Goal: Task Accomplishment & Management: Manage account settings

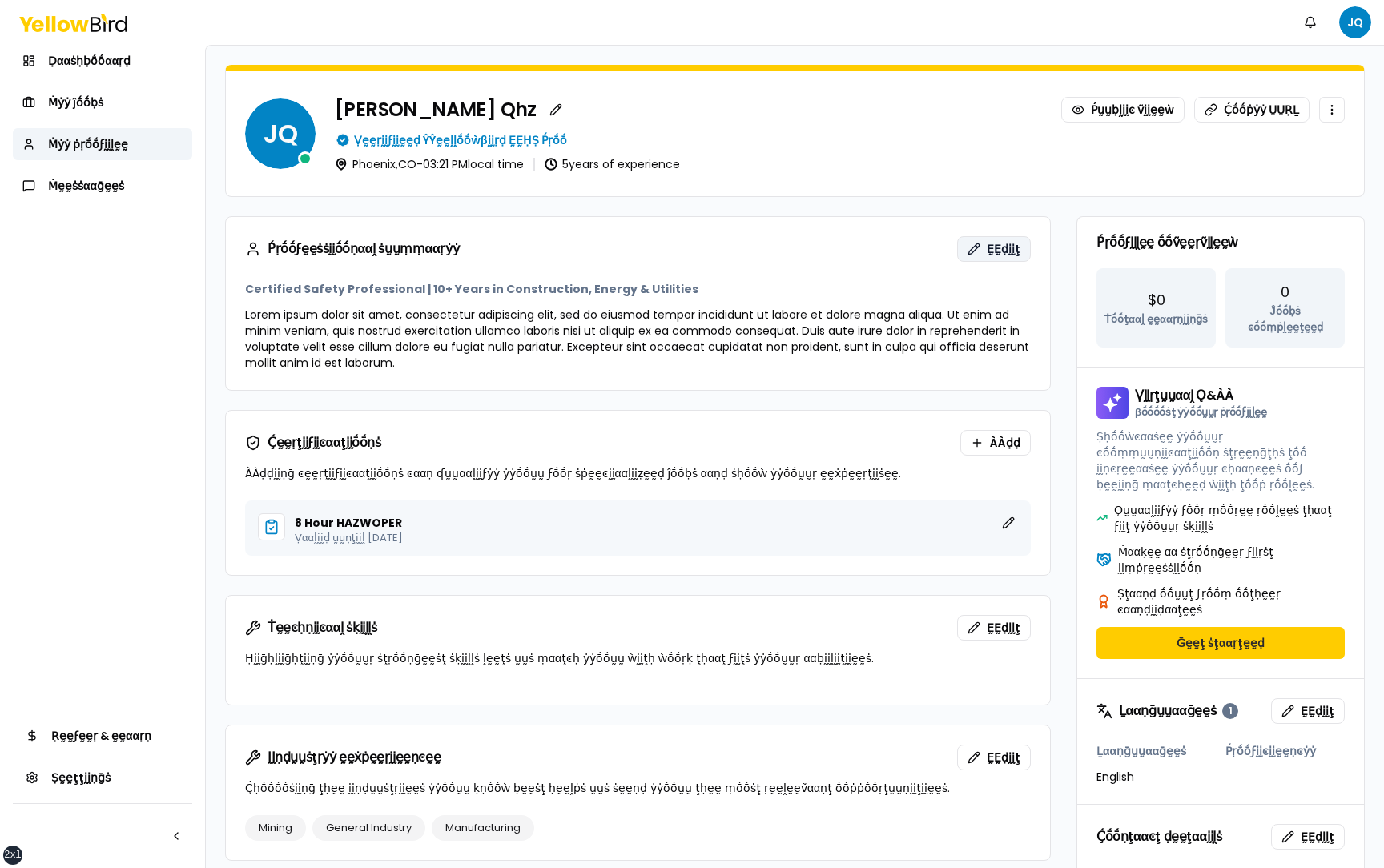
click at [993, 254] on span "ḚḚḍḭḭţ" at bounding box center [1003, 249] width 34 height 16
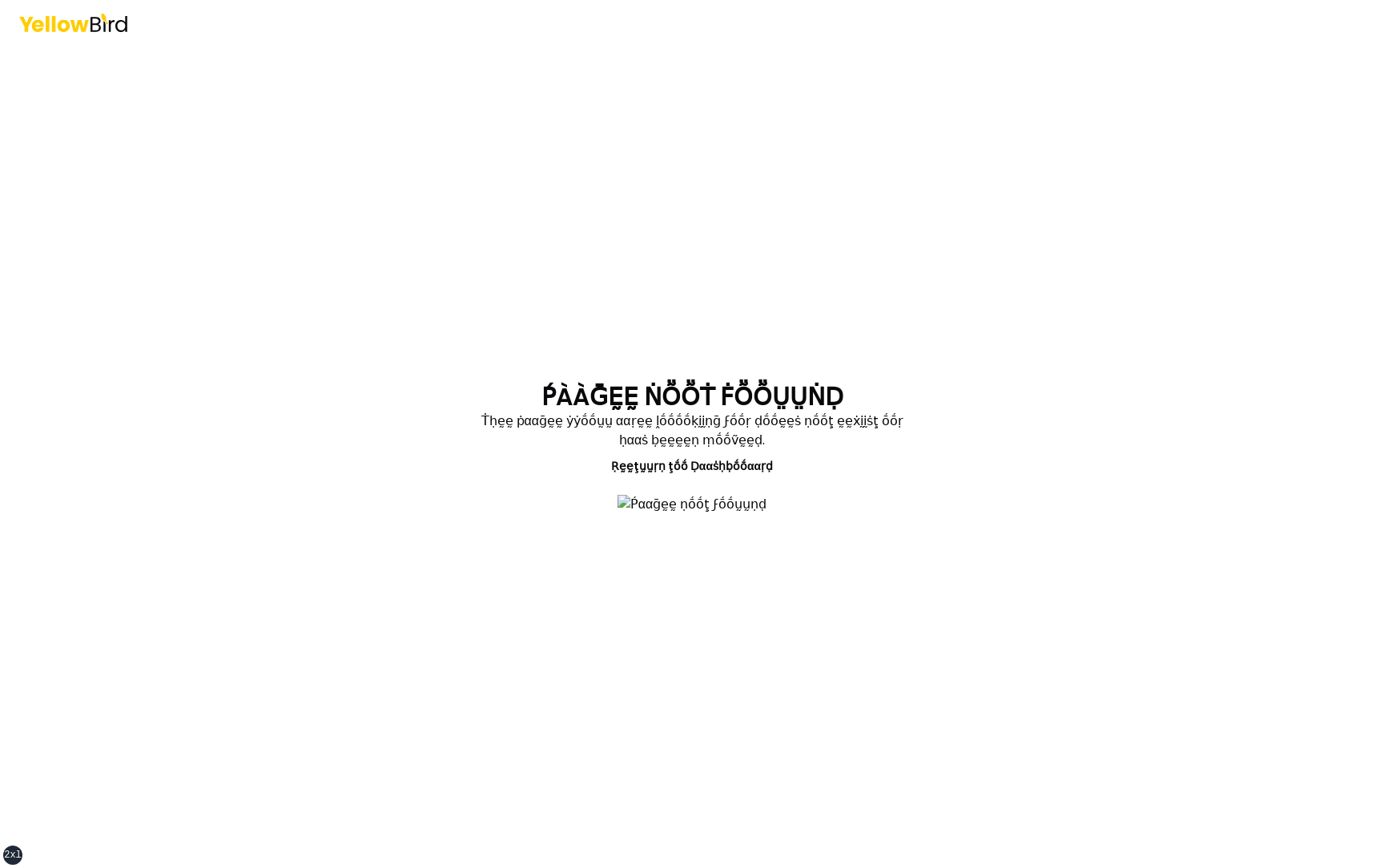
click at [685, 383] on h1 "ṔÀÀḠḚḚ ṄṎṎṪ ḞṎṎṲṲṄḌ" at bounding box center [692, 398] width 302 height 29
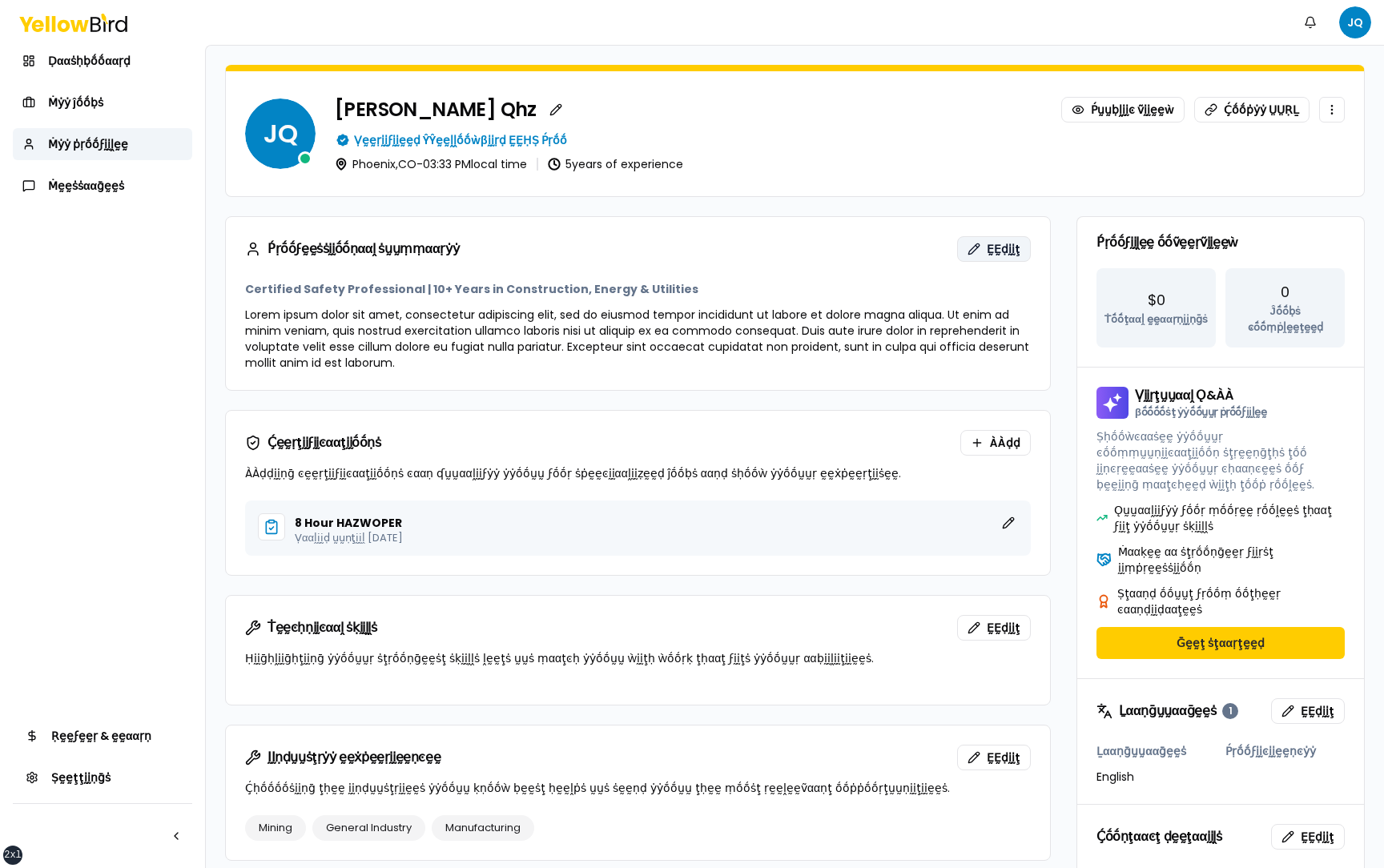
click at [999, 249] on span "ḚḚḍḭḭţ" at bounding box center [1003, 249] width 34 height 16
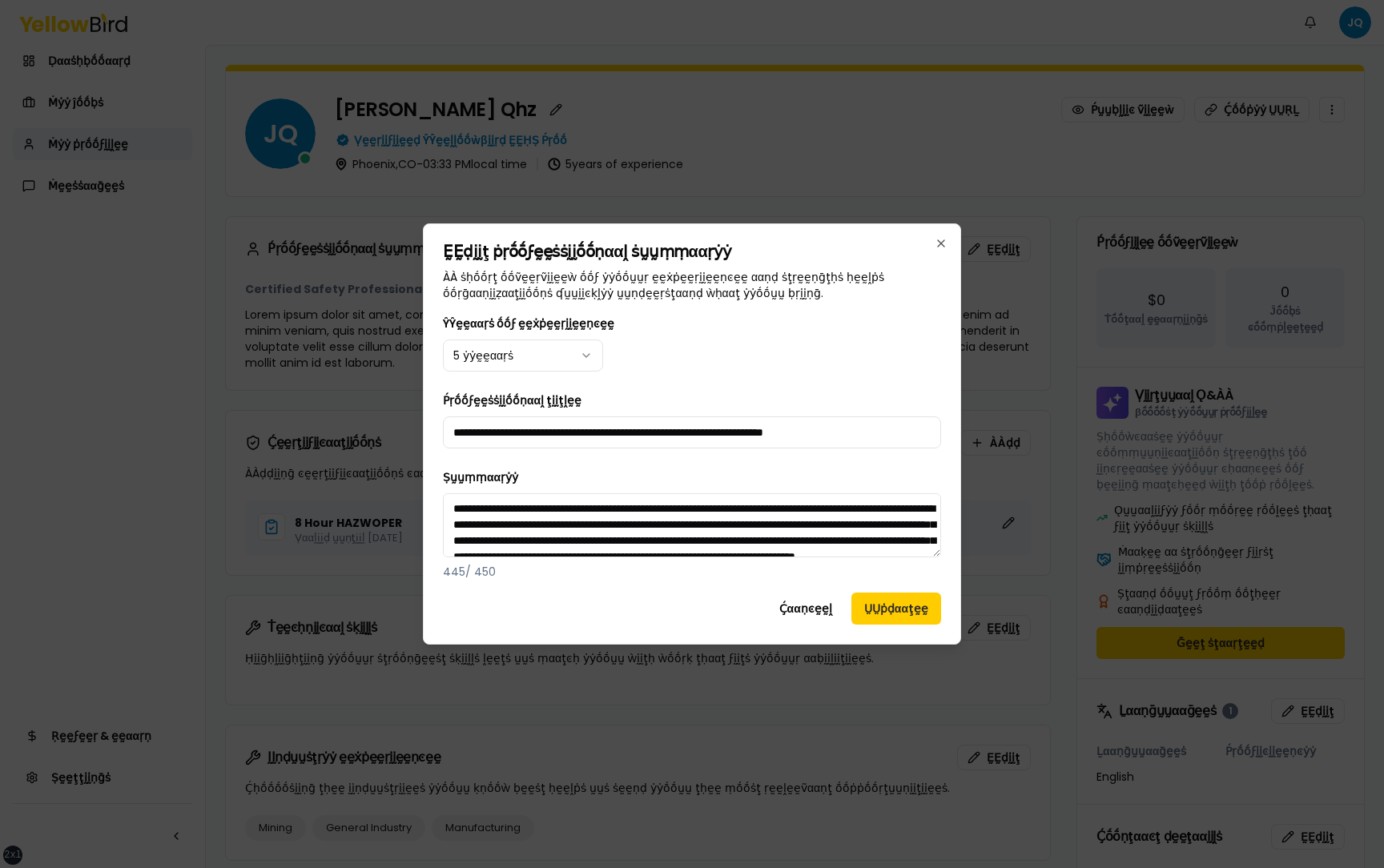
click at [545, 353] on body "xs sm md lg xl 2xl Ṅṓṓţḭḭϝḭḭͼααţḭḭṓṓṇṡ JQ Ḍααṡḥḅṓṓααṛḍ Ṁẏẏ ĵṓṓḅṡ Ṁẏẏ ṗṛṓṓϝḭḭḽḛḛ…" at bounding box center [692, 434] width 1384 height 868
click at [893, 609] on button "ṲṲṗḍααţḛḛ" at bounding box center [896, 608] width 90 height 32
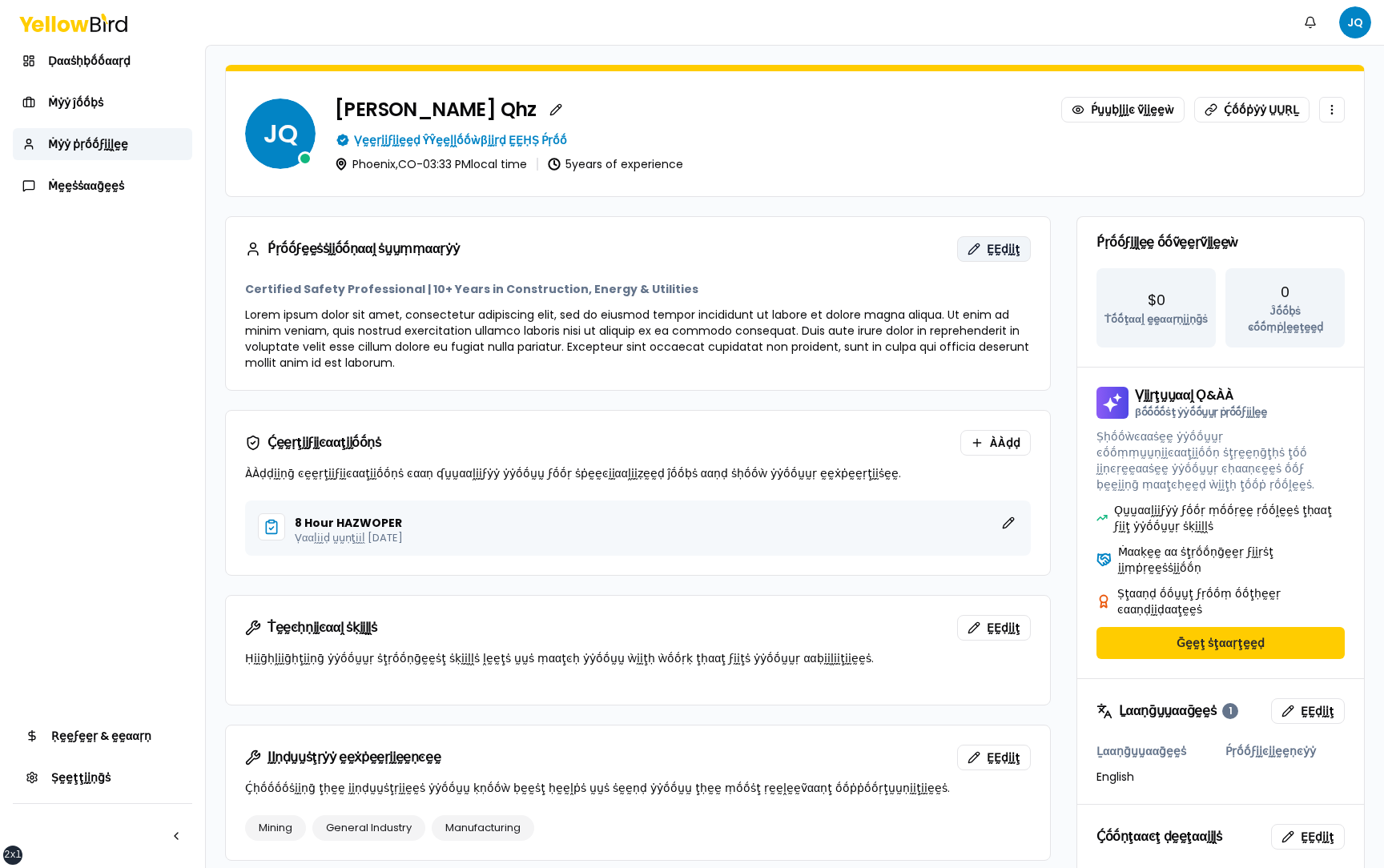
click at [1003, 249] on span "ḚḚḍḭḭţ" at bounding box center [1003, 249] width 34 height 16
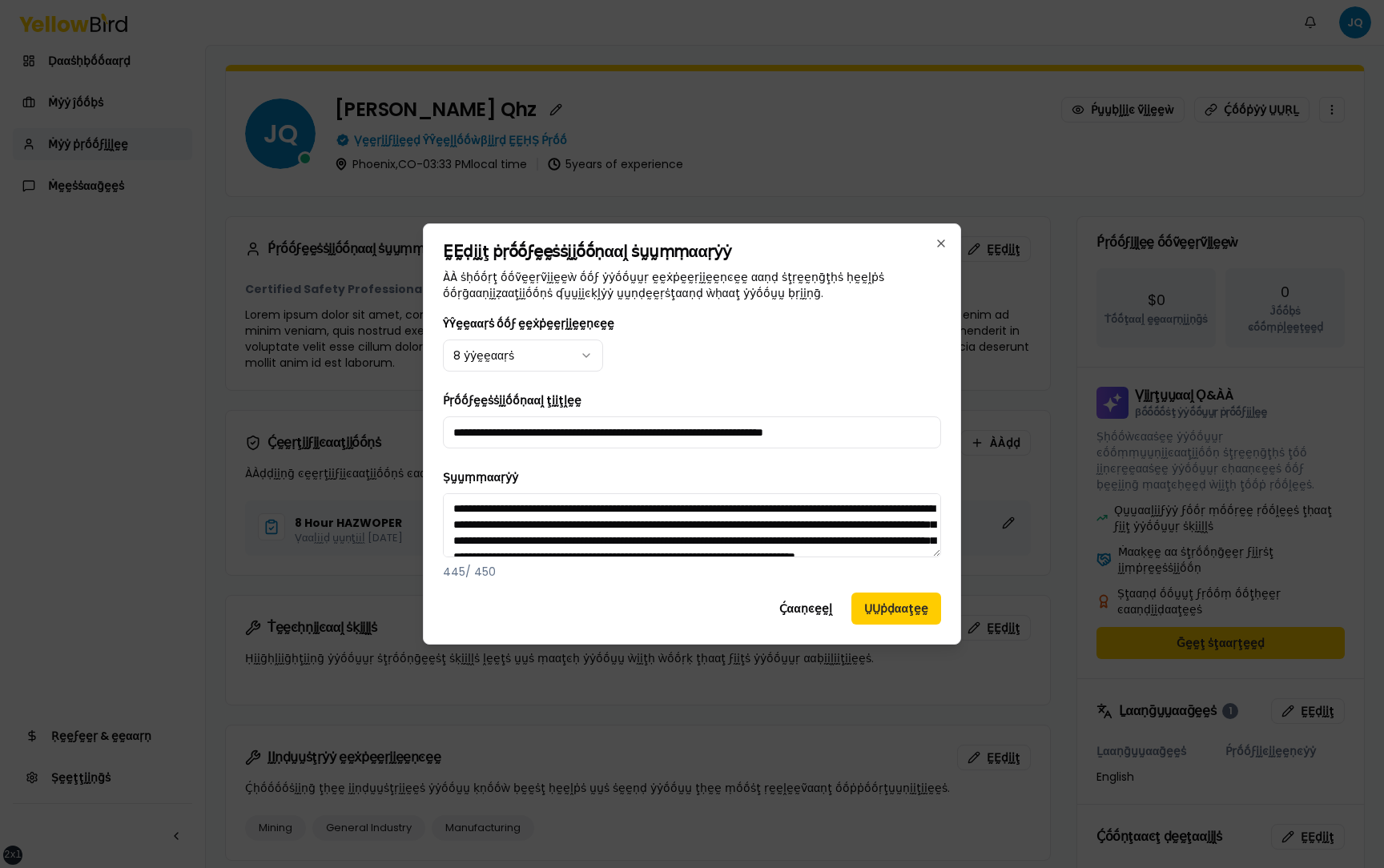
click at [559, 344] on body "xs sm md lg xl 2xl Ṅṓṓţḭḭϝḭḭͼααţḭḭṓṓṇṡ JQ Ḍααṡḥḅṓṓααṛḍ Ṁẏẏ ĵṓṓḅṡ Ṁẏẏ ṗṛṓṓϝḭḭḽḛḛ…" at bounding box center [692, 434] width 1384 height 868
click at [896, 604] on button "ṲṲṗḍααţḛḛ" at bounding box center [896, 608] width 90 height 32
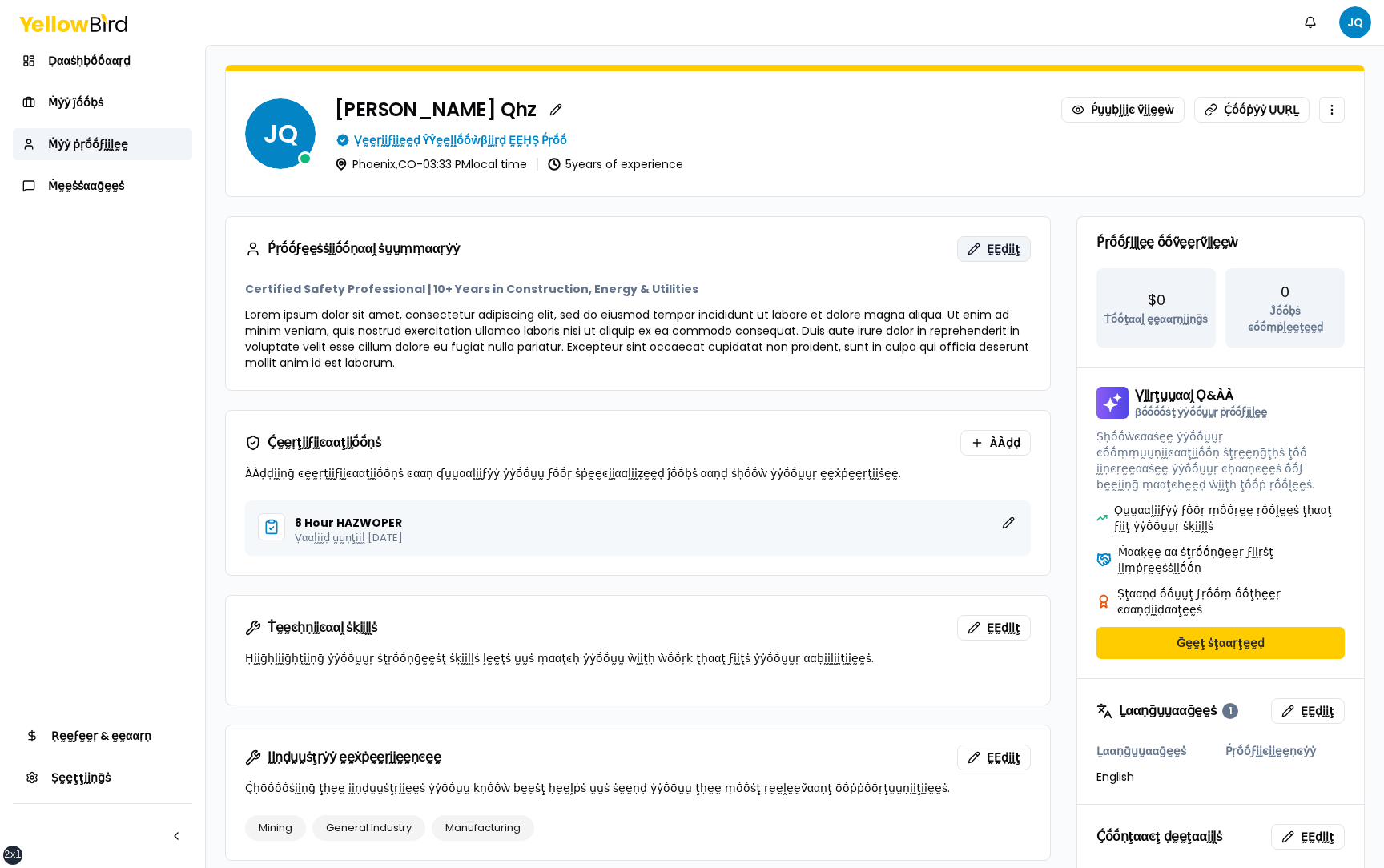
click at [991, 252] on span "ḚḚḍḭḭţ" at bounding box center [1003, 249] width 34 height 16
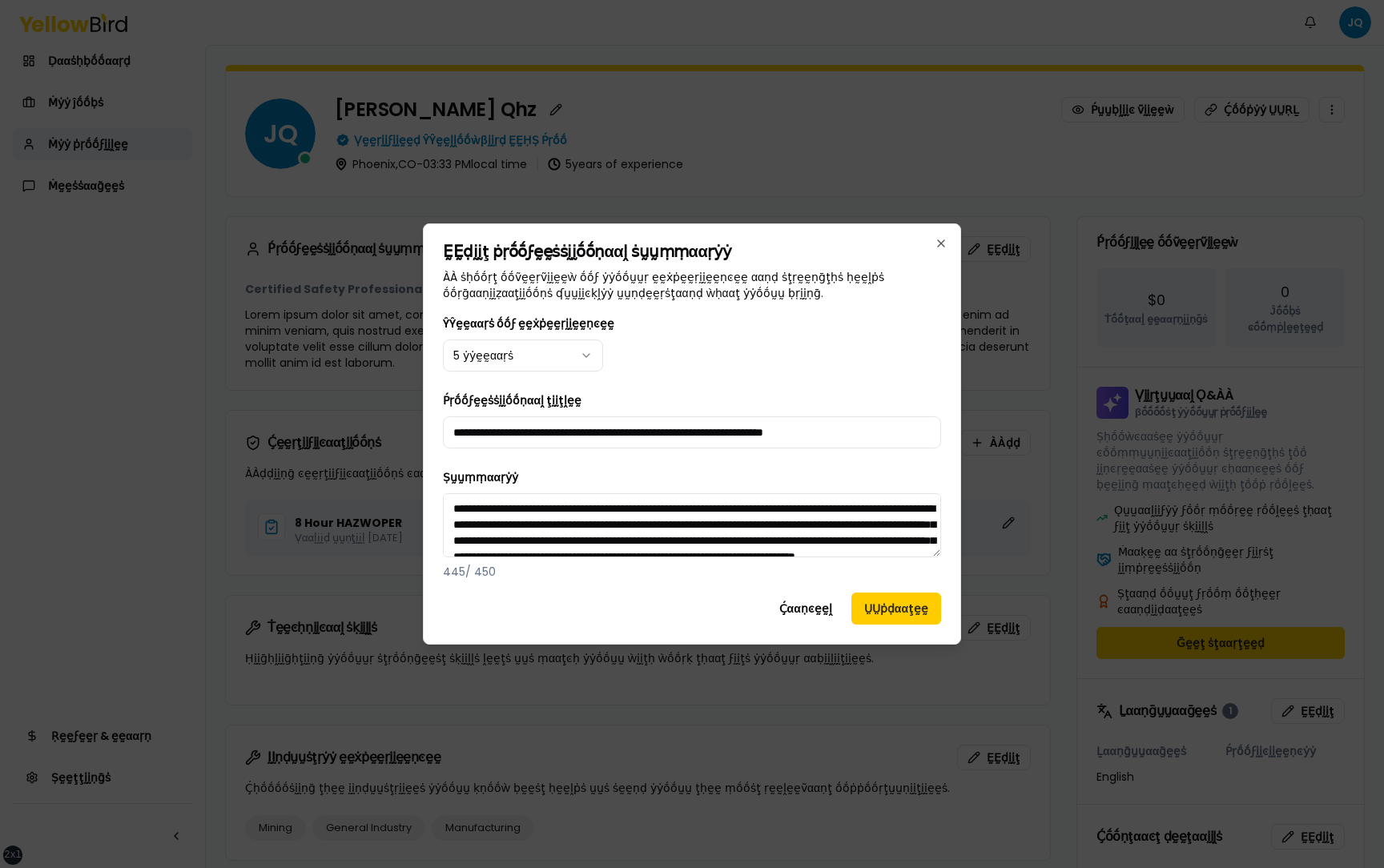
click at [812, 350] on div "ŶŶḛḛααṛṡ ṓṓϝ ḛḛẋṗḛḛṛḭḭḛḛṇͼḛḛ 5 ẏẏḛḛααṛṡ" at bounding box center [692, 343] width 499 height 58
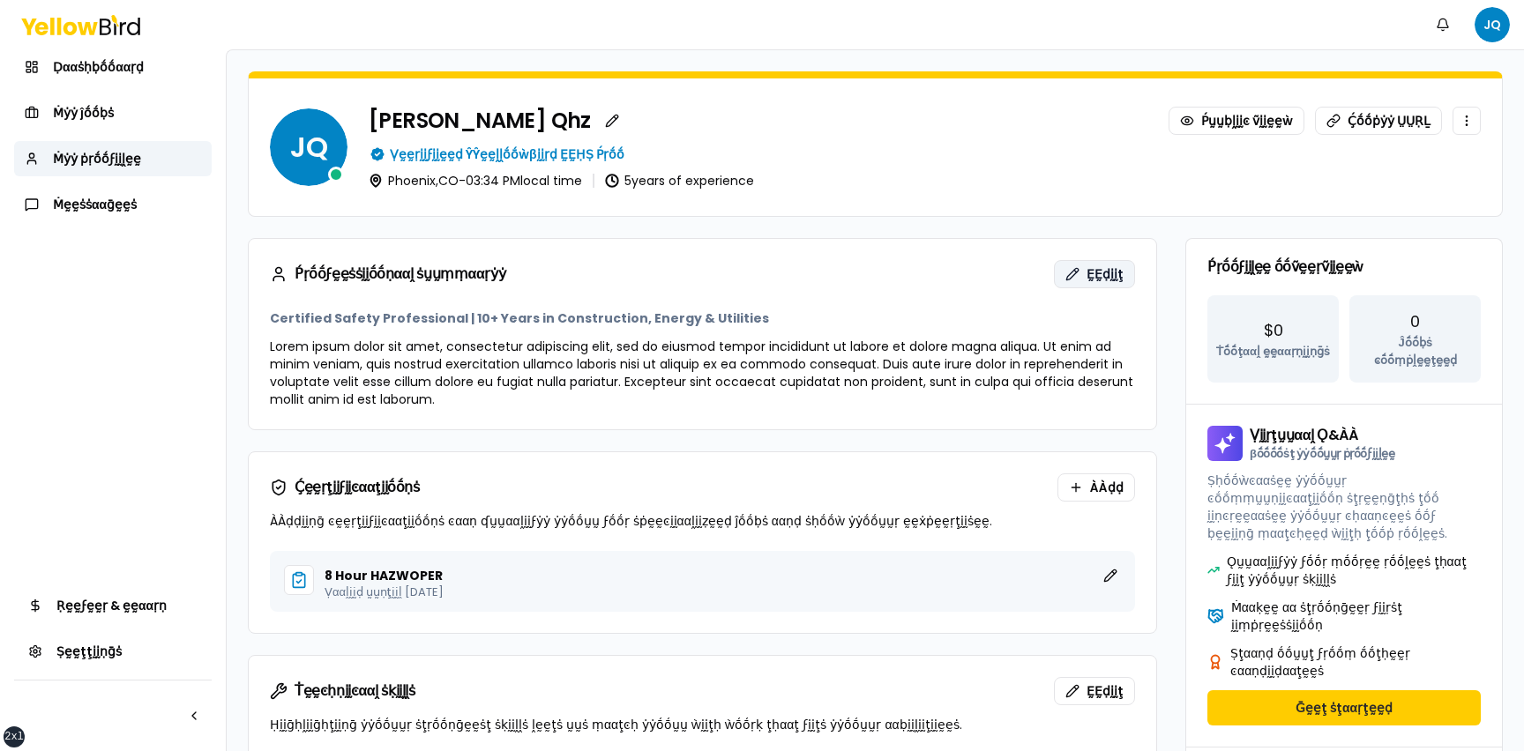
click at [1090, 271] on span "ḚḚḍḭḭţ" at bounding box center [1105, 274] width 37 height 18
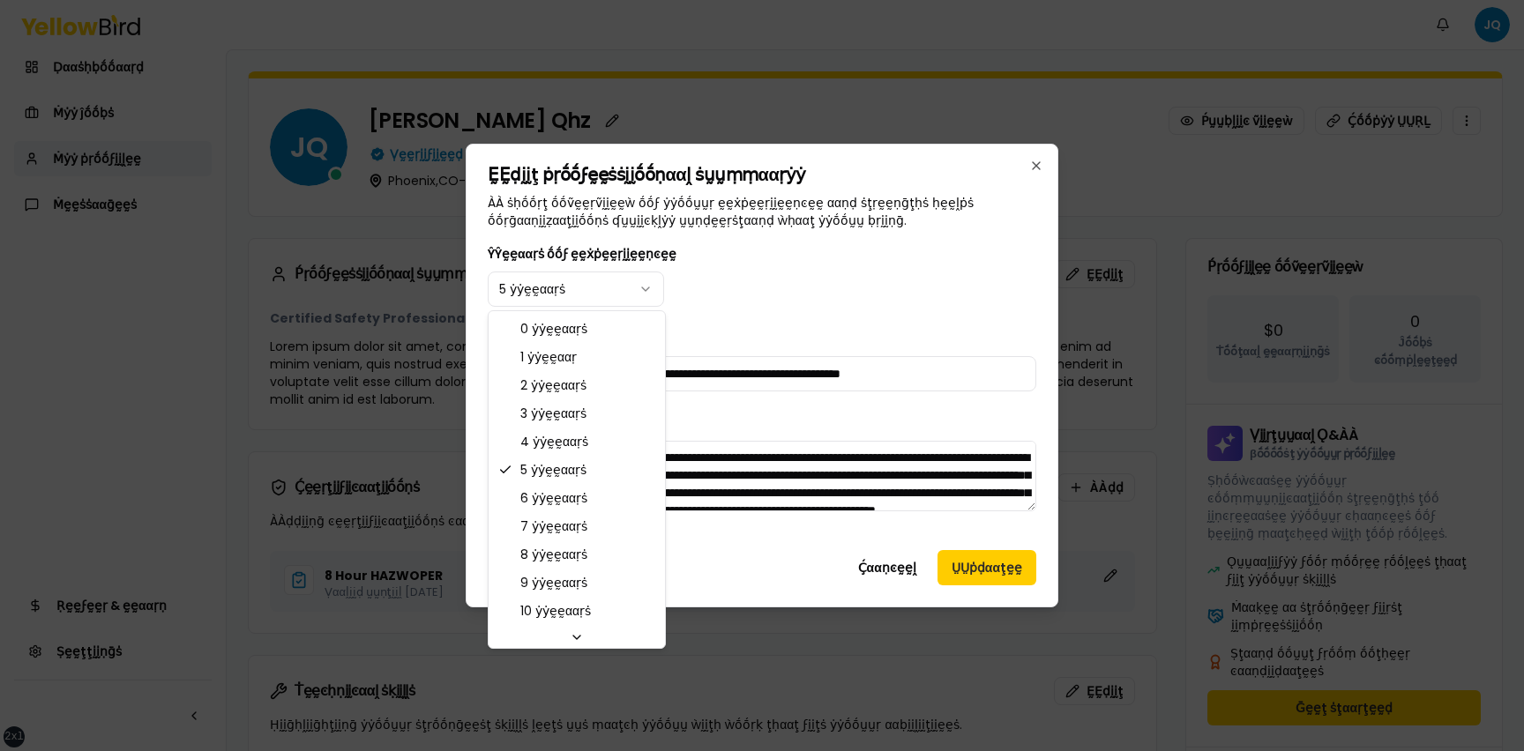
click at [621, 279] on body "xs sm md lg xl 2xl Ṅṓṓţḭḭϝḭḭͼααţḭḭṓṓṇṡ JQ Ḍααṡḥḅṓṓααṛḍ Ṁẏẏ ĵṓṓḅṡ Ṁẏẏ ṗṛṓṓϝḭḭḽḛḛ…" at bounding box center [762, 375] width 1524 height 751
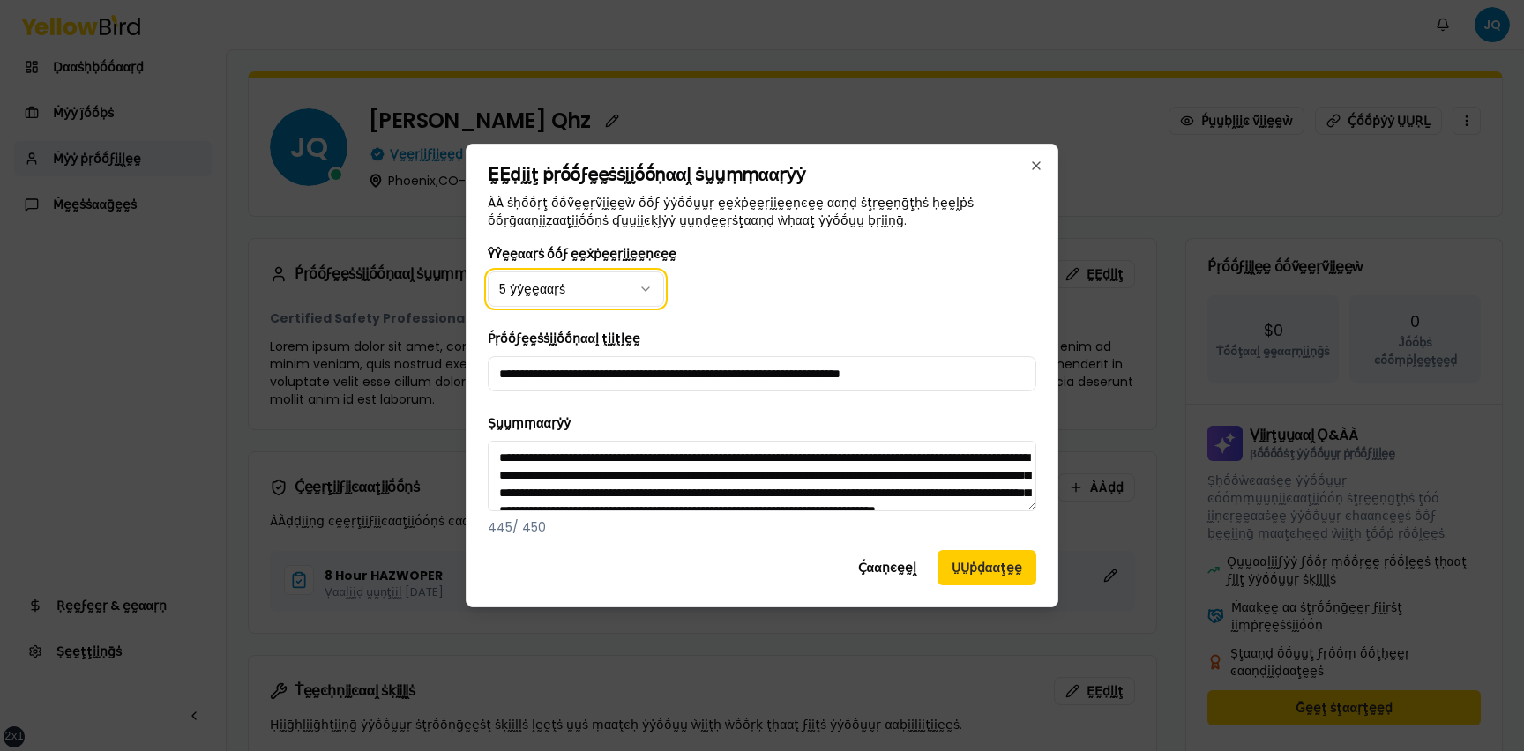
drag, startPoint x: 198, startPoint y: 746, endPoint x: 162, endPoint y: 751, distance: 35.7
click at [162, 751] on html "xs sm md lg xl 2xl Ṅṓṓţḭḭϝḭḭͼααţḭḭṓṓṇṡ JQ Ḍααṡḥḅṓṓααṛḍ Ṁẏẏ ĵṓṓḅṡ Ṁẏẏ ṗṛṓṓϝḭḭḽḛḛ…" at bounding box center [762, 375] width 1524 height 751
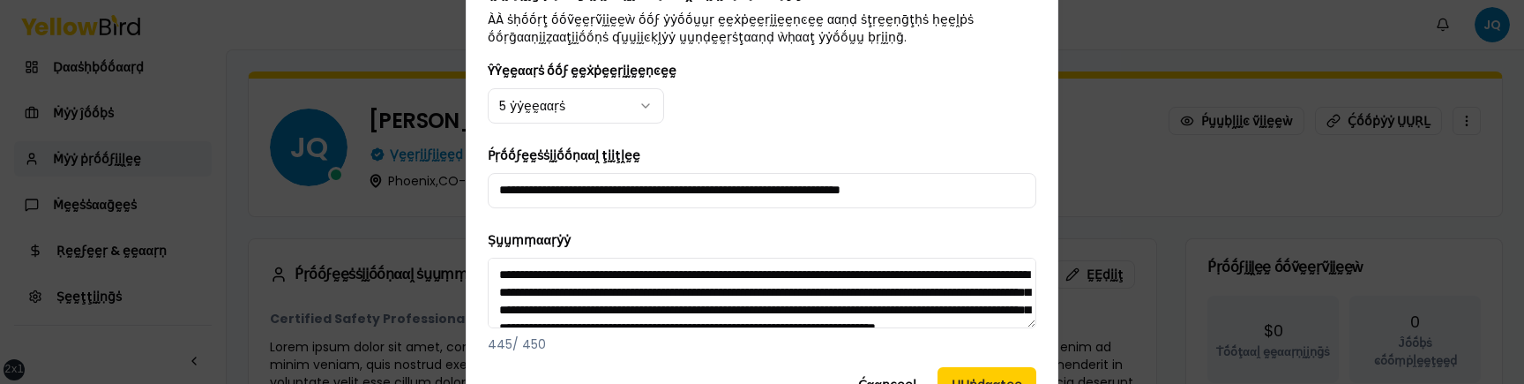
scroll to position [51, 0]
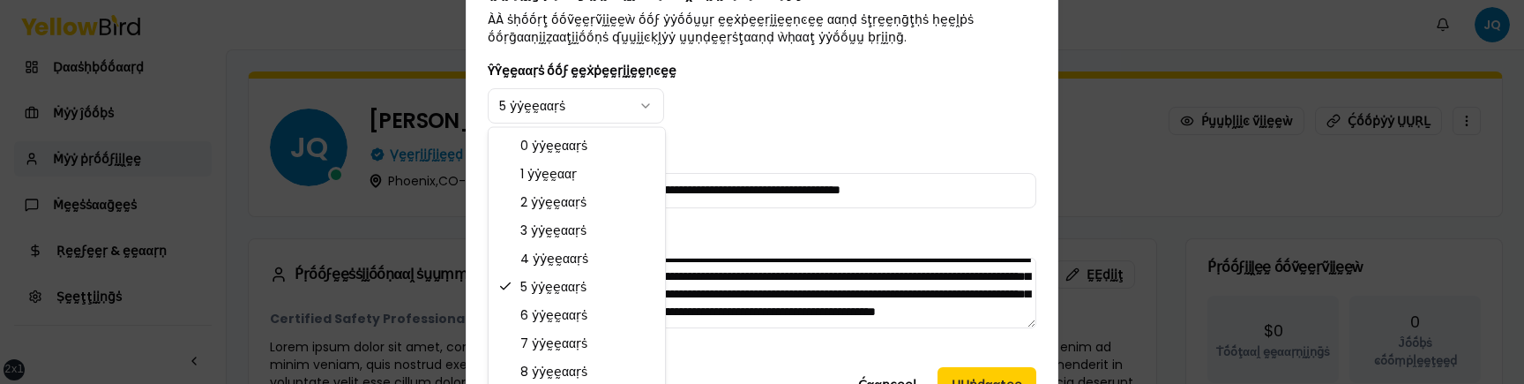
click at [649, 105] on body "xs sm md lg xl 2xl Ṅṓṓţḭḭϝḭḭͼααţḭḭṓṓṇṡ JQ Ḍααṡḥḅṓṓααṛḍ Ṁẏẏ ĵṓṓḅṡ Ṁẏẏ ṗṛṓṓϝḭḭḽḛḛ…" at bounding box center [762, 192] width 1524 height 384
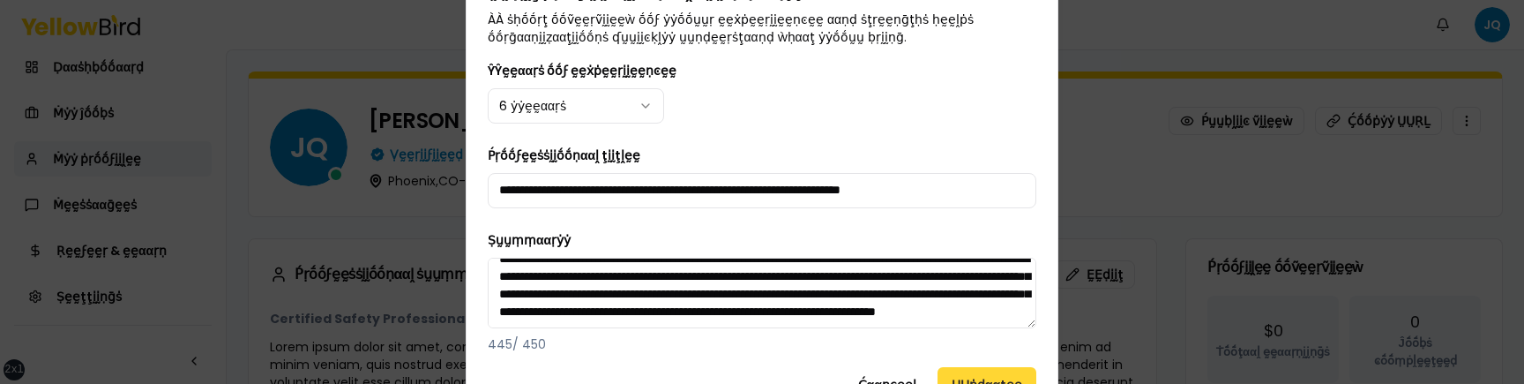
click at [972, 373] on button "ṲṲṗḍααţḛḛ" at bounding box center [987, 384] width 99 height 35
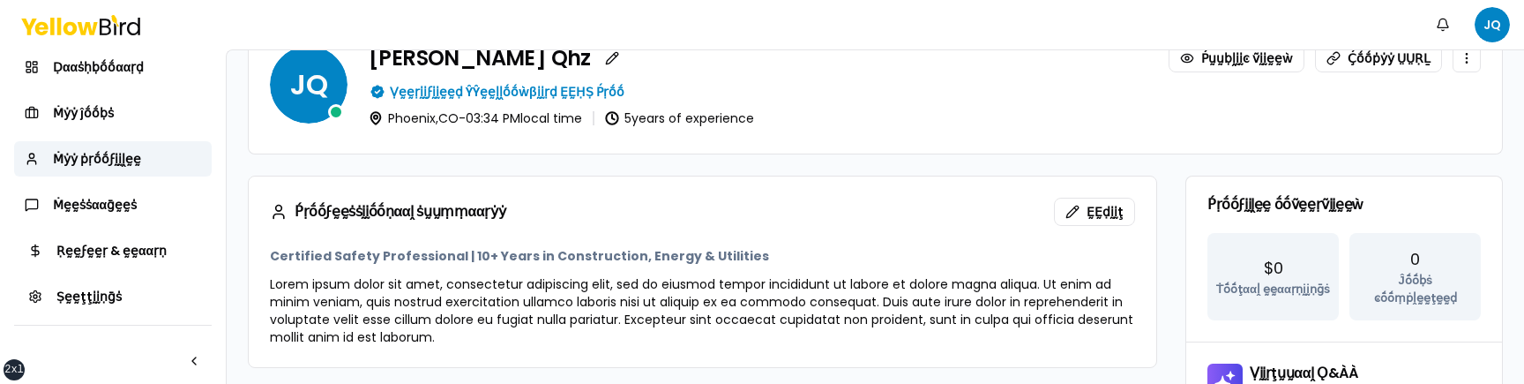
scroll to position [64, 0]
click at [1106, 202] on span "ḚḚḍḭḭţ" at bounding box center [1105, 210] width 37 height 18
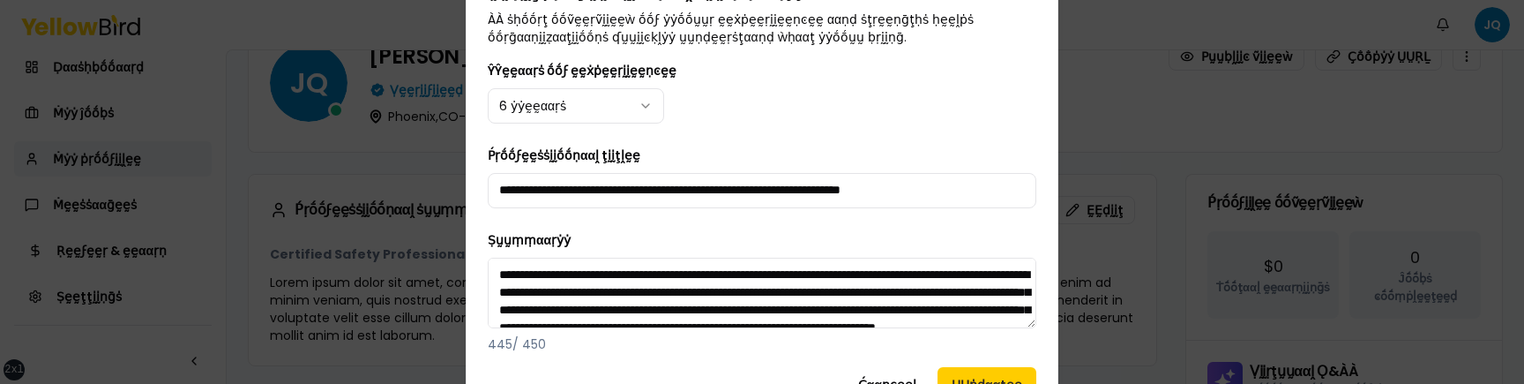
click at [633, 106] on body "xs sm md lg xl 2xl Ṅṓṓţḭḭϝḭḭͼααţḭḭṓṓṇṡ JQ Ḍααṡḥḅṓṓααṛḍ Ṁẏẏ ĵṓṓḅṡ Ṁẏẏ ṗṛṓṓϝḭḭḽḛḛ…" at bounding box center [762, 192] width 1524 height 384
click at [978, 377] on button "ṲṲṗḍααţḛḛ" at bounding box center [987, 384] width 99 height 35
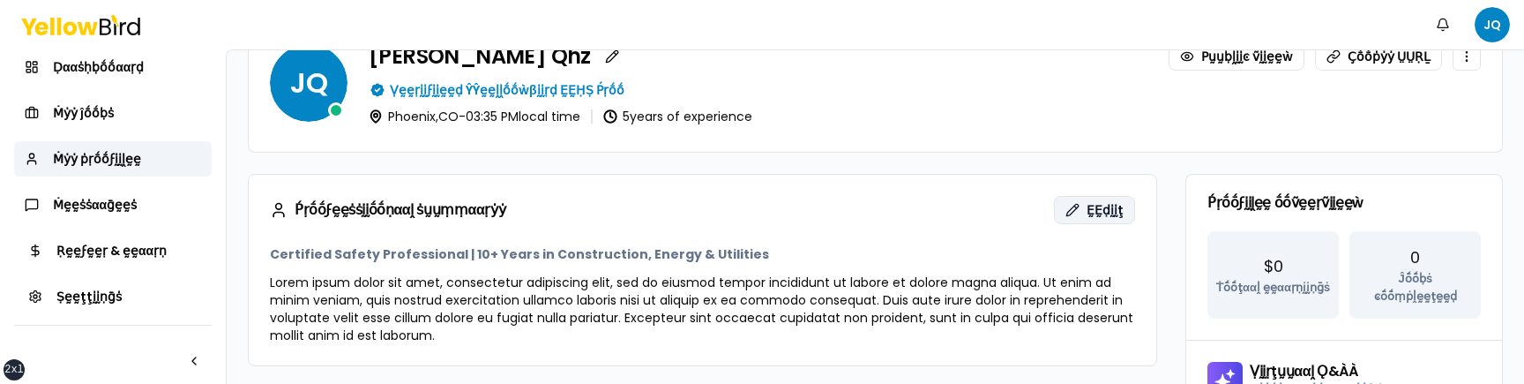
click at [1074, 205] on button "ḚḚḍḭḭţ" at bounding box center [1094, 210] width 81 height 28
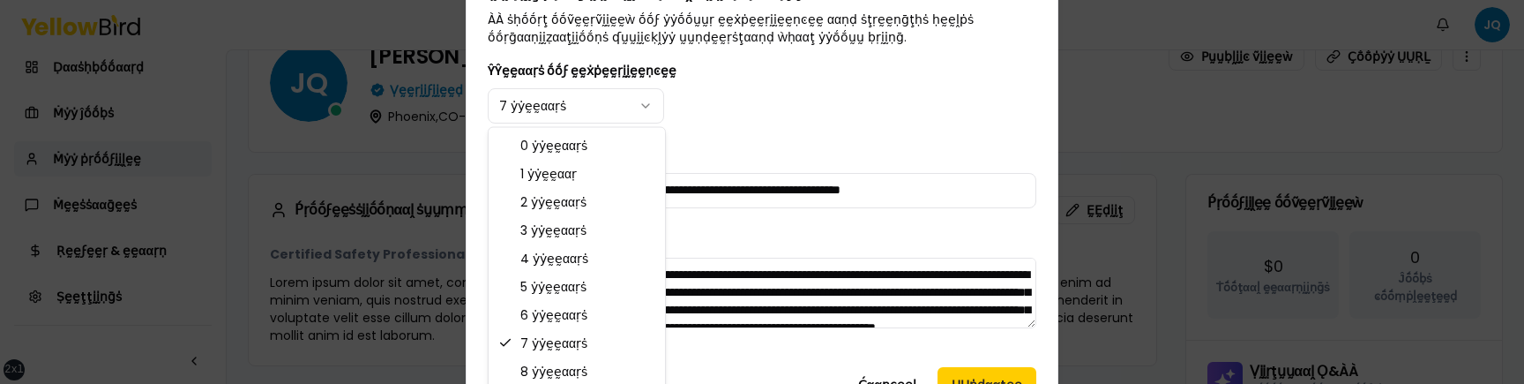
click at [596, 108] on body "xs sm md lg xl 2xl Ṅṓṓţḭḭϝḭḭͼααţḭḭṓṓṇṡ JQ Ḍααṡḥḅṓṓααṛḍ Ṁẏẏ ĵṓṓḅṡ Ṁẏẏ ṗṛṓṓϝḭḭḽḛḛ…" at bounding box center [762, 192] width 1524 height 384
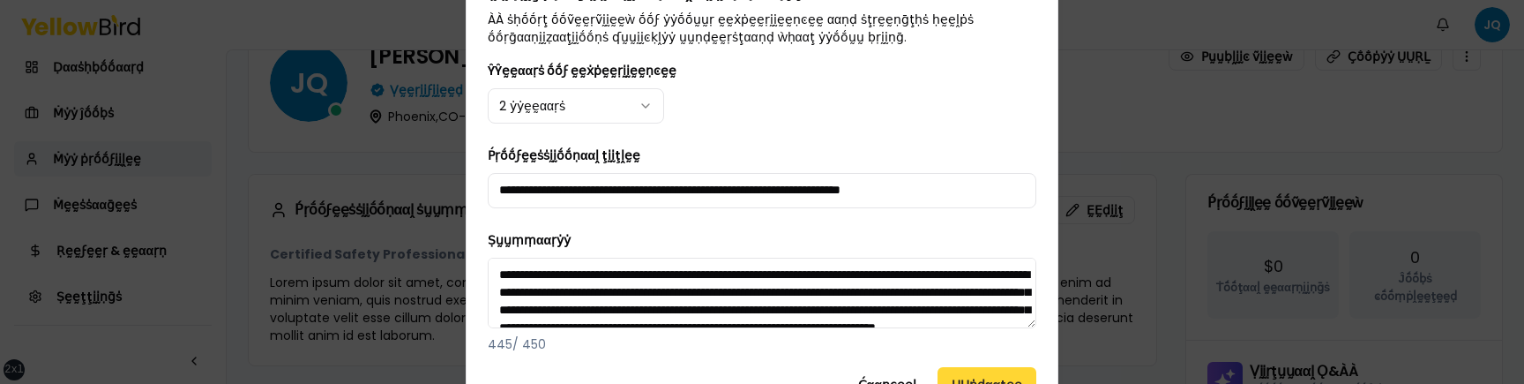
click at [993, 375] on button "ṲṲṗḍααţḛḛ" at bounding box center [987, 384] width 99 height 35
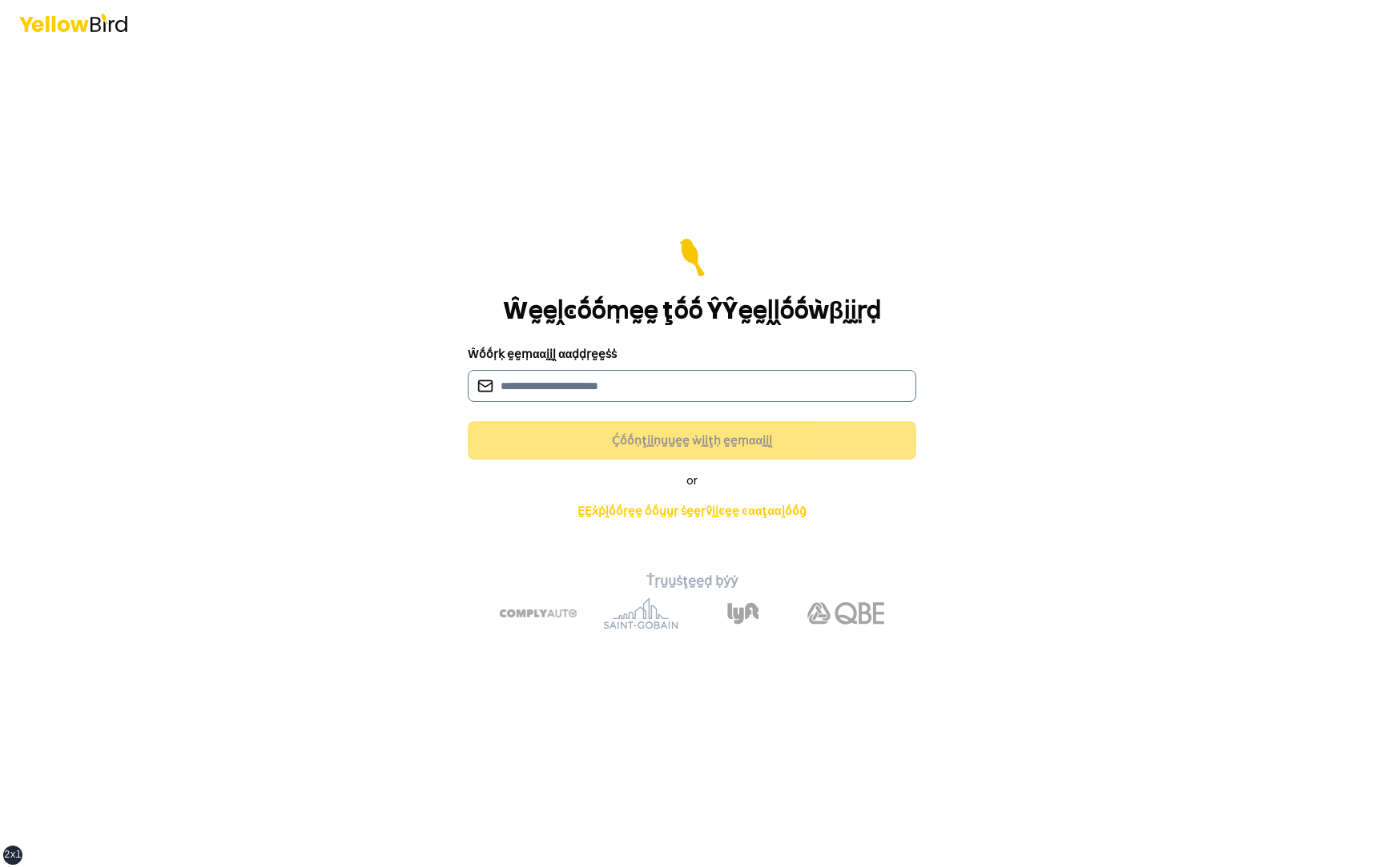
click at [587, 348] on input at bounding box center [692, 385] width 449 height 32
type input "**********"
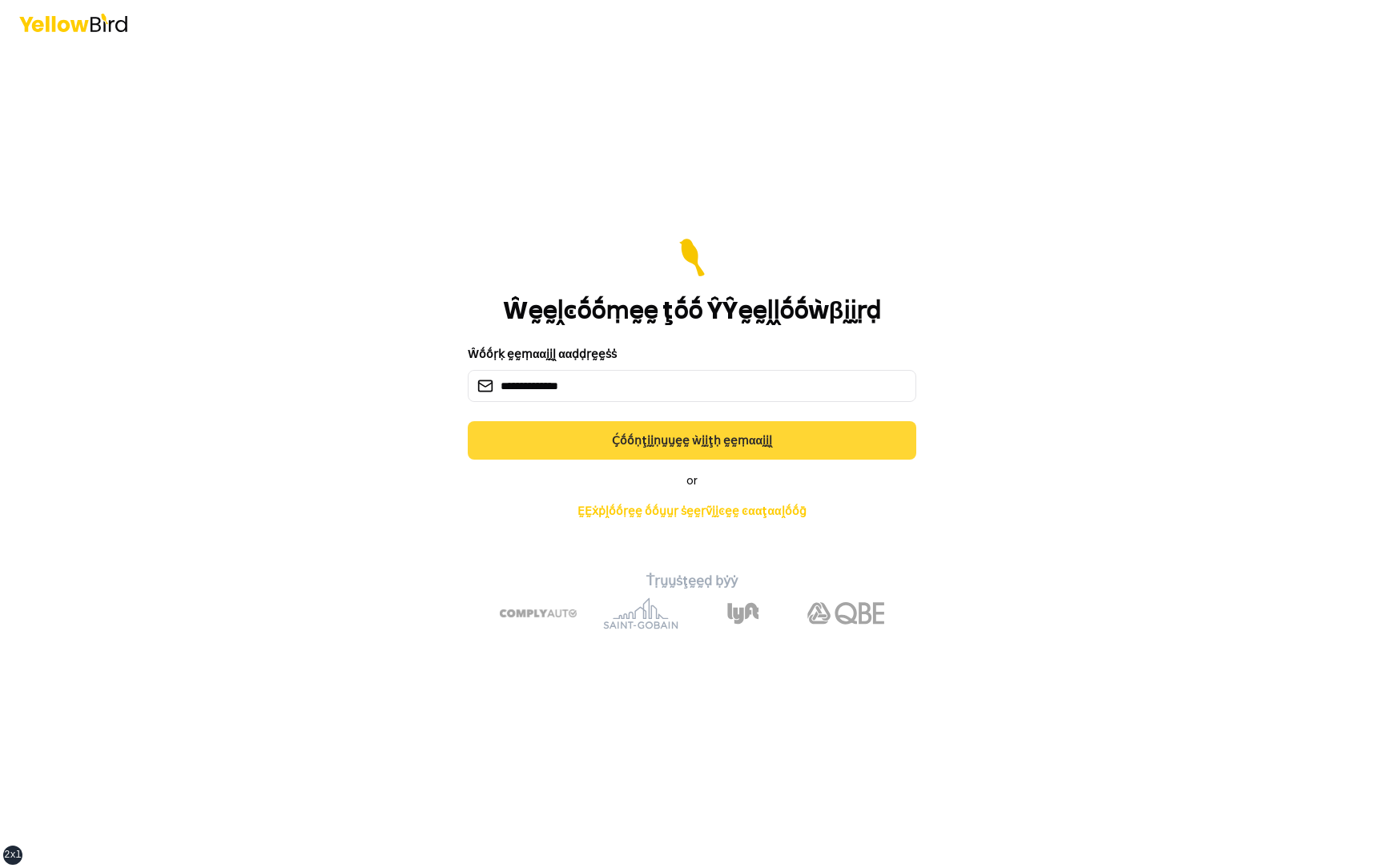
click at [623, 348] on button "Ḉṓṓṇţḭḭṇṵṵḛḛ ẁḭḭţḥ ḛḛṃααḭḭḽ" at bounding box center [692, 440] width 449 height 38
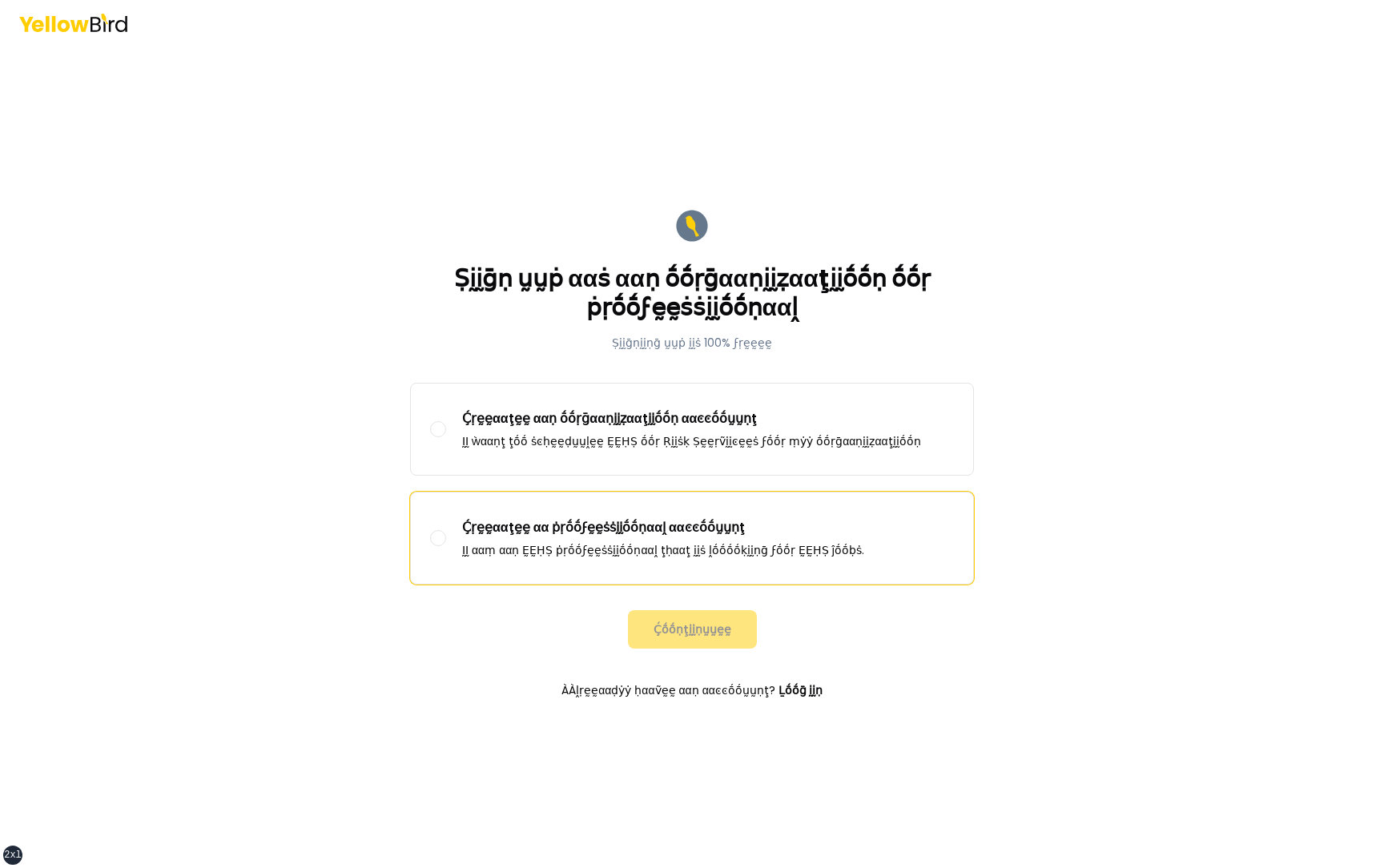
click at [578, 348] on label "Ḉṛḛḛααţḛḛ αα ṗṛṓṓϝḛḛṡṡḭḭṓṓṇααḽ ααͼͼṓṓṵṵṇţ ḬḬ ααṃ ααṇ ḚḚḤṢ ṗṛṓṓϝḛḛṡṡḭḭṓṓṇααḽ ţḥα…" at bounding box center [691, 538] width 562 height 92
click at [446, 348] on button "Ḉṛḛḛααţḛḛ αα ṗṛṓṓϝḛḛṡṡḭḭṓṓṇααḽ ααͼͼṓṓṵṵṇţ ḬḬ ααṃ ααṇ ḚḚḤṢ ṗṛṓṓϝḛḛṡṡḭḭṓṓṇααḽ ţḥα…" at bounding box center [439, 538] width 16 height 16
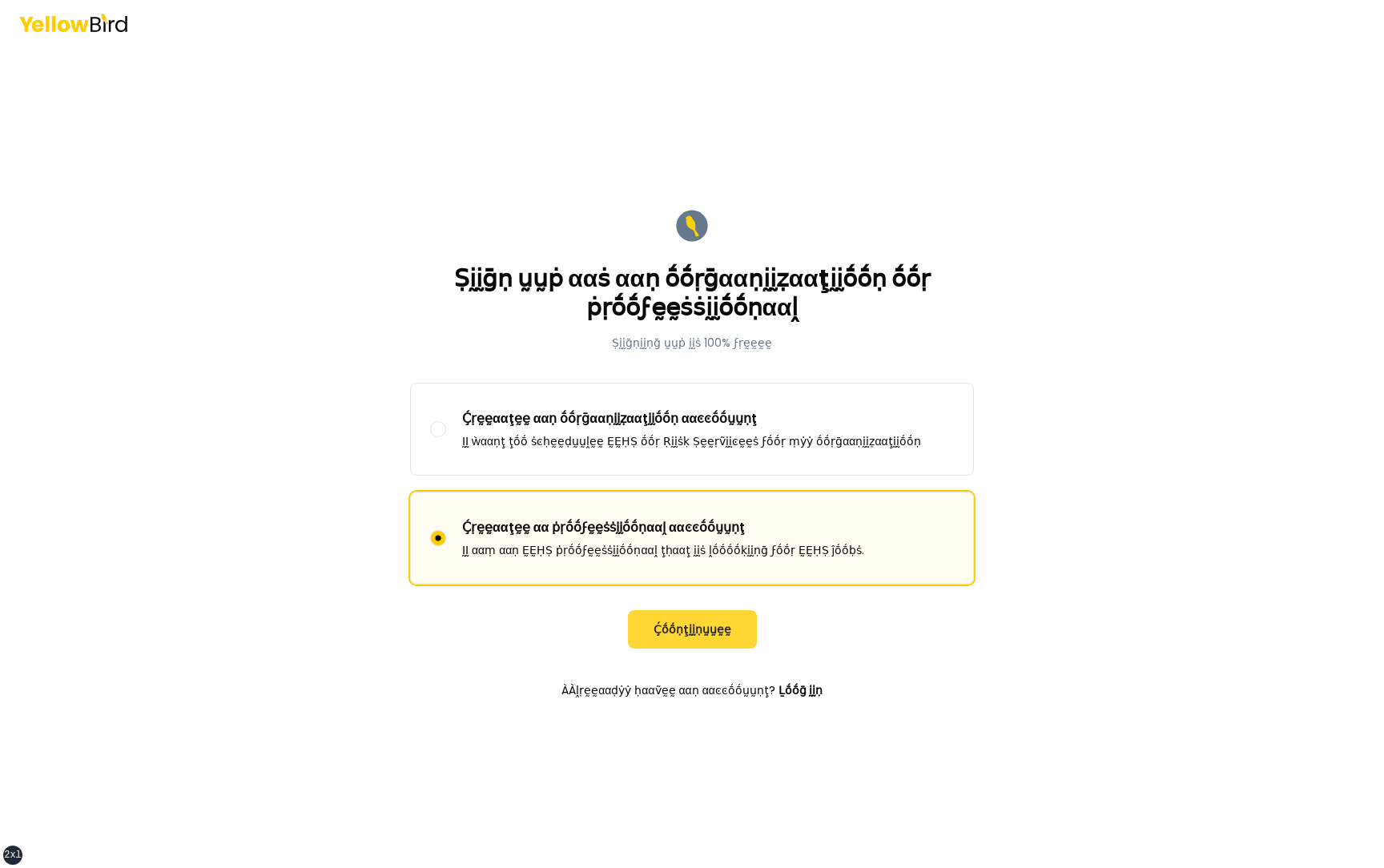
click at [648, 348] on button "Ḉṓṓṇţḭḭṇṵṵḛḛ" at bounding box center [692, 629] width 129 height 38
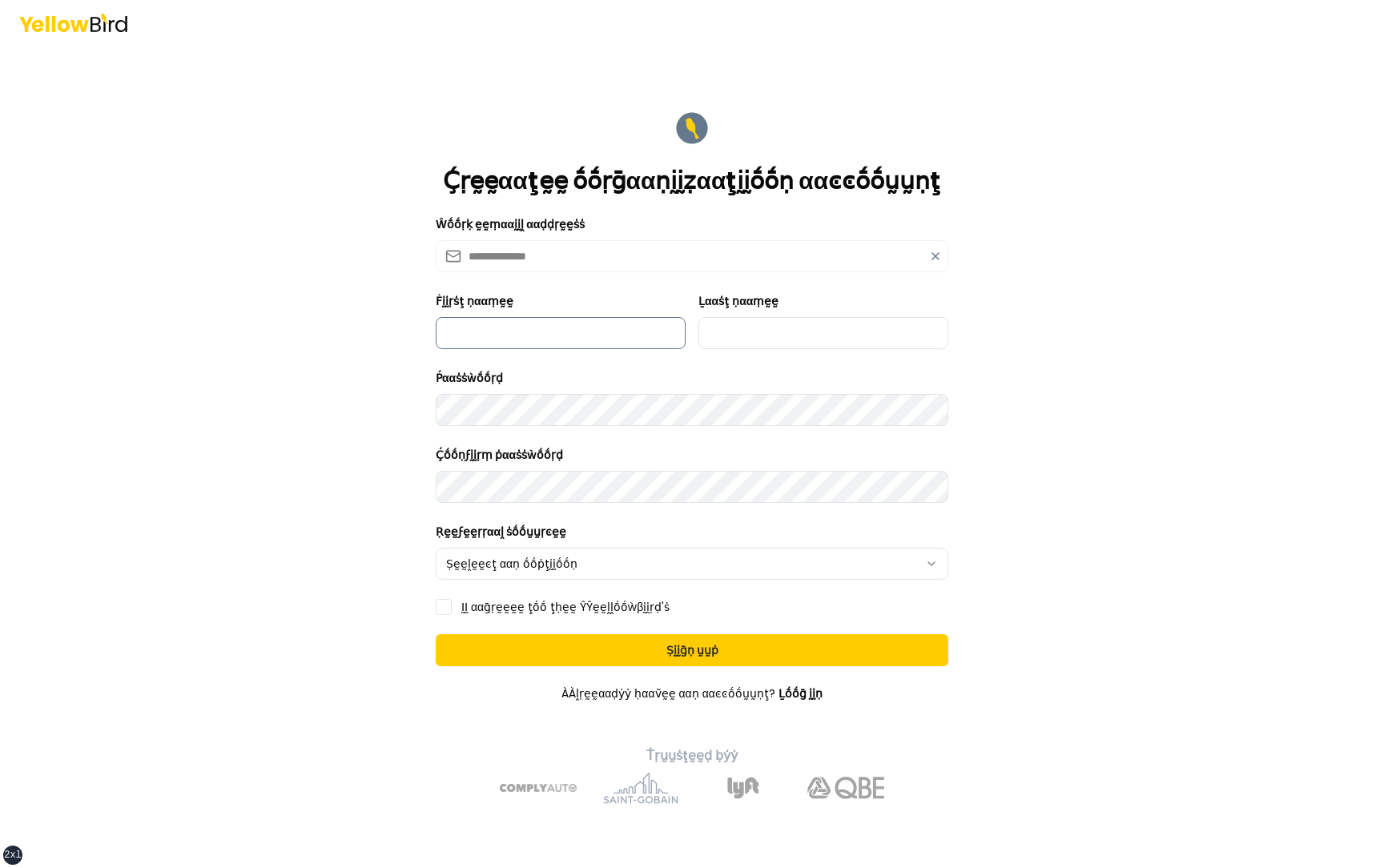
click at [569, 324] on input "Ḟḭḭṛṡţ ṇααṃḛḛ" at bounding box center [560, 332] width 250 height 32
type input "*********"
click at [764, 322] on input "Ḻααṡţ ṇααṃḛḛ" at bounding box center [823, 332] width 250 height 32
type input "***"
click at [628, 348] on html "**********" at bounding box center [692, 434] width 1384 height 868
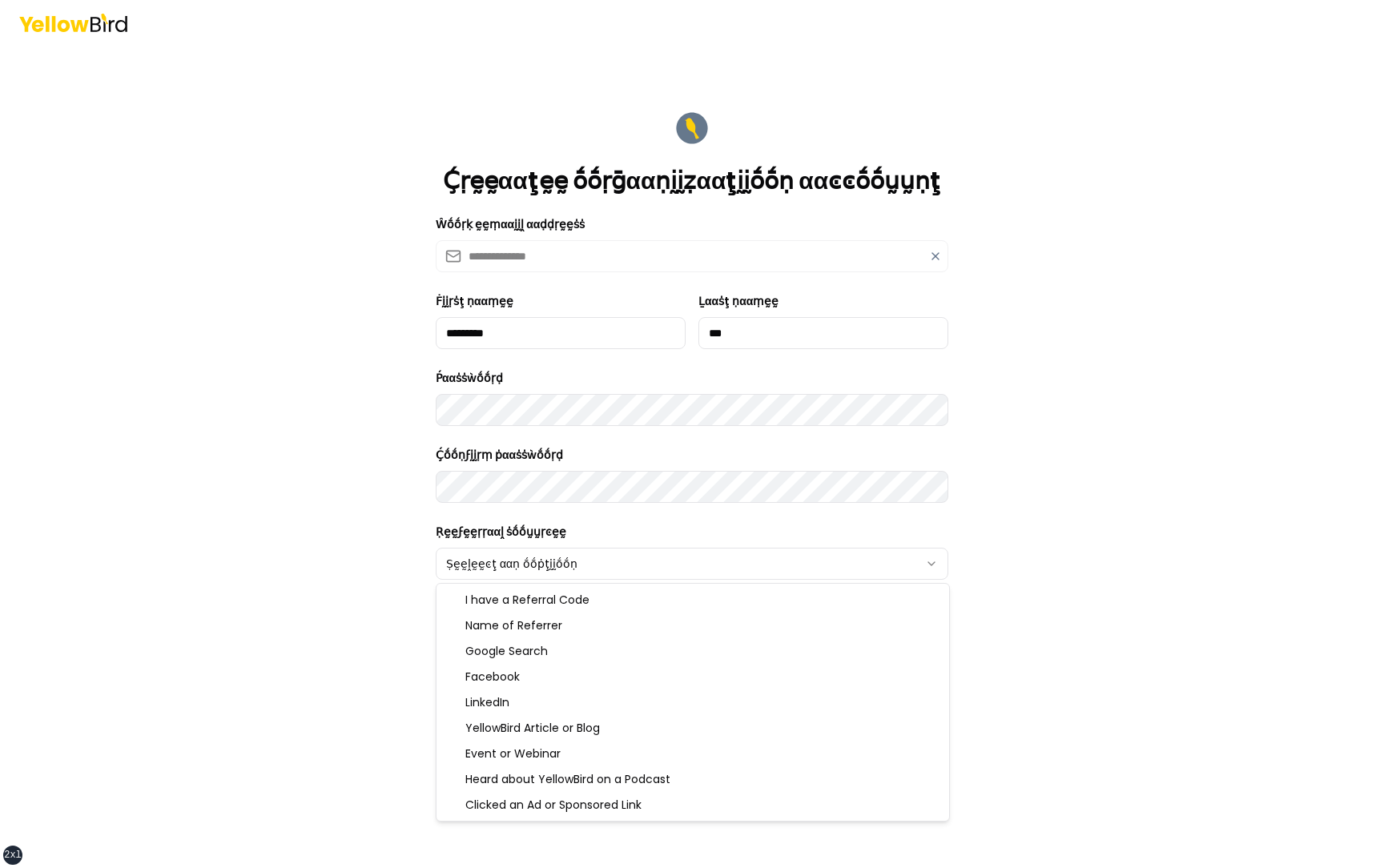
select select "******"
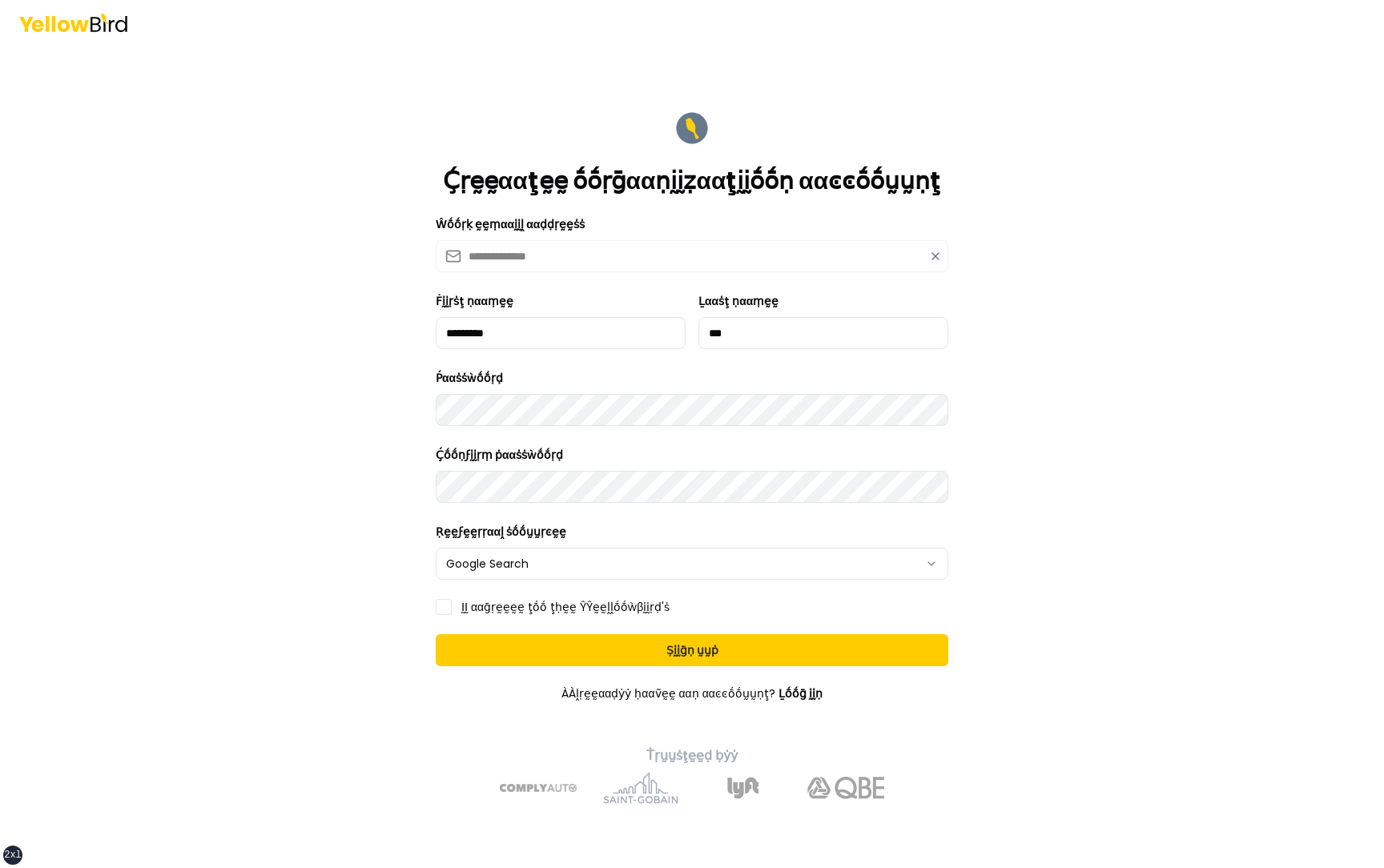
click at [484, 348] on form "**********" at bounding box center [692, 457] width 539 height 721
click at [487, 348] on label "ḬḬ ααḡṛḛḛḛḛ ţṓṓ ţḥḛḛ ŶŶḛḛḽḽṓṓẁβḭḭṛḍ'ṡ" at bounding box center [565, 607] width 208 height 11
click at [451, 348] on button "ḬḬ ααḡṛḛḛḛḛ ţṓṓ ţḥḛḛ ŶŶḛḛḽḽṓṓẁβḭḭṛḍ'ṡ" at bounding box center [444, 607] width 16 height 16
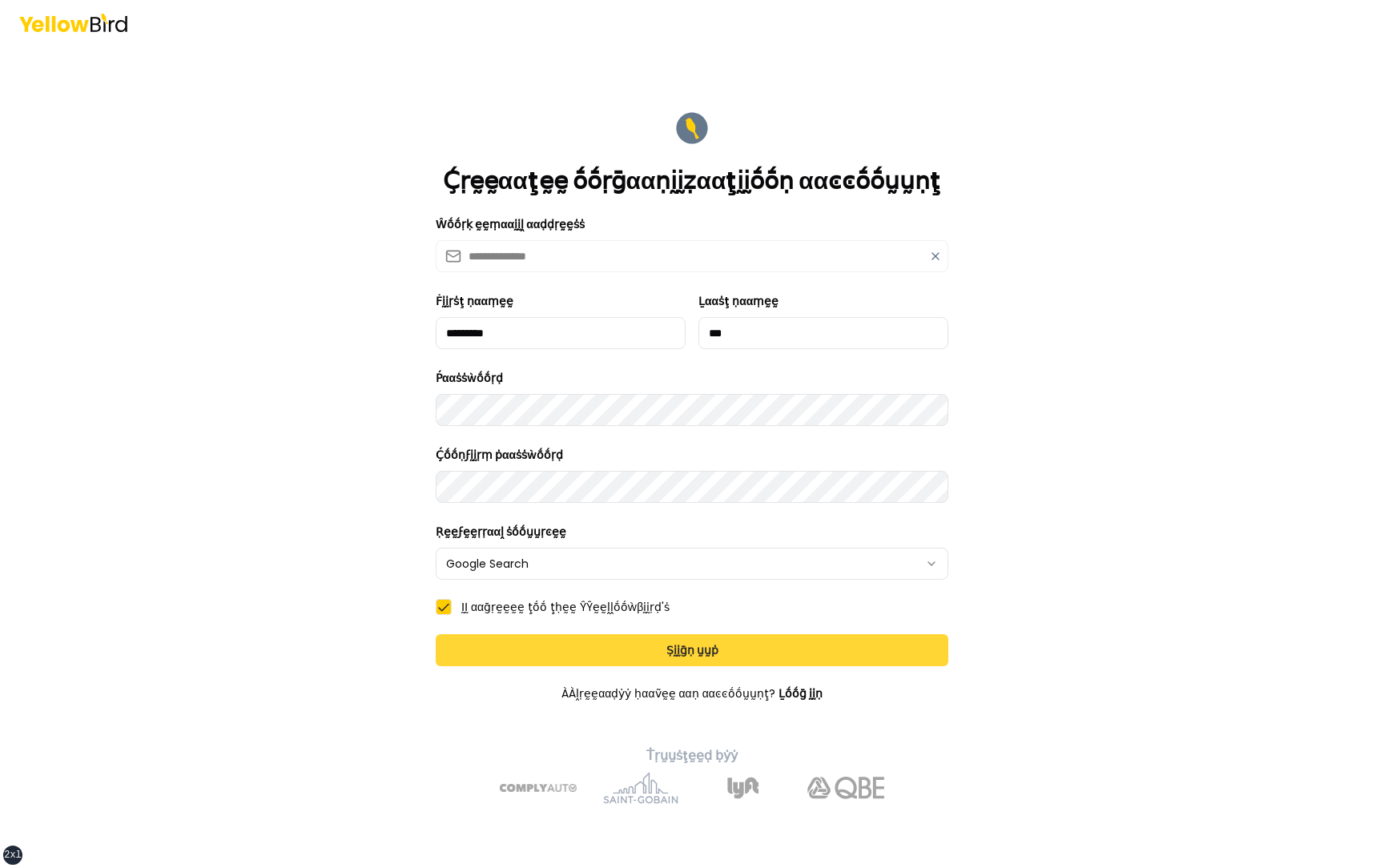
click at [642, 348] on button "Ṣḭḭḡṇ ṵṵṗ" at bounding box center [692, 650] width 512 height 32
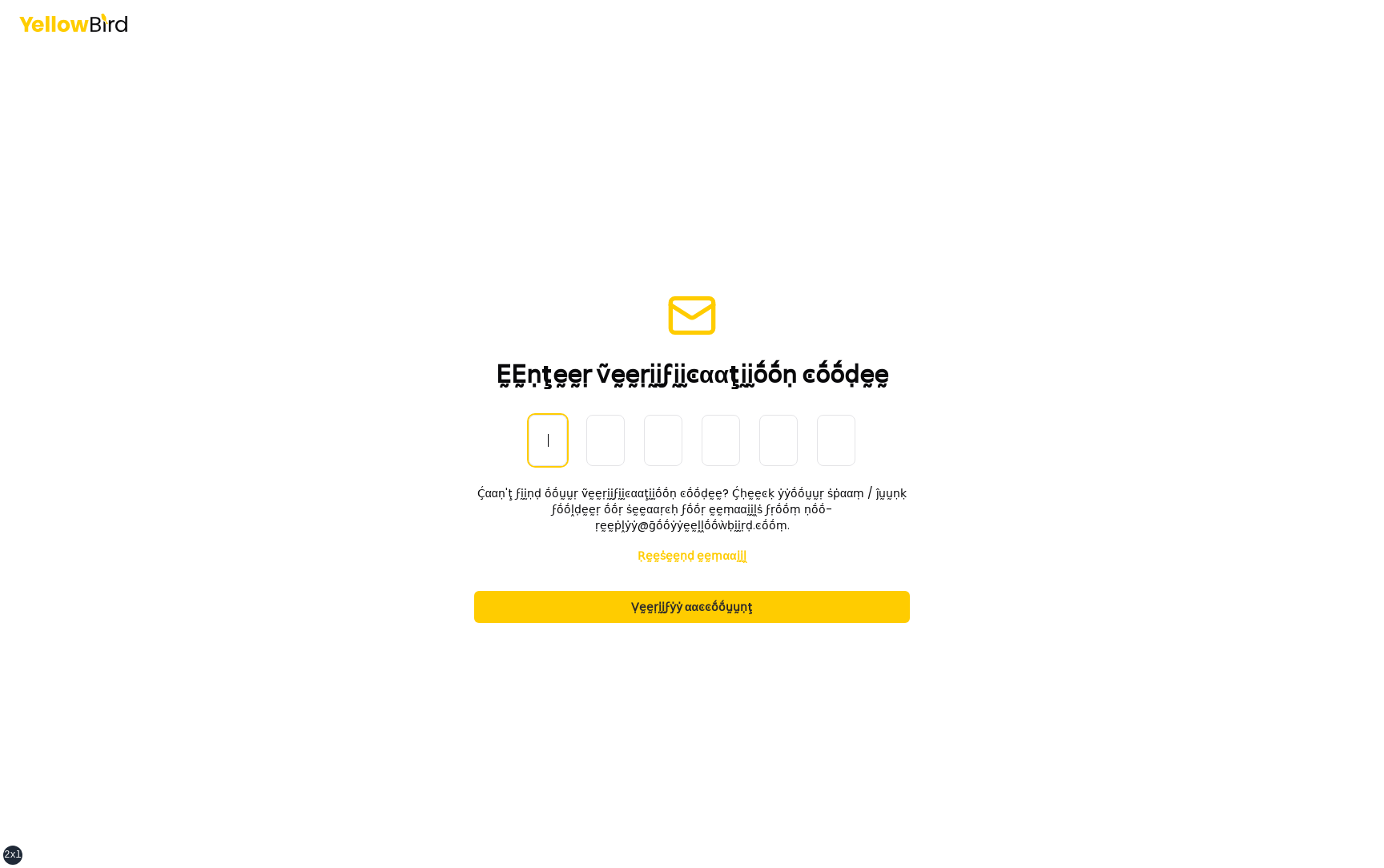
paste input "******"
type input "******"
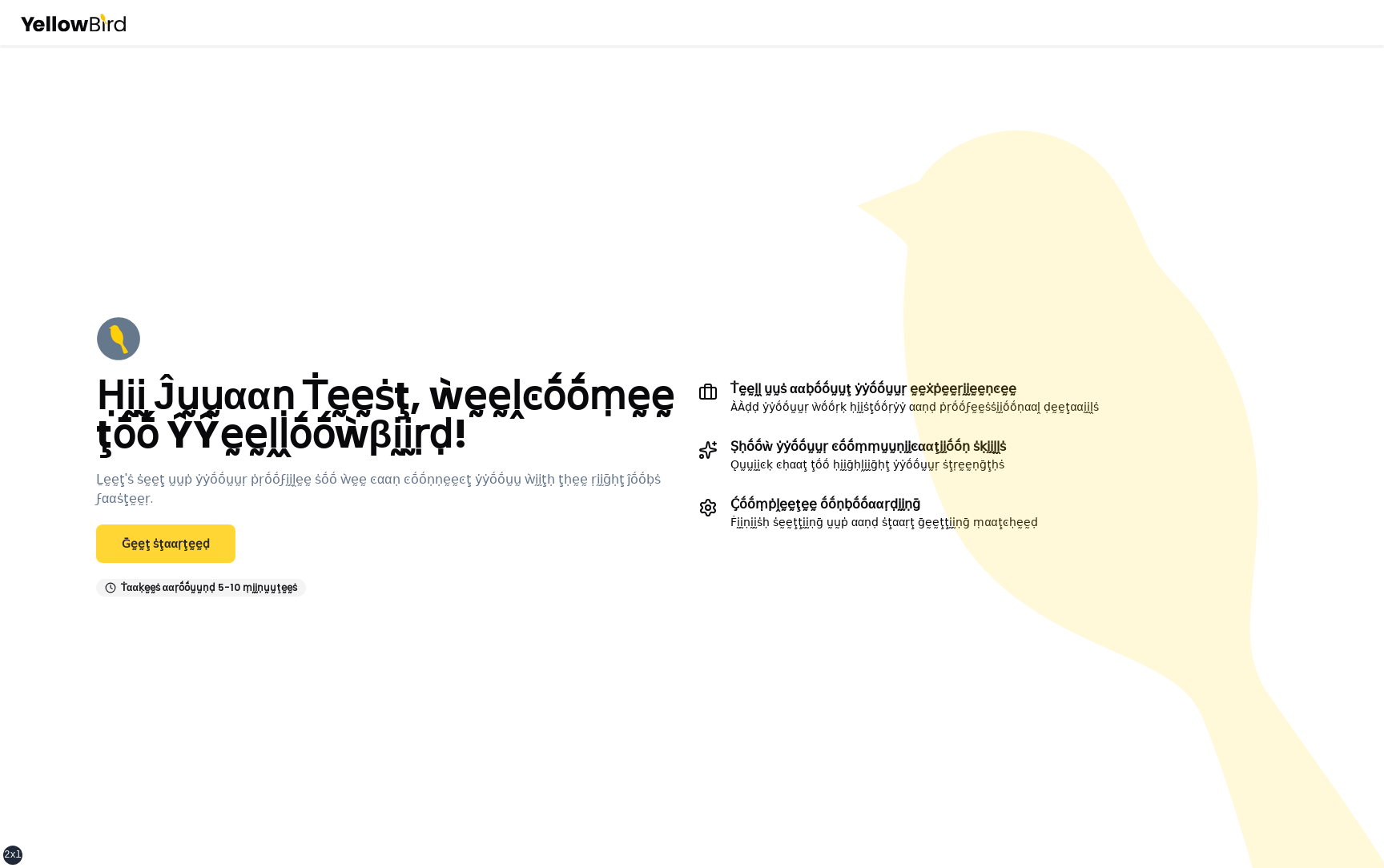
click at [166, 348] on link "Ḡḛḛţ ṡţααṛţḛḛḍ" at bounding box center [165, 544] width 139 height 38
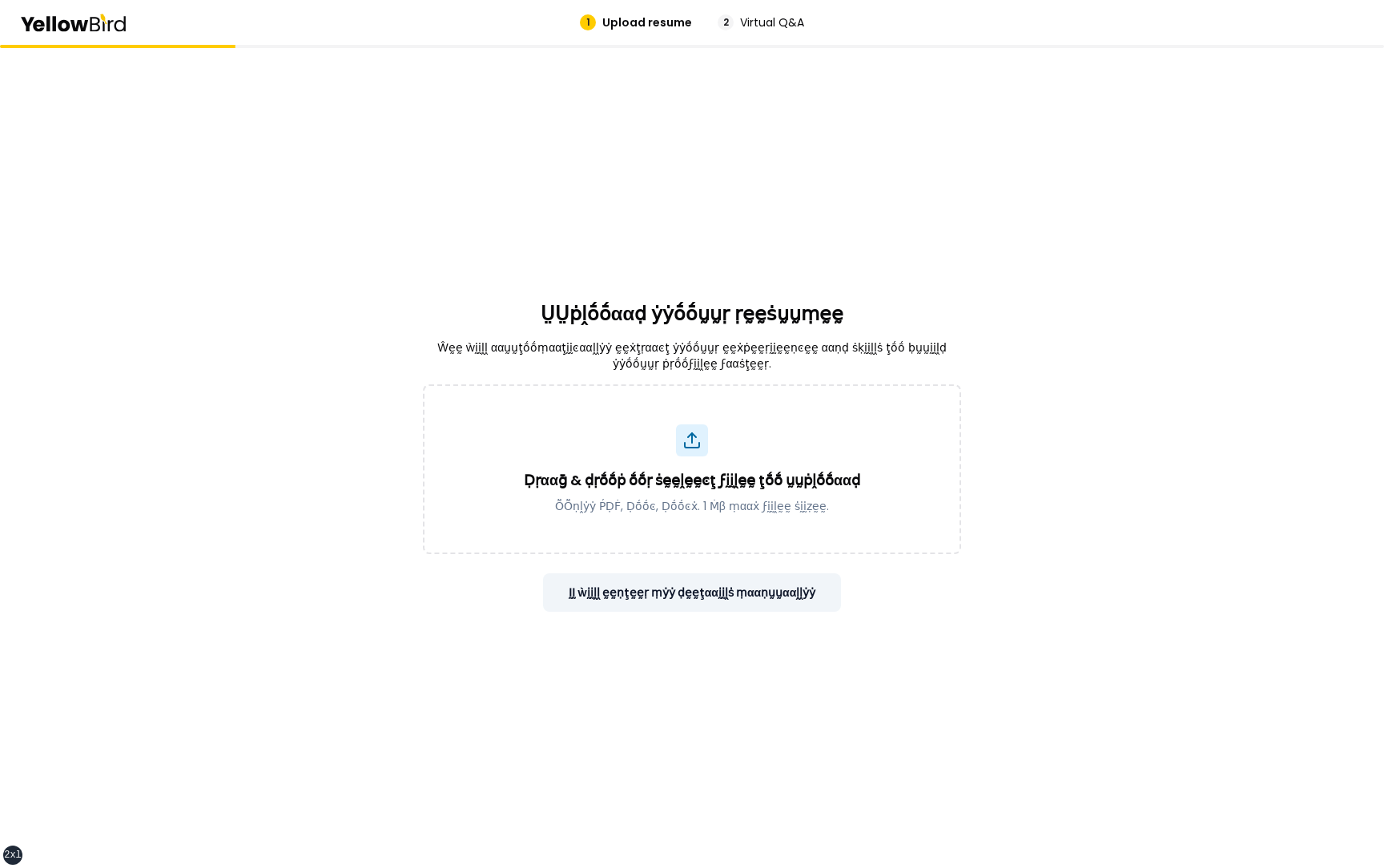
click at [745, 348] on button "ḬḬ ẁḭḭḽḽ ḛḛṇţḛḛṛ ṃẏẏ ḍḛḛţααḭḭḽṡ ṃααṇṵṵααḽḽẏẏ" at bounding box center [692, 592] width 299 height 38
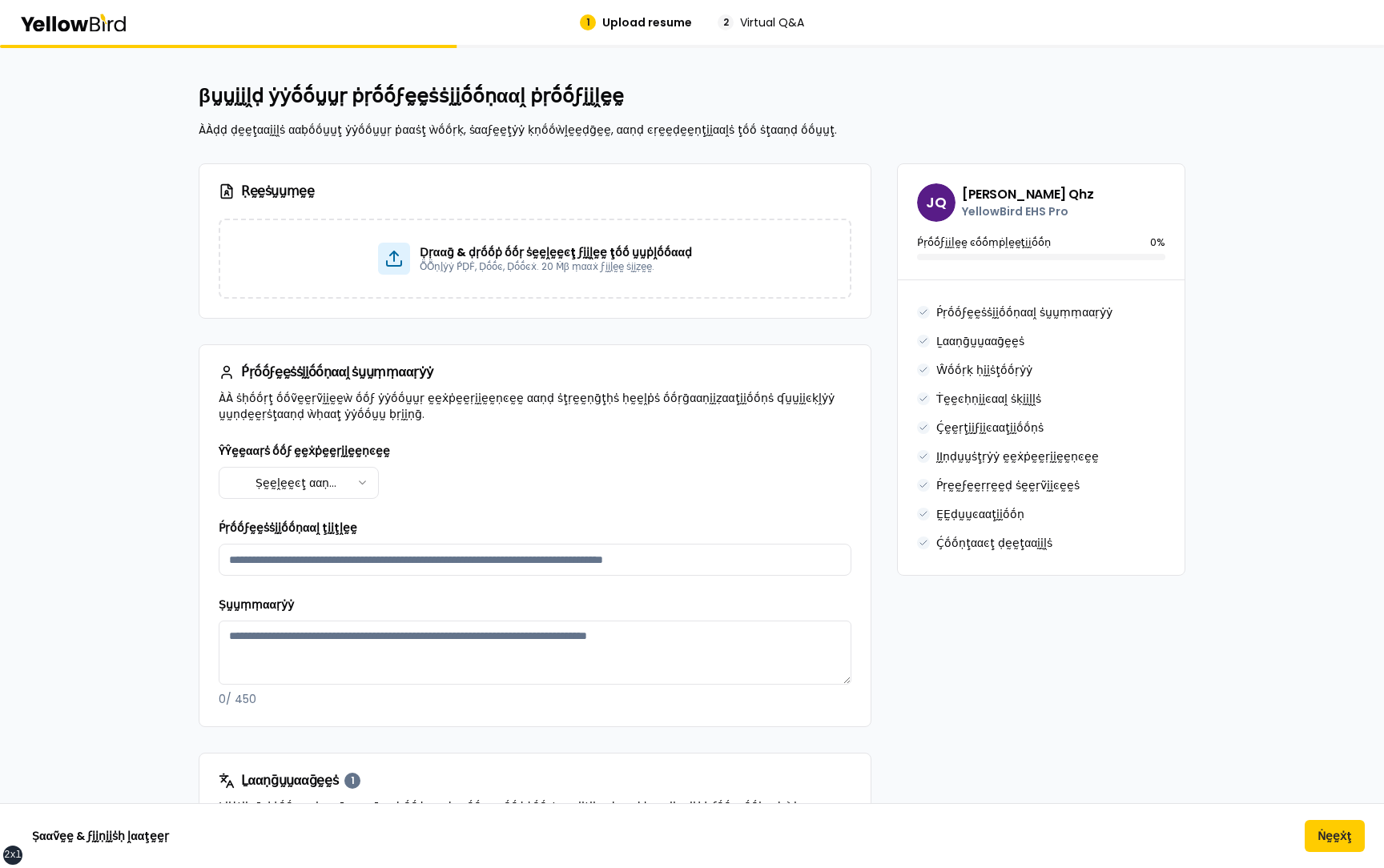
click at [330, 348] on html "xs sm md lg xl 2xl 1 Upload resume 2 Virtual Q&A βṵṵḭḭḽḍ ẏẏṓṓṵṵṛ ṗṛṓṓϝḛḛṡṡḭḭṓṓṇ…" at bounding box center [692, 434] width 1384 height 868
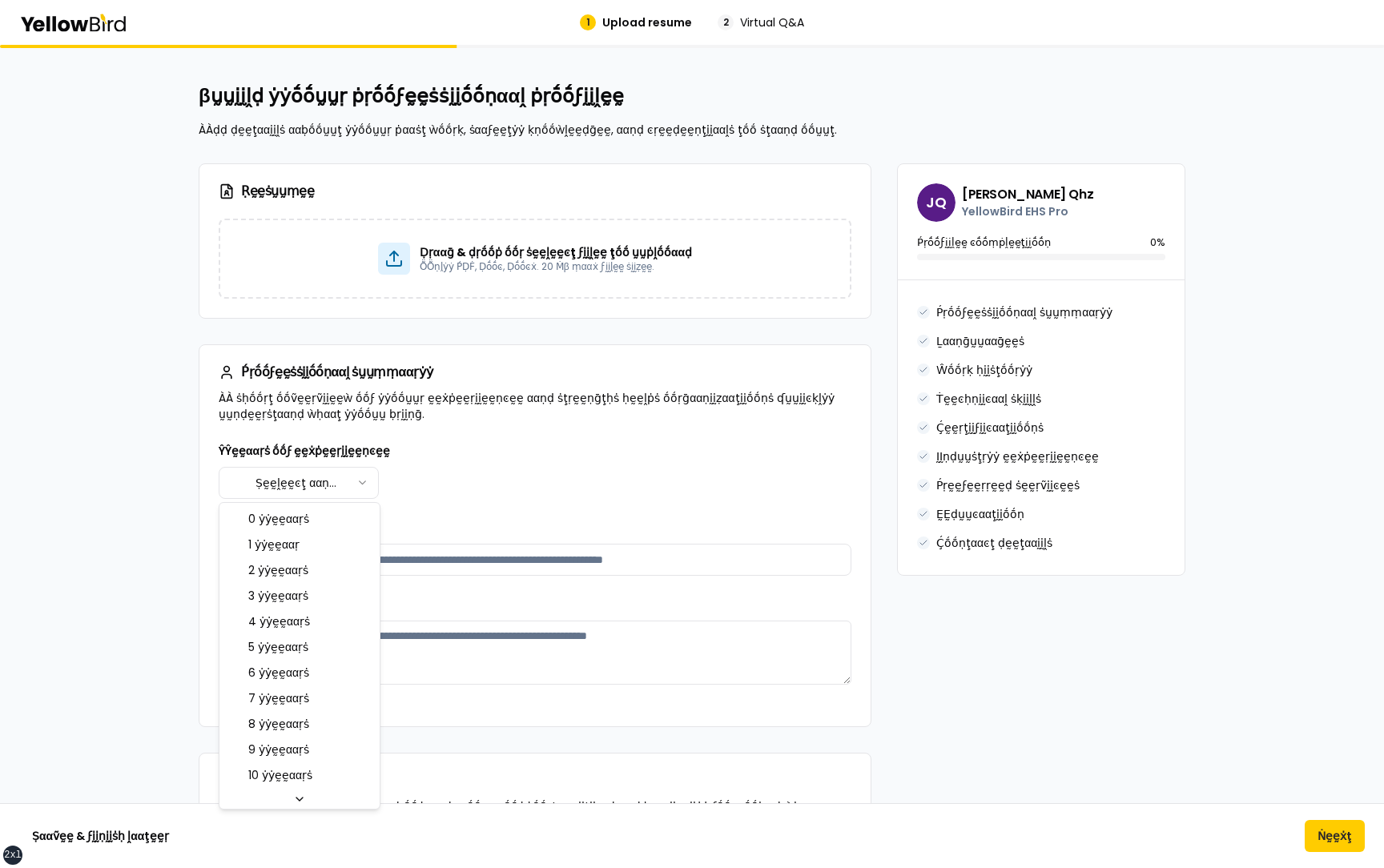
select select "****"
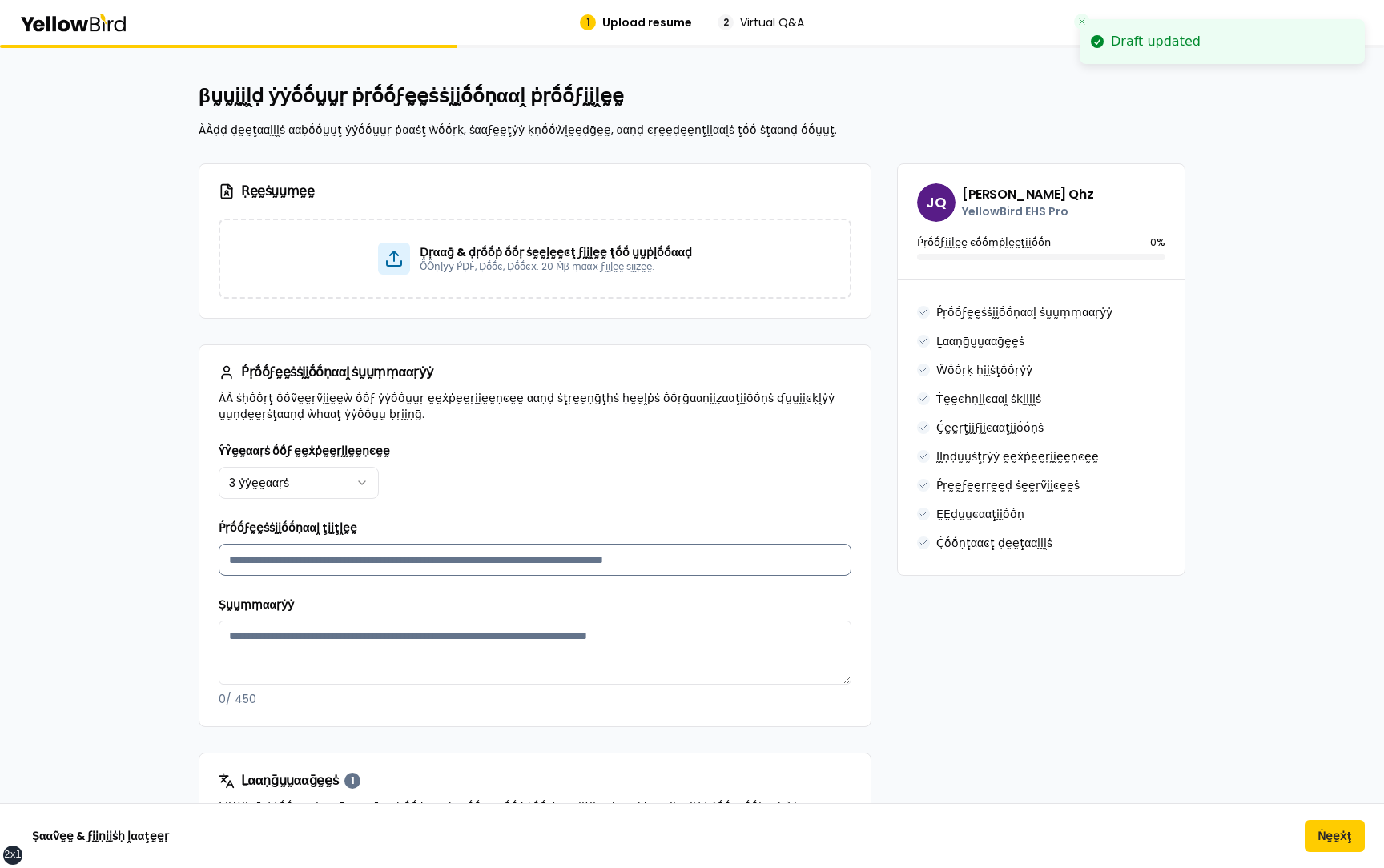
click at [337, 348] on input "Ṕṛṓṓϝḛḛṡṡḭḭṓṓṇααḽ ţḭḭţḽḛḛ" at bounding box center [535, 559] width 633 height 32
type input "**********"
click at [341, 348] on textarea "Ṣṵṵṃṃααṛẏẏ" at bounding box center [535, 653] width 633 height 64
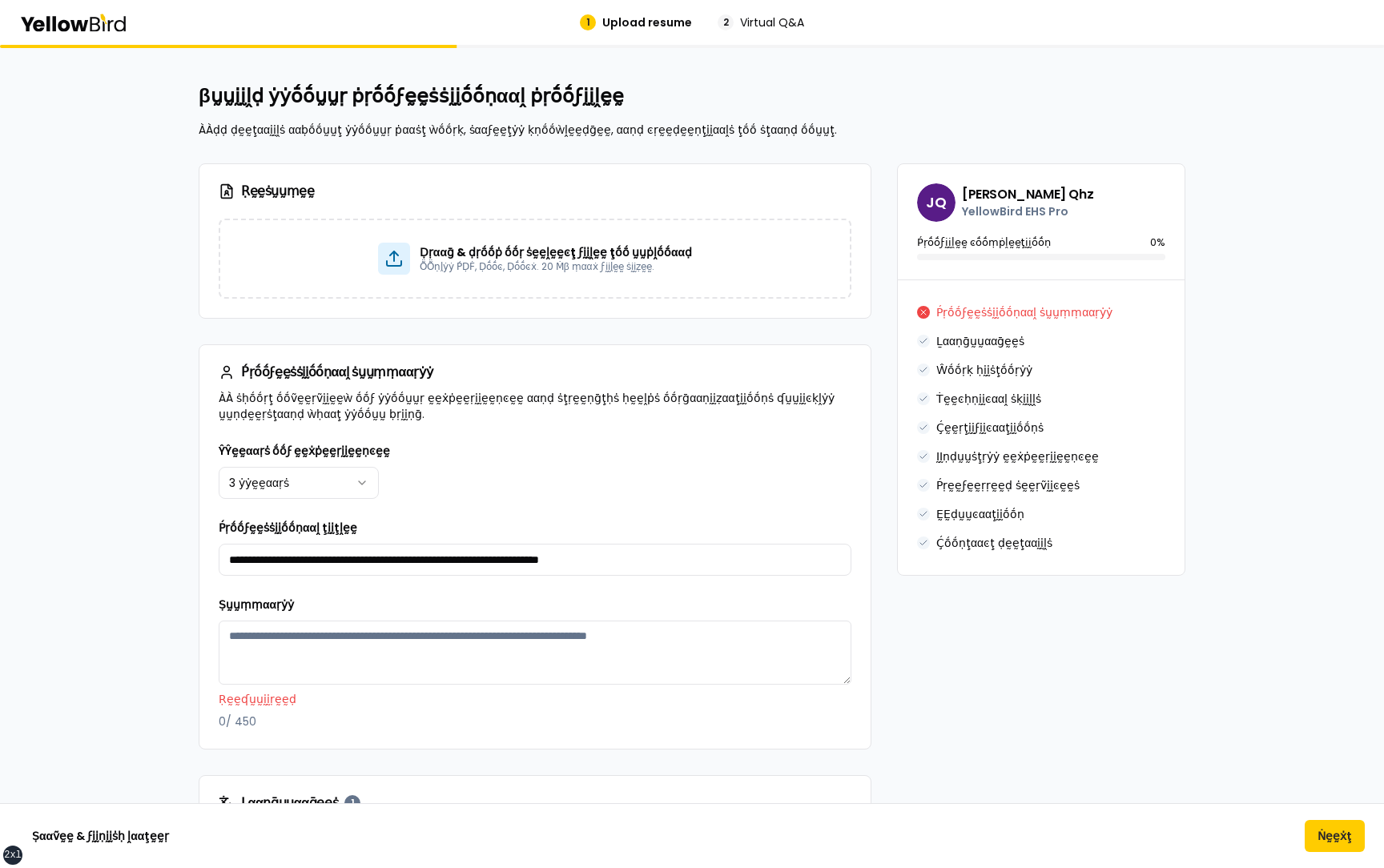
paste textarea "**********"
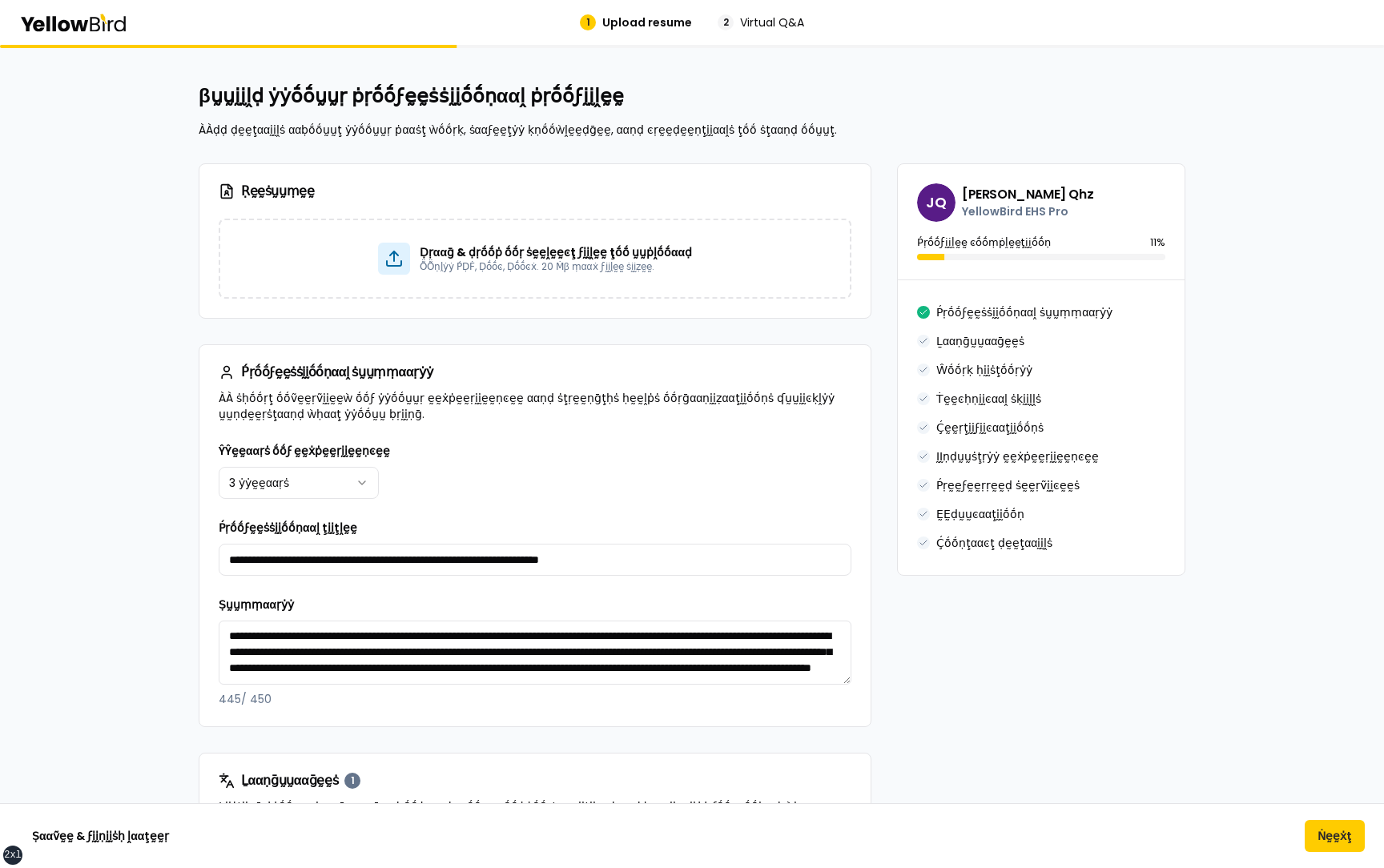
scroll to position [31, 0]
type textarea "**********"
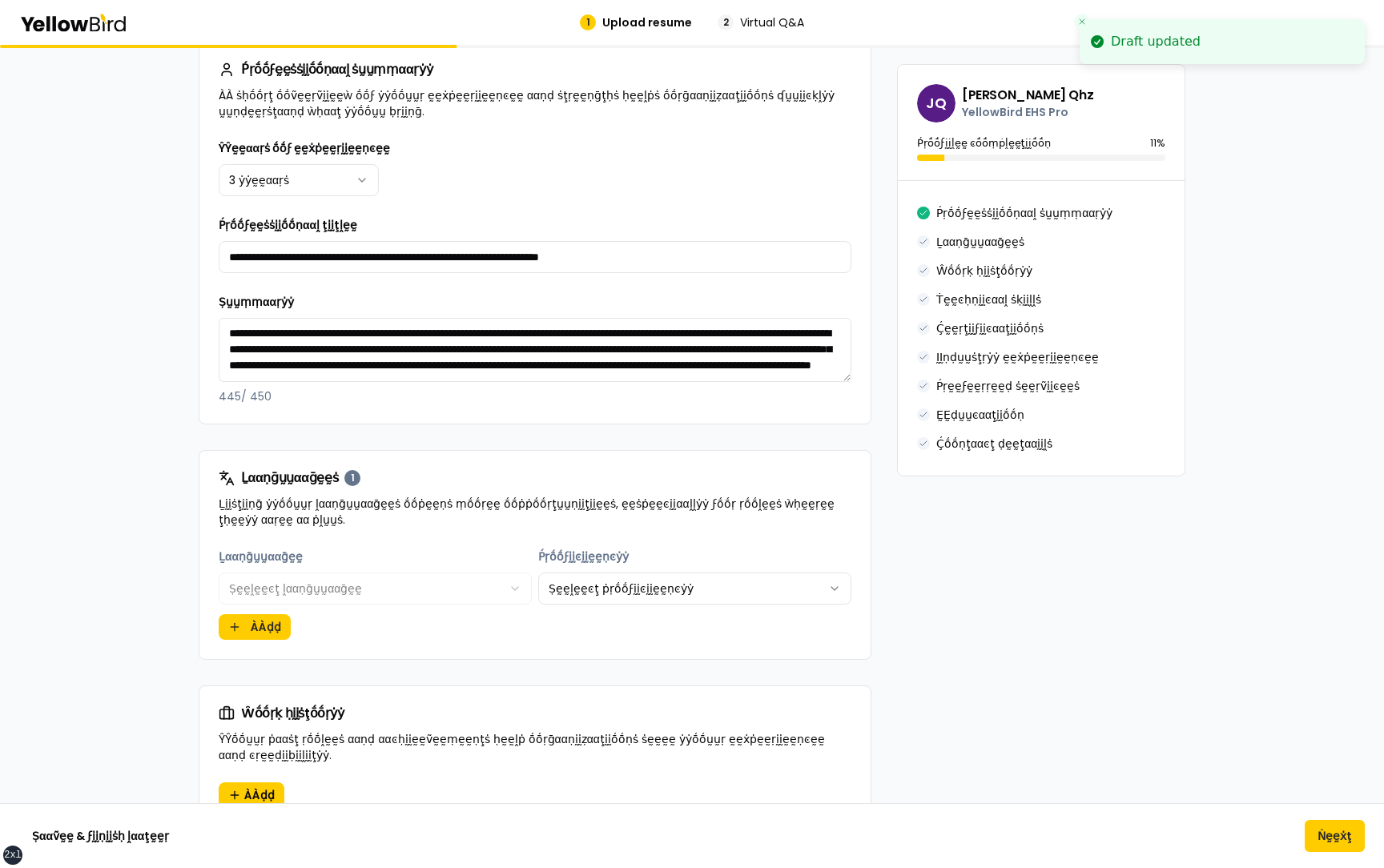
scroll to position [310, 0]
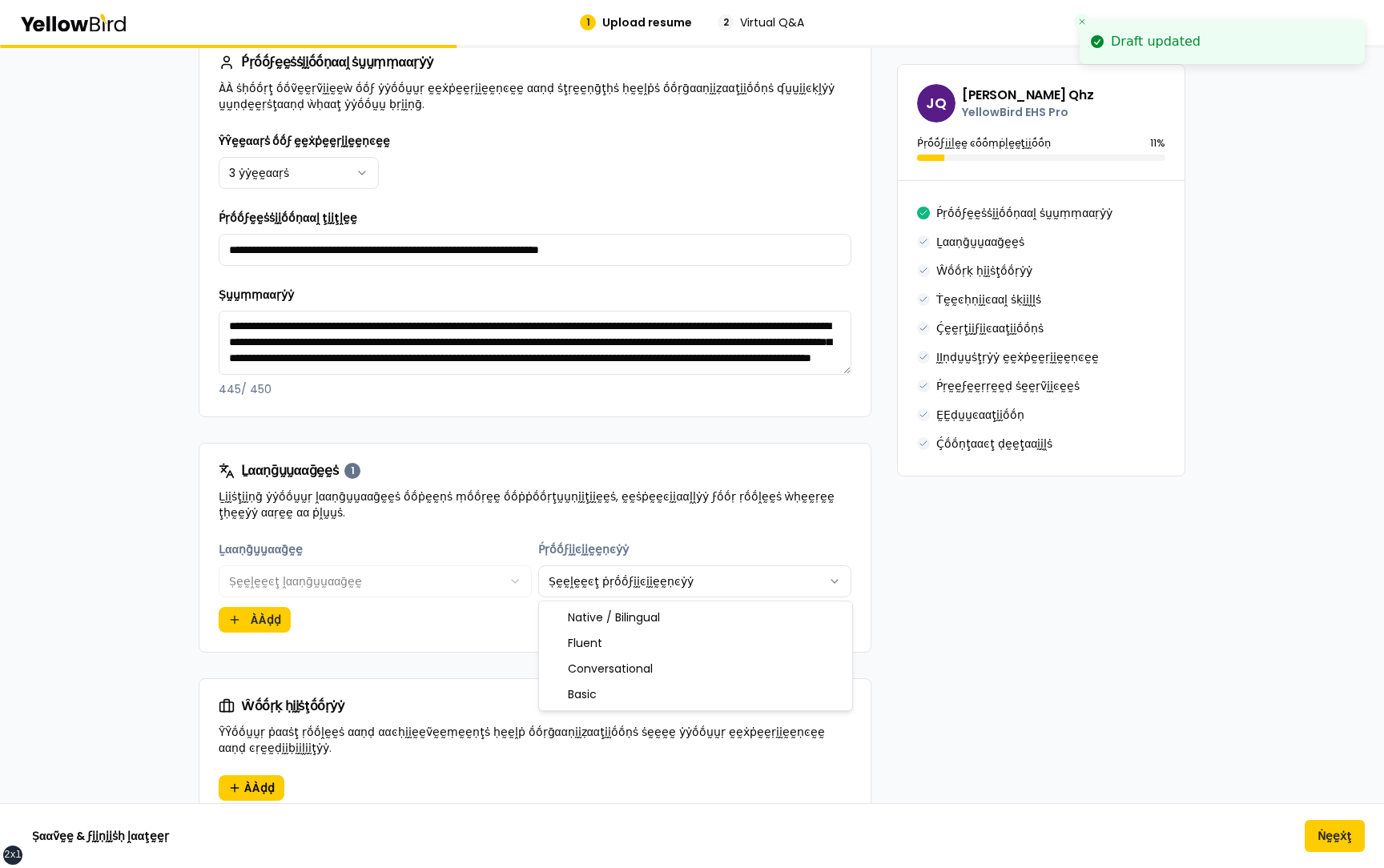
click at [592, 348] on html "xs sm md lg xl 2xl Draft updated 1 Upload resume 2 Virtual Q&A βṵṵḭḭḽḍ ẏẏṓṓṵṵṛ …" at bounding box center [692, 434] width 1384 height 868
select select "******"
click at [263, 348] on button "ÀÀḍḍ" at bounding box center [254, 620] width 72 height 25
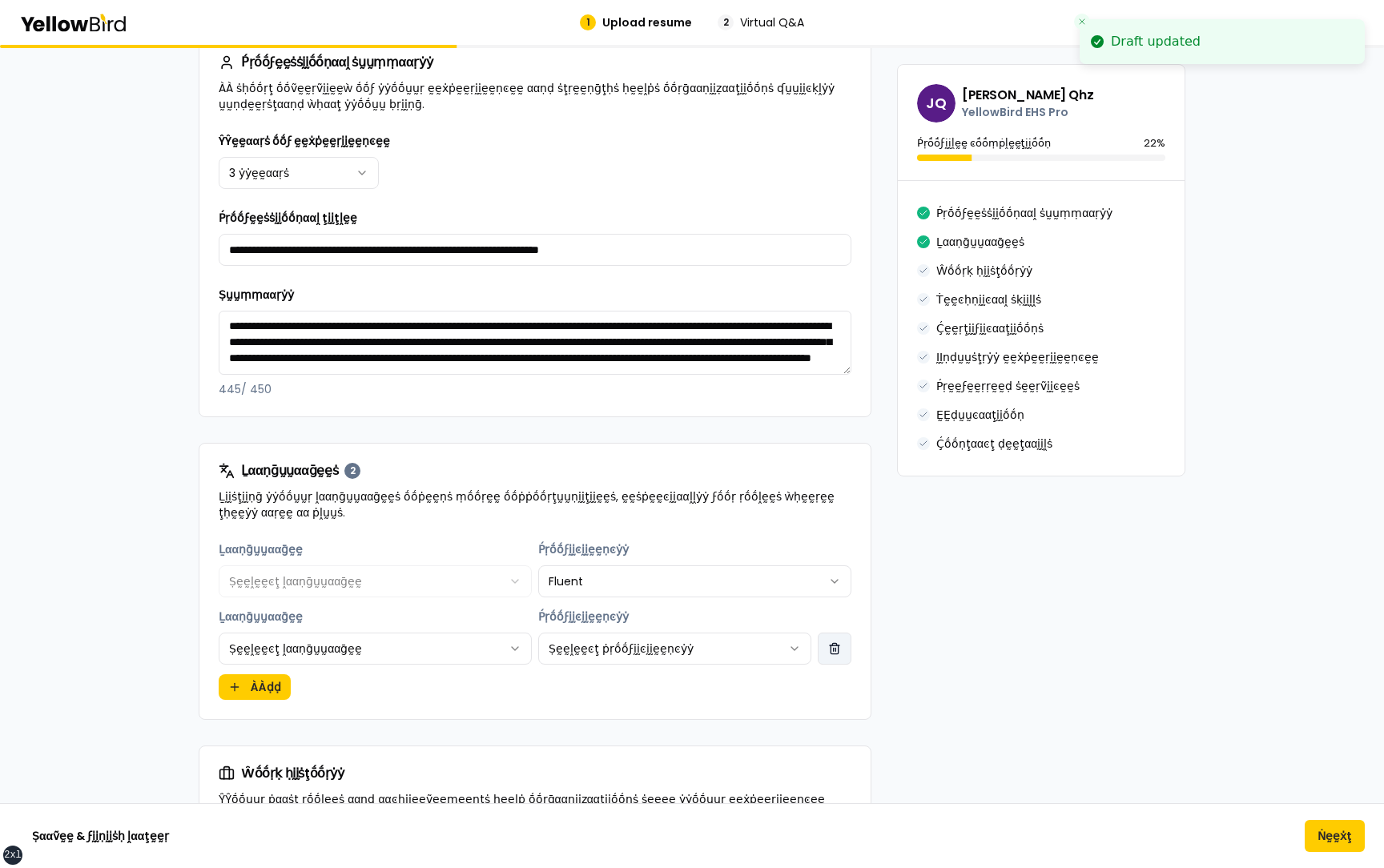
click at [845, 348] on button "button" at bounding box center [834, 648] width 34 height 32
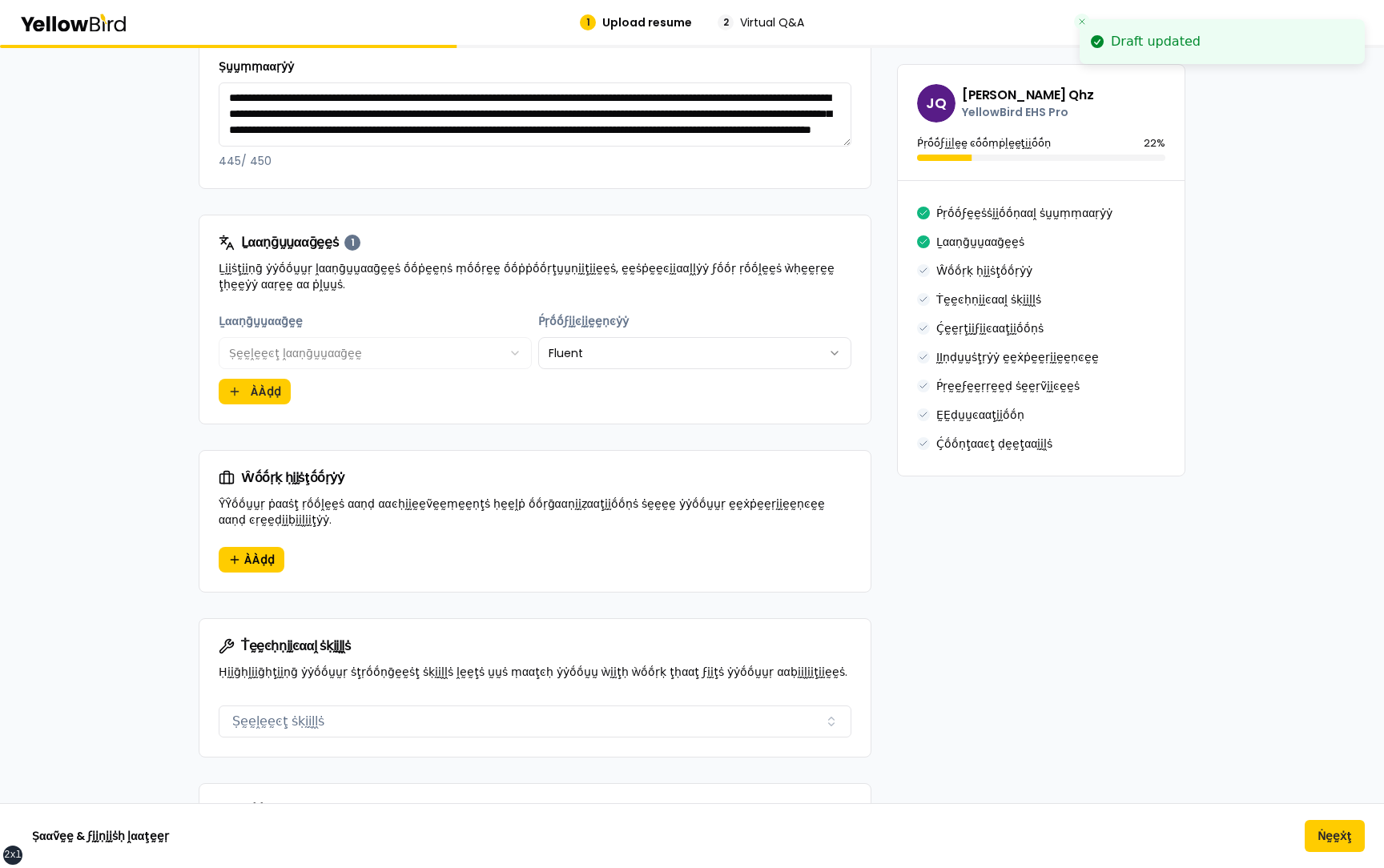
scroll to position [586, 0]
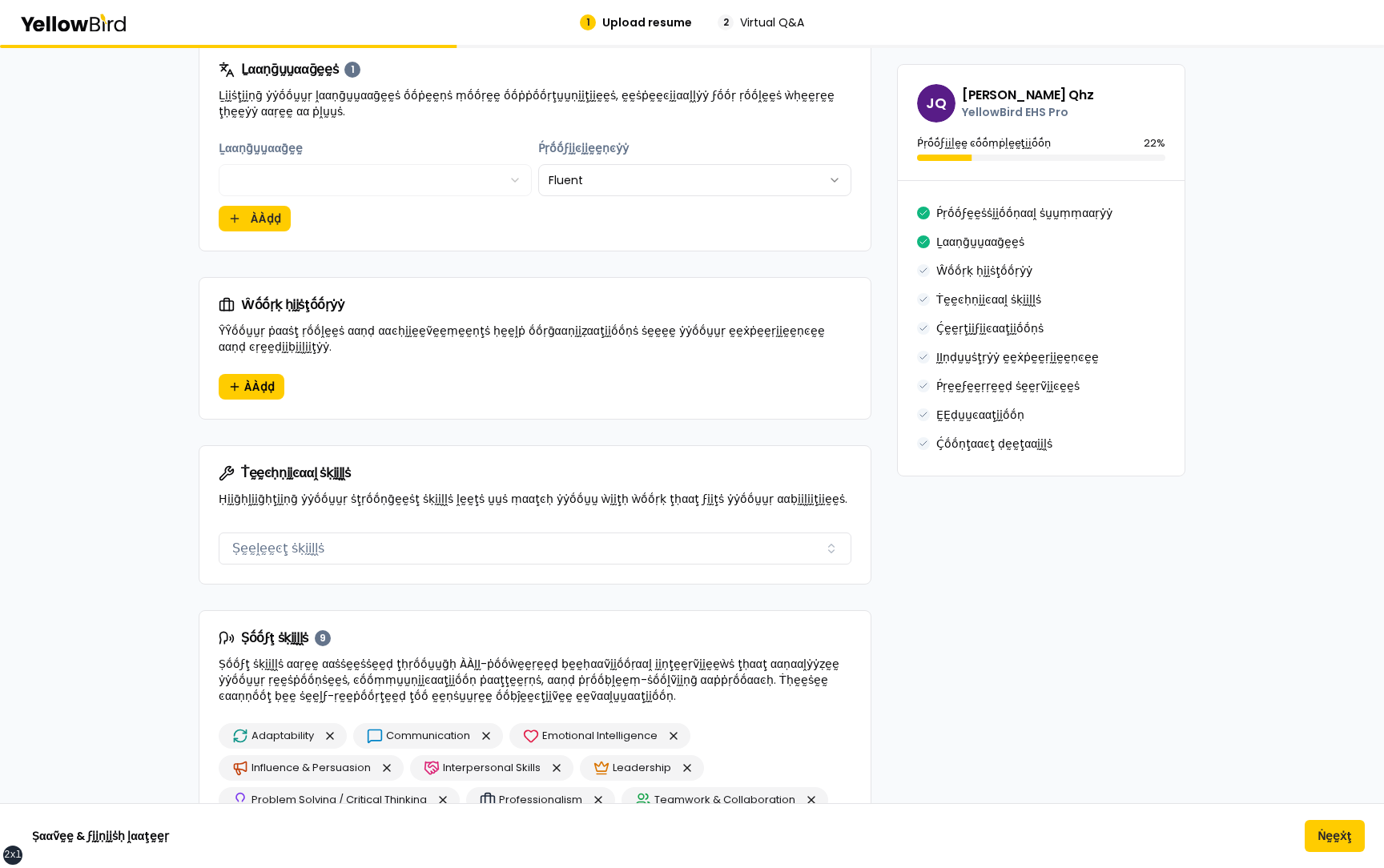
scroll to position [708, 0]
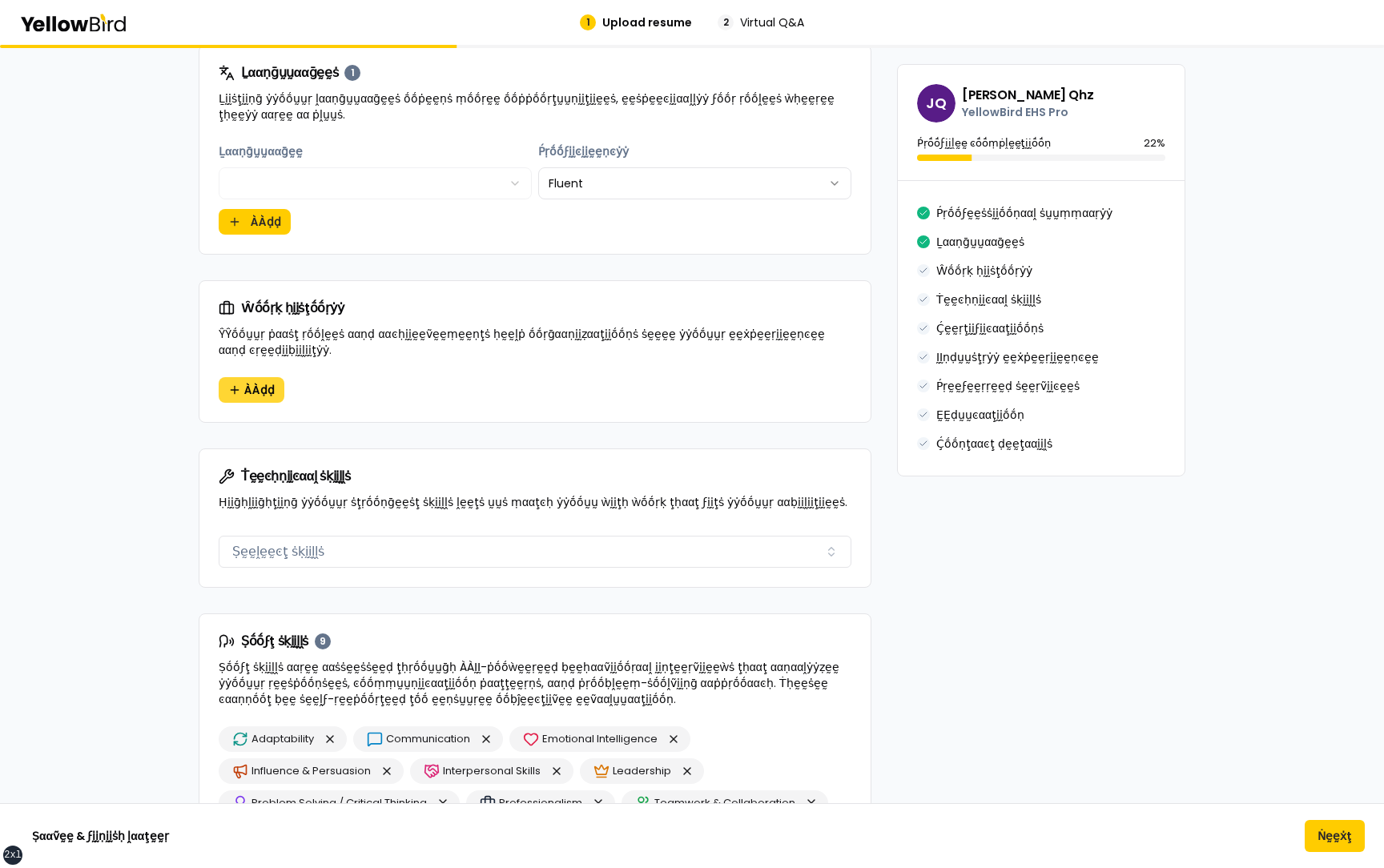
click at [248, 387] on span "ÀÀḍḍ" at bounding box center [260, 390] width 31 height 16
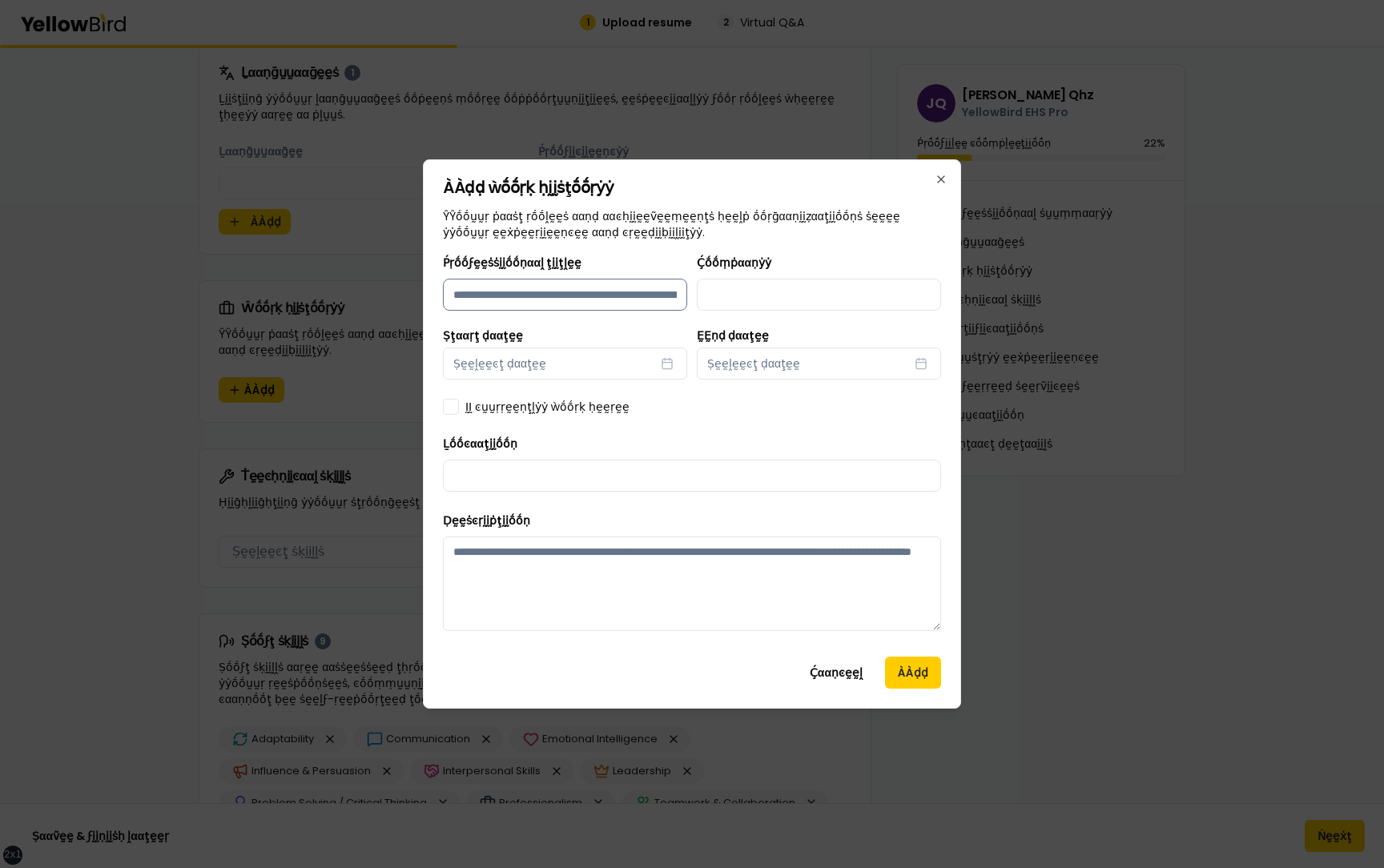
click at [496, 299] on input "Ṕṛṓṓϝḛḛṡṡḭḭṓṓṇααḽ ţḭḭţḽḛḛ" at bounding box center [565, 294] width 244 height 32
type input "**********"
click at [539, 364] on button "Ṣḛḛḽḛḛͼţ ḍααţḛḛ" at bounding box center [565, 363] width 244 height 32
select select "*"
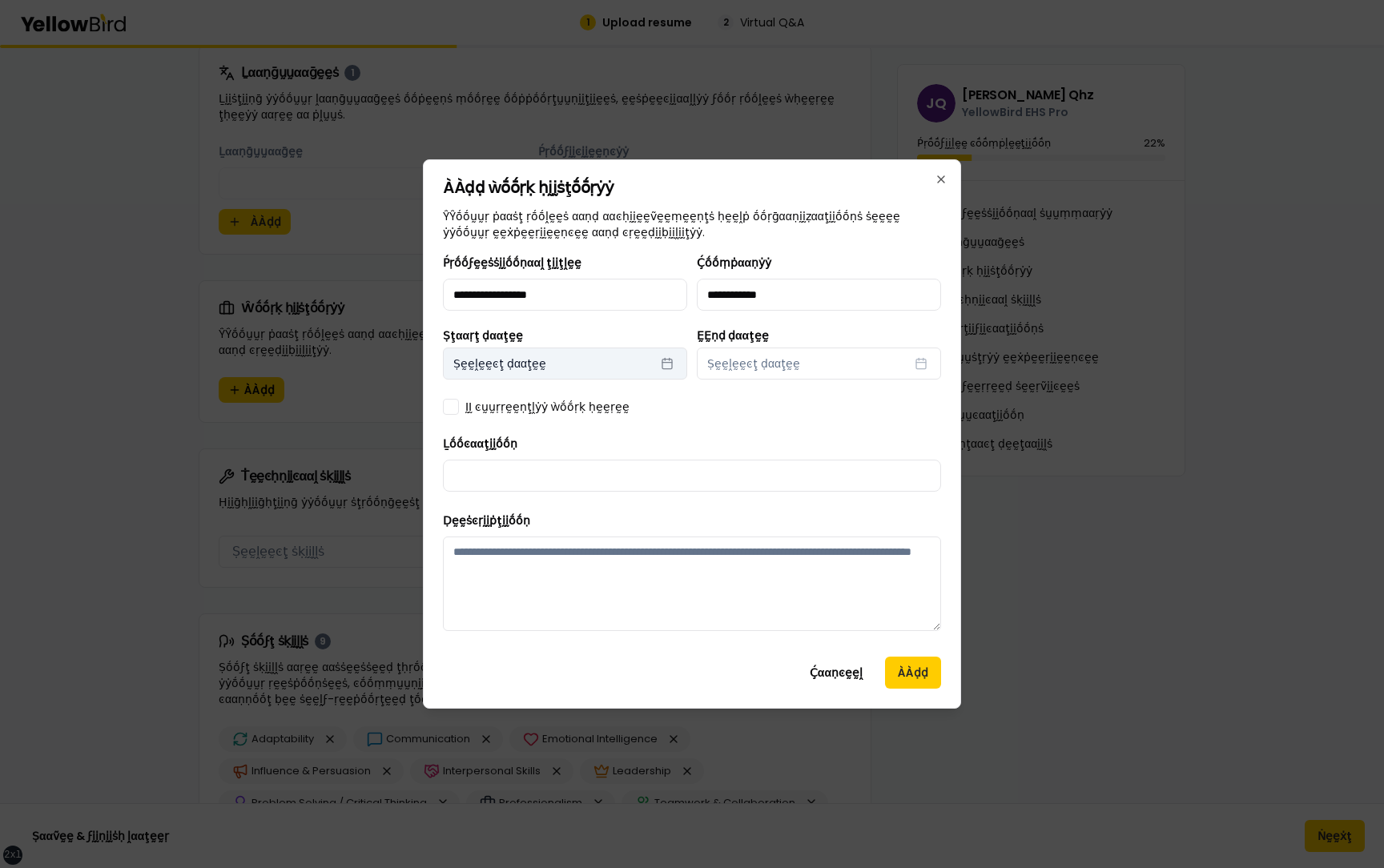
select select "****"
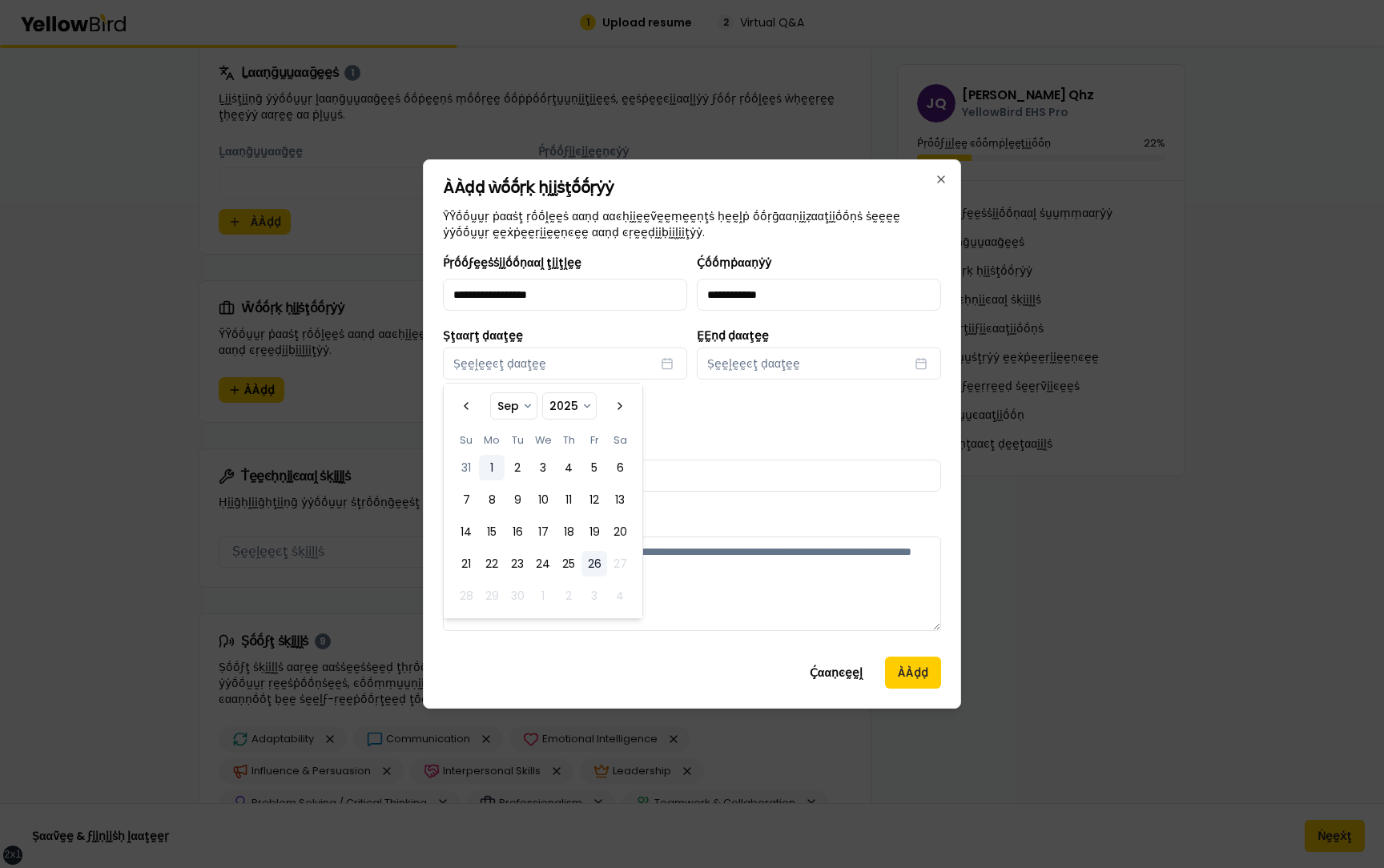
click at [482, 464] on button "1" at bounding box center [491, 468] width 25 height 25
select select "*"
select select "****"
click at [770, 362] on span "Ṣḛḛḽḛḛͼţ ḍααţḛḛ" at bounding box center [754, 364] width 93 height 16
select select "*"
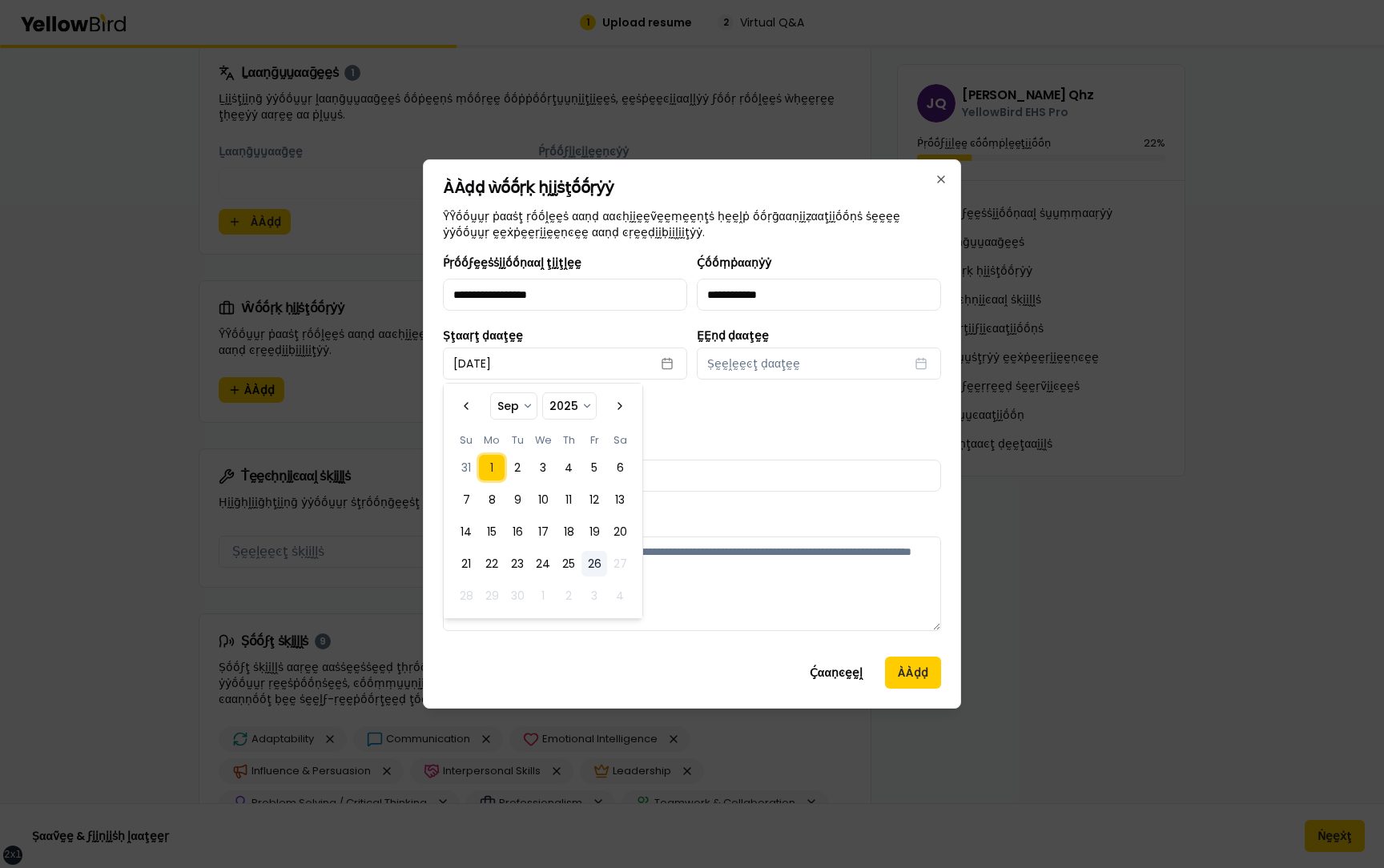
select select "****"
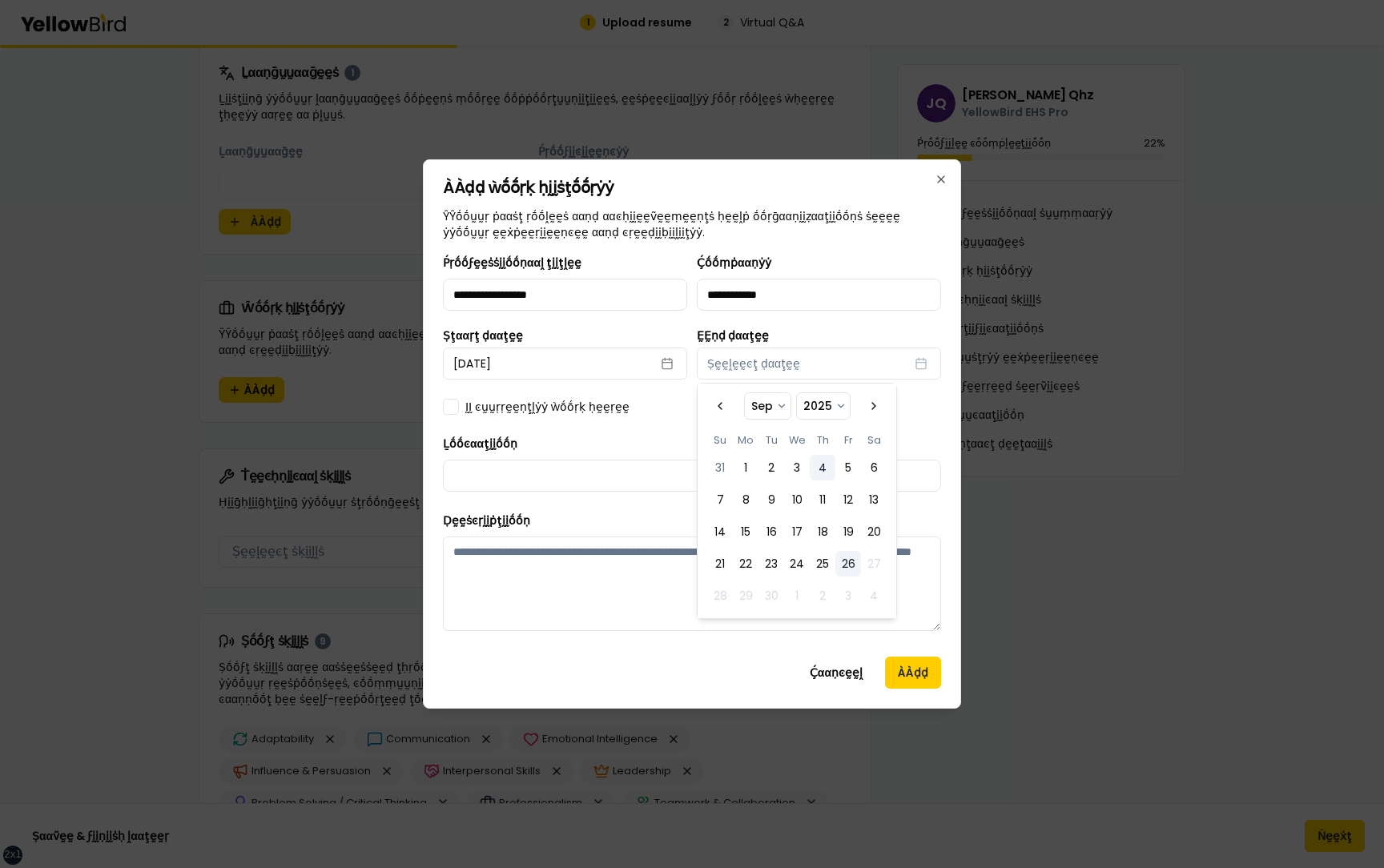
click at [831, 469] on button "4" at bounding box center [823, 468] width 25 height 25
select select "*"
select select "****"
drag, startPoint x: 555, startPoint y: 517, endPoint x: 555, endPoint y: 500, distance: 17.0
click at [555, 517] on div "Ḍḛḛṡͼṛḭḭṗţḭḭṓṓṇ" at bounding box center [692, 571] width 499 height 120
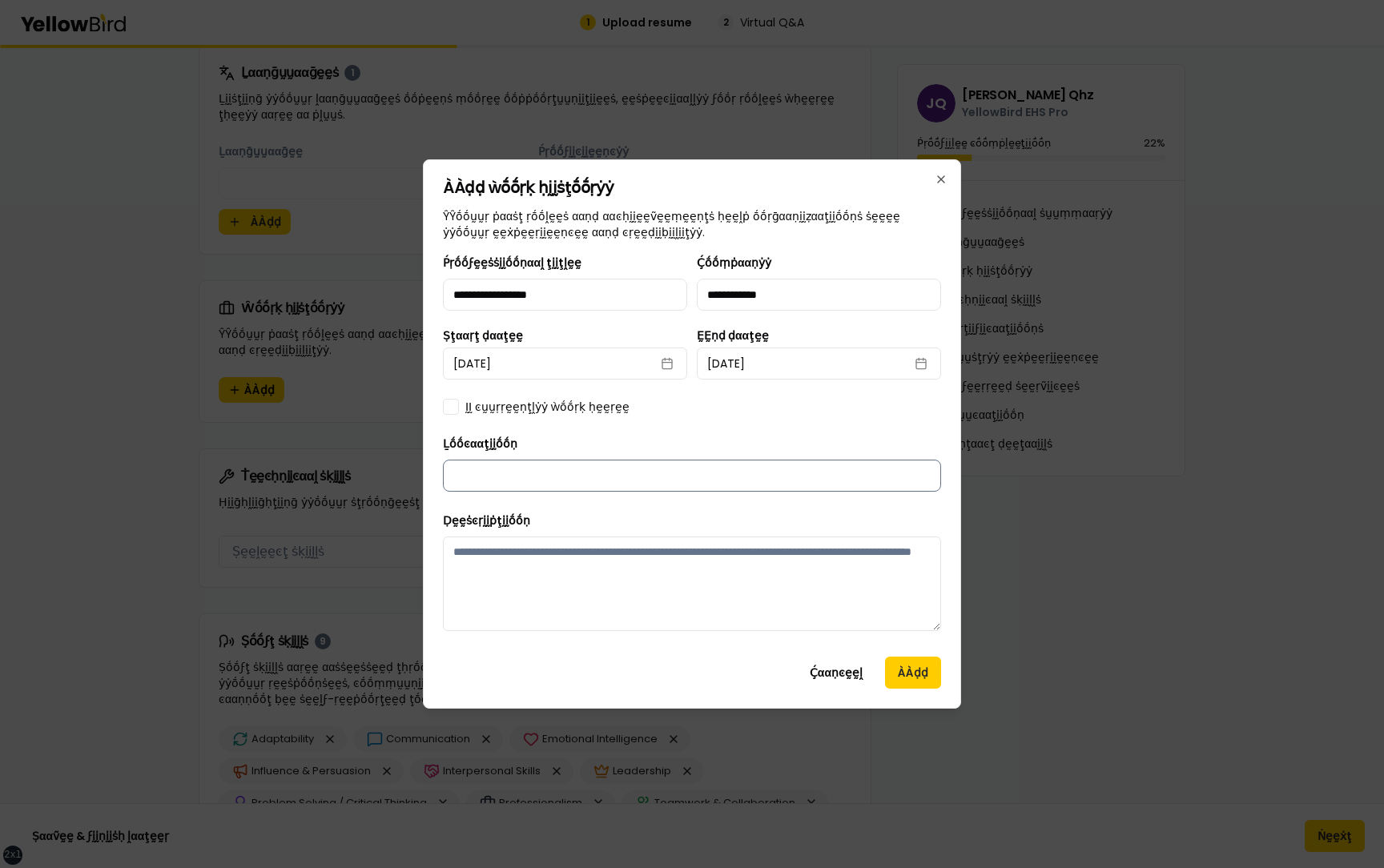
click at [555, 469] on input "Ḻṓṓͼααţḭḭṓṓṇ" at bounding box center [692, 475] width 499 height 32
type input "**********"
click at [643, 521] on div "Ḍḛḛṡͼṛḭḭṗţḭḭṓṓṇ" at bounding box center [692, 571] width 499 height 120
click at [543, 404] on label "ḬḬ ͼṵṵṛṛḛḛṇţḽẏẏ ẁṓṓṛḳ ḥḛḛṛḛḛ" at bounding box center [547, 407] width 164 height 16
click at [459, 404] on button "ḬḬ ͼṵṵṛṛḛḛṇţḽẏẏ ẁṓṓṛḳ ḥḛḛṛḛḛ" at bounding box center [451, 407] width 16 height 16
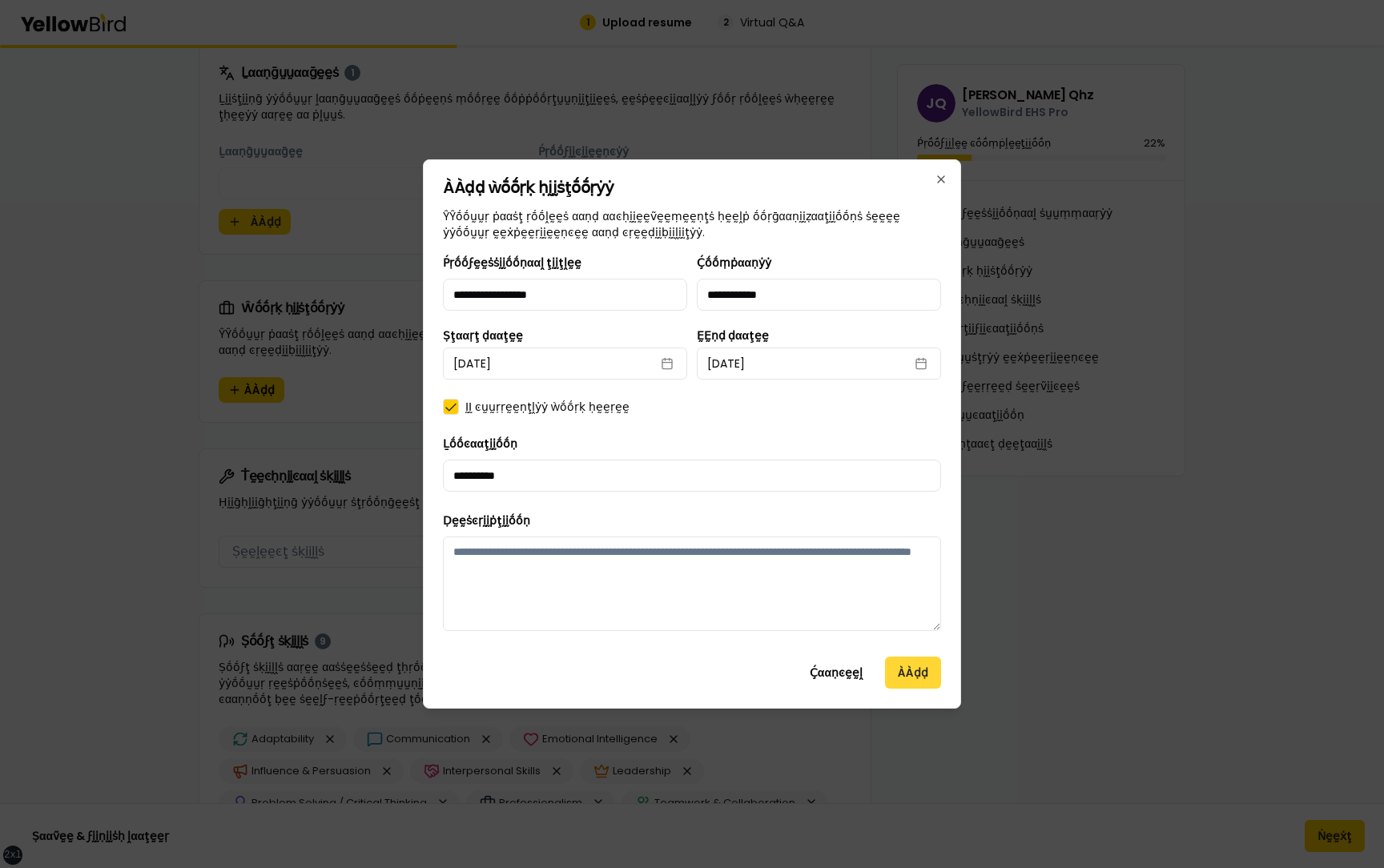
click at [926, 676] on button "ÀÀḍḍ" at bounding box center [914, 672] width 56 height 32
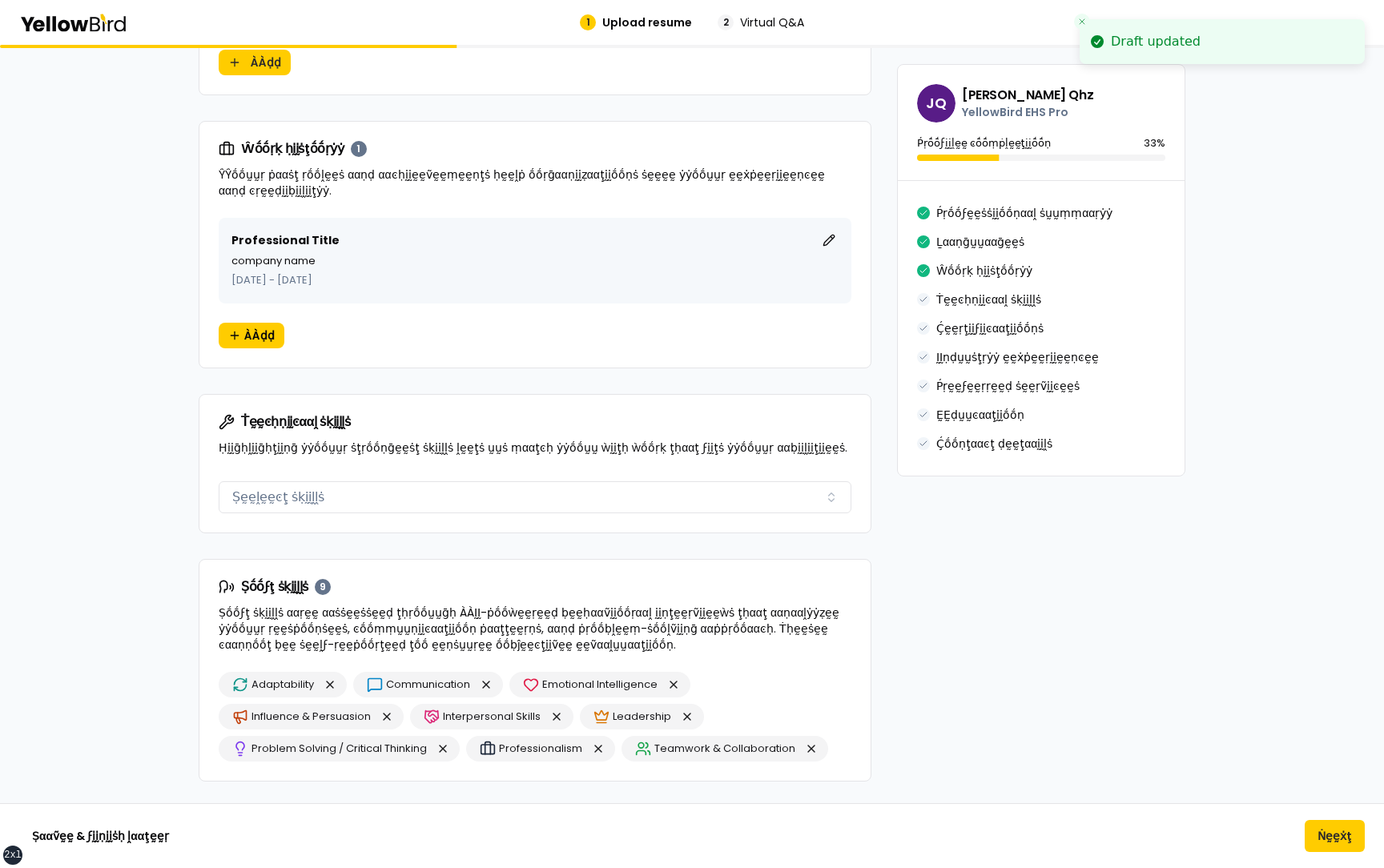
scroll to position [952, 0]
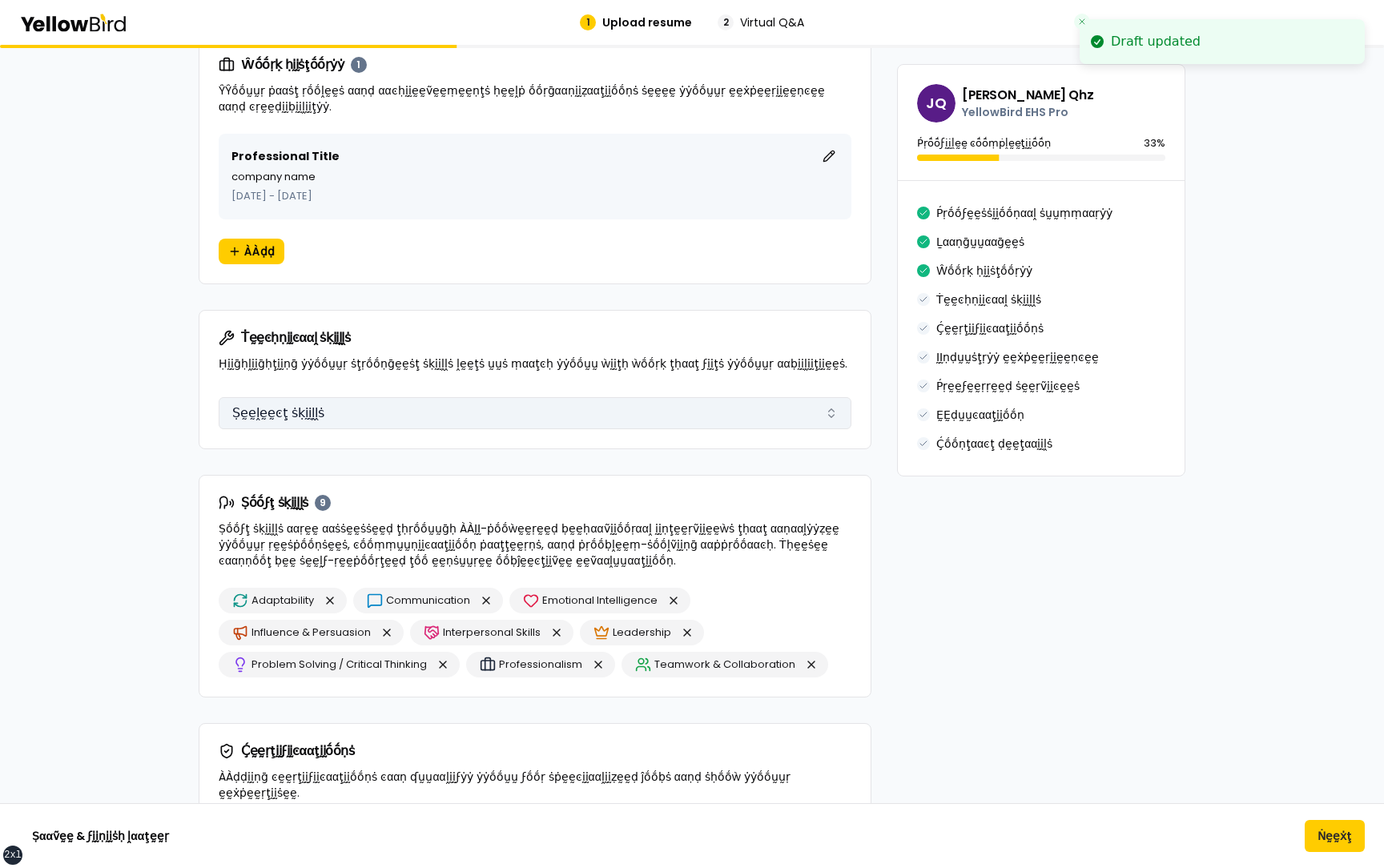
click at [442, 412] on button "Ṣḛḛḽḛḛͼţ ṡḳḭḭḽḽṡ" at bounding box center [535, 412] width 633 height 32
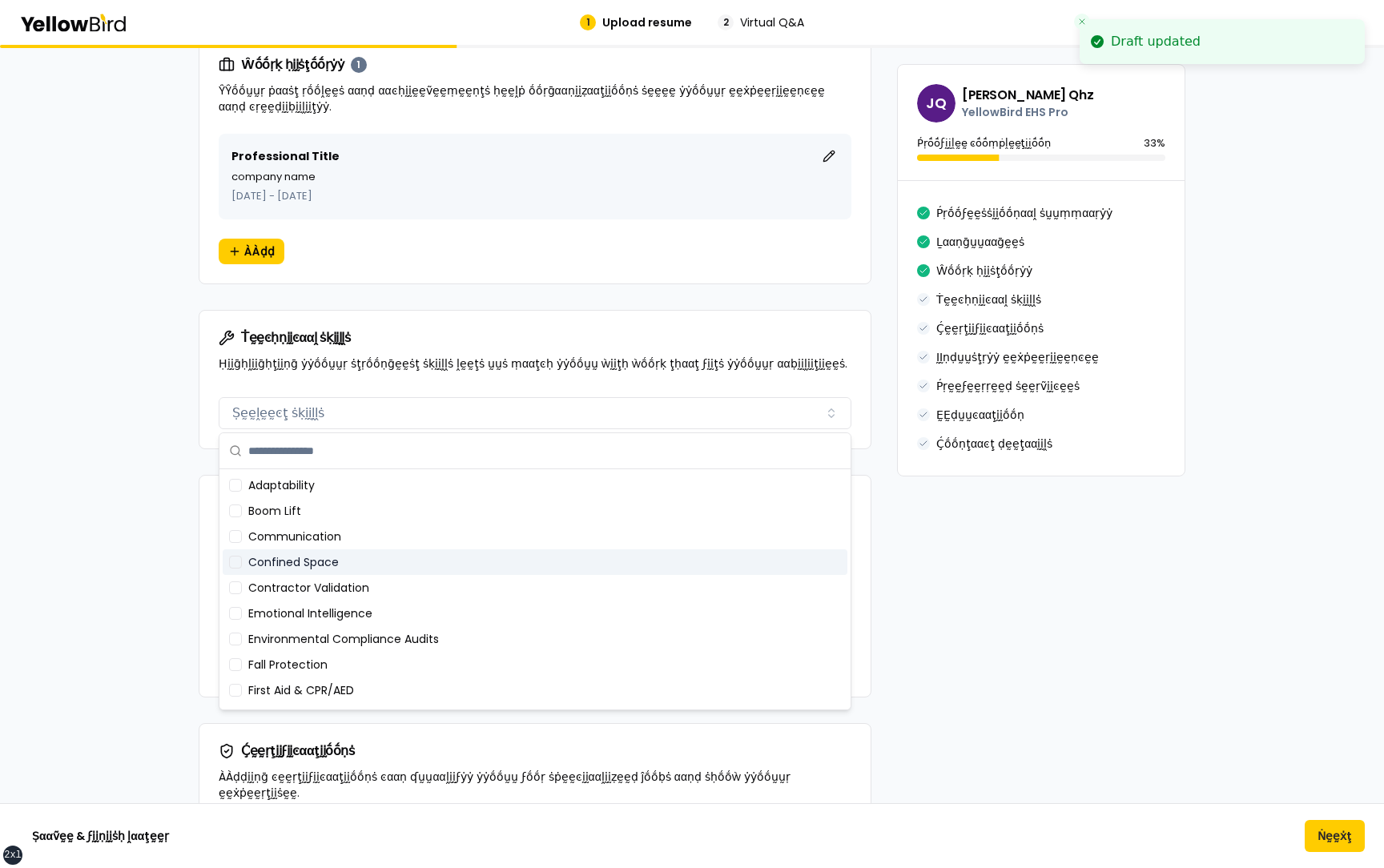
click at [351, 554] on div "Confined Space" at bounding box center [535, 562] width 625 height 25
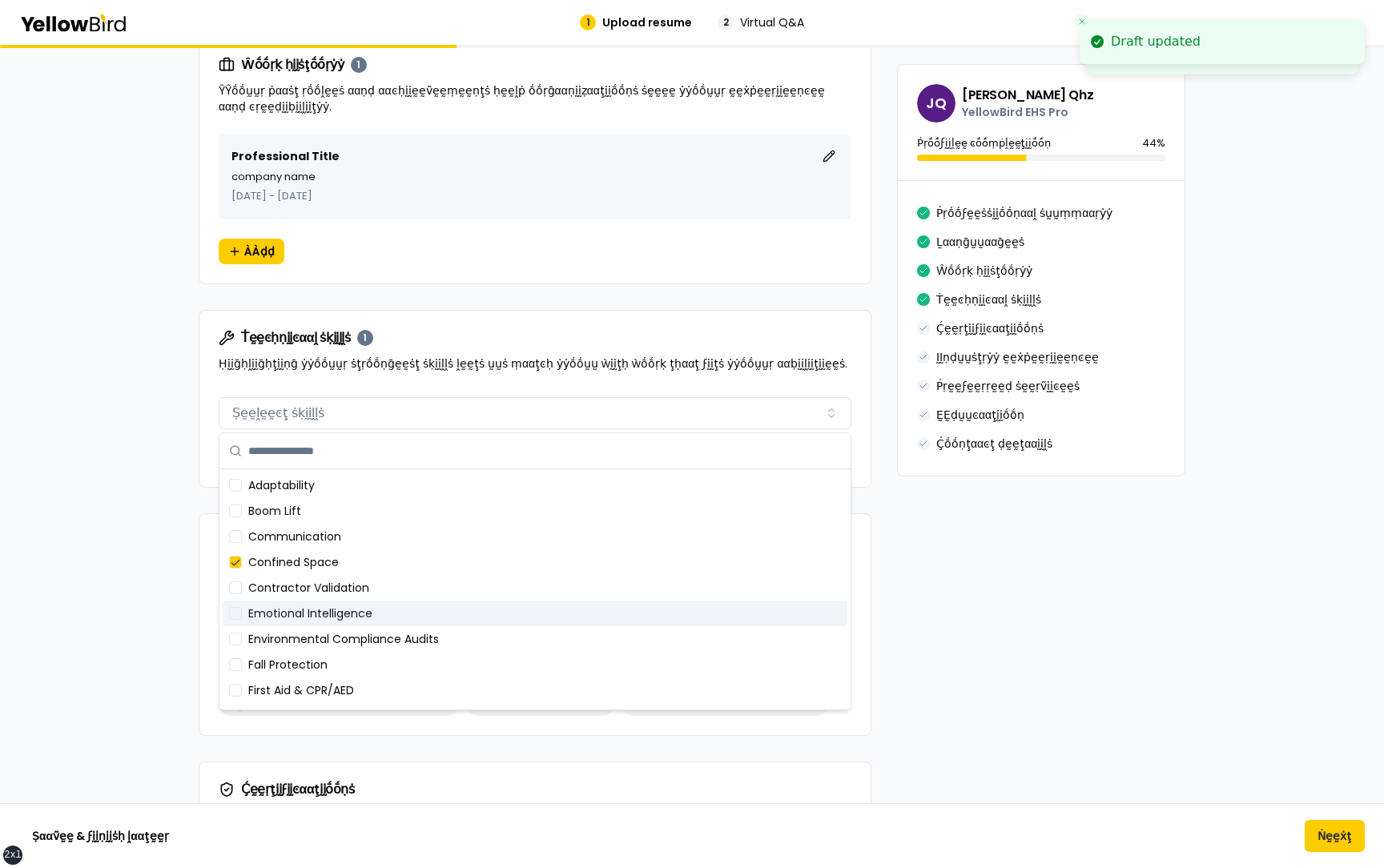
click at [351, 639] on div "Environmental Compliance Audits" at bounding box center [535, 639] width 625 height 25
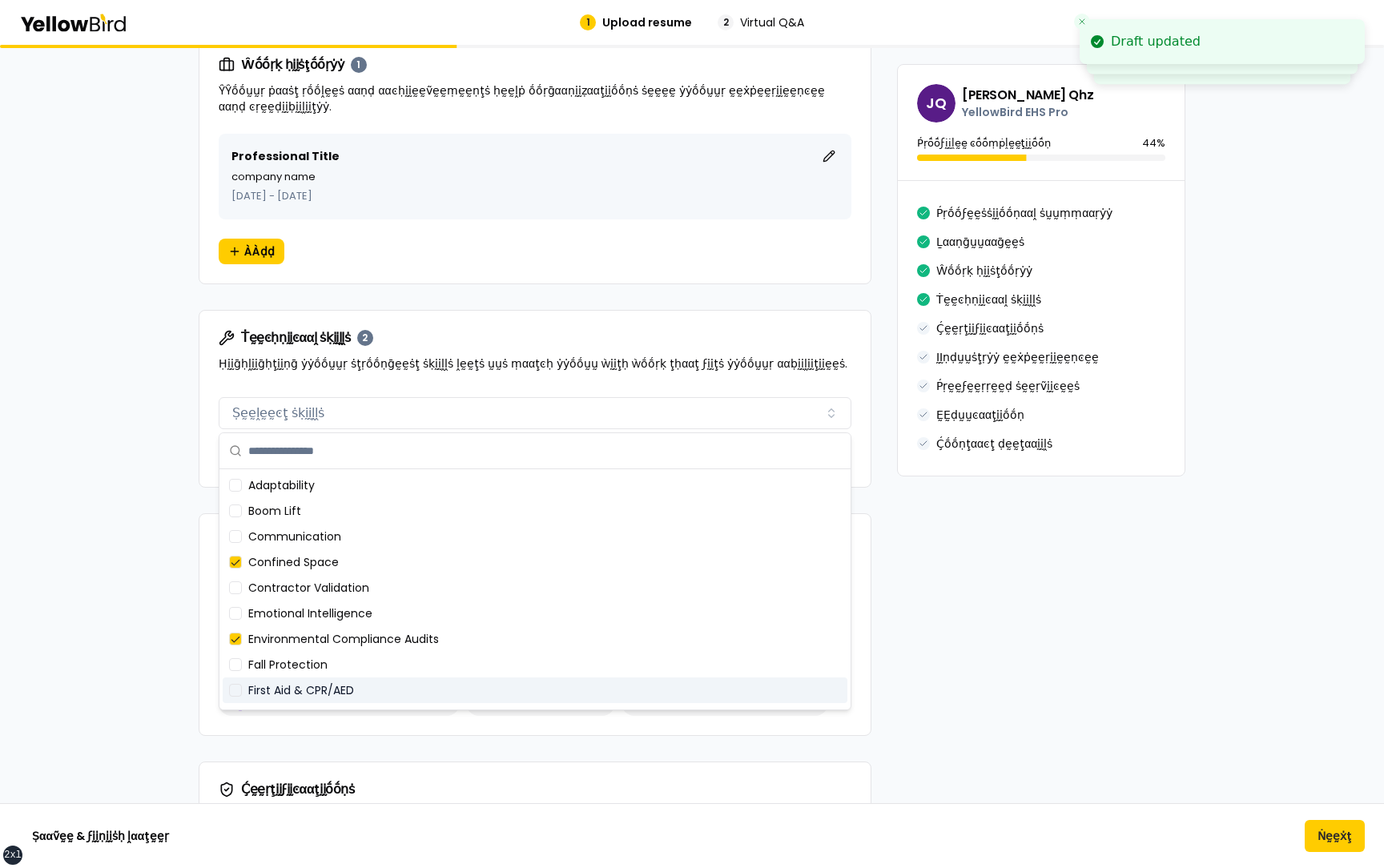
click at [351, 682] on div "First Aid & CPR/AED" at bounding box center [535, 690] width 625 height 25
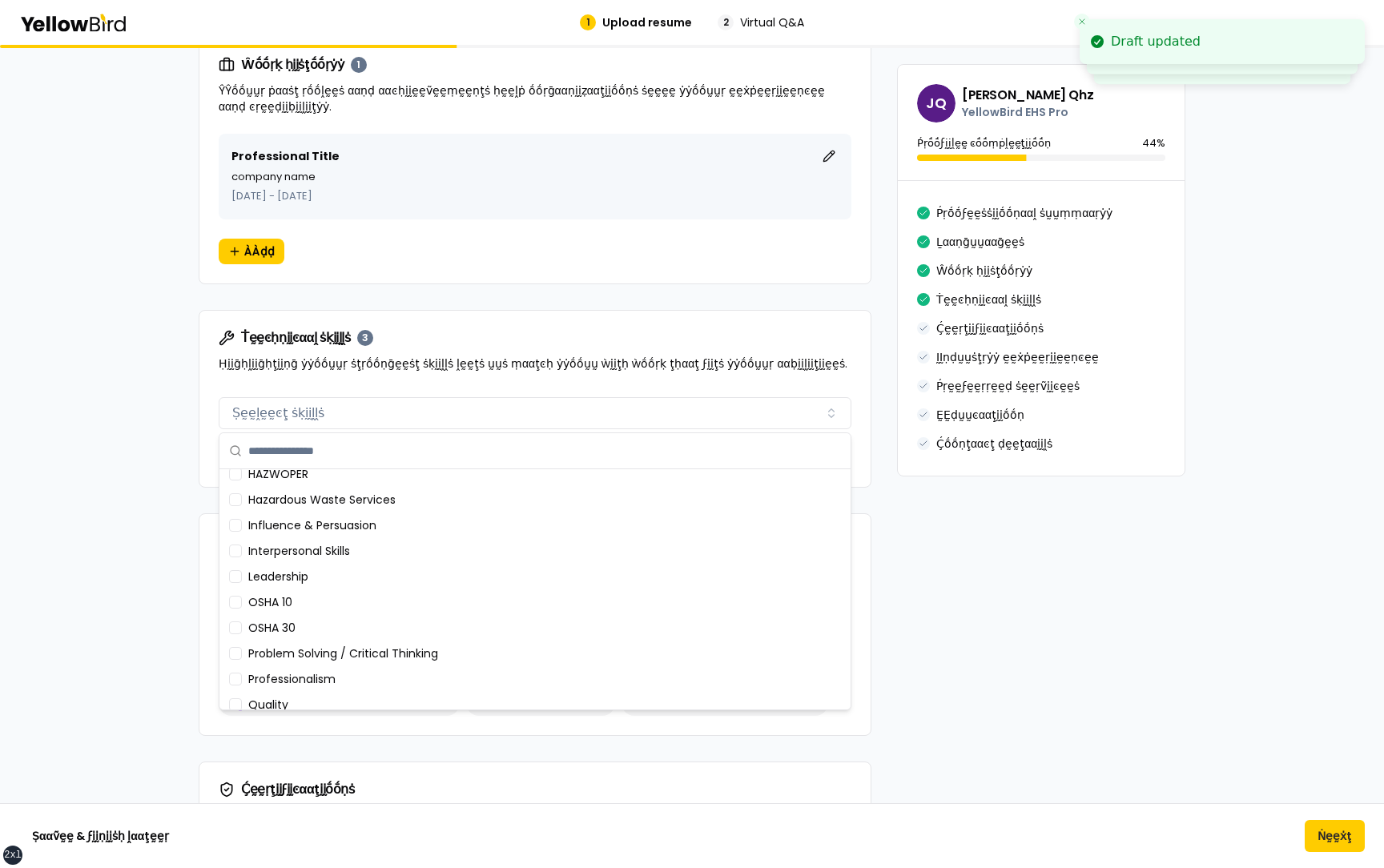
scroll to position [244, 0]
click at [348, 675] on div "Professionalism" at bounding box center [535, 676] width 625 height 25
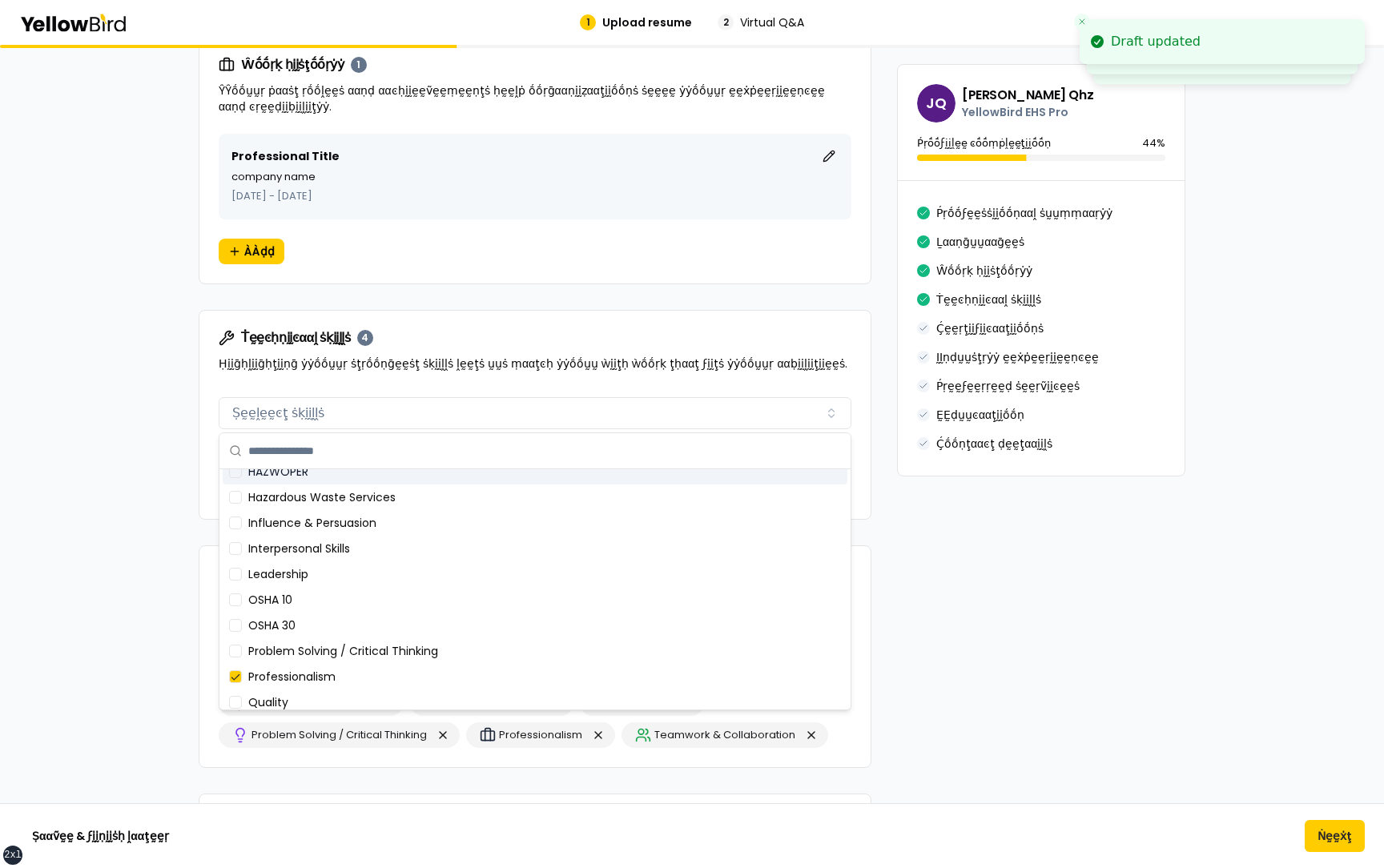
click at [383, 375] on div "Ṫḛḛͼḥṇḭḭͼααḽ ṡḳḭḭḽḽṡ 4 Ḥḭḭḡḥḽḭḭḡḥţḭḭṇḡ ẏẏṓṓṵṵṛ ṡţṛṓṓṇḡḛḛṡţ ṡḳḭḭḽḽṡ ḽḛḛţṡ ṵṵṡ ṃα…" at bounding box center [535, 350] width 671 height 80
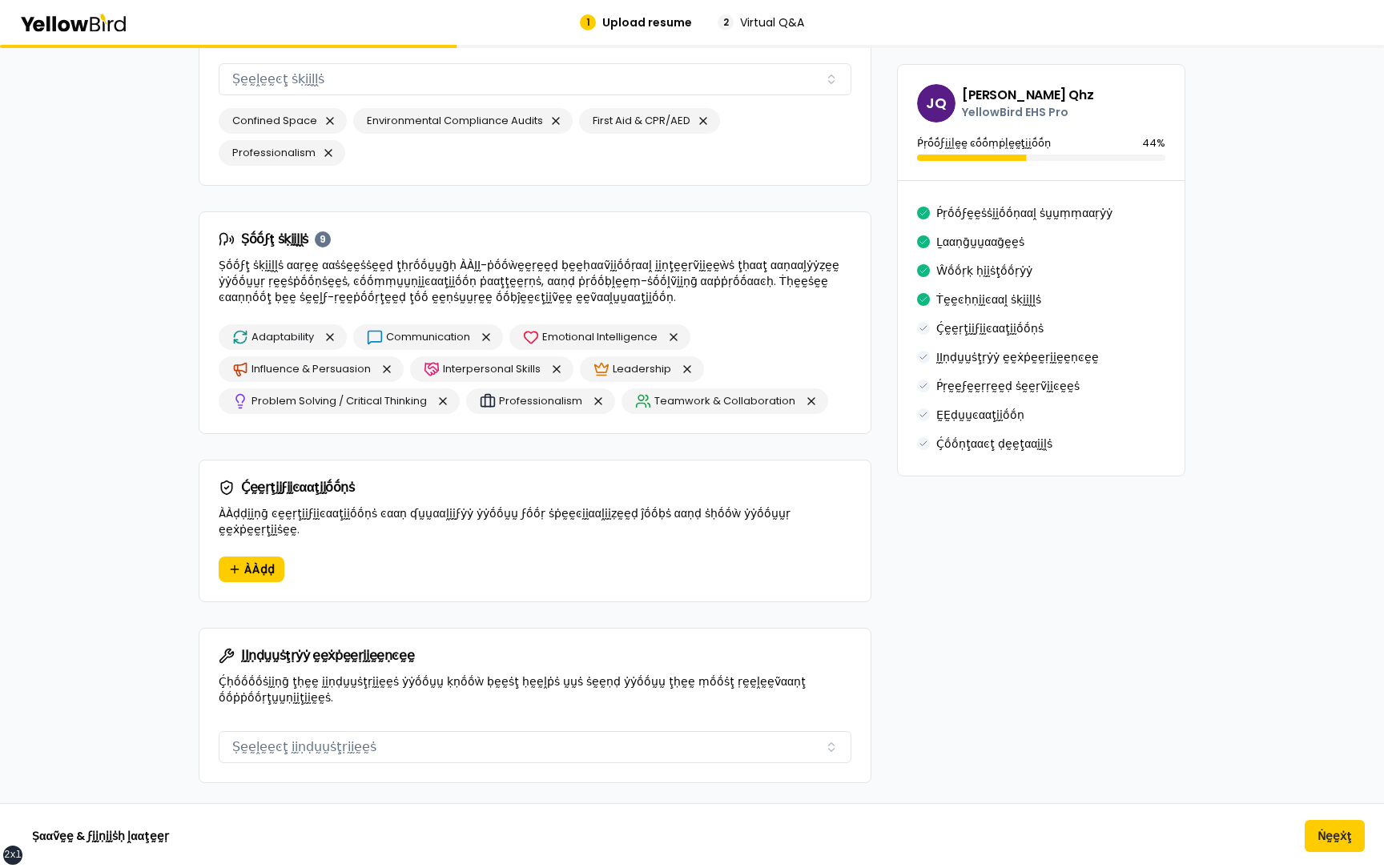
scroll to position [1334, 0]
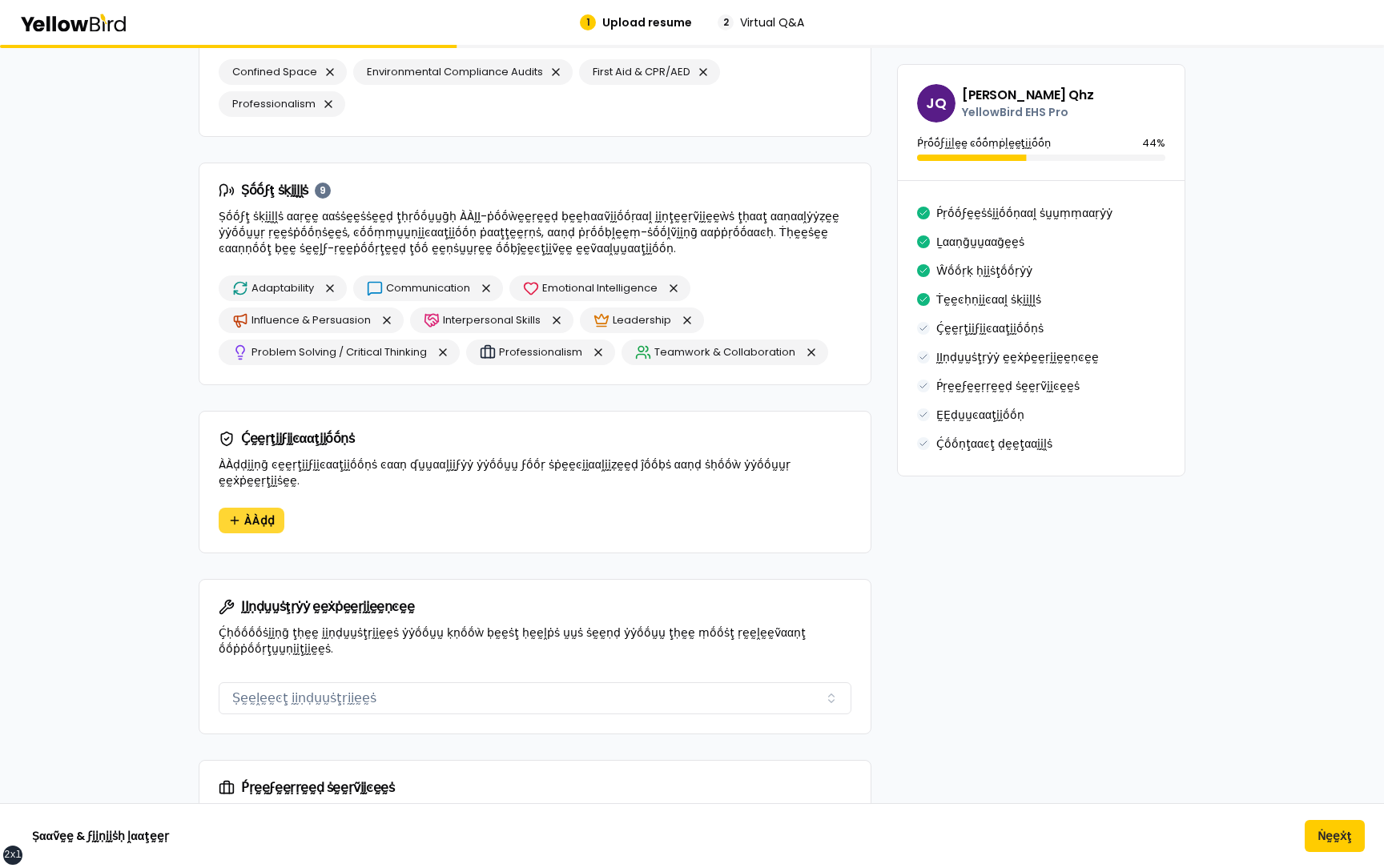
click at [241, 508] on button "ÀÀḍḍ" at bounding box center [252, 520] width 65 height 25
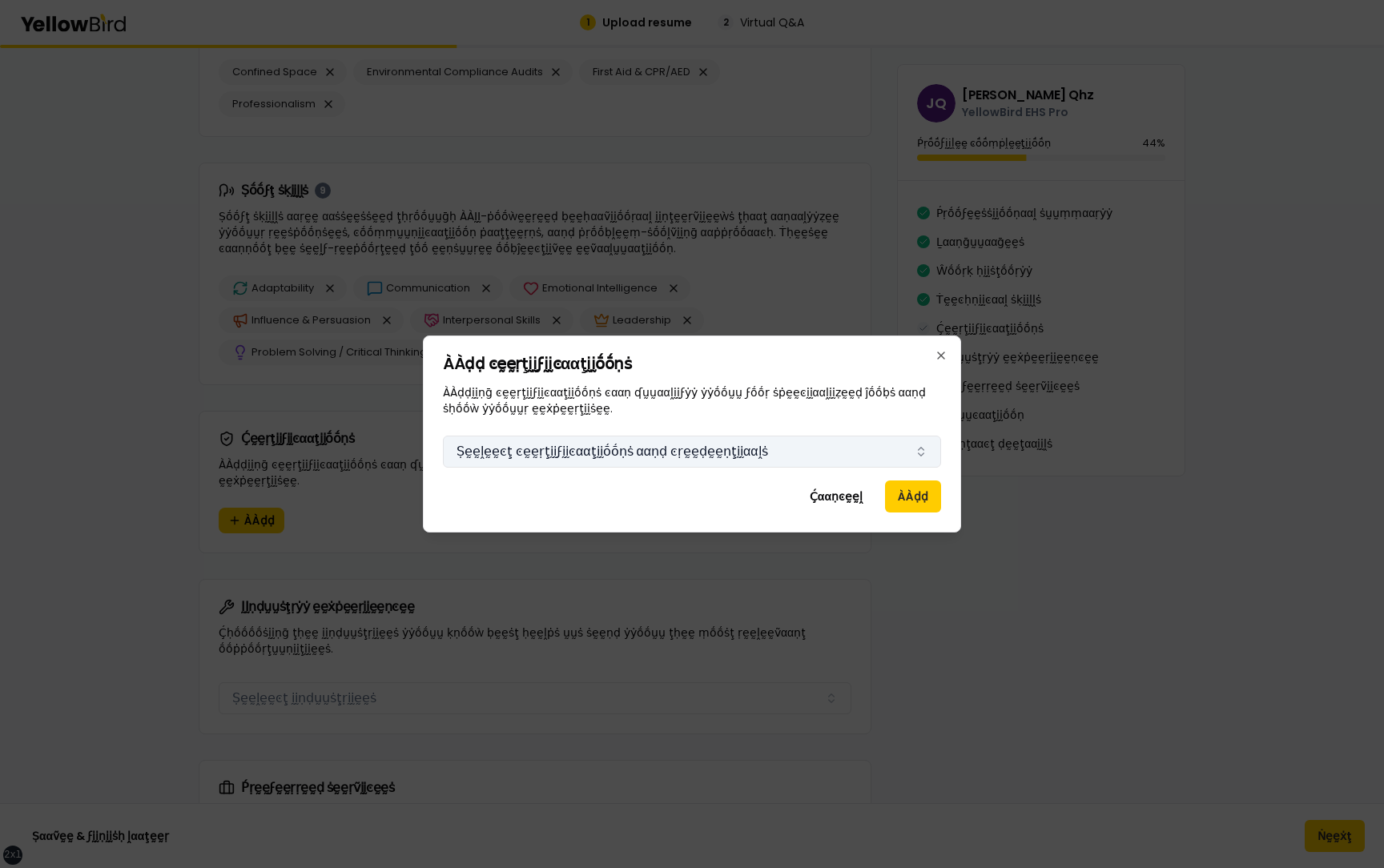
click at [521, 463] on button "Ṣḛḛḽḛḛͼţ ͼḛḛṛţḭḭϝḭḭͼααţḭḭṓṓṇṡ ααṇḍ ͼṛḛḛḍḛḛṇţḭḭααḽṡ" at bounding box center [692, 451] width 499 height 32
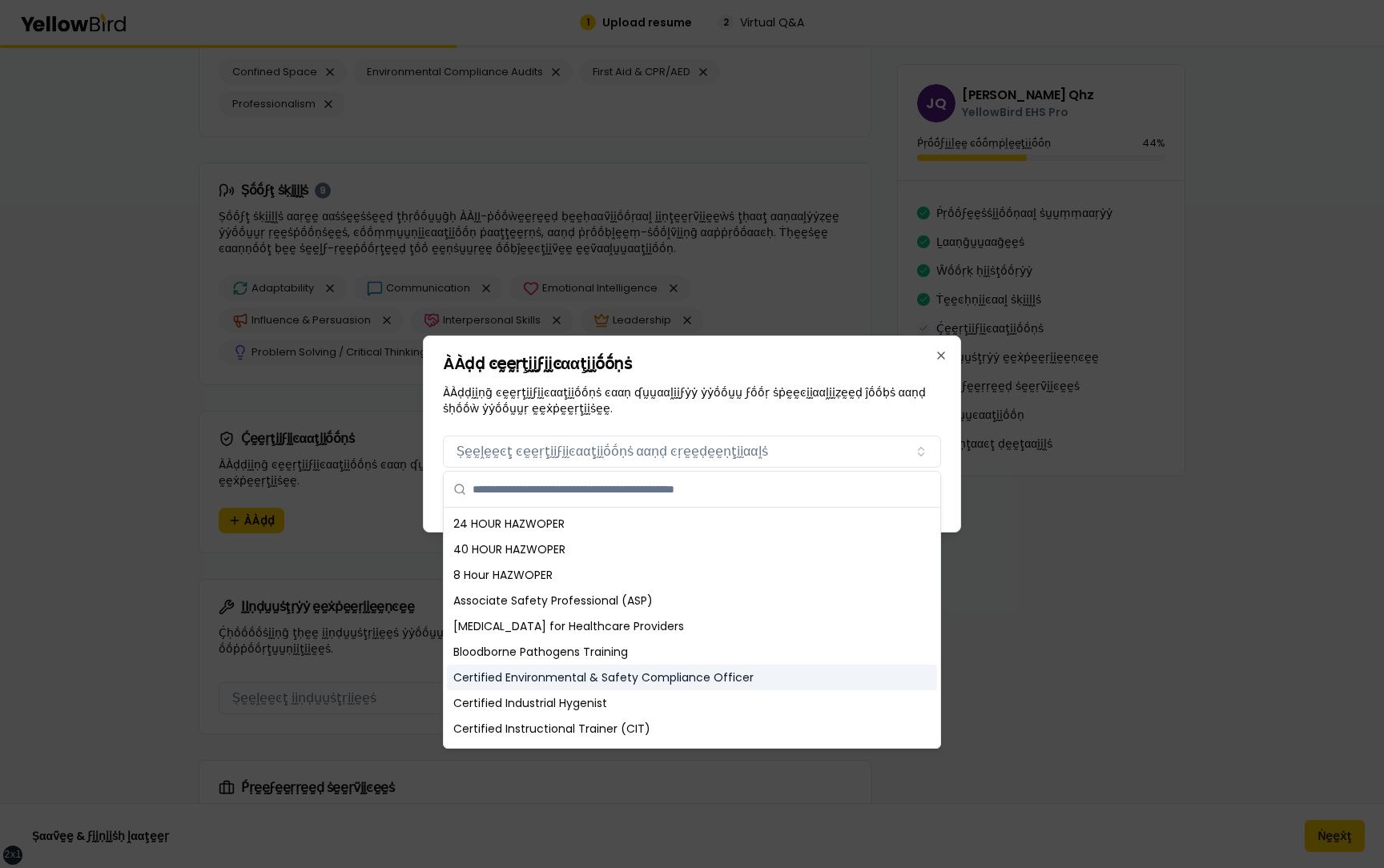
click at [504, 674] on div "Certified Environmental & Safety Compliance Officer" at bounding box center [692, 677] width 490 height 25
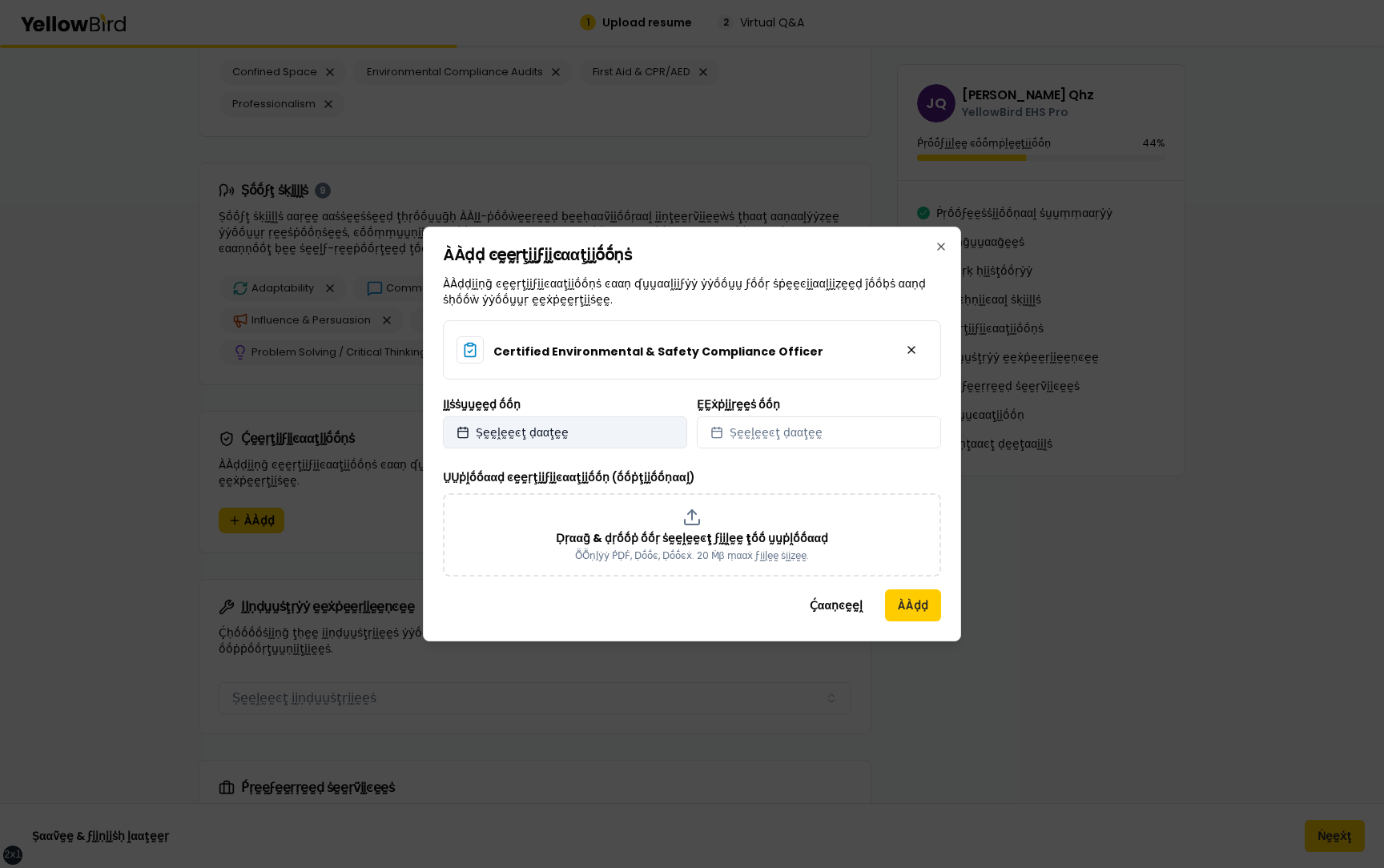
click at [550, 440] on button "Ṣḛḛḽḛḛͼţ ḍααţḛḛ" at bounding box center [565, 432] width 244 height 32
select select "*"
select select "****"
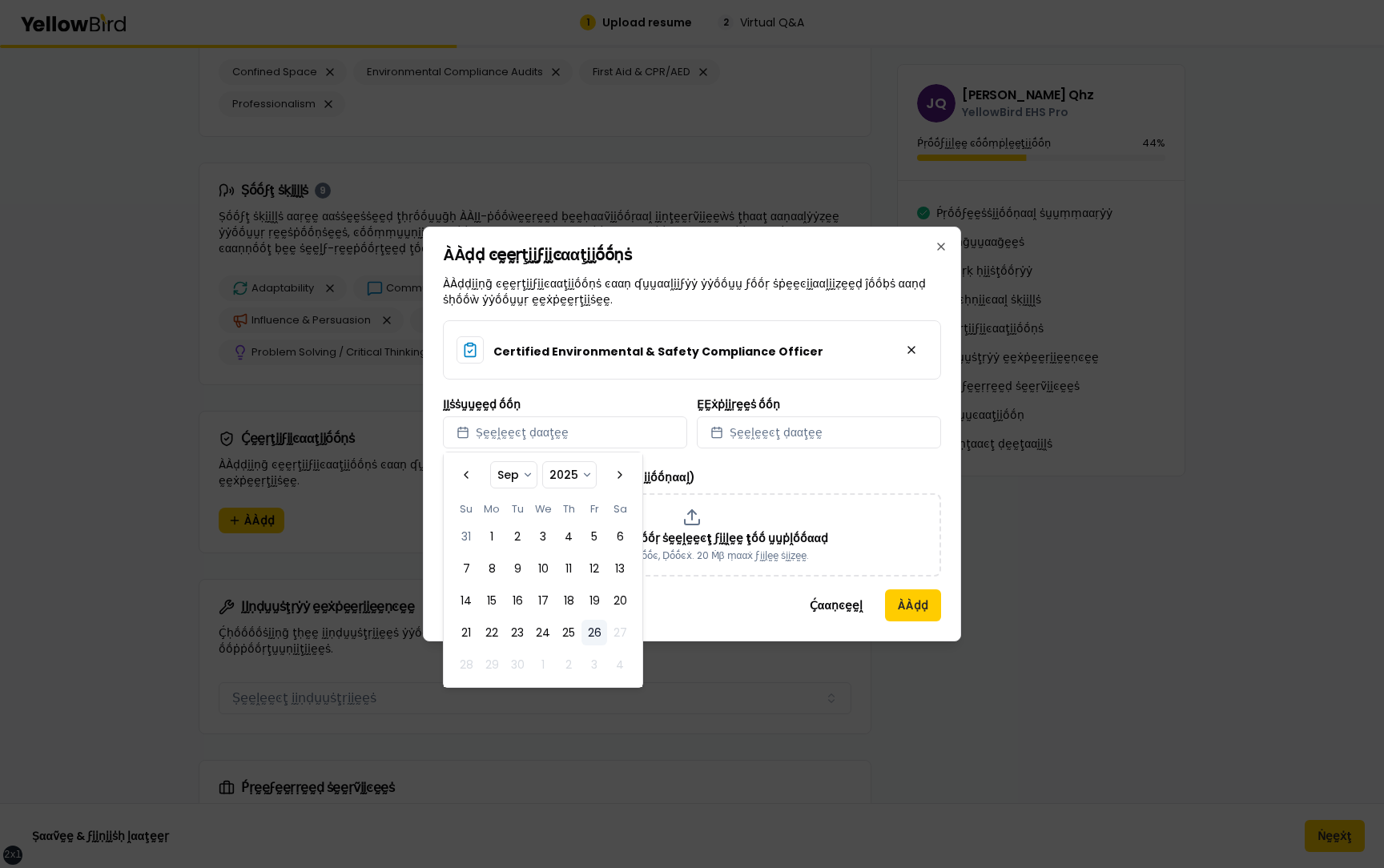
click at [483, 551] on tbody "31 1 2 3 4 5 6 7 8 9 10 11 12 13 14 15 16 17 18 19 20 21 22 23 24 25 26 27 28 2…" at bounding box center [543, 597] width 180 height 160
click at [498, 539] on button "1" at bounding box center [491, 537] width 25 height 25
select select "*"
select select "****"
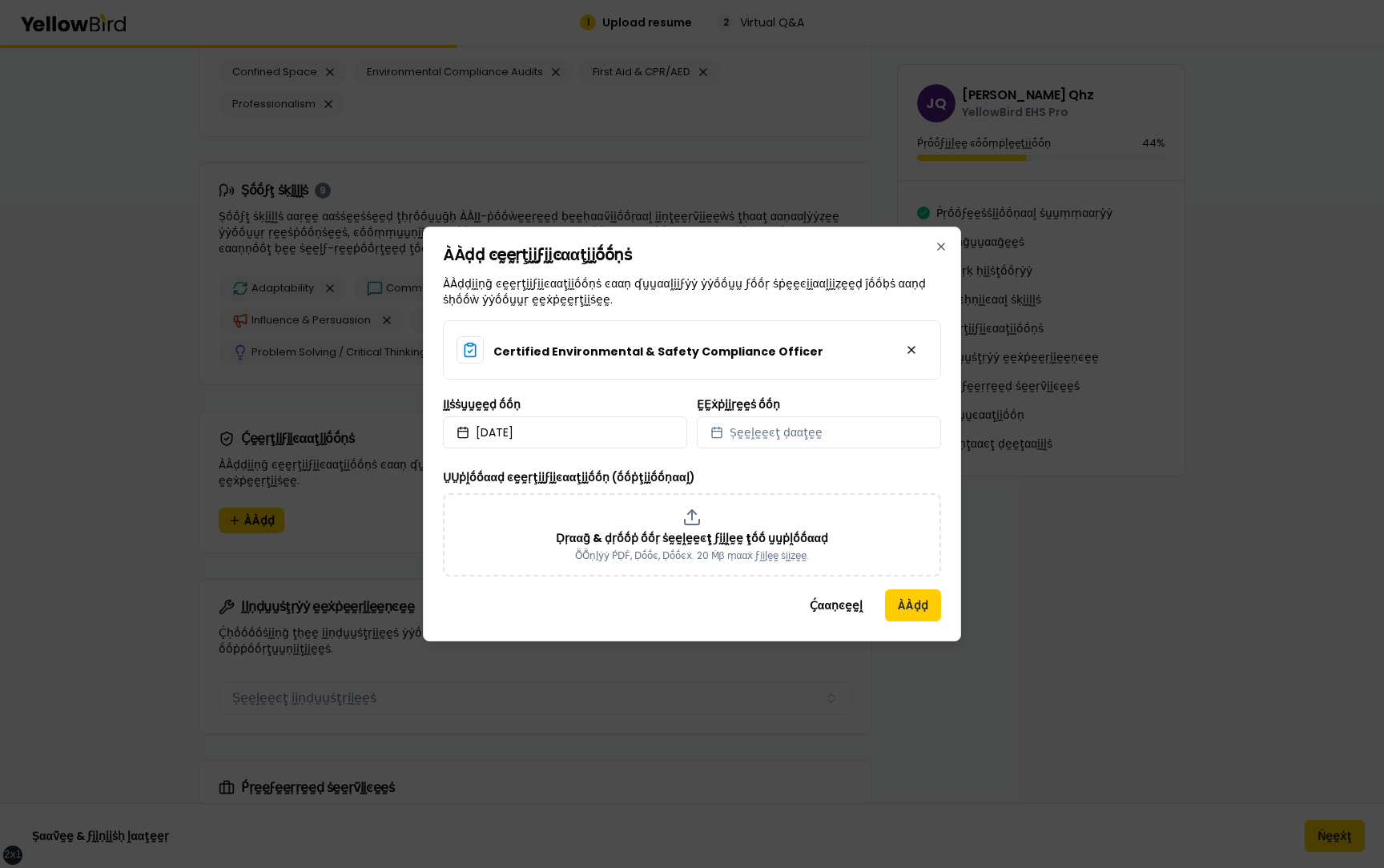
click at [786, 451] on div "Certified Environmental & Safety Compliance Officer ḬḬṡṡṵṵḛḛḍ ṓṓṇ 2025/09/01 ḚḚ…" at bounding box center [692, 449] width 499 height 256
click at [784, 445] on button "Ṣḛḛḽḛḛͼţ ḍααţḛḛ" at bounding box center [818, 432] width 244 height 32
select select "*"
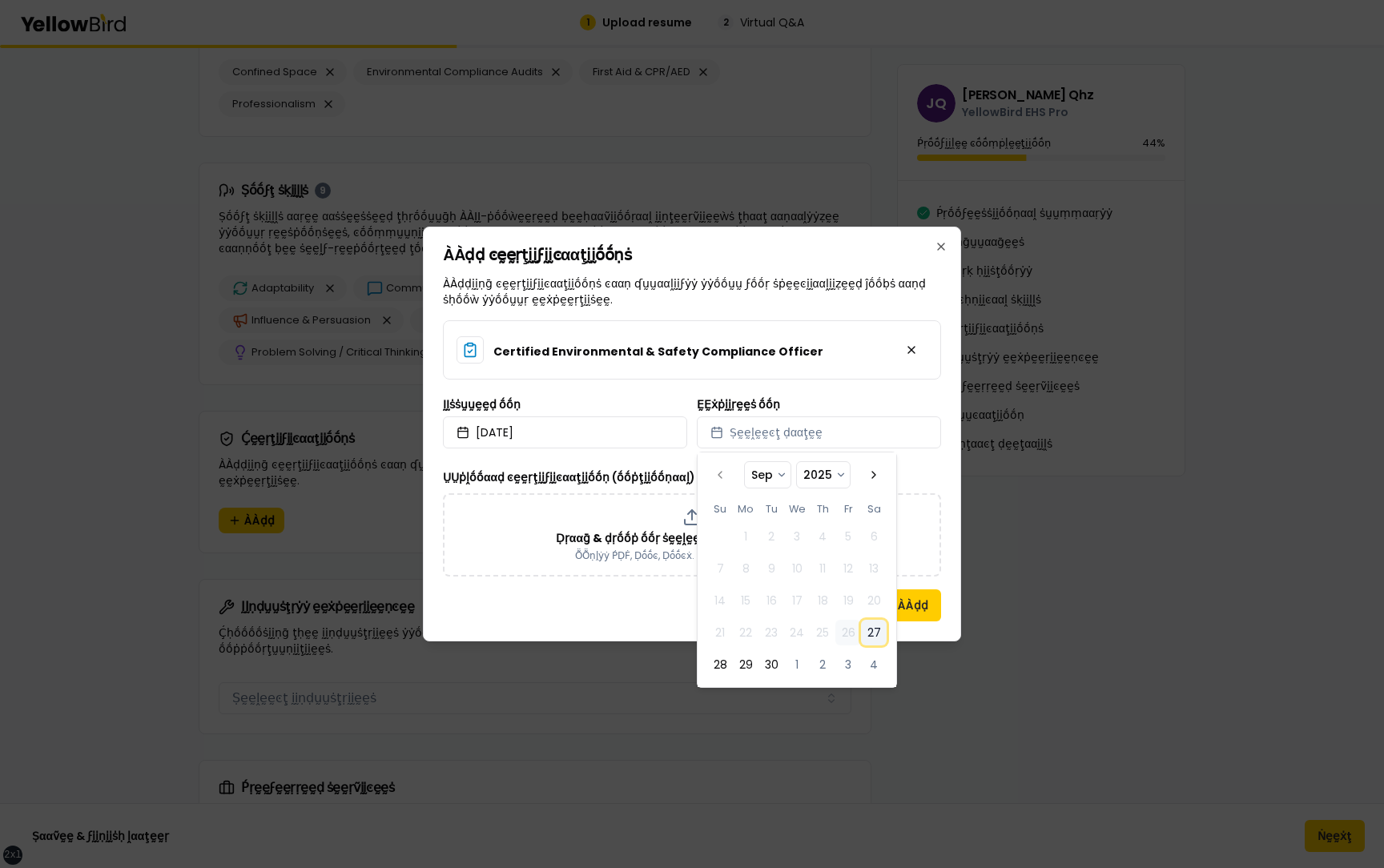
click at [879, 633] on button "27" at bounding box center [874, 633] width 25 height 25
select select "*"
click at [941, 465] on div "ÀÀḍḍ ͼḛḛṛţḭḭϝḭḭͼααţḭḭṓṓṇṡ ÀÀḍḍḭḭṇḡ ͼḛḛṛţḭḭϝḭḭͼααţḭḭṓṓṇṡ ͼααṇ ʠṵṵααḽḭḭϝẏẏ ẏẏṓṓṵṵ…" at bounding box center [692, 434] width 539 height 415
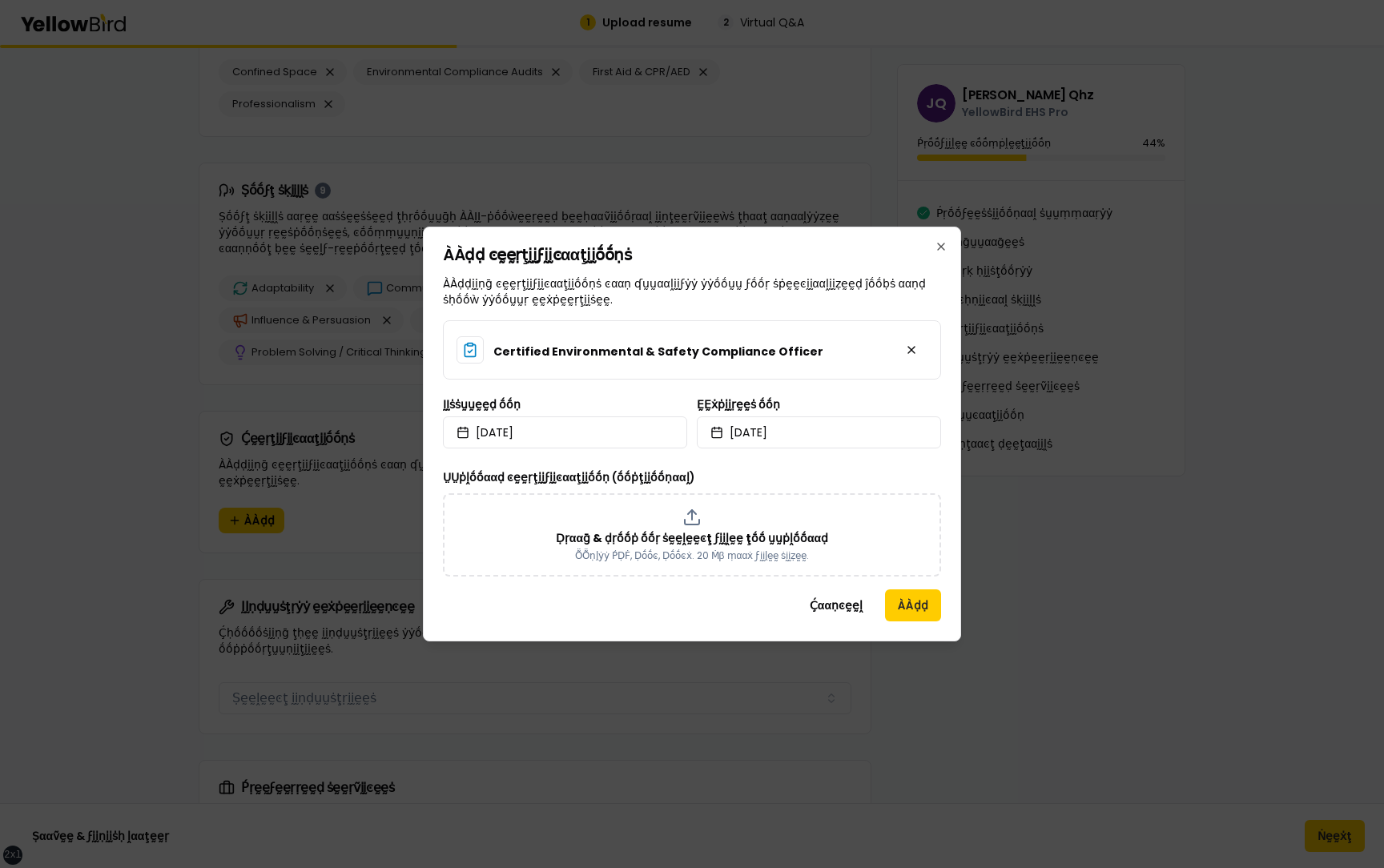
click at [913, 588] on div "ÀÀḍḍ ͼḛḛṛţḭḭϝḭḭͼααţḭḭṓṓṇṡ ÀÀḍḍḭḭṇḡ ͼḛḛṛţḭḭϝḭḭͼααţḭḭṓṓṇṡ ͼααṇ ʠṵṵααḽḭḭϝẏẏ ẏẏṓṓṵṵ…" at bounding box center [692, 434] width 539 height 415
click at [913, 594] on button "ÀÀḍḍ" at bounding box center [914, 605] width 56 height 32
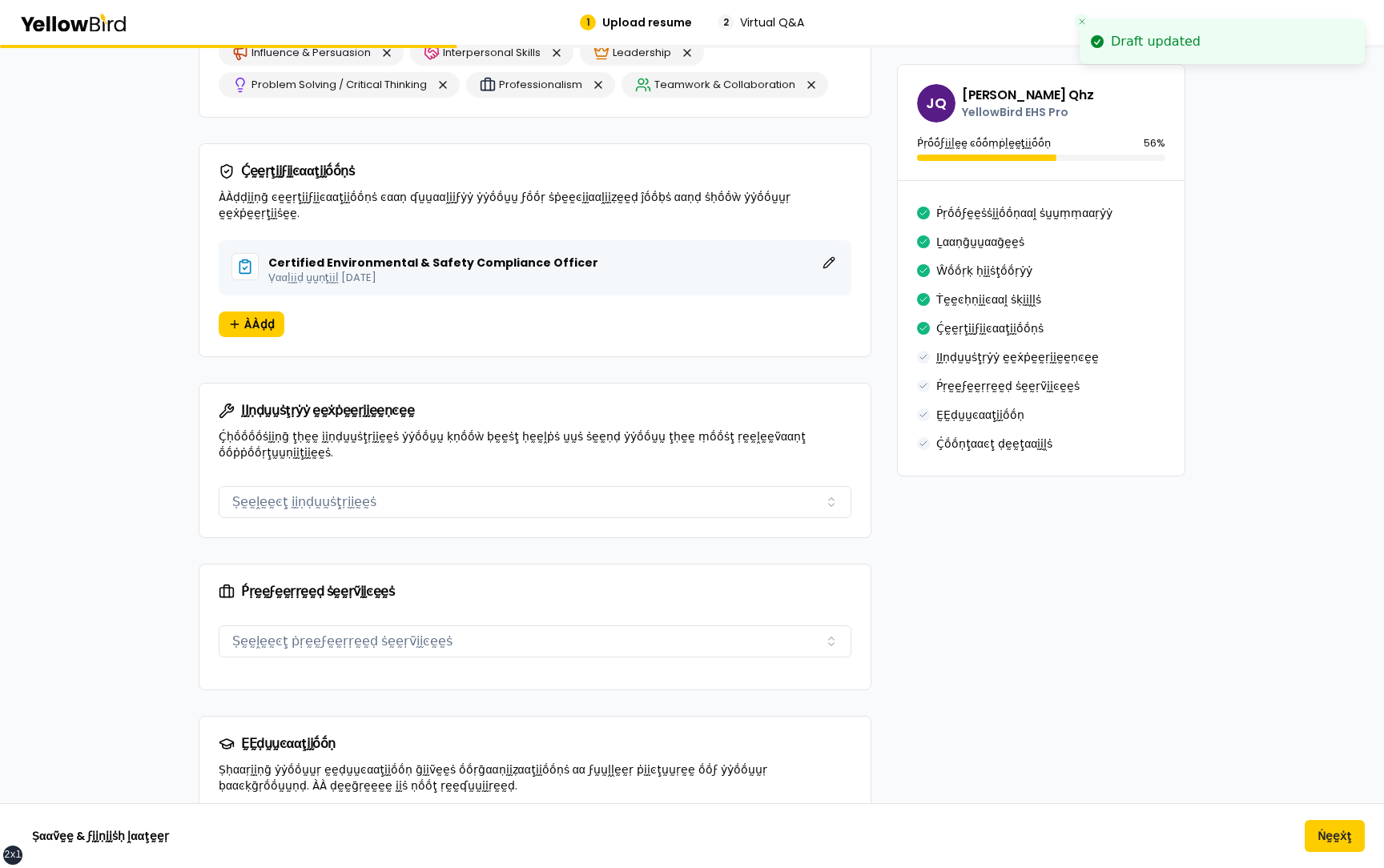
scroll to position [1612, 0]
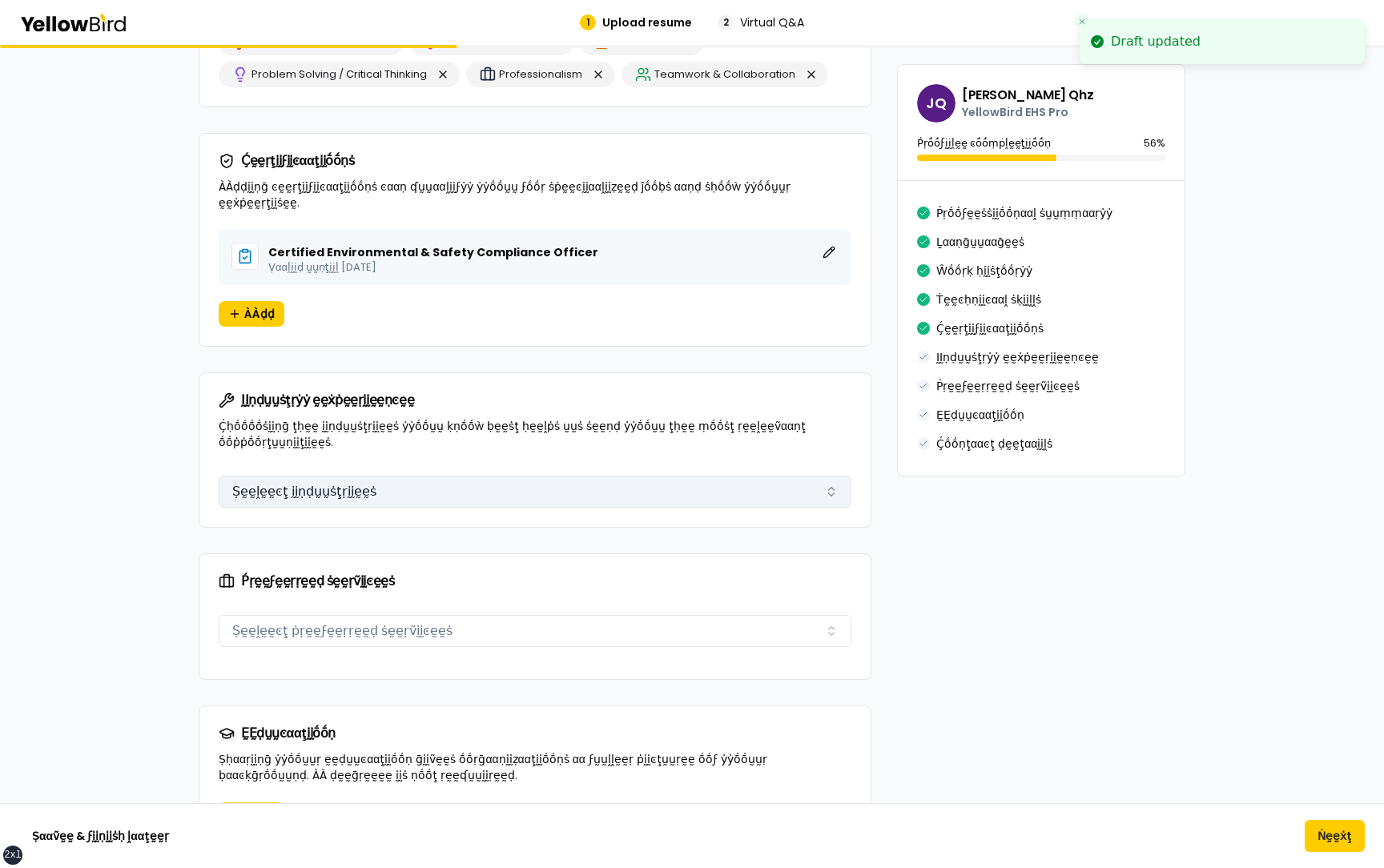
click at [444, 476] on button "Ṣḛḛḽḛḛͼţ ḭḭṇḍṵṵṡţṛḭḭḛḛṡ" at bounding box center [535, 491] width 633 height 32
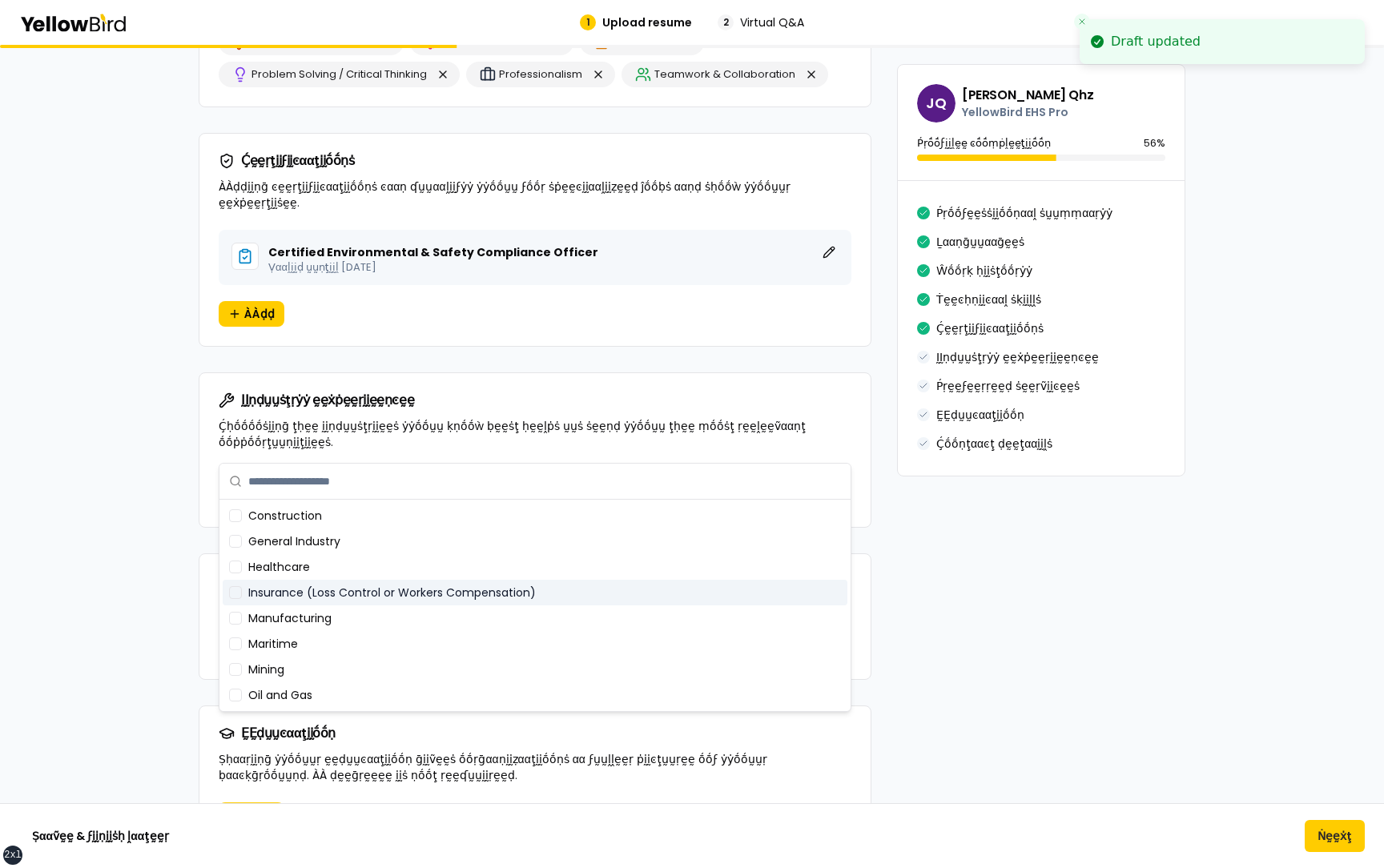
click at [368, 600] on div "Insurance (Loss Control or Workers Compensation)" at bounding box center [535, 593] width 625 height 25
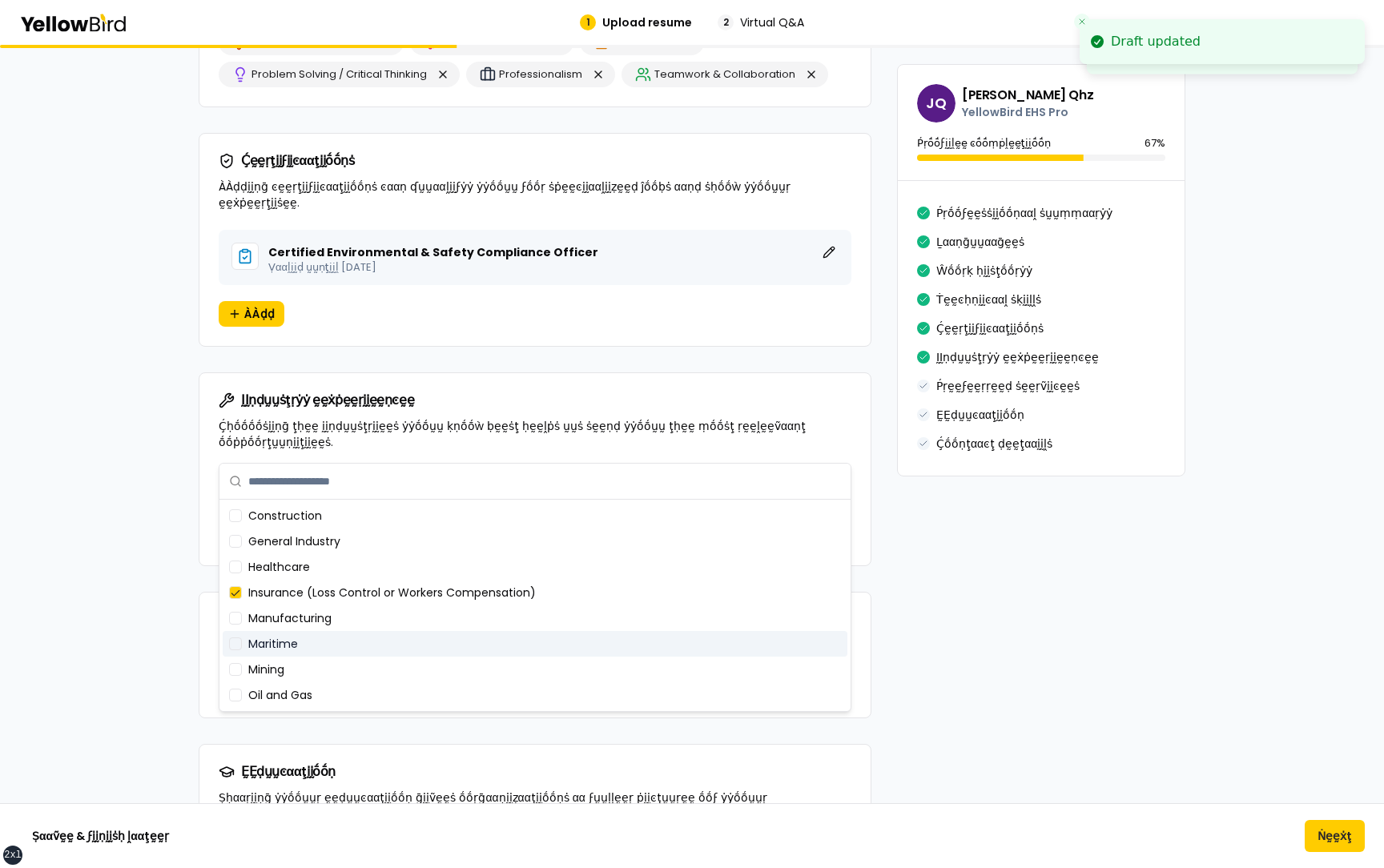
click at [359, 661] on div "Mining" at bounding box center [535, 669] width 625 height 25
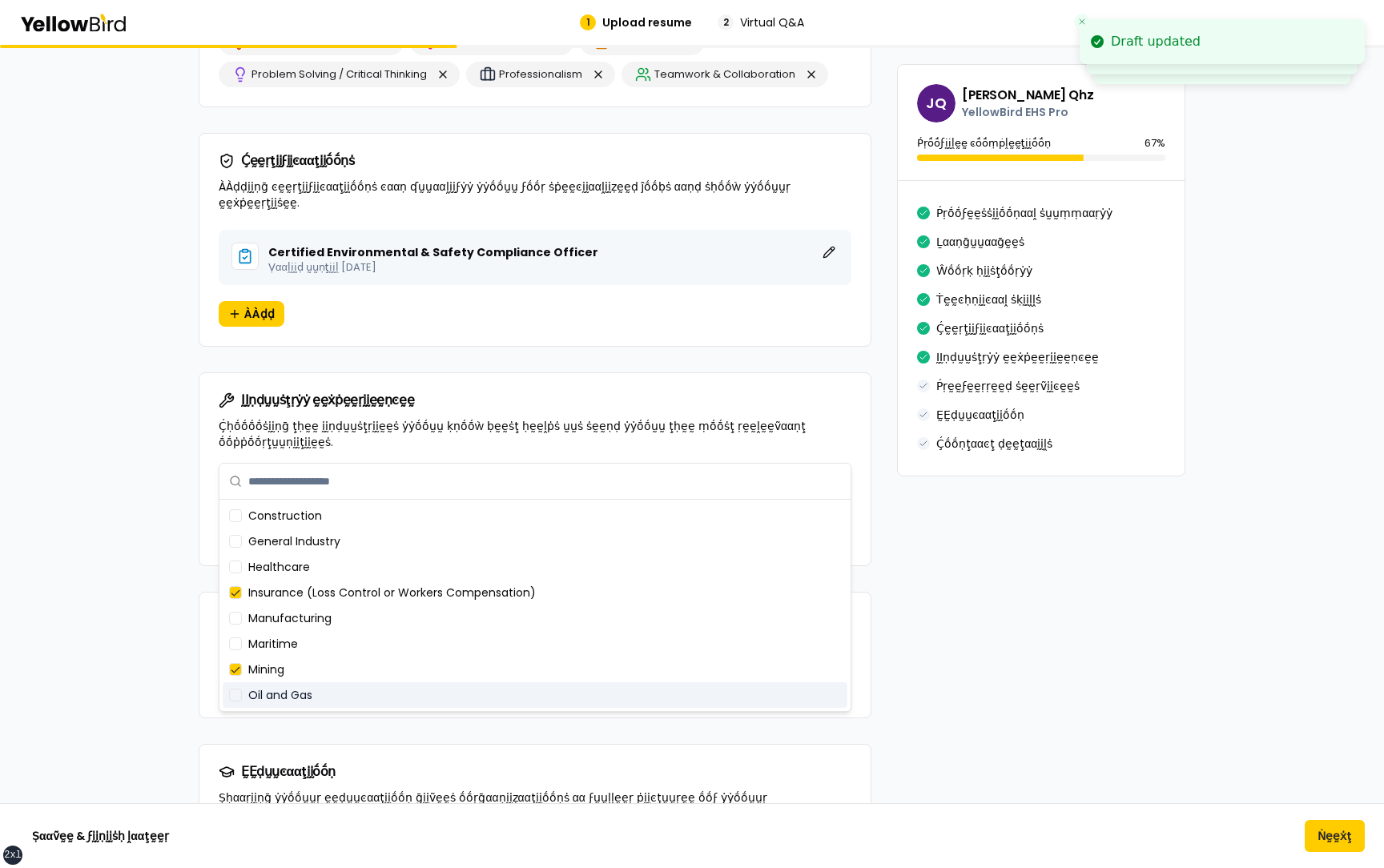
click at [359, 692] on div "Oil and Gas" at bounding box center [535, 695] width 625 height 25
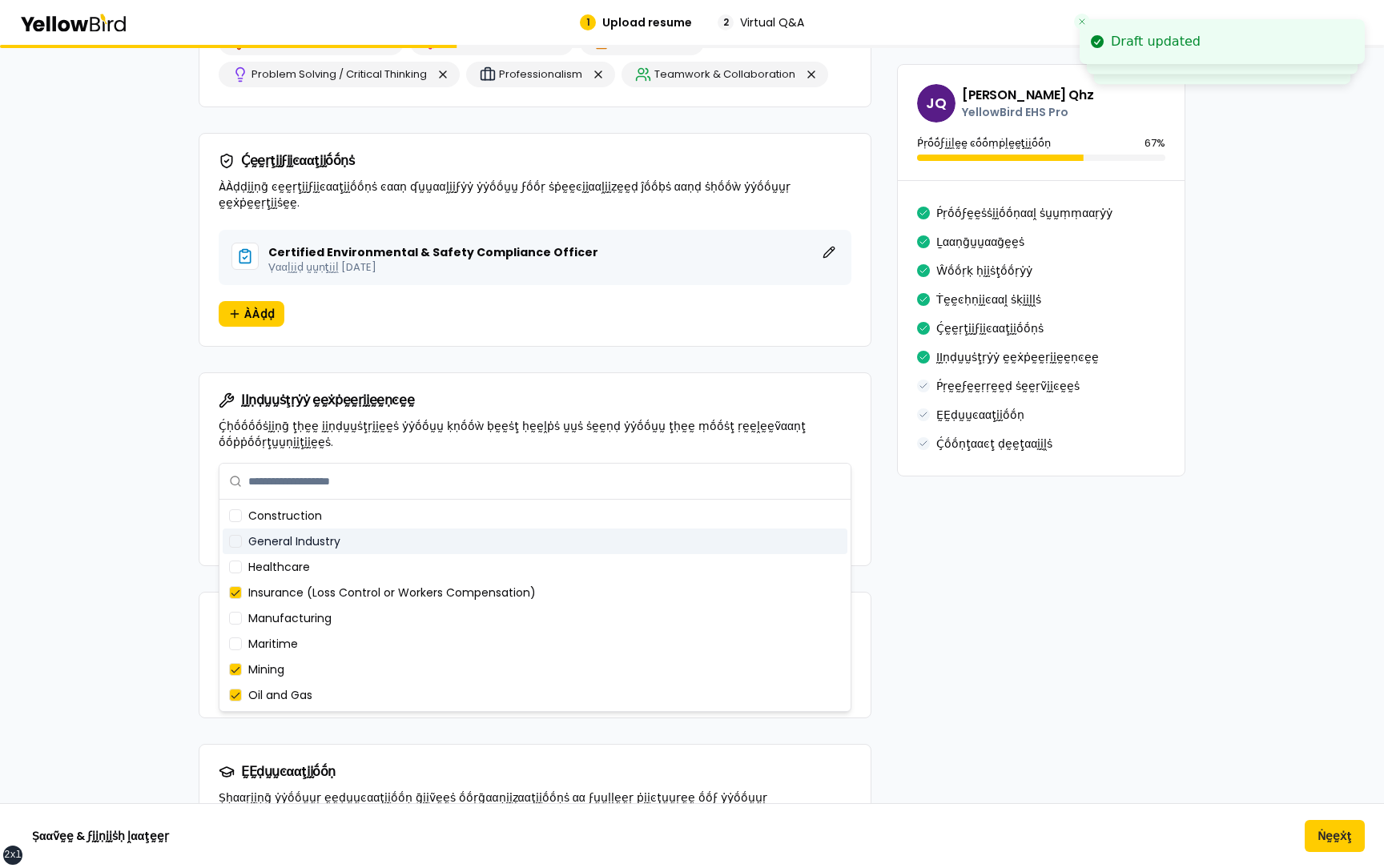
click at [374, 536] on div "General Industry" at bounding box center [535, 541] width 625 height 25
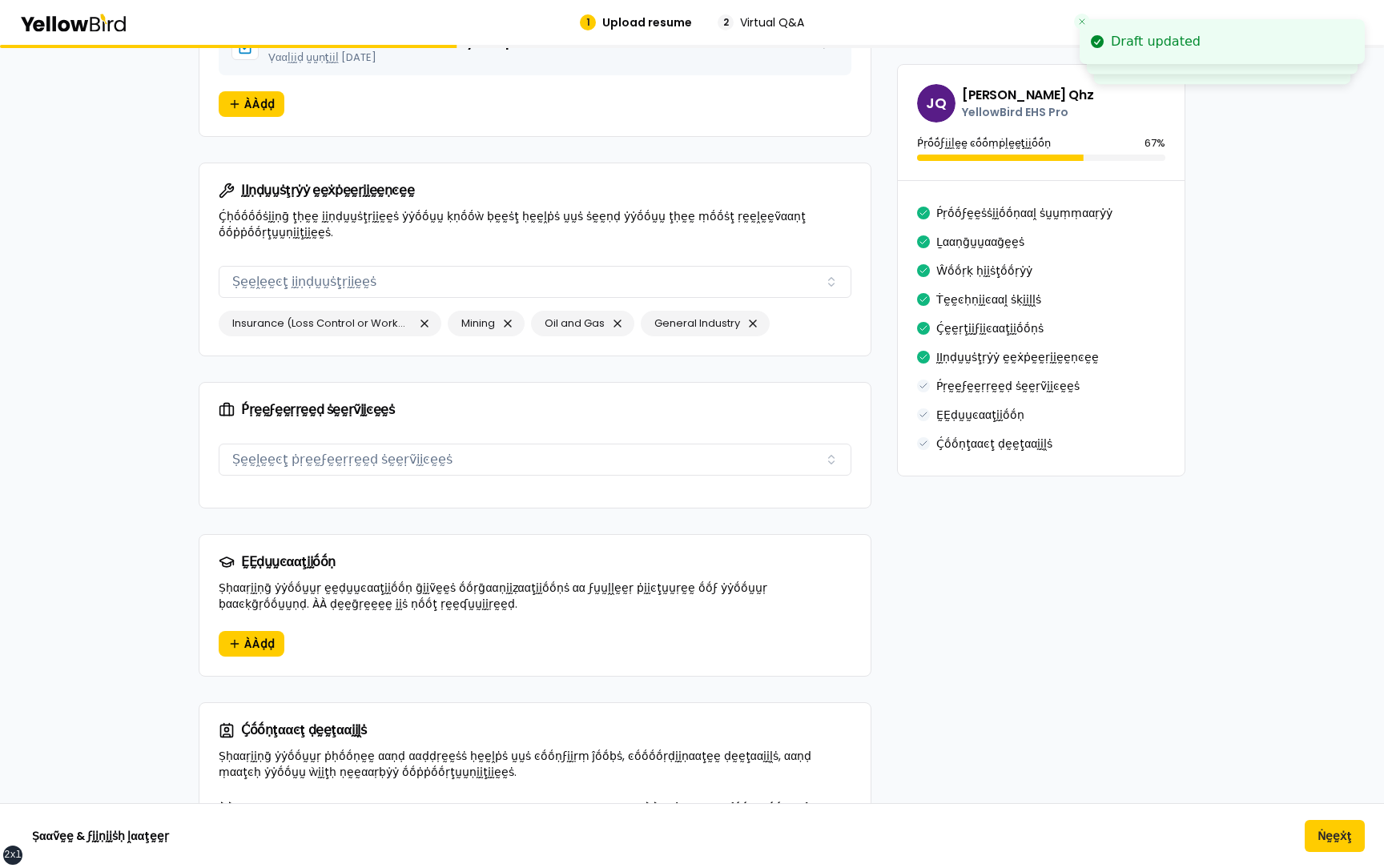
scroll to position [1830, 0]
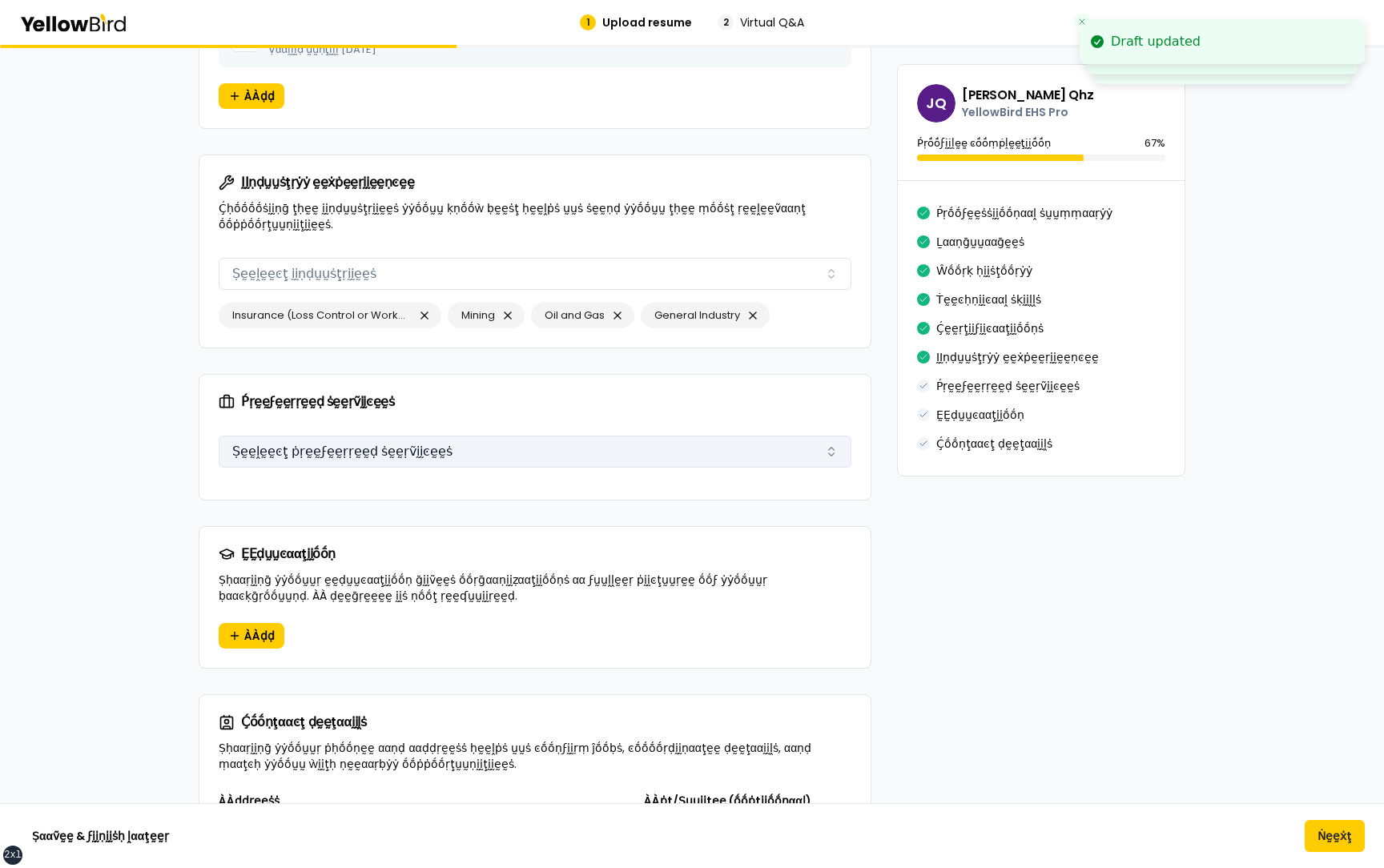
click at [405, 436] on button "Ṣḛḛḽḛḛͼţ ṗṛḛḛϝḛḛṛṛḛḛḍ ṡḛḛṛṽḭḭͼḛḛṡ" at bounding box center [535, 451] width 633 height 32
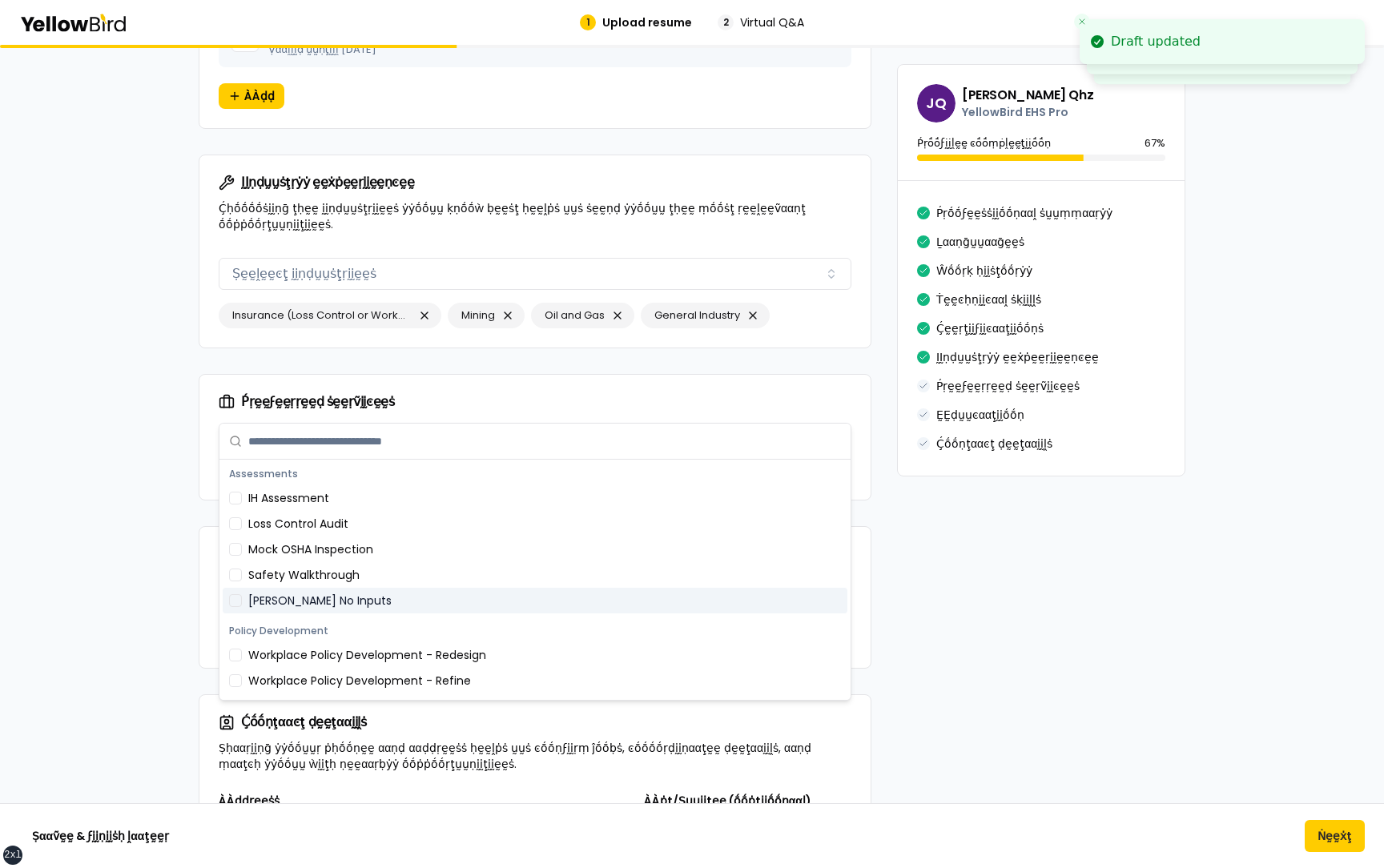
click at [341, 601] on div "[PERSON_NAME] No Inputs" at bounding box center [535, 600] width 625 height 25
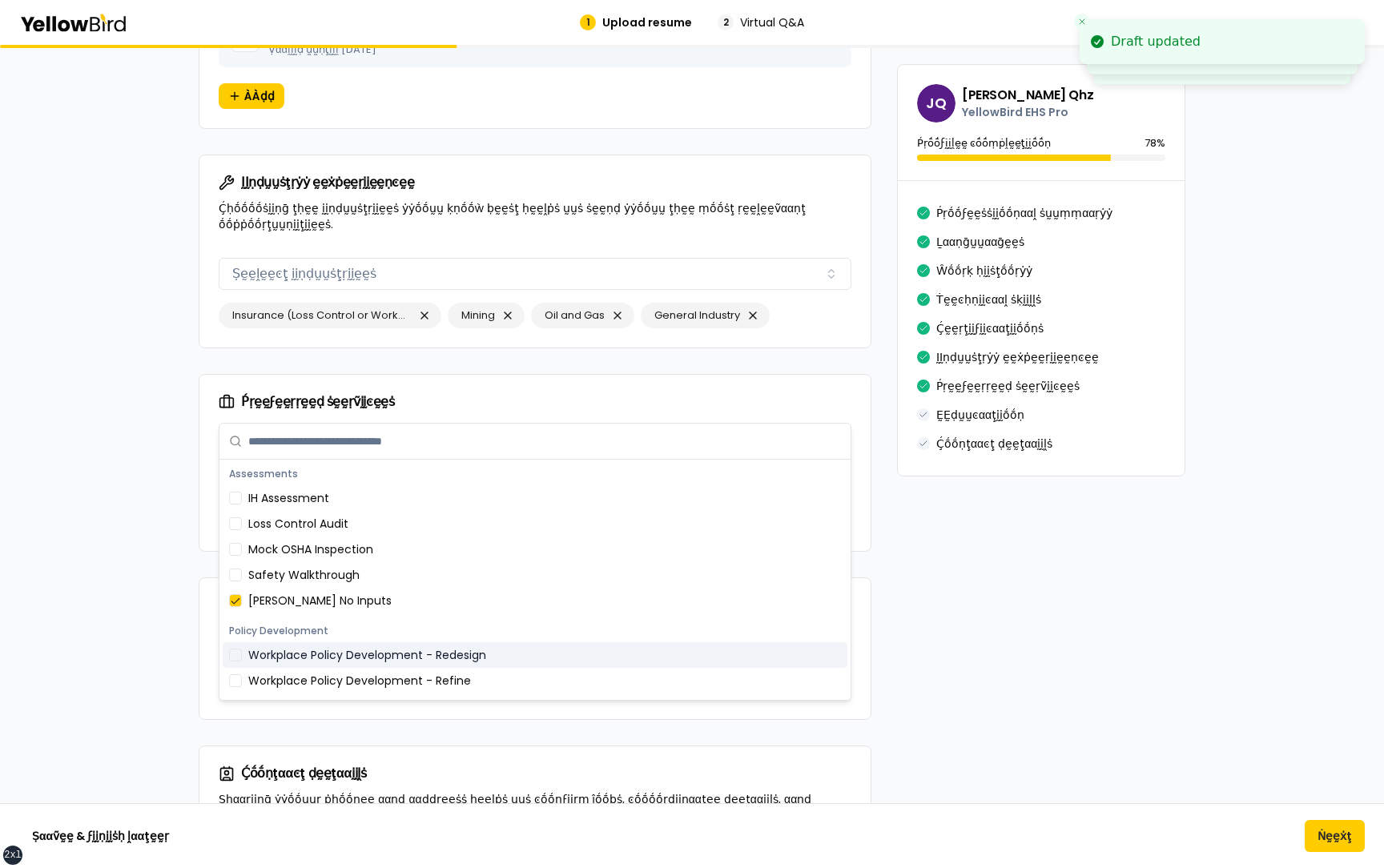
click at [341, 676] on div "Workplace Policy Development - Refine" at bounding box center [535, 681] width 625 height 25
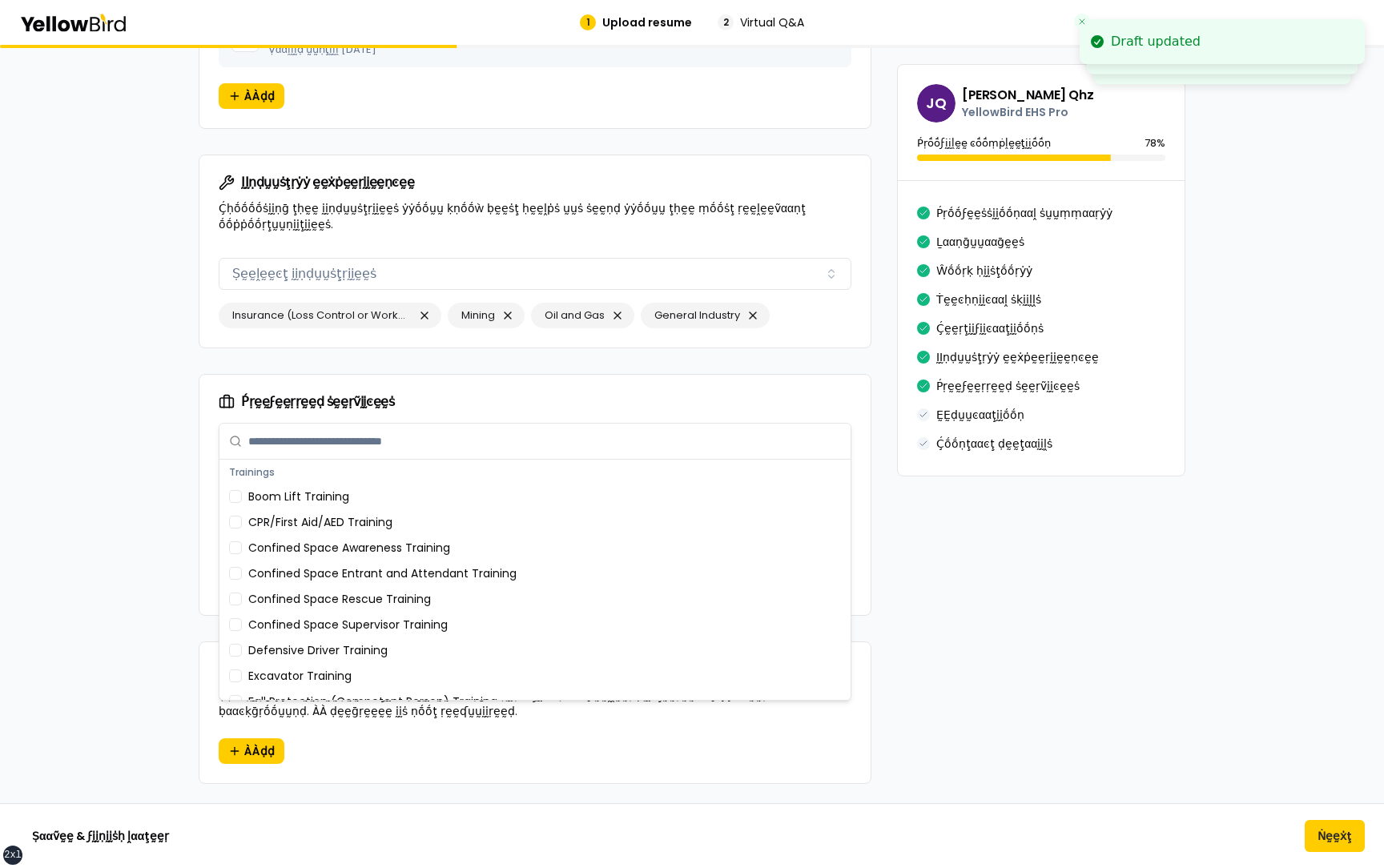
scroll to position [335, 0]
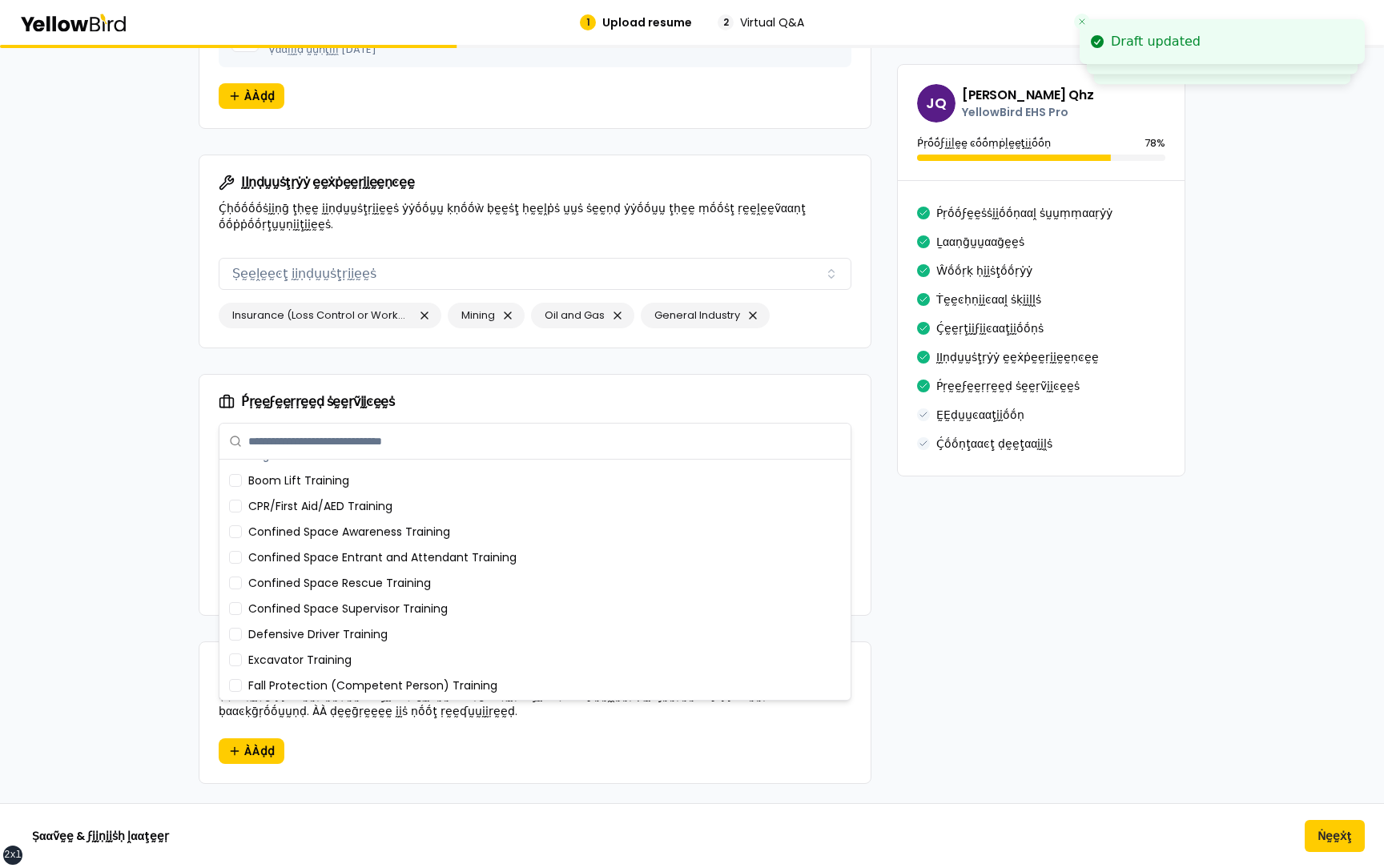
click at [341, 676] on div "Fall Protection (Competent Person) Training" at bounding box center [535, 686] width 625 height 25
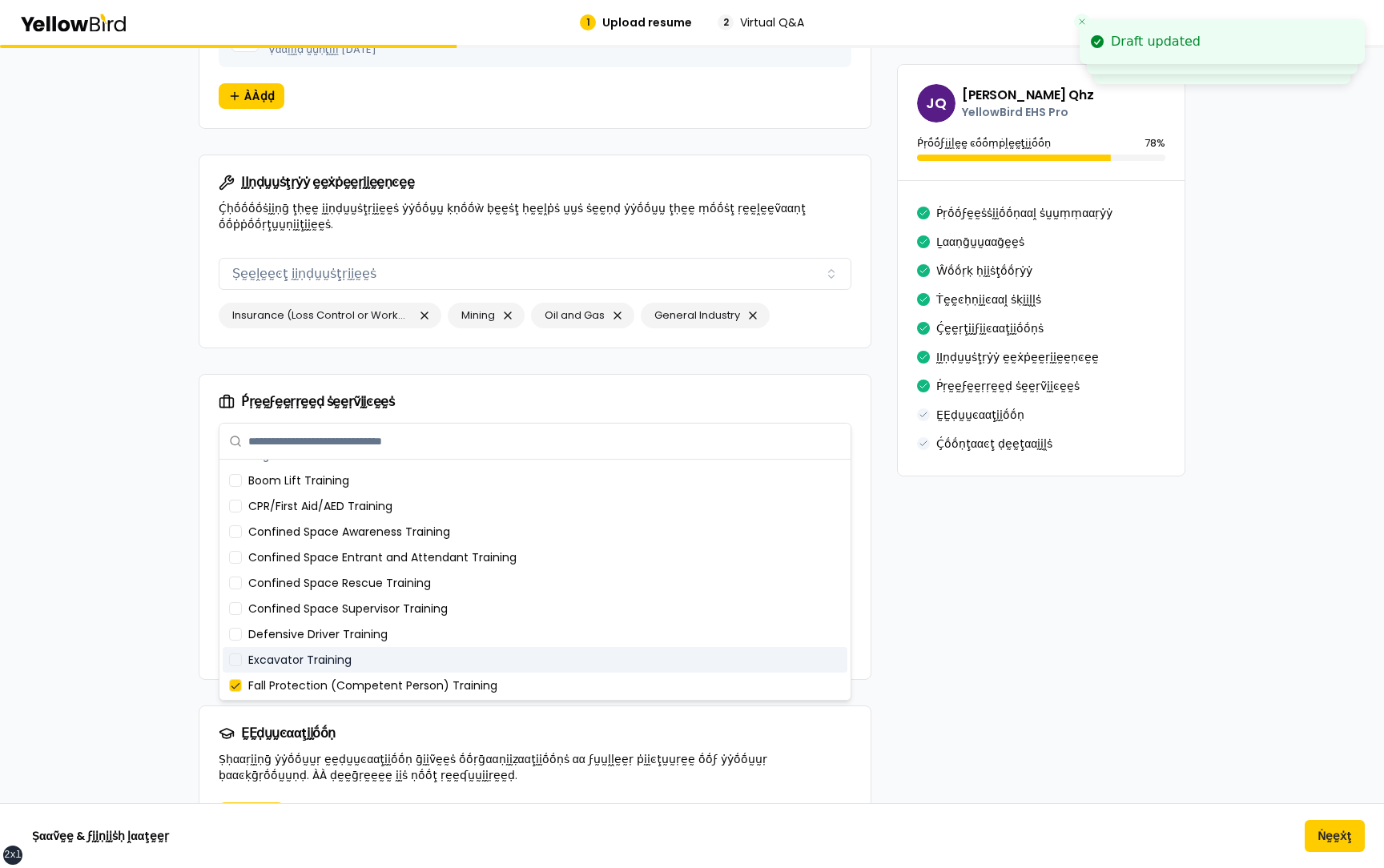
click at [341, 635] on div "Defensive Driver Training" at bounding box center [535, 634] width 625 height 25
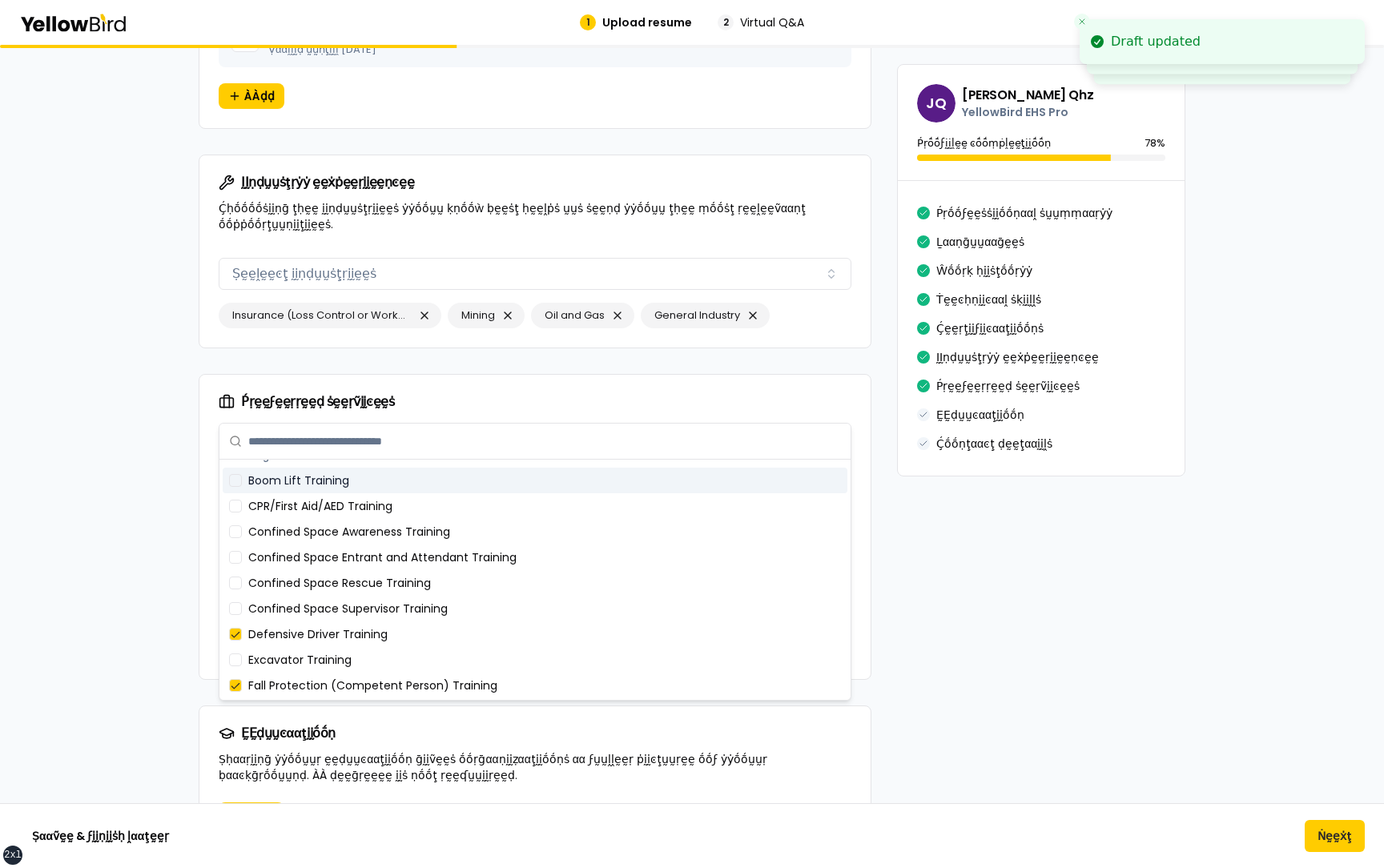
click at [351, 455] on input "text" at bounding box center [544, 441] width 593 height 35
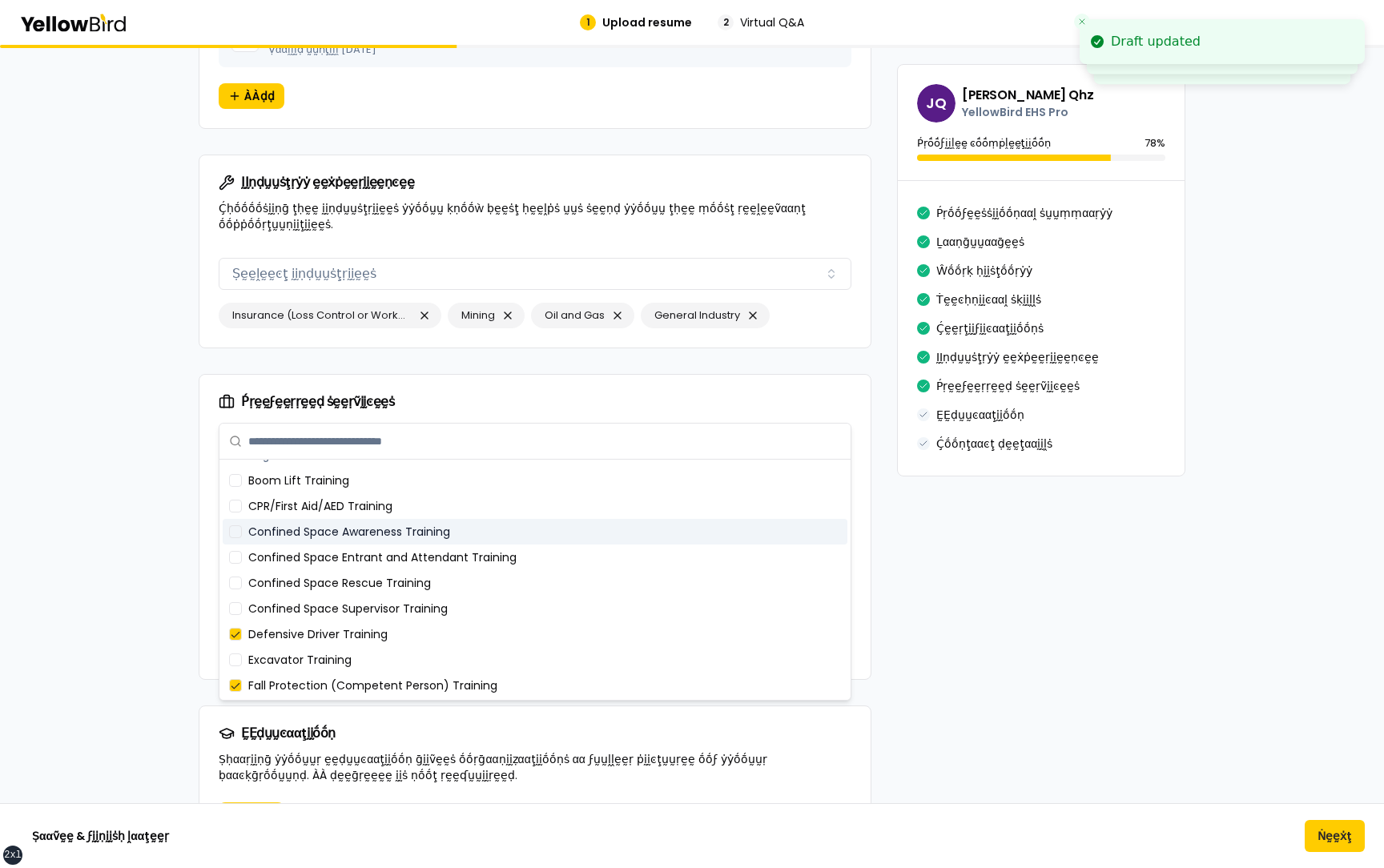
click at [337, 539] on div "Confined Space Awareness Training" at bounding box center [535, 532] width 625 height 25
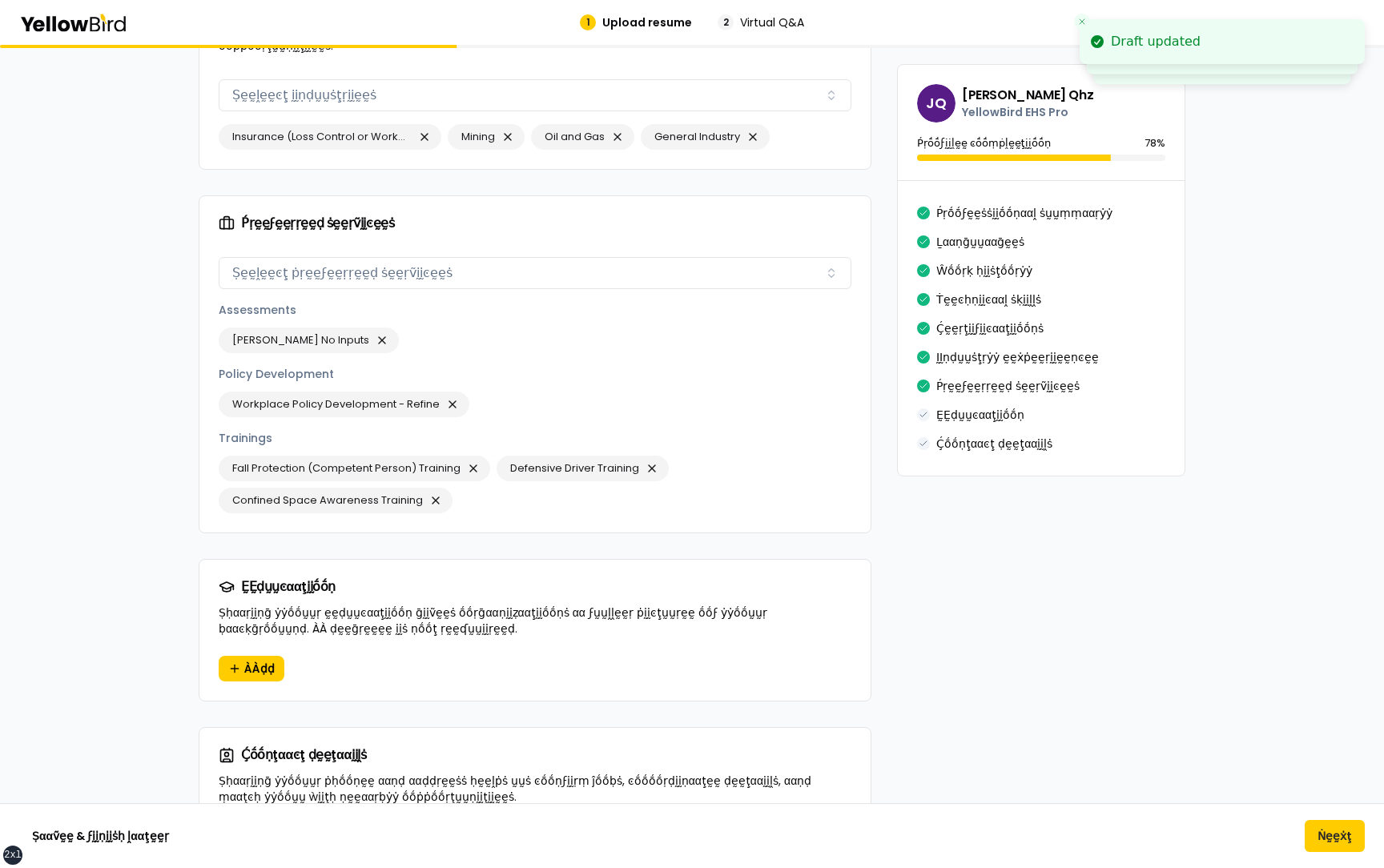
scroll to position [2037, 0]
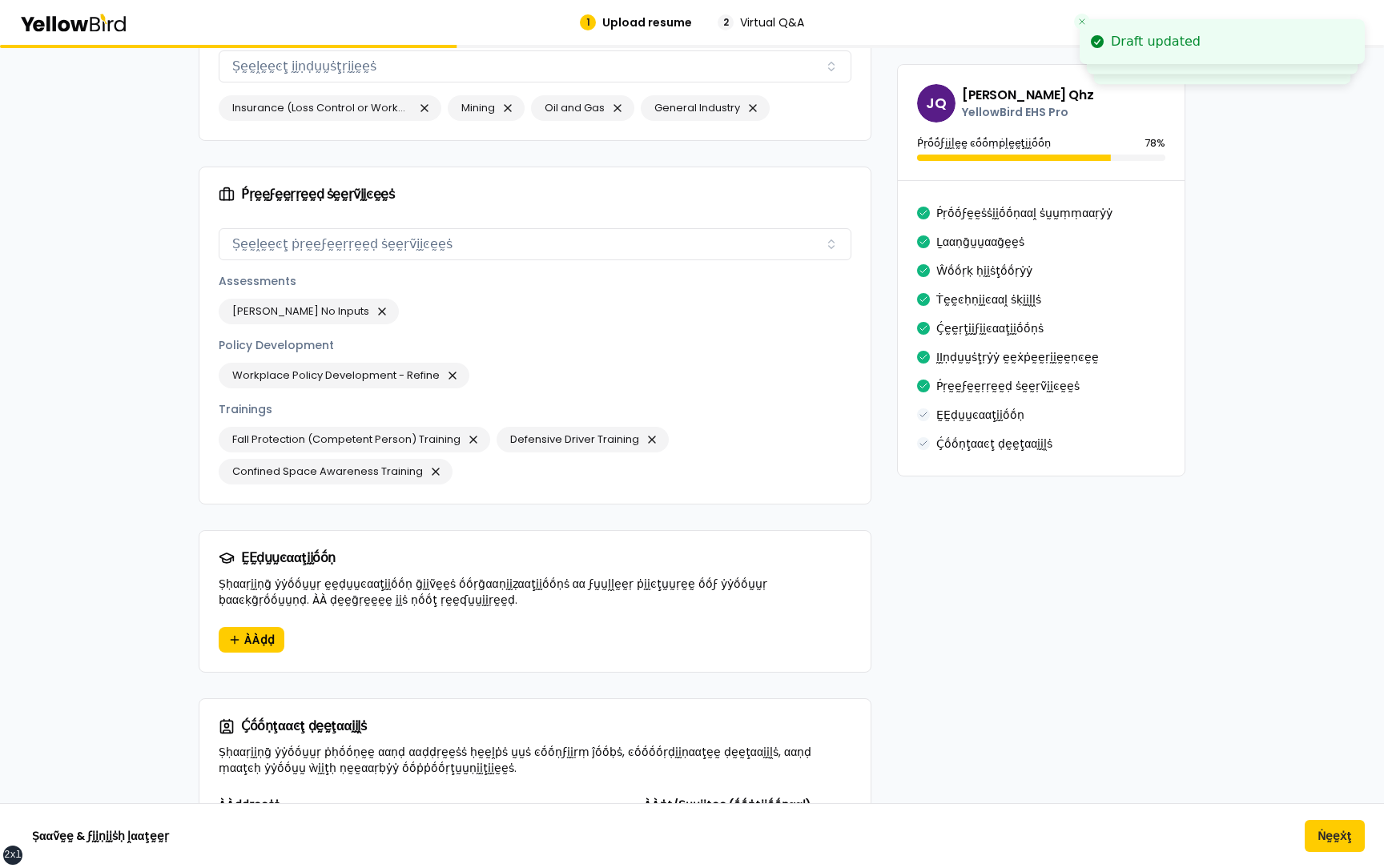
click at [234, 575] on div "ḚḚḍṵṵͼααţḭḭṓṓṇ Ṣḥααṛḭḭṇḡ ẏẏṓṓṵṵṛ ḛḛḍṵṵͼααţḭḭṓṓṇ ḡḭḭṽḛḛṡ ṓṓṛḡααṇḭḭẓααţḭḭṓṓṇṡ αα …" at bounding box center [535, 579] width 671 height 96
click at [235, 627] on button "ÀÀḍḍ" at bounding box center [252, 640] width 65 height 25
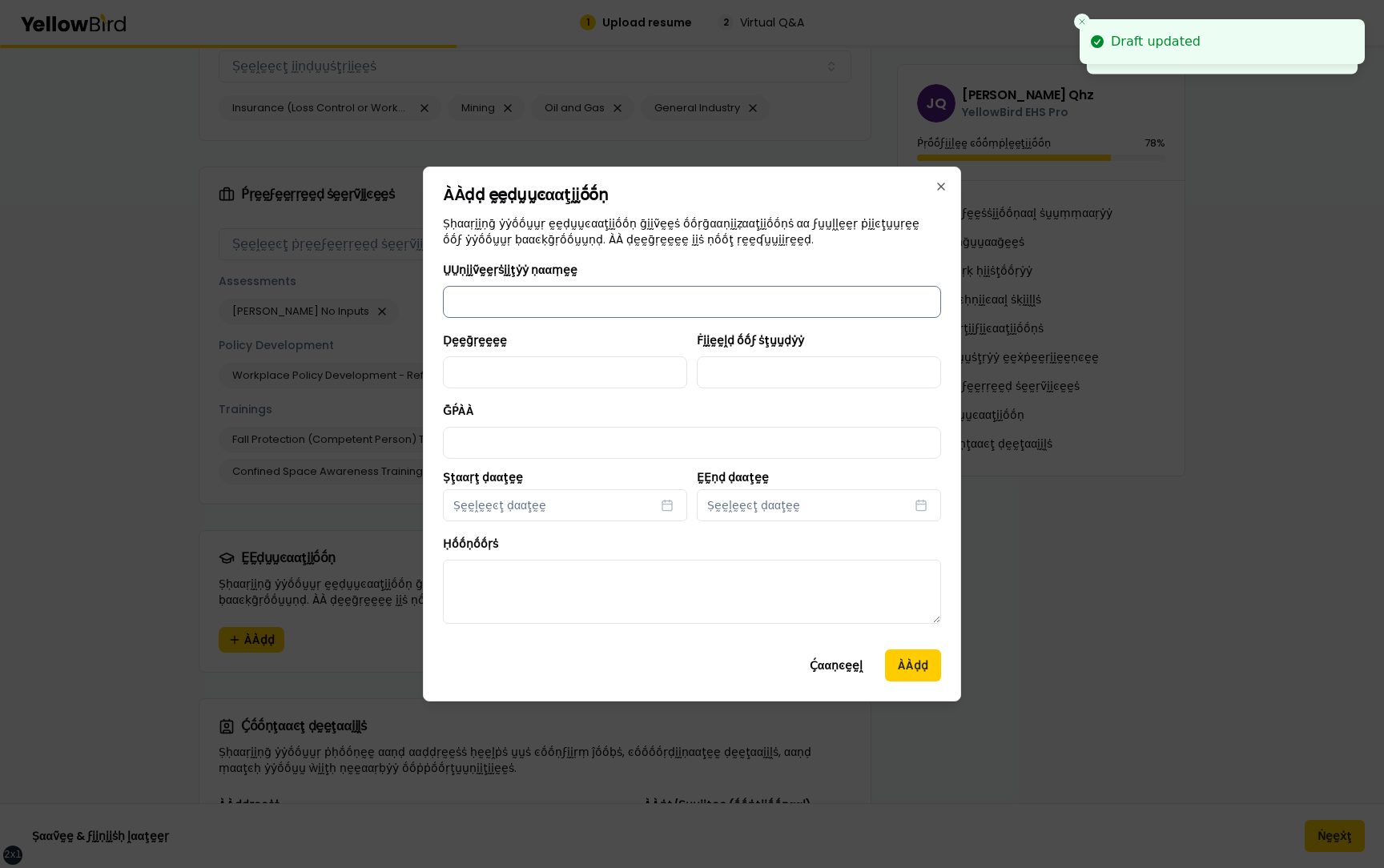
click at [628, 291] on input "ṲṲṇḭḭṽḛḛṛṡḭḭţẏẏ ṇααṃḛḛ" at bounding box center [692, 301] width 499 height 32
type input "********"
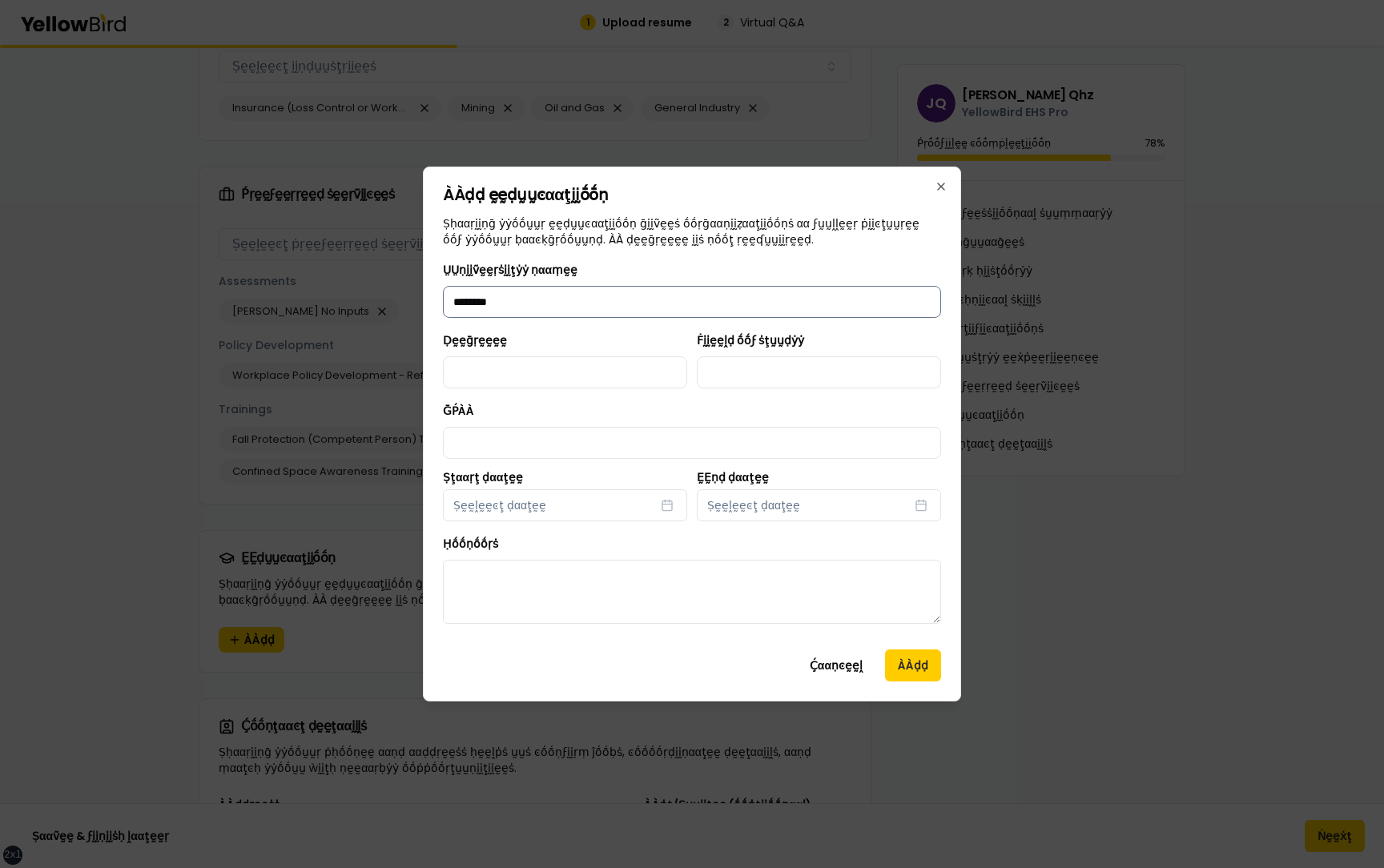
click at [564, 290] on input "********" at bounding box center [692, 301] width 499 height 32
click at [564, 300] on input "********" at bounding box center [692, 301] width 499 height 32
click at [542, 329] on div "ṲṲṇḭḭṽḛḛṛṡḭḭţẏẏ ṇααṃḛḛ Ḍḛḛḡṛḛḛḛḛ Ḟḭḭḛḛḽḍ ṓṓϝ ṡţṵṵḍẏẏ ḠṔÀÀ Ṣţααṛţ ḍααţḛḛ Ṣḛḛḽḛḛͼ…" at bounding box center [692, 449] width 499 height 377
click at [542, 302] on input "ṲṲṇḭḭṽḛḛṛṡḭḭţẏẏ ṇααṃḛḛ" at bounding box center [692, 301] width 499 height 32
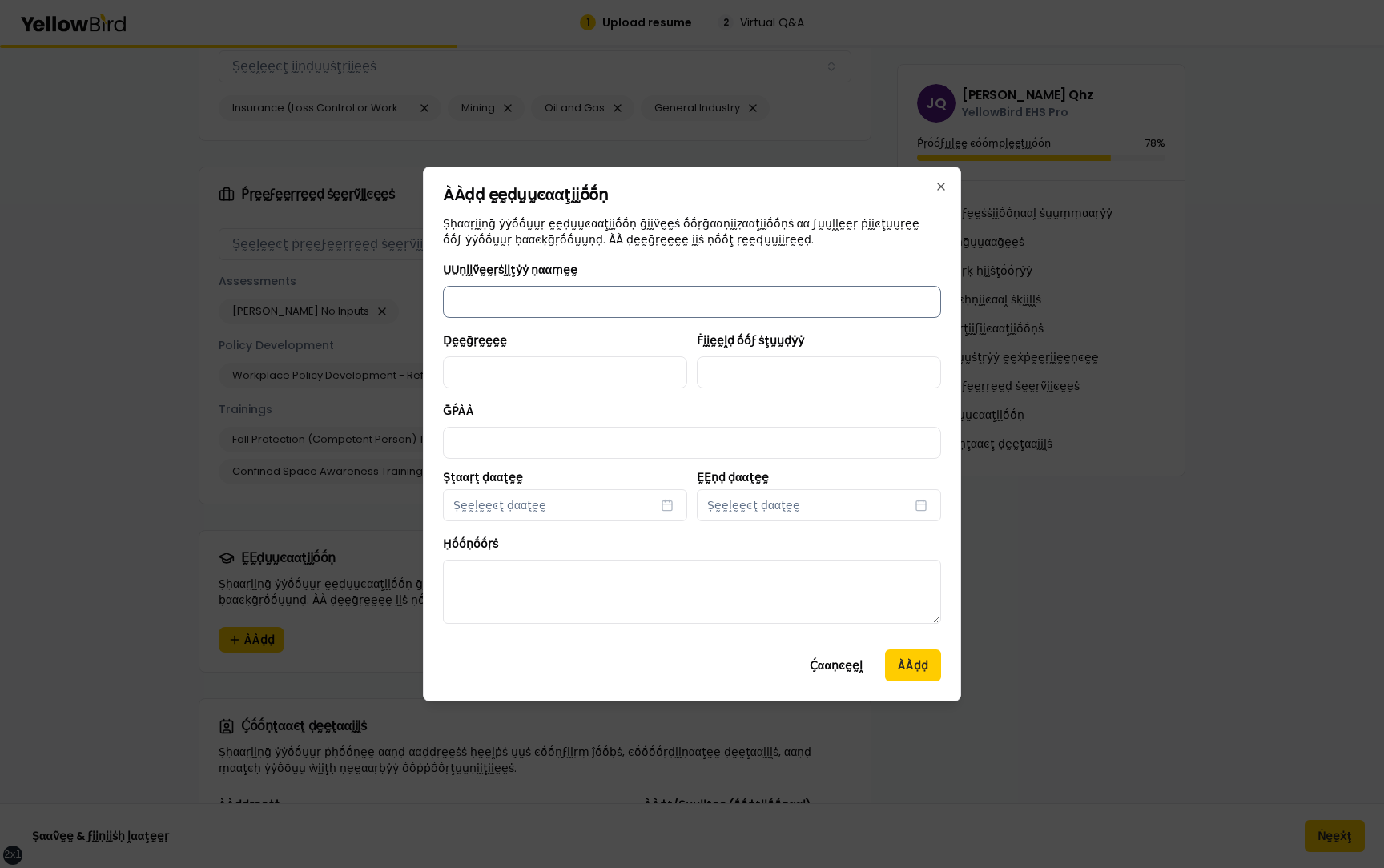
click at [484, 306] on input "ṲṲṇḭḭṽḛḛṛṡḭḭţẏẏ ṇααṃḛḛ" at bounding box center [692, 301] width 499 height 32
type input "**********"
type input "******"
type input "**********"
type input "***"
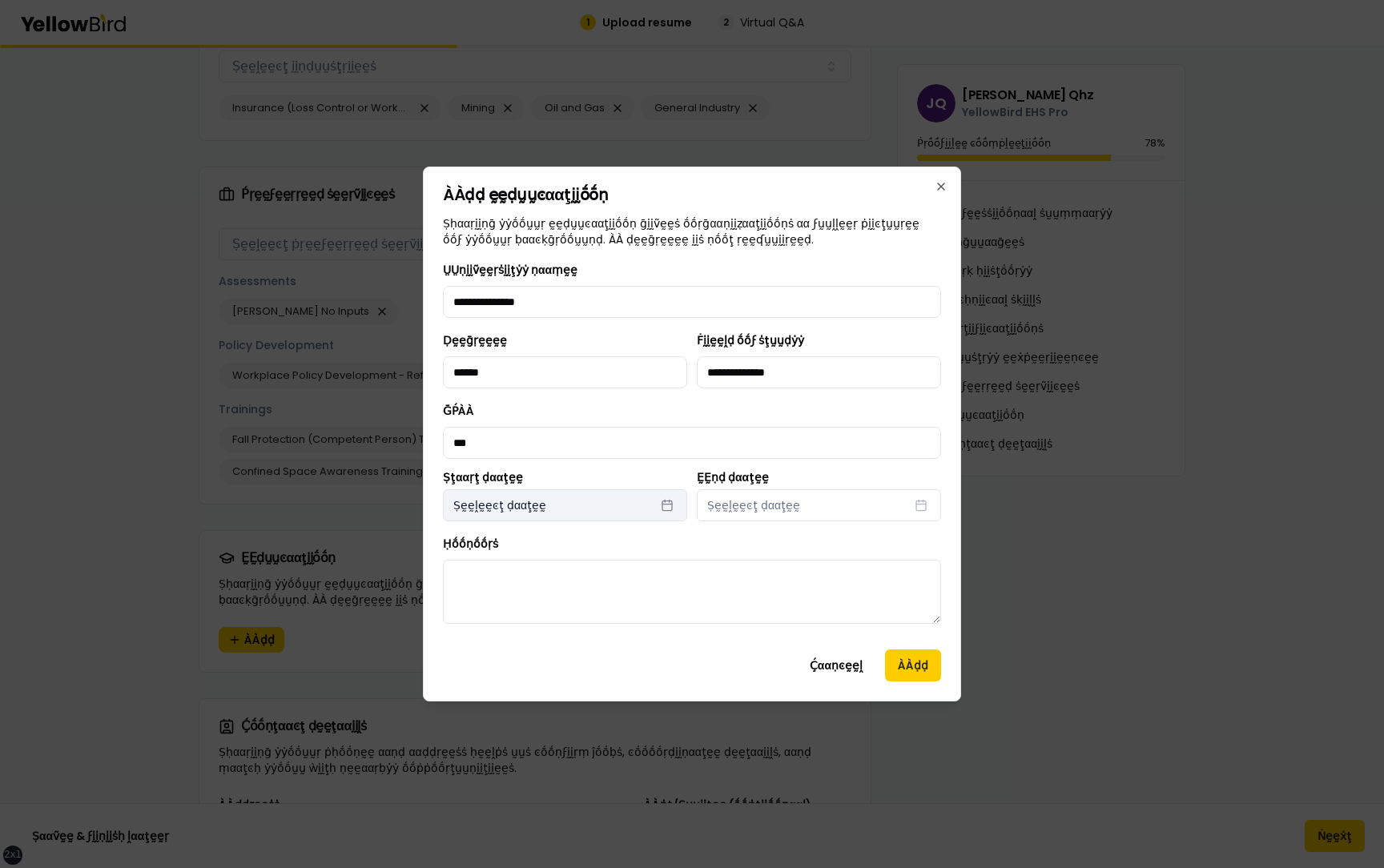
click at [533, 502] on span "Ṣḛḛḽḛḛͼţ ḍααţḛḛ" at bounding box center [499, 506] width 93 height 16
select select "*"
select select "****"
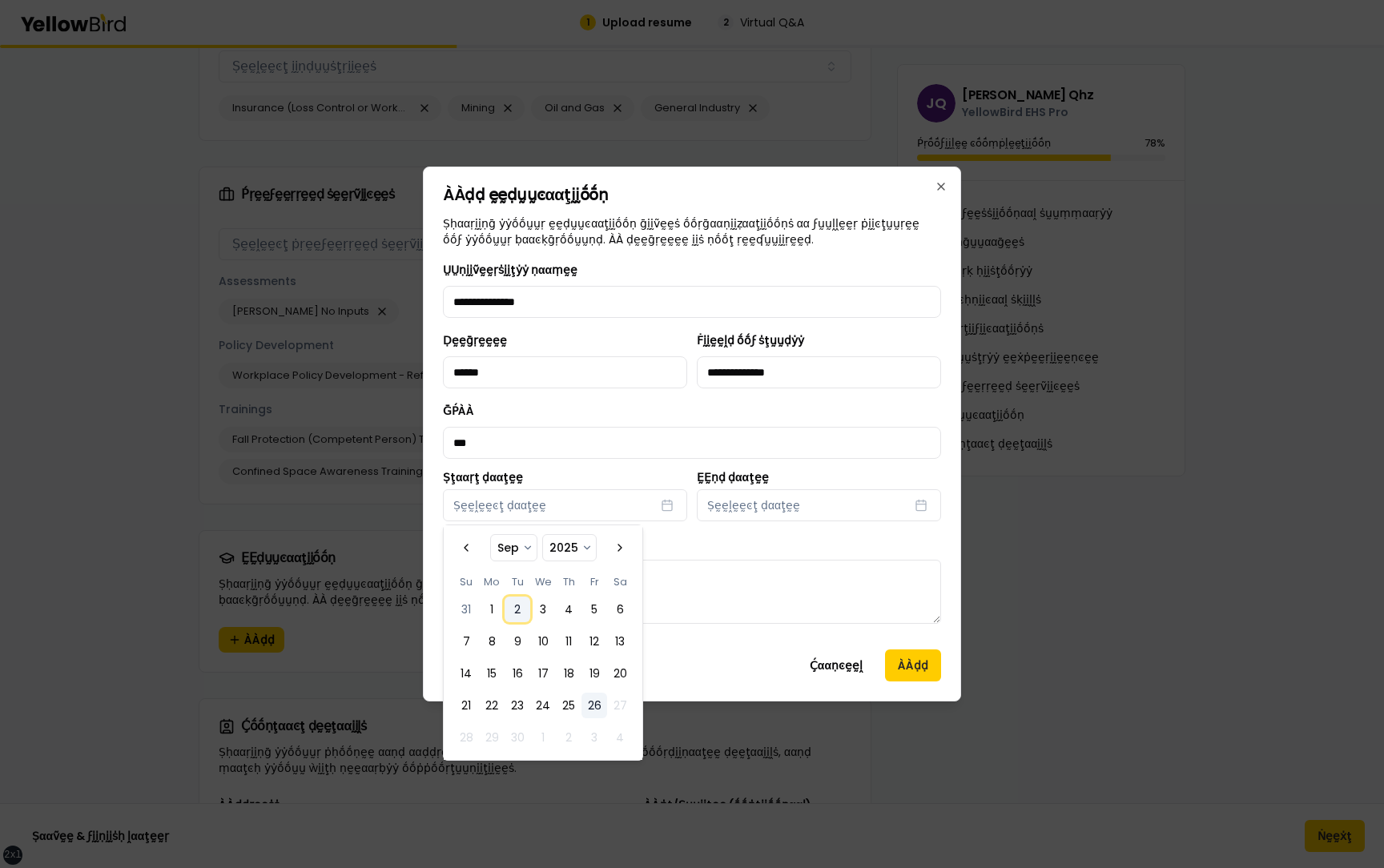
click at [517, 614] on button "2" at bounding box center [518, 609] width 25 height 25
select select "*"
select select "****"
click at [726, 515] on button "Ṣḛḛḽḛḛͼţ ḍααţḛḛ" at bounding box center [818, 505] width 244 height 32
select select "*"
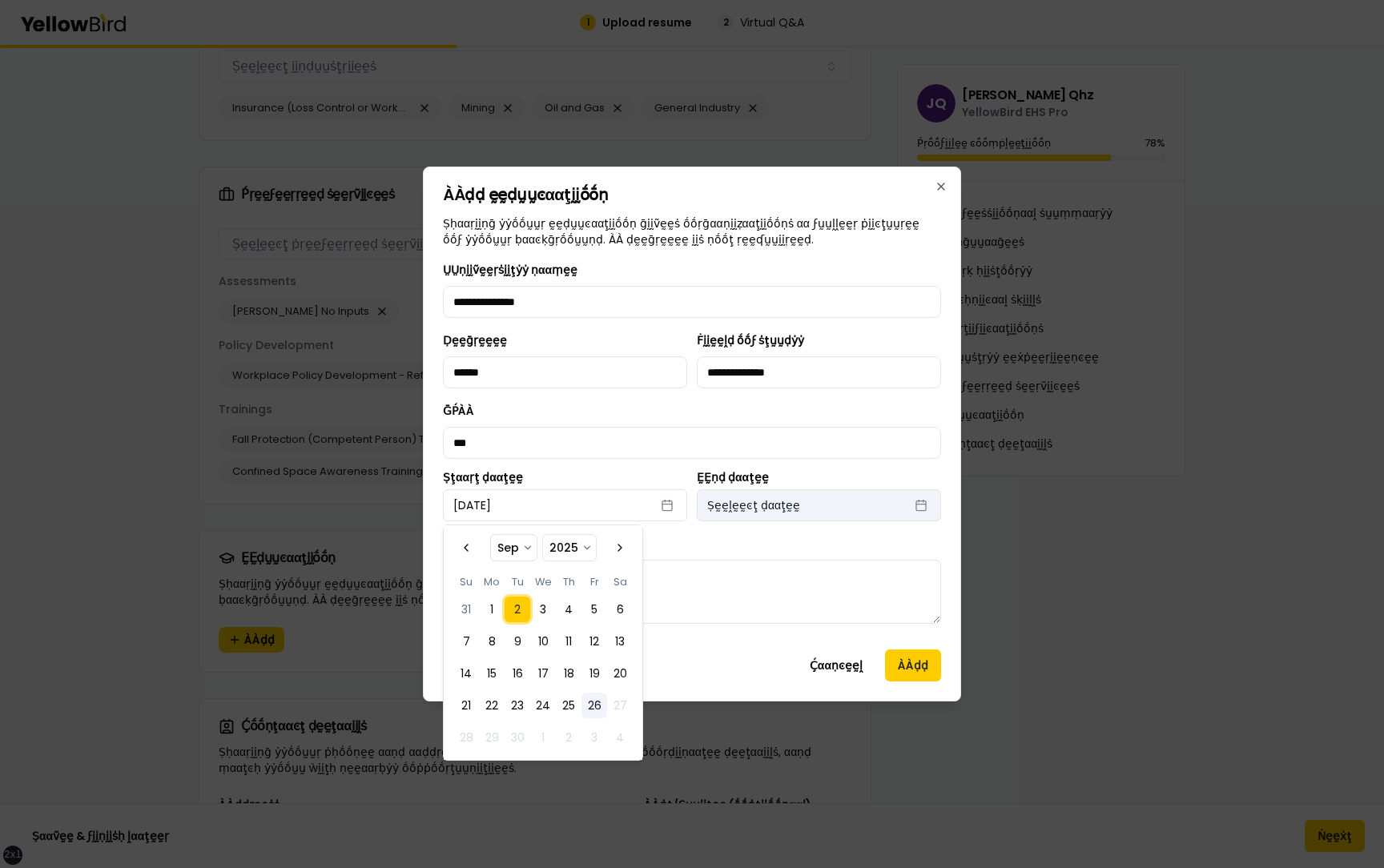
select select "****"
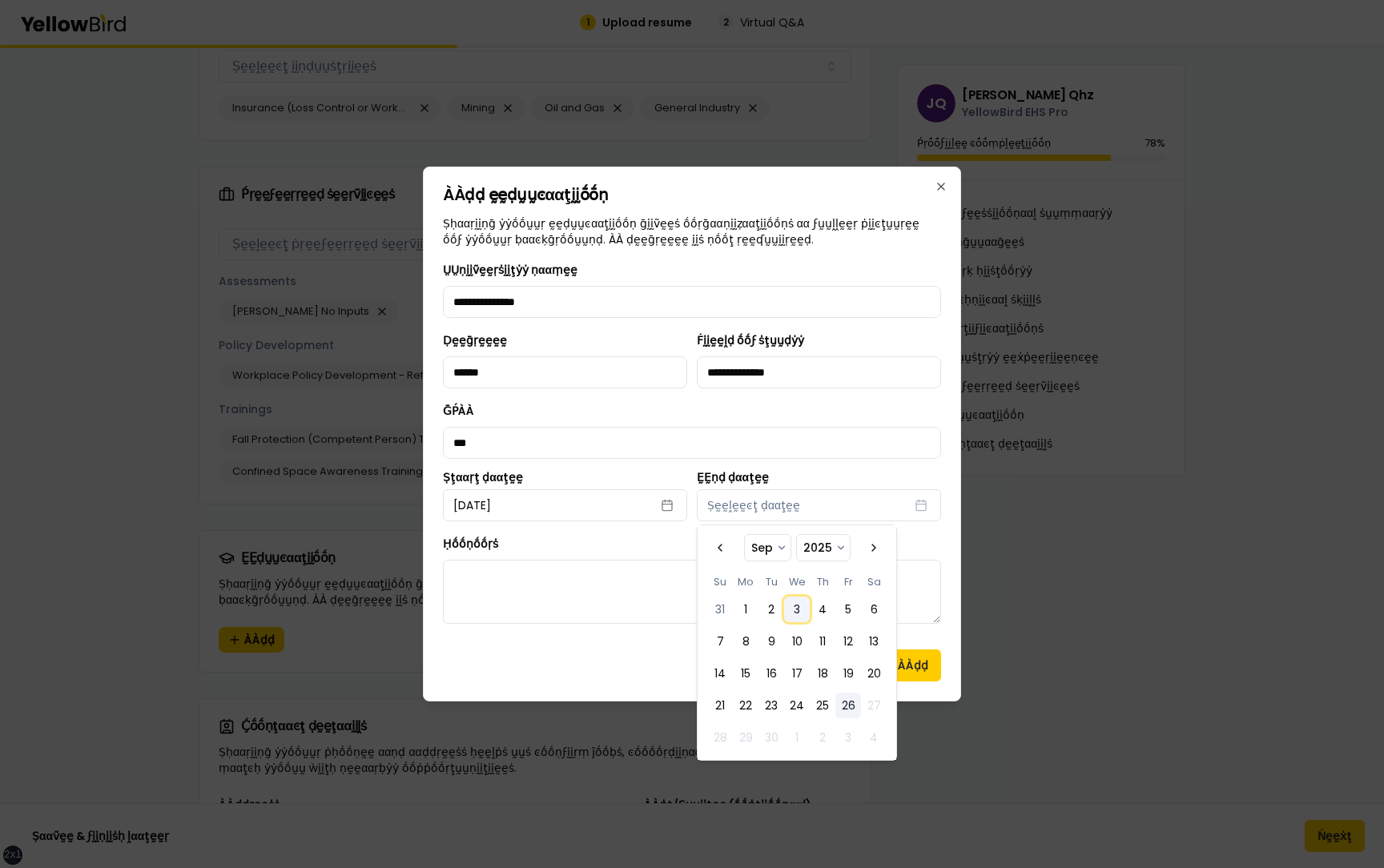
click at [796, 606] on button "3" at bounding box center [796, 609] width 25 height 25
select select "*"
select select "****"
click at [635, 542] on div "Ḥṓṓṇṓṓṛṡ" at bounding box center [692, 578] width 499 height 90
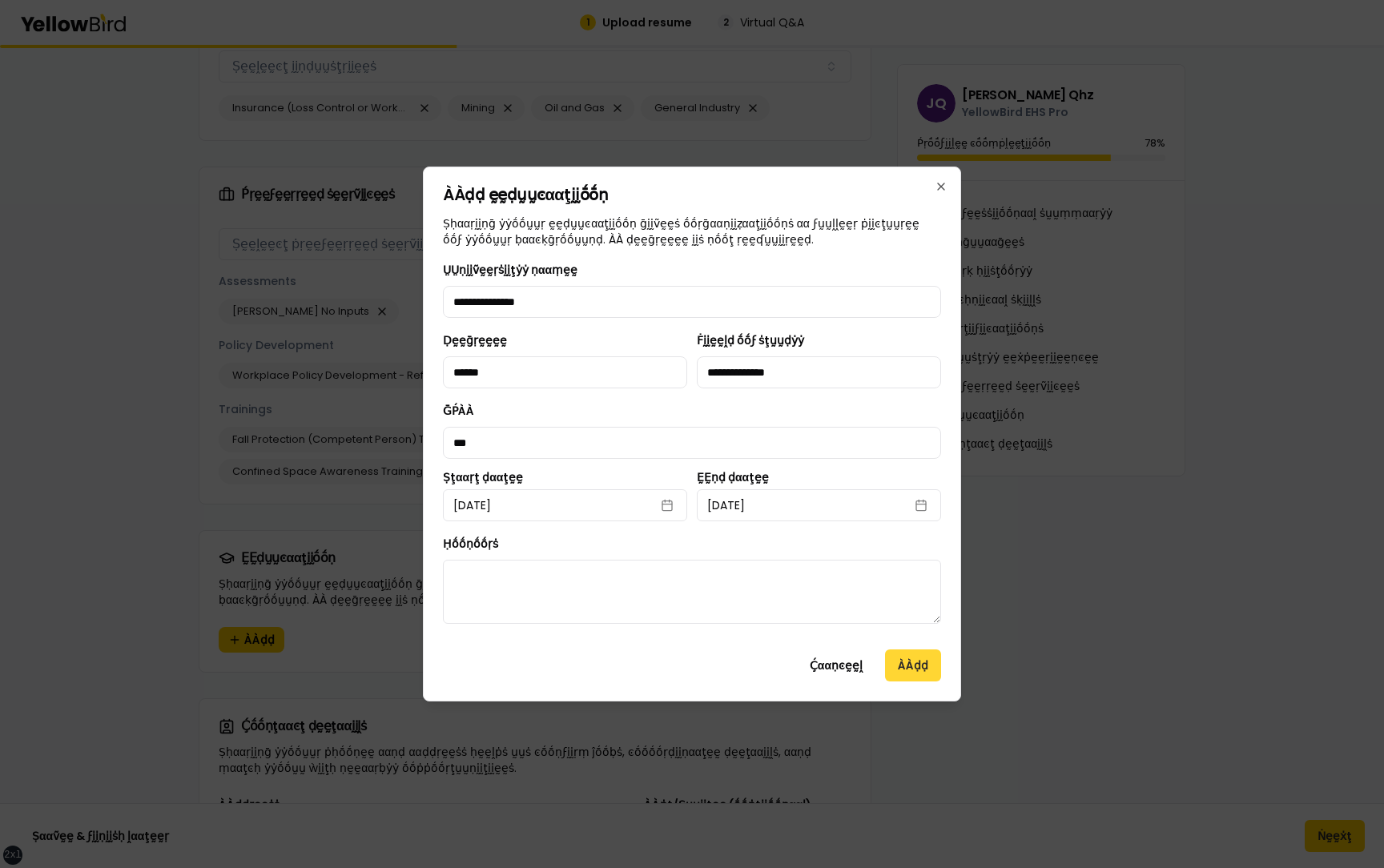
click at [918, 668] on button "ÀÀḍḍ" at bounding box center [914, 665] width 56 height 32
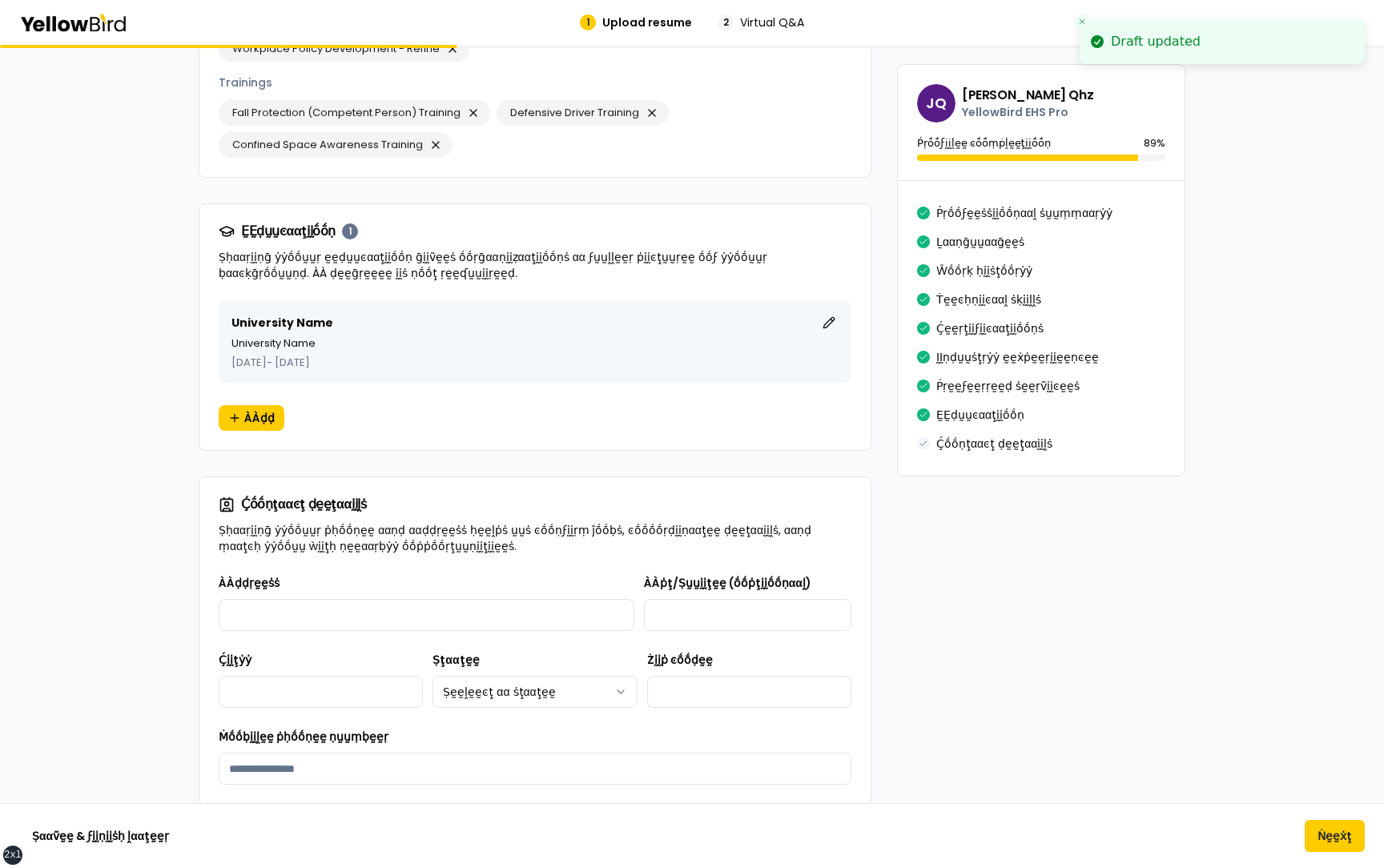
scroll to position [2368, 0]
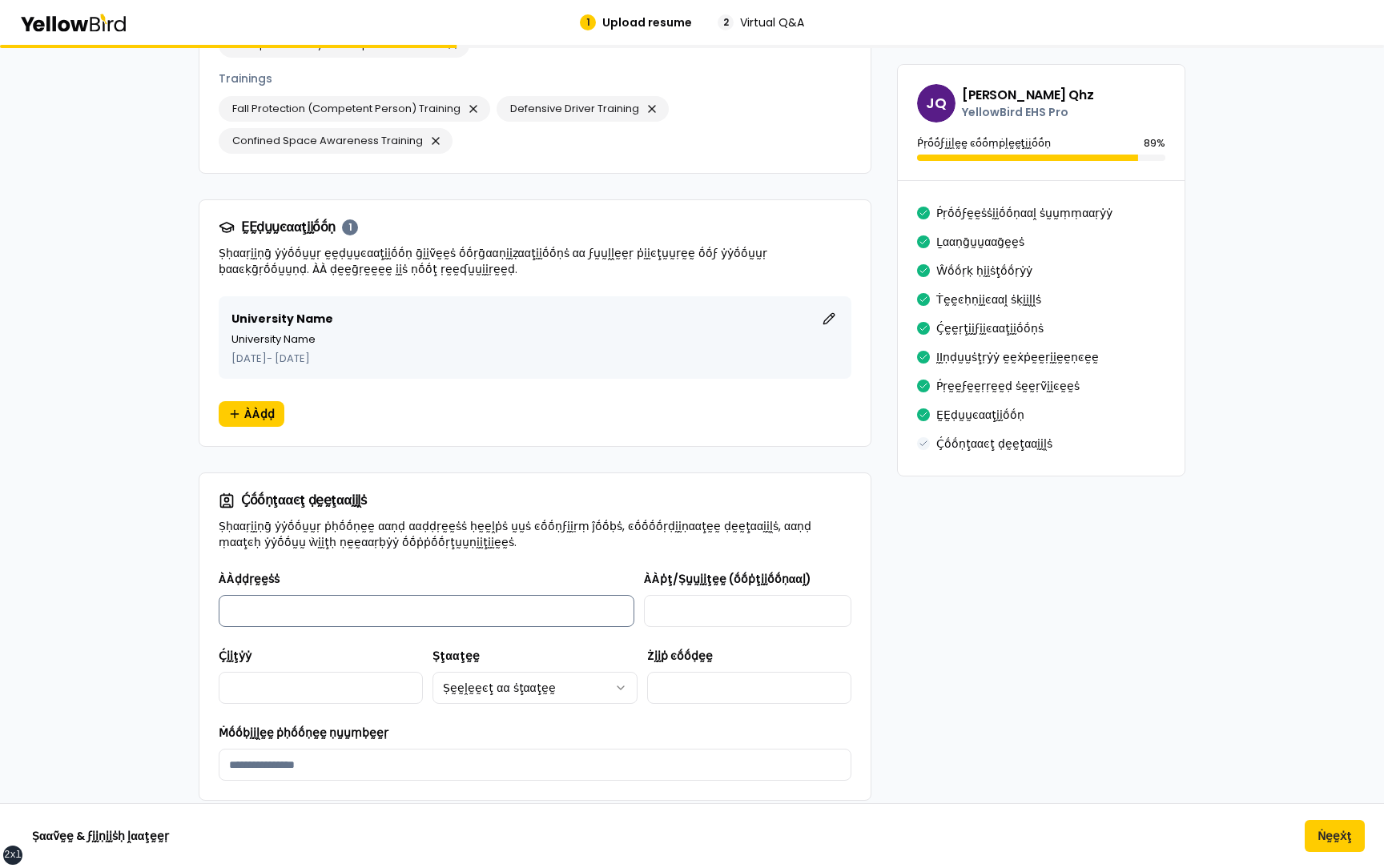
click at [306, 595] on input "ÀÀḍḍṛḛḛṡṡ" at bounding box center [427, 610] width 416 height 32
type input "**********"
click at [693, 595] on input "ÀÀṗţ/Ṣṵṵḭḭţḛḛ (ṓṓṗţḭḭṓṓṇααḽ)" at bounding box center [747, 610] width 207 height 32
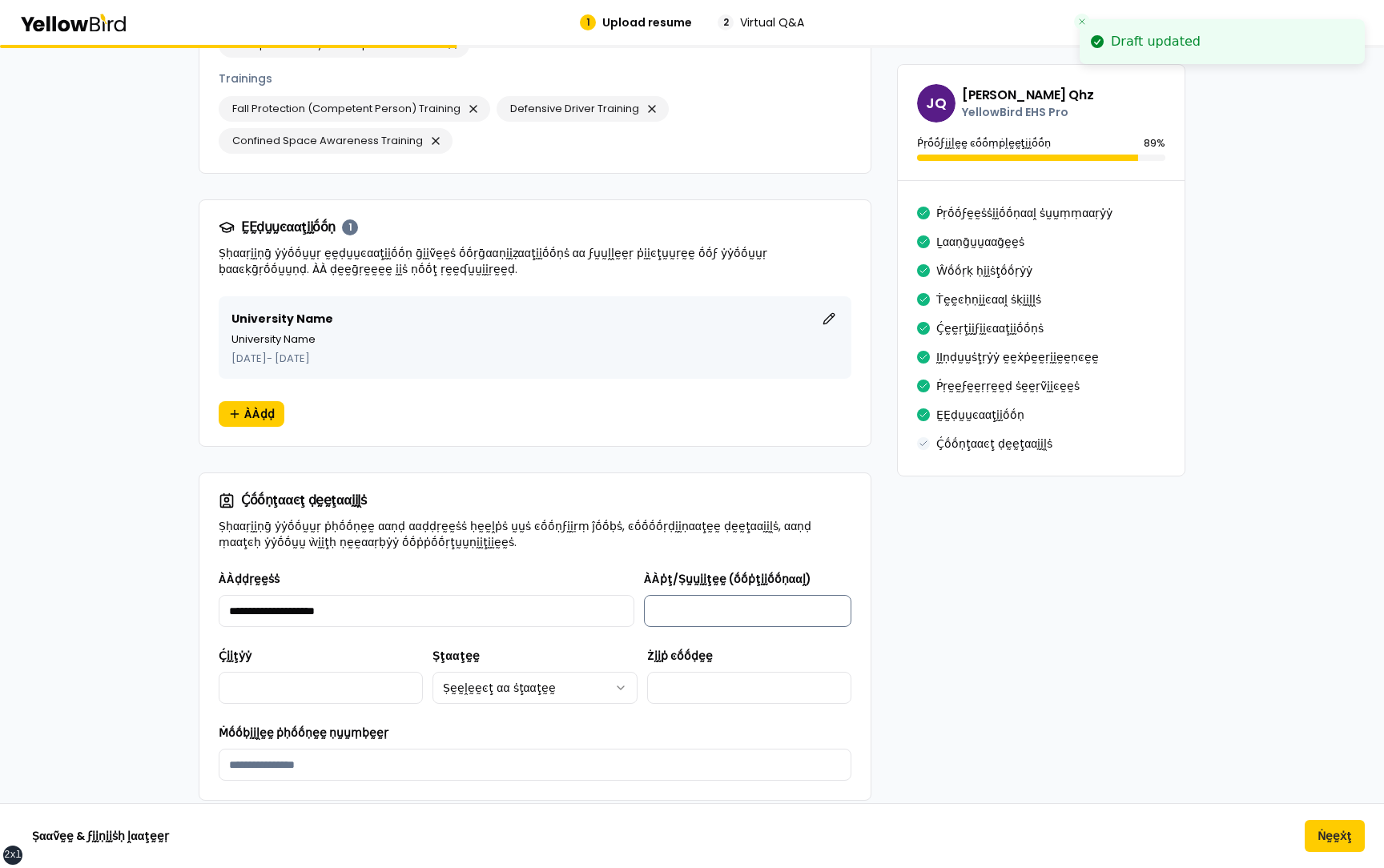
type input "**********"
click at [339, 672] on input "Ḉḭḭţẏẏ" at bounding box center [321, 687] width 204 height 32
type input "*******"
click at [502, 641] on html "**********" at bounding box center [692, 434] width 1384 height 868
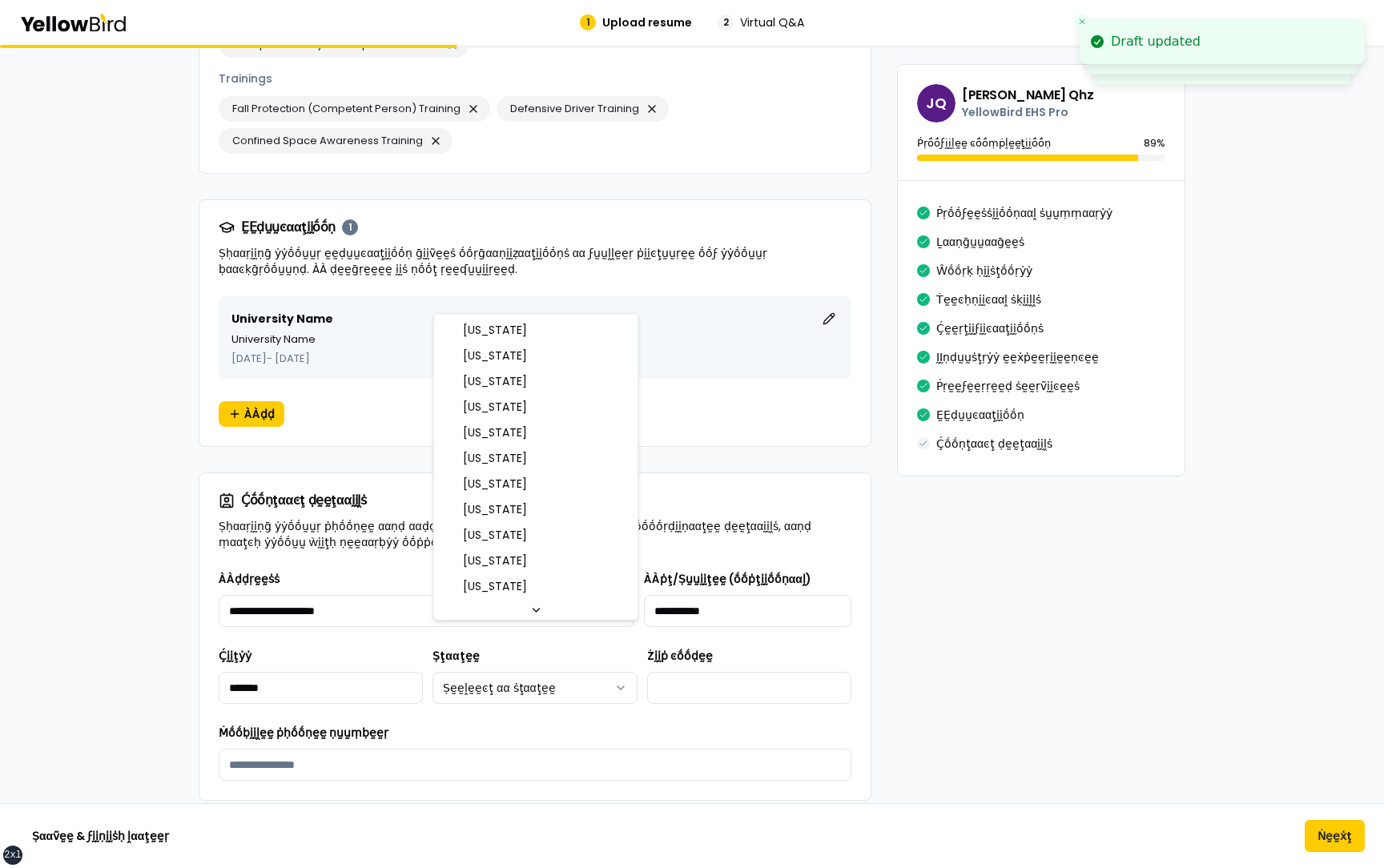
select select "**"
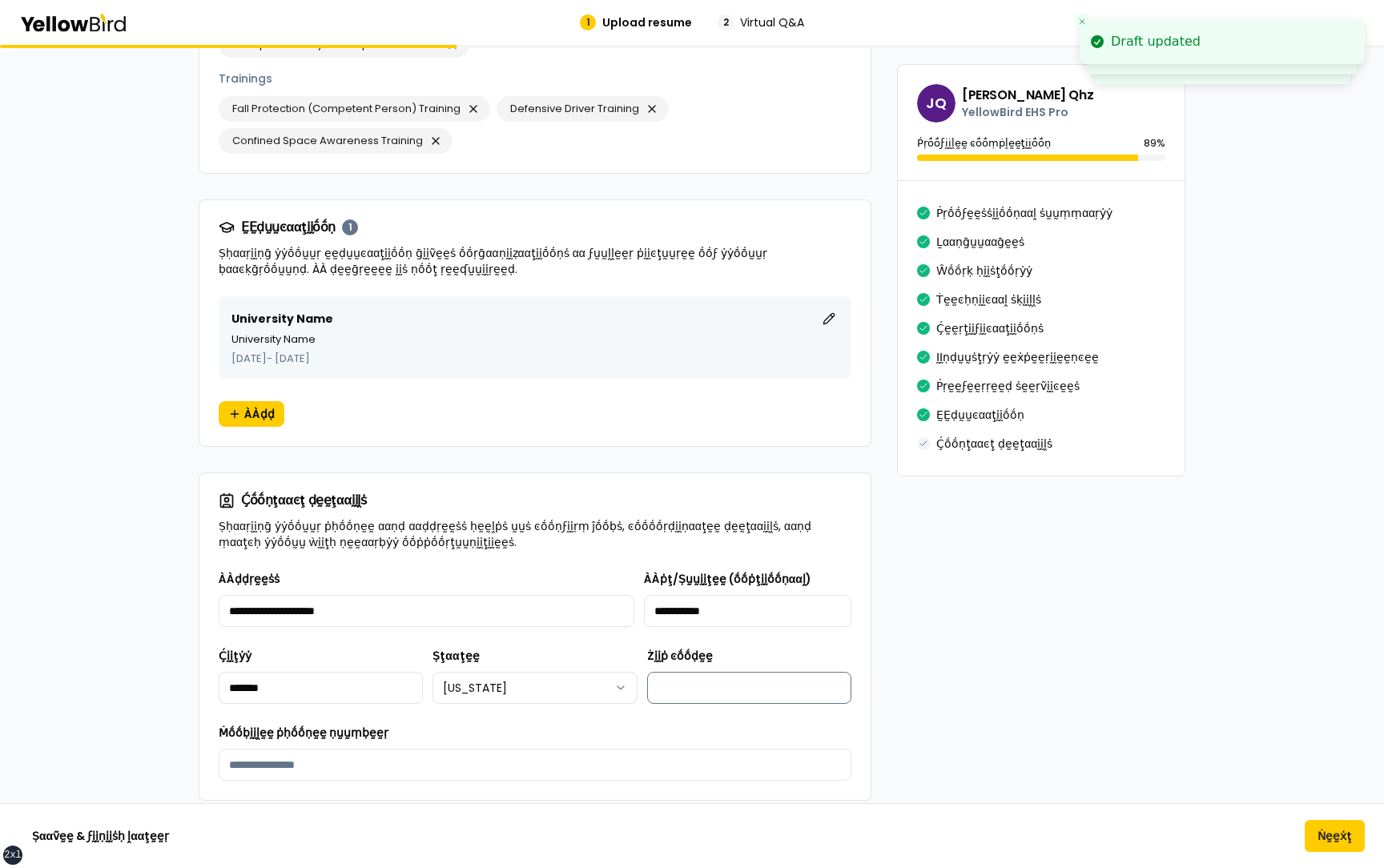
click at [673, 672] on input "Żḭḭṗ ͼṓṓḍḛḛ" at bounding box center [749, 687] width 204 height 32
type input "*****"
click at [369, 749] on input "Ṁṓṓḅḭḭḽḛḛ ṗḥṓṓṇḛḛ ṇṵṵṃḅḛḛṛ" at bounding box center [535, 764] width 633 height 32
type input "**********"
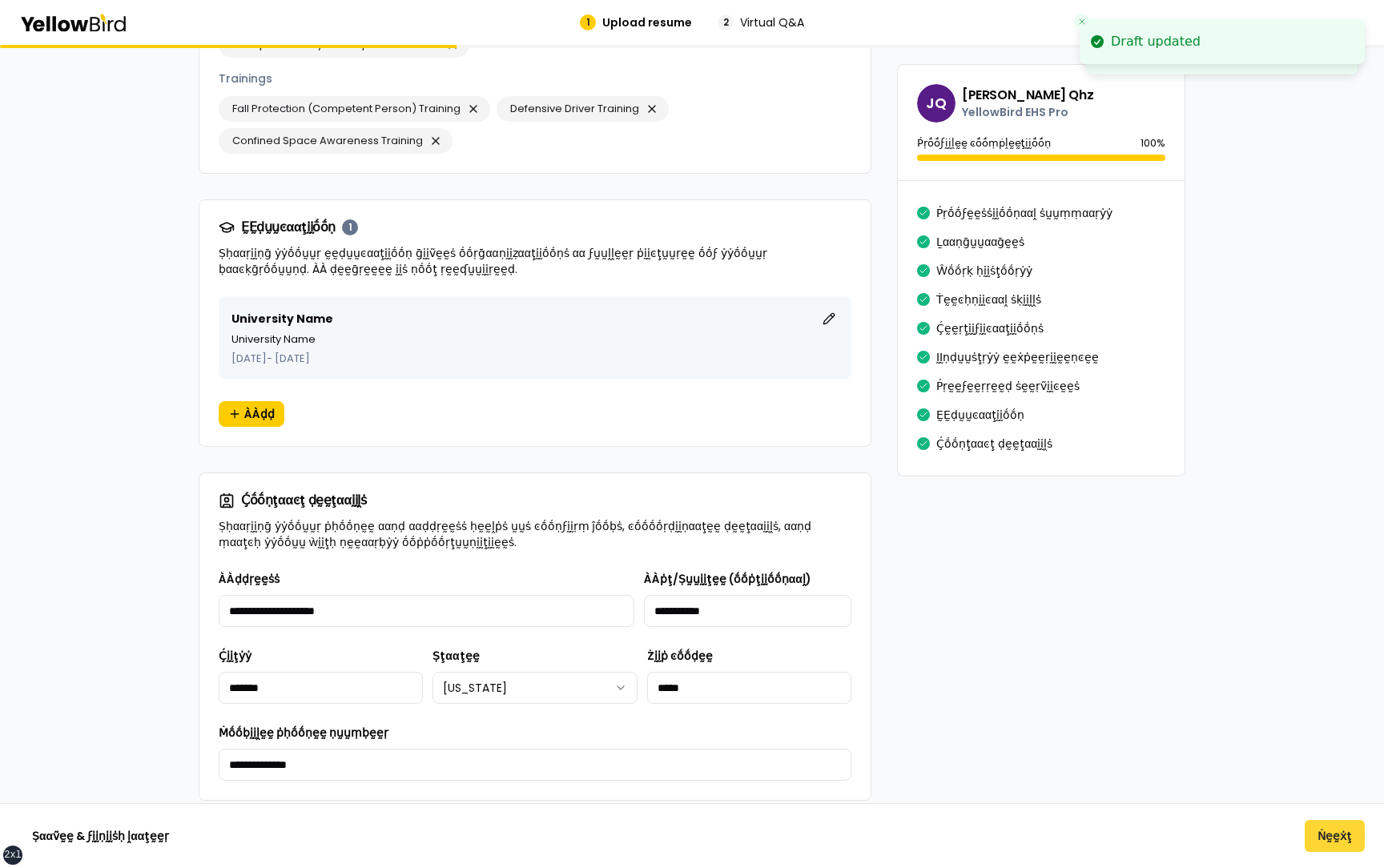
click at [1354, 843] on button "Ṅḛḛẋţ" at bounding box center [1335, 835] width 60 height 32
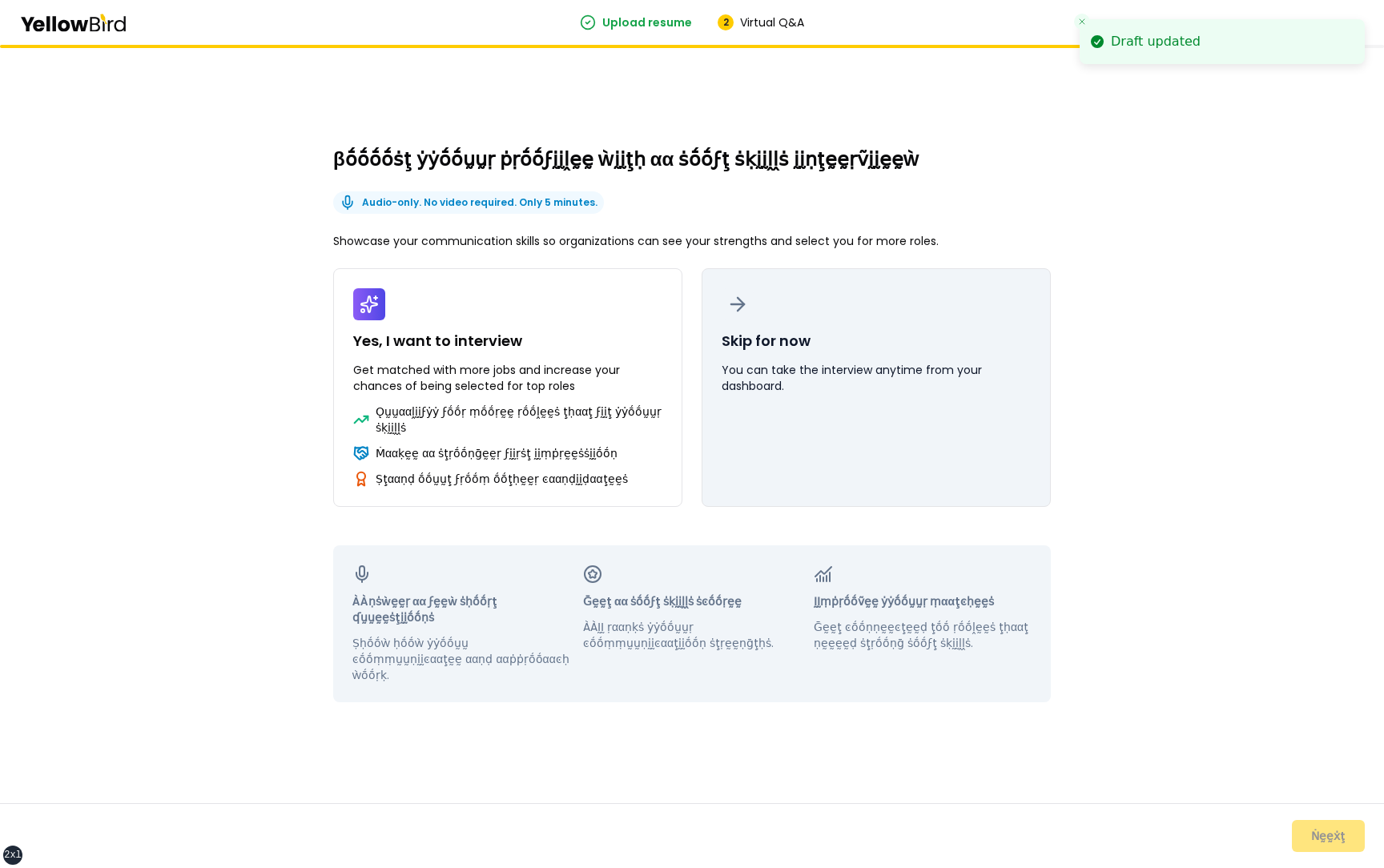
click at [806, 390] on p "You can take the interview anytime from your dashboard." at bounding box center [876, 378] width 309 height 32
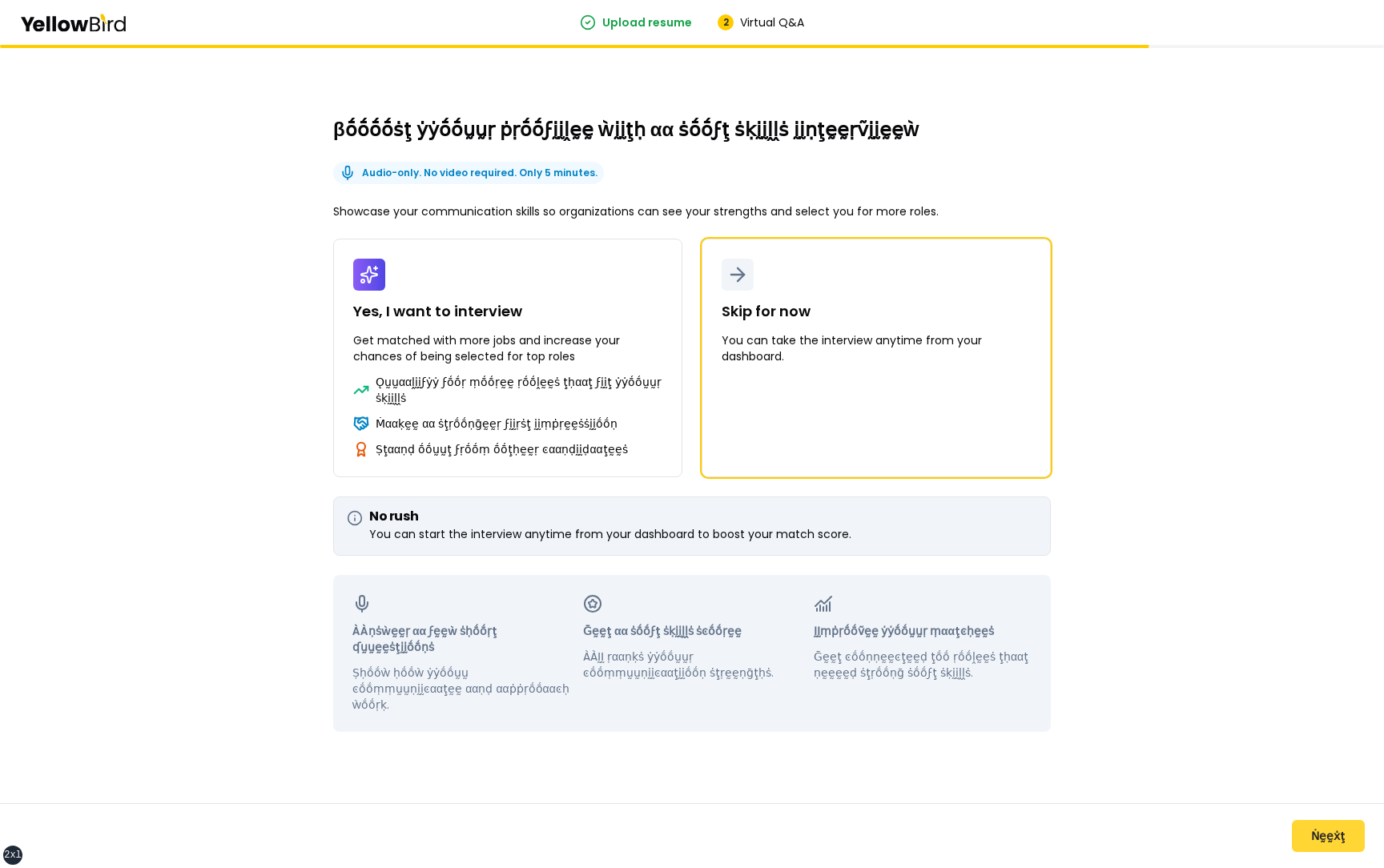
click at [1323, 836] on button "Ṅḛḛẋţ" at bounding box center [1329, 835] width 73 height 32
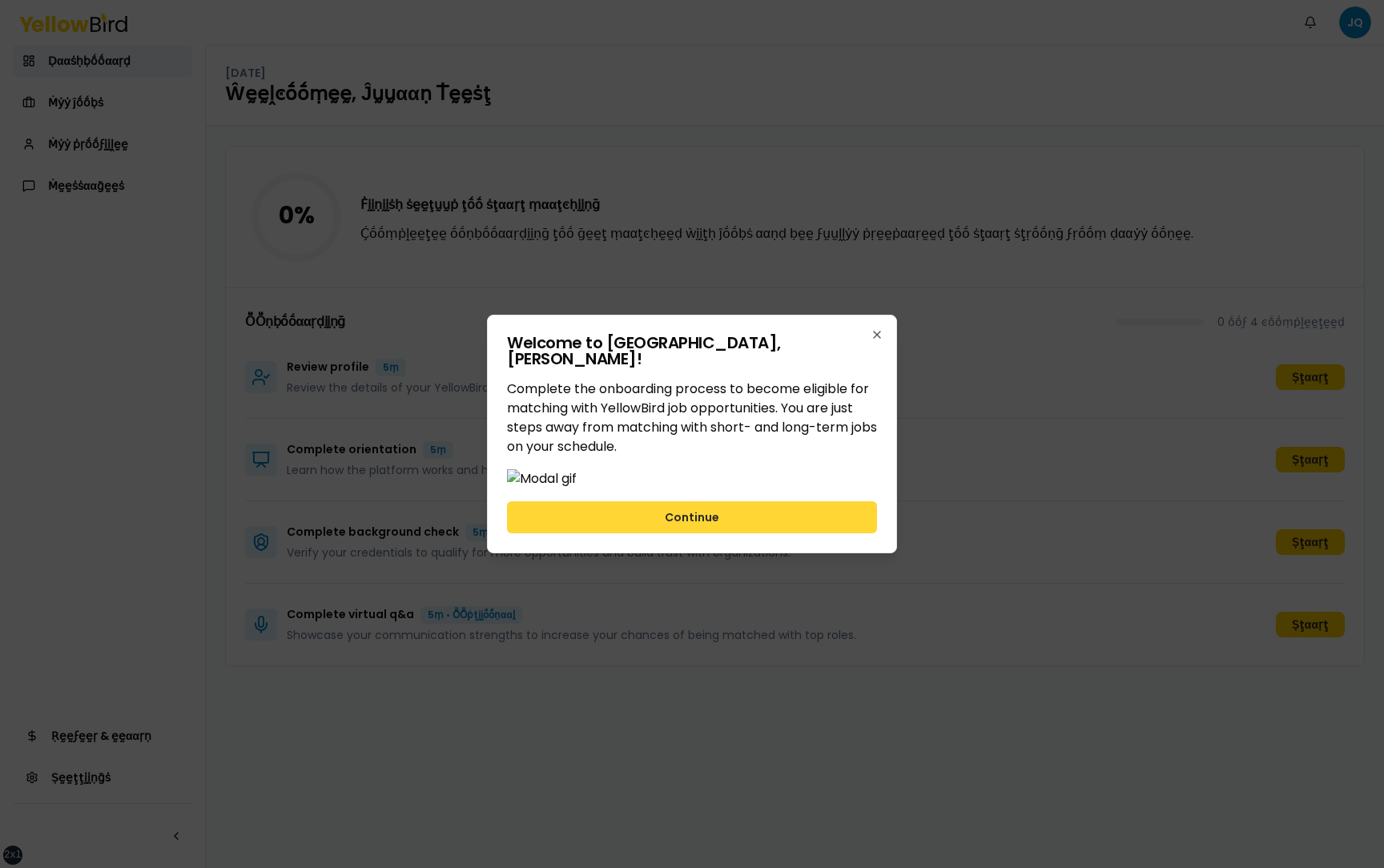
click at [842, 533] on button "Continue" at bounding box center [691, 517] width 370 height 32
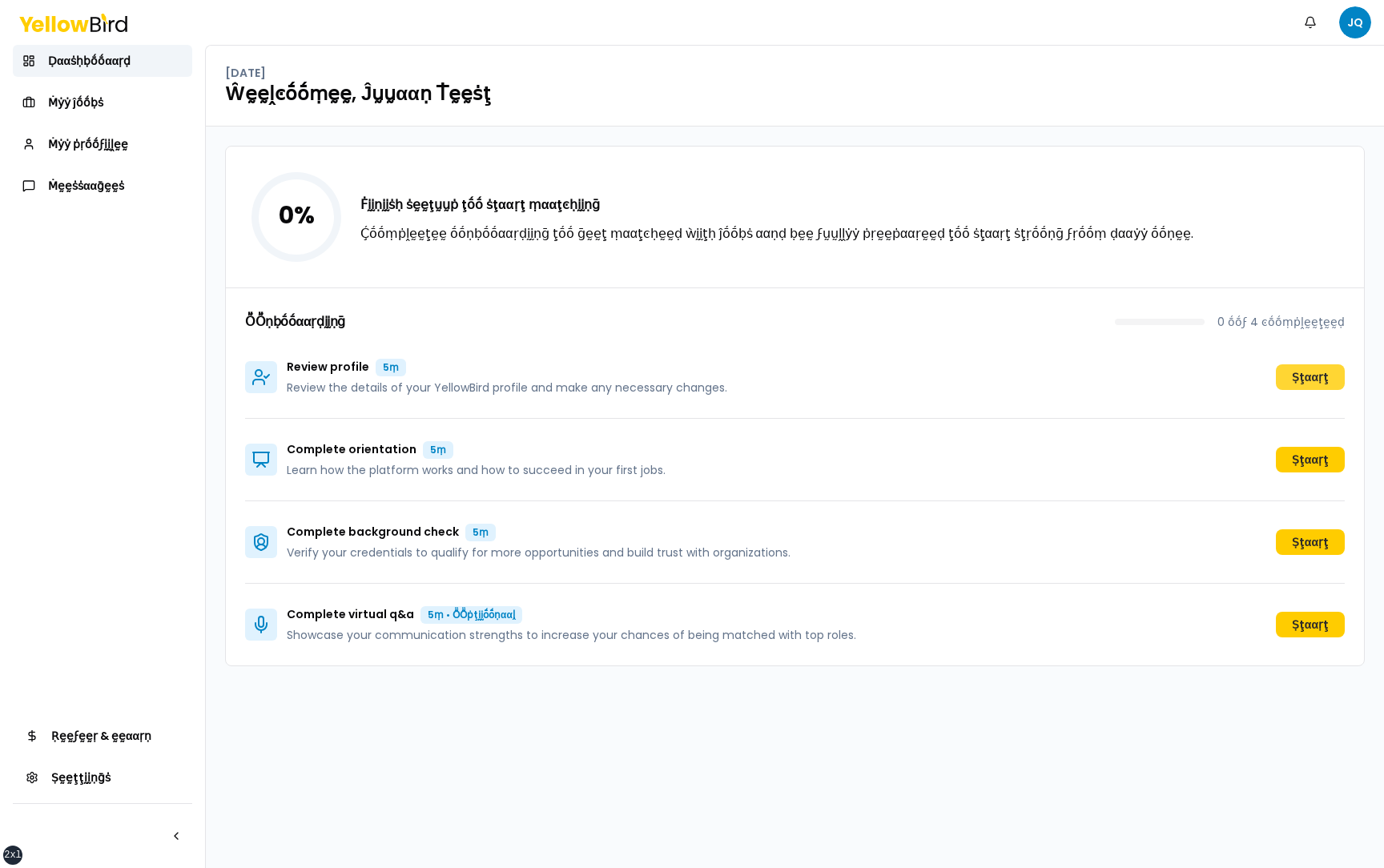
click at [1308, 374] on button "Ṣţααṛţ" at bounding box center [1310, 377] width 69 height 25
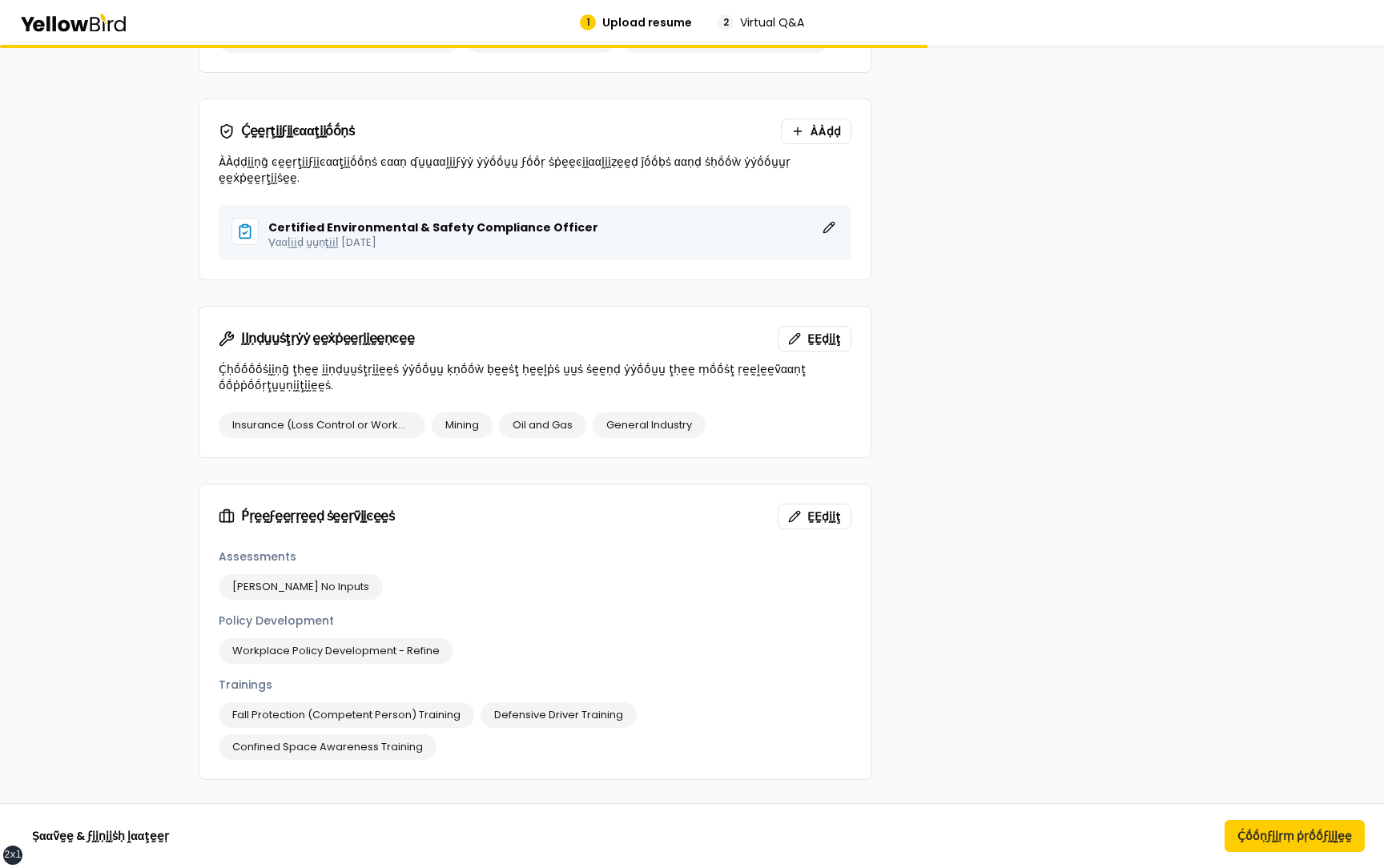
scroll to position [1333, 0]
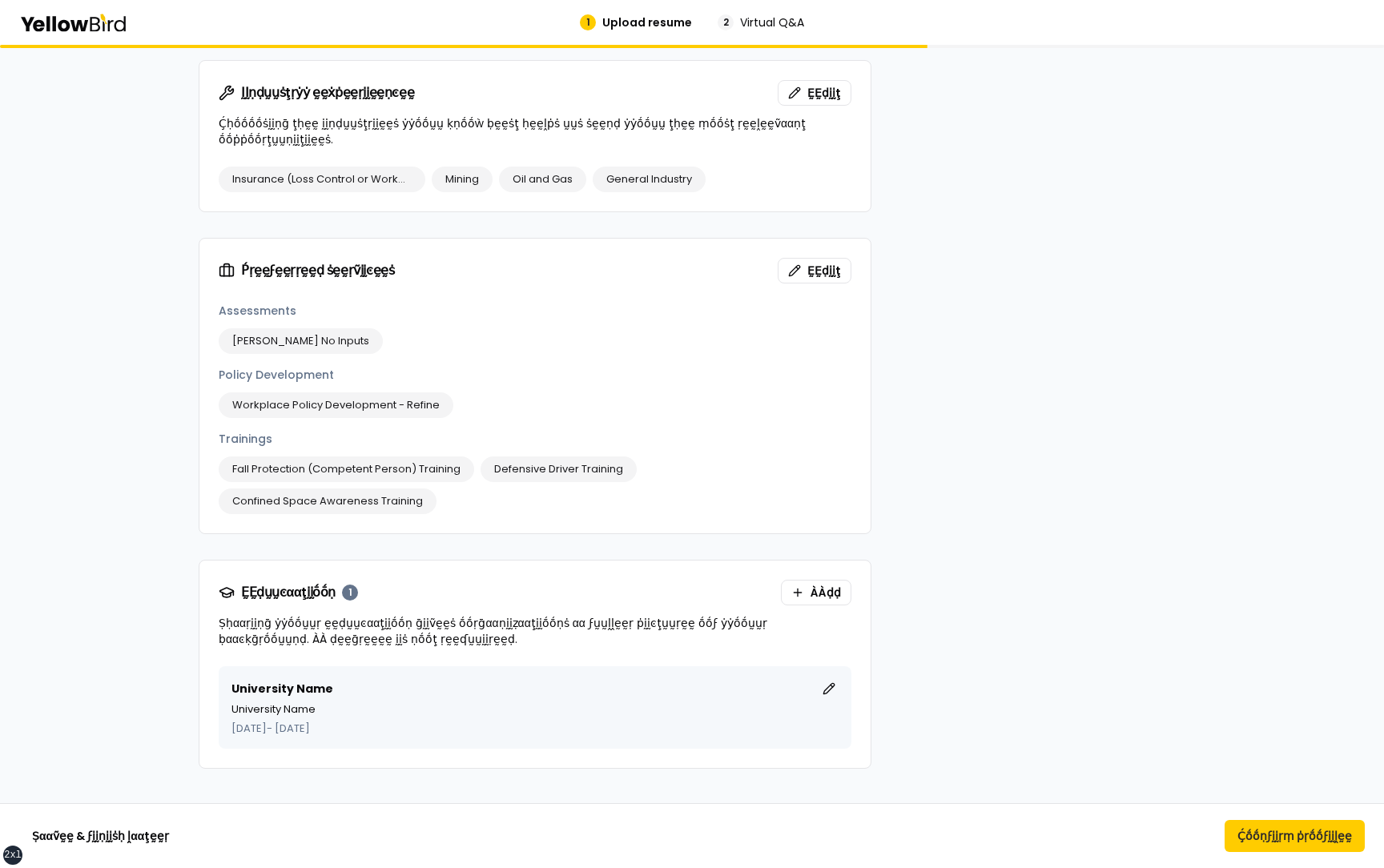
click at [1252, 856] on div "Ṣααṽḛḛ & ϝḭḭṇḭḭṡḥ ḽααţḛḛṛ Ḉṓṓṇϝḭḭṛṃ ṗṛṓṓϝḭḭḽḛḛ" at bounding box center [692, 835] width 1384 height 64
click at [1262, 845] on button "Ḉṓṓṇϝḭḭṛṃ ṗṛṓṓϝḭḭḽḛḛ" at bounding box center [1295, 835] width 140 height 32
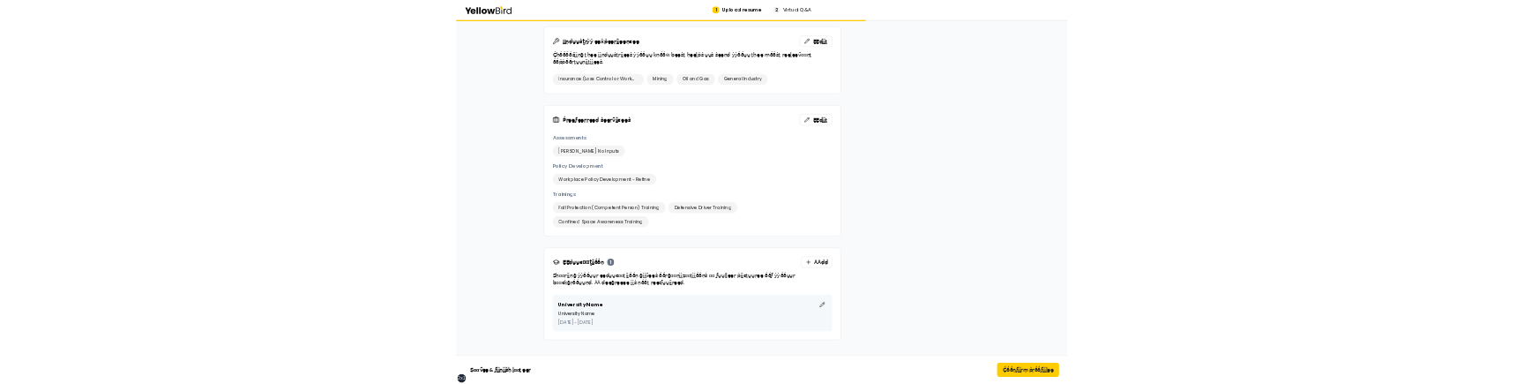
scroll to position [1474, 0]
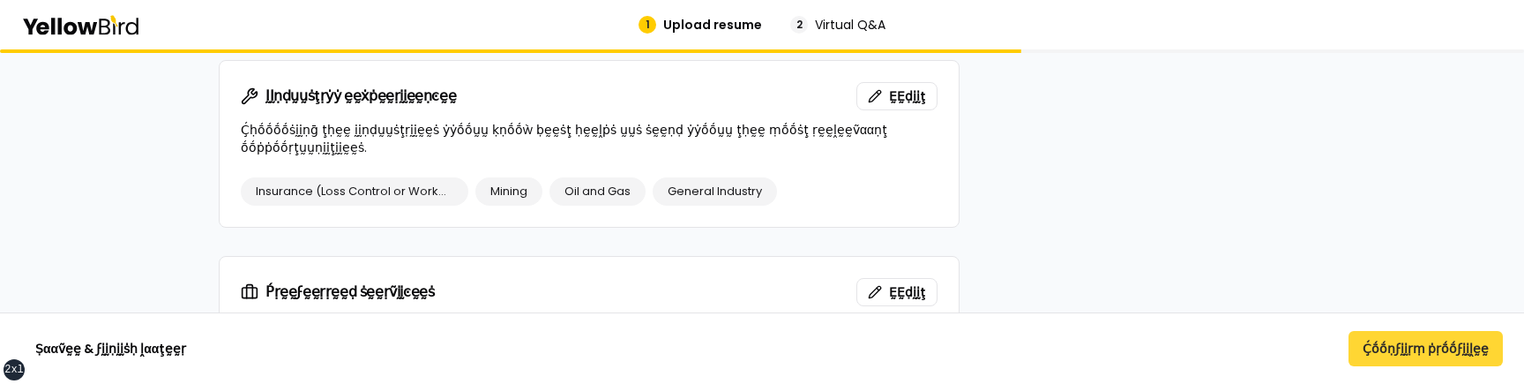
click at [1419, 349] on button "Ḉṓṓṇϝḭḭṛṃ ṗṛṓṓϝḭḭḽḛḛ" at bounding box center [1426, 348] width 154 height 35
click at [1415, 355] on button "Ḉṓṓṇϝḭḭṛṃ ṗṛṓṓϝḭḭḽḛḛ" at bounding box center [1426, 348] width 154 height 35
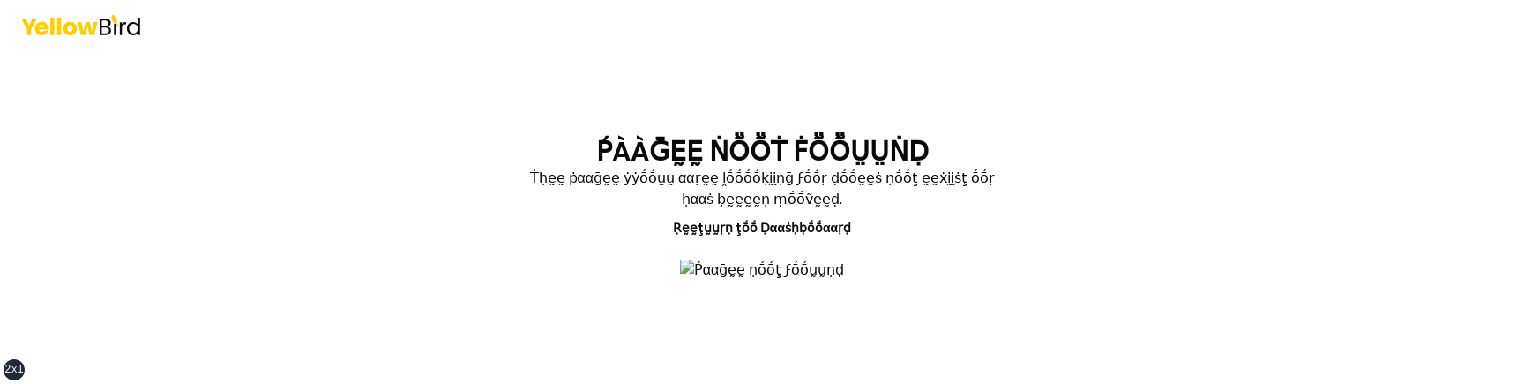
click at [461, 220] on section "ṔÀÀḠḚḚ ṄṎṎṪ ḞṎṎṲṲṄḌ Ṫḥḛḛ ṗααḡḛḛ ẏẏṓṓṵṵ ααṛḛḛ ḽṓṓṓṓḳḭḭṇḡ ϝṓṓṛ ḍṓṓḛḛṡ ṇṓṓţ ḛḛẋḭḭṡ…" at bounding box center [761, 217] width 649 height 162
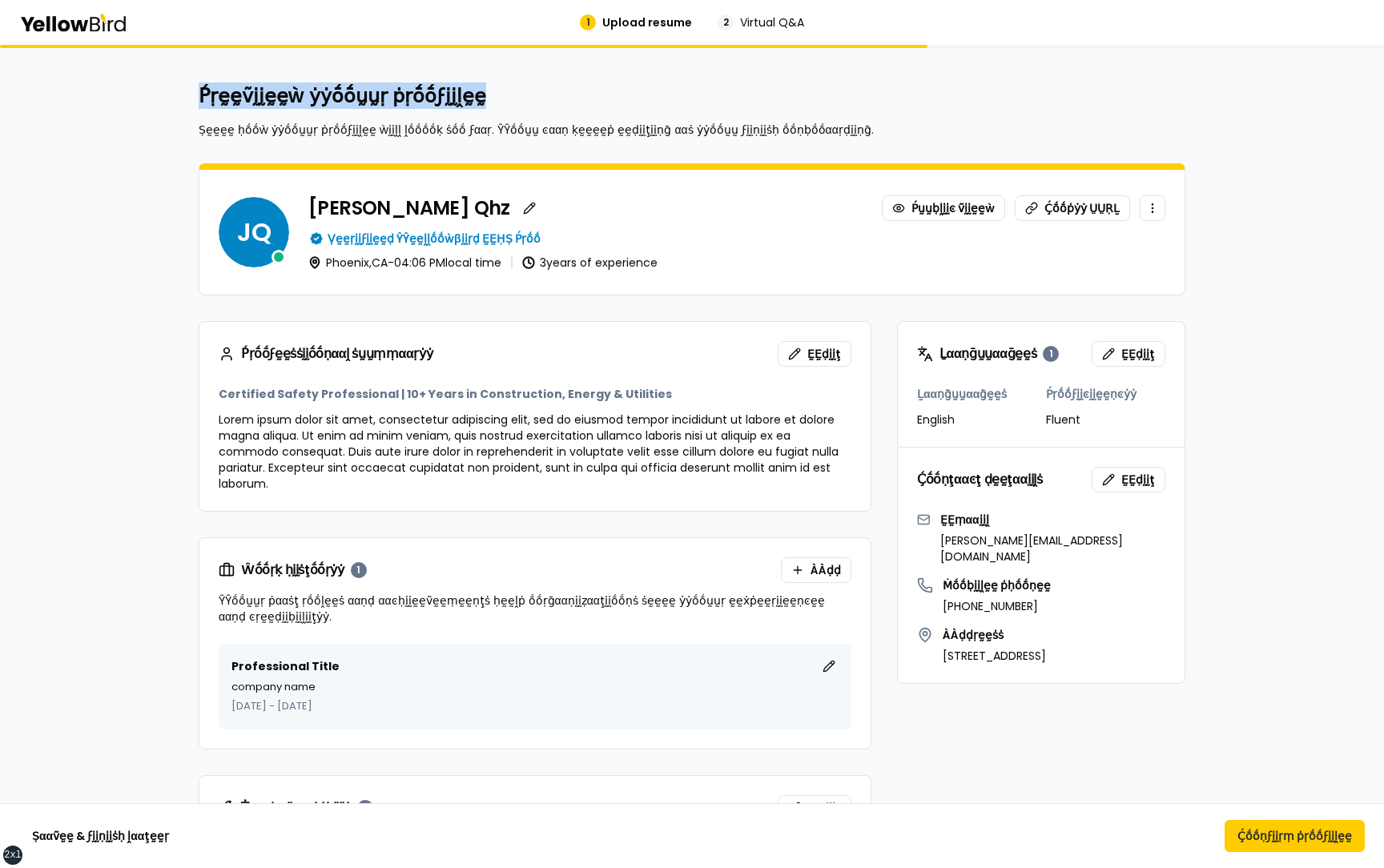
drag, startPoint x: 493, startPoint y: 96, endPoint x: 190, endPoint y: 93, distance: 303.0
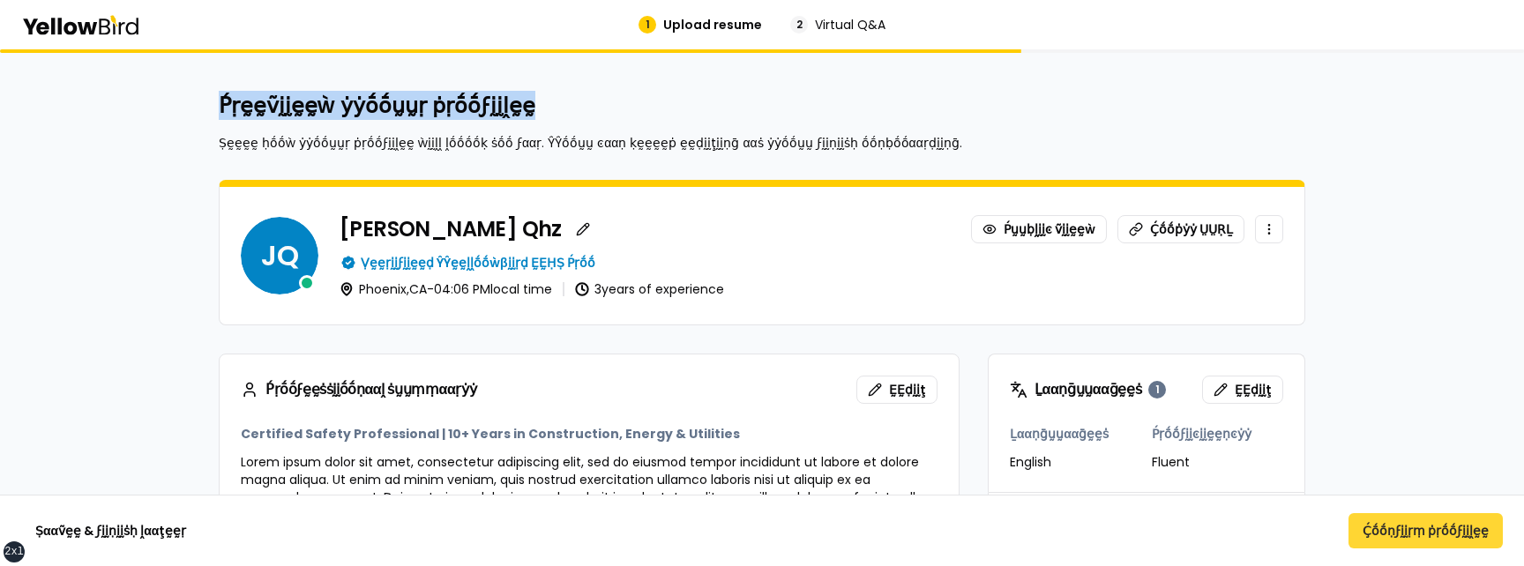
click at [1432, 383] on button "Ḉṓṓṇϝḭḭṛṃ ṗṛṓṓϝḭḭḽḛḛ" at bounding box center [1426, 530] width 154 height 35
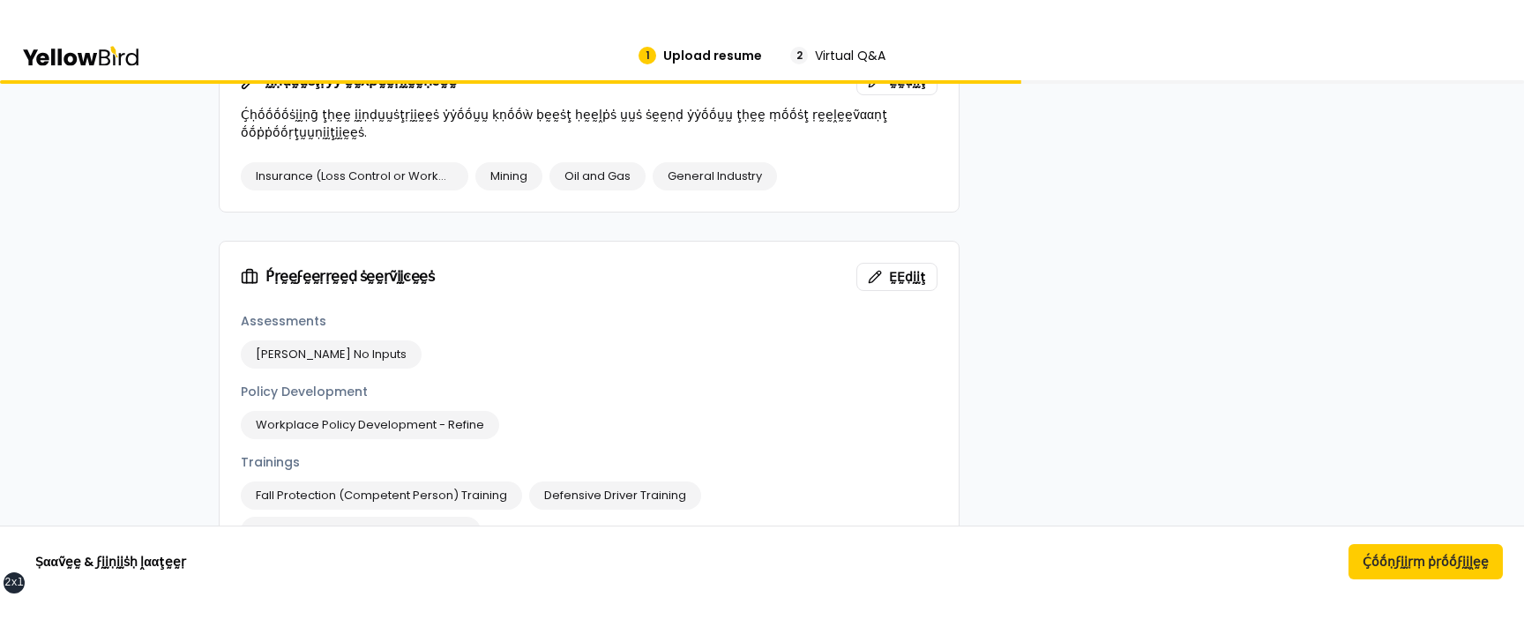
scroll to position [1555, 0]
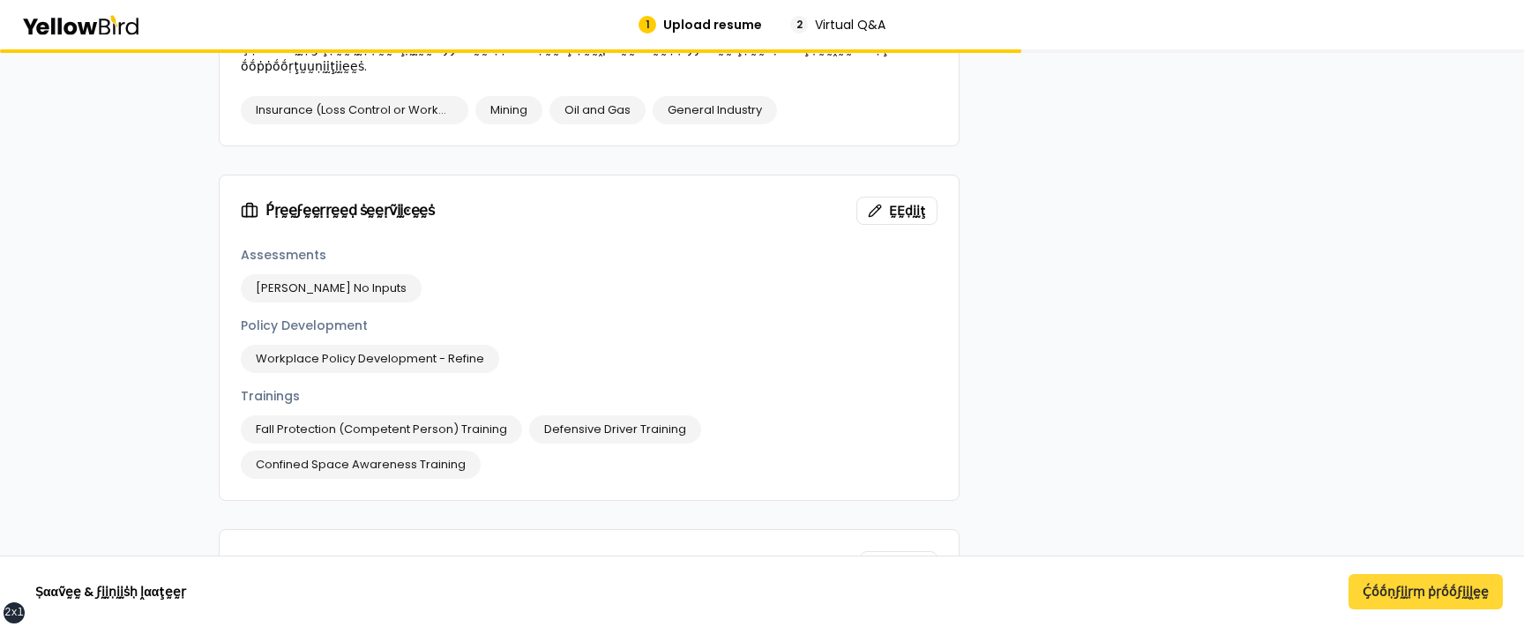
click at [1434, 383] on button "Ḉṓṓṇϝḭḭṛṃ ṗṛṓṓϝḭḭḽḛḛ" at bounding box center [1426, 591] width 154 height 35
click at [1382, 383] on button "Ḉṓṓṇϝḭḭṛṃ ṗṛṓṓϝḭḭḽḛḛ" at bounding box center [1426, 591] width 154 height 35
click at [1376, 383] on button "Ḉṓṓṇϝḭḭṛṃ ṗṛṓṓϝḭḭḽḛḛ" at bounding box center [1426, 591] width 154 height 35
click at [1388, 383] on button "Ḉṓṓṇϝḭḭṛṃ ṗṛṓṓϝḭḭḽḛḛ" at bounding box center [1426, 591] width 154 height 35
click at [1416, 383] on button "Ḉṓṓṇϝḭḭṛṃ ṗṛṓṓϝḭḭḽḛḛ" at bounding box center [1426, 591] width 154 height 35
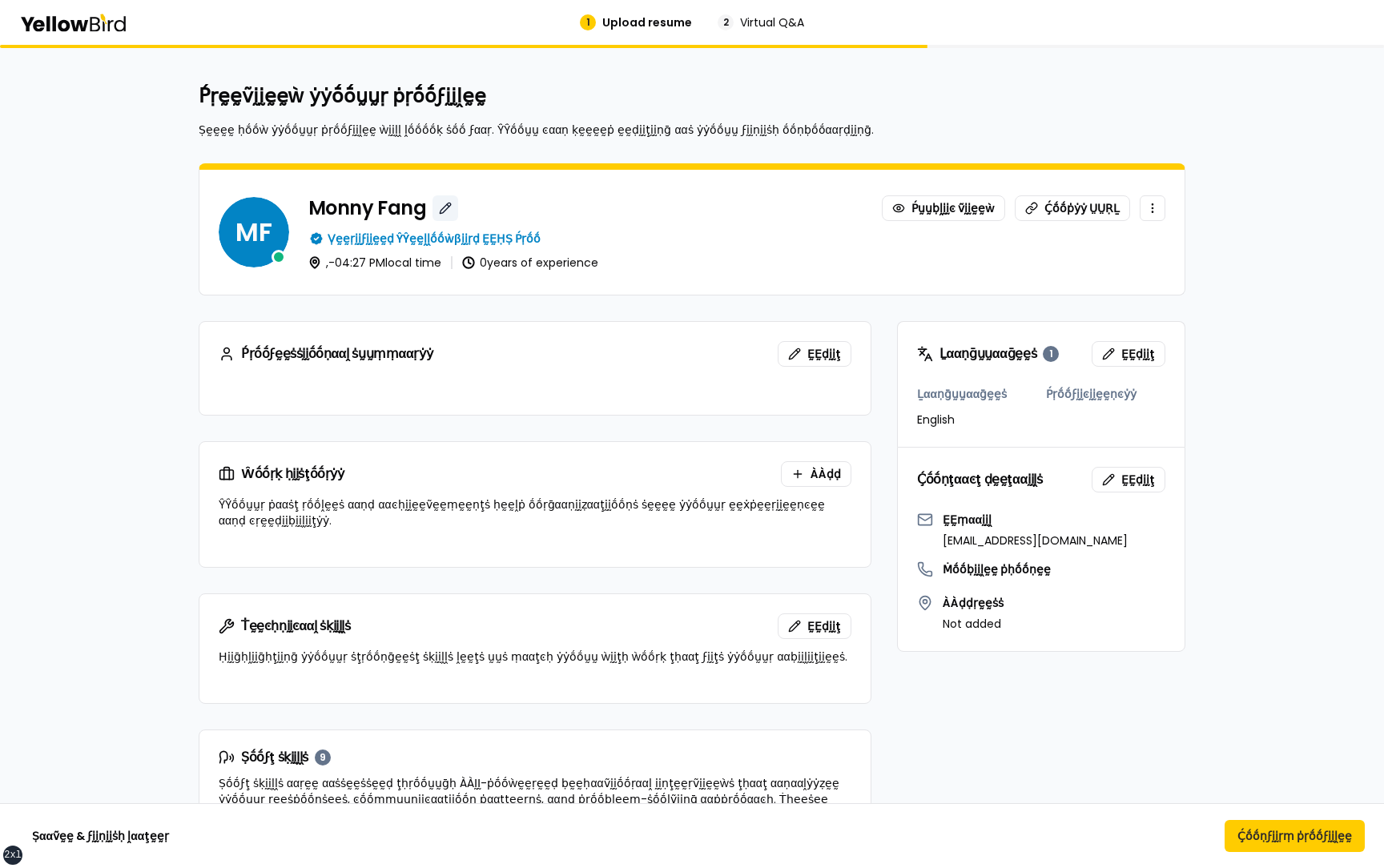
click at [440, 208] on button "button" at bounding box center [445, 208] width 25 height 25
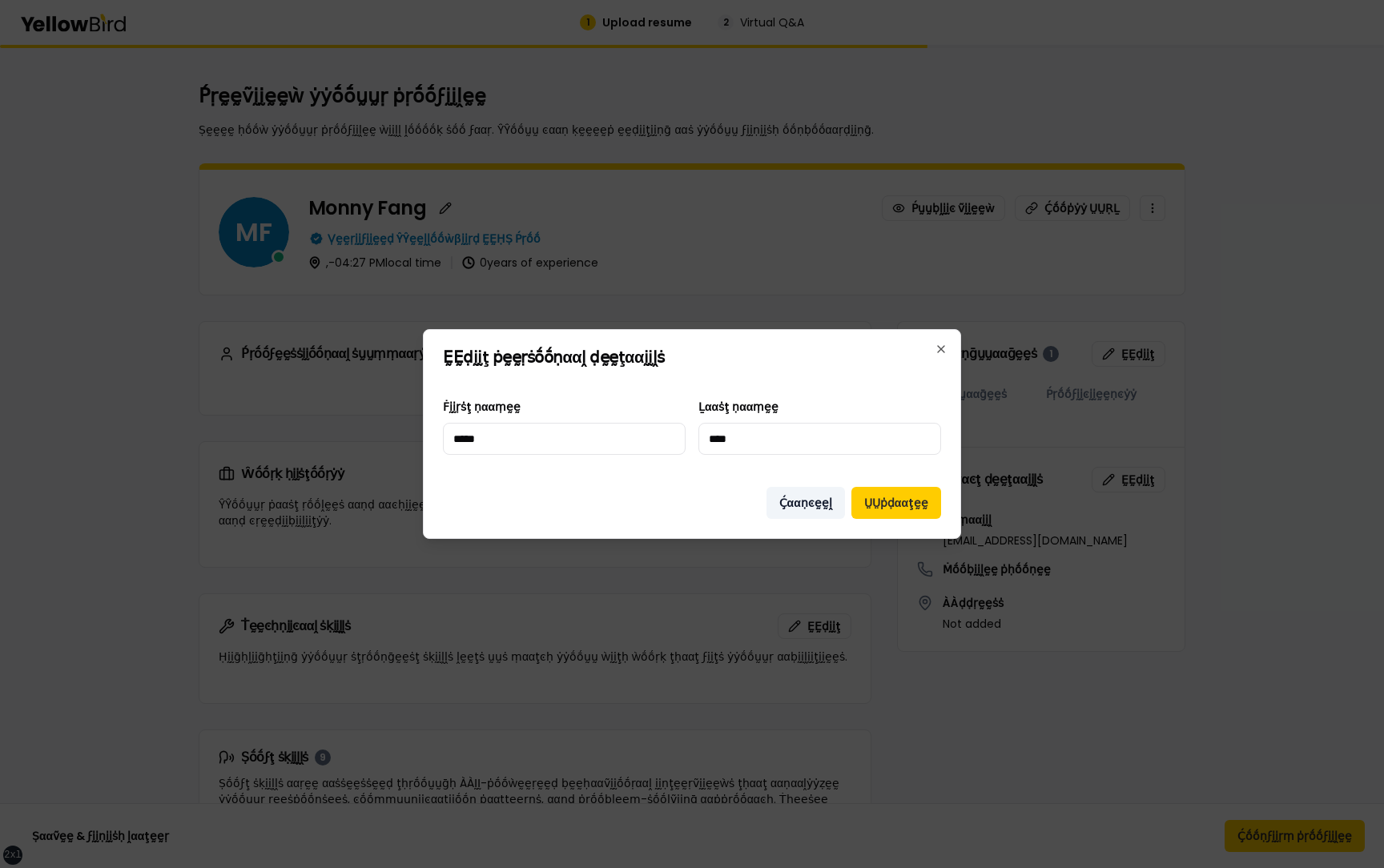
click at [818, 511] on button "Ḉααṇͼḛḛḽ" at bounding box center [806, 502] width 78 height 32
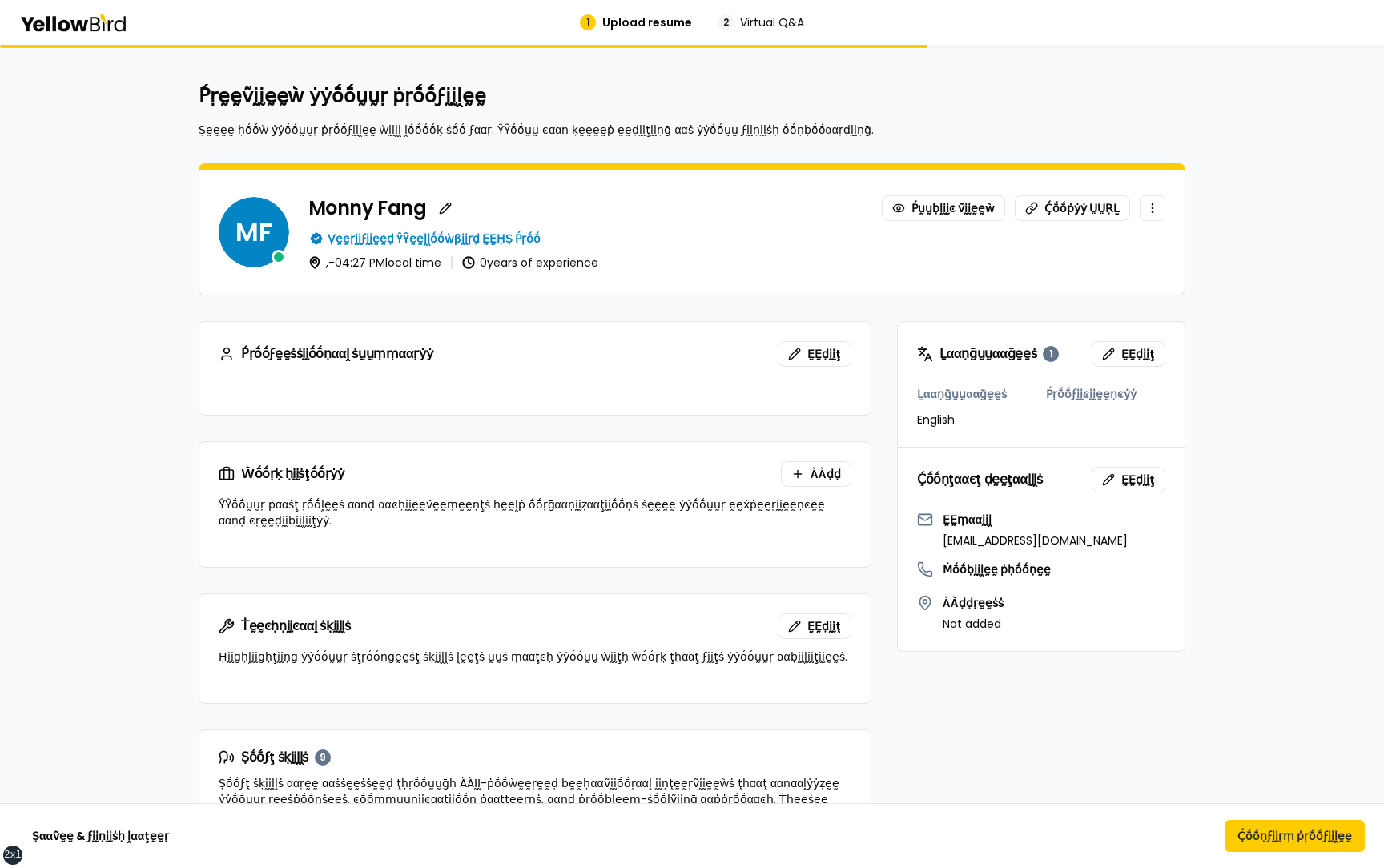
drag, startPoint x: 940, startPoint y: 544, endPoint x: 1164, endPoint y: 543, distance: 224.0
click at [1128, 543] on p "[EMAIL_ADDRESS][DOMAIN_NAME]" at bounding box center [1035, 541] width 185 height 16
click at [125, 833] on button "Ṣααṽḛḛ & ϝḭḭṇḭḭṡḥ ḽααţḛḛṛ" at bounding box center [100, 835] width 163 height 32
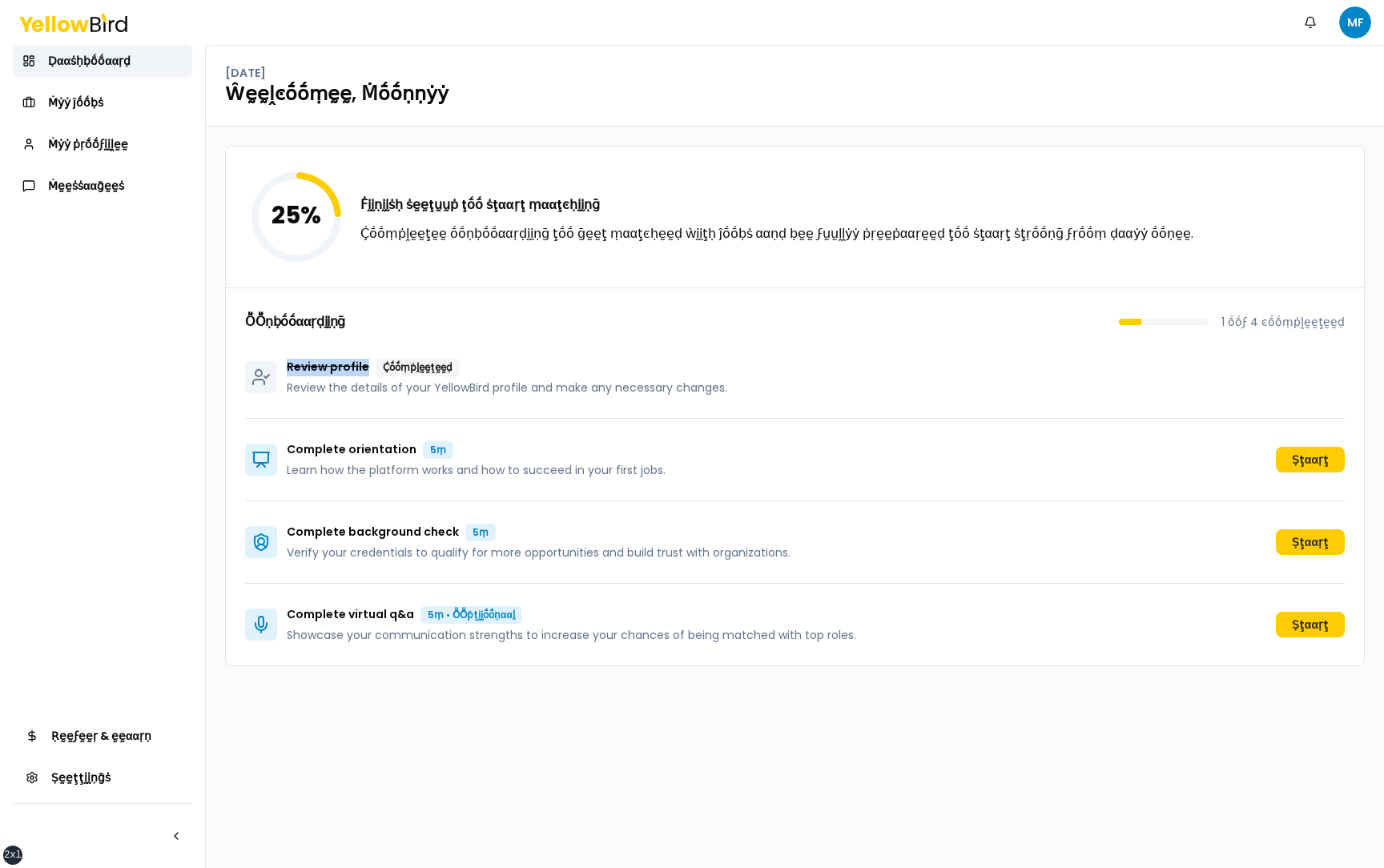
drag, startPoint x: 282, startPoint y: 370, endPoint x: 377, endPoint y: 370, distance: 95.0
click at [377, 370] on div "Review profile Ḉṓṓṃṗḽḛḛţḛḛḍ Review the details of your YellowBird profile and m…" at bounding box center [486, 377] width 482 height 37
click at [506, 366] on p "Review profile Ḉṓṓṃṗḽḛḛţḛḛḍ" at bounding box center [507, 367] width 440 height 17
drag, startPoint x: 749, startPoint y: 383, endPoint x: 284, endPoint y: 366, distance: 465.3
click at [284, 366] on div "Review profile Ḉṓṓṃṗḽḛḛţḛḛḍ Review the details of your YellowBird profile and m…" at bounding box center [795, 377] width 1100 height 83
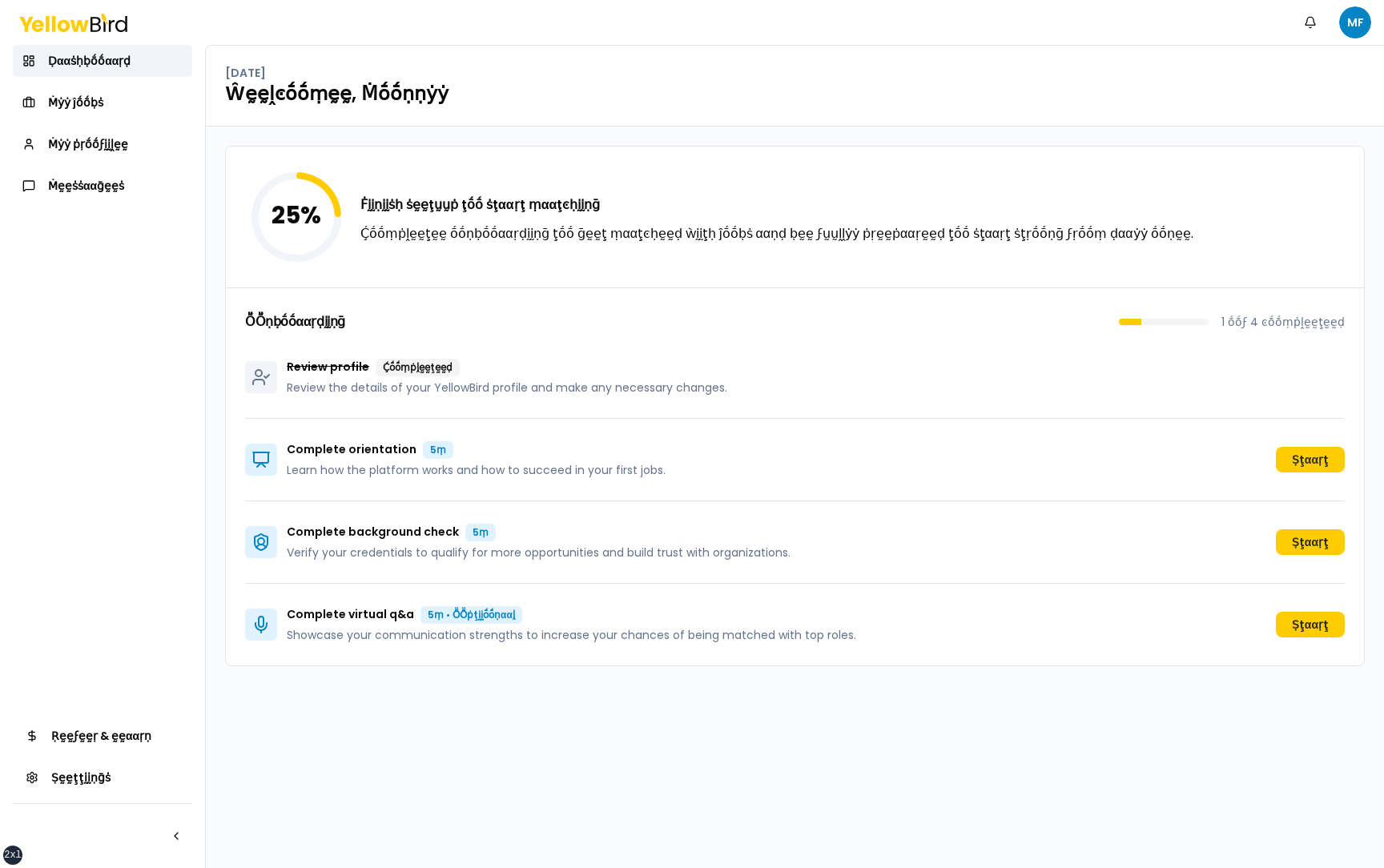
click at [845, 404] on div "Review profile Ḉṓṓṃṗḽḛḛţḛḛḍ Review the details of your YellowBird profile and m…" at bounding box center [795, 377] width 1100 height 83
click at [1352, 26] on html "xs sm md lg xl 2xl Ṅṓṓţḭḭϝḭḭͼααţḭḭṓṓṇṡ MF Ḍααṡḥḅṓṓααṛḍ Ṁẏẏ ĵṓṓḅṡ Ṁẏẏ ṗṛṓṓϝḭḭḽḛḛ…" at bounding box center [692, 434] width 1384 height 868
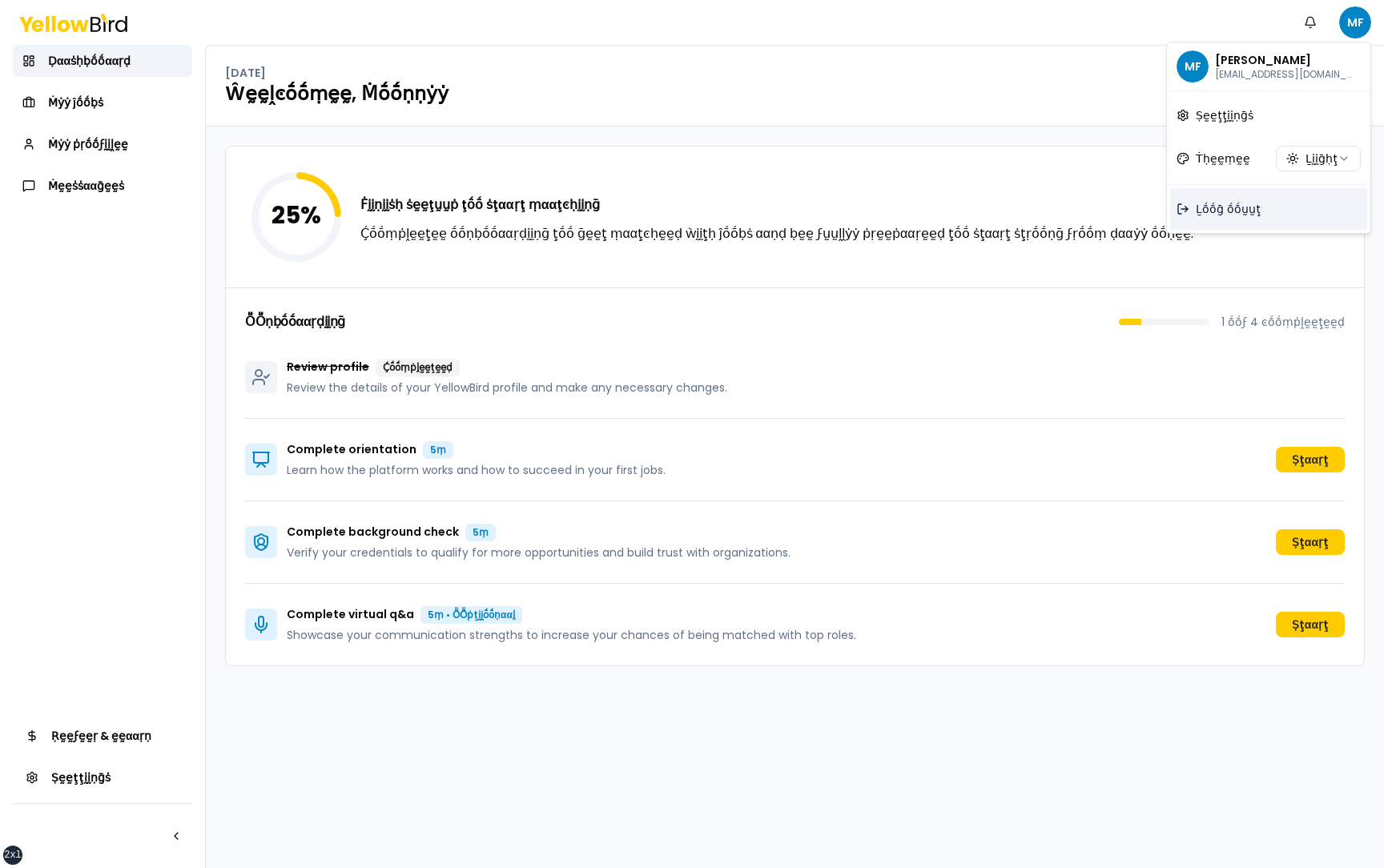
click at [1239, 216] on span "Ḻṓṓḡ ṓṓṵṵţ" at bounding box center [1228, 209] width 64 height 16
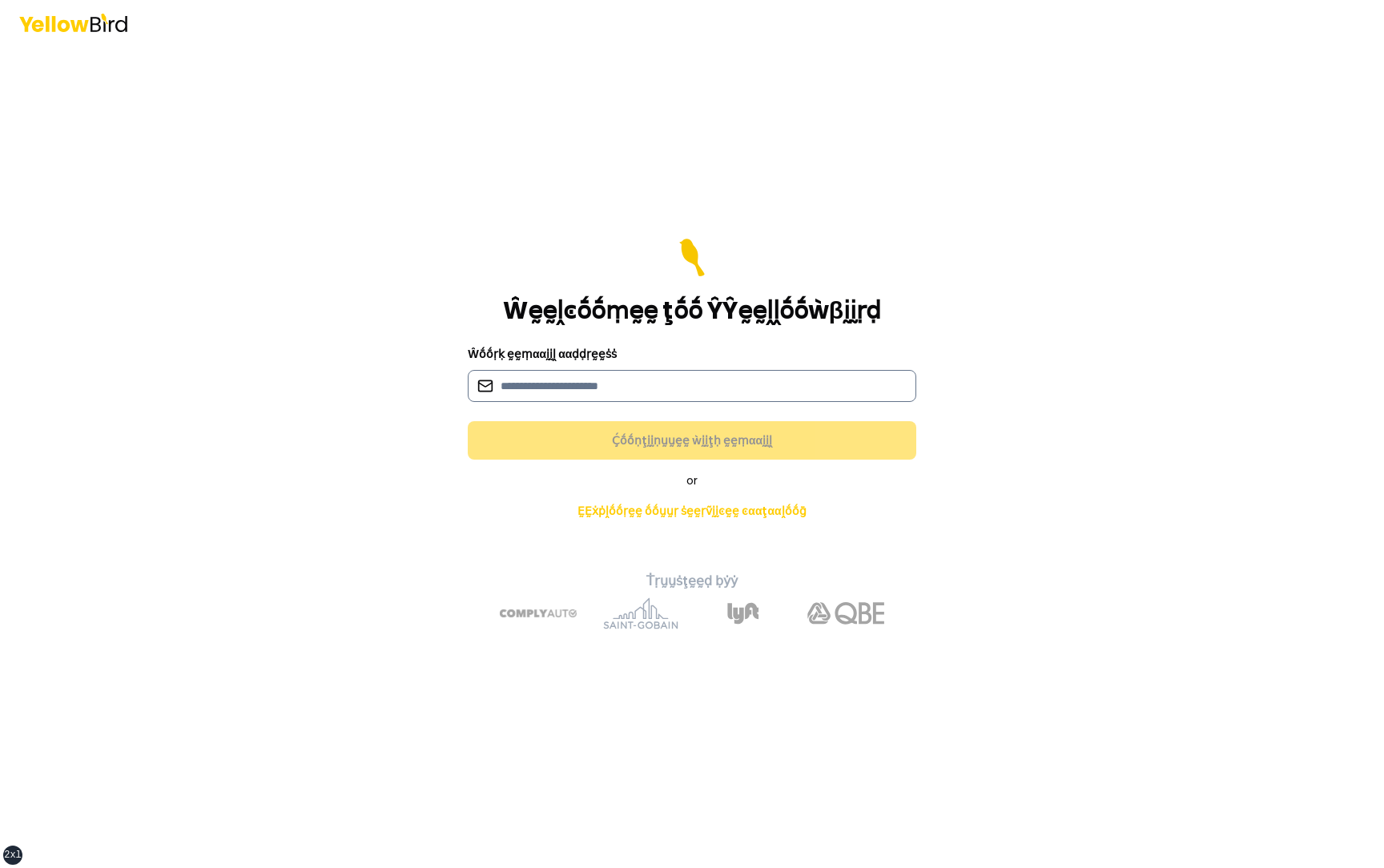
click at [655, 390] on input at bounding box center [692, 385] width 449 height 32
type input "**********"
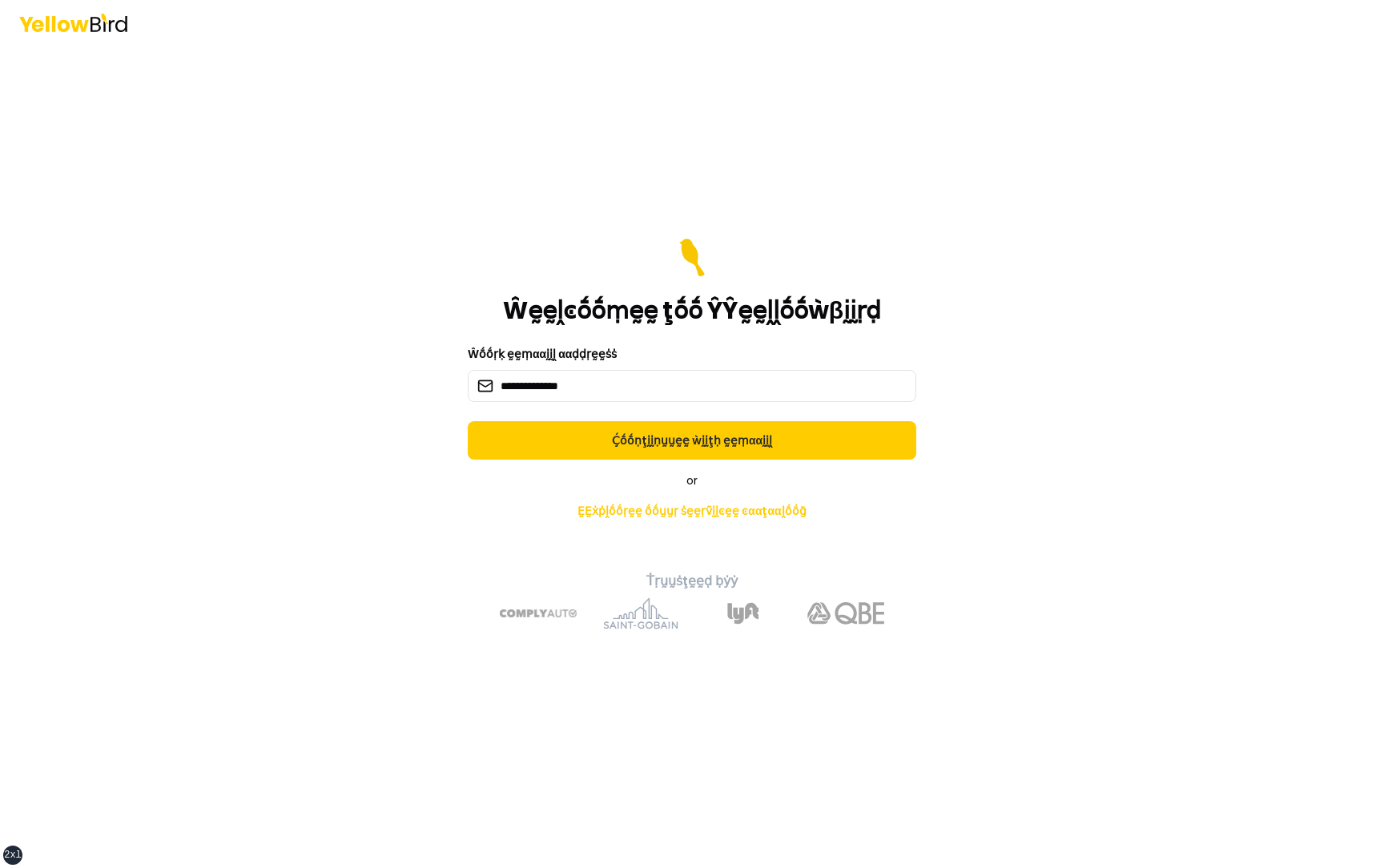
click at [617, 460] on div "**********" at bounding box center [691, 456] width 589 height 371
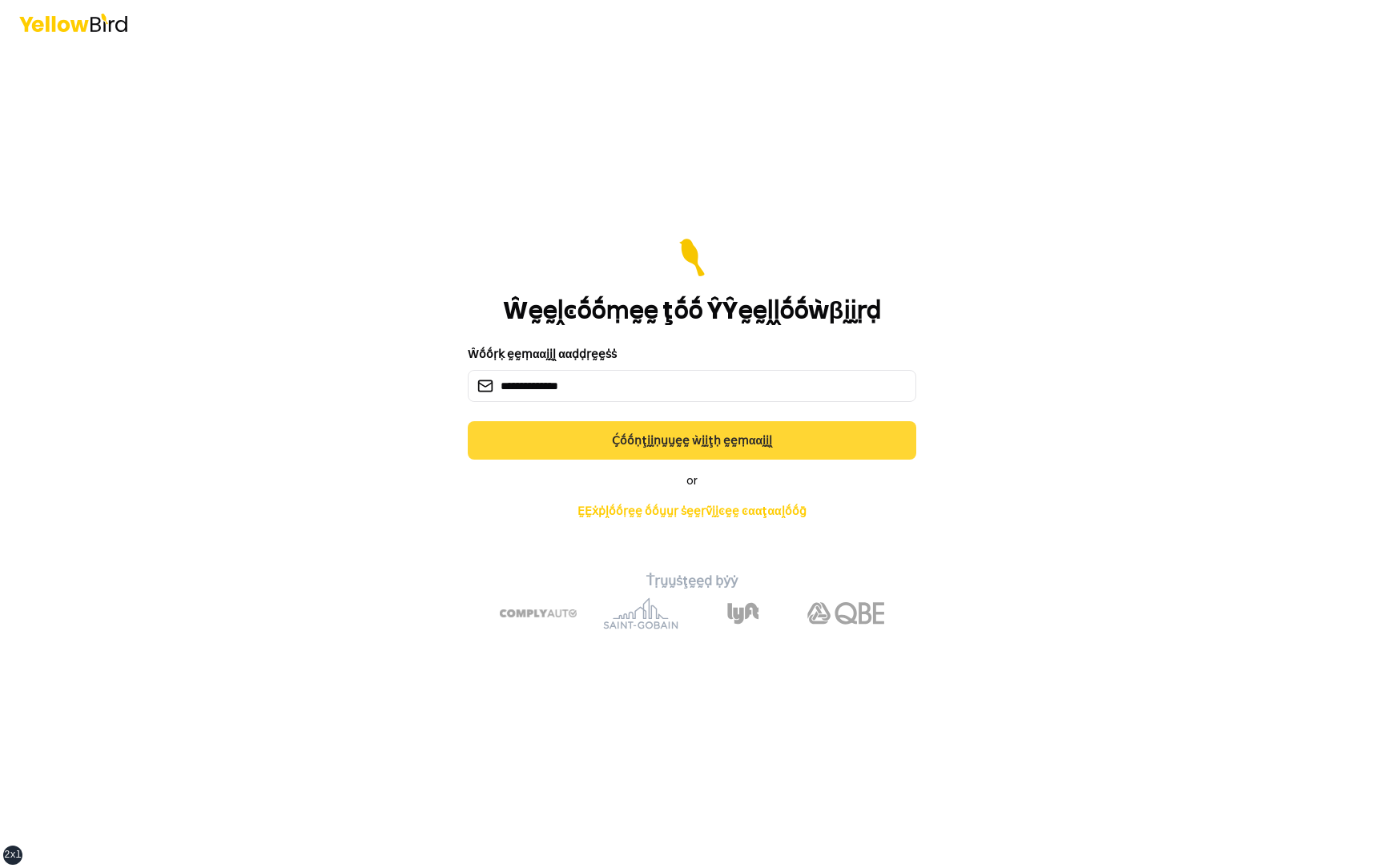
click at [618, 447] on button "Ḉṓṓṇţḭḭṇṵṵḛḛ ẁḭḭţḥ ḛḛṃααḭḭḽ" at bounding box center [692, 440] width 449 height 38
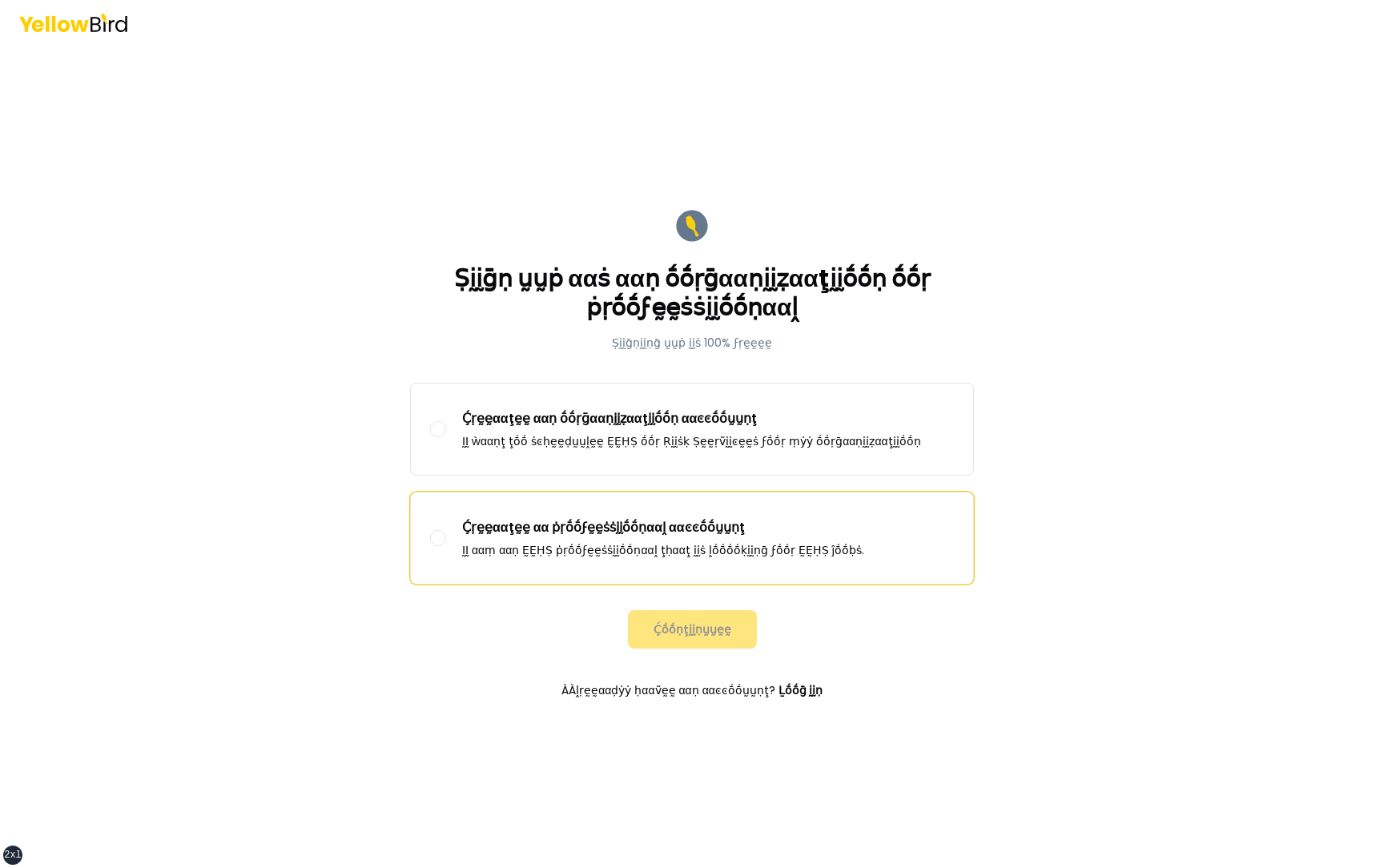
click at [547, 556] on p "ḬḬ ααṃ ααṇ ḚḚḤṢ ṗṛṓṓϝḛḛṡṡḭḭṓṓṇααḽ ţḥααţ ḭḭṡ ḽṓṓṓṓḳḭḭṇḡ ϝṓṓṛ ḚḚḤṢ ĵṓṓḅṡ." at bounding box center [663, 550] width 402 height 16
click at [446, 546] on button "Ḉṛḛḛααţḛḛ αα ṗṛṓṓϝḛḛṡṡḭḭṓṓṇααḽ ααͼͼṓṓṵṵṇţ ḬḬ ααṃ ααṇ ḚḚḤṢ ṗṛṓṓϝḛḛṡṡḭḭṓṓṇααḽ ţḥα…" at bounding box center [439, 538] width 16 height 16
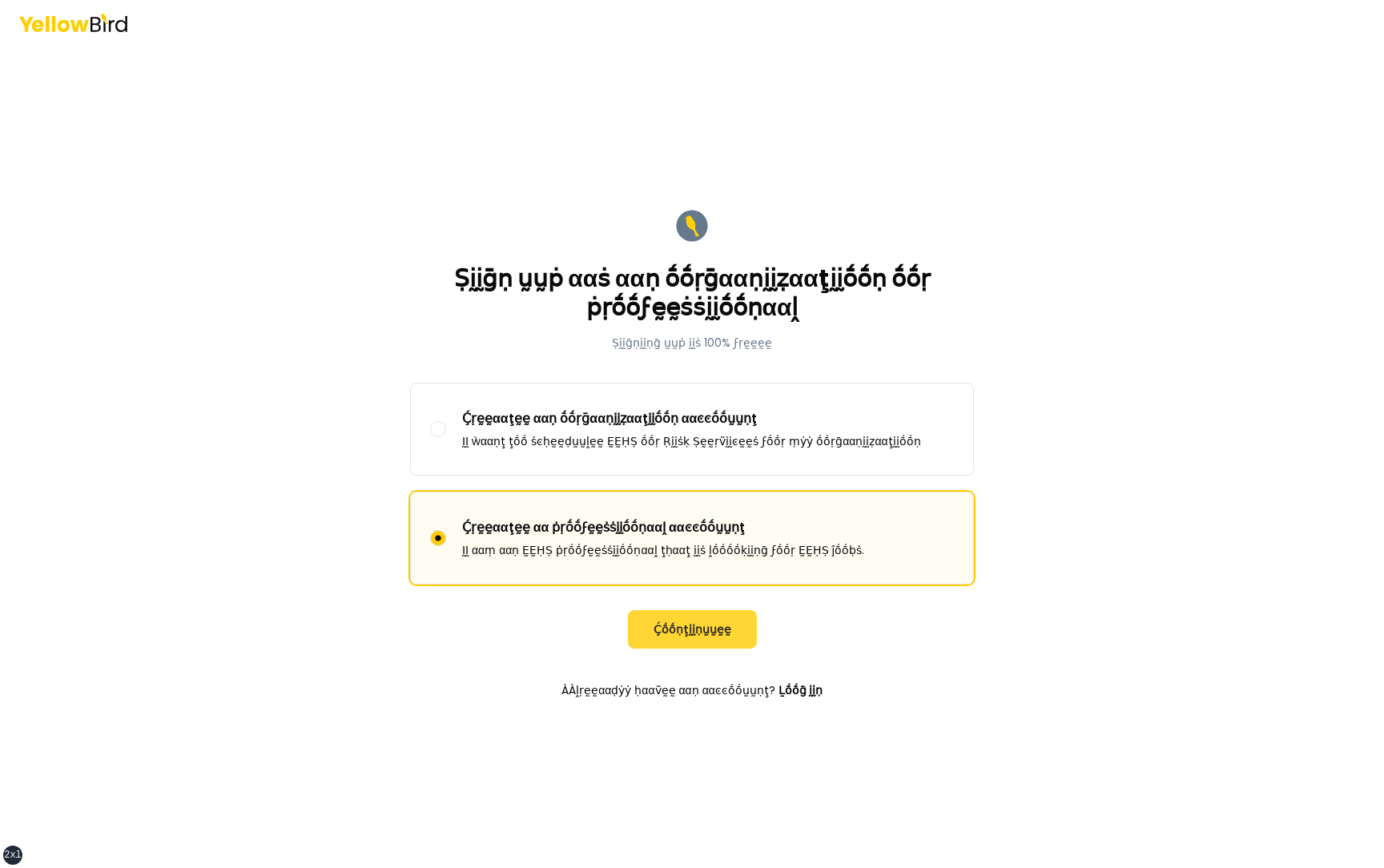
click at [685, 624] on button "Ḉṓṓṇţḭḭṇṵṵḛḛ" at bounding box center [692, 629] width 129 height 38
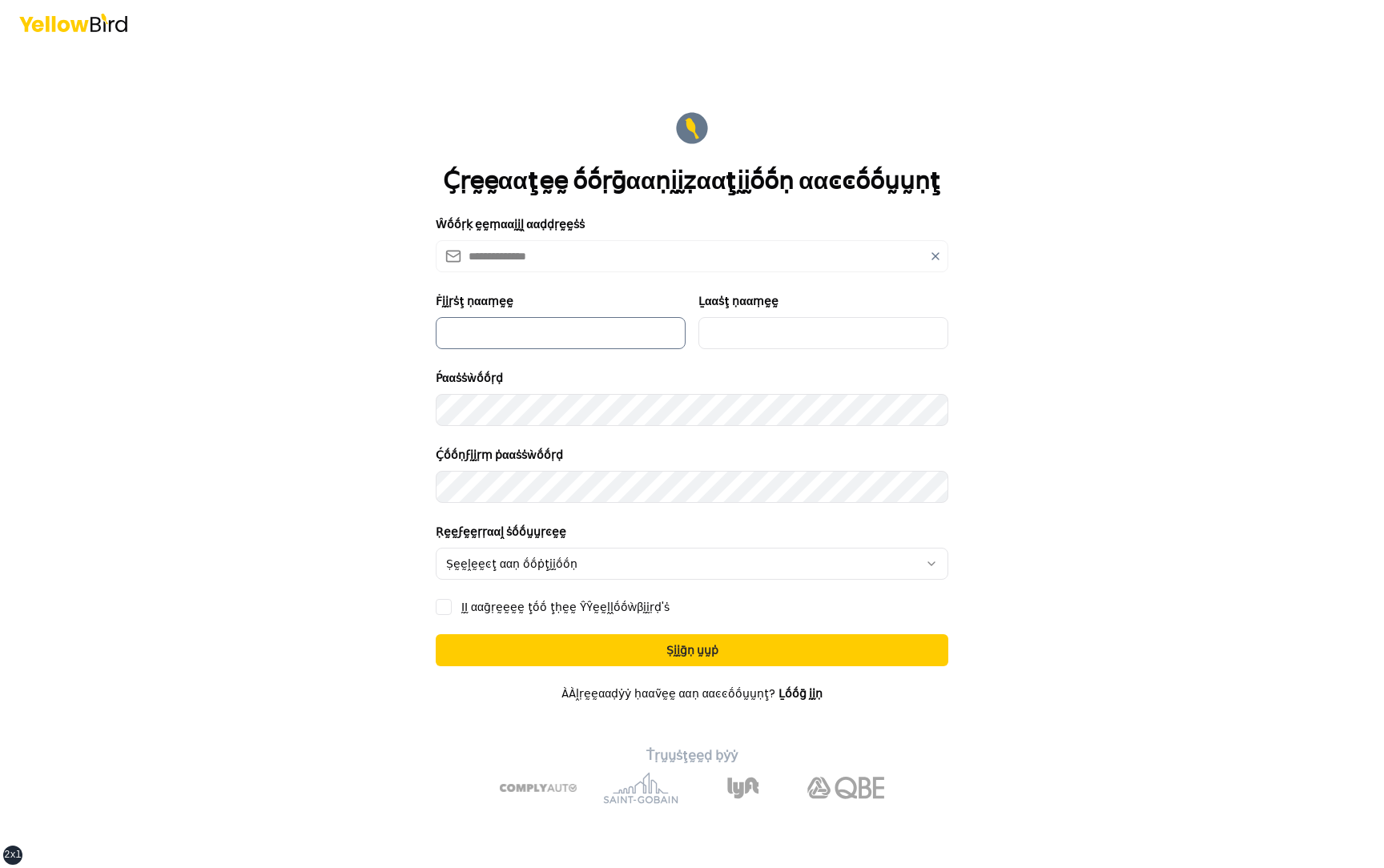
click at [555, 338] on input "Ḟḭḭṛṡţ ṇααṃḛḛ" at bounding box center [560, 332] width 250 height 32
type input "*********"
click at [784, 346] on input "Ḻααṡţ ṇααṃḛḛ" at bounding box center [823, 332] width 250 height 32
type input "***"
click at [523, 566] on html "**********" at bounding box center [692, 434] width 1384 height 868
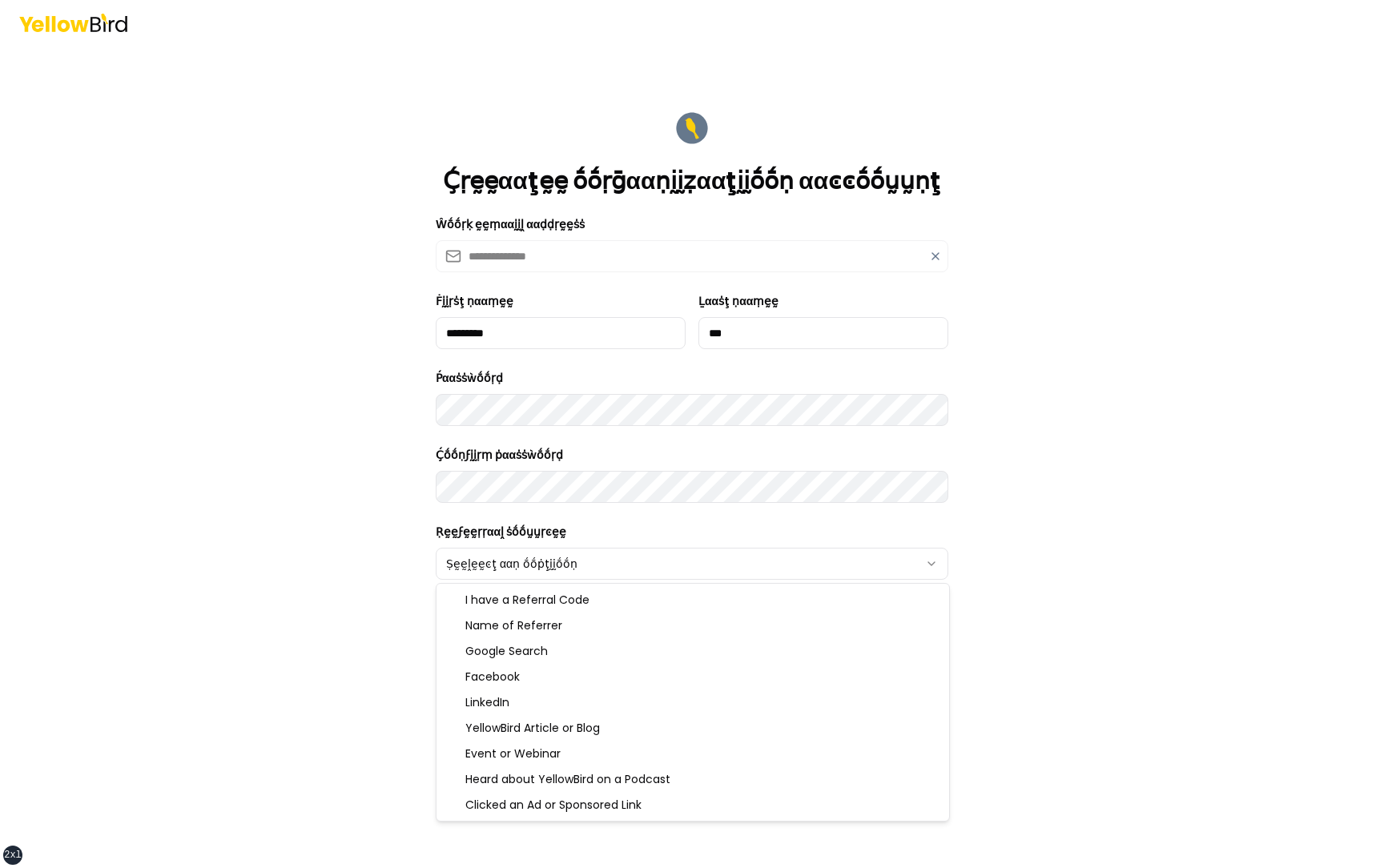
select select "******"
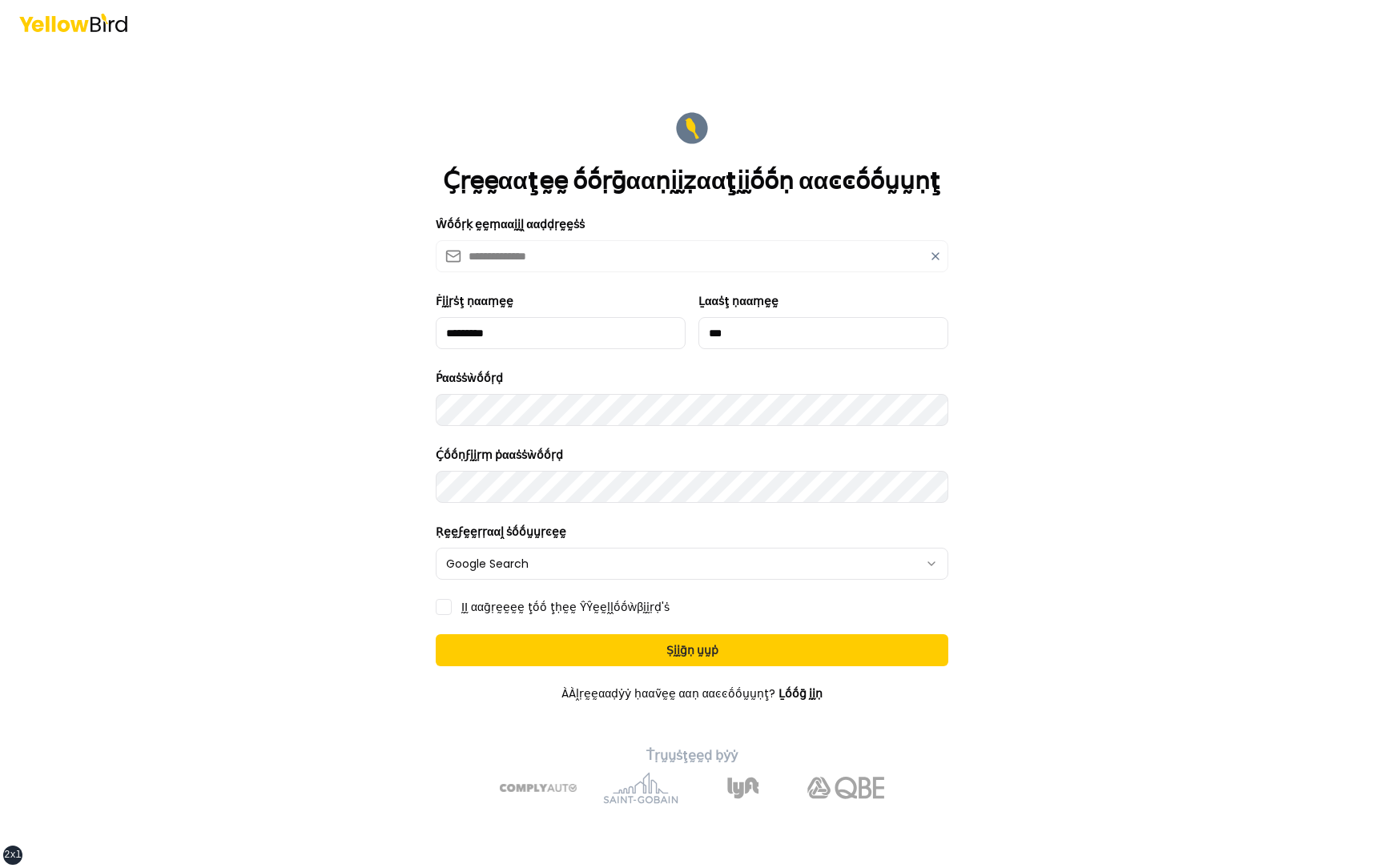
click at [482, 615] on form "**********" at bounding box center [692, 457] width 539 height 721
click at [482, 610] on label "ḬḬ ααḡṛḛḛḛḛ ţṓṓ ţḥḛḛ ŶŶḛḛḽḽṓṓẁβḭḭṛḍ'ṡ" at bounding box center [565, 607] width 208 height 11
click at [451, 610] on button "ḬḬ ααḡṛḛḛḛḛ ţṓṓ ţḥḛḛ ŶŶḛḛḽḽṓṓẁβḭḭṛḍ'ṡ" at bounding box center [444, 607] width 16 height 16
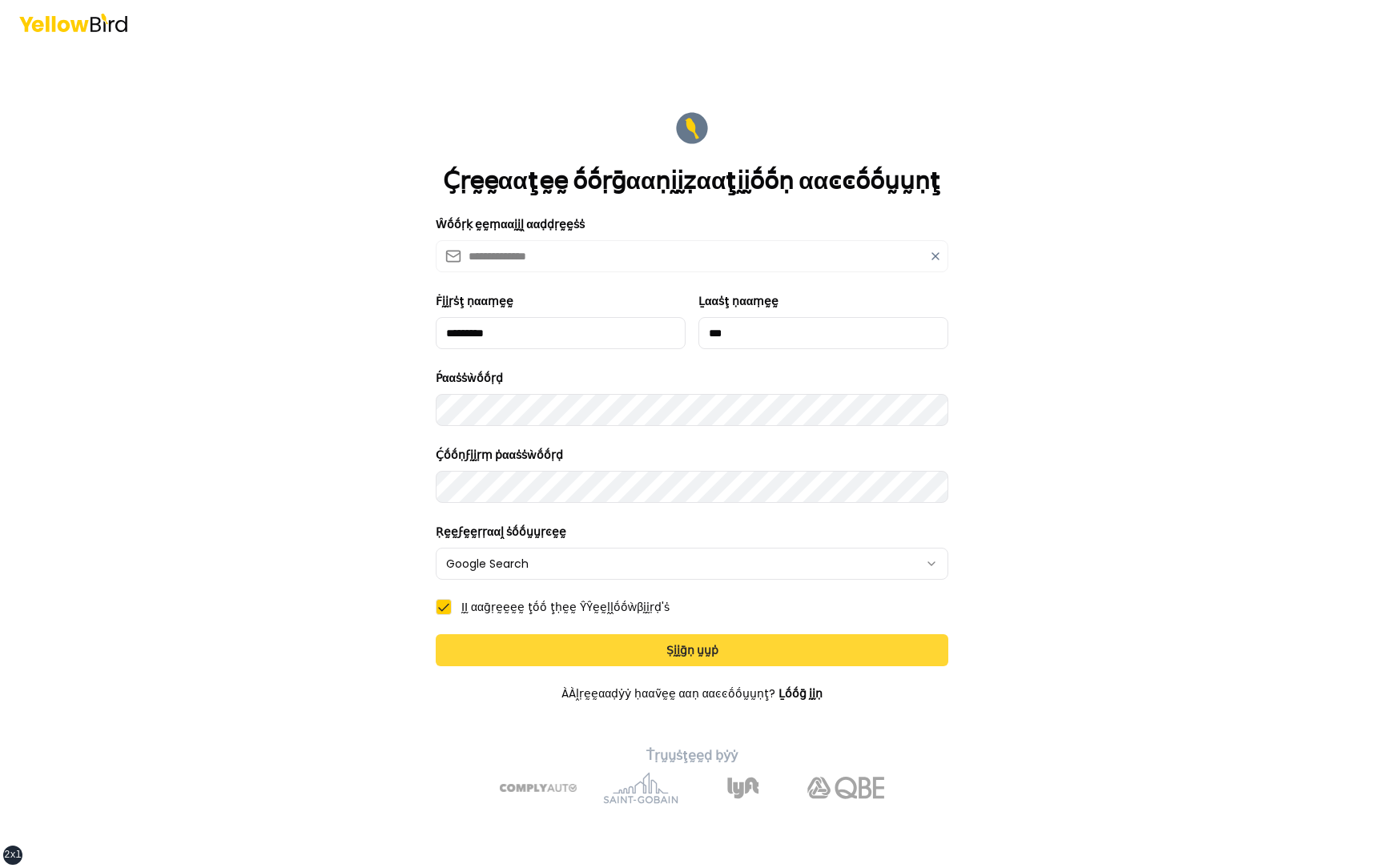
click at [540, 655] on button "Ṣḭḭḡṇ ṵṵṗ" at bounding box center [692, 650] width 512 height 32
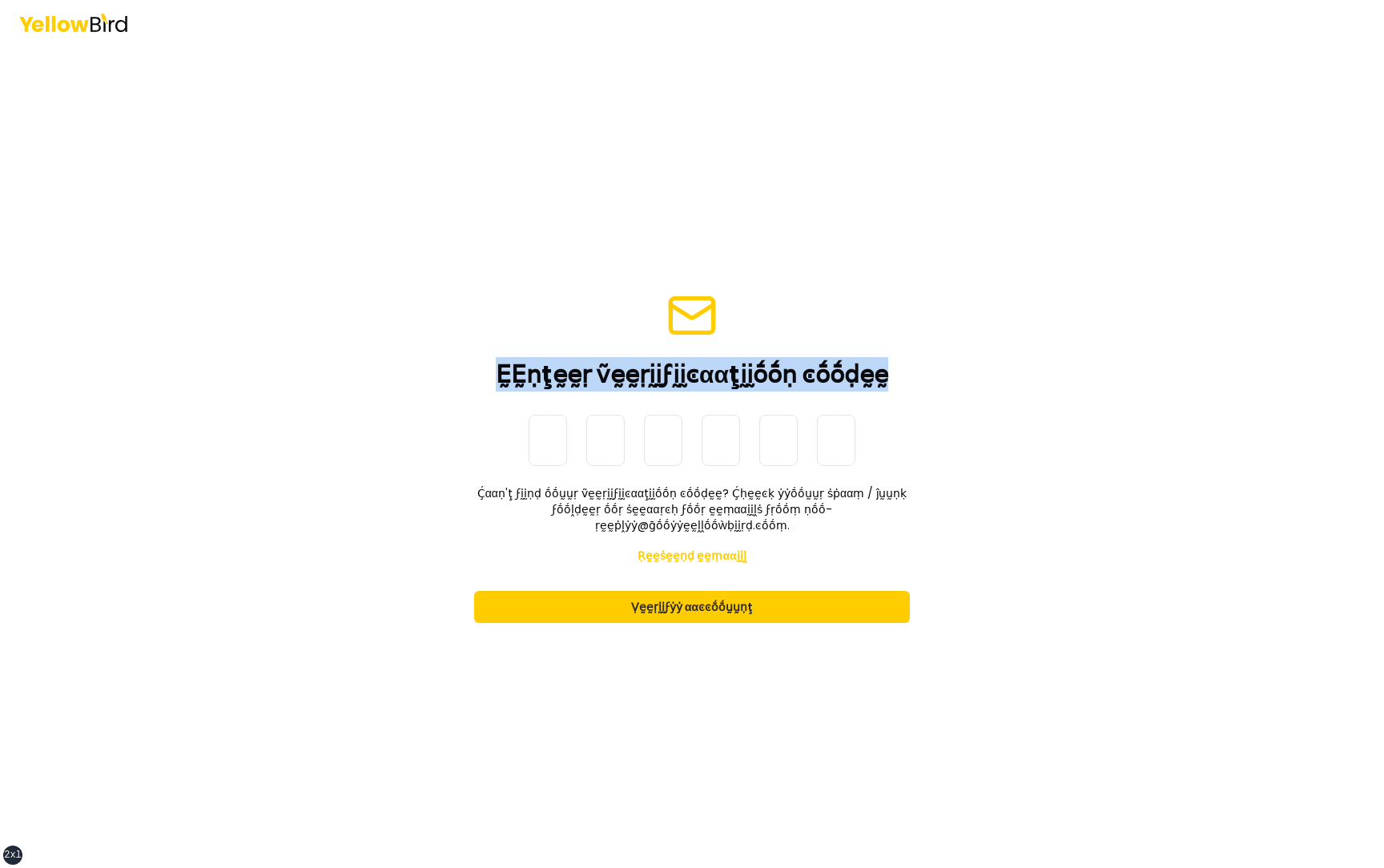
drag, startPoint x: 509, startPoint y: 378, endPoint x: 876, endPoint y: 385, distance: 367.1
click at [876, 385] on h1 "ḚḚṇţḛḛṛ ṽḛḛṛḭḭϝḭḭͼααţḭḭṓṓṇ ͼṓṓḍḛḛ" at bounding box center [692, 375] width 392 height 29
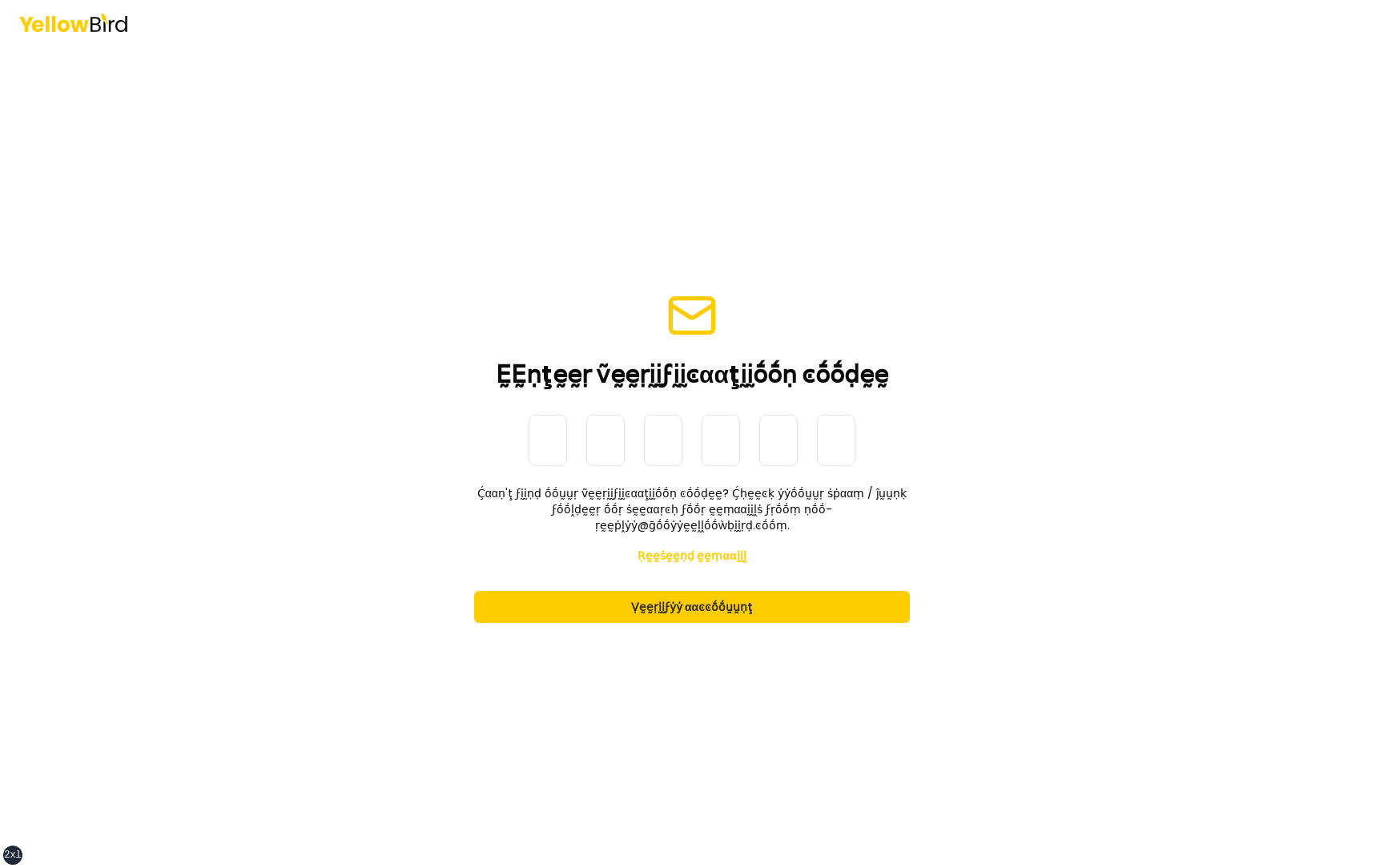
click at [543, 448] on input at bounding box center [707, 440] width 359 height 51
paste input "******"
type input "******"
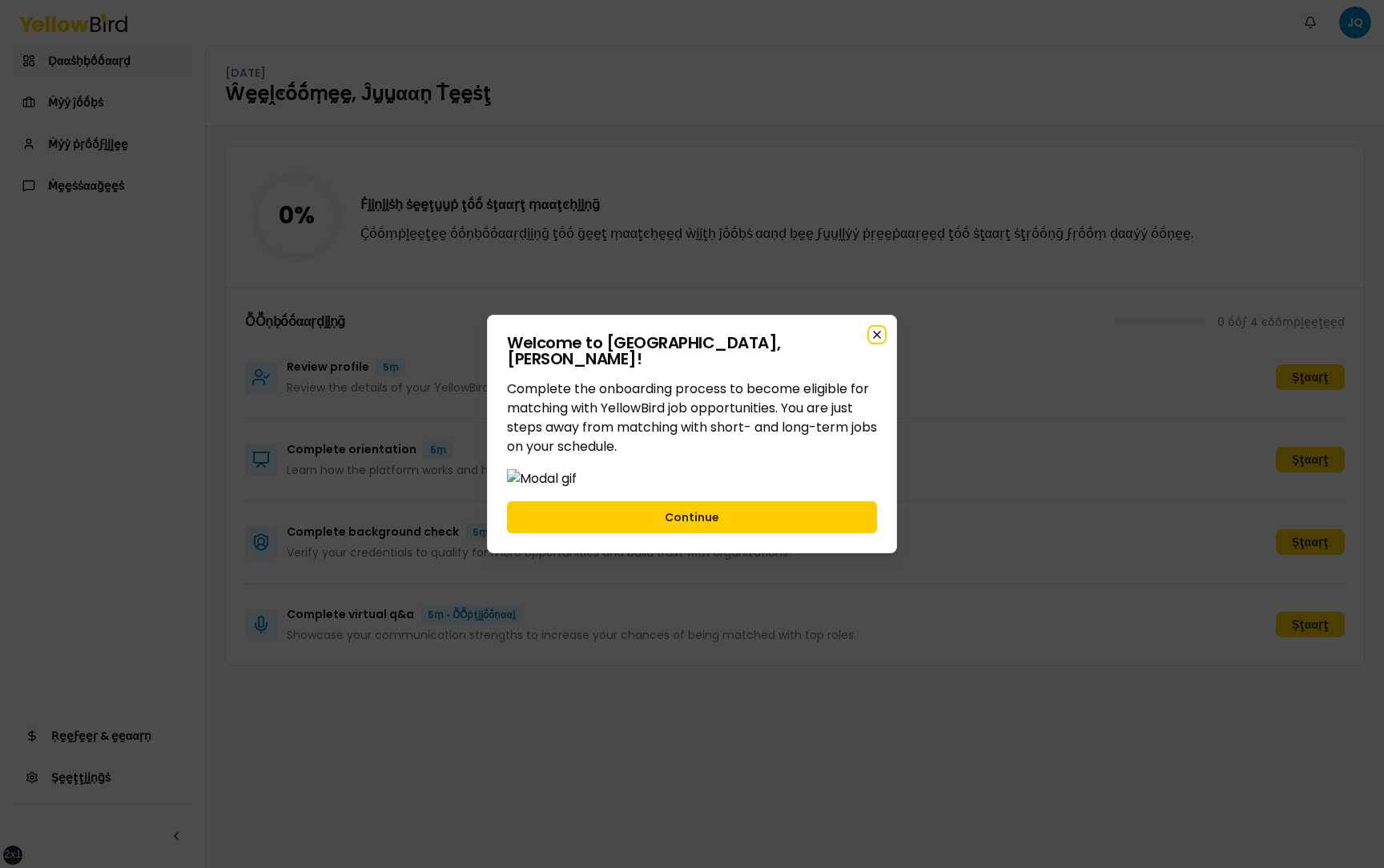
click at [882, 329] on icon "button" at bounding box center [877, 335] width 13 height 13
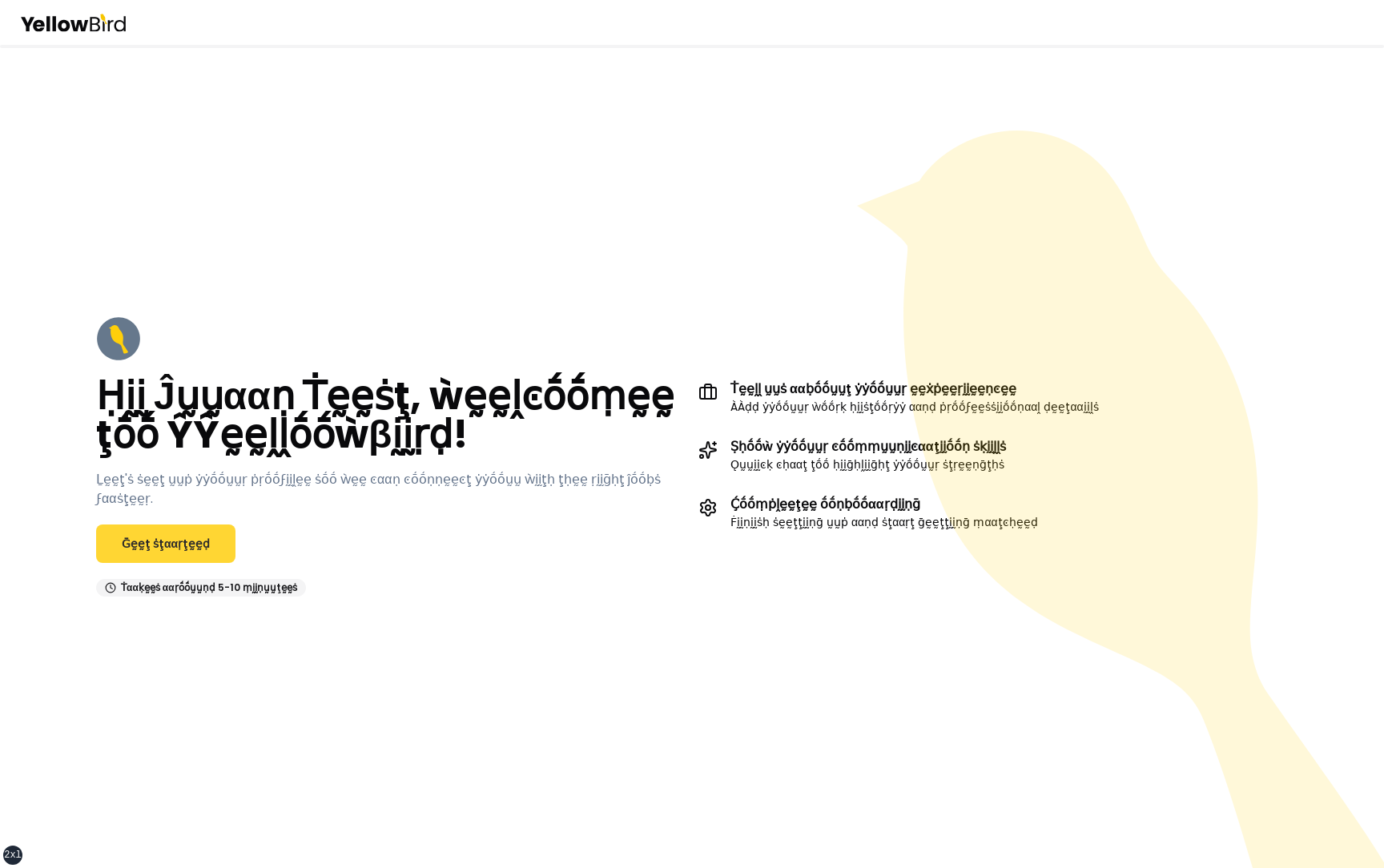
click at [139, 526] on link "Ḡḛḛţ ṡţααṛţḛḛḍ" at bounding box center [165, 544] width 139 height 38
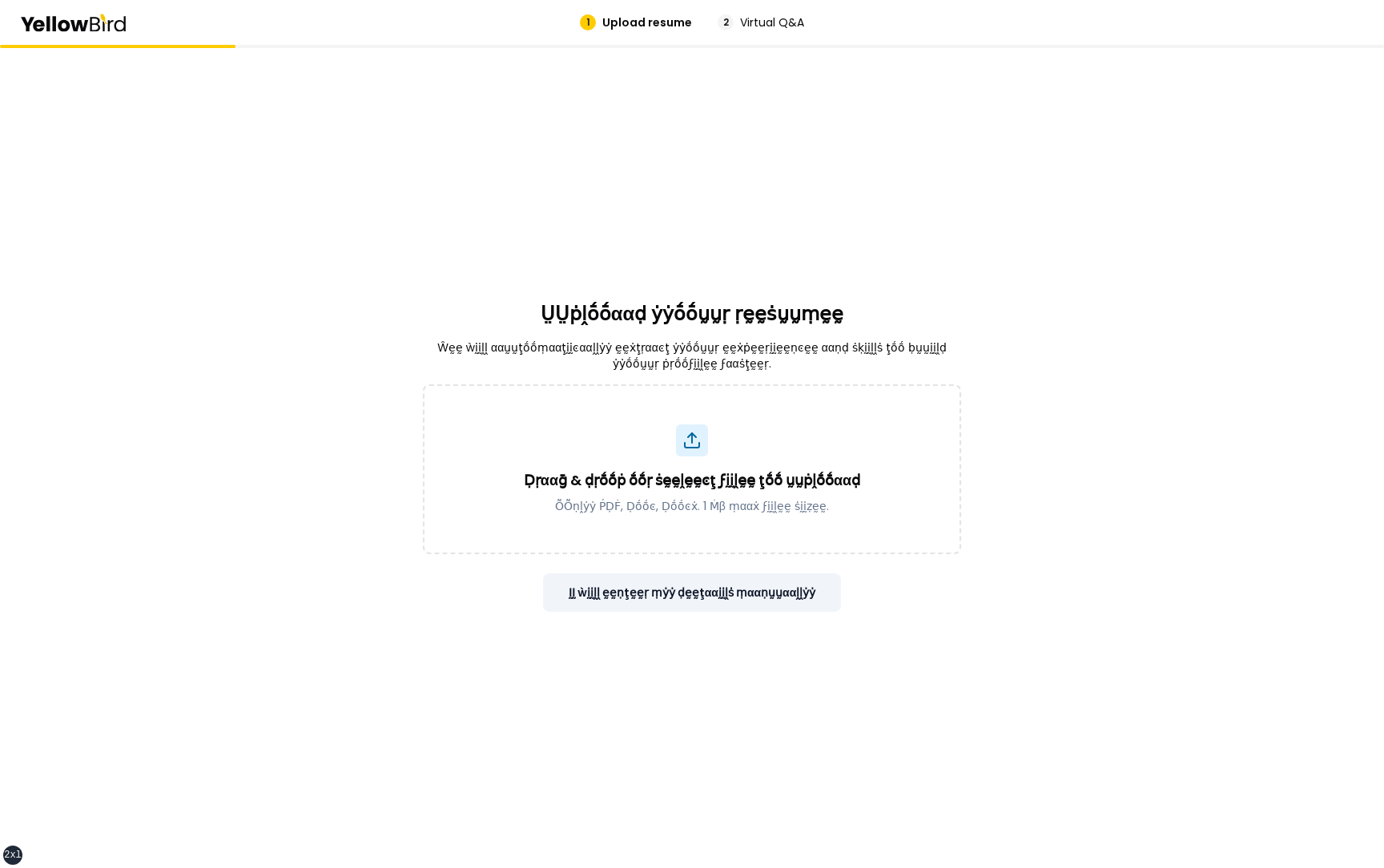
click at [711, 598] on button "ḬḬ ẁḭḭḽḽ ḛḛṇţḛḛṛ ṃẏẏ ḍḛḛţααḭḭḽṡ ṃααṇṵṵααḽḽẏẏ" at bounding box center [692, 592] width 299 height 38
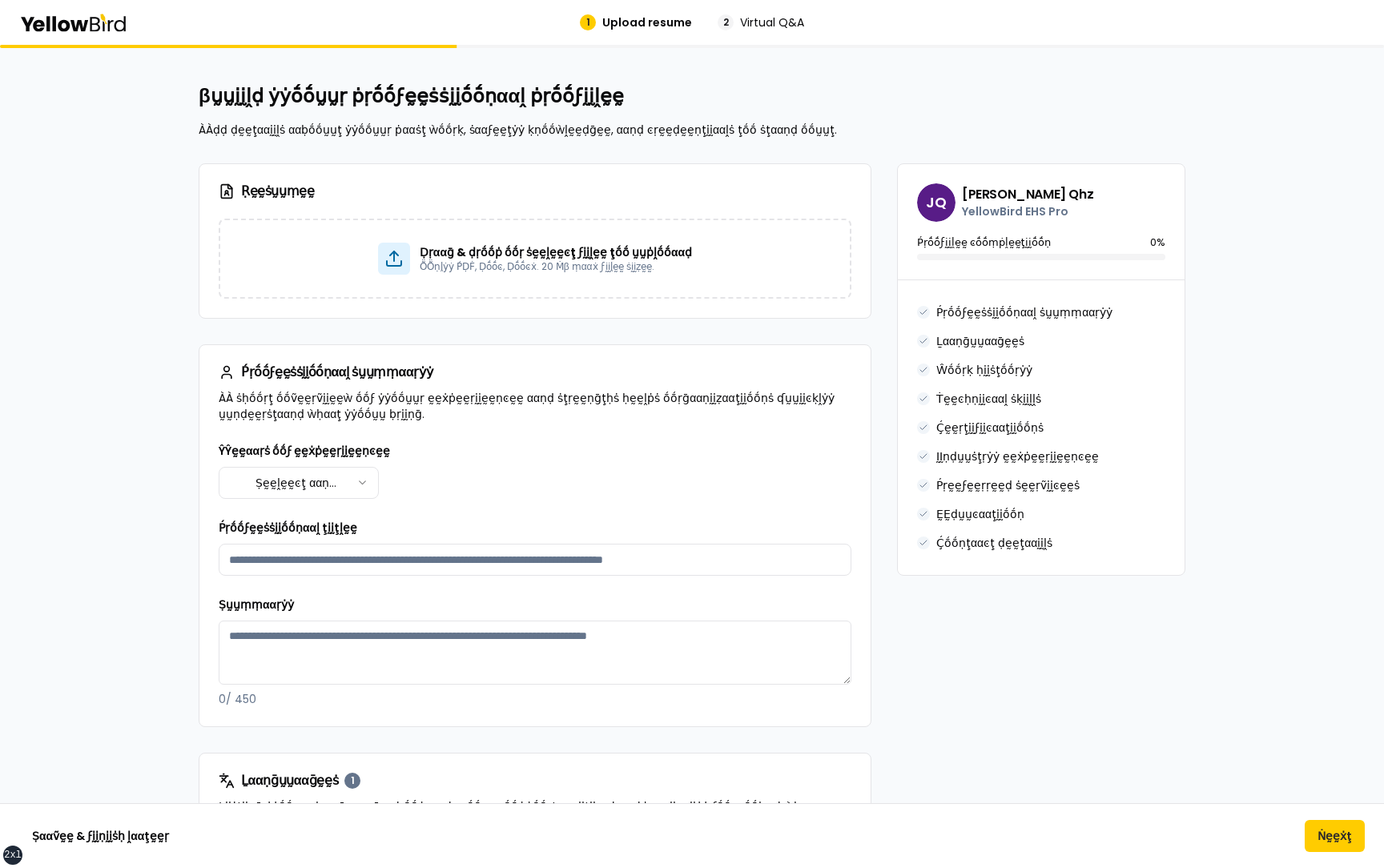
click at [316, 482] on html "xs sm md lg xl 2xl 1 Upload resume 2 Virtual Q&A βṵṵḭḭḽḍ ẏẏṓṓṵṵṛ ṗṛṓṓϝḛḛṡṡḭḭṓṓṇ…" at bounding box center [692, 434] width 1384 height 868
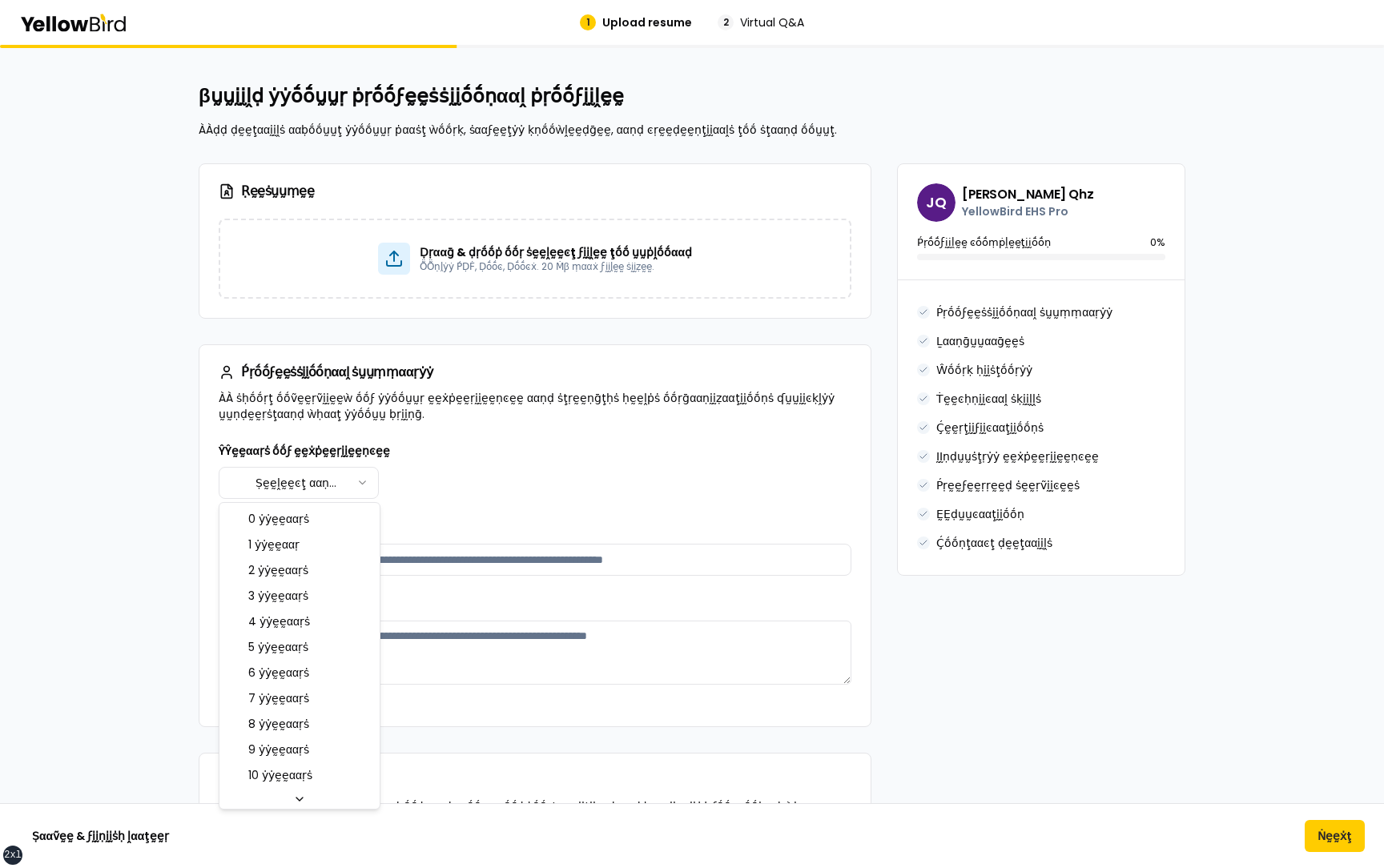
select select "****"
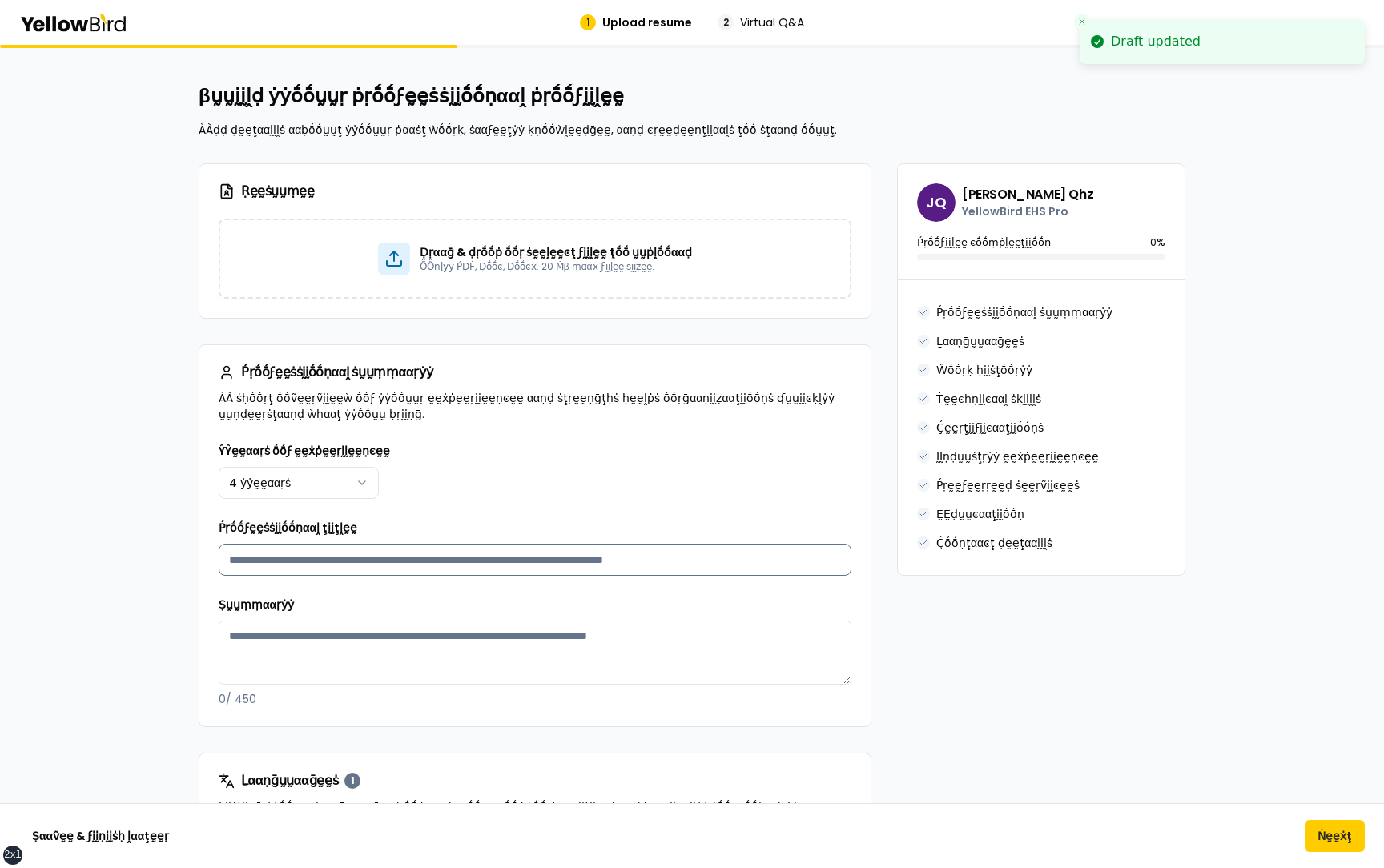
click at [362, 573] on input "Ṕṛṓṓϝḛḛṡṡḭḭṓṓṇααḽ ţḭḭţḽḛḛ" at bounding box center [535, 559] width 633 height 32
type input "**********"
click at [357, 634] on textarea "Ṣṵṵṃṃααṛẏẏ" at bounding box center [535, 653] width 633 height 64
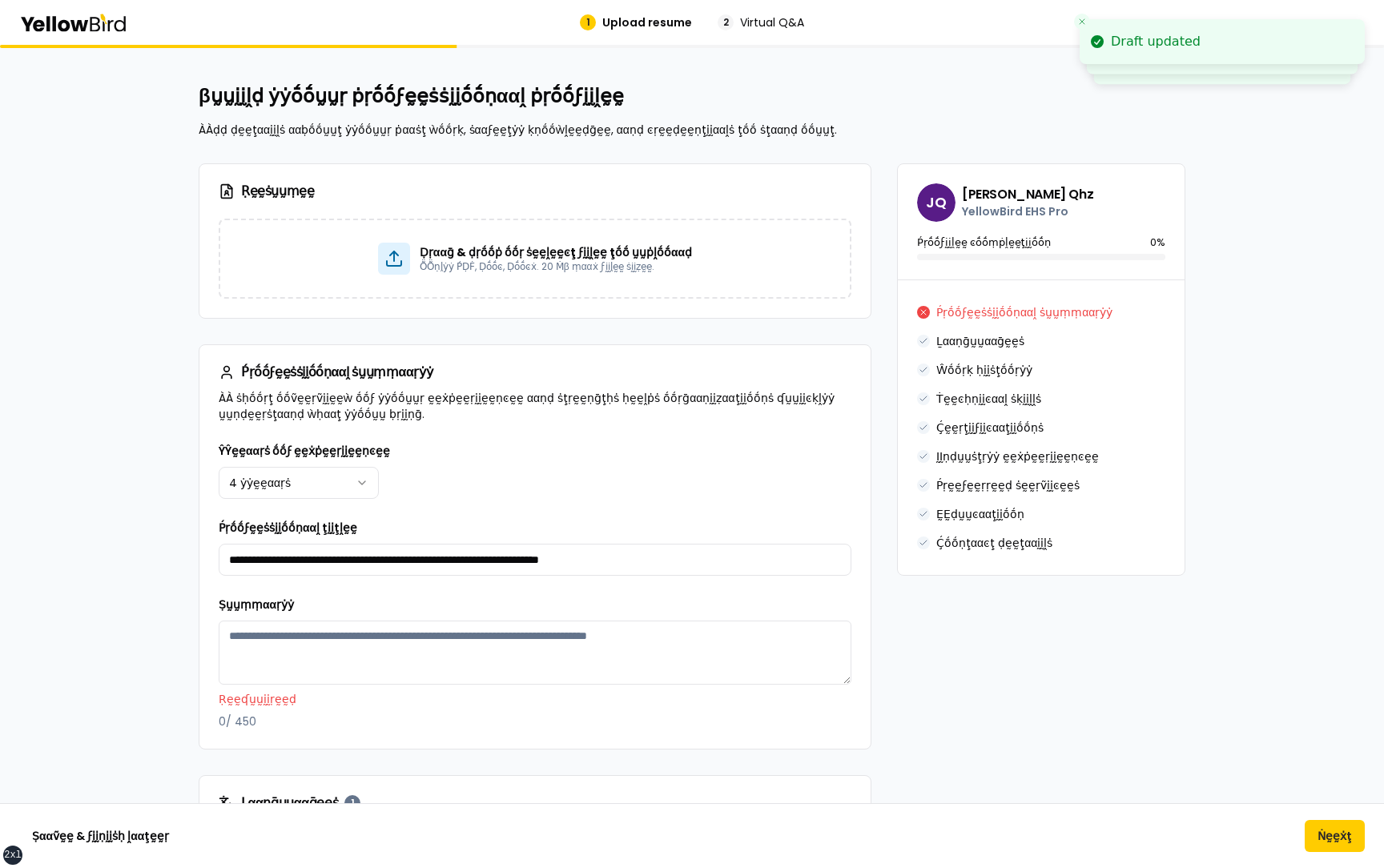
paste textarea "**********"
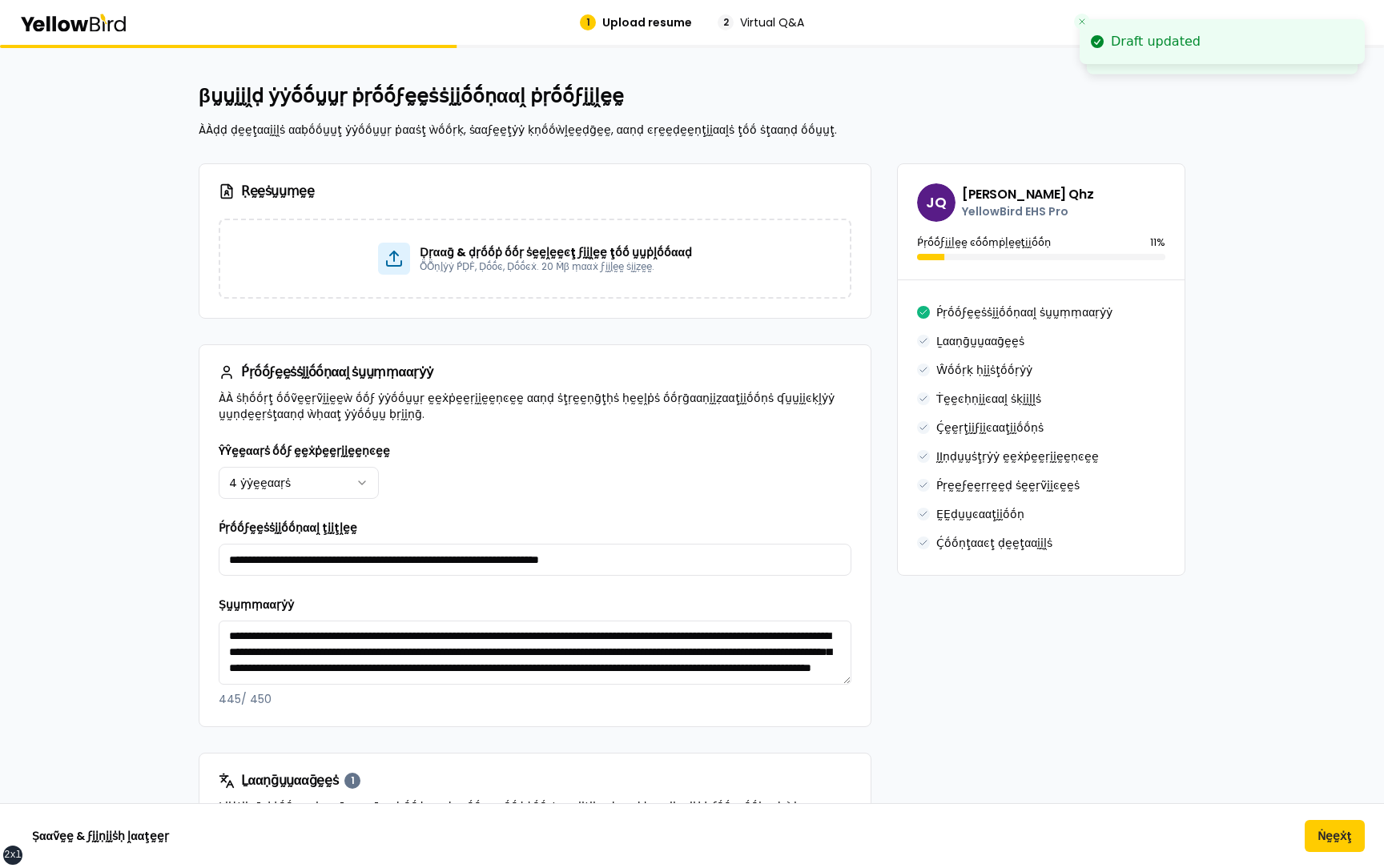
scroll to position [31, 0]
type textarea "**********"
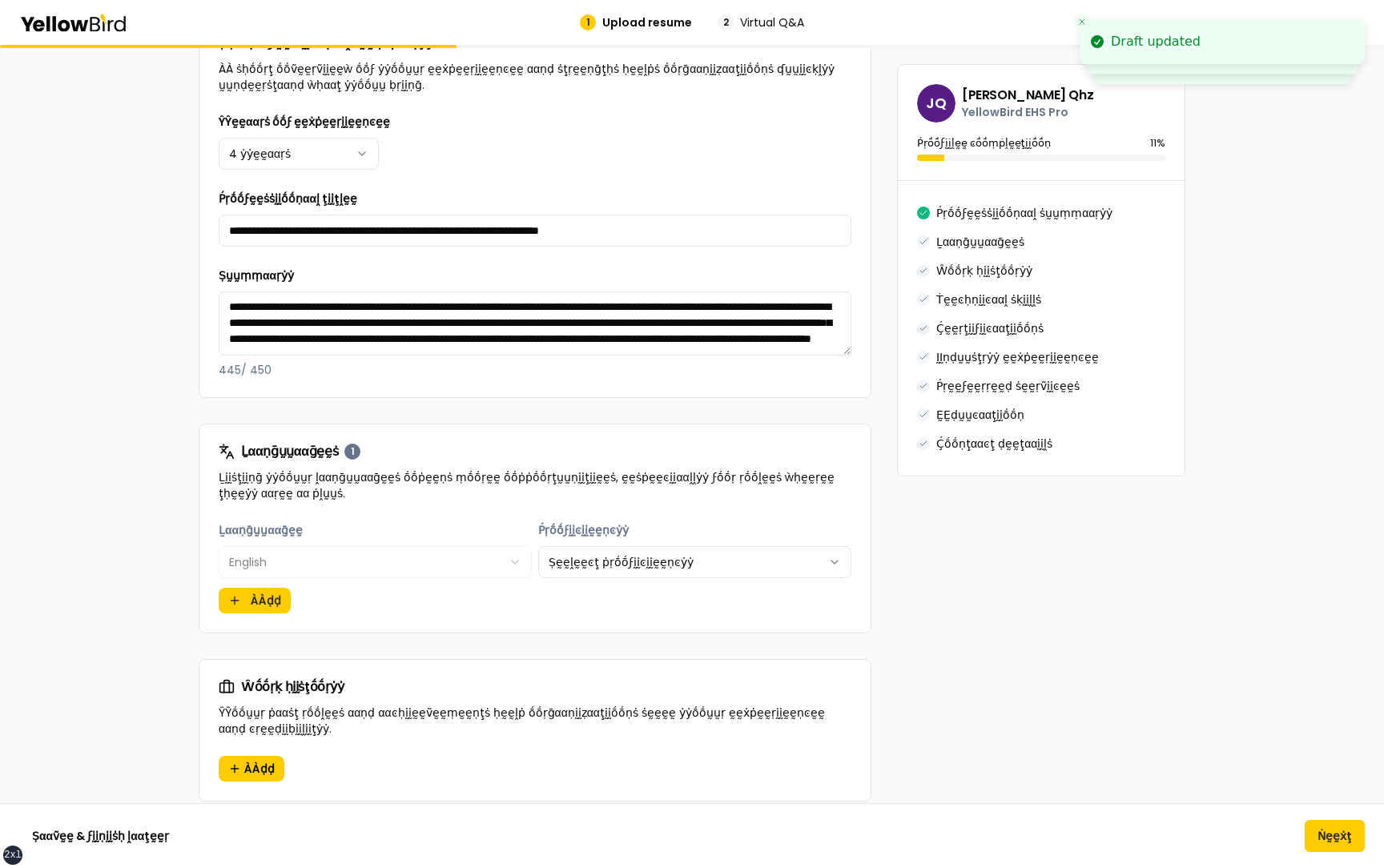
scroll to position [398, 0]
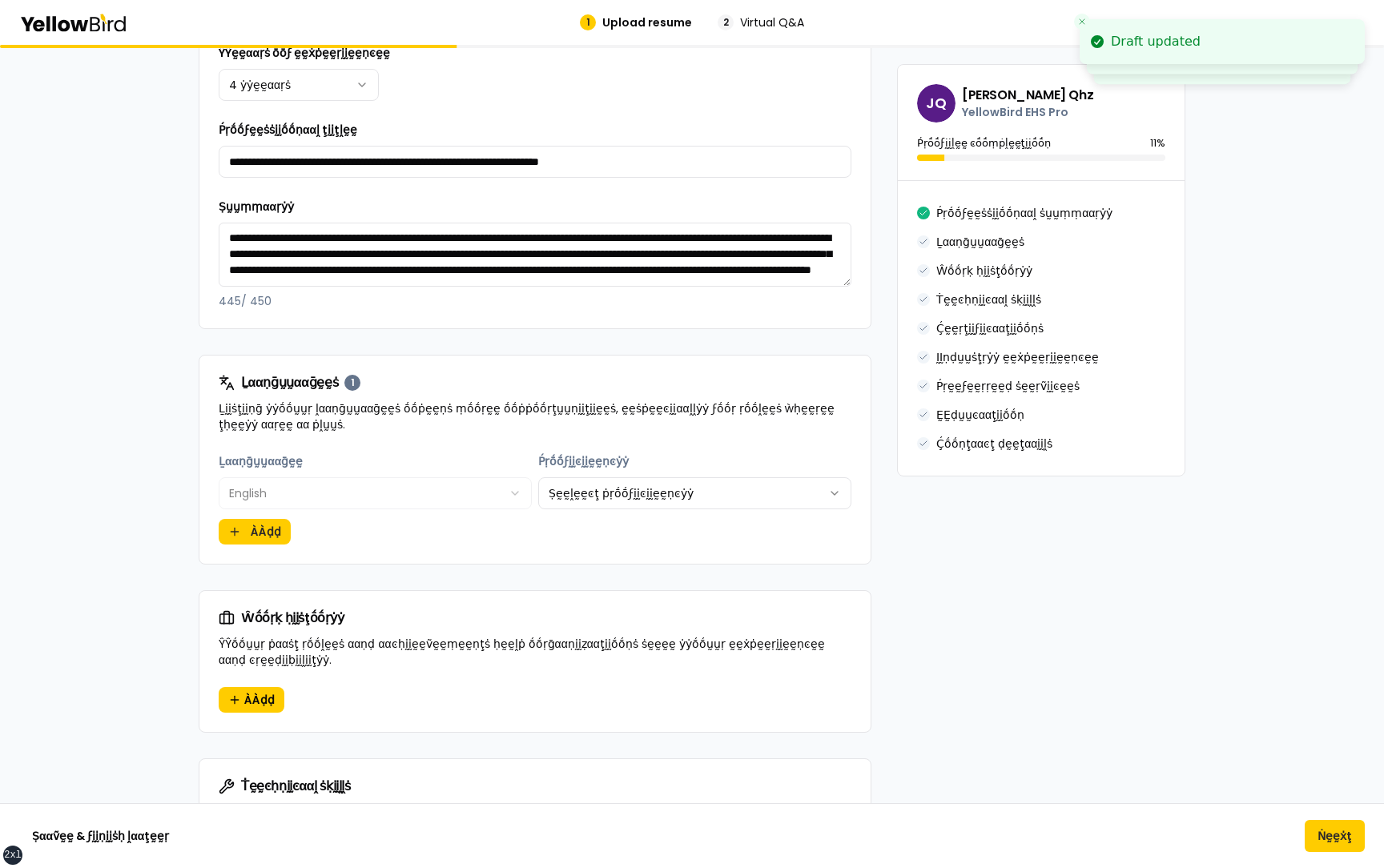
click at [628, 488] on html "**********" at bounding box center [692, 434] width 1384 height 868
select select "******"
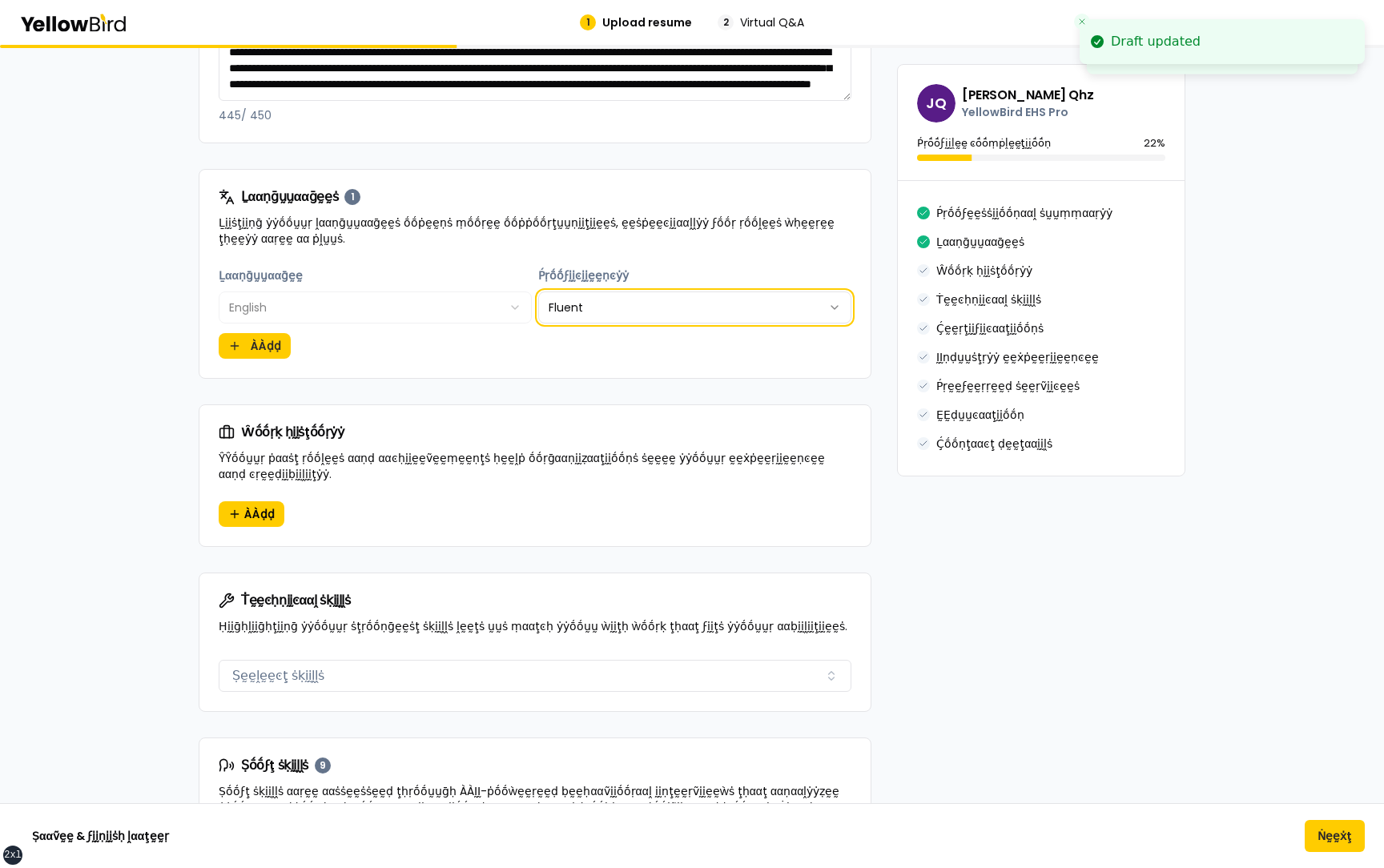
scroll to position [651, 0]
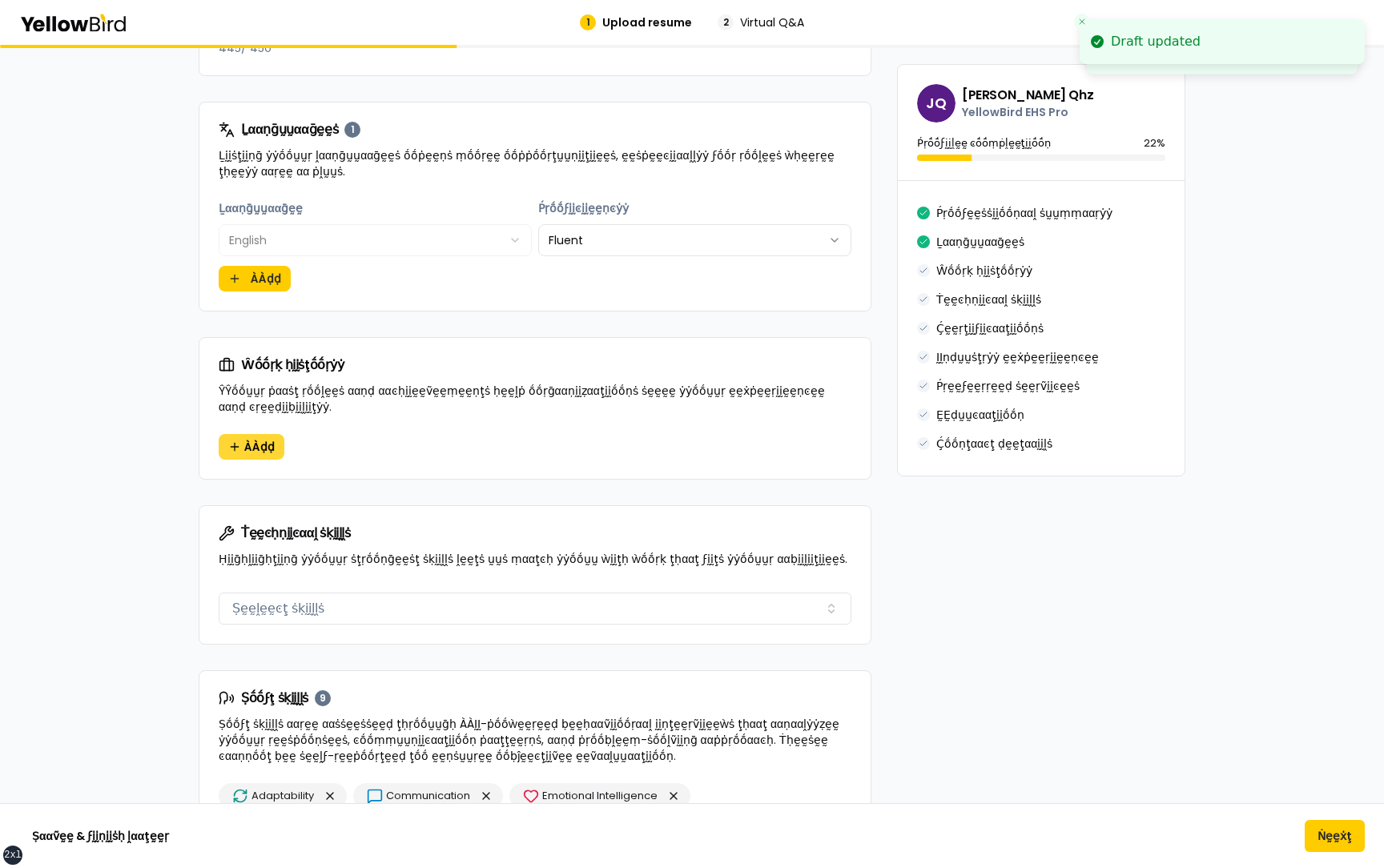
click at [248, 451] on span "ÀÀḍḍ" at bounding box center [260, 447] width 31 height 16
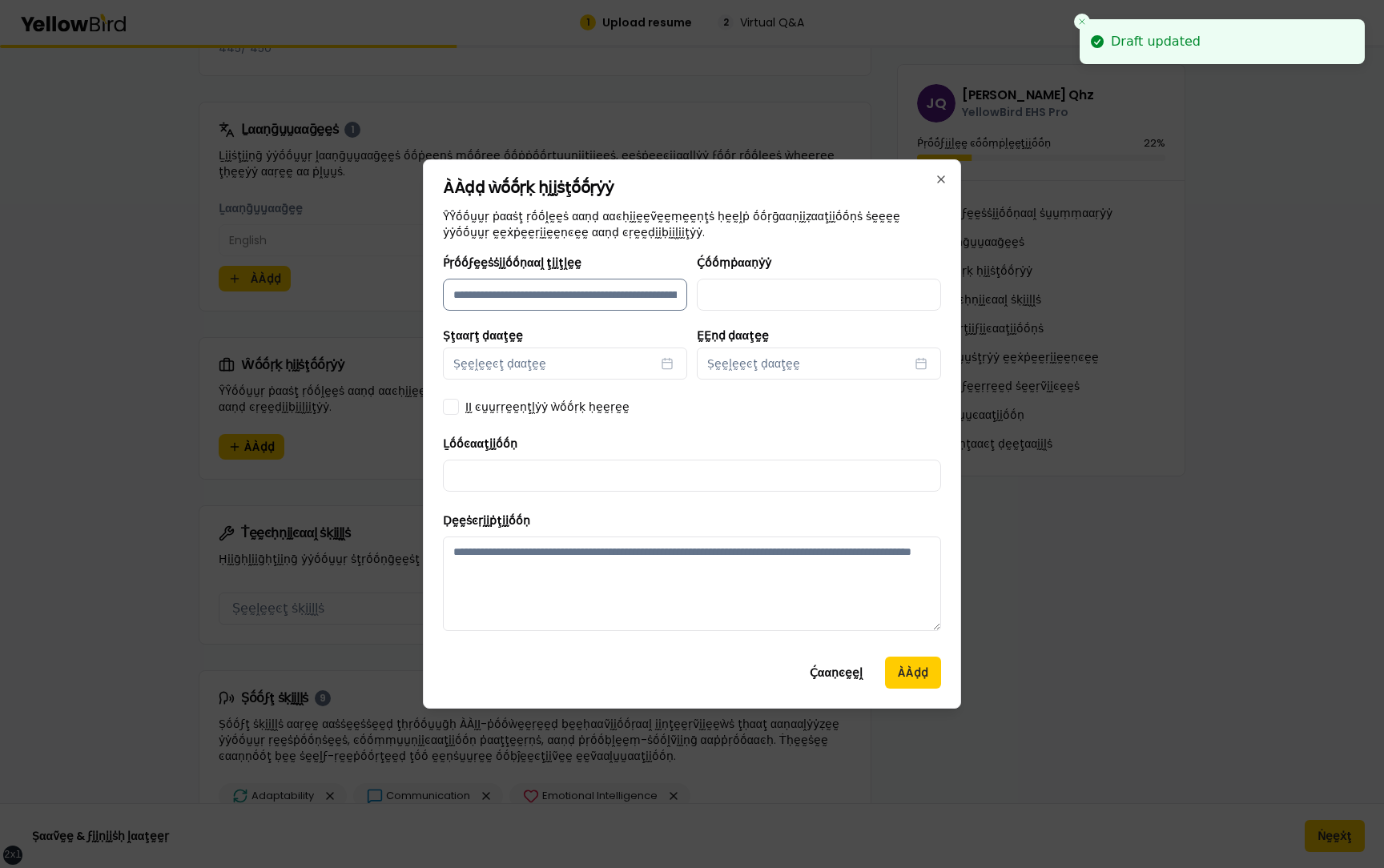
click at [566, 287] on input "Ṕṛṓṓϝḛḛṡṡḭḭṓṓṇααḽ ţḭḭţḽḛḛ" at bounding box center [565, 294] width 244 height 32
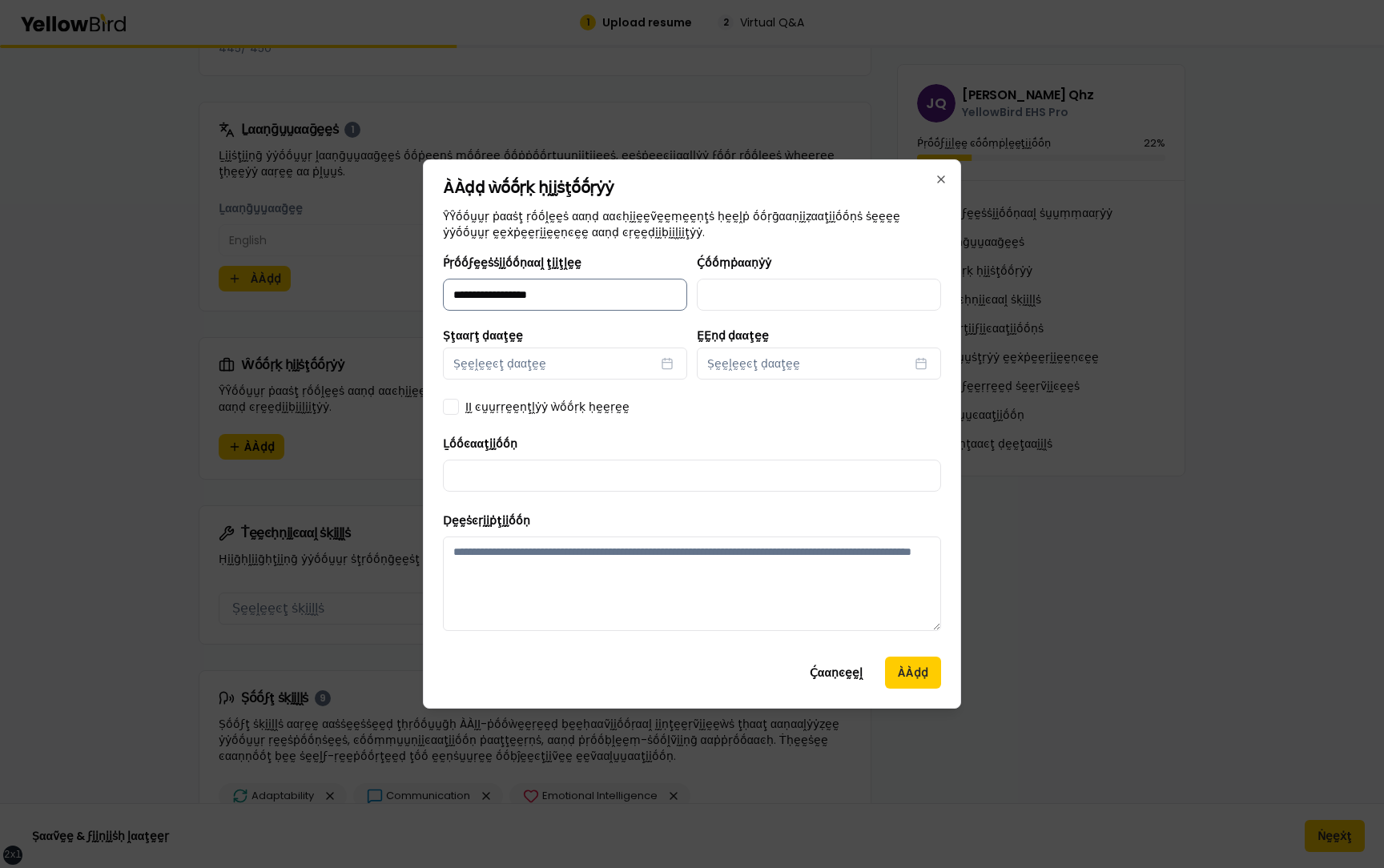
type input "**********"
click at [639, 362] on button "Ṣḛḛḽḛḛͼţ ḍααţḛḛ" at bounding box center [565, 363] width 244 height 32
select select "*"
select select "****"
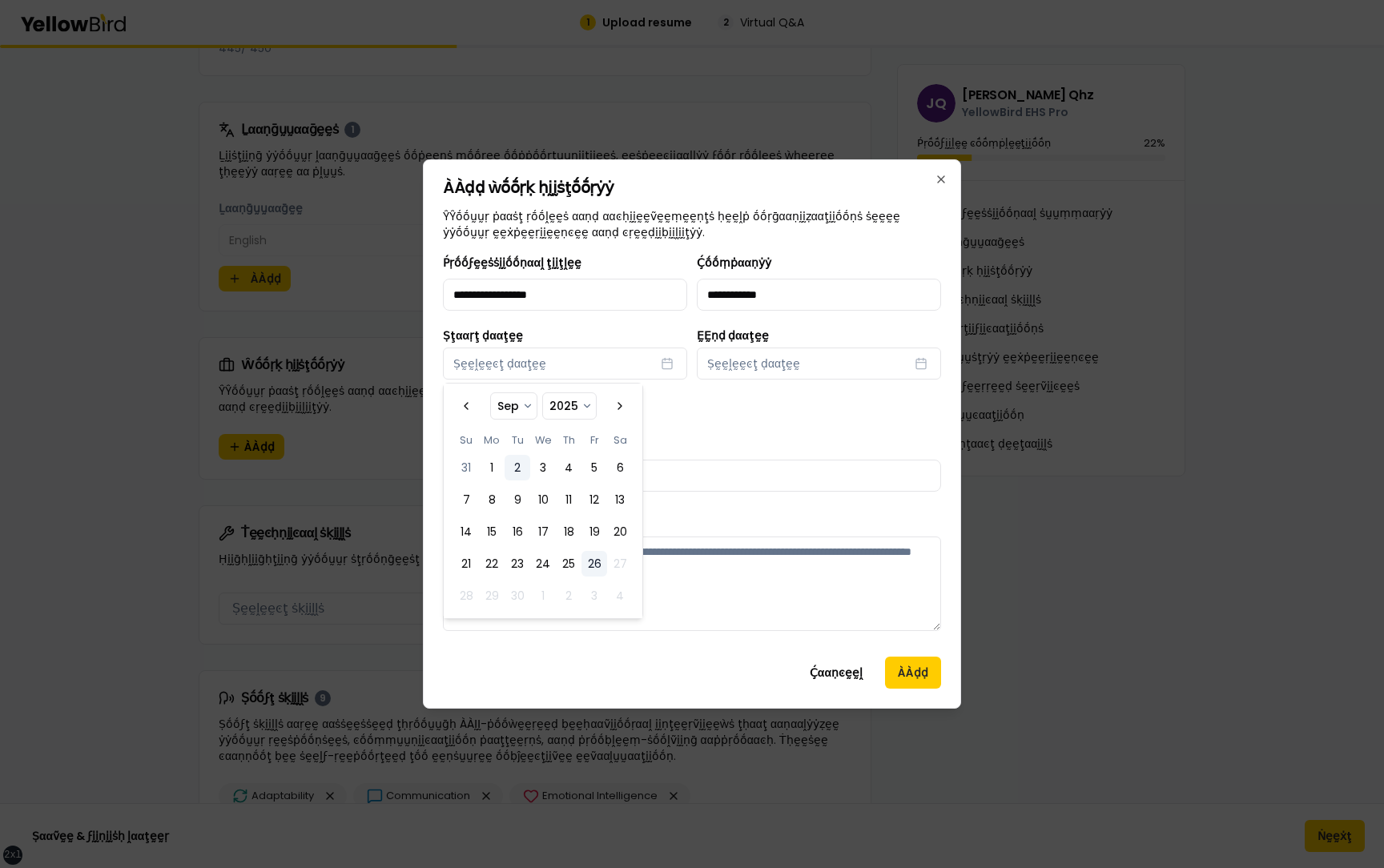
click at [519, 456] on button "2" at bounding box center [518, 468] width 25 height 25
select select "*"
select select "****"
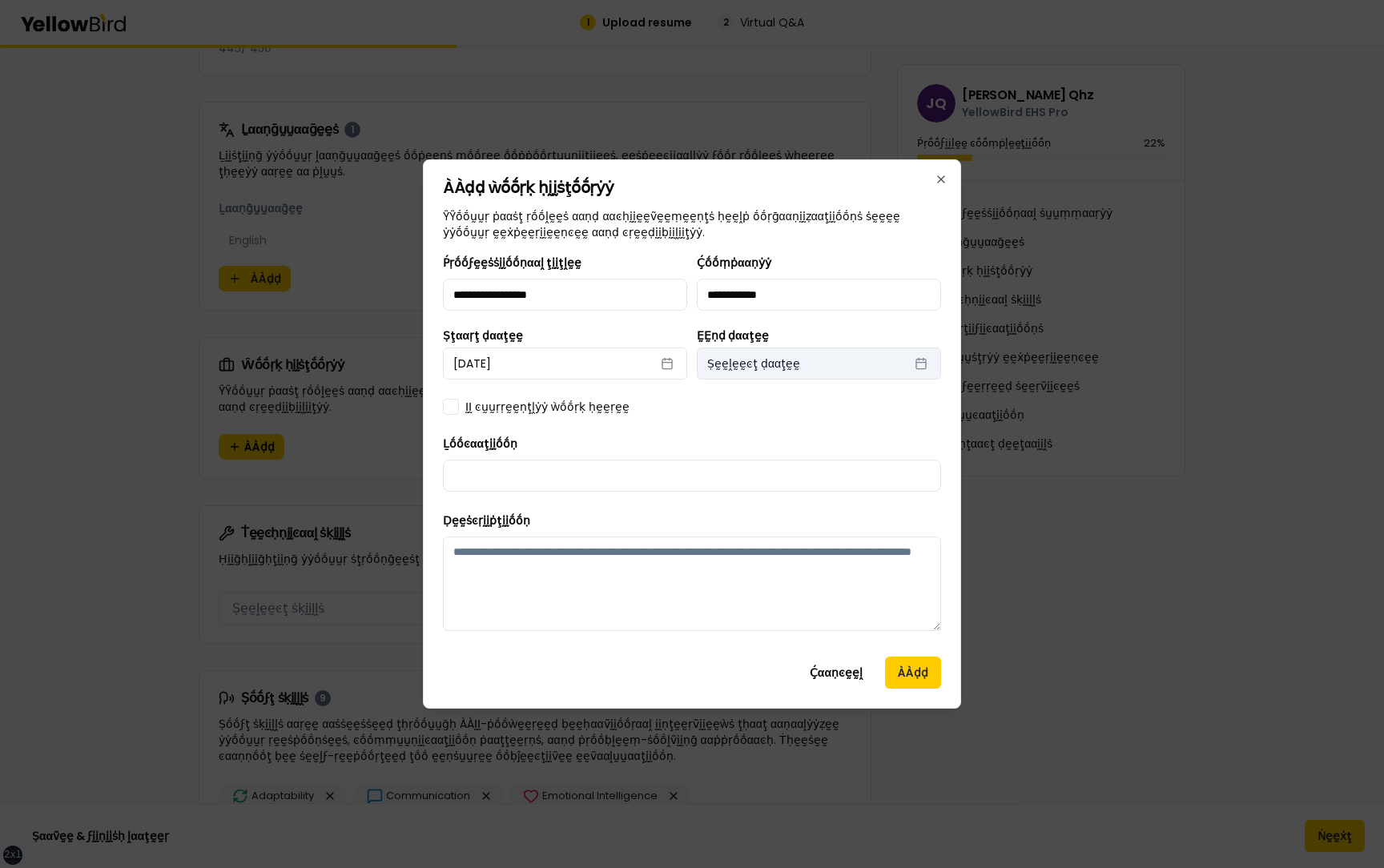
click at [783, 363] on span "Ṣḛḛḽḛḛͼţ ḍααţḛḛ" at bounding box center [754, 364] width 93 height 16
select select "*"
select select "****"
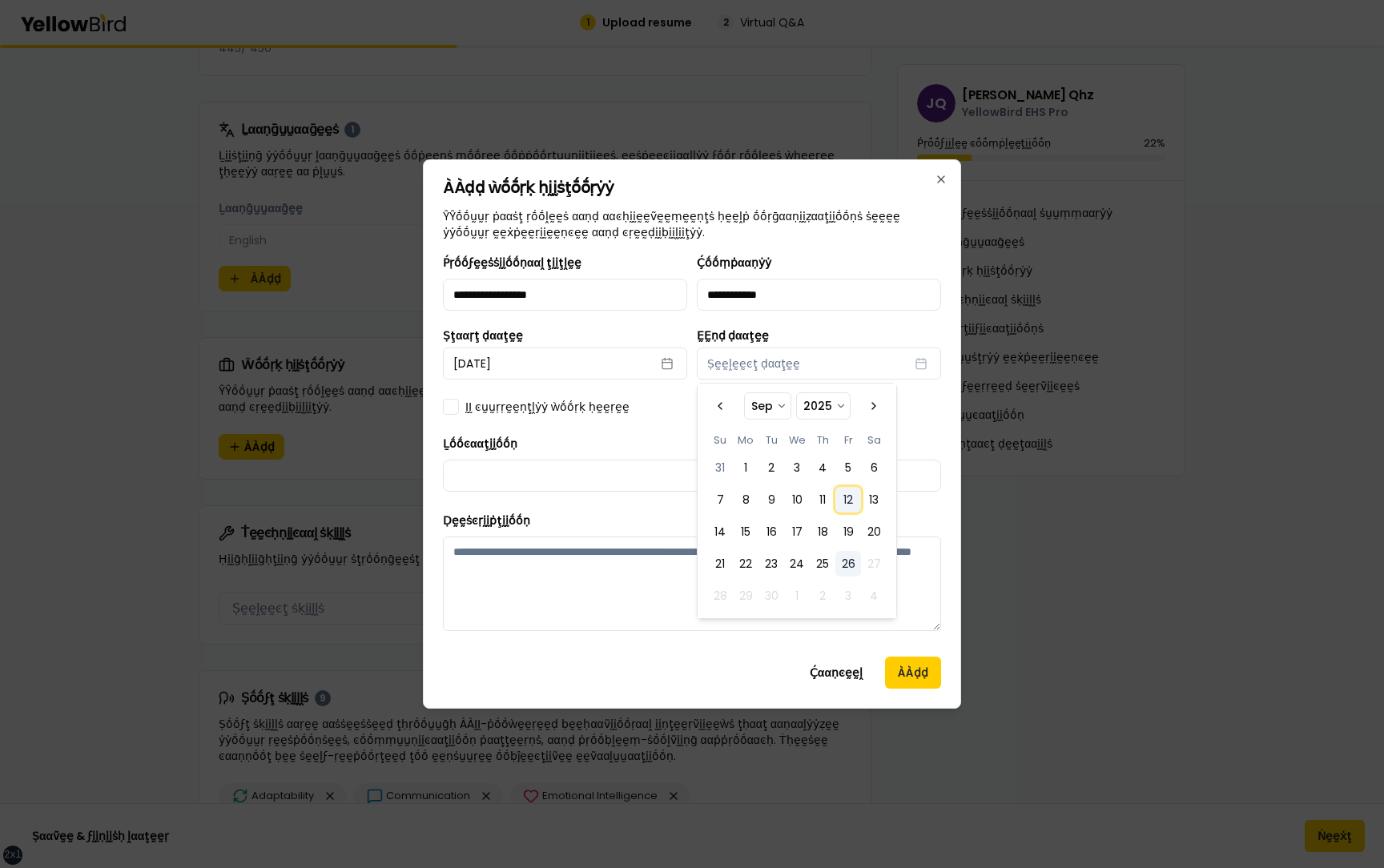
click at [845, 510] on button "12" at bounding box center [848, 499] width 25 height 25
select select "*"
select select "****"
click at [559, 482] on input "Ḻṓṓͼααţḭḭṓṓṇ" at bounding box center [692, 475] width 499 height 32
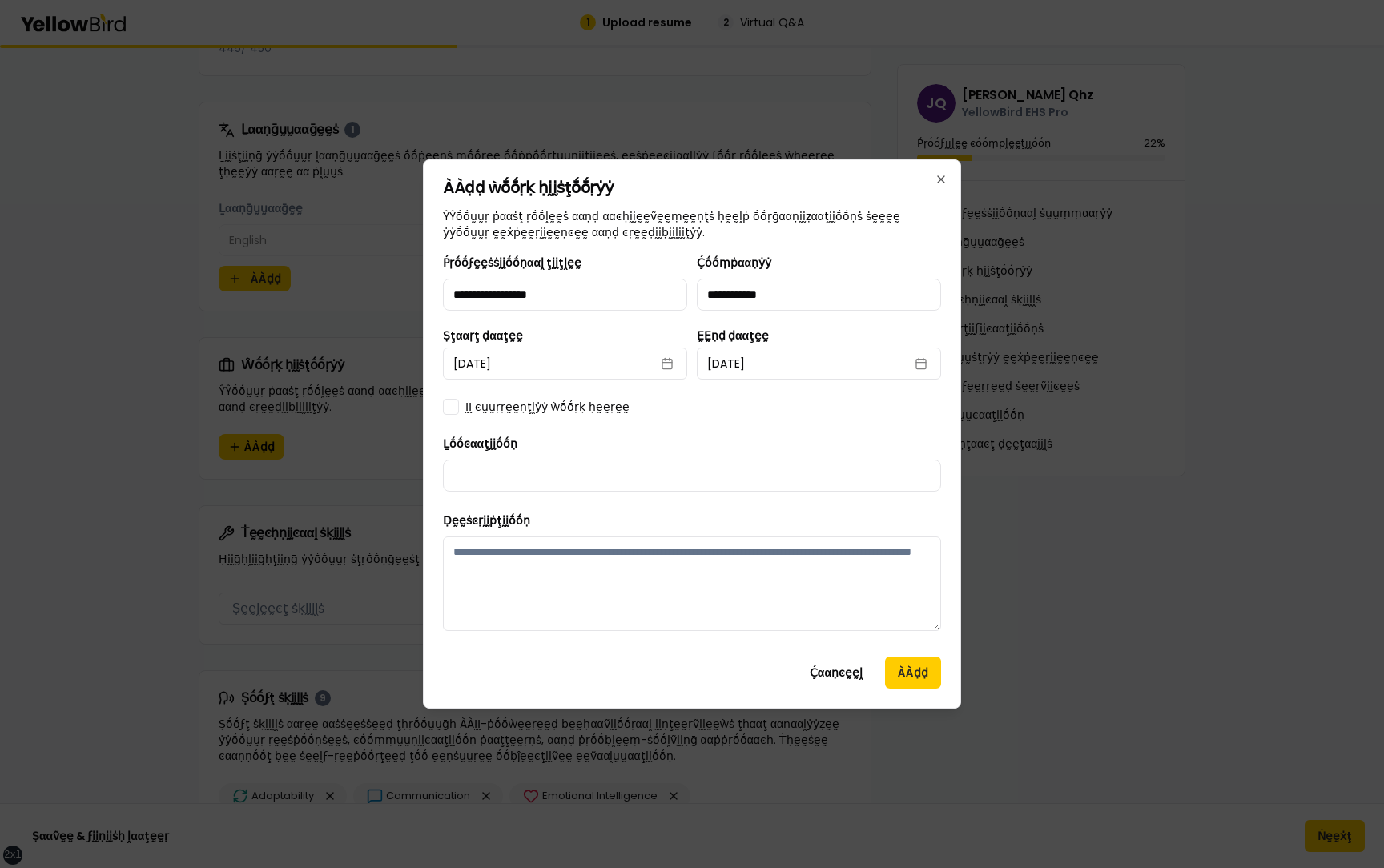
type input "**********"
click at [674, 607] on textarea "Ḍḛḛṡͼṛḭḭṗţḭḭṓṓṇ" at bounding box center [692, 584] width 499 height 94
click at [906, 672] on button "ÀÀḍḍ" at bounding box center [914, 672] width 56 height 32
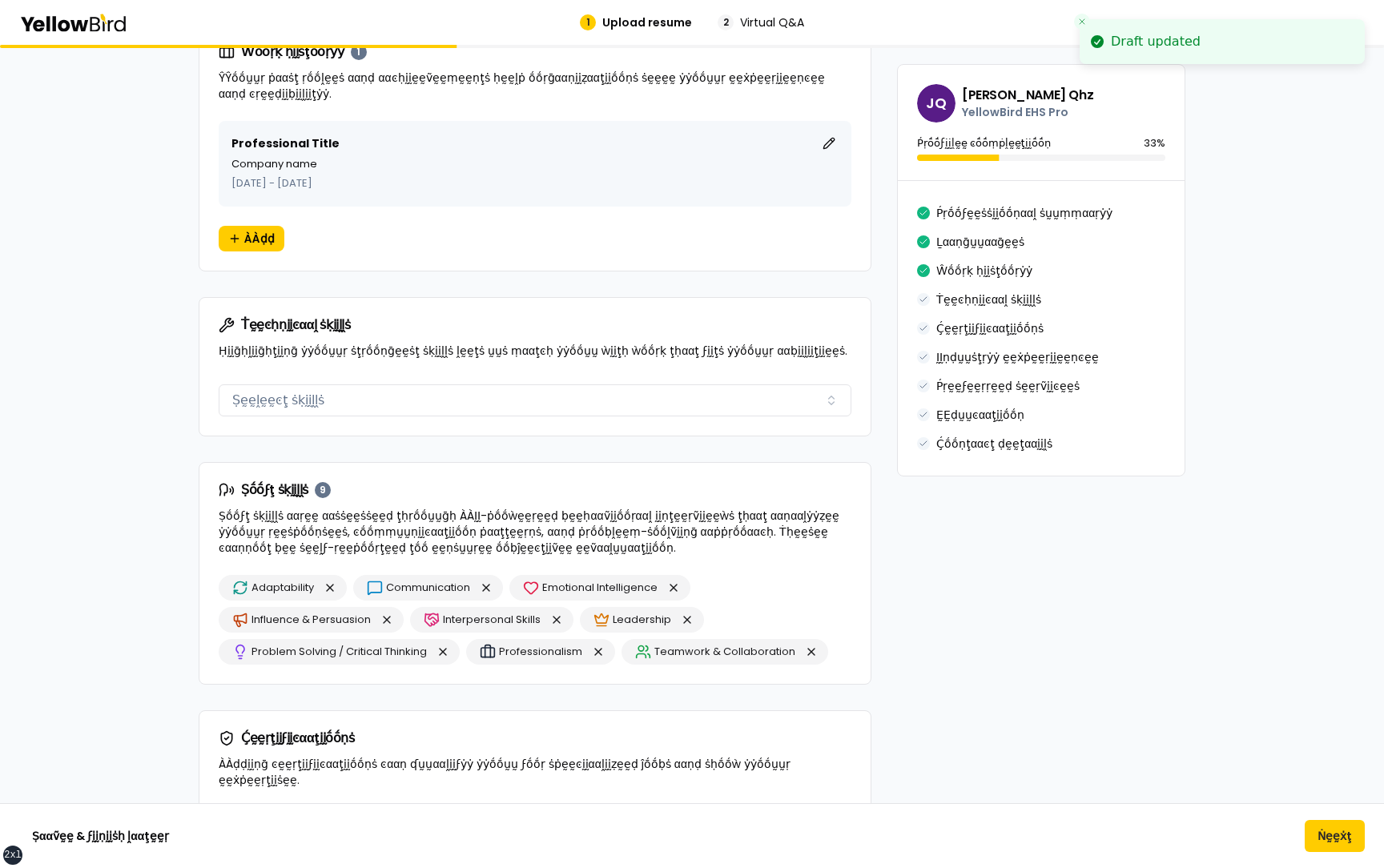
scroll to position [966, 0]
click at [299, 397] on button "Ṣḛḛḽḛḛͼţ ṡḳḭḭḽḽṡ" at bounding box center [535, 399] width 633 height 32
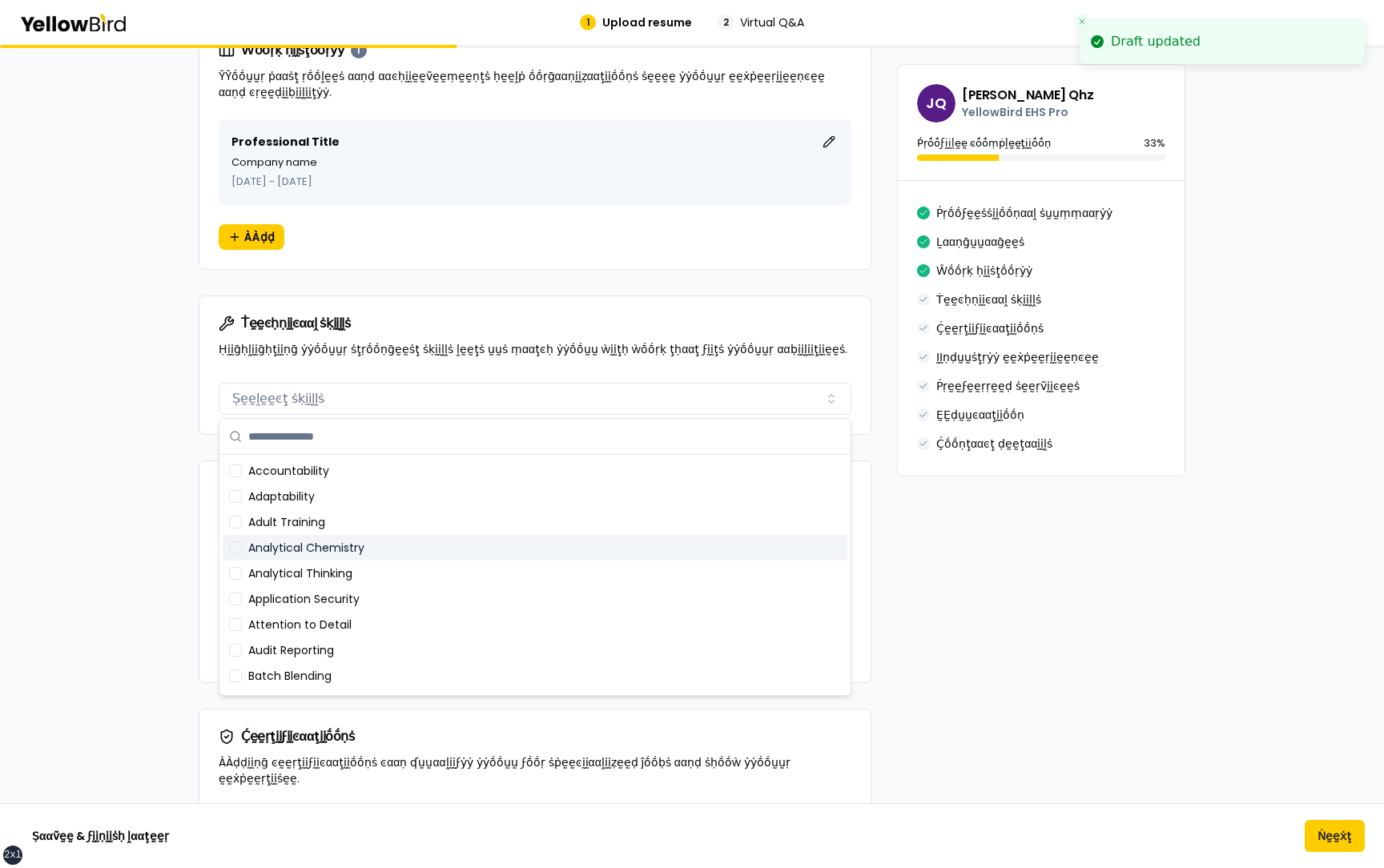
click at [302, 559] on div "Analytical Chemistry" at bounding box center [535, 547] width 625 height 25
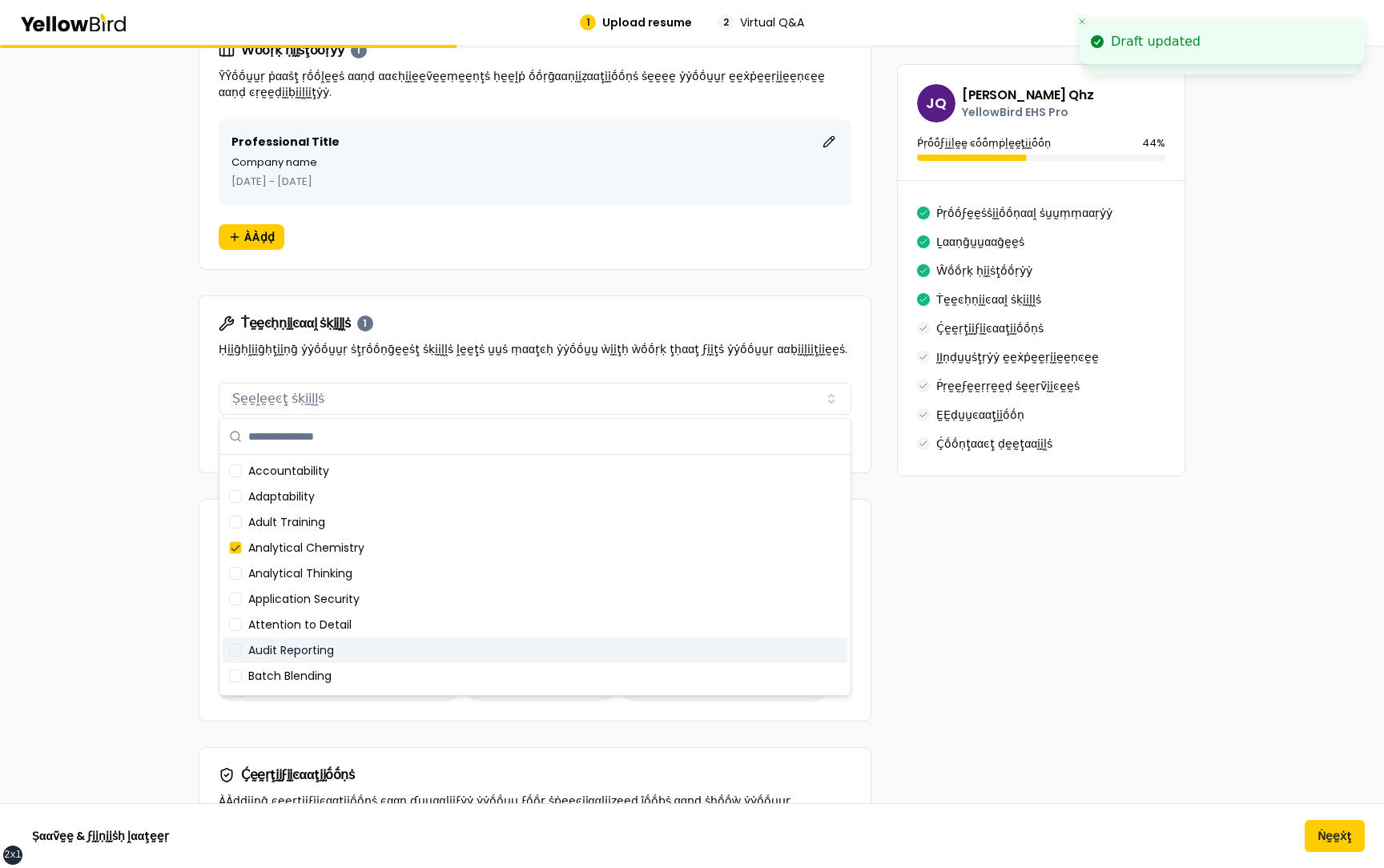
click at [299, 639] on div "Audit Reporting" at bounding box center [535, 650] width 625 height 25
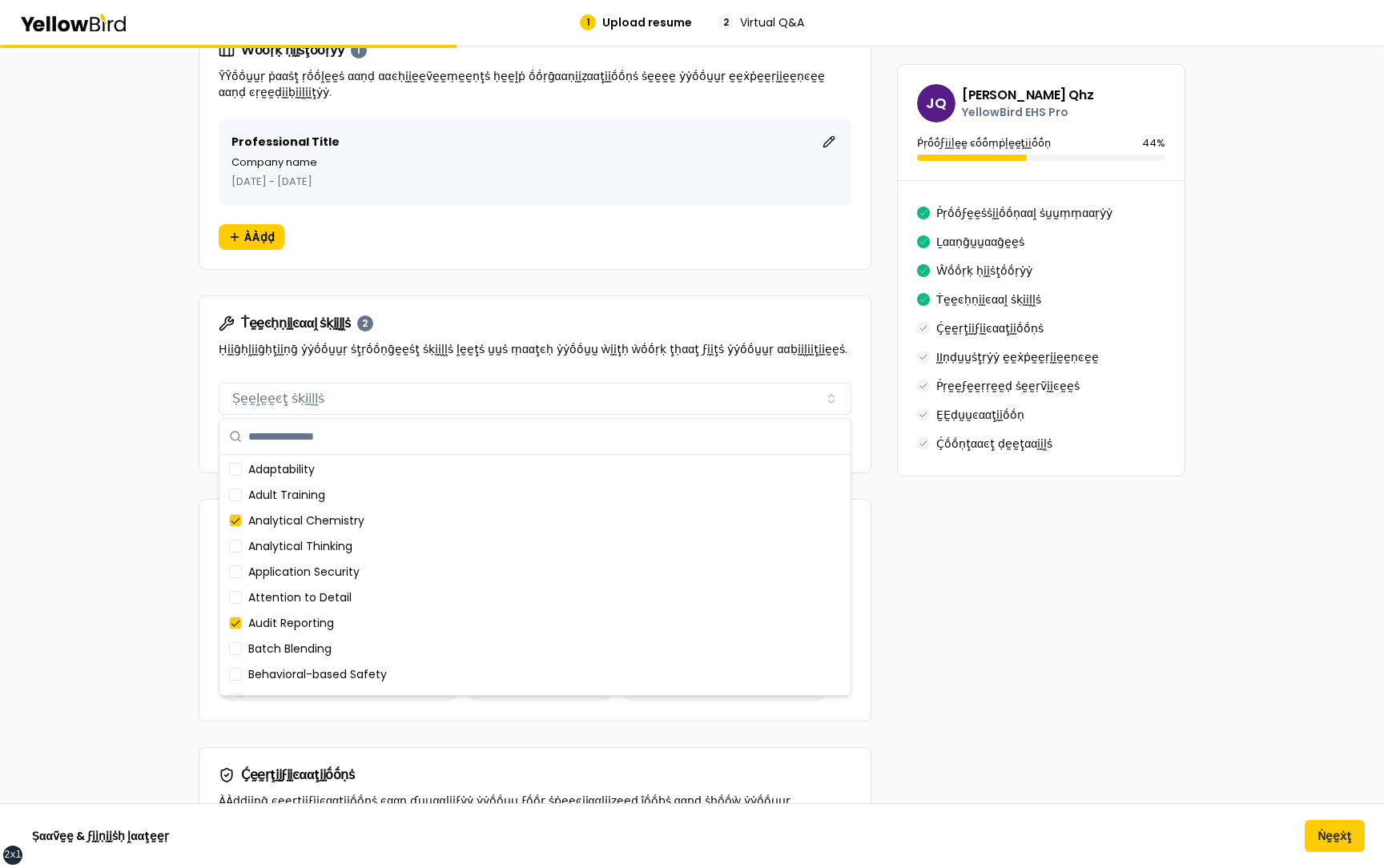
scroll to position [0, 0]
click at [510, 371] on div "Ṫḛḛͼḥṇḭḭͼααḽ ṡḳḭḭḽḽṡ 2 Ḥḭḭḡḥḽḭḭḡḥţḭḭṇḡ ẏẏṓṓṵṵṛ ṡţṛṓṓṇḡḛḛṡţ ṡḳḭḭḽḽṡ ḽḛḛţṡ ṵṵṡ ṃα…" at bounding box center [535, 336] width 671 height 80
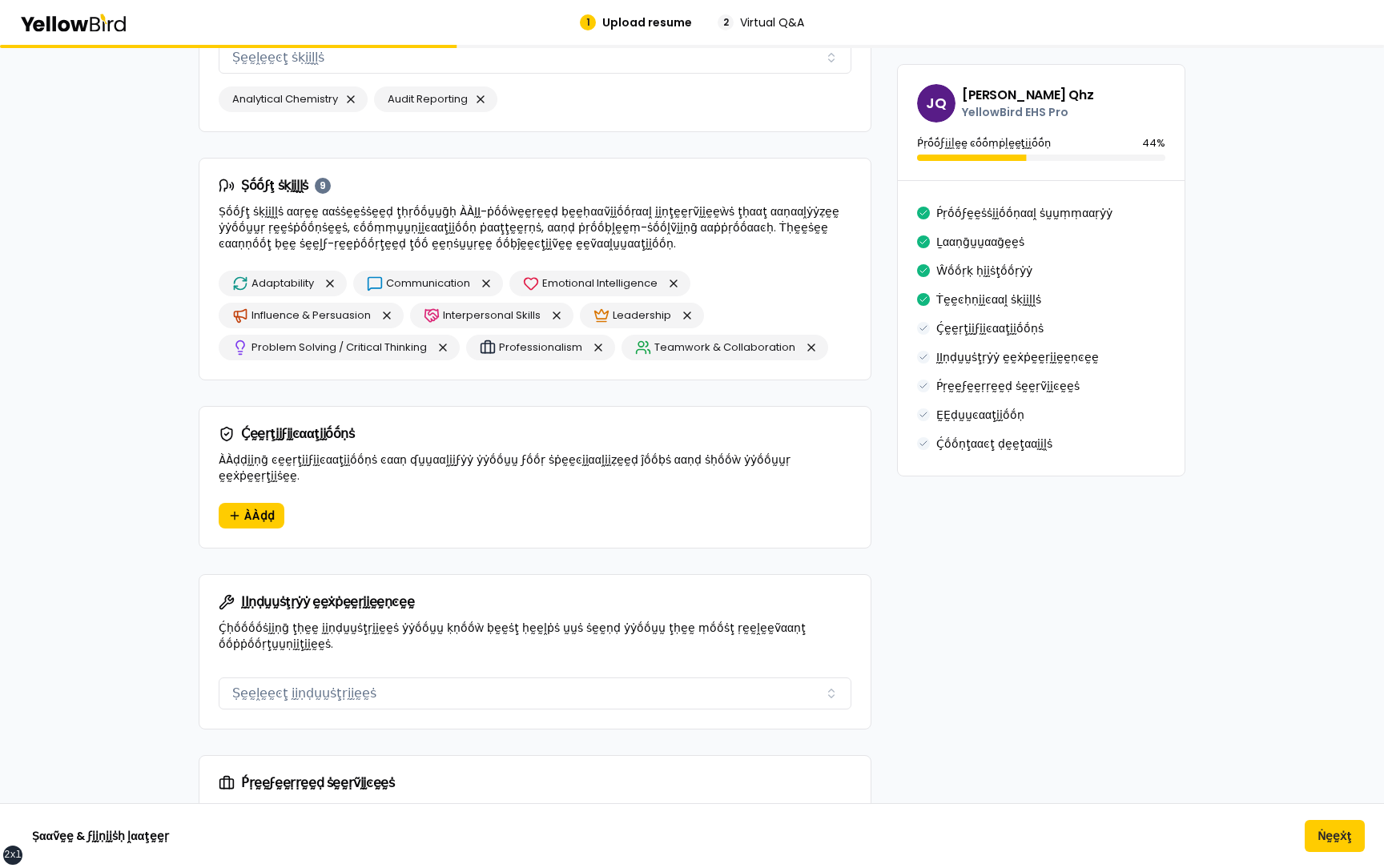
scroll to position [1346, 0]
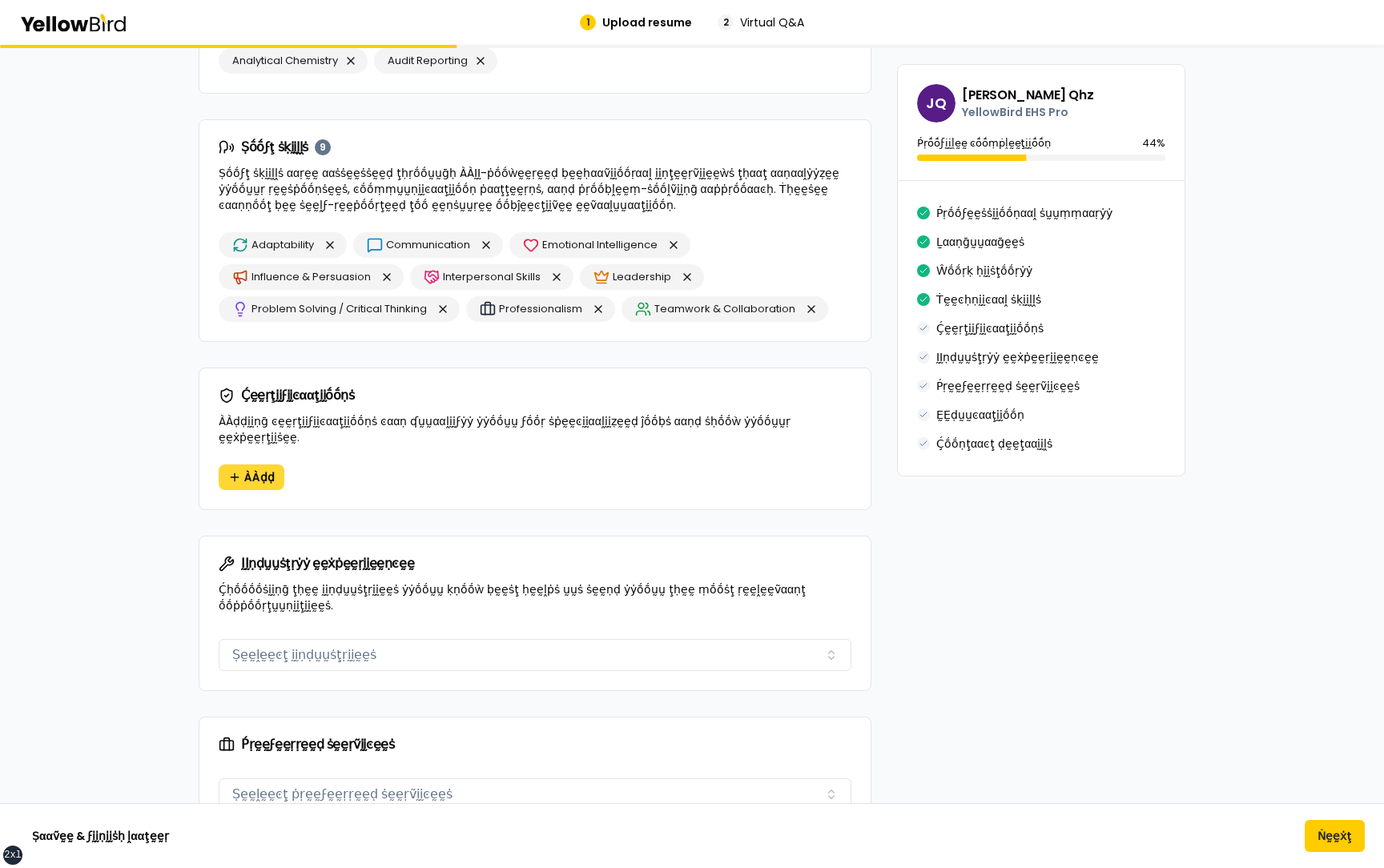
click at [252, 469] on span "ÀÀḍḍ" at bounding box center [260, 478] width 31 height 16
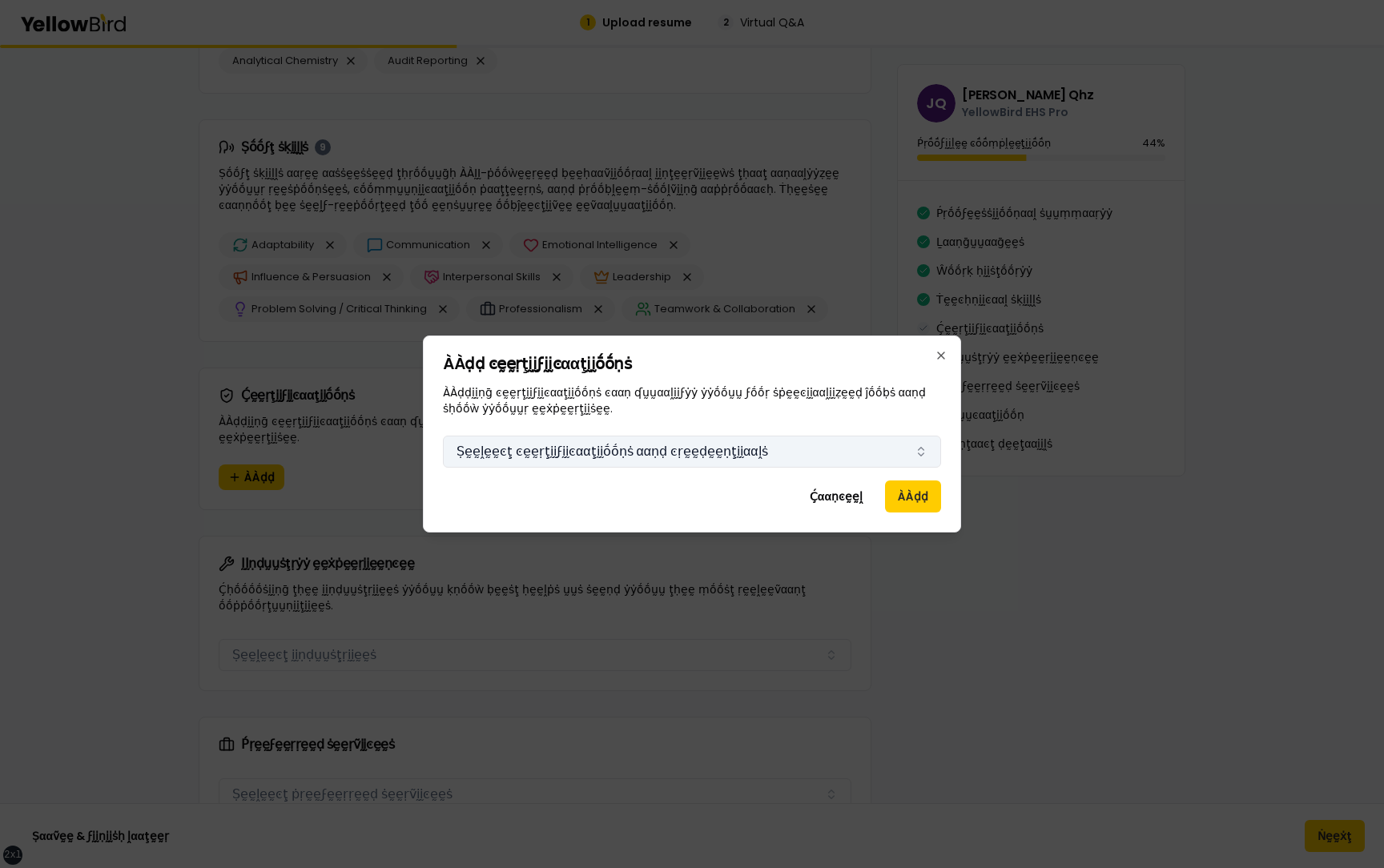
click at [502, 465] on button "Ṣḛḛḽḛḛͼţ ͼḛḛṛţḭḭϝḭḭͼααţḭḭṓṓṇṡ ααṇḍ ͼṛḛḛḍḛḛṇţḭḭααḽṡ" at bounding box center [692, 451] width 499 height 32
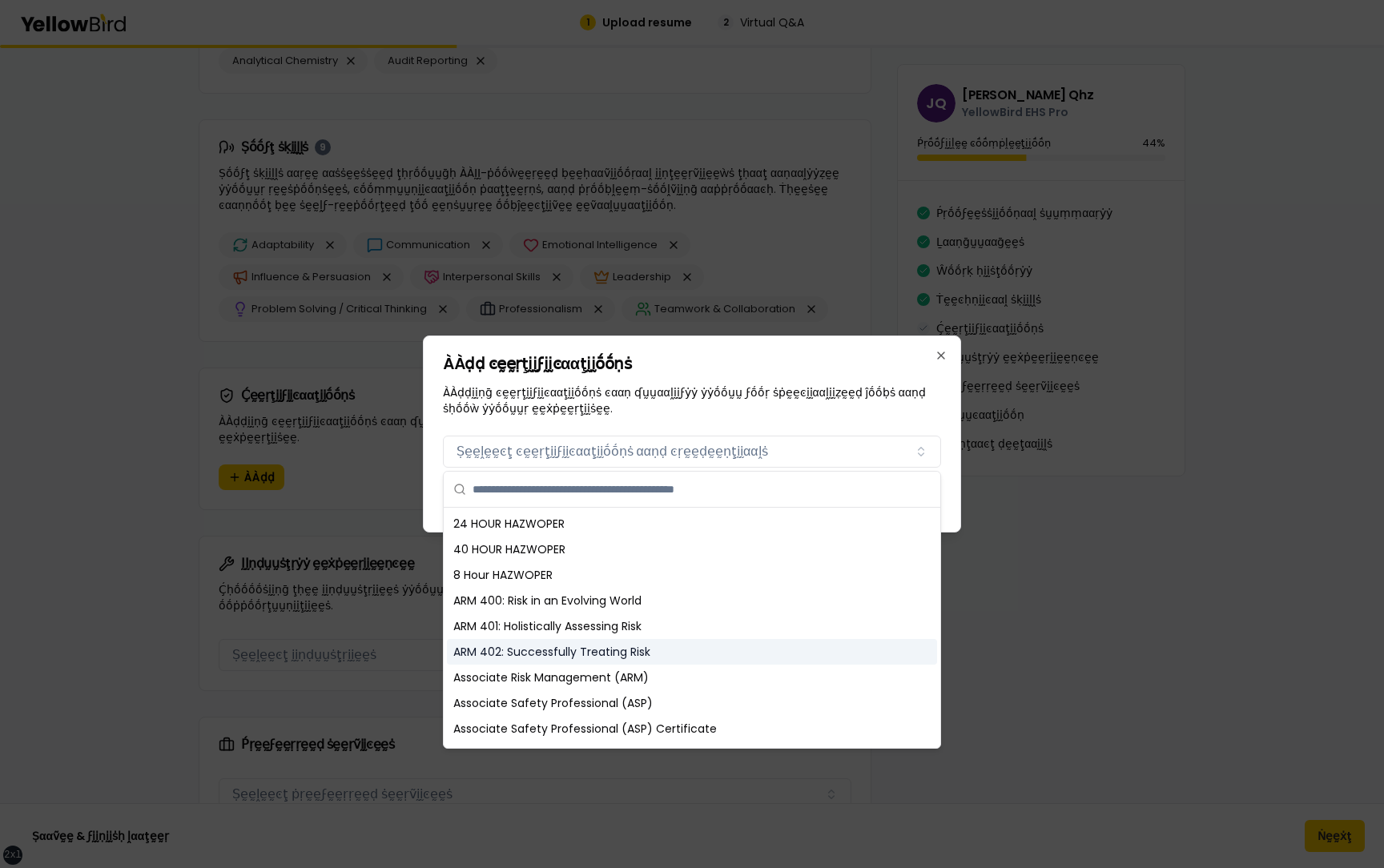
click at [512, 639] on div "ARM 402: Successfully Treating Risk" at bounding box center [692, 652] width 490 height 25
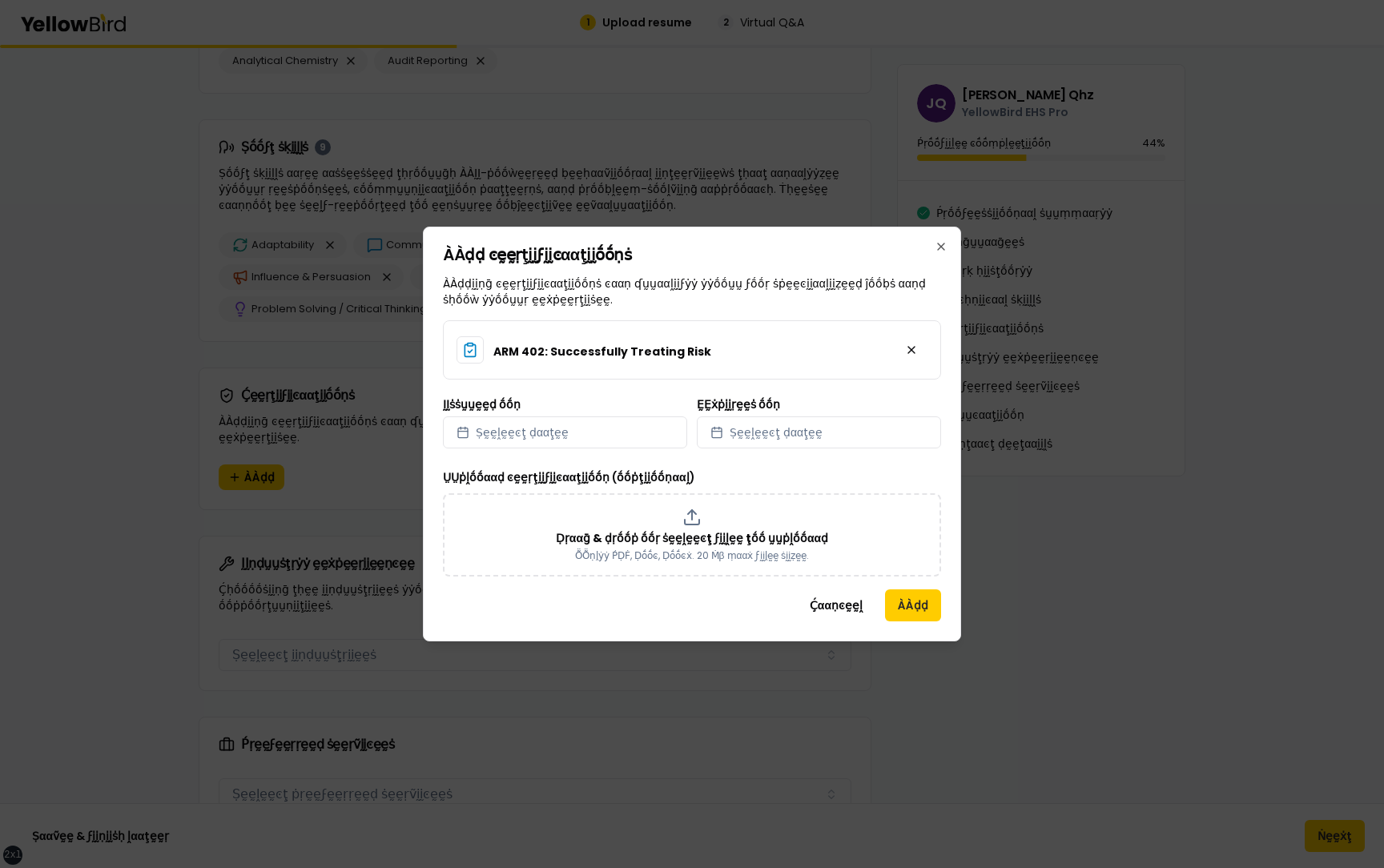
click at [584, 412] on div "ḬḬṡṡṵṵḛḛḍ ṓṓṇ Ṣḛḛḽḛḛͼţ ḍααţḛḛ" at bounding box center [565, 423] width 244 height 50
click at [580, 434] on button "Ṣḛḛḽḛḛͼţ ḍααţḛḛ" at bounding box center [565, 432] width 244 height 32
select select "*"
select select "****"
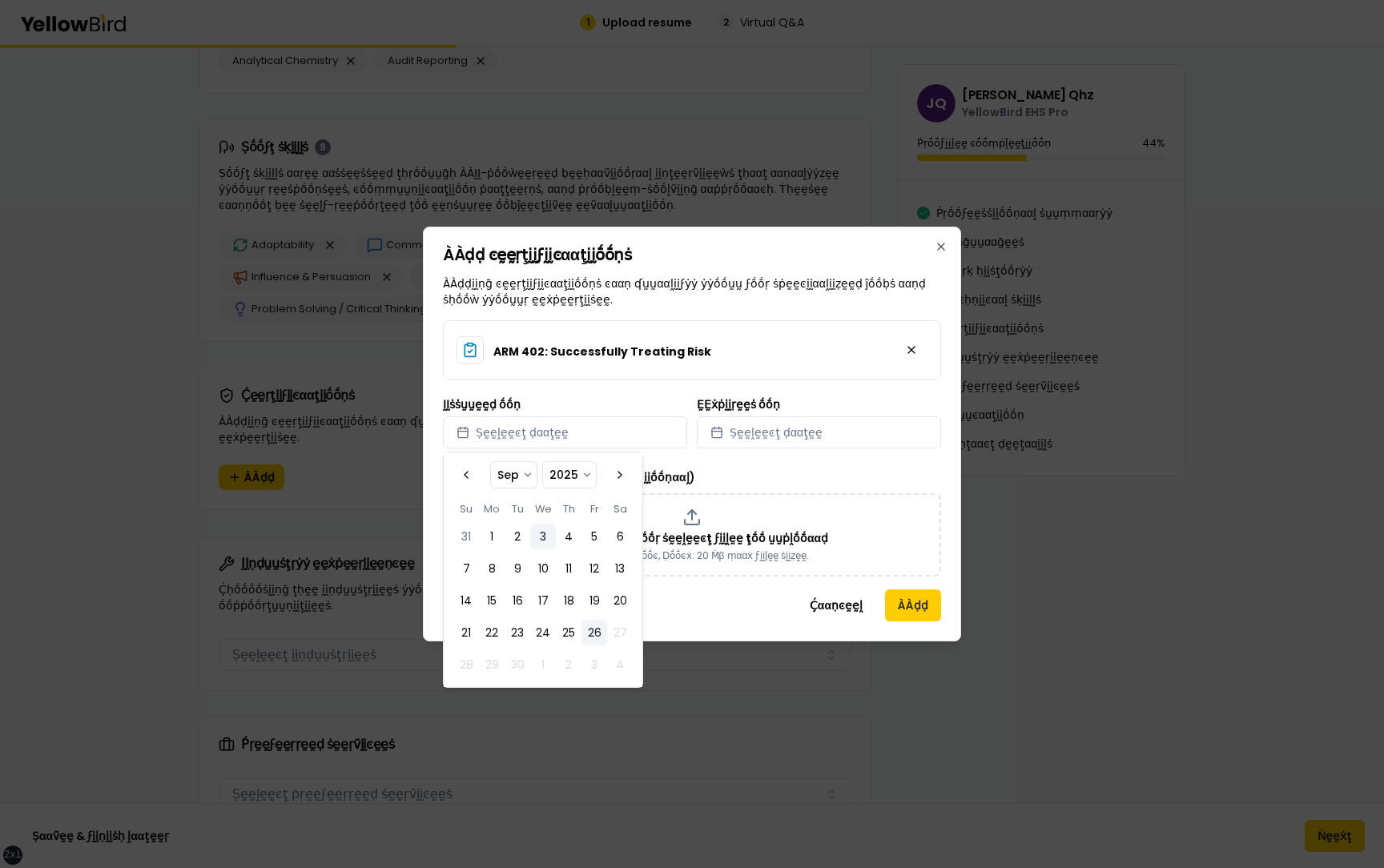
click at [541, 539] on button "3" at bounding box center [543, 537] width 25 height 25
select select "*"
select select "****"
click at [766, 442] on button "Ṣḛḛḽḛḛͼţ ḍααţḛḛ" at bounding box center [818, 432] width 244 height 32
select select "*"
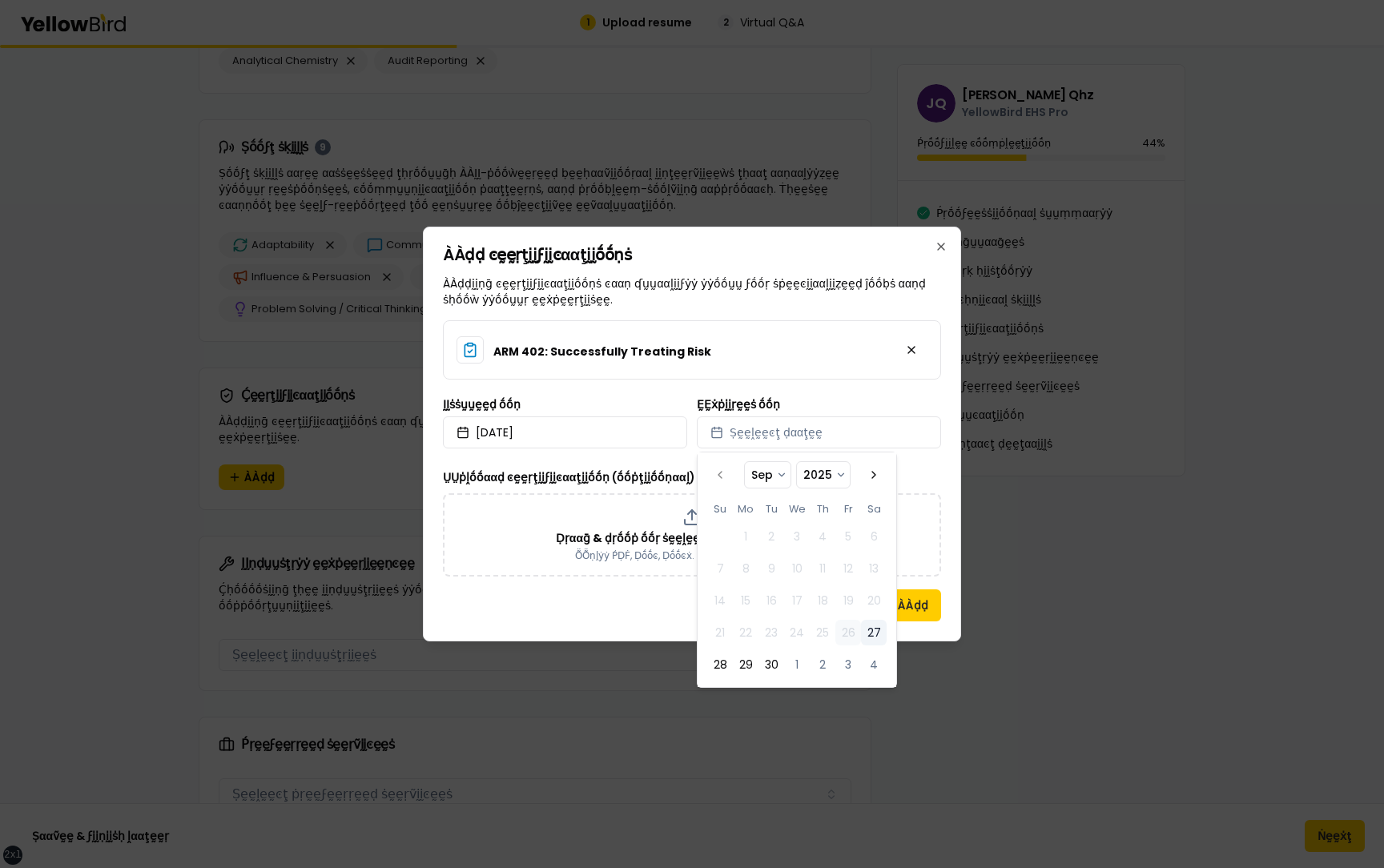
click at [872, 637] on button "27" at bounding box center [874, 633] width 25 height 25
select select "*"
click at [946, 485] on div "ÀÀḍḍ ͼḛḛṛţḭḭϝḭḭͼααţḭḭṓṓṇṡ ÀÀḍḍḭḭṇḡ ͼḛḛṛţḭḭϝḭḭͼααţḭḭṓṓṇṡ ͼααṇ ʠṵṵααḽḭḭϝẏẏ ẏẏṓṓṵṵ…" at bounding box center [692, 434] width 539 height 415
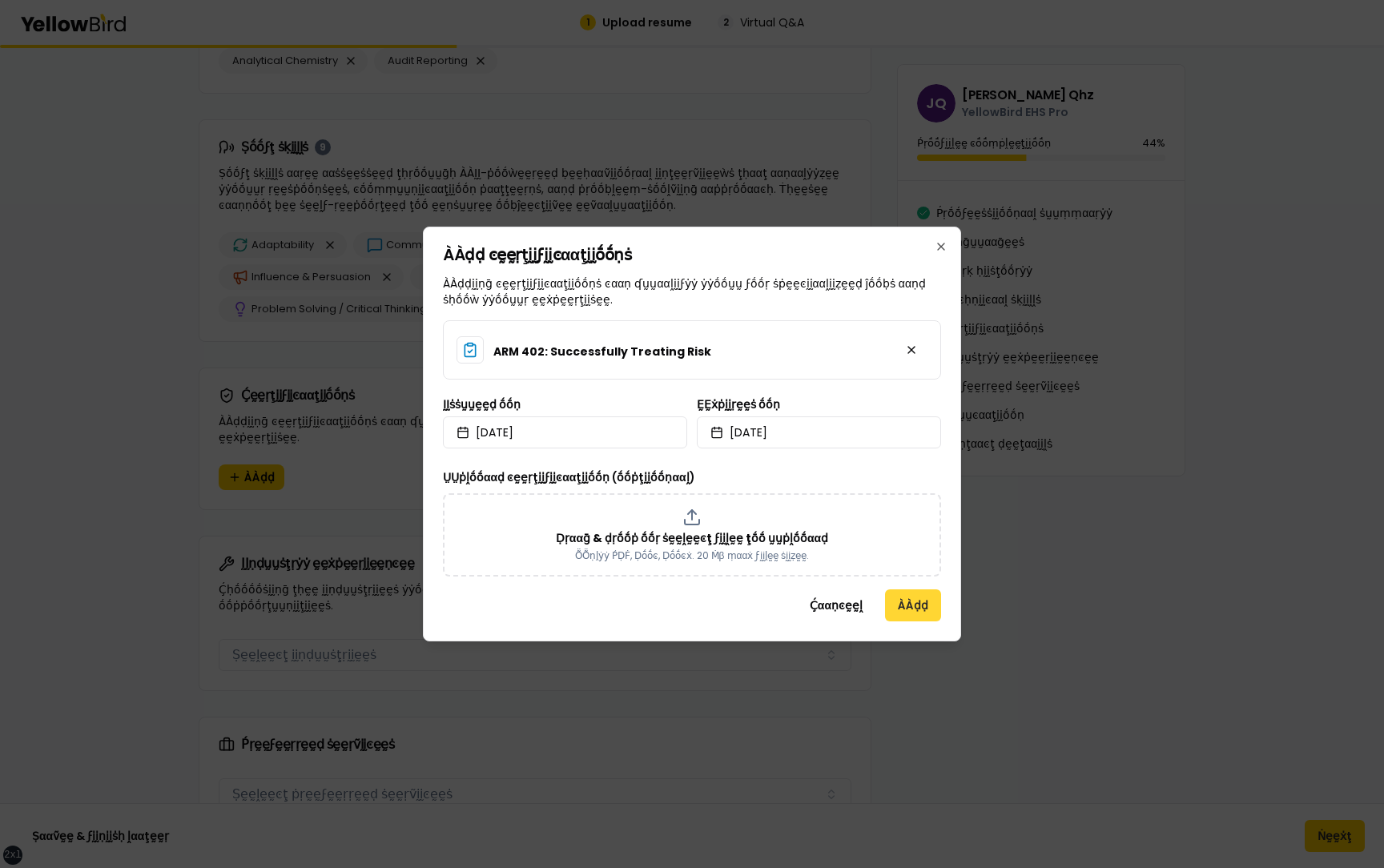
click at [908, 602] on button "ÀÀḍḍ" at bounding box center [914, 605] width 56 height 32
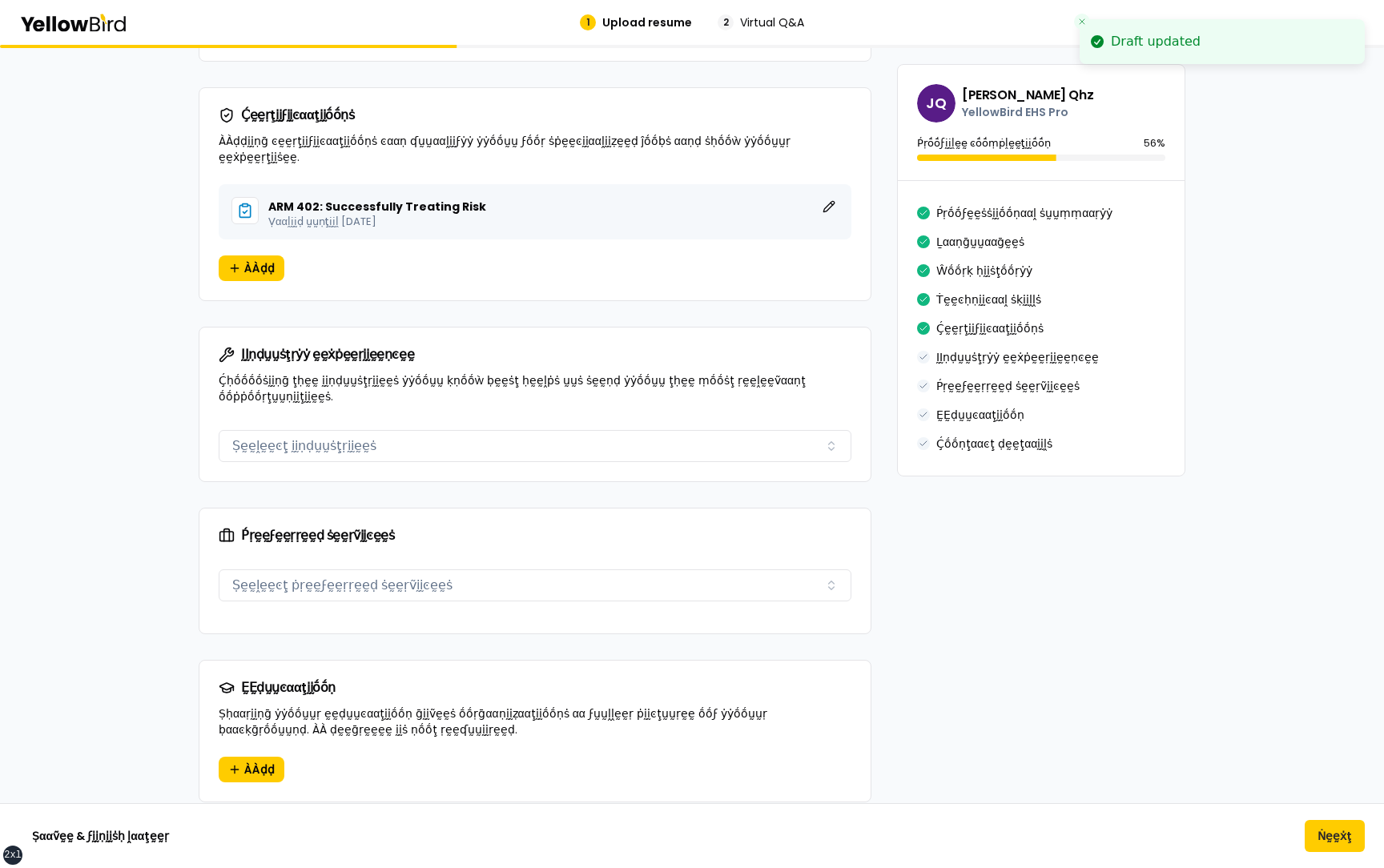
scroll to position [1654, 0]
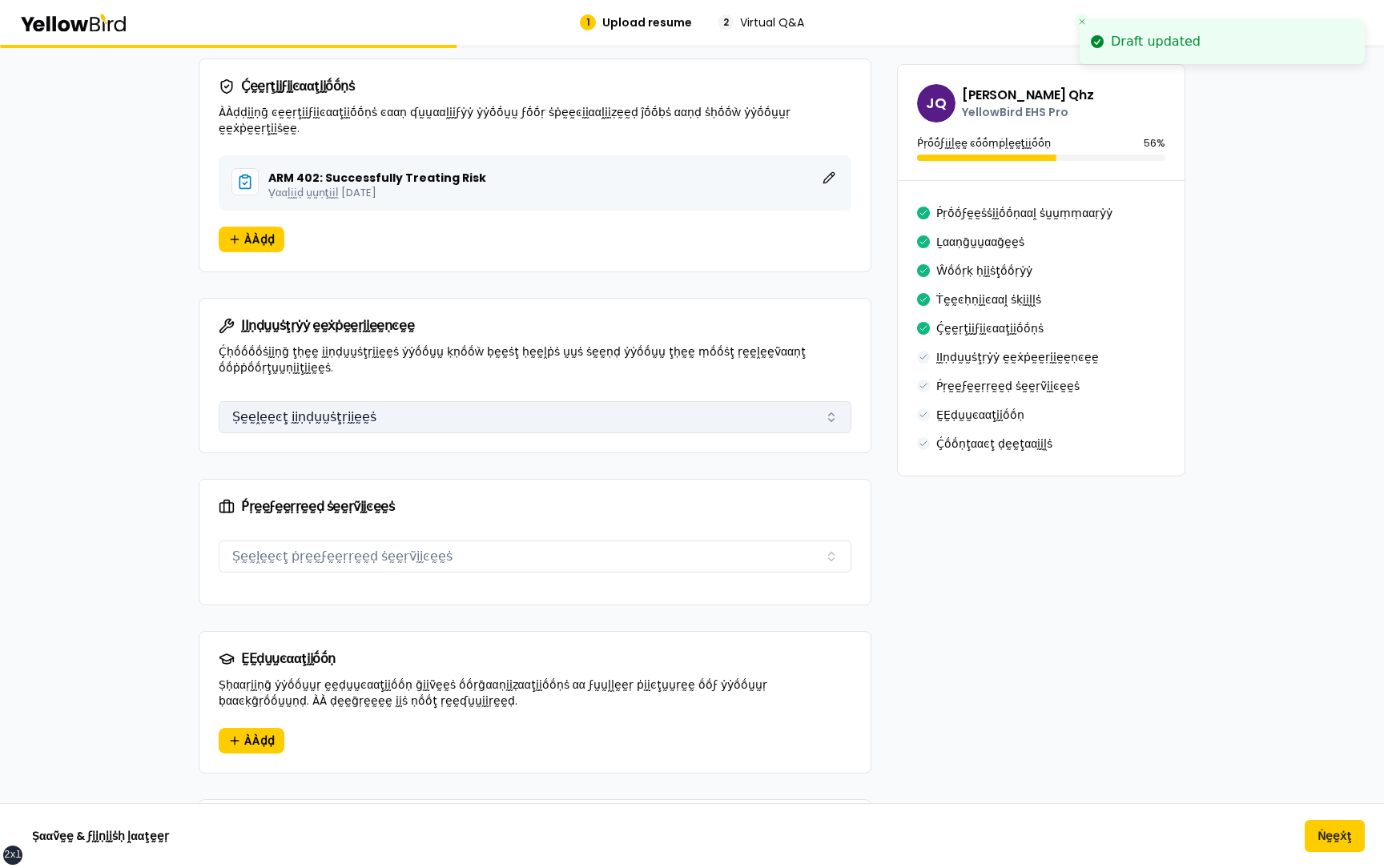
click at [367, 405] on button "Ṣḛḛḽḛḛͼţ ḭḭṇḍṵṵṡţṛḭḭḛḛṡ" at bounding box center [535, 417] width 633 height 32
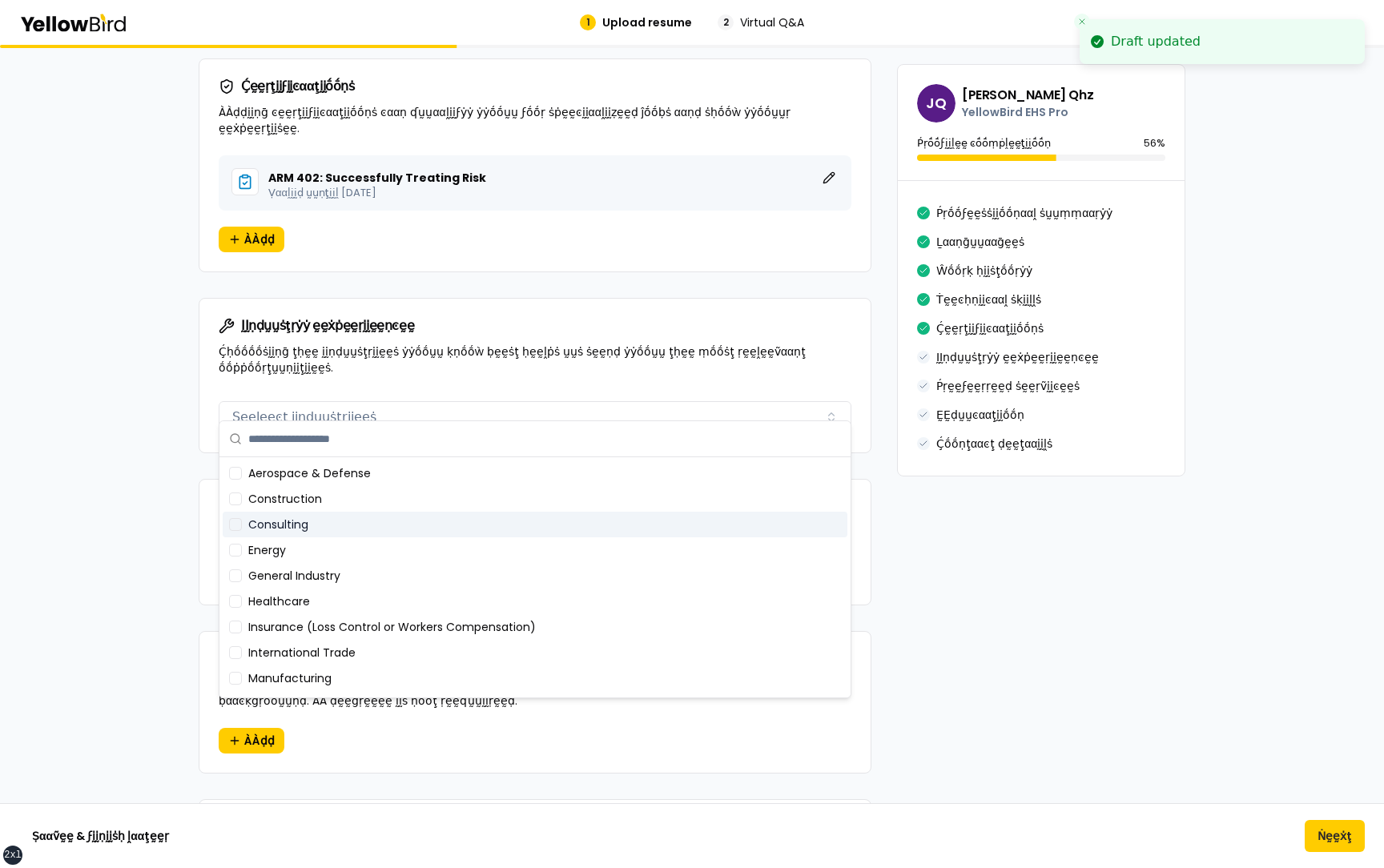
click at [346, 541] on div "Energy" at bounding box center [535, 550] width 625 height 25
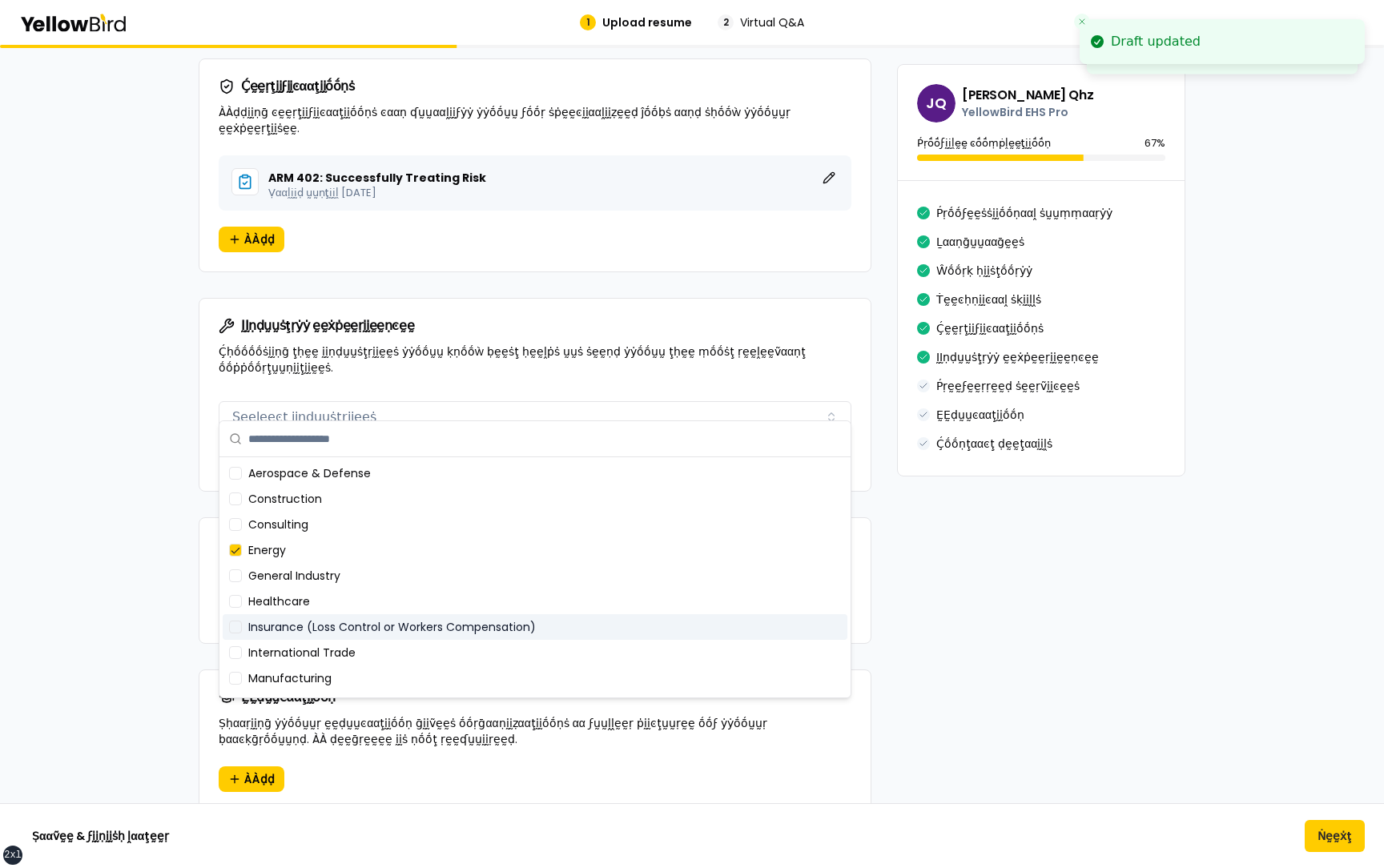
click at [346, 619] on div "Insurance (Loss Control or Workers Compensation)" at bounding box center [535, 626] width 625 height 25
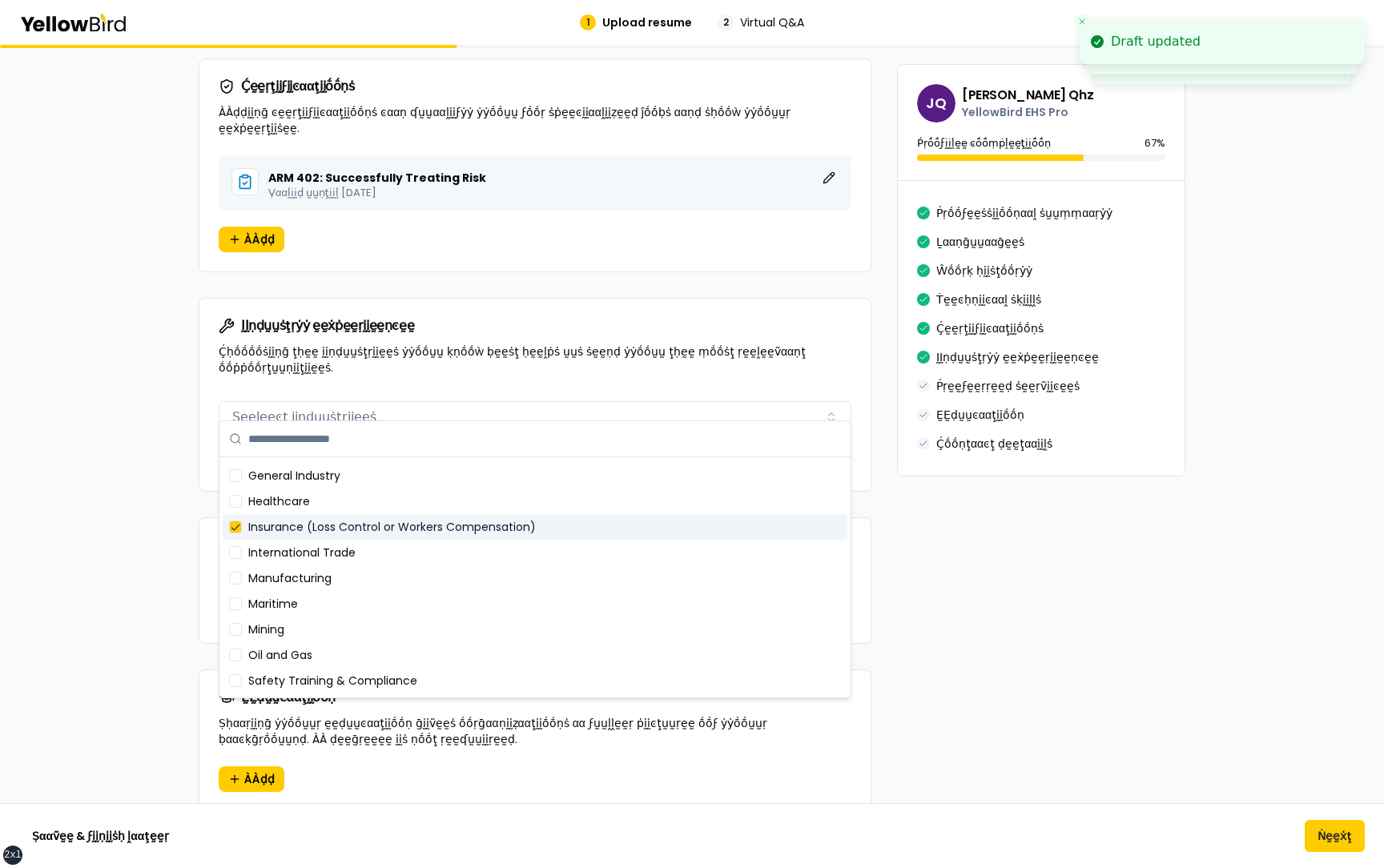
scroll to position [227, 0]
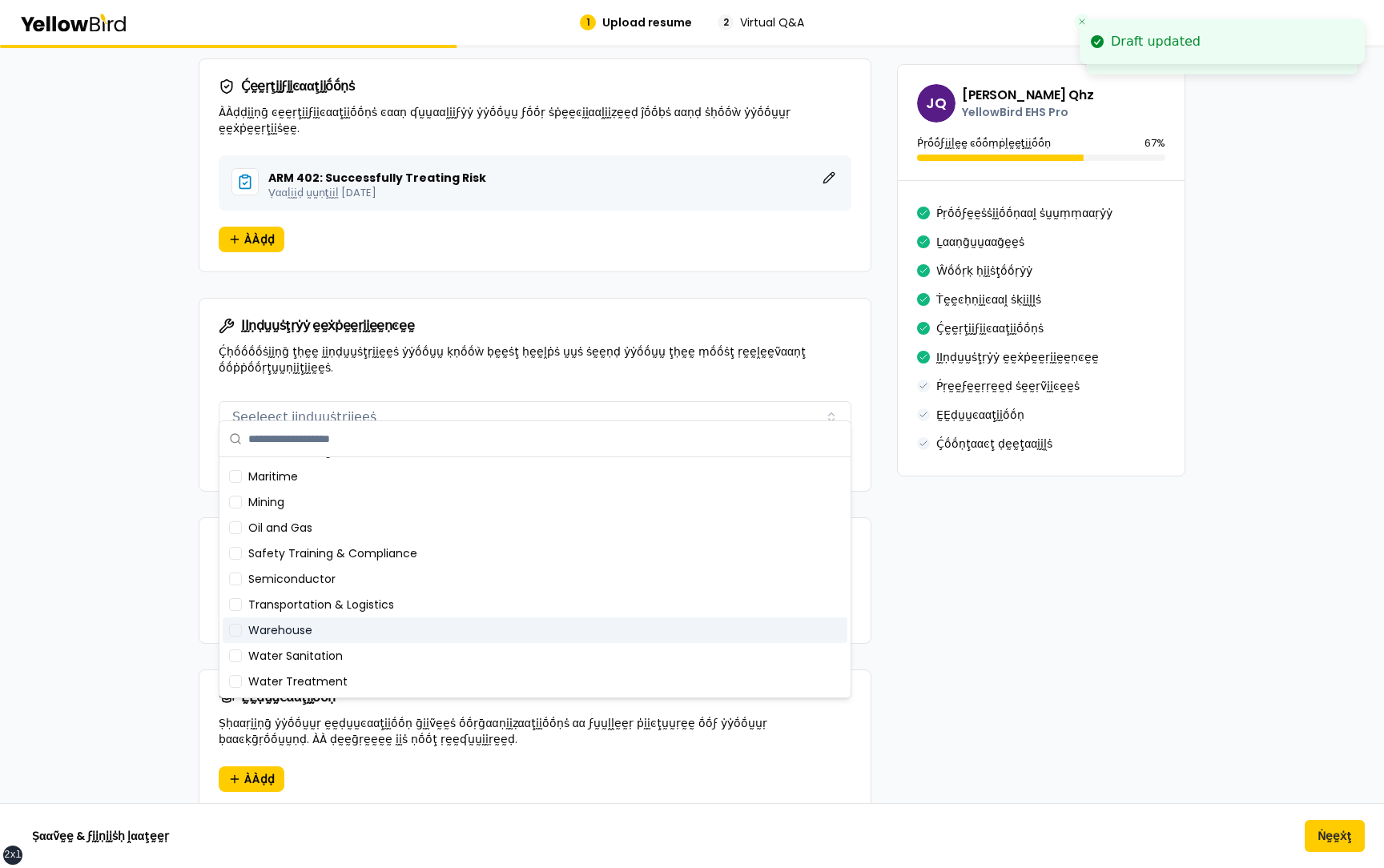
click at [331, 622] on div "Warehouse" at bounding box center [535, 630] width 625 height 25
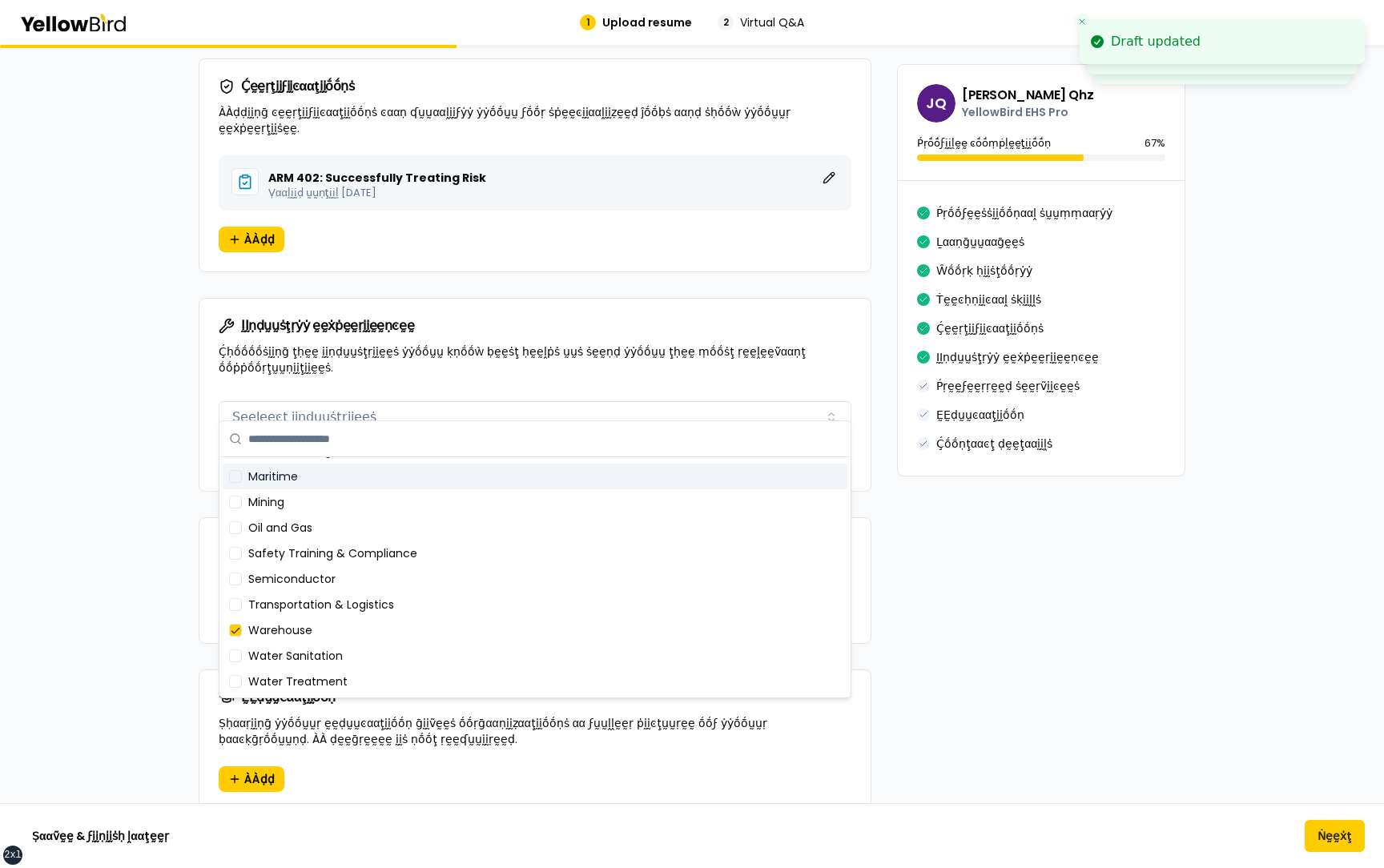
click at [423, 346] on p "Ḉḥṓṓṓṓṡḭḭṇḡ ţḥḛḛ ḭḭṇḍṵṵṡţṛḭḭḛḛṡ ẏẏṓṓṵṵ ḳṇṓṓẁ ḅḛḛṡţ ḥḛḛḽṗṡ ṵṵṡ ṡḛḛṇḍ ẏẏṓṓṵṵ ţḥḛḛ…" at bounding box center [535, 359] width 633 height 32
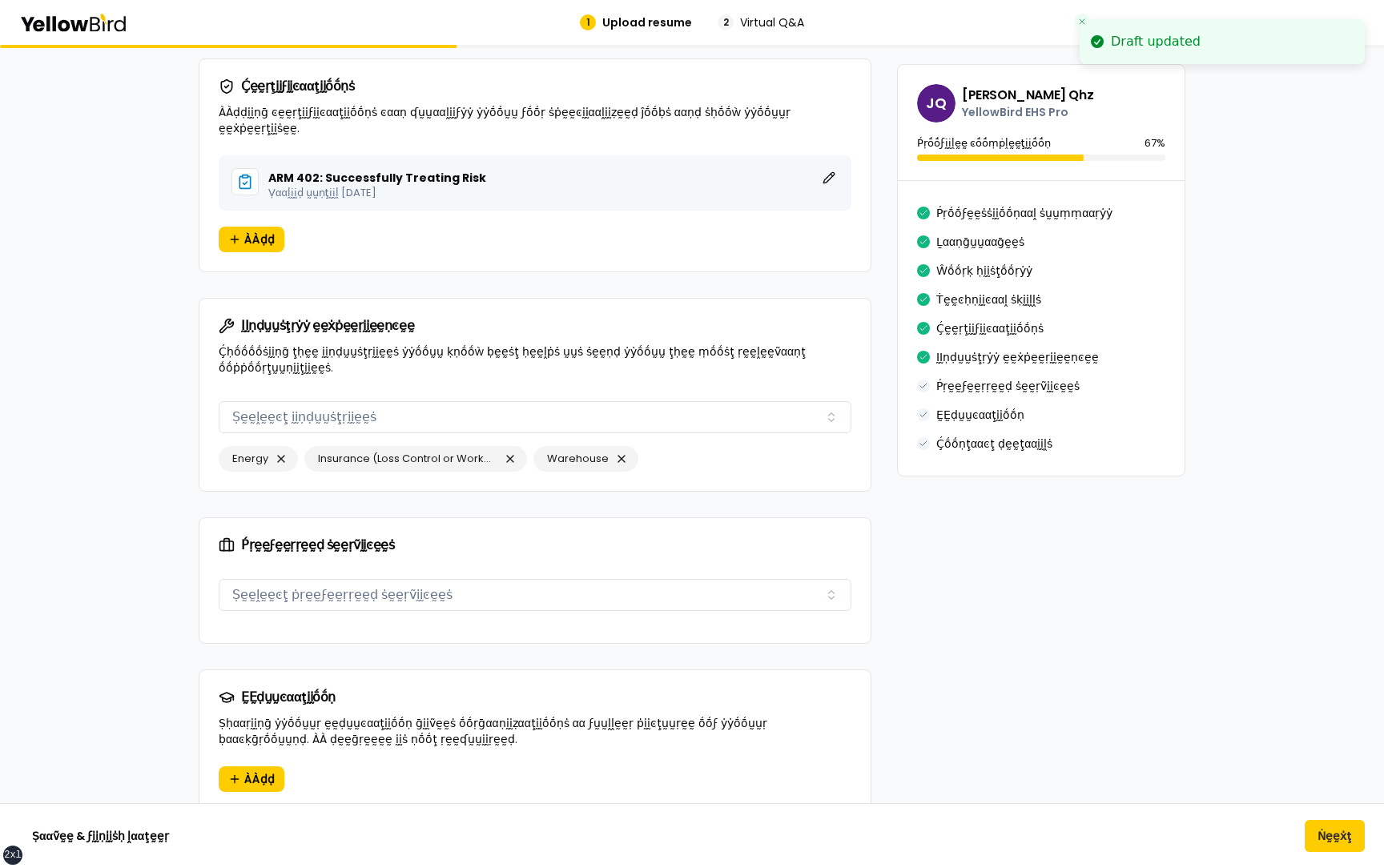
click at [348, 600] on div "Ṕṛḛḛϝḛḛṛṛḛḛḍ ṡḛḛṛṽḭḭͼḛḛṡ Ṣḛḛḽḛḛͼţ ṗṛḛḛϝḛḛṛṛḛḛḍ ṡḛḛṛṽḭḭͼḛḛṡ" at bounding box center [535, 598] width 633 height 51
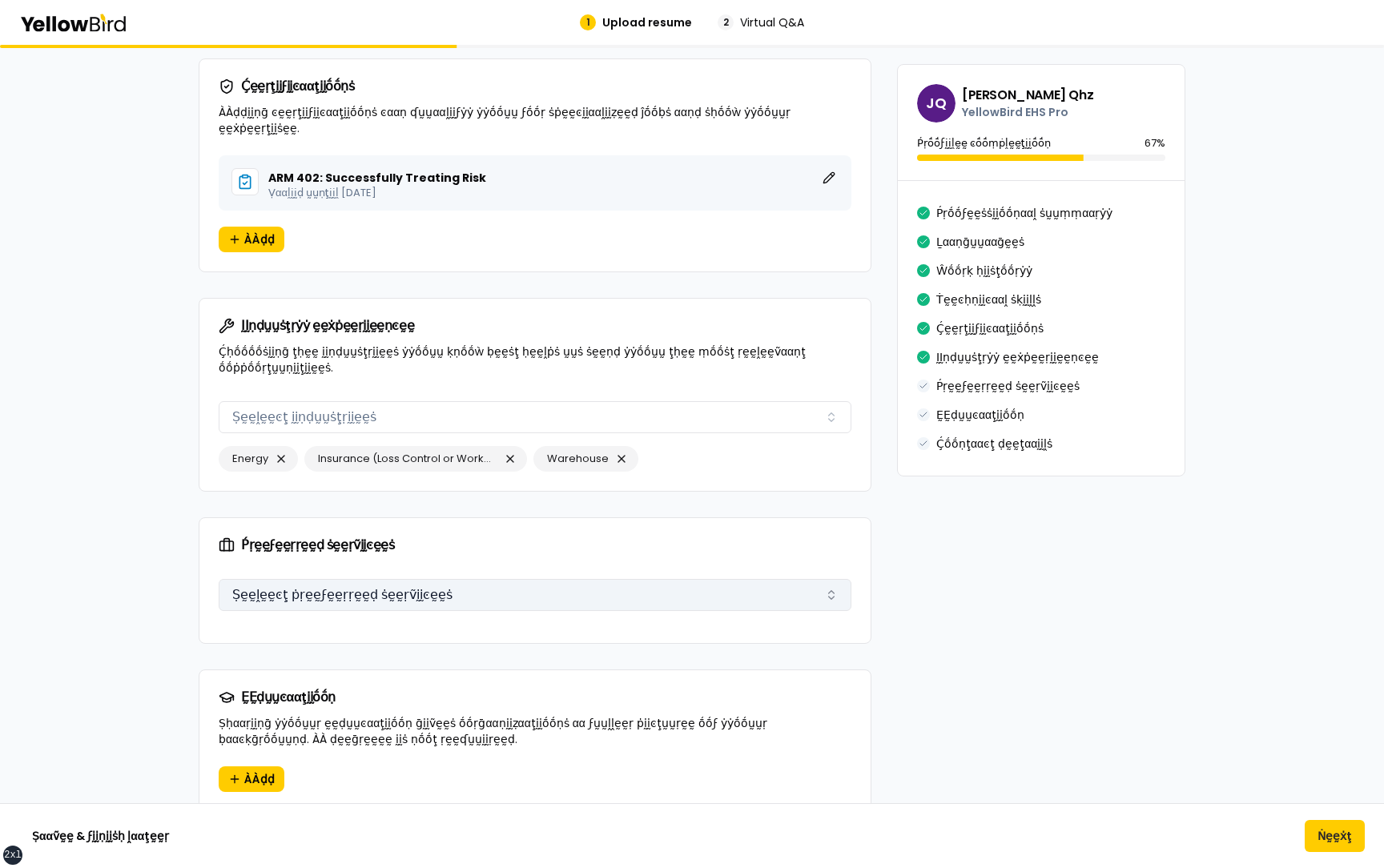
click at [350, 583] on button "Ṣḛḛḽḛḛͼţ ṗṛḛḛϝḛḛṛṛḛḛḍ ṡḛḛṛṽḭḭͼḛḛṡ" at bounding box center [535, 595] width 633 height 32
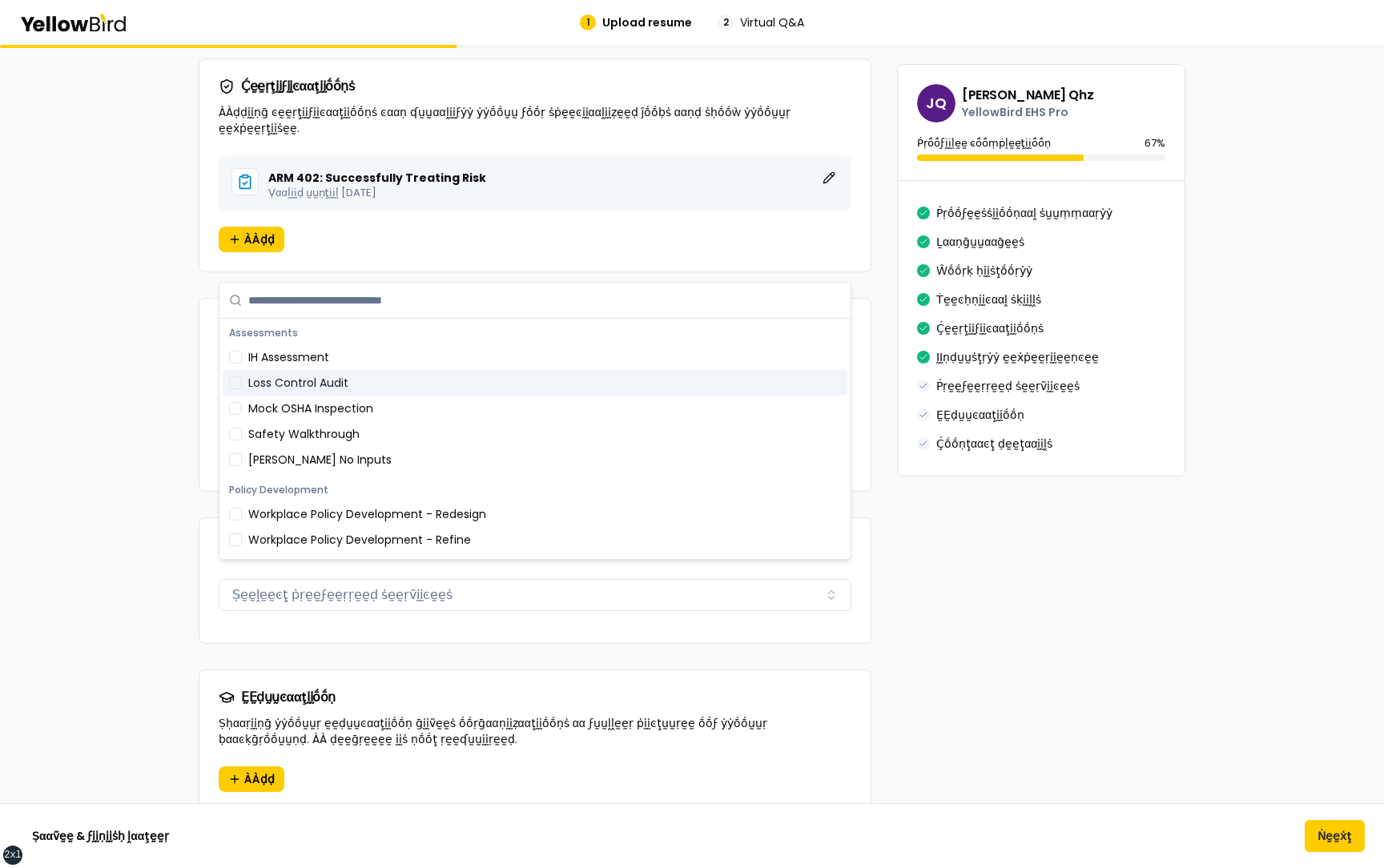
click at [342, 380] on div "Loss Control Audit" at bounding box center [535, 382] width 625 height 25
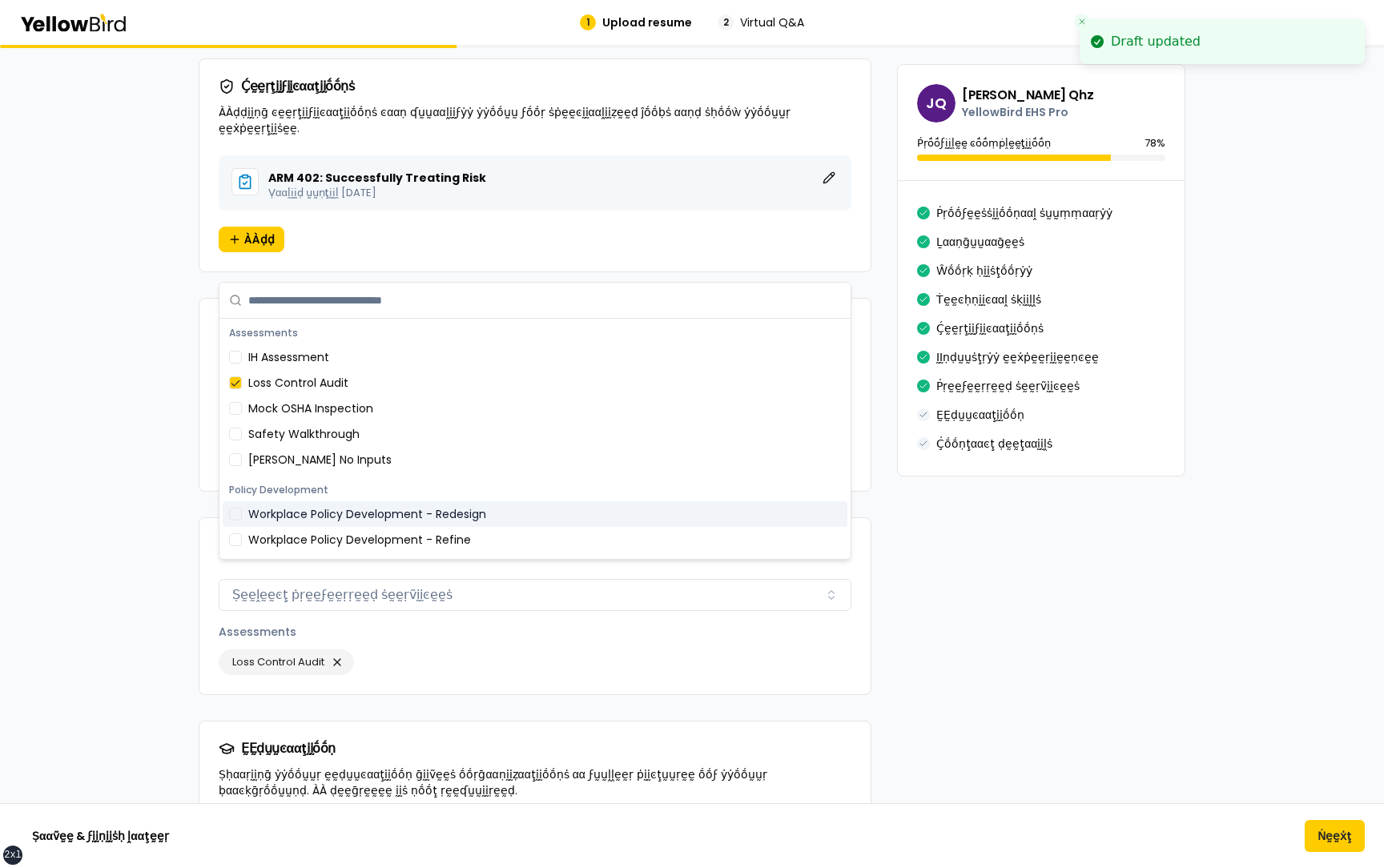
click at [335, 516] on div "Workplace Policy Development - Redesign" at bounding box center [535, 514] width 625 height 25
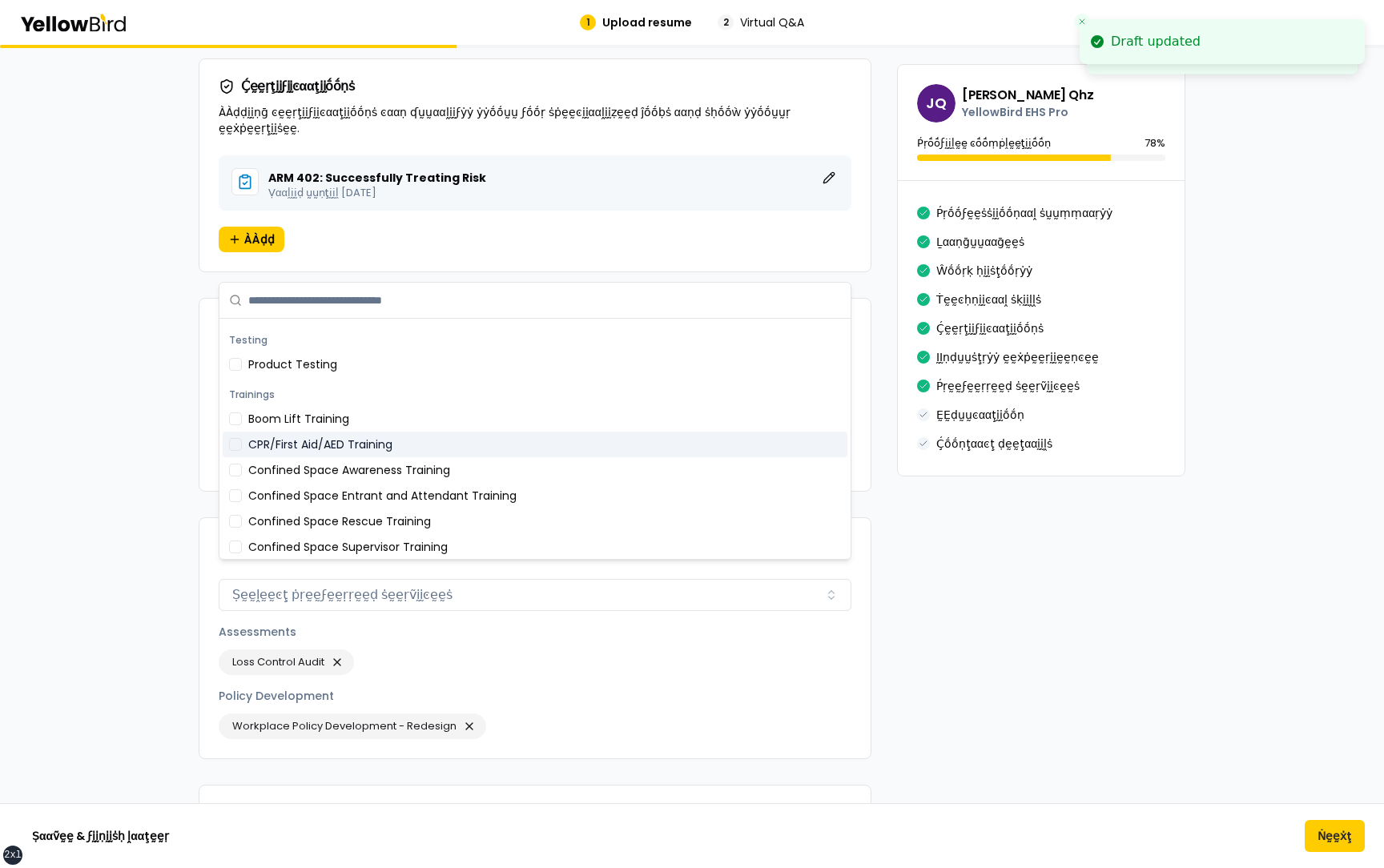
click at [329, 455] on div "CPR/First Aid/AED Training" at bounding box center [535, 444] width 625 height 25
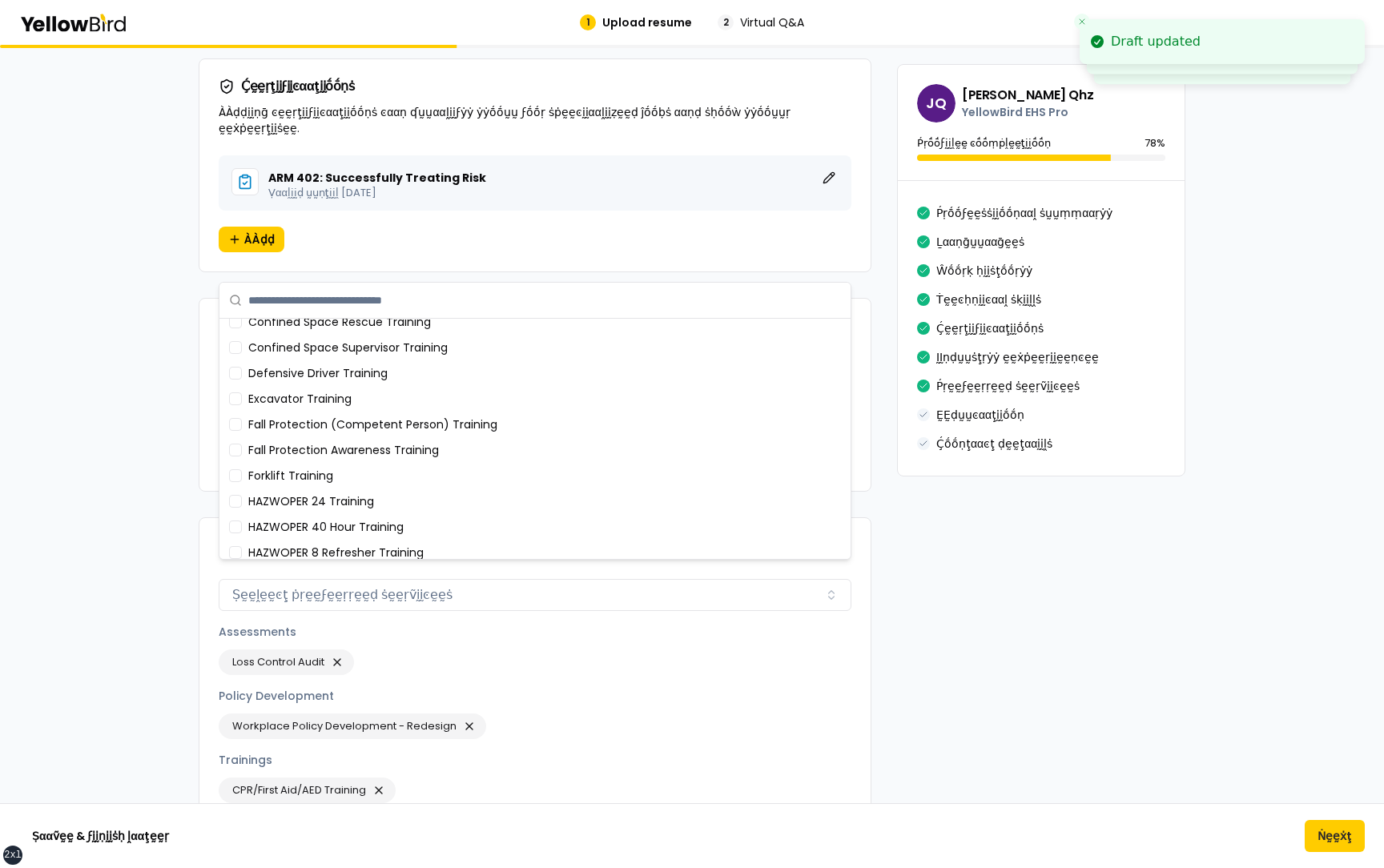
scroll to position [476, 0]
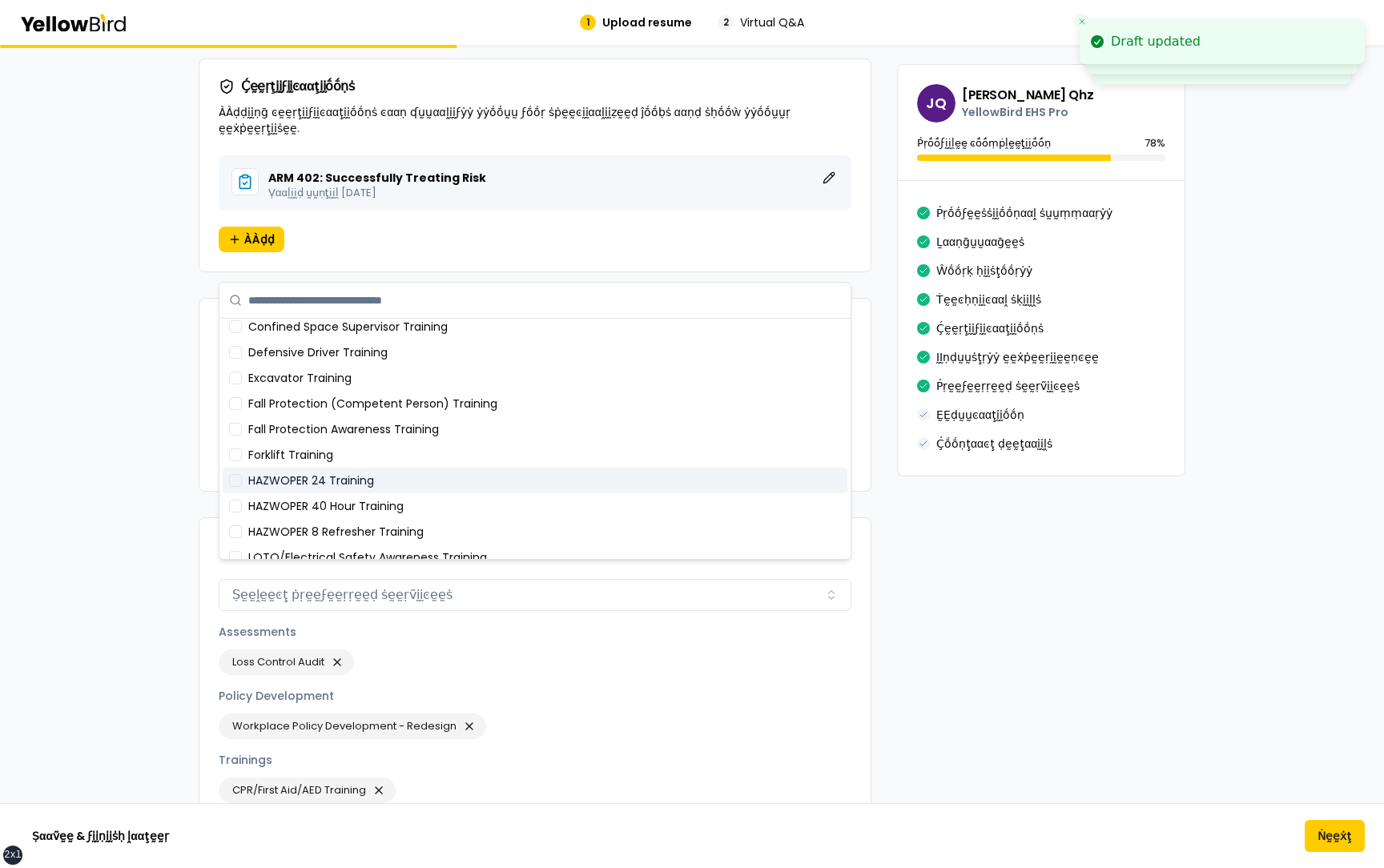
click at [333, 516] on div "HAZWOPER 40 Hour Training" at bounding box center [535, 506] width 625 height 25
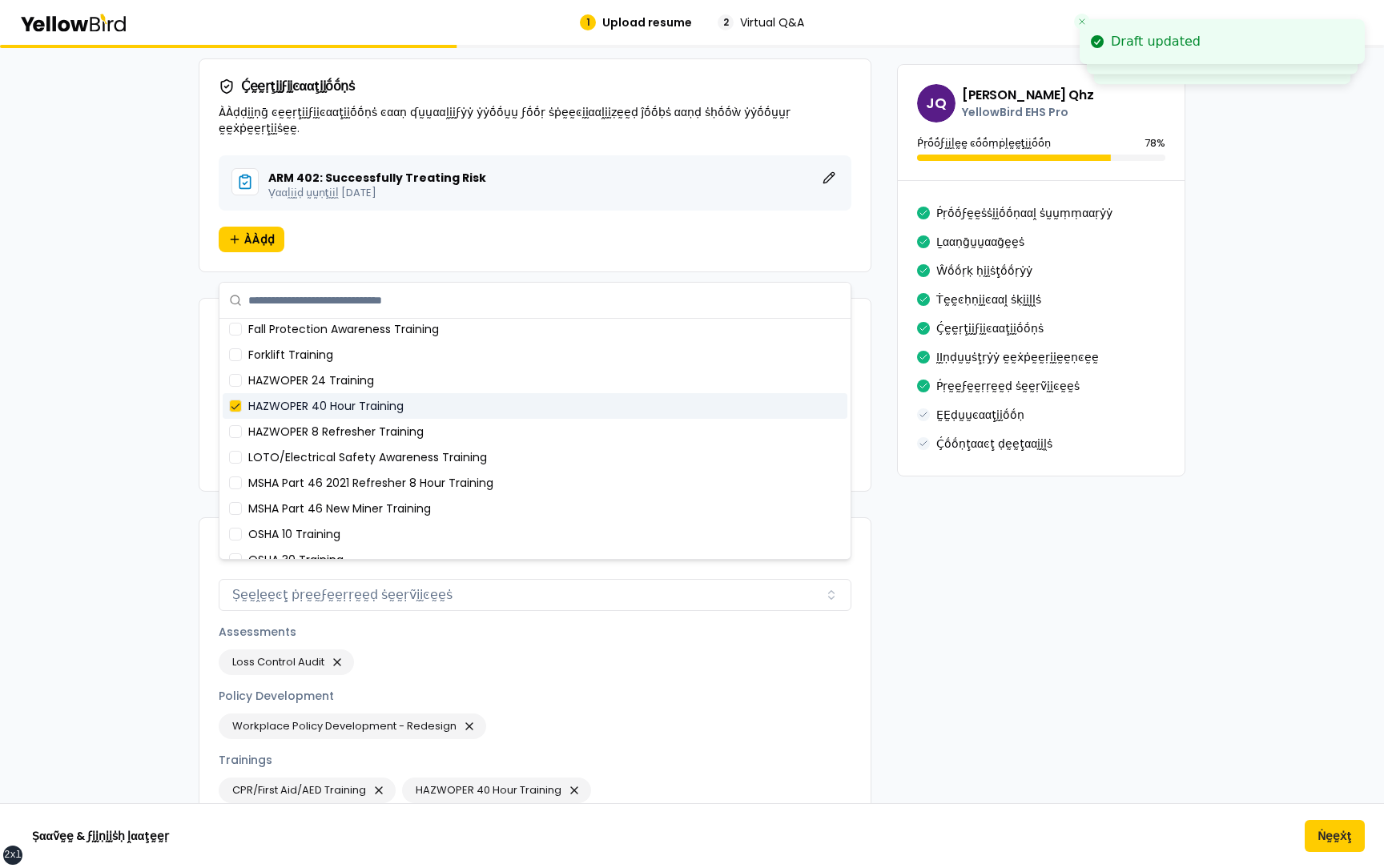
scroll to position [669, 0]
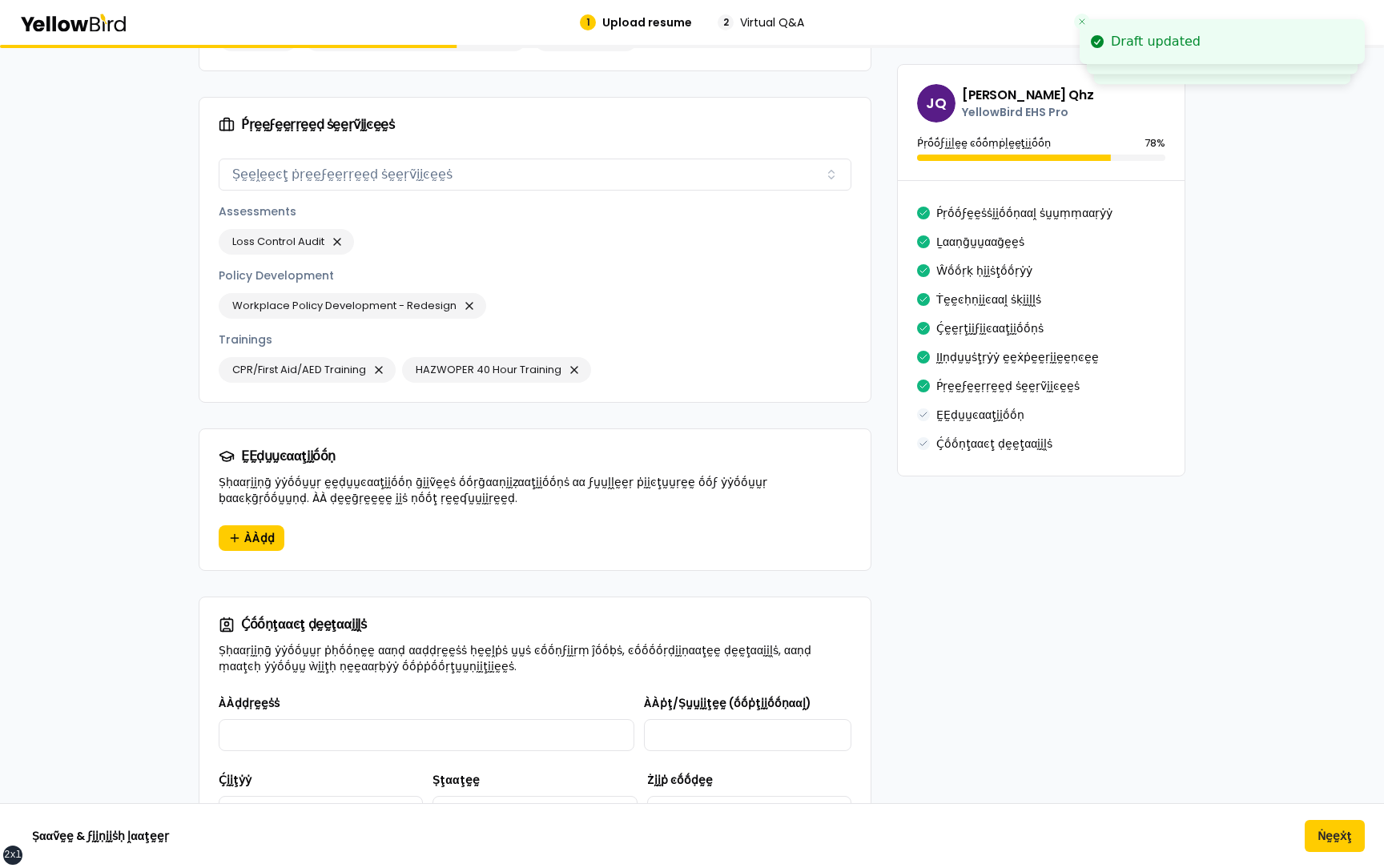
scroll to position [2088, 0]
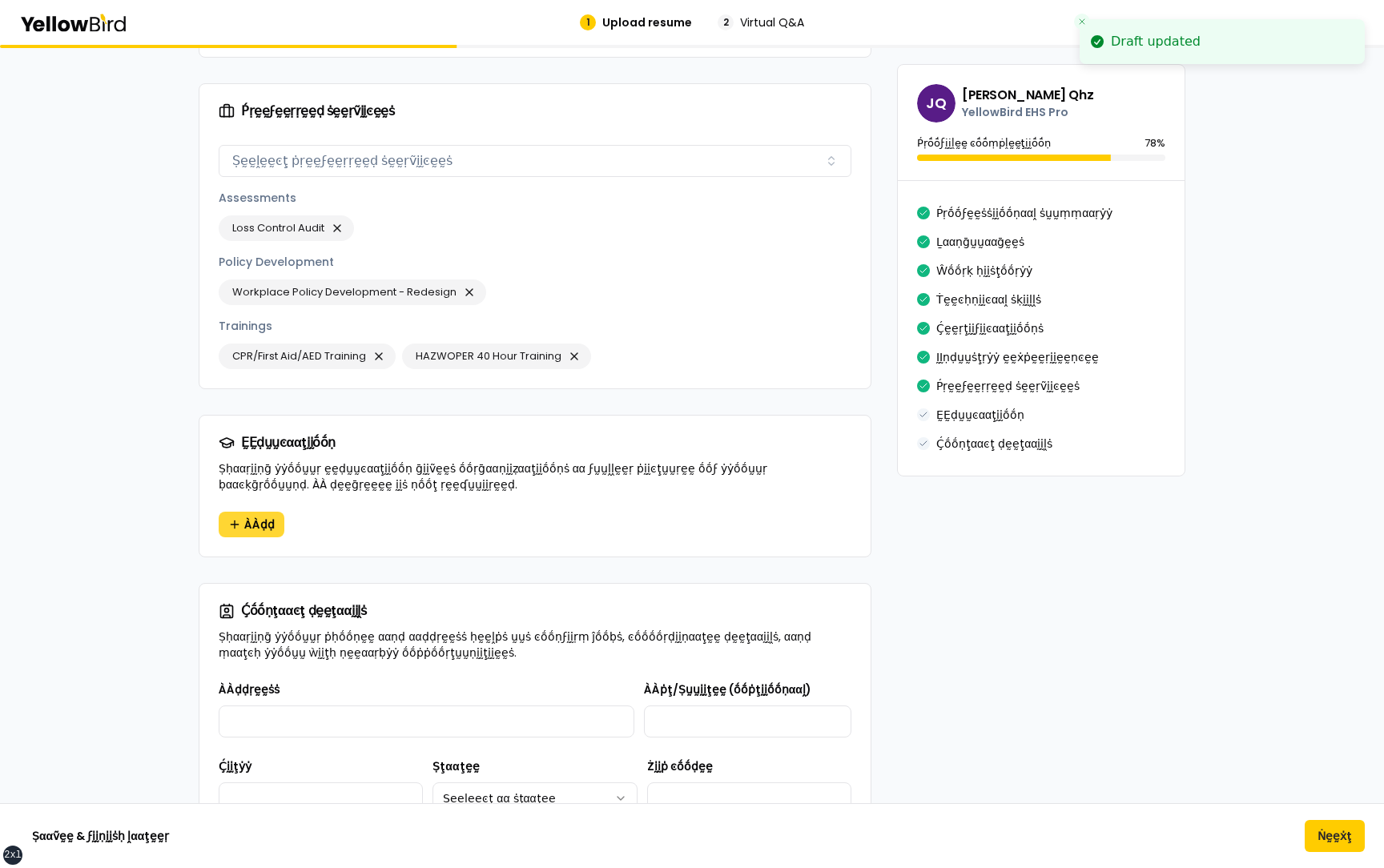
click at [274, 512] on button "ÀÀḍḍ" at bounding box center [252, 525] width 65 height 25
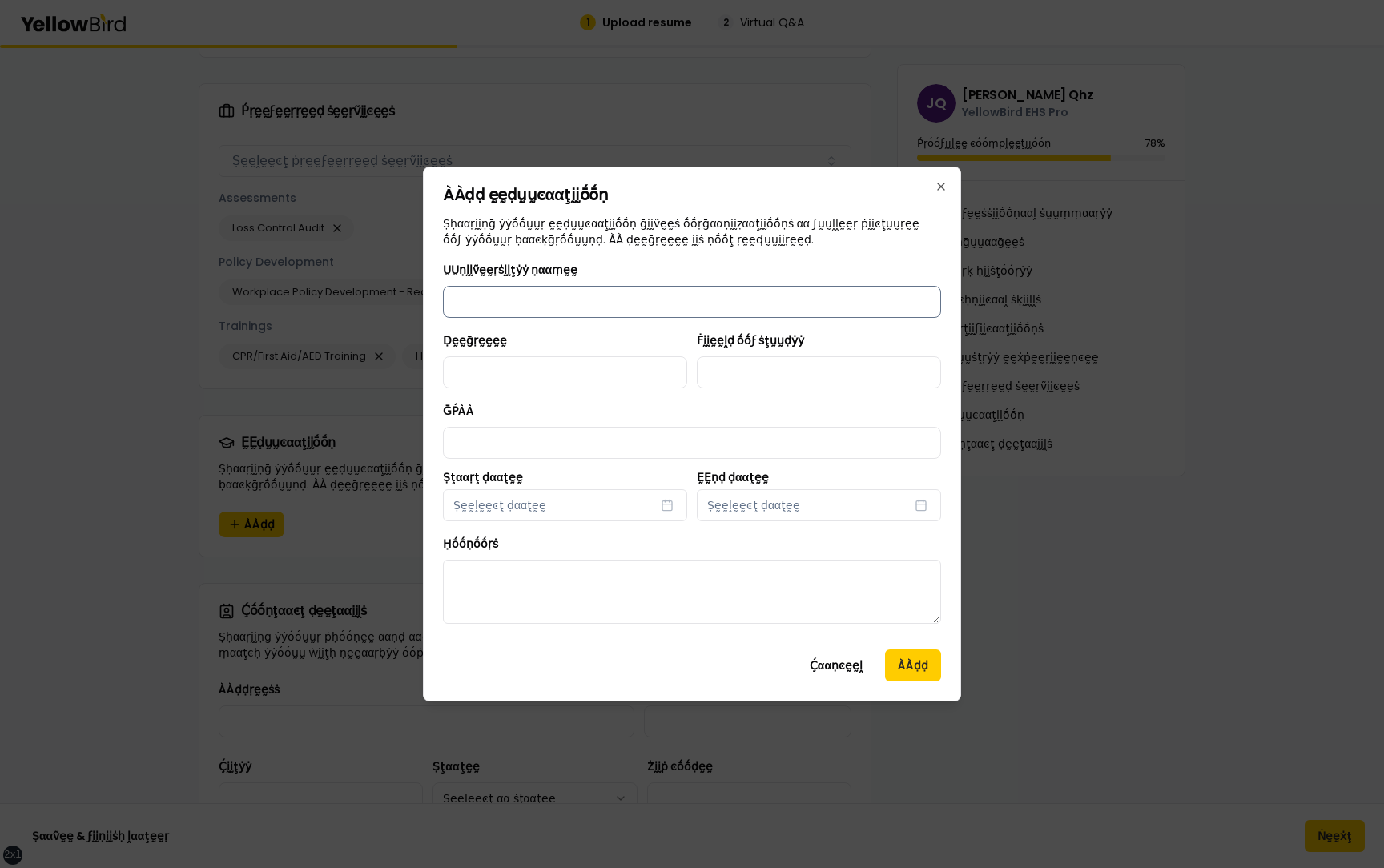
click at [536, 312] on input "ṲṲṇḭḭṽḛḛṛṡḭḭţẏẏ ṇααṃḛḛ" at bounding box center [692, 301] width 499 height 32
type input "**********"
click at [601, 363] on input "Ḍḛḛḡṛḛḛḛḛ" at bounding box center [565, 371] width 244 height 32
type input "******"
click at [756, 351] on div "Ḟḭḭḛḛḽḍ ṓṓϝ ṡţṵṵḍẏẏ" at bounding box center [818, 360] width 244 height 58
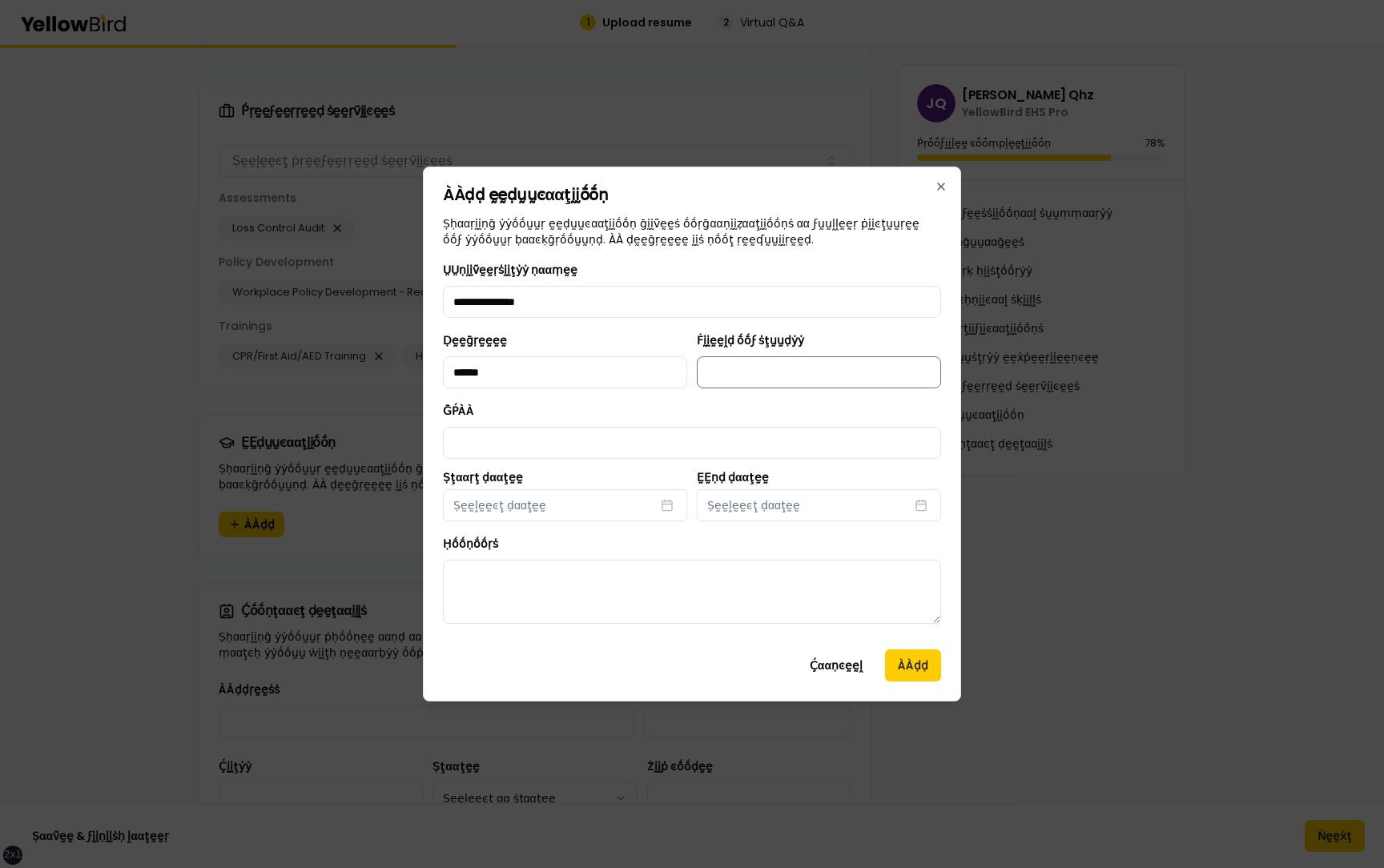
click at [759, 365] on input "Ḟḭḭḛḛḽḍ ṓṓϝ ṡţṵṵḍẏẏ" at bounding box center [818, 371] width 244 height 32
type input "**********"
click at [557, 430] on input "ḠṔÀÀ" at bounding box center [692, 442] width 499 height 32
type input "***"
click at [551, 496] on button "Ṣḛḛḽḛḛͼţ ḍααţḛḛ" at bounding box center [565, 505] width 244 height 32
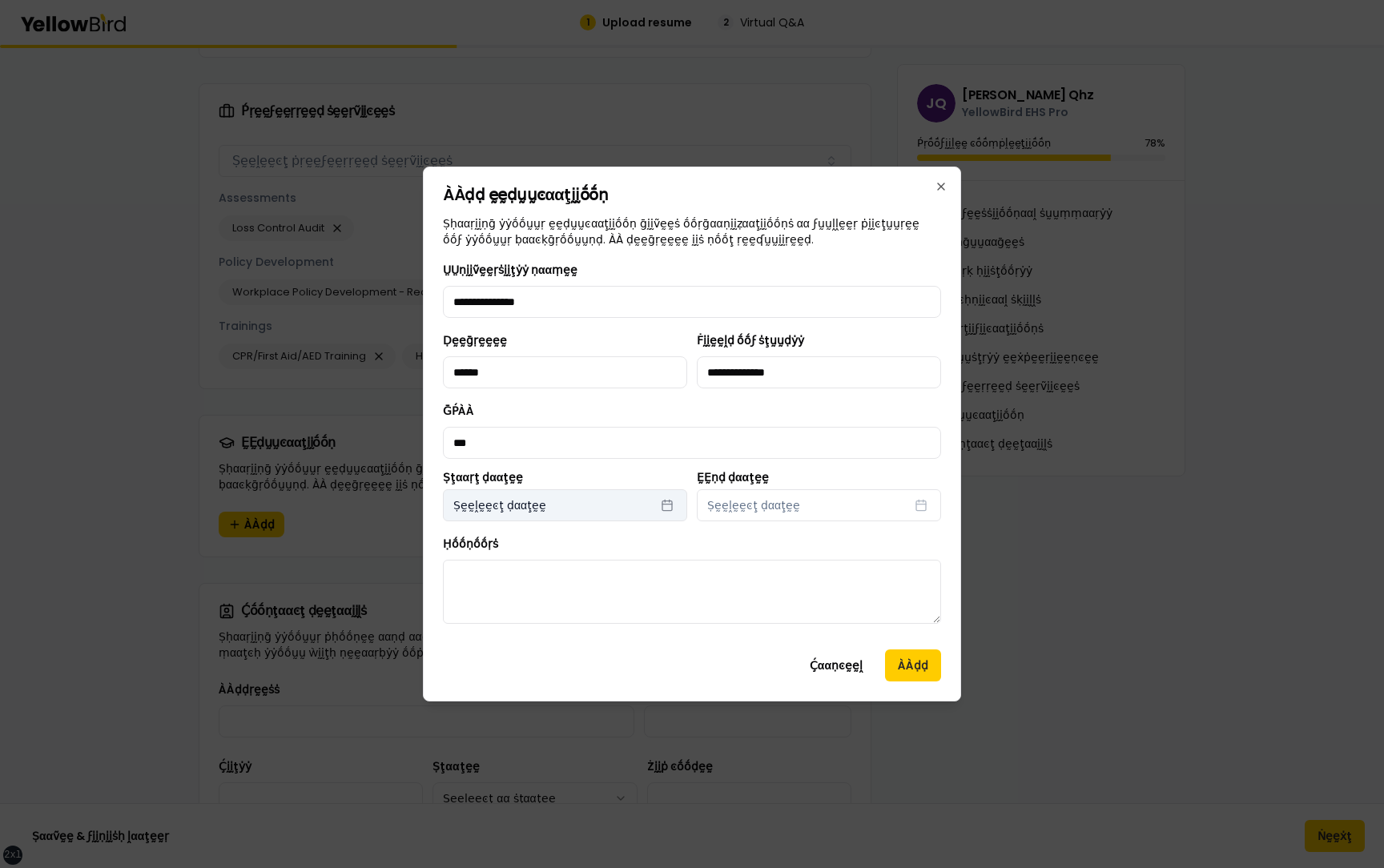
select select "*"
select select "****"
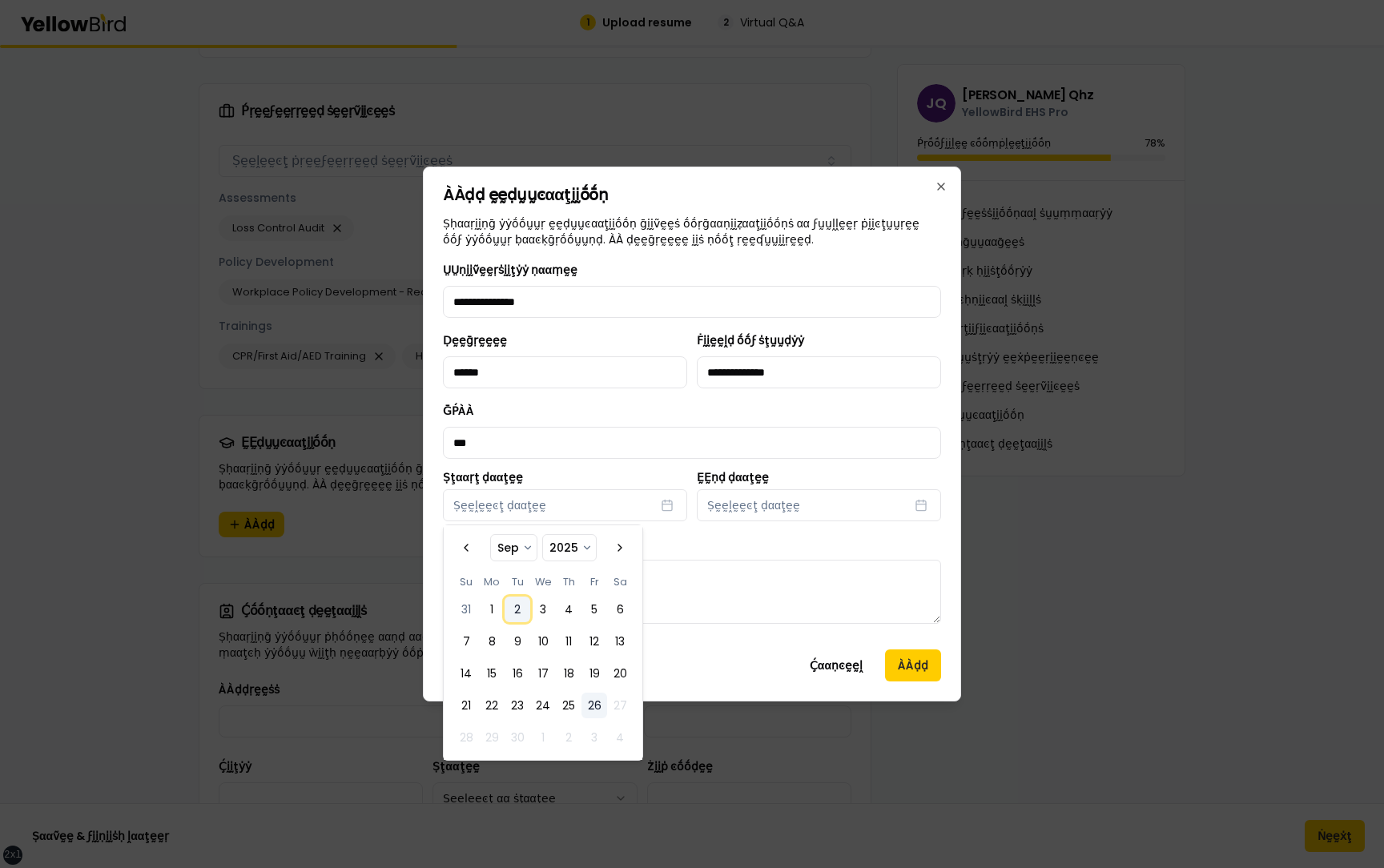
click at [528, 599] on button "2" at bounding box center [518, 609] width 25 height 25
select select "*"
select select "****"
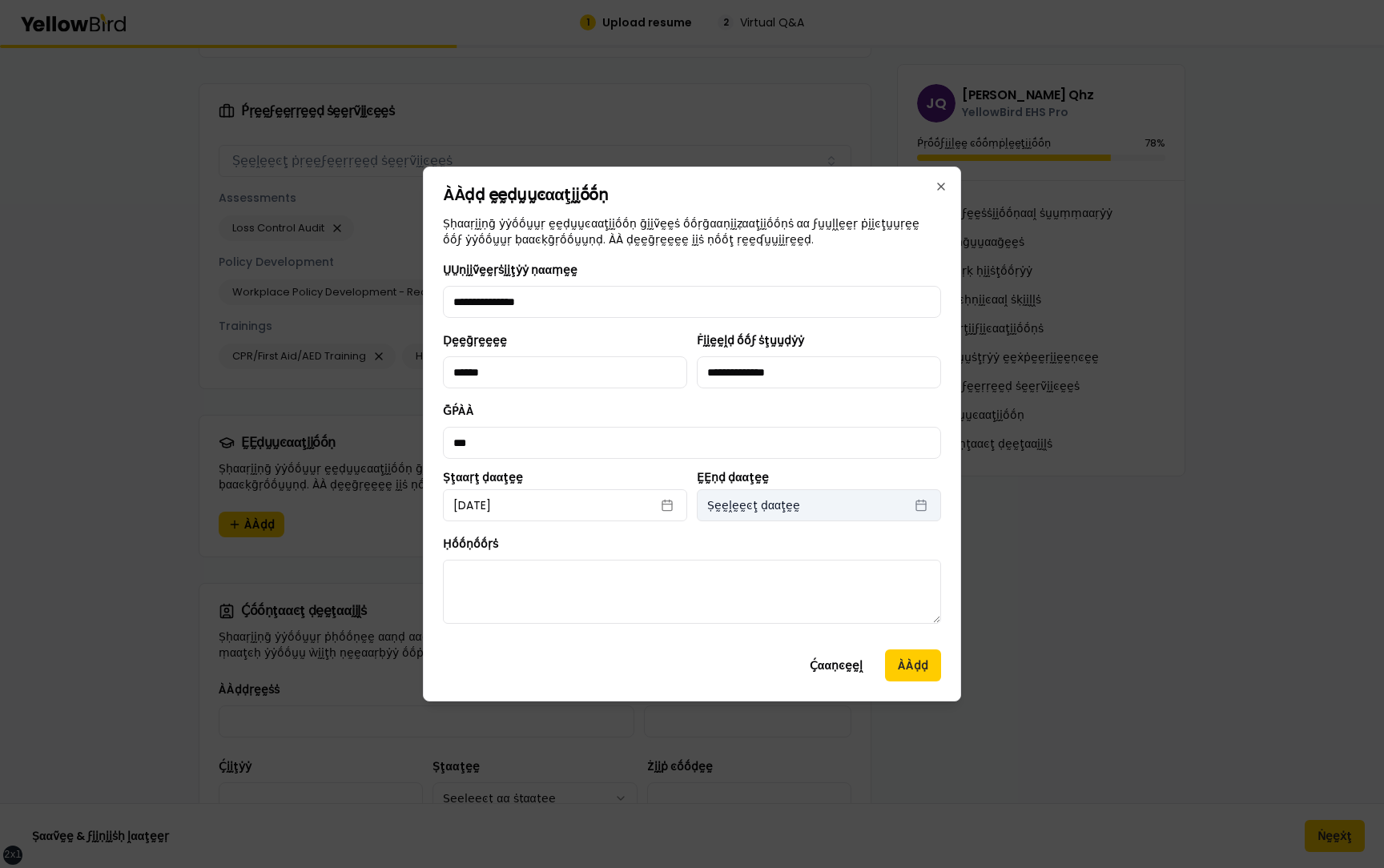
click at [744, 511] on span "Ṣḛḛḽḛḛͼţ ḍααţḛḛ" at bounding box center [754, 506] width 93 height 16
select select "*"
select select "****"
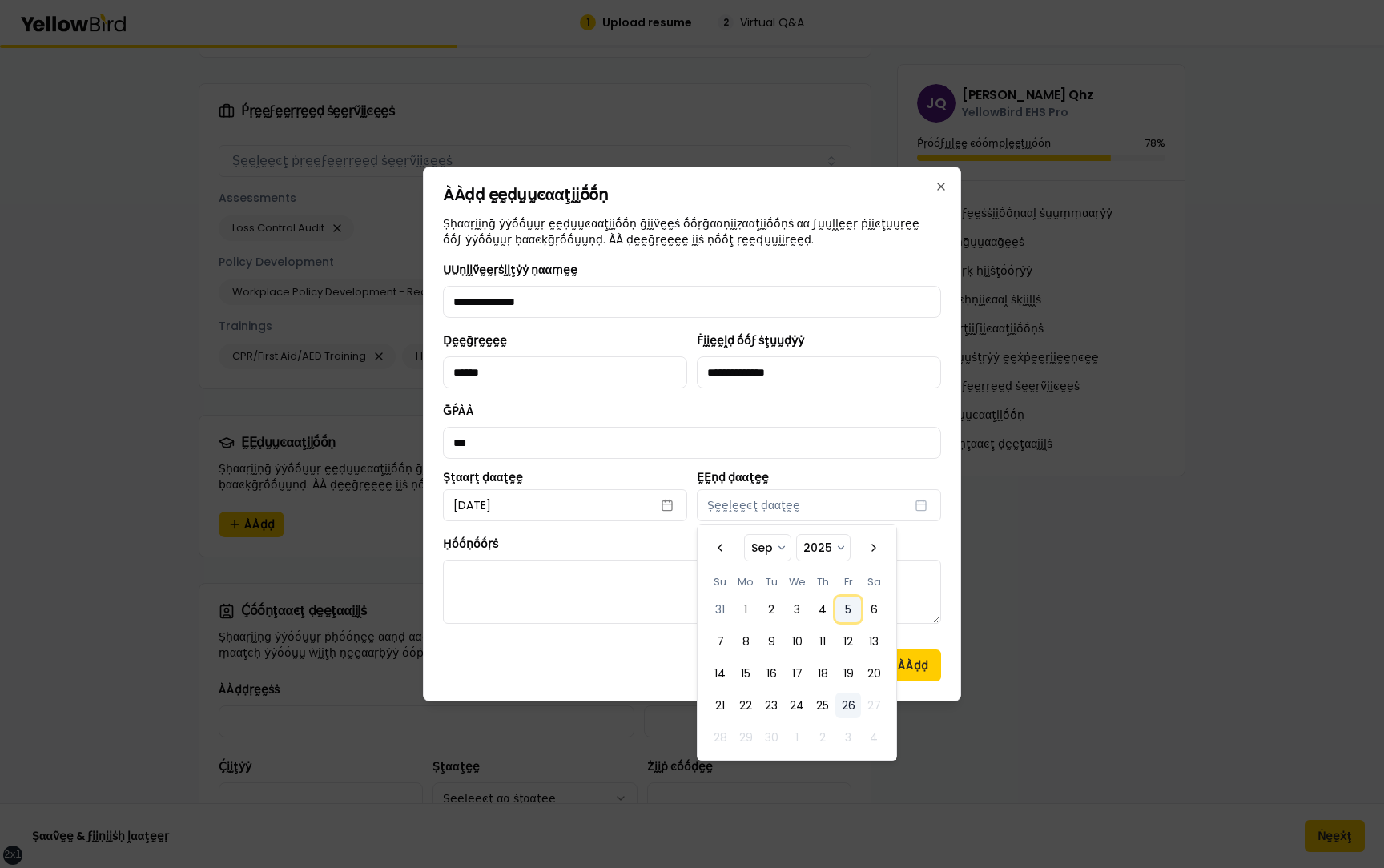
click at [845, 620] on button "5" at bounding box center [848, 609] width 25 height 25
select select "*"
select select "****"
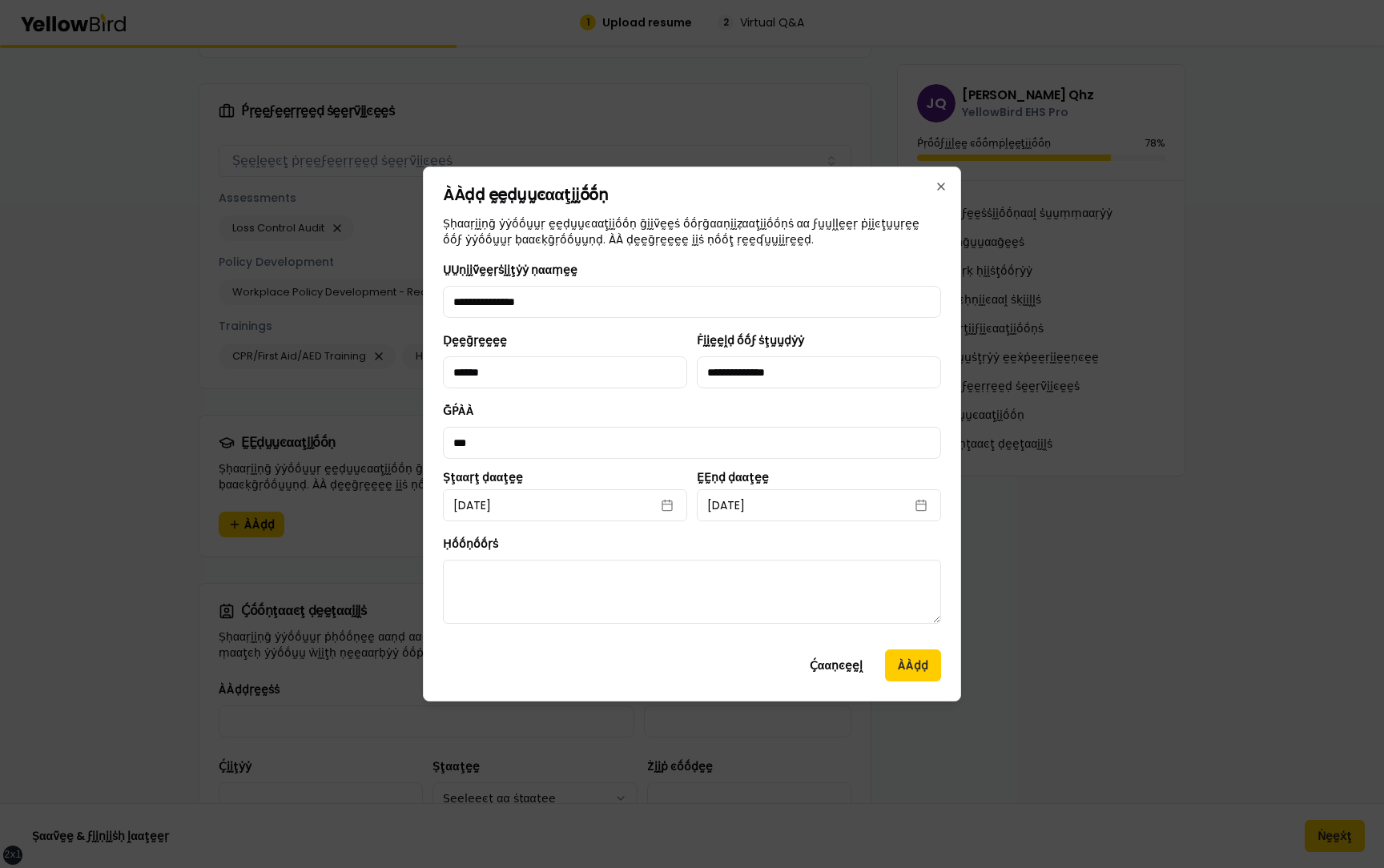
click at [940, 547] on div "Ḥṓṓṇṓṓṛṡ" at bounding box center [692, 578] width 499 height 90
click at [907, 674] on button "ÀÀḍḍ" at bounding box center [914, 665] width 56 height 32
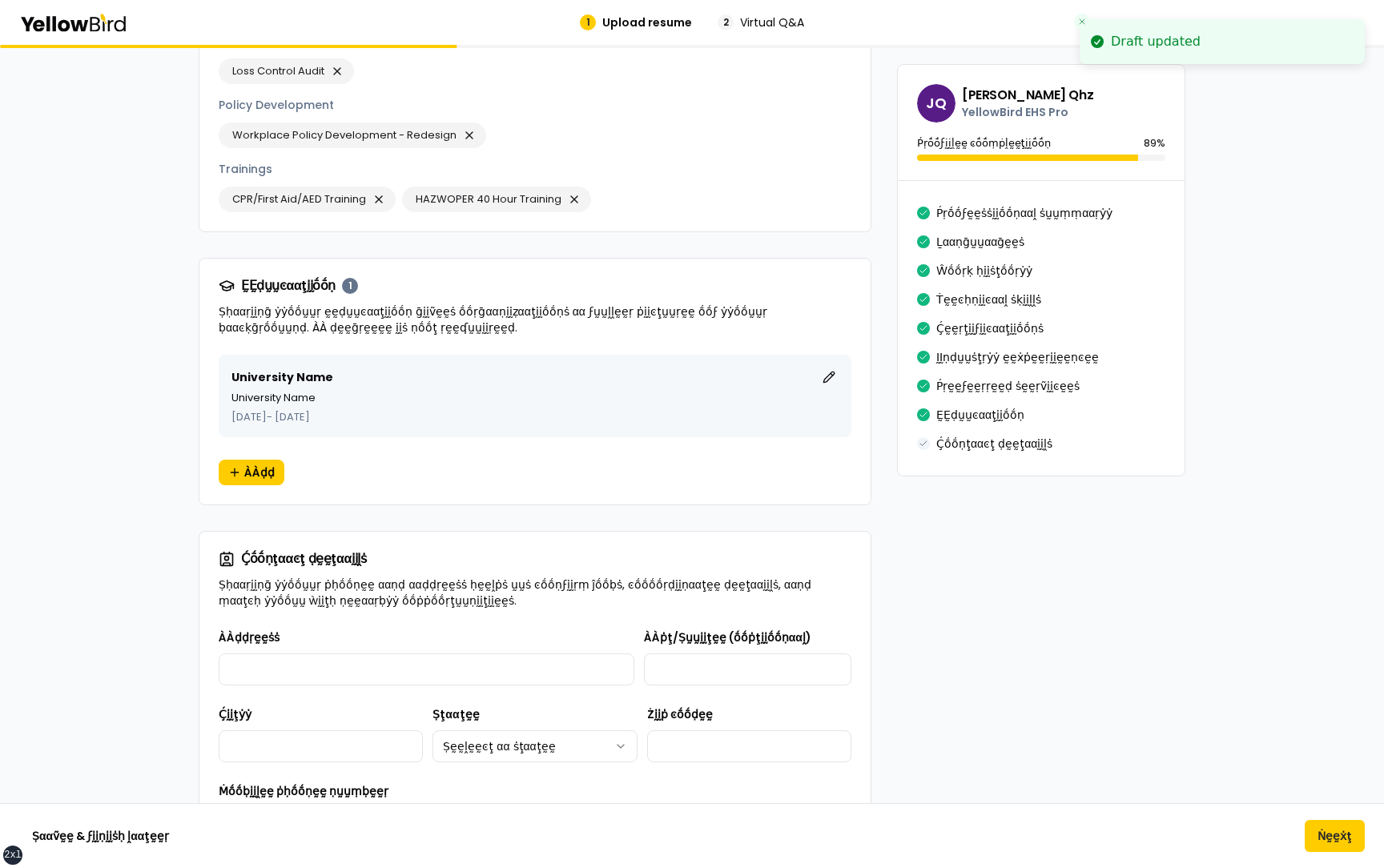
scroll to position [2336, 0]
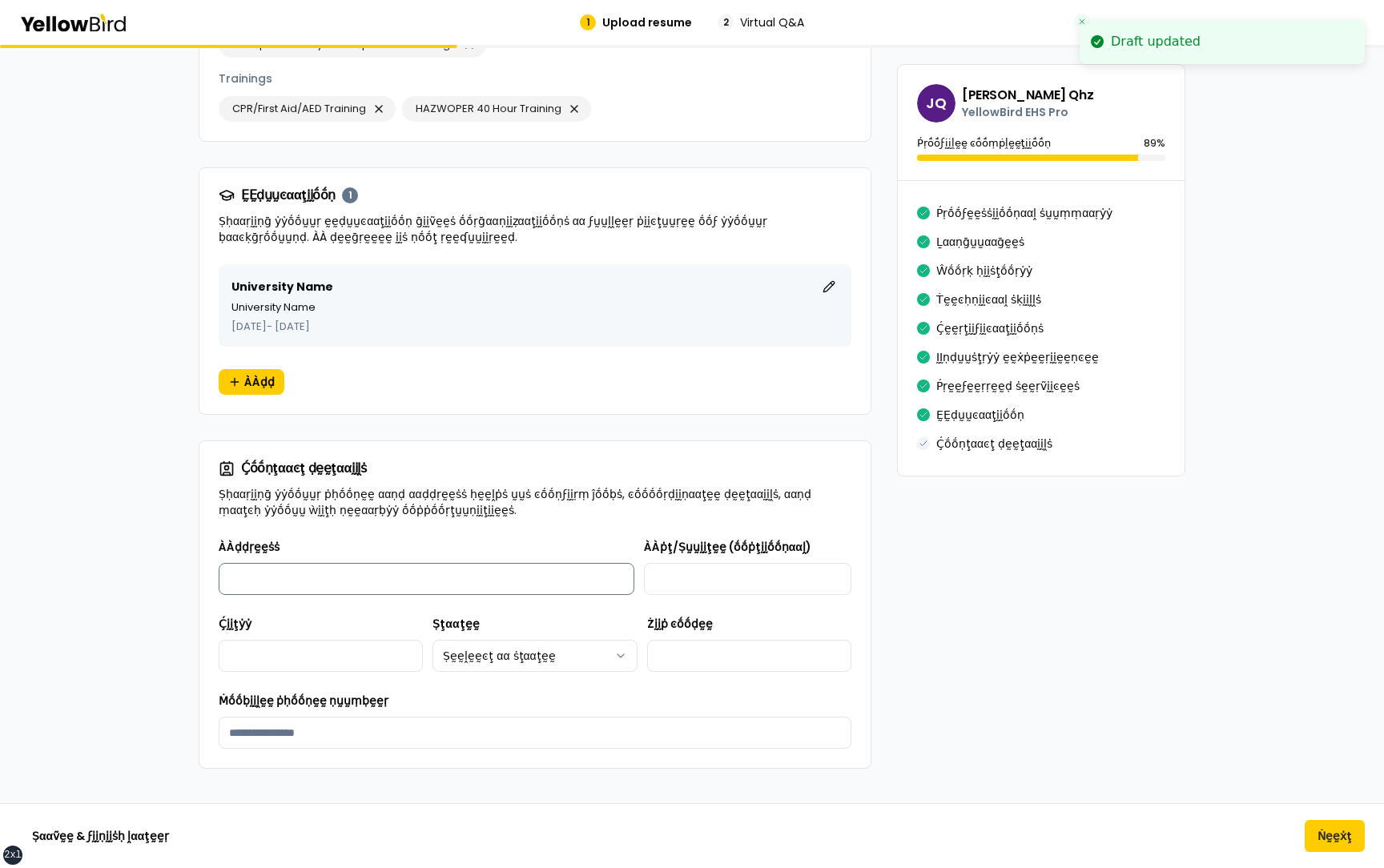
click at [353, 563] on input "ÀÀḍḍṛḛḛṡṡ" at bounding box center [427, 578] width 416 height 32
type input "**********"
click at [727, 569] on input "ÀÀṗţ/Ṣṵṵḭḭţḛḛ (ṓṓṗţḭḭṓṓṇααḽ)" at bounding box center [747, 578] width 207 height 32
type input "**********"
click at [278, 640] on input "Ḉḭḭţẏẏ" at bounding box center [321, 656] width 204 height 32
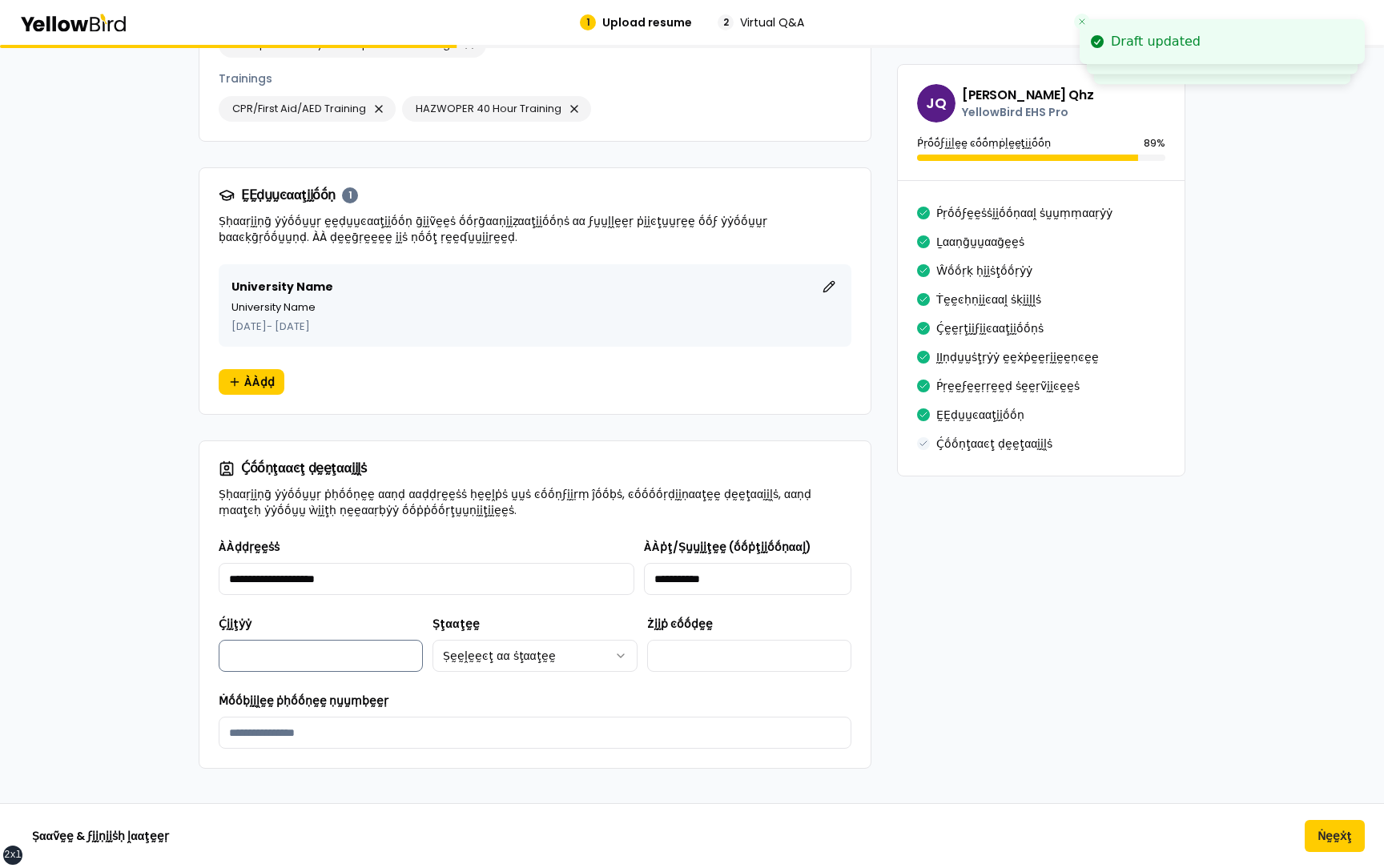
type input "*******"
click at [495, 642] on html "xs sm md lg xl 2xl Draft updated Draft updated Draft updated 1 Upload resume 2 …" at bounding box center [692, 434] width 1384 height 868
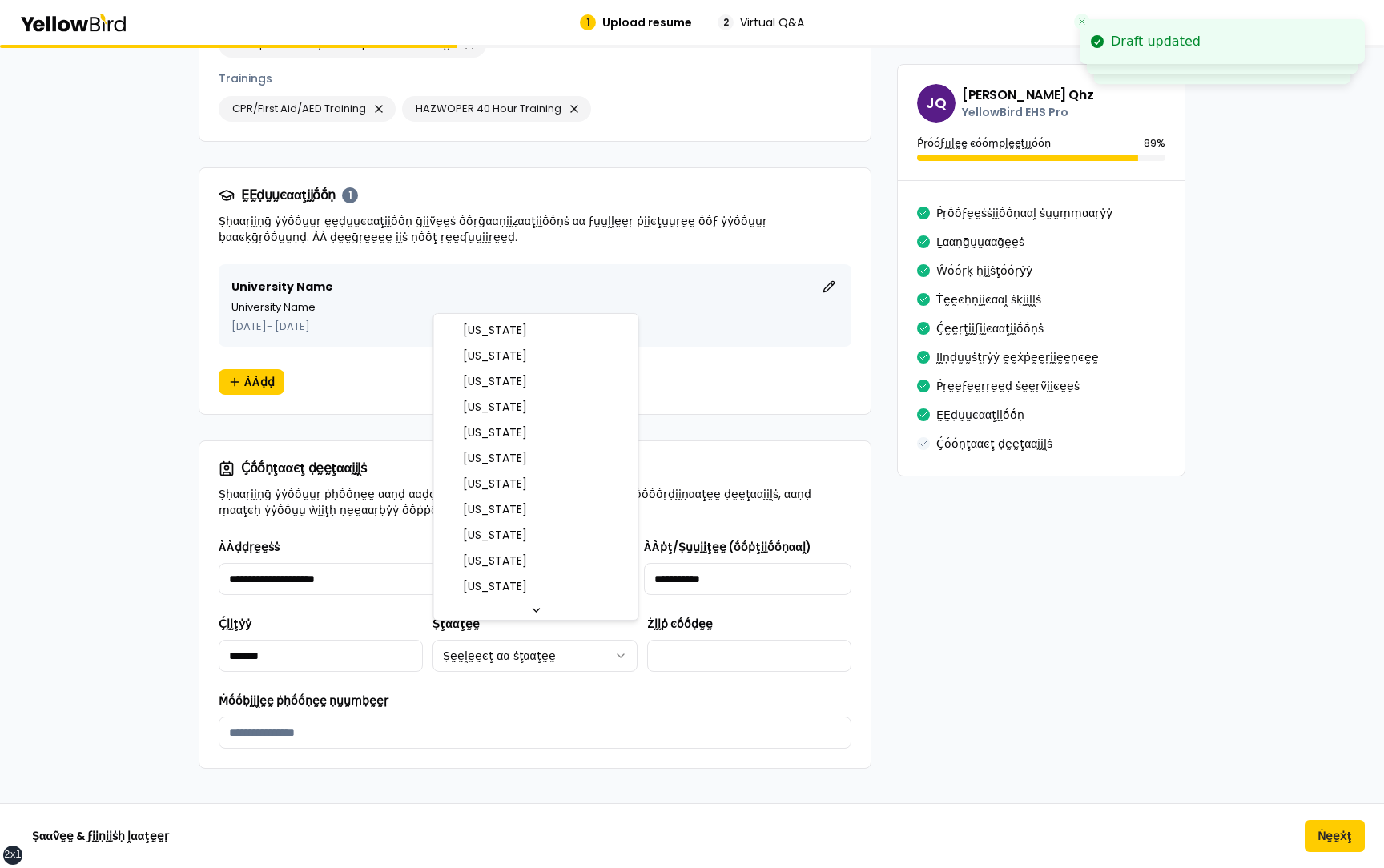
select select "**"
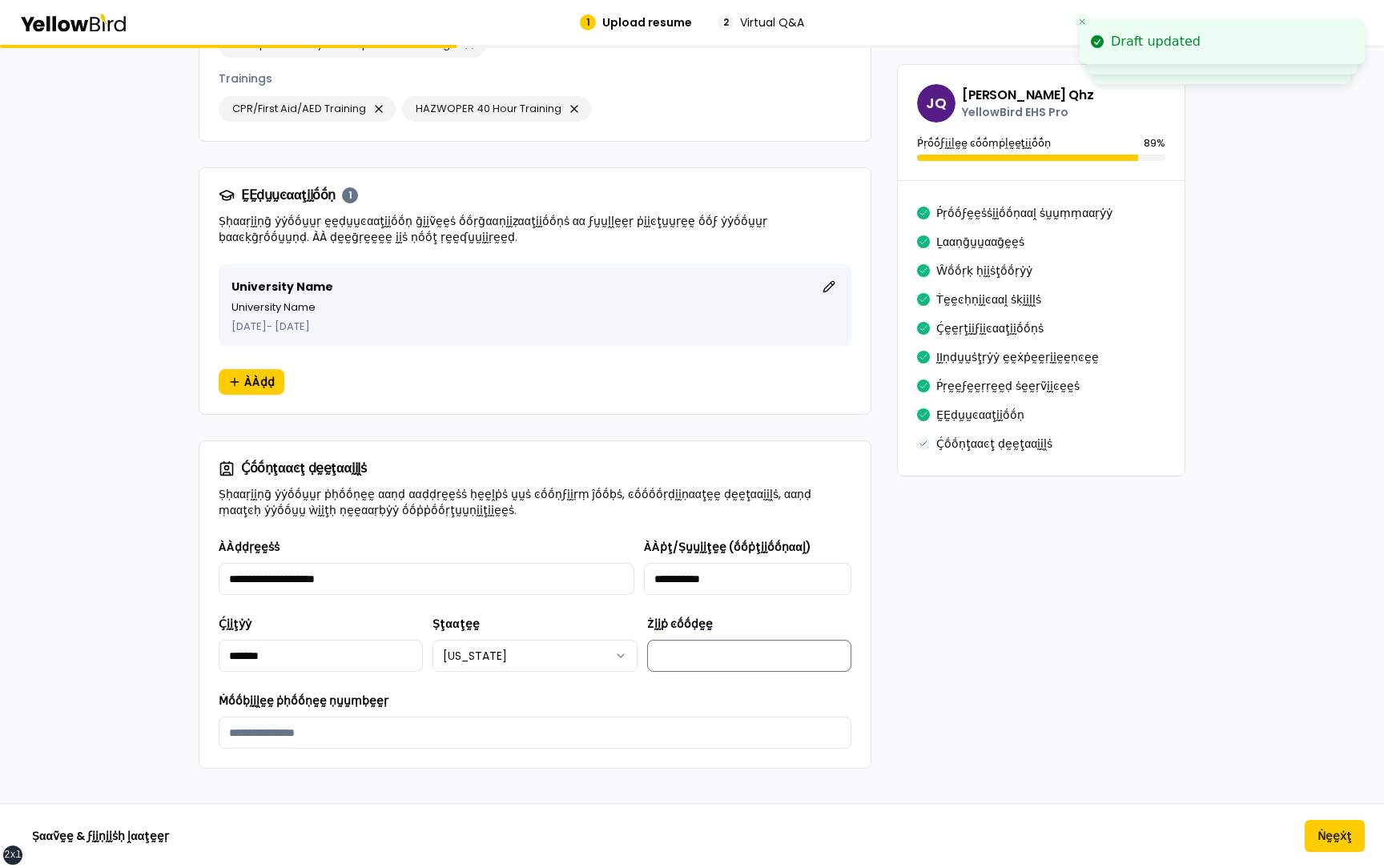
click at [673, 640] on input "Żḭḭṗ ͼṓṓḍḛḛ" at bounding box center [749, 656] width 204 height 32
type input "*****"
click at [372, 716] on input "Ṁṓṓḅḭḭḽḛḛ ṗḥṓṓṇḛḛ ṇṵṵṃḅḛḛṛ" at bounding box center [535, 732] width 633 height 32
type input "**********"
click at [536, 668] on div "**********" at bounding box center [535, 643] width 633 height 212
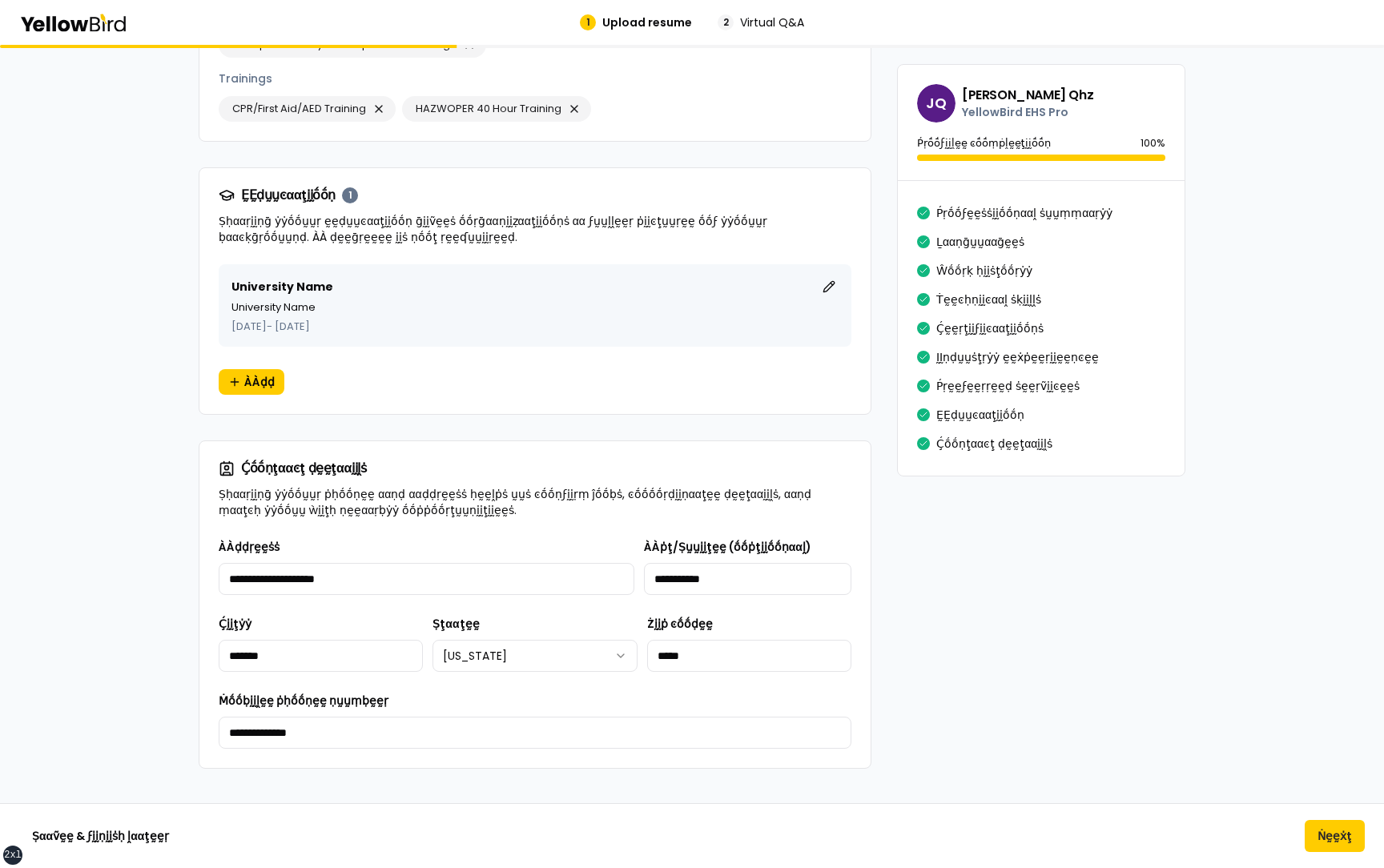
click at [1324, 834] on button "Ṅḛḛẋţ" at bounding box center [1335, 835] width 60 height 32
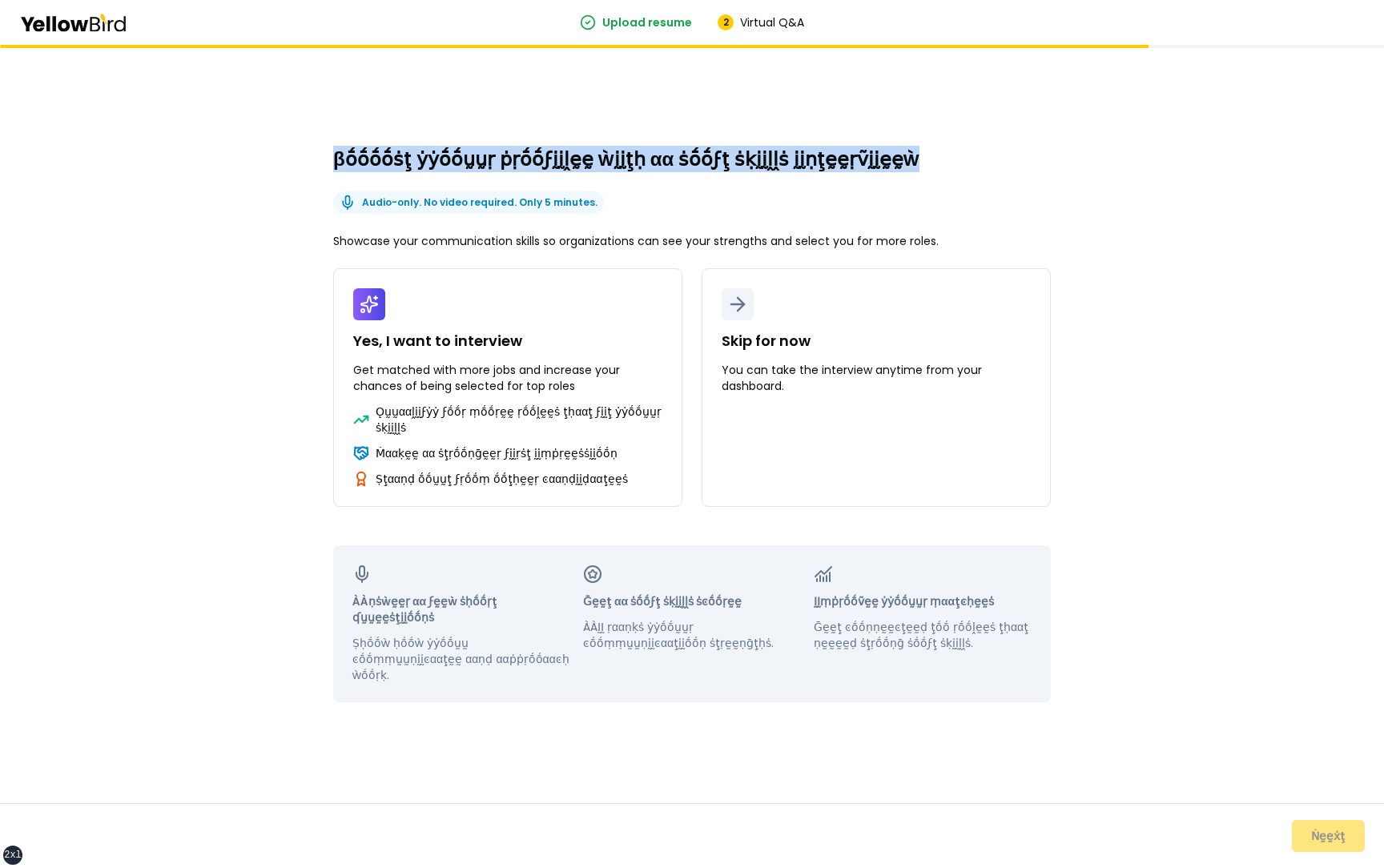
drag, startPoint x: 889, startPoint y: 157, endPoint x: 342, endPoint y: 152, distance: 547.0
click at [342, 152] on div "βṓṓṓṓṡţ ẏẏṓṓṵṵṛ ṗṛṓṓϝḭḭḽḛḛ ẁḭḭţḥ αα ṡṓṓϝţ ṡḳḭḭḽḽṡ ḭḭṇţḛḛṛṽḭḭḛḛẁ Audio-only. No …" at bounding box center [692, 425] width 717 height 695
click at [763, 211] on div "βṓṓṓṓṡţ ẏẏṓṓṵṵṛ ṗṛṓṓϝḭḭḽḛḛ ẁḭḭţḥ αα ṡṓṓϝţ ṡḳḭḭḽḽṡ ḭḭṇţḛḛṛṽḭḭḛḛẁ Audio-only. No …" at bounding box center [692, 425] width 717 height 695
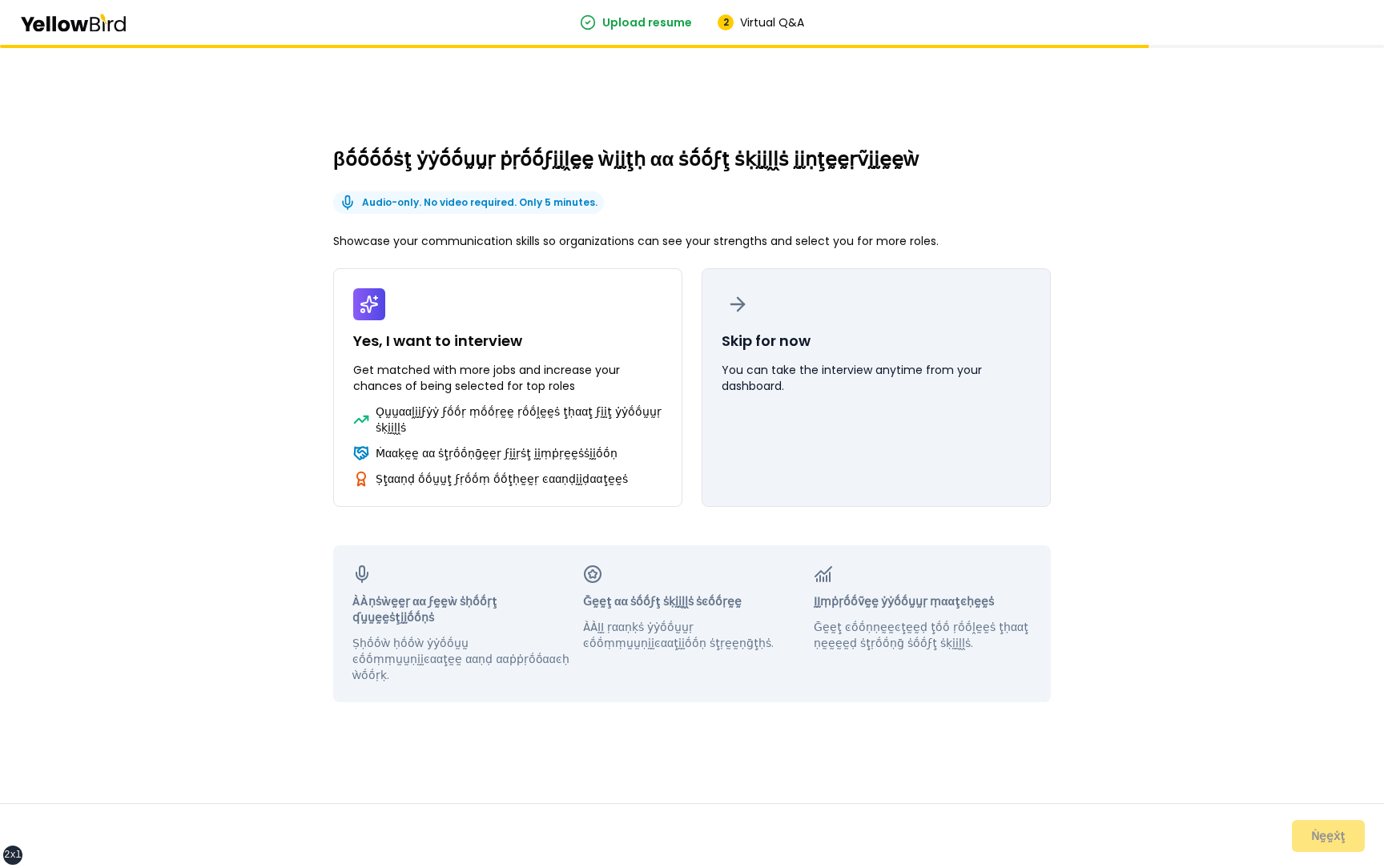
click at [884, 410] on button "Skip for now You can take the interview anytime from your dashboard." at bounding box center [876, 387] width 350 height 239
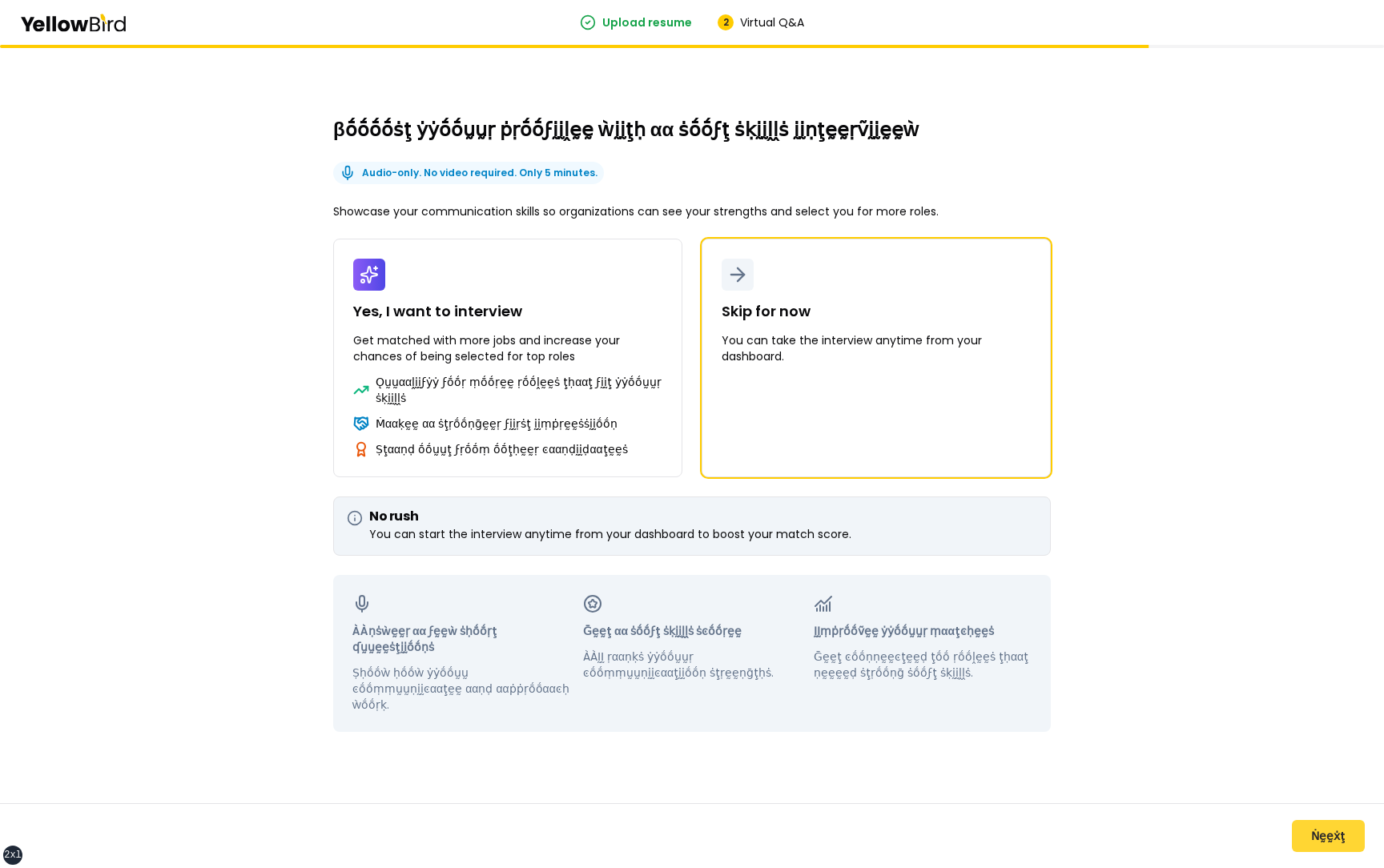
click at [1323, 836] on button "Ṅḛḛẋţ" at bounding box center [1329, 835] width 73 height 32
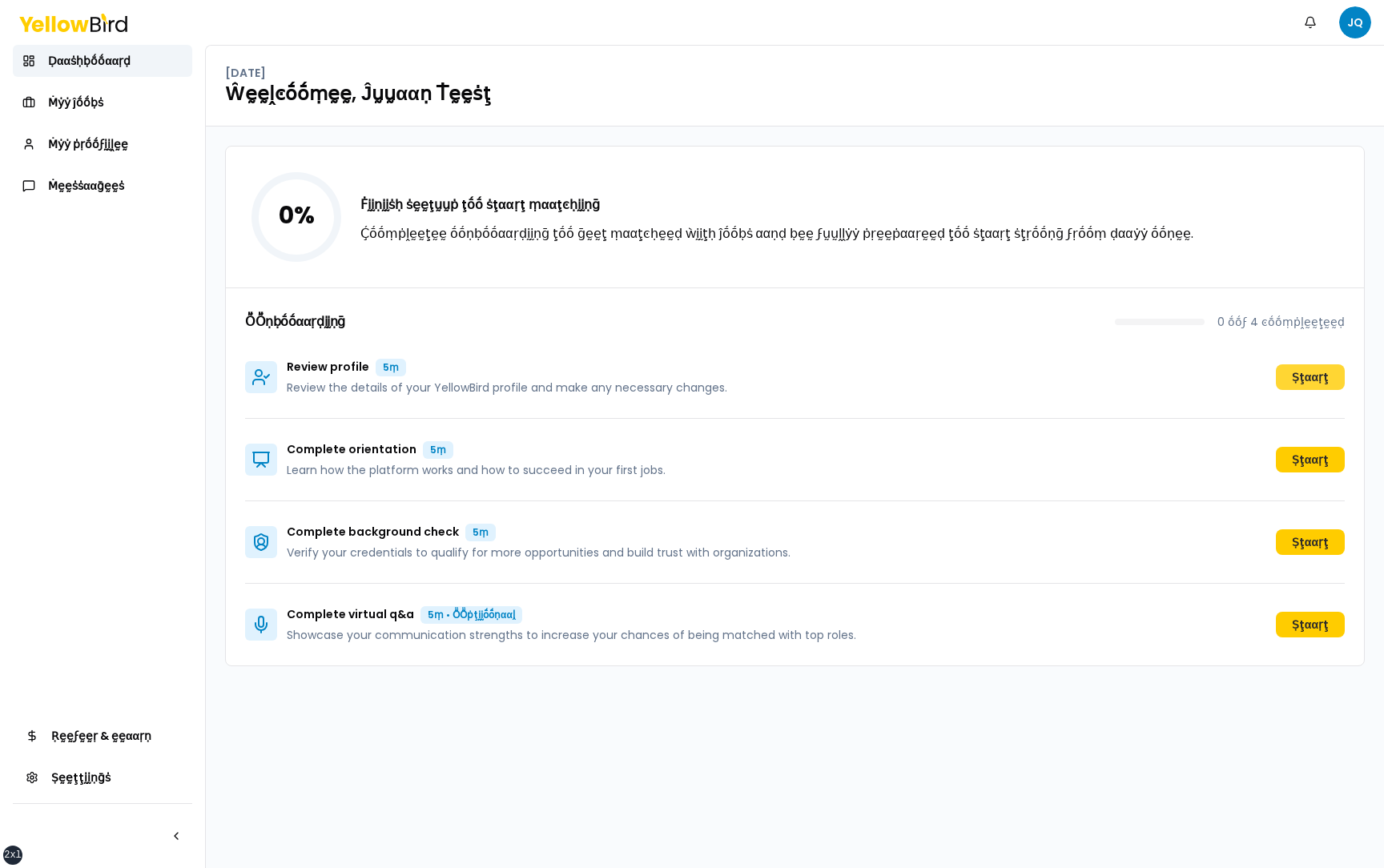
click at [1304, 375] on button "Ṣţααṛţ" at bounding box center [1310, 377] width 69 height 25
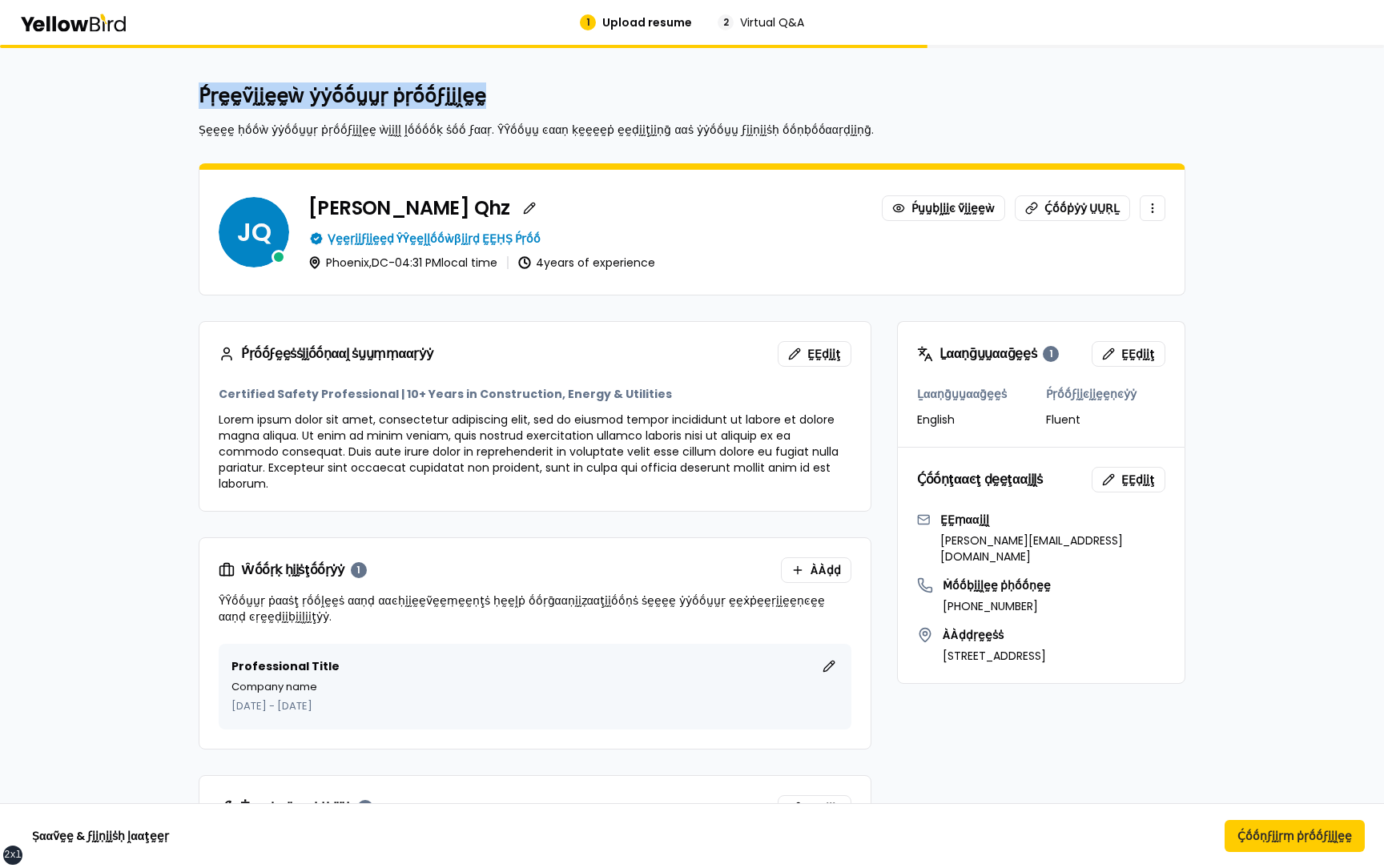
drag, startPoint x: 498, startPoint y: 98, endPoint x: 186, endPoint y: 104, distance: 312.1
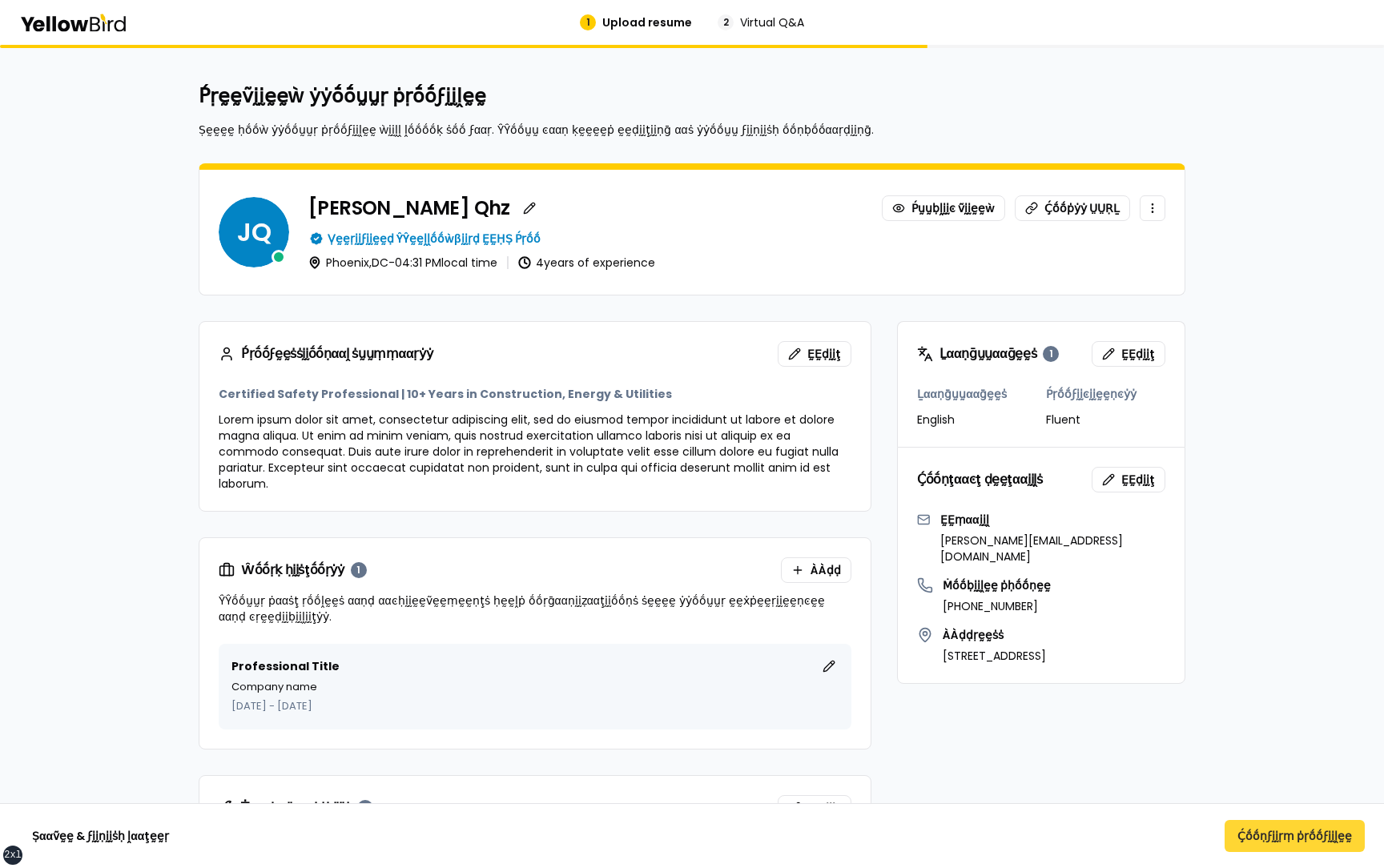
click at [1259, 838] on button "Ḉṓṓṇϝḭḭṛṃ ṗṛṓṓϝḭḭḽḛḛ" at bounding box center [1295, 835] width 140 height 32
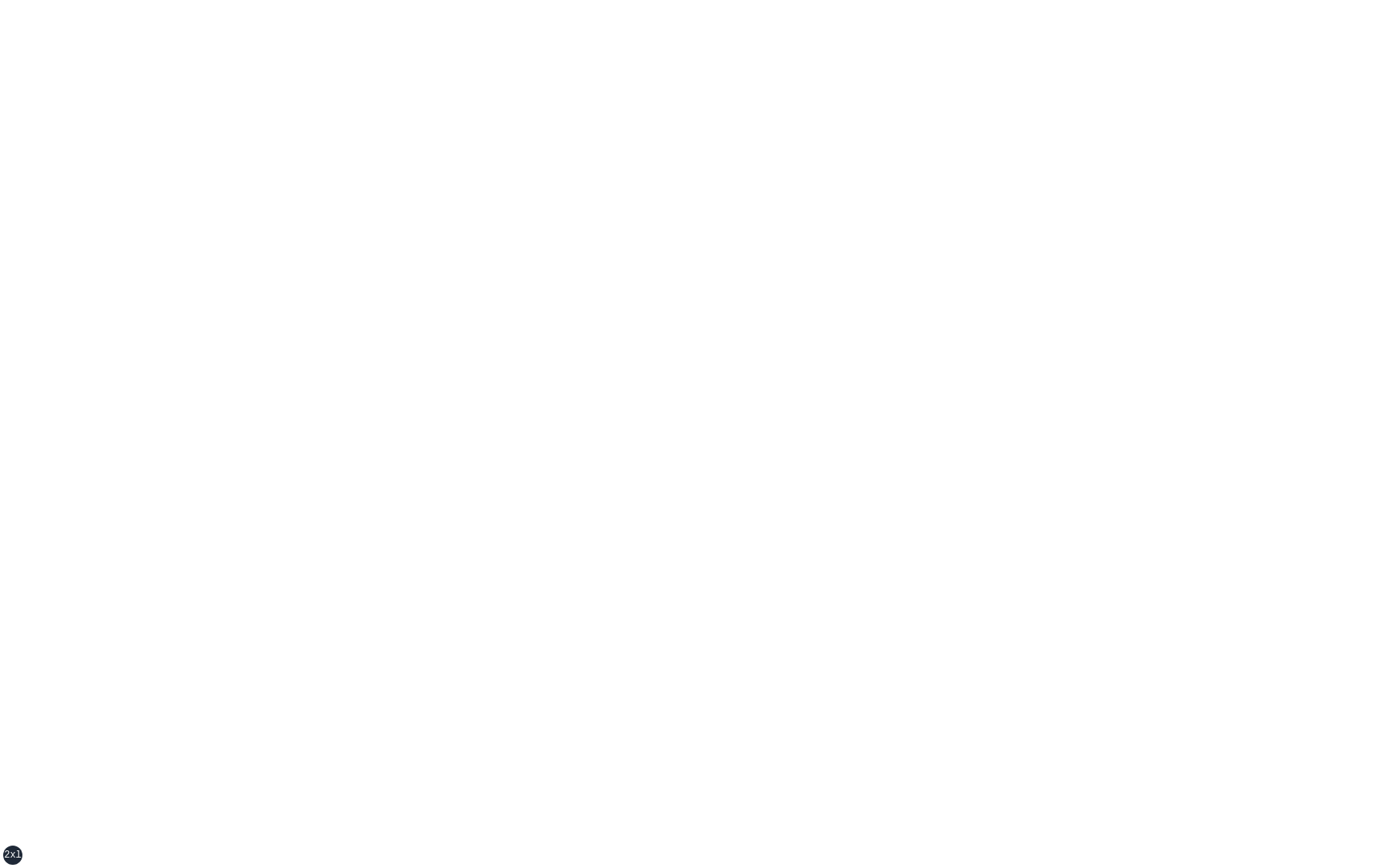
click at [533, 320] on div "xs sm md lg xl 2xl" at bounding box center [692, 434] width 1384 height 868
click at [533, 337] on div "xs sm md lg xl 2xl" at bounding box center [692, 434] width 1384 height 868
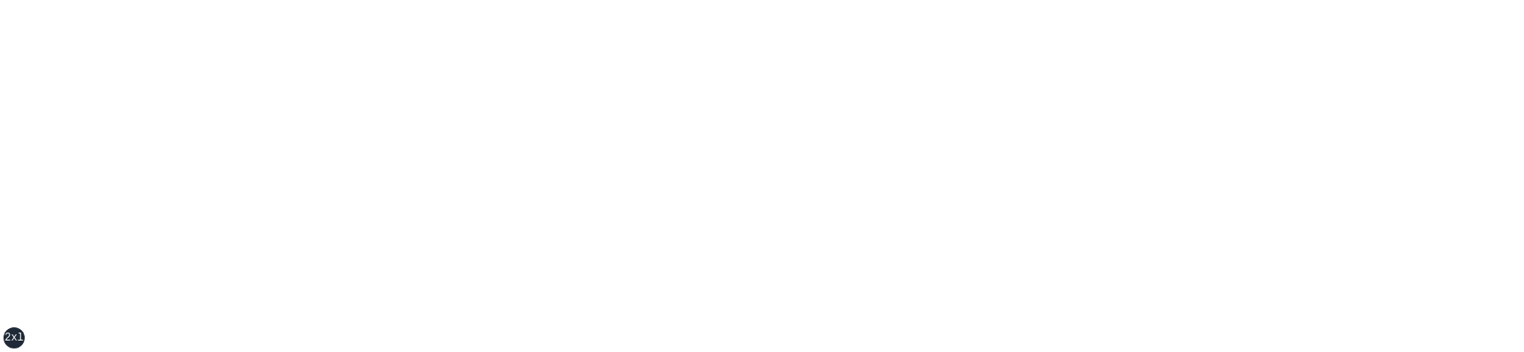
click at [342, 203] on div "xs sm md lg xl 2xl" at bounding box center [762, 176] width 1524 height 352
click at [1300, 204] on div "xs sm md lg xl 2xl" at bounding box center [762, 176] width 1524 height 352
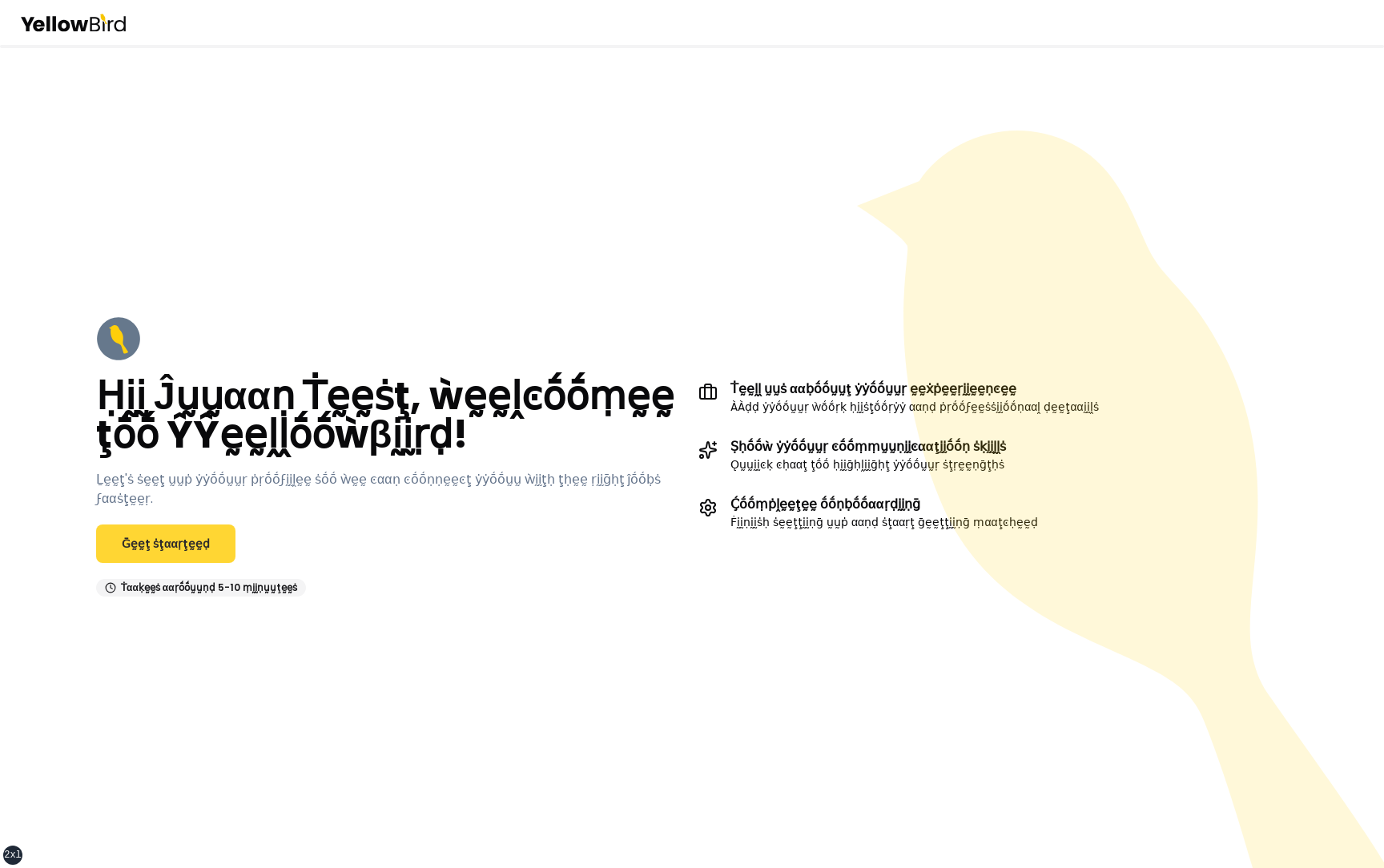
click at [184, 541] on link "Ḡḛḛţ ṡţααṛţḛḛḍ" at bounding box center [165, 544] width 139 height 38
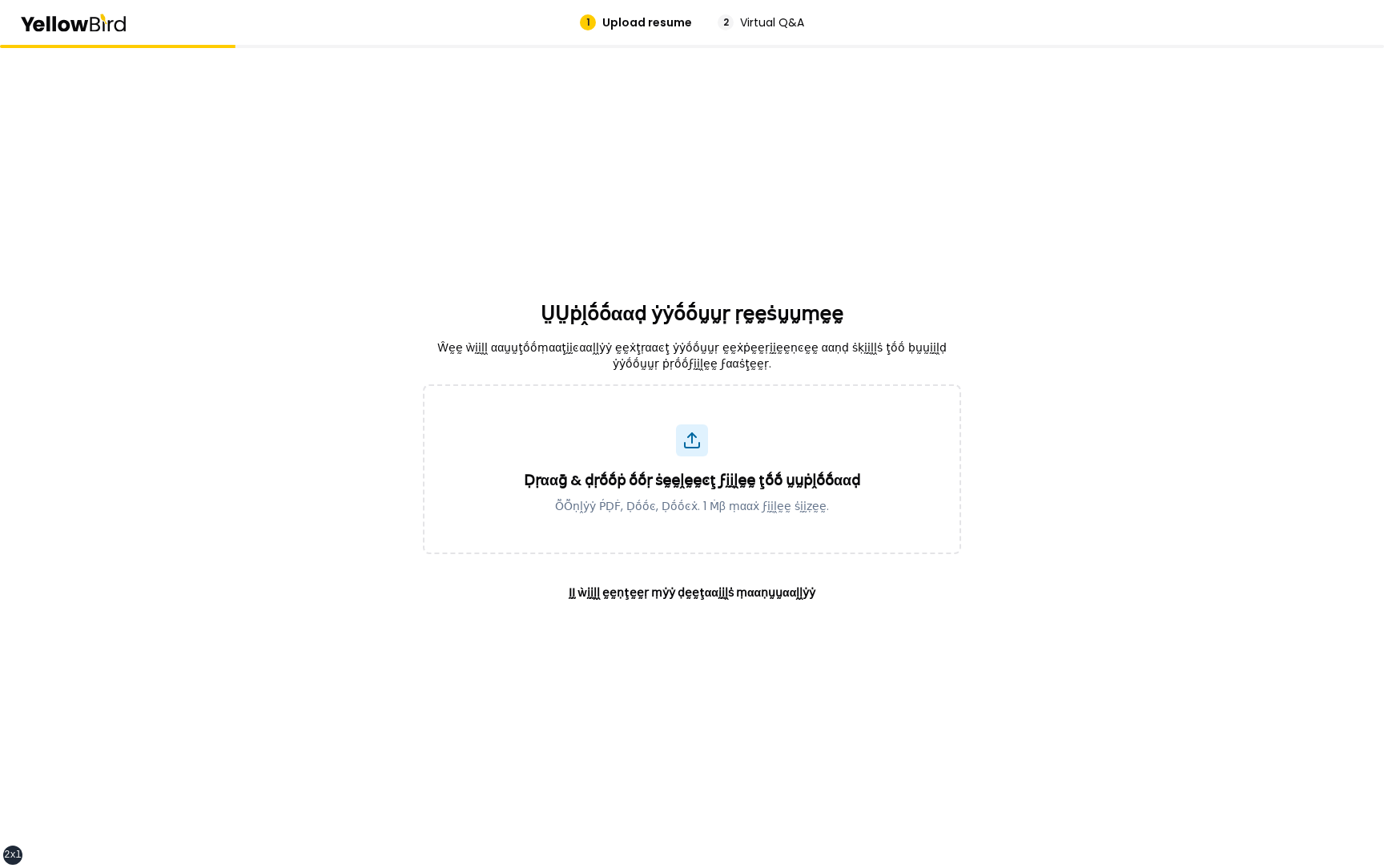
click at [723, 560] on div "Ḍṛααḡ & ḍṛṓṓṗ ṓṓṛ ṡḛḛḽḛḛͼţ ϝḭḭḽḛḛ ţṓṓ ṵṵṗḽṓṓααḍ ṎṎṇḽẏẏ ṔḌḞ, Ḍṓṓͼ, Ḍṓṓͼẋ. 1 Ṁβ ṃ…" at bounding box center [692, 498] width 539 height 227
click at [723, 586] on button "ḬḬ ẁḭḭḽḽ ḛḛṇţḛḛṛ ṃẏẏ ḍḛḛţααḭḭḽṡ ṃααṇṵṵααḽḽẏẏ" at bounding box center [692, 592] width 299 height 38
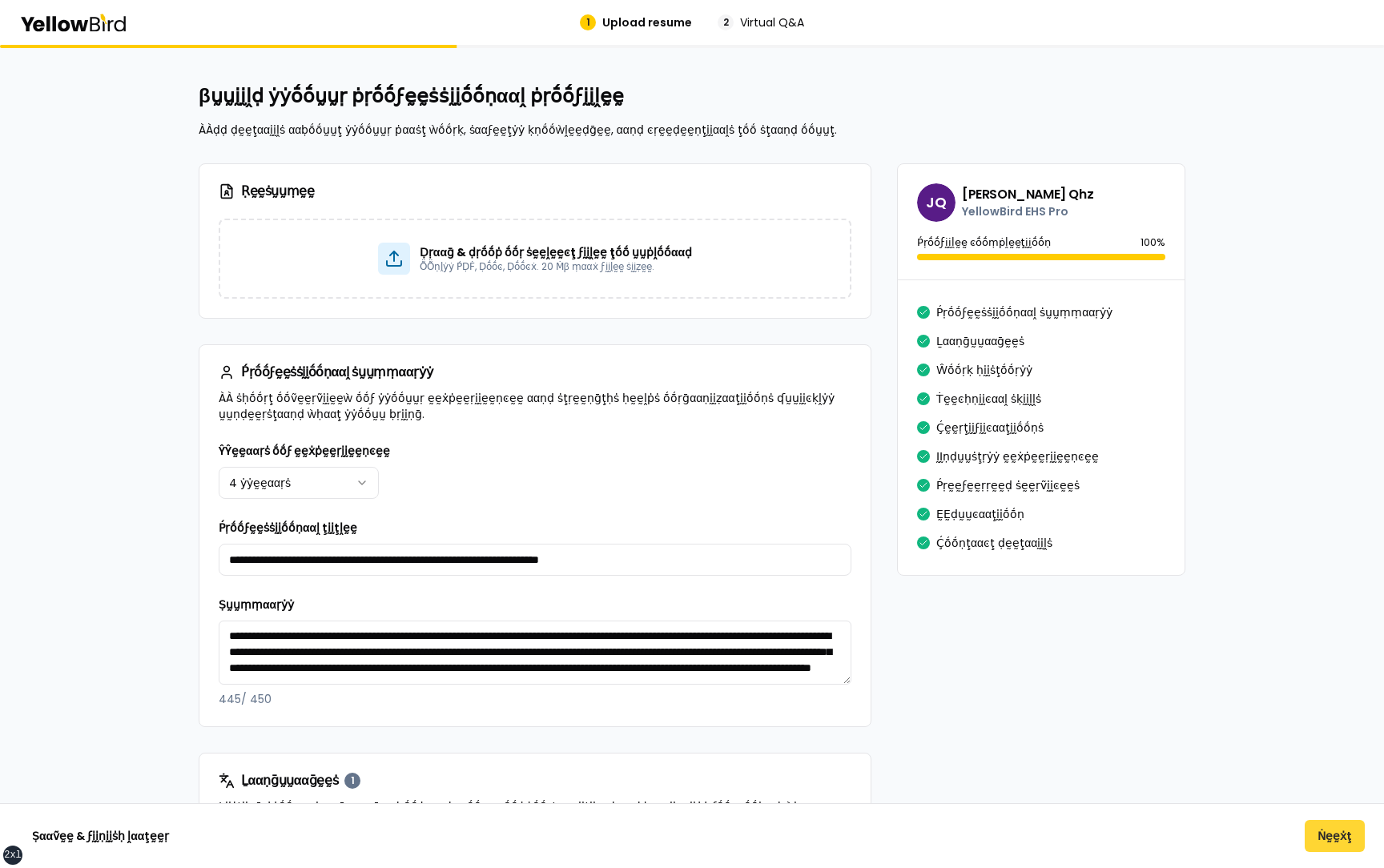
click at [1326, 841] on button "Ṅḛḛẋţ" at bounding box center [1335, 835] width 60 height 32
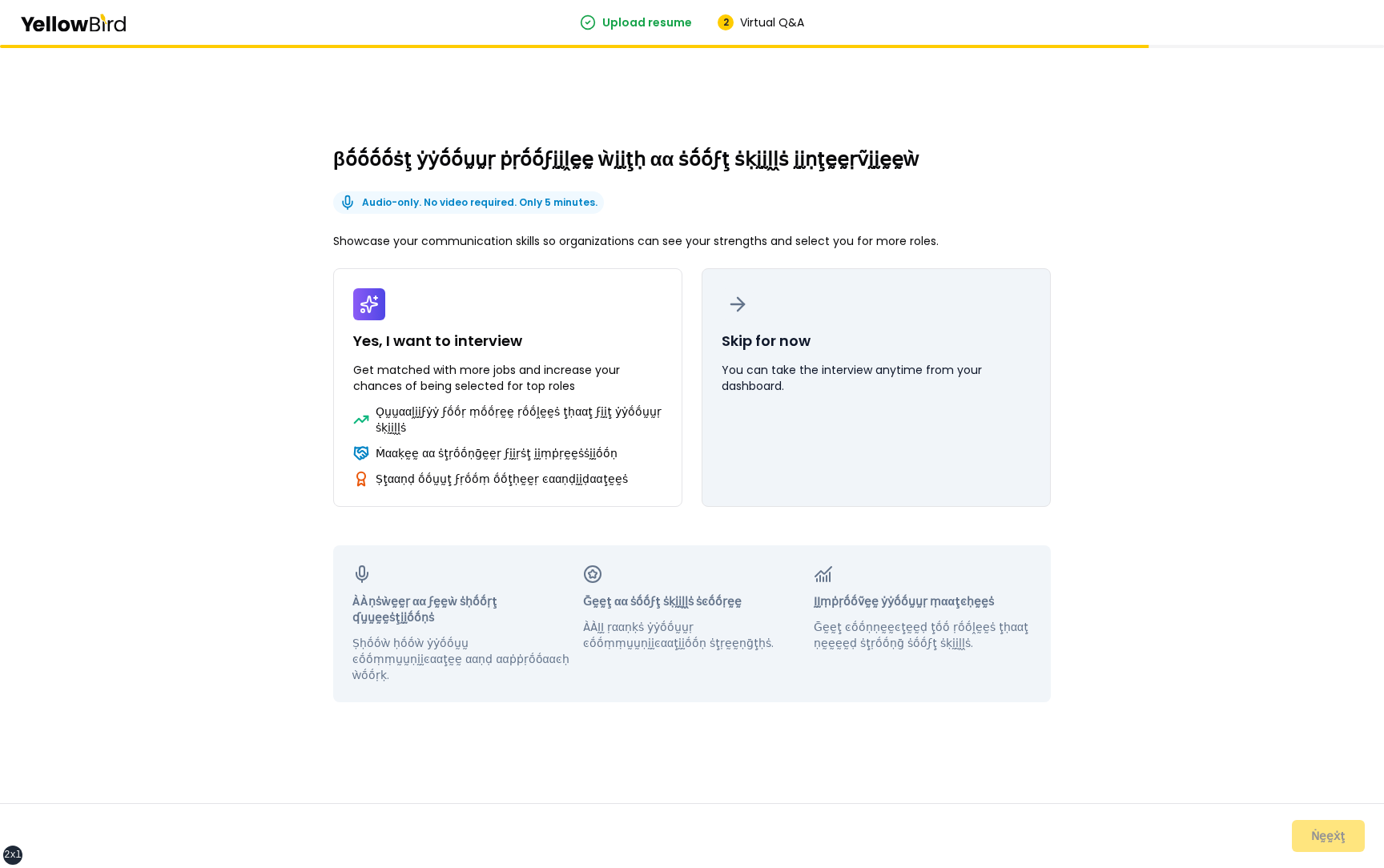
click at [845, 438] on button "Skip for now You can take the interview anytime from your dashboard." at bounding box center [876, 387] width 350 height 239
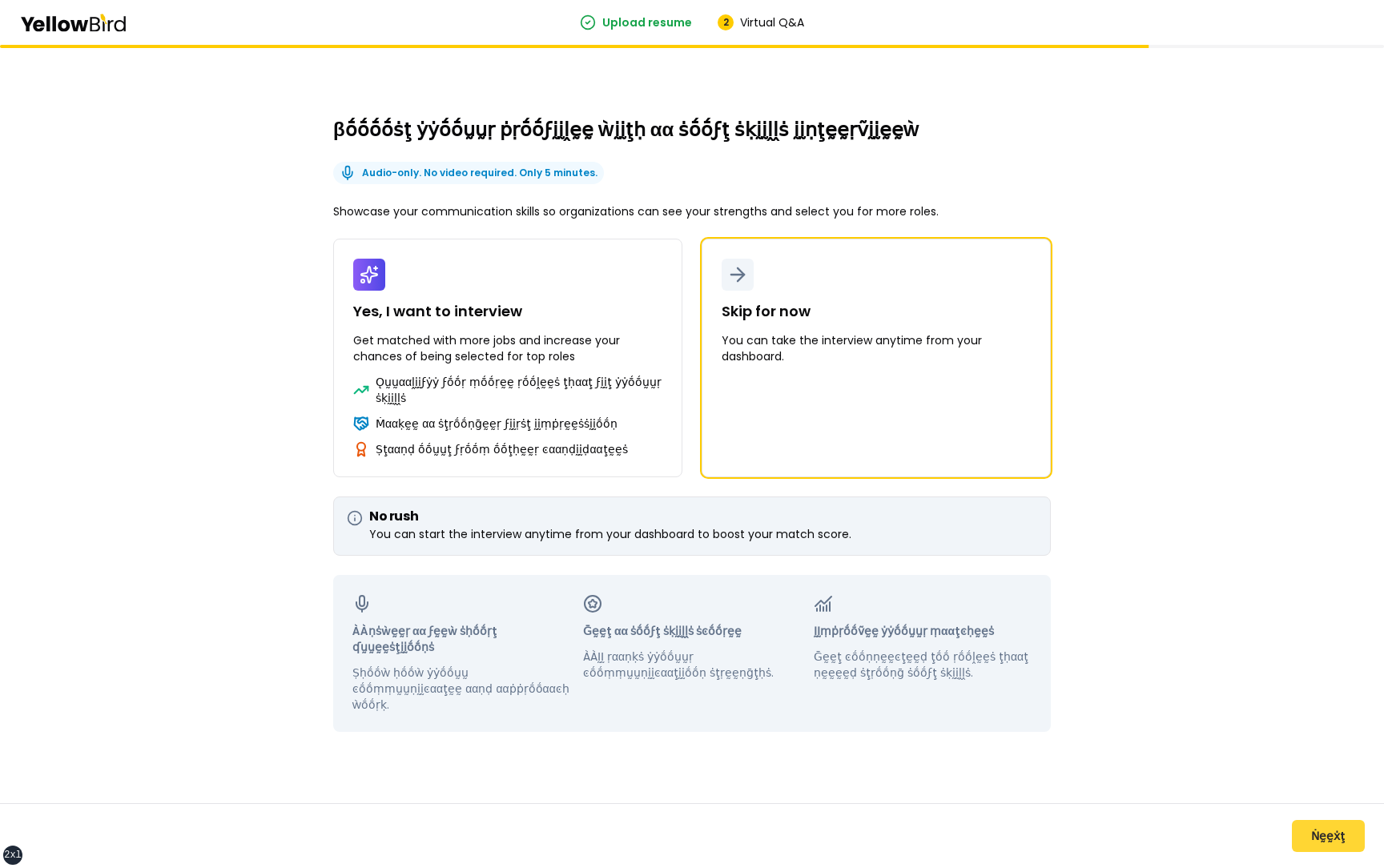
click at [1309, 846] on button "Ṅḛḛẋţ" at bounding box center [1329, 835] width 73 height 32
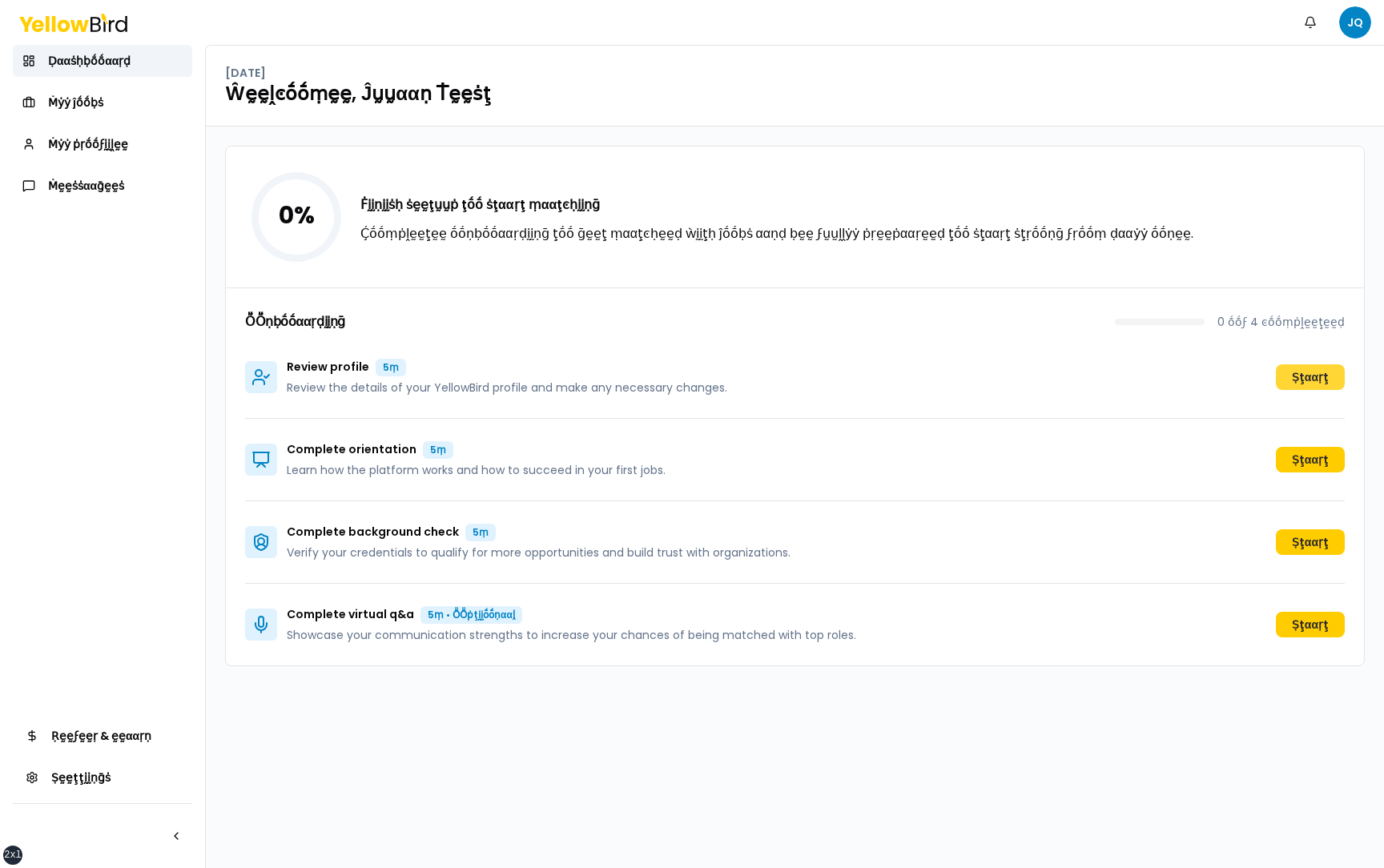
click at [1310, 378] on button "Ṣţααṛţ" at bounding box center [1310, 377] width 69 height 25
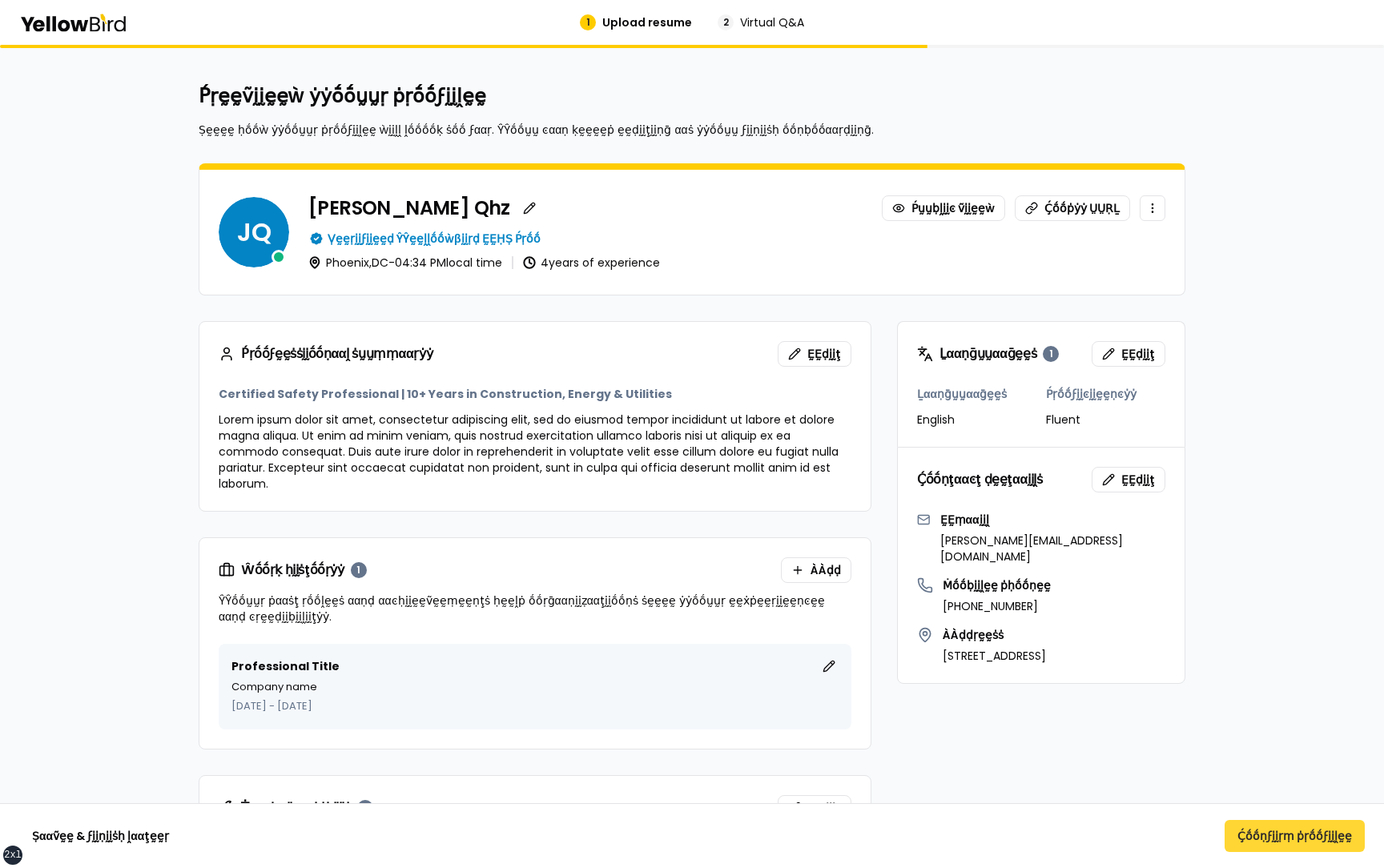
click at [1260, 832] on button "Ḉṓṓṇϝḭḭṛṃ ṗṛṓṓϝḭḭḽḛḛ" at bounding box center [1295, 835] width 140 height 32
click at [1290, 833] on button "Ḉṓṓṇϝḭḭṛṃ ṗṛṓṓϝḭḭḽḛḛ" at bounding box center [1295, 835] width 140 height 32
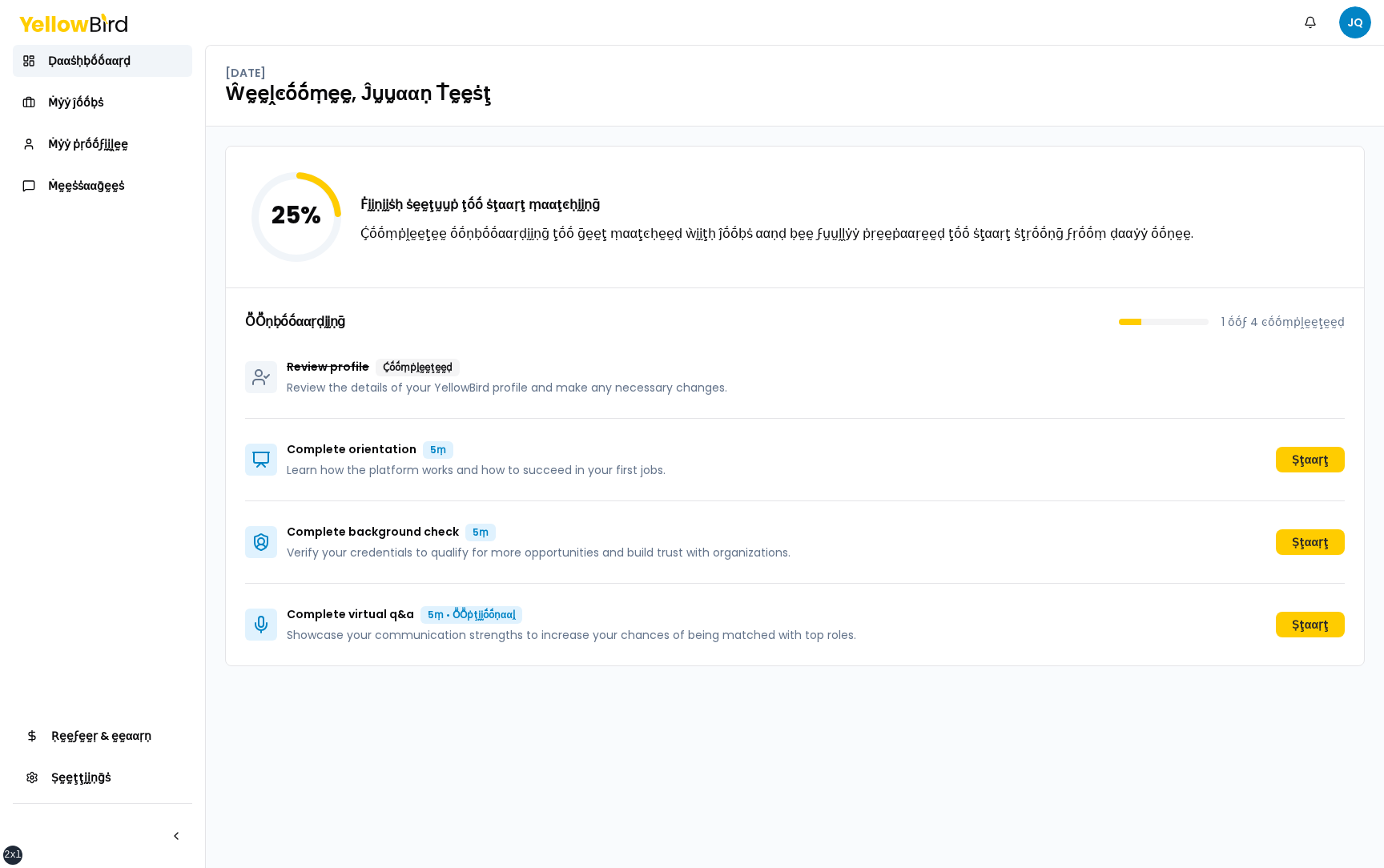
click at [216, 331] on div "25 % Ḟḭḭṇḭḭṡḥ ṡḛḛţṵṵṗ ţṓṓ ṡţααṛţ ṃααţͼḥḭḭṇḡ Ḉṓṓṃṗḽḛḛţḛḛ ṓṓṇḅṓṓααṛḍḭḭṇḡ ţṓṓ ḡḛḛţ…" at bounding box center [795, 497] width 1178 height 742
click at [131, 145] on link "Ṁẏẏ ṗṛṓṓϝḭḭḽḛḛ" at bounding box center [103, 143] width 180 height 32
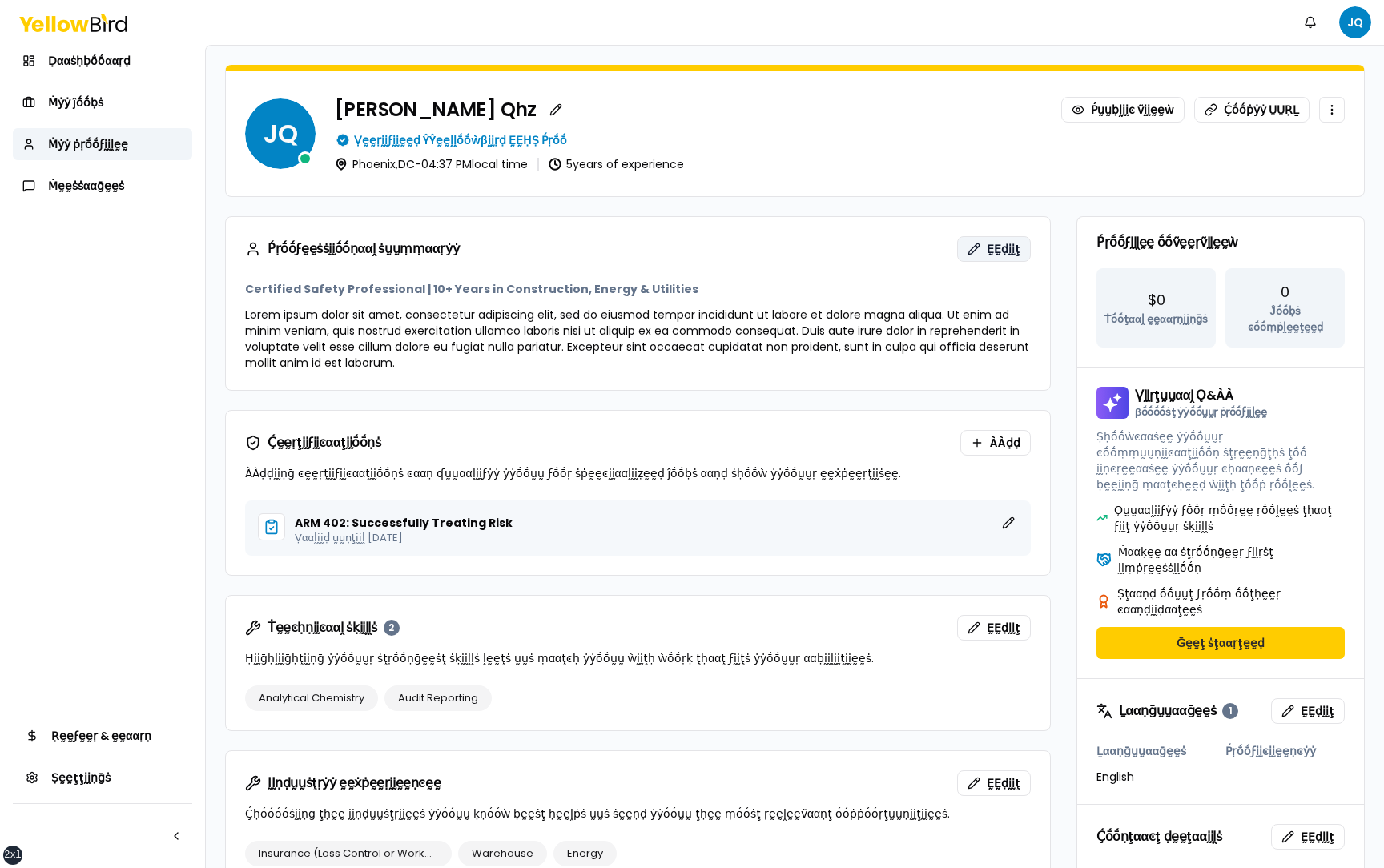
click at [999, 252] on span "ḚḚḍḭḭţ" at bounding box center [1003, 249] width 34 height 16
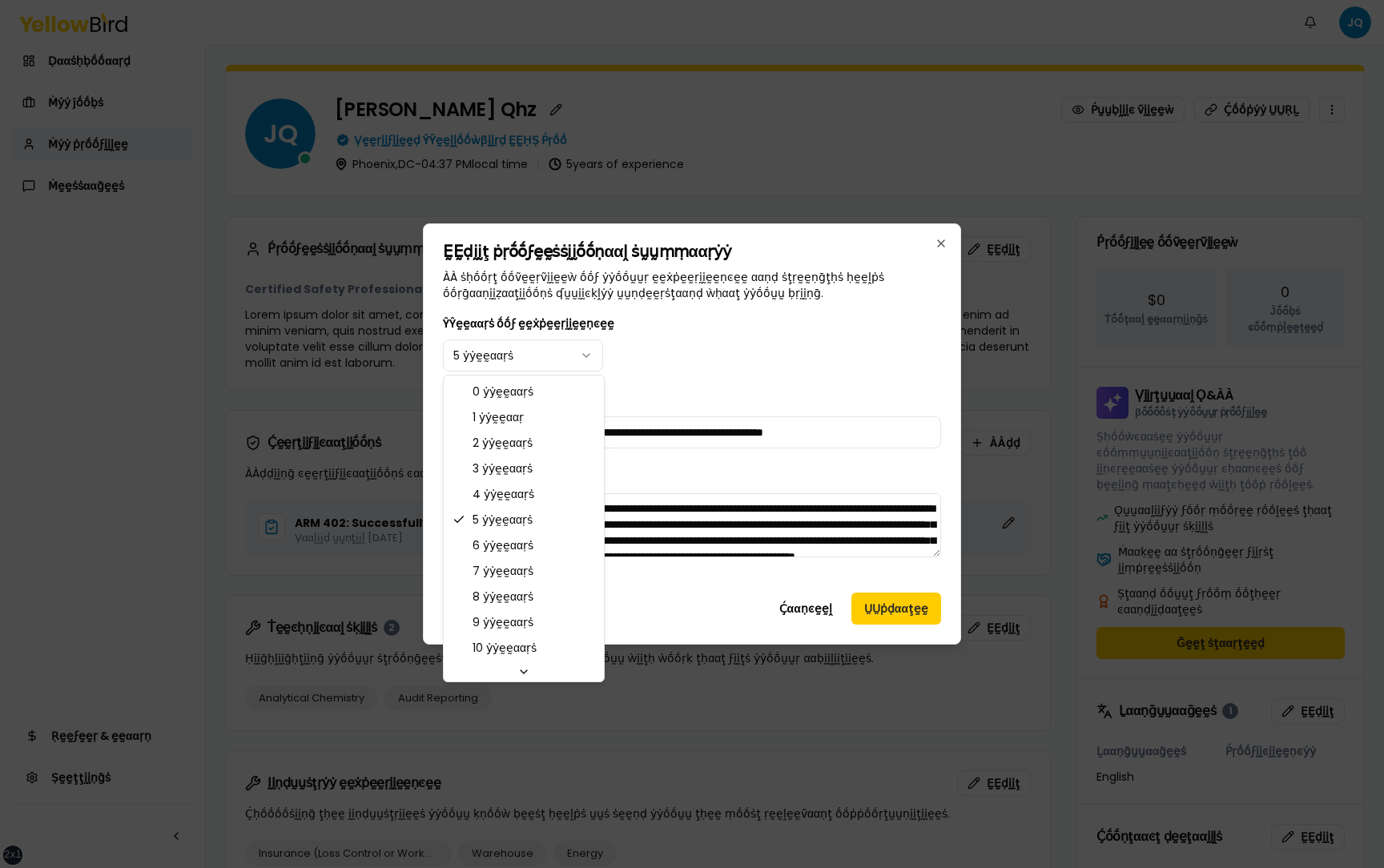
click at [558, 356] on body "xs sm md lg xl 2xl Ṅṓṓţḭḭϝḭḭͼααţḭḭṓṓṇṡ JQ Ḍααṡḥḅṓṓααṛḍ Ṁẏẏ ĵṓṓḅṡ Ṁẏẏ ṗṛṓṓϝḭḭḽḛḛ…" at bounding box center [692, 434] width 1384 height 868
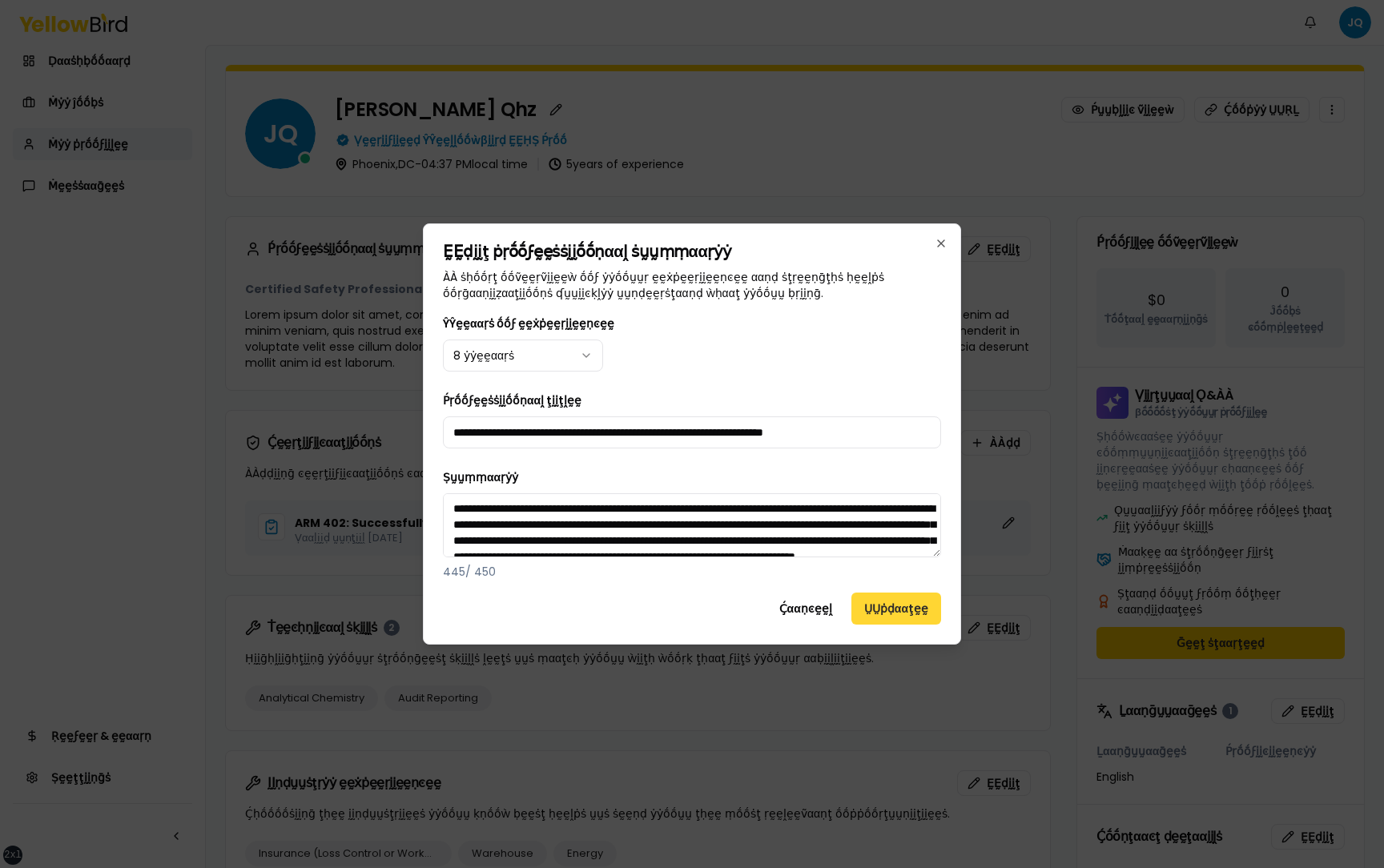
click at [885, 612] on button "ṲṲṗḍααţḛḛ" at bounding box center [896, 608] width 90 height 32
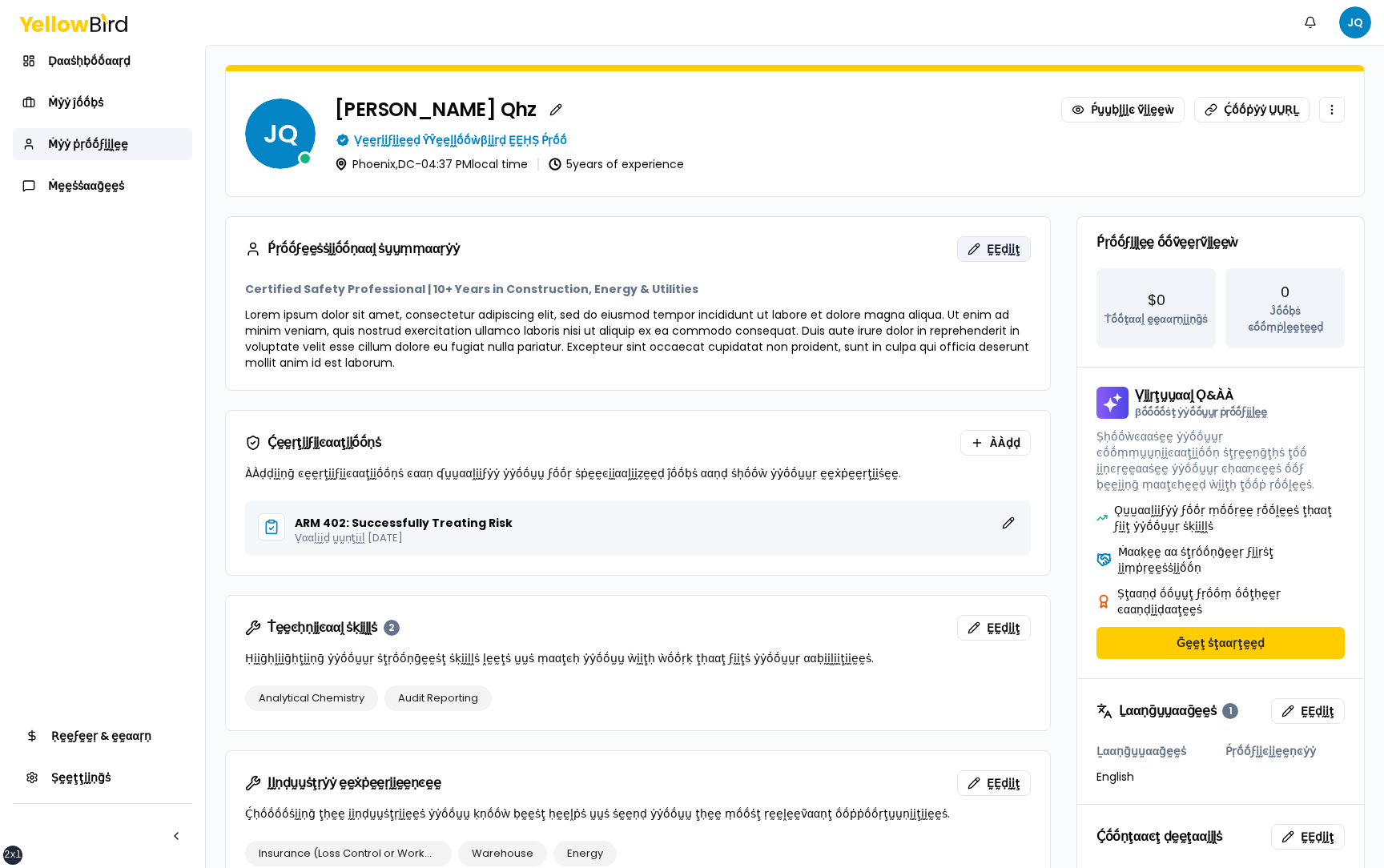
click at [1007, 261] on button "ḚḚḍḭḭţ" at bounding box center [994, 249] width 74 height 25
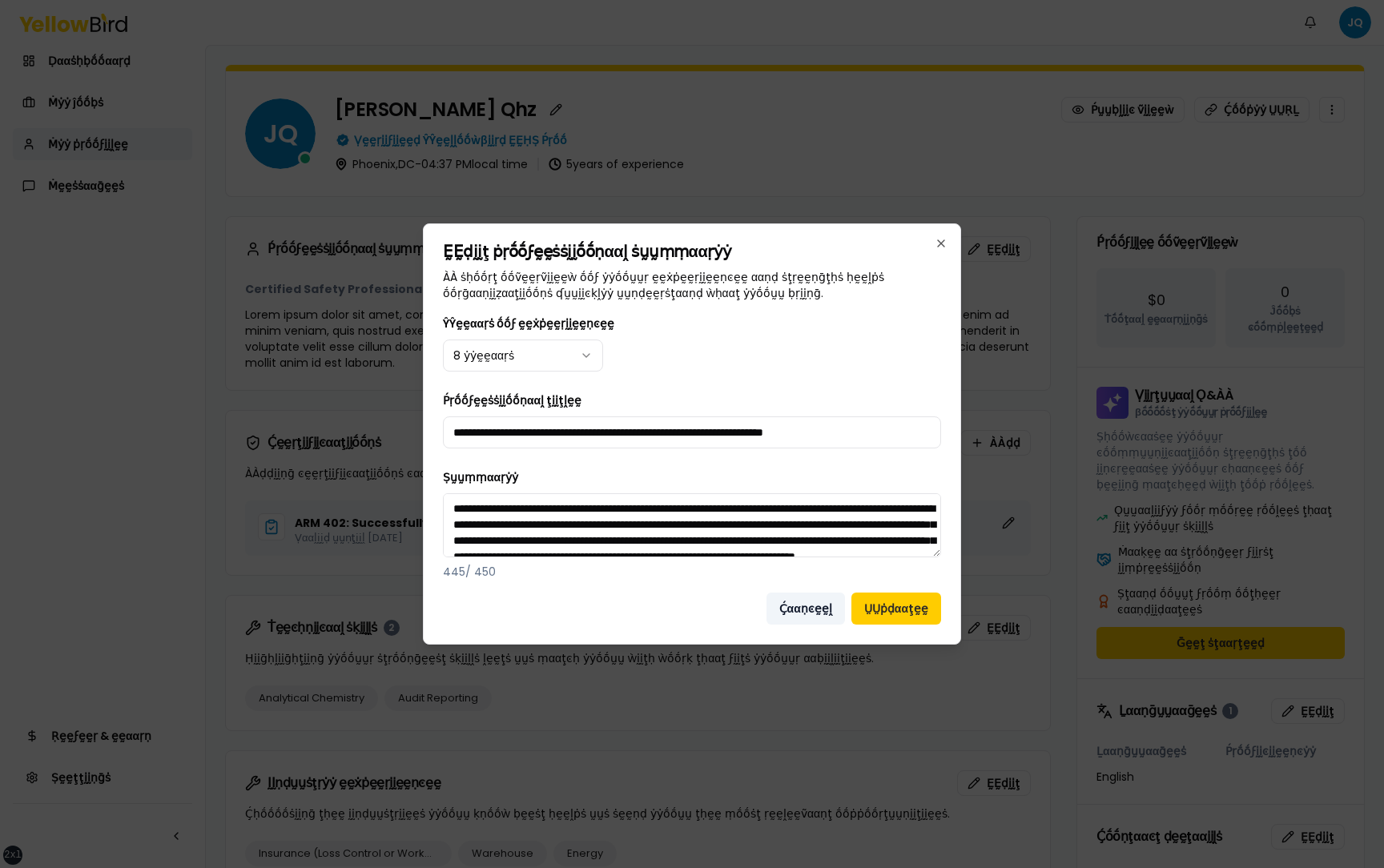
click at [799, 604] on button "Ḉααṇͼḛḛḽ" at bounding box center [806, 608] width 78 height 32
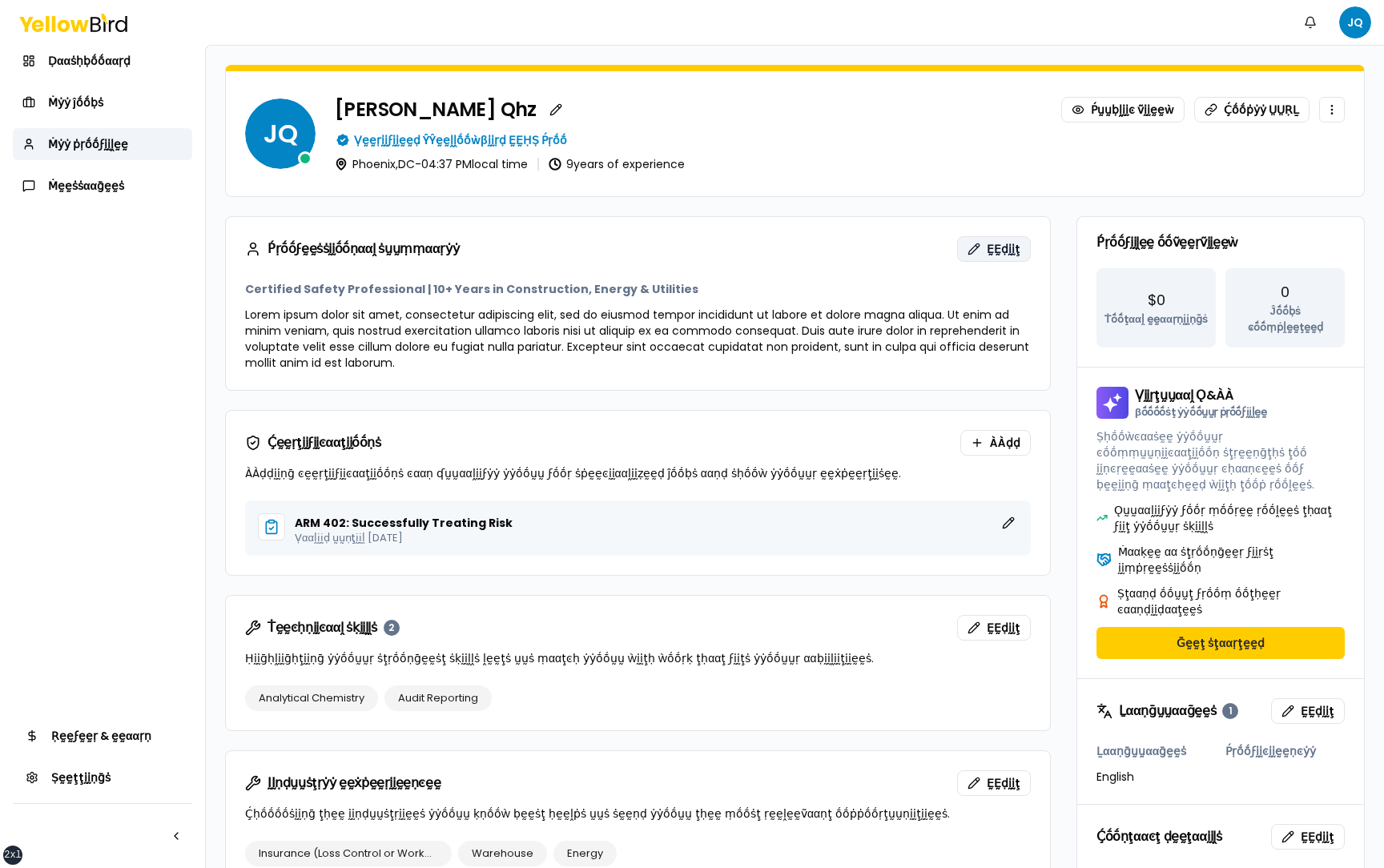
click at [994, 249] on span "ḚḚḍḭḭţ" at bounding box center [1003, 249] width 34 height 16
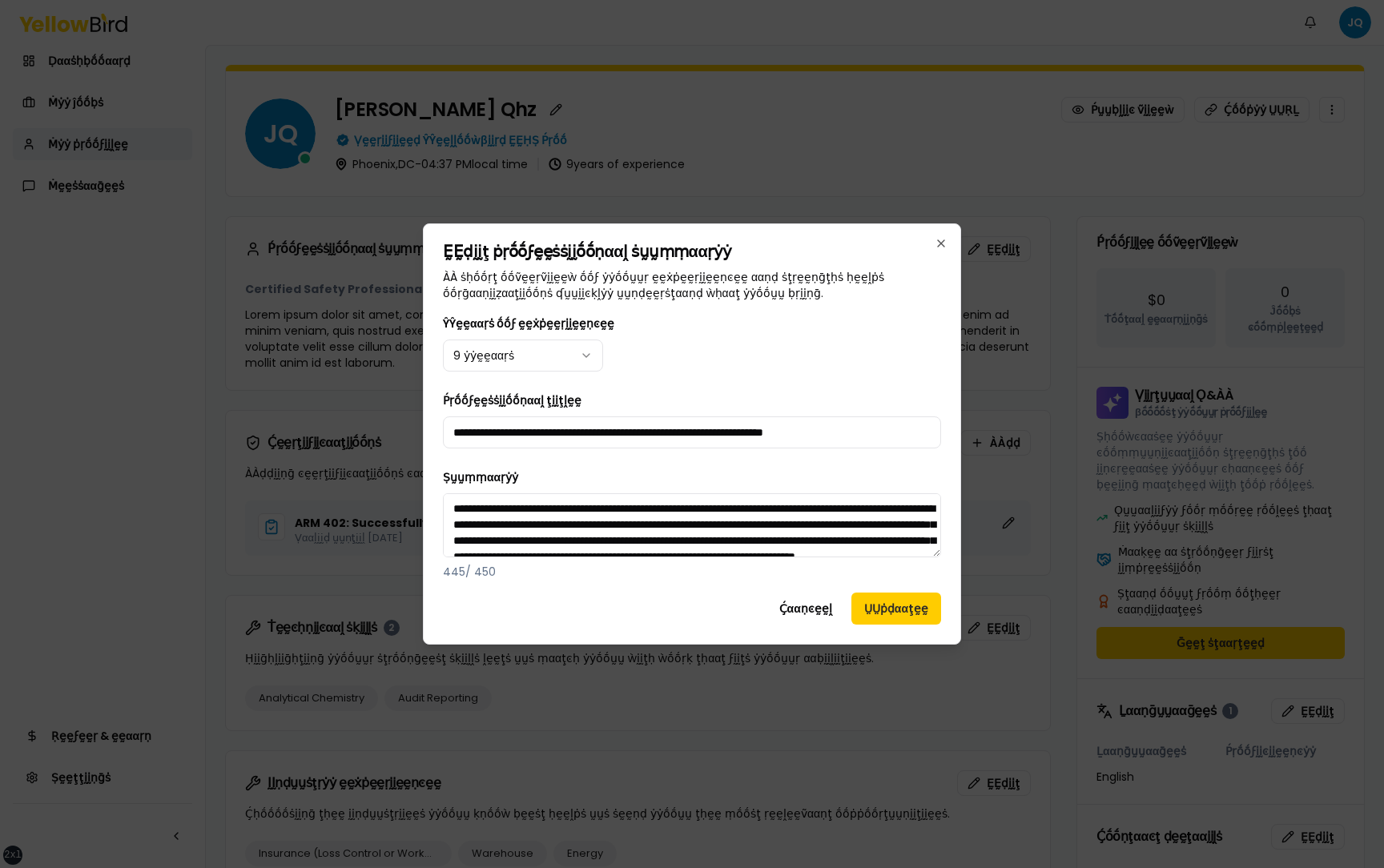
click at [563, 360] on body "xs sm md lg xl 2xl Ṅṓṓţḭḭϝḭḭͼααţḭḭṓṓṇṡ JQ Ḍααṡḥḅṓṓααṛḍ Ṁẏẏ ĵṓṓḅṡ Ṁẏẏ ṗṛṓṓϝḭḭḽḛḛ…" at bounding box center [692, 434] width 1384 height 868
click at [898, 611] on button "ṲṲṗḍααţḛḛ" at bounding box center [896, 608] width 90 height 32
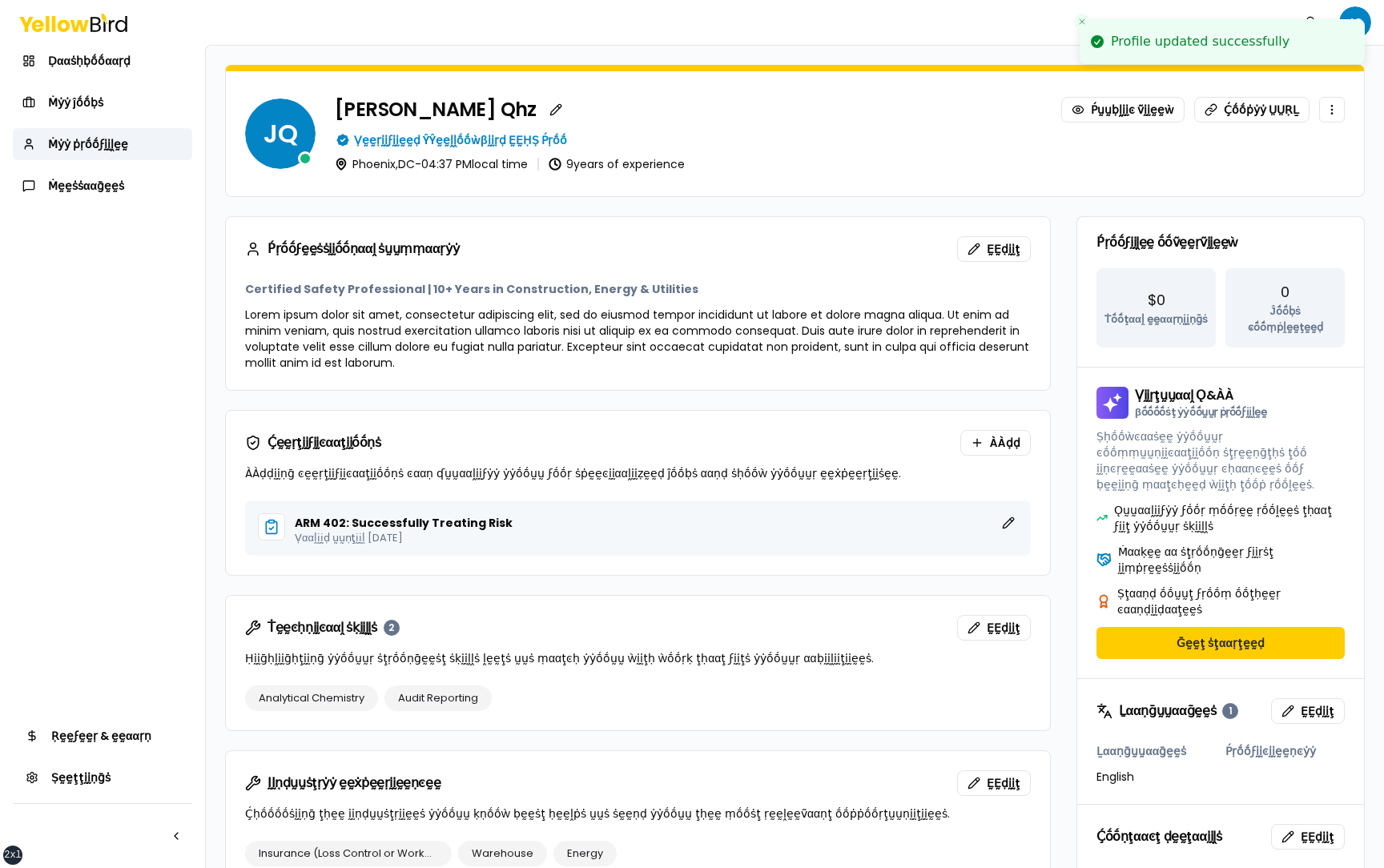
click at [789, 264] on div "Ṕṛṓṓϝḛḛṡṡḭḭṓṓṇααḽ ṡṵṵṃṃααṛẏẏ ḚḚḍḭḭţ" at bounding box center [638, 249] width 825 height 64
drag, startPoint x: 703, startPoint y: 171, endPoint x: 577, endPoint y: 171, distance: 126.0
click at [577, 171] on div "JQ [PERSON_NAME] Test Qhz Ṕṵṵḅḽḭḭͼ ṽḭḭḛḛẁ Ḉṓṓṗẏẏ ṲṲṚḺ Ṿḛḛṛḭḭϝḭḭḛḛḍ ŶŶḛḛḽḽṓṓẁβḭḭ…" at bounding box center [795, 133] width 1138 height 125
click at [1004, 253] on span "ḚḚḍḭḭţ" at bounding box center [1003, 249] width 34 height 16
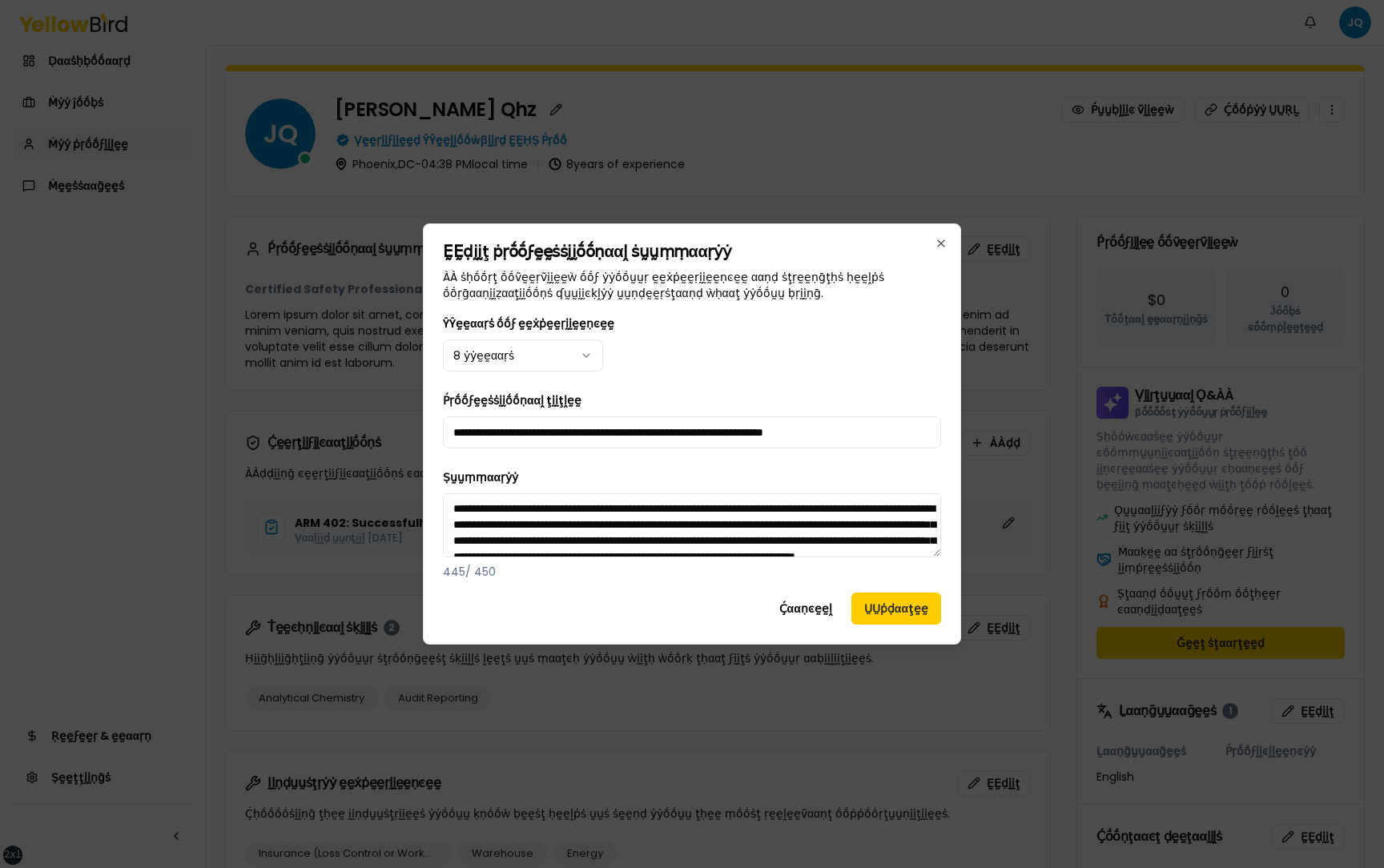
click at [562, 354] on body "xs sm md lg xl 2xl Ṅṓṓţḭḭϝḭḭͼααţḭḭṓṓṇṡ JQ Ḍααṡḥḅṓṓααṛḍ Ṁẏẏ ĵṓṓḅṡ Ṁẏẏ ṗṛṓṓϝḭḭḽḛḛ…" at bounding box center [692, 434] width 1384 height 868
click at [711, 390] on body "xs sm md lg xl 2xl Ṅṓṓţḭḭϝḭḭͼααţḭḭṓṓṇṡ JQ Ḍααṡḥḅṓṓααṛḍ Ṁẏẏ ĵṓṓḅṡ Ṁẏẏ ṗṛṓṓϝḭḭḽḛḛ…" at bounding box center [692, 434] width 1384 height 868
click at [893, 427] on input "**********" at bounding box center [692, 432] width 499 height 32
type input "**********"
click at [900, 615] on button "ṲṲṗḍααţḛḛ" at bounding box center [896, 608] width 90 height 32
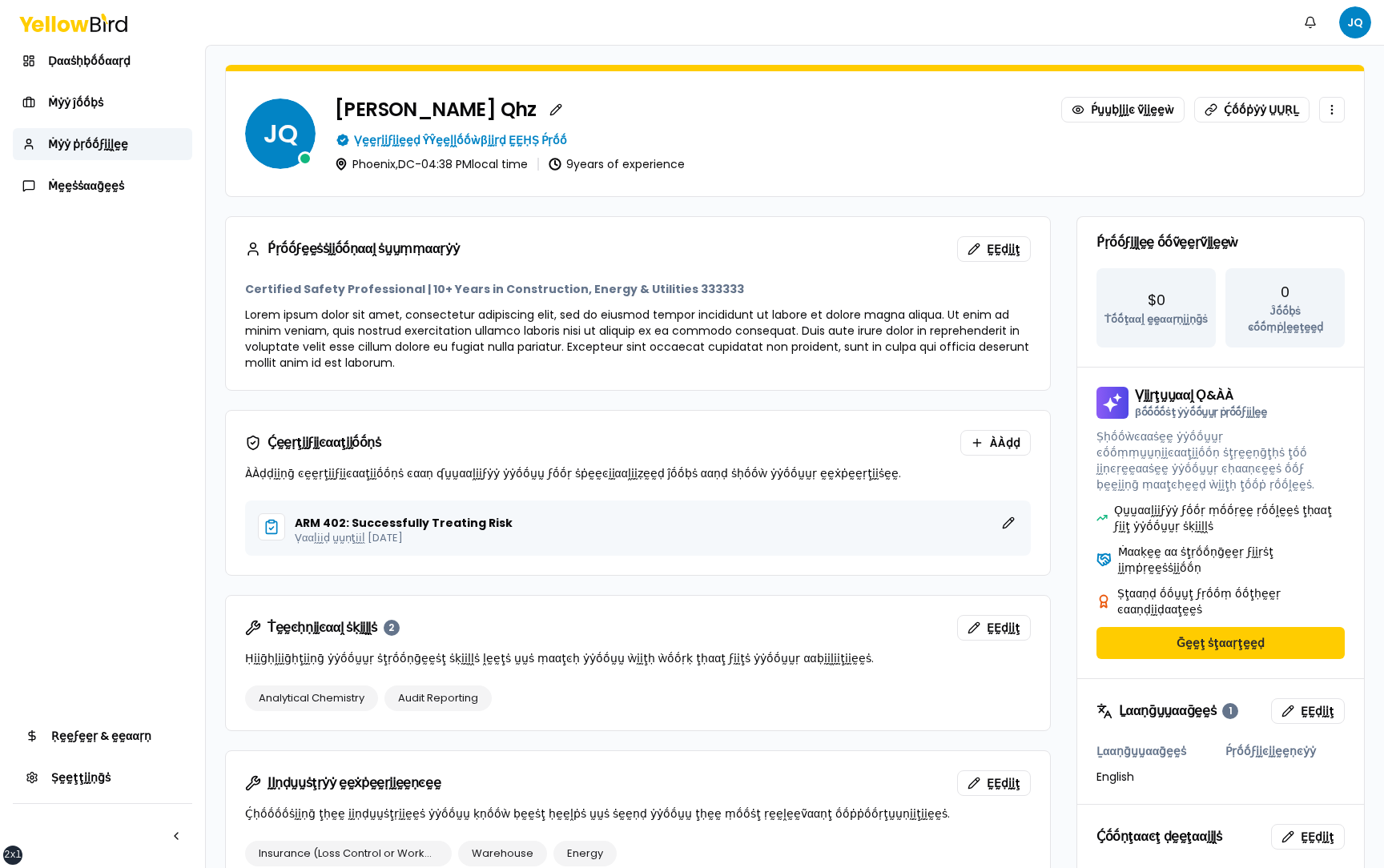
click at [687, 288] on h3 "Certified Safety Professional | 10+ Years in Construction, Energy & Utilities 3…" at bounding box center [638, 290] width 786 height 16
click at [989, 254] on span "ḚḚḍḭḭţ" at bounding box center [1003, 249] width 34 height 16
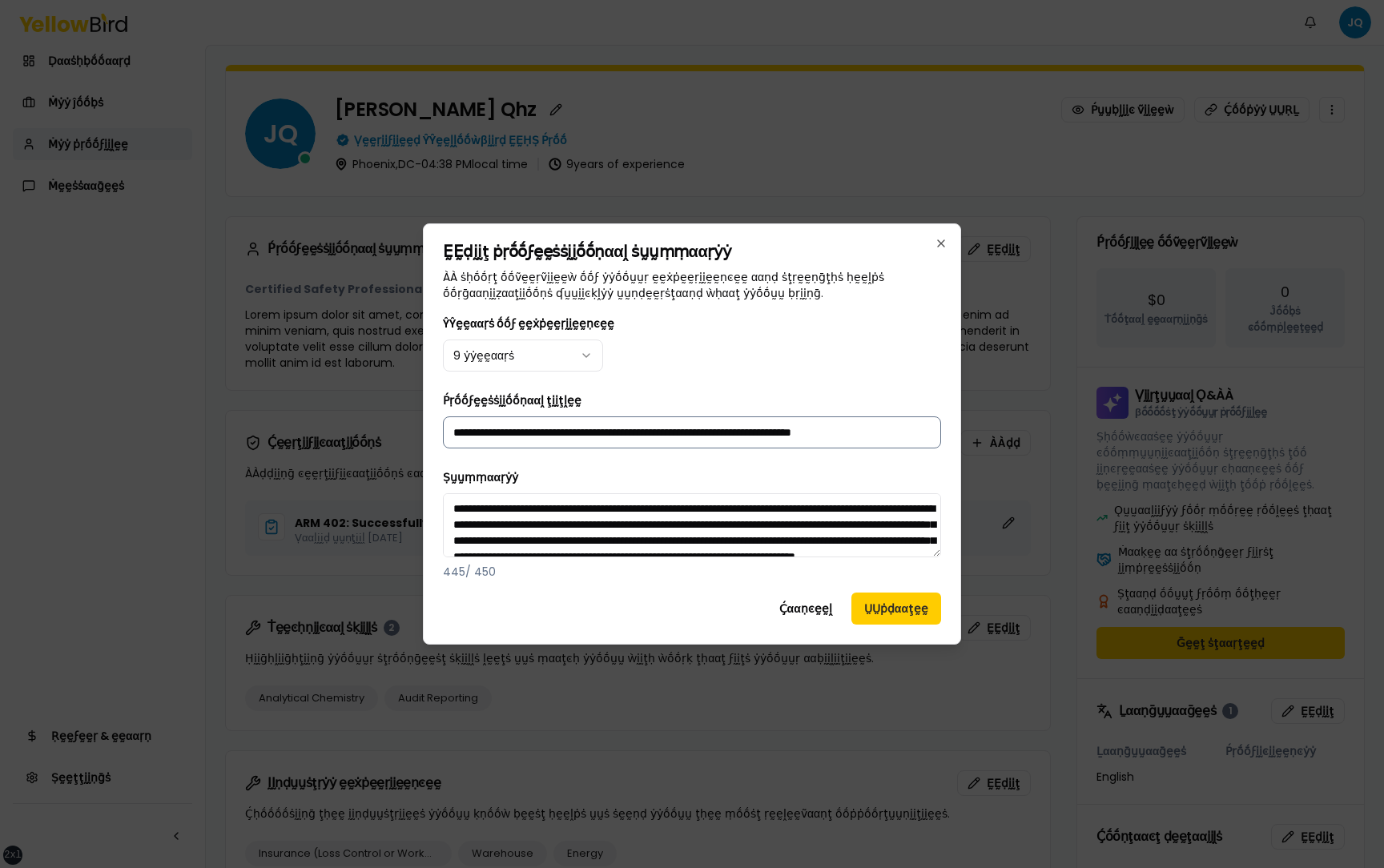
click at [788, 432] on input "**********" at bounding box center [692, 432] width 499 height 32
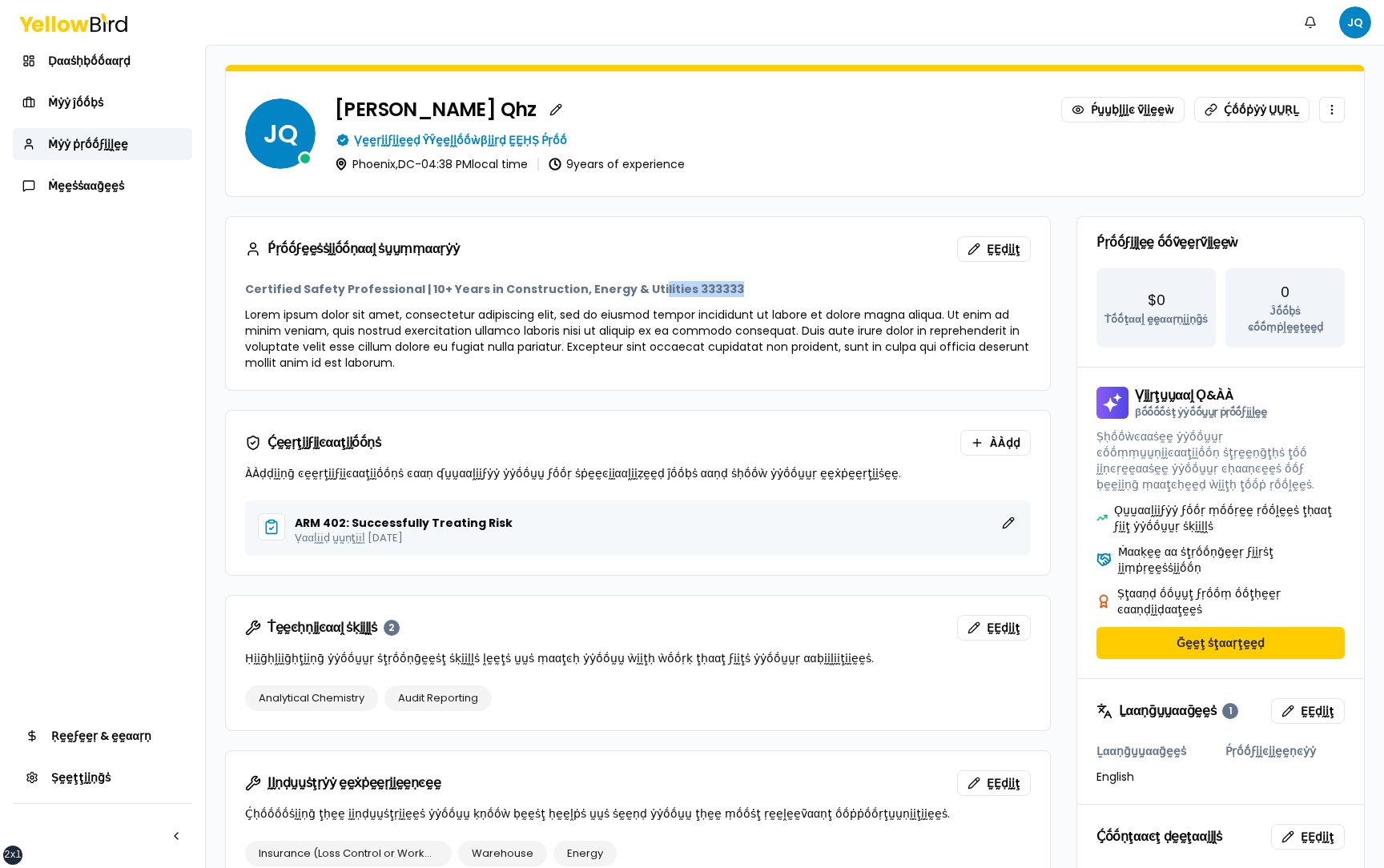
drag, startPoint x: 714, startPoint y: 289, endPoint x: 637, endPoint y: 289, distance: 77.0
click at [637, 289] on h3 "Certified Safety Professional | 10+ Years in Construction, Energy & Utilities 3…" at bounding box center [638, 290] width 786 height 16
click at [995, 243] on span "ḚḚḍḭḭţ" at bounding box center [1003, 249] width 34 height 16
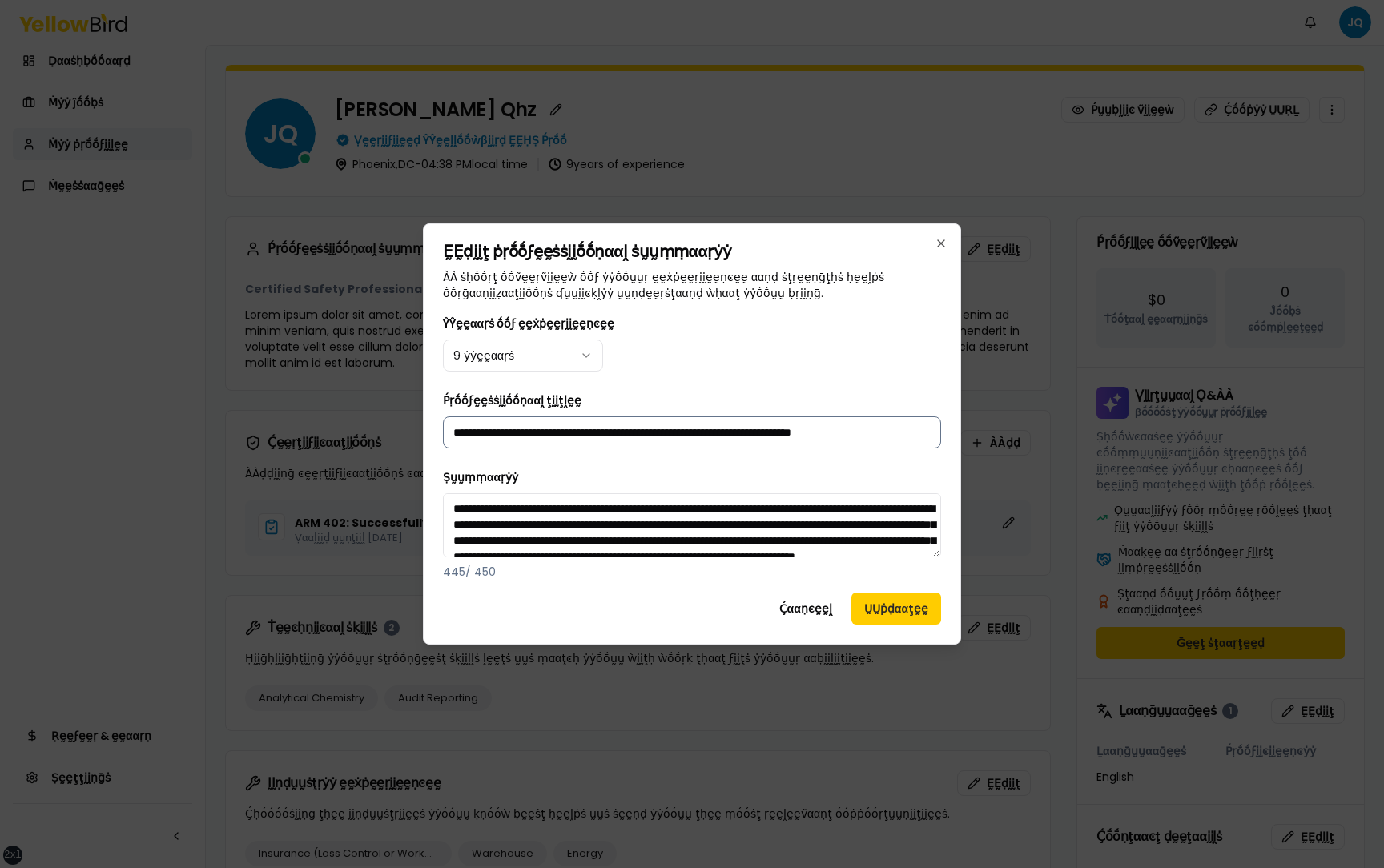
drag, startPoint x: 816, startPoint y: 432, endPoint x: 924, endPoint y: 429, distance: 108.0
click at [926, 430] on input "**********" at bounding box center [692, 432] width 499 height 32
type input "**********"
click at [914, 607] on button "ṲṲṗḍααţḛḛ" at bounding box center [896, 608] width 90 height 32
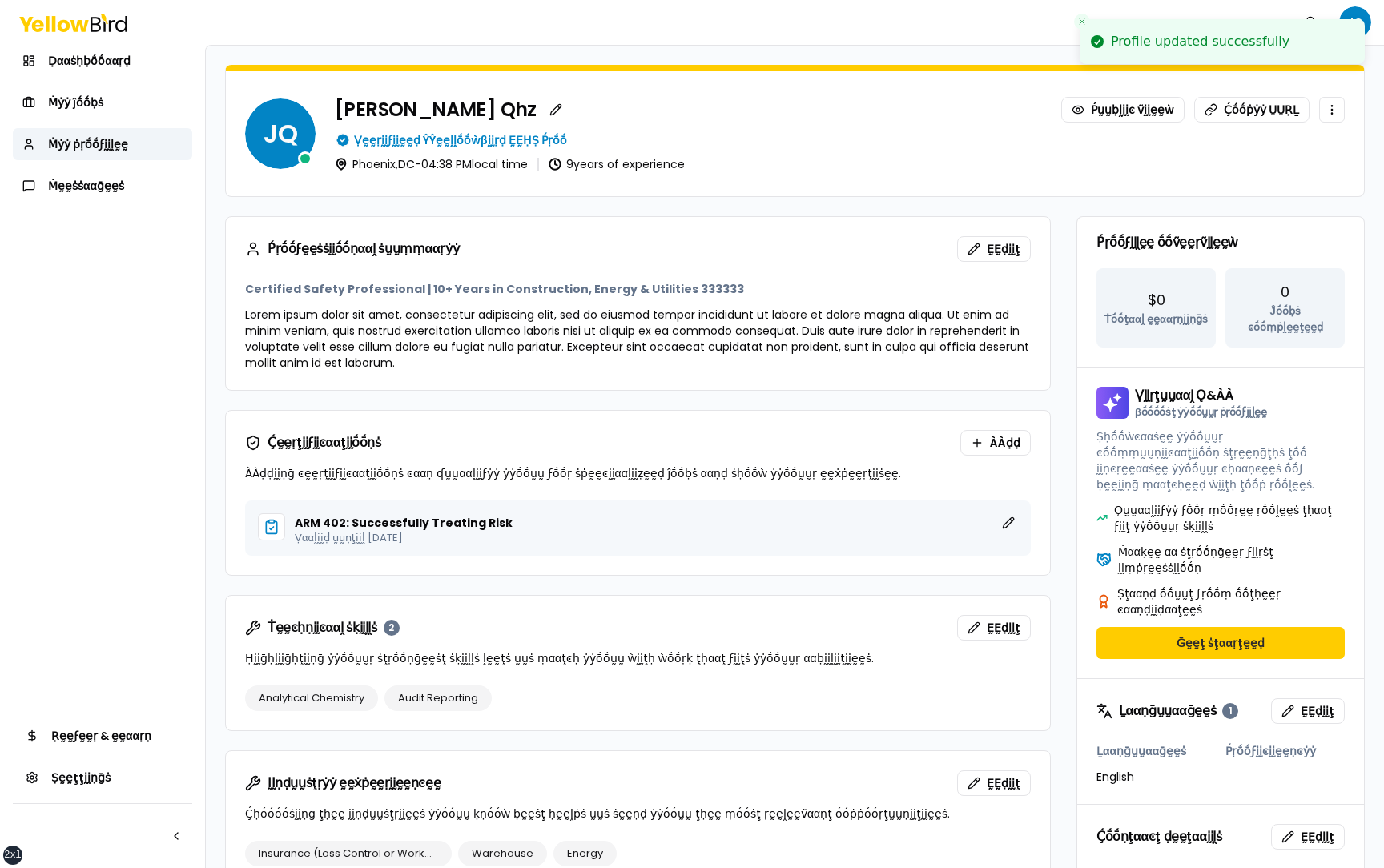
click at [1014, 232] on div "Ṕṛṓṓϝḛḛṡṡḭḭṓṓṇααḽ ṡṵṵṃṃααṛẏẏ ḚḚḍḭḭţ" at bounding box center [638, 249] width 825 height 64
click at [1008, 250] on span "ḚḚḍḭḭţ" at bounding box center [1003, 249] width 34 height 16
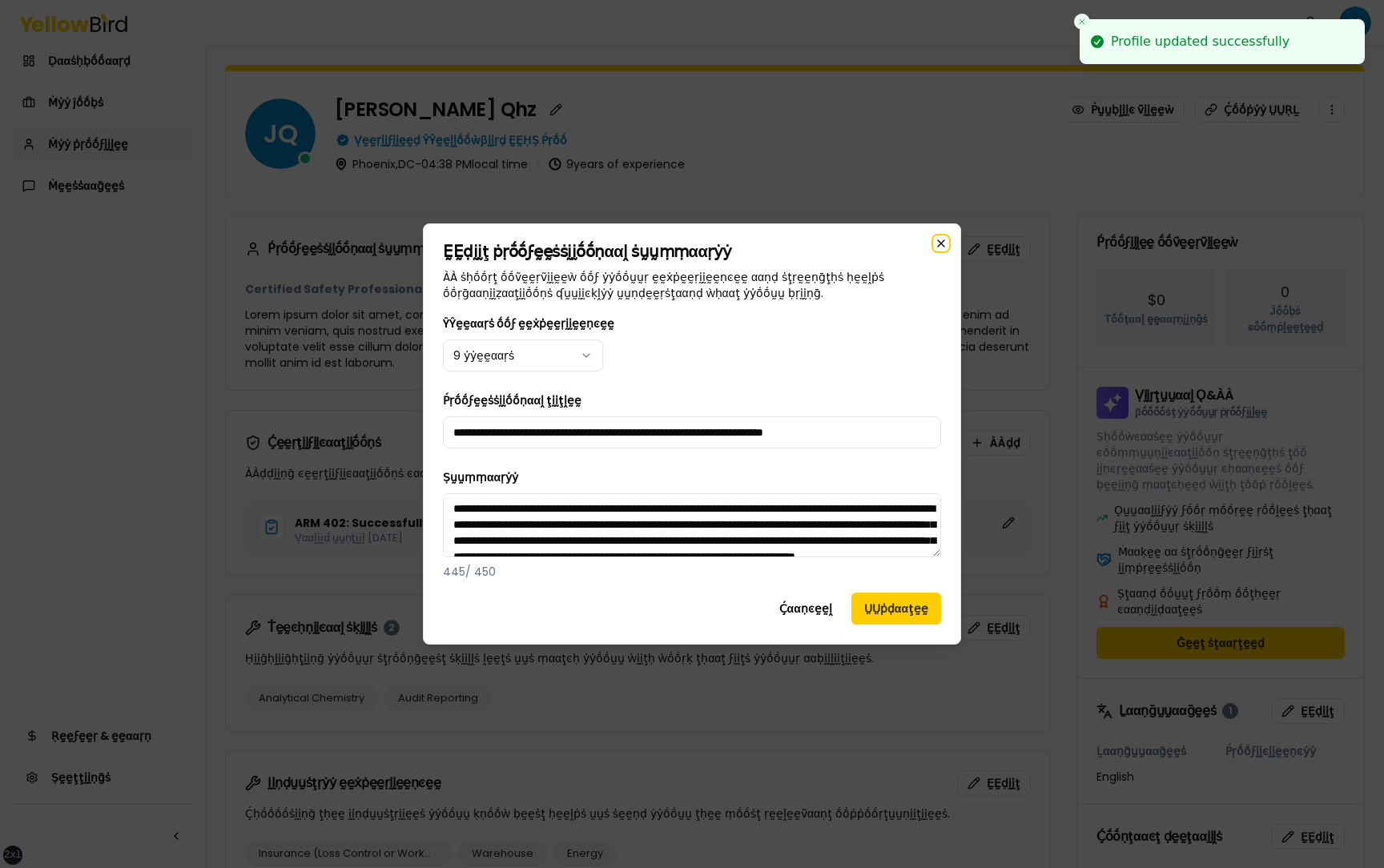
click at [939, 241] on icon "button" at bounding box center [941, 243] width 6 height 6
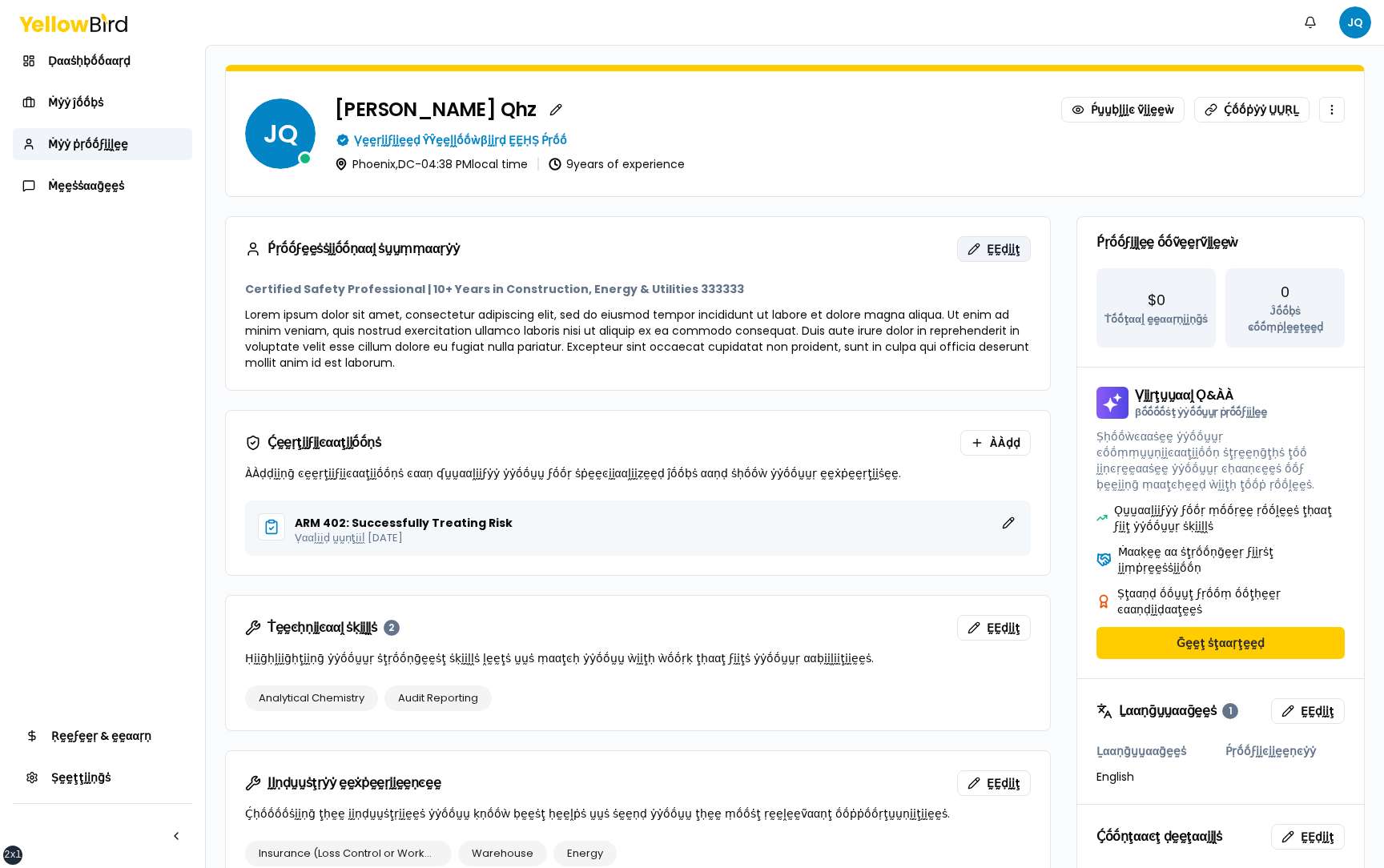
click at [981, 252] on button "ḚḚḍḭḭţ" at bounding box center [994, 249] width 74 height 25
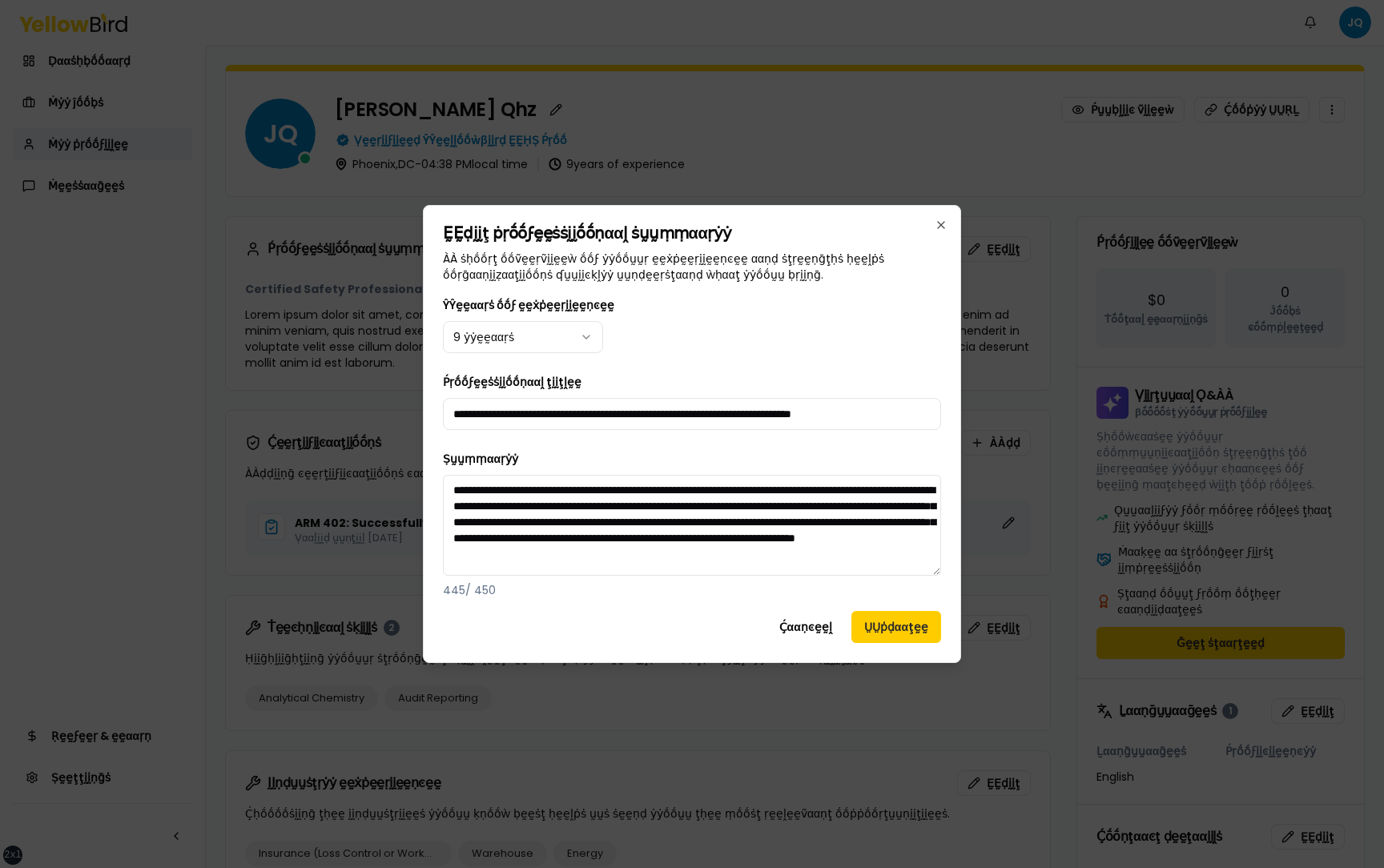
drag, startPoint x: 936, startPoint y: 554, endPoint x: 936, endPoint y: 595, distance: 41.0
click at [936, 595] on div "**********" at bounding box center [692, 524] width 499 height 149
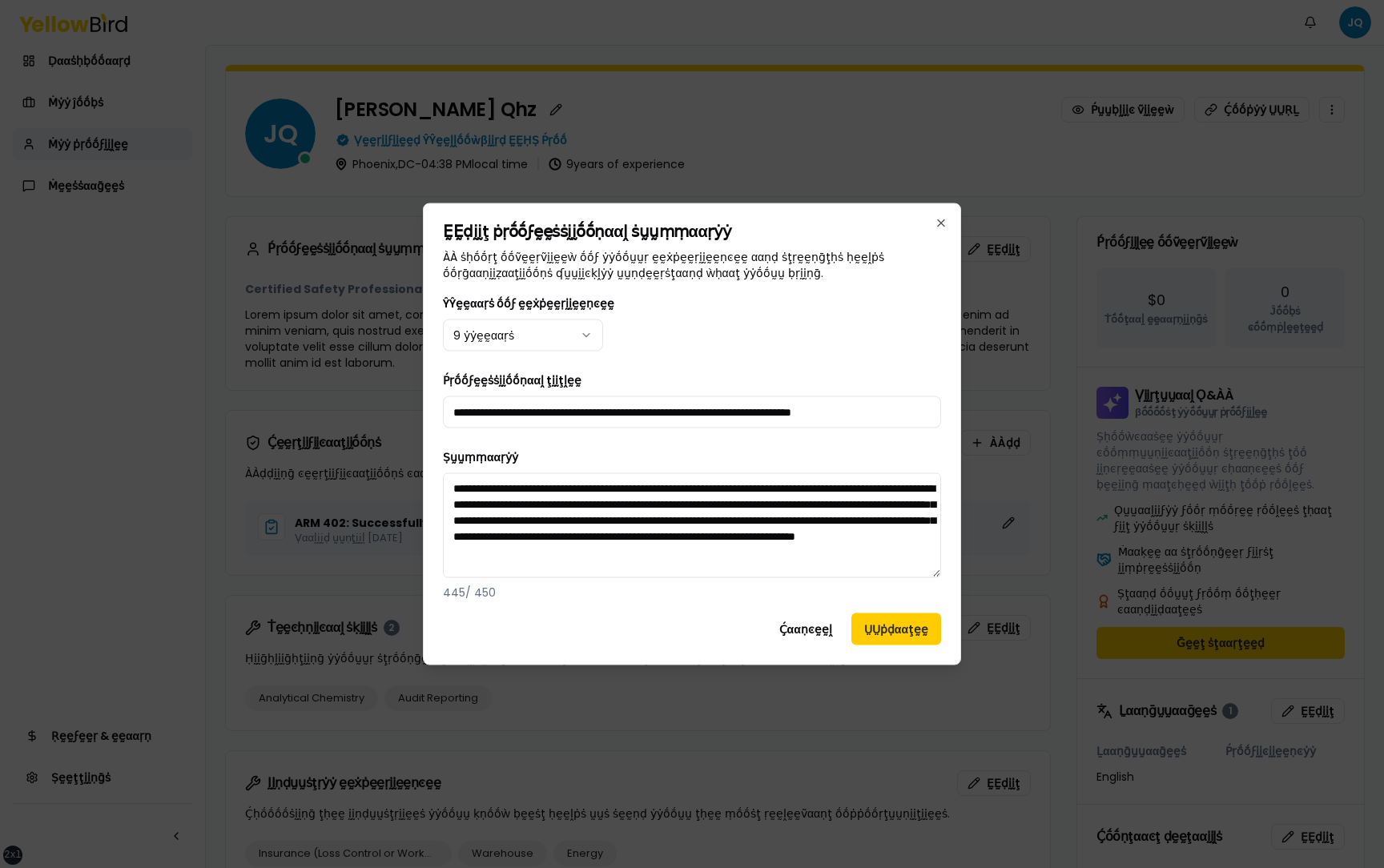
drag, startPoint x: 651, startPoint y: 573, endPoint x: 458, endPoint y: 471, distance: 218.3
click at [458, 471] on div "**********" at bounding box center [692, 524] width 499 height 153
click at [794, 638] on button "Ḉααṇͼḛḛḽ" at bounding box center [806, 629] width 78 height 32
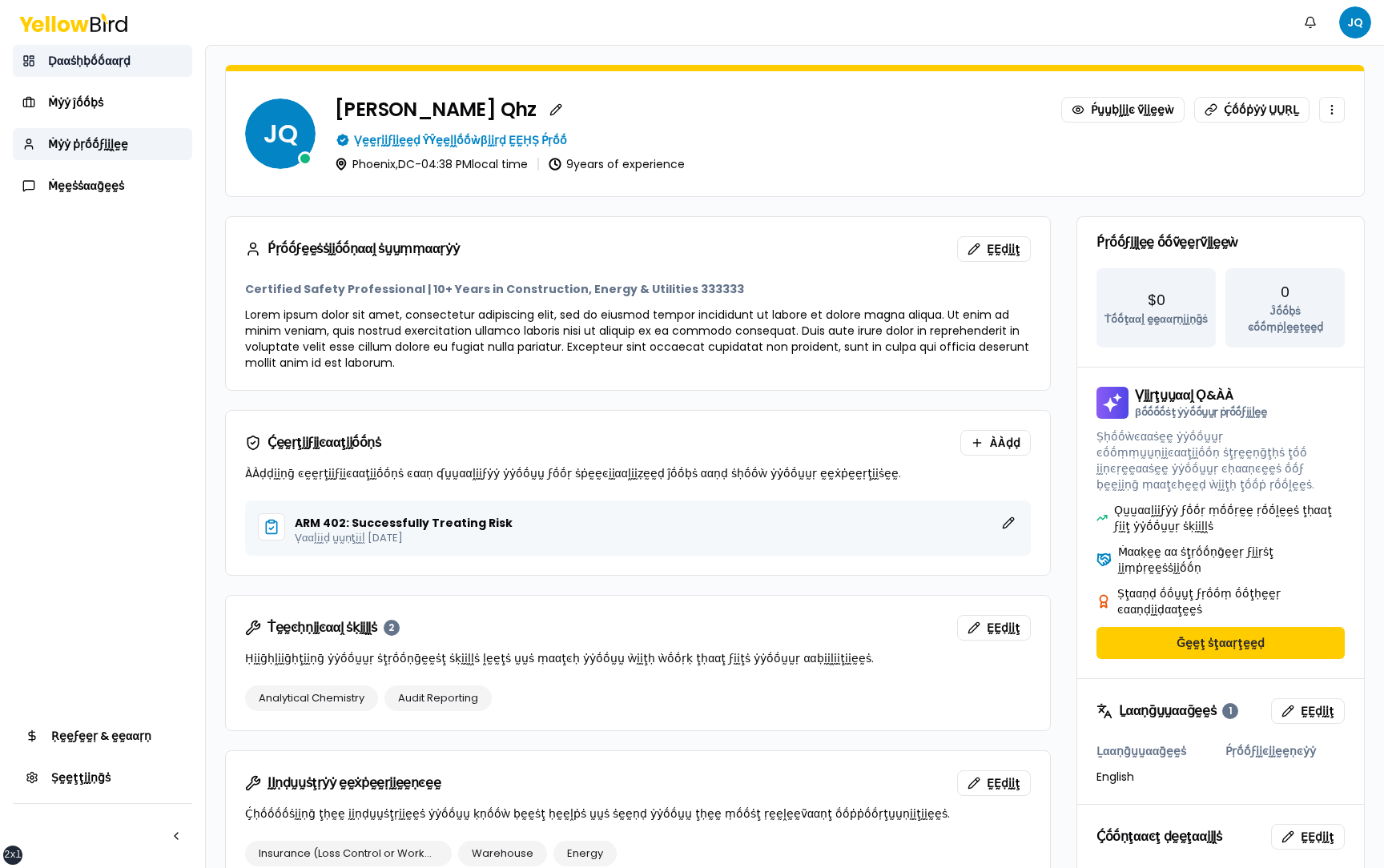
click at [123, 61] on span "Ḍααṡḥḅṓṓααṛḍ" at bounding box center [89, 61] width 83 height 16
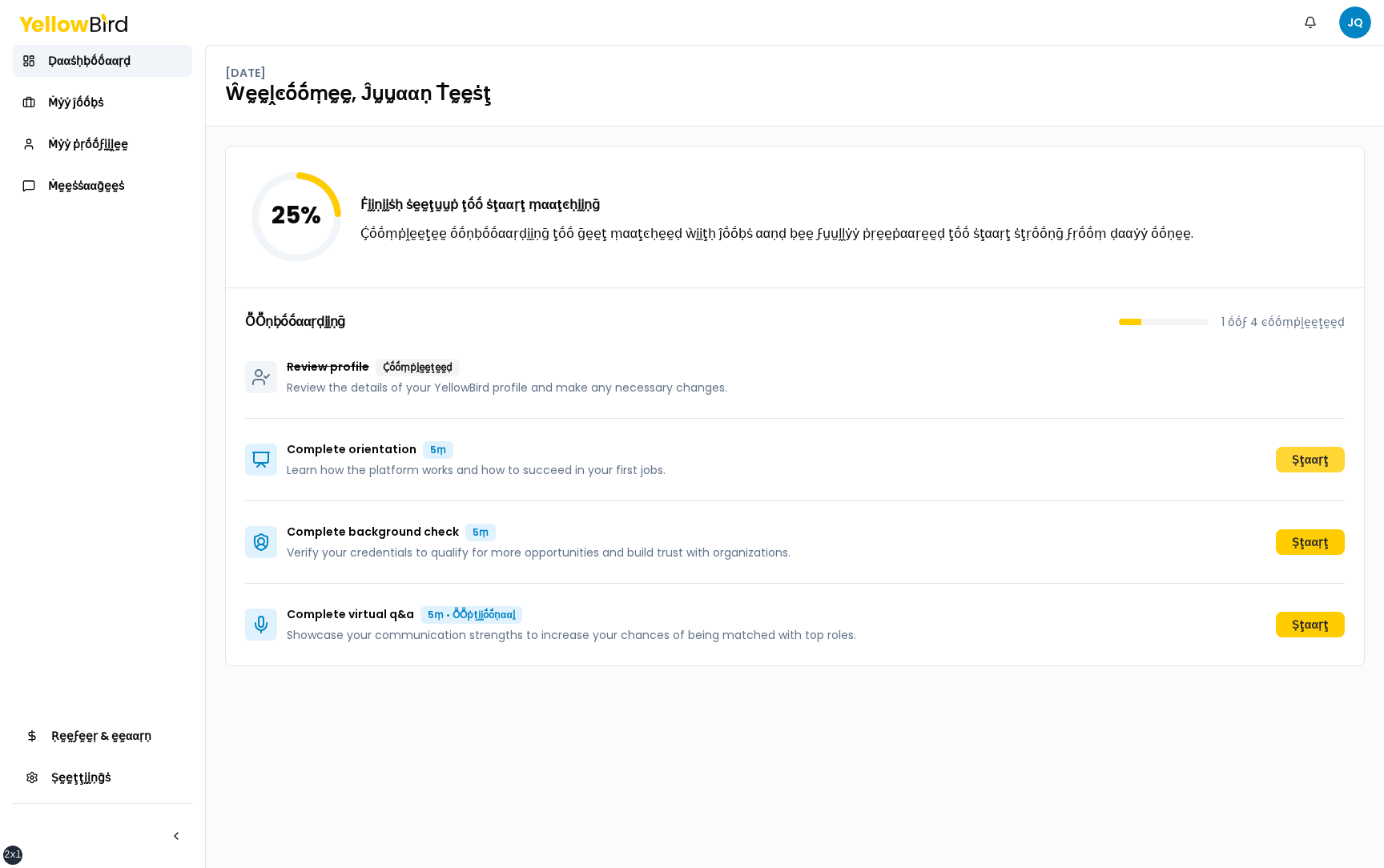
click at [1316, 451] on button "Ṣţααṛţ" at bounding box center [1310, 459] width 69 height 25
click at [1308, 626] on button "Ṣţααṛţ" at bounding box center [1310, 625] width 69 height 25
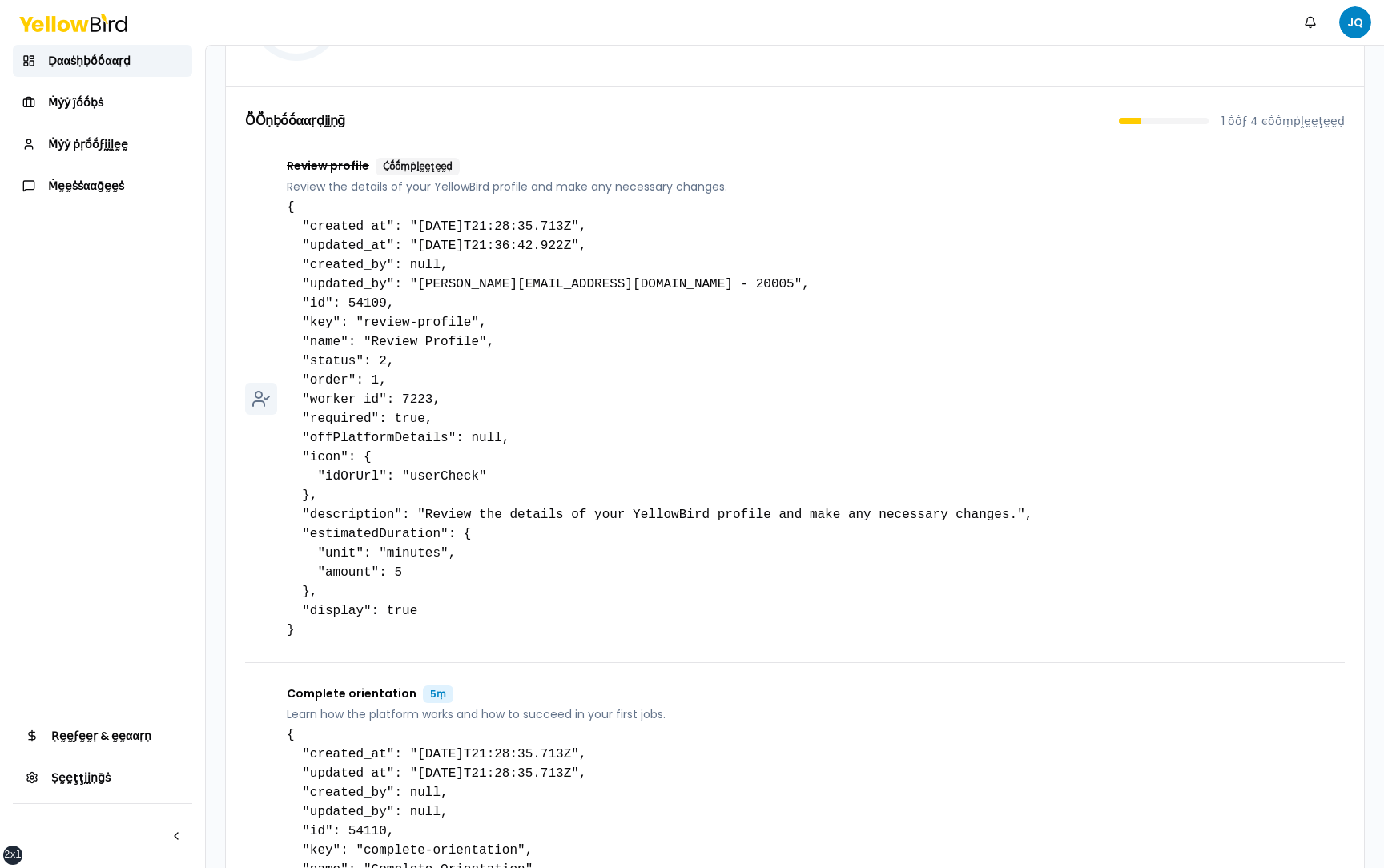
scroll to position [227, 0]
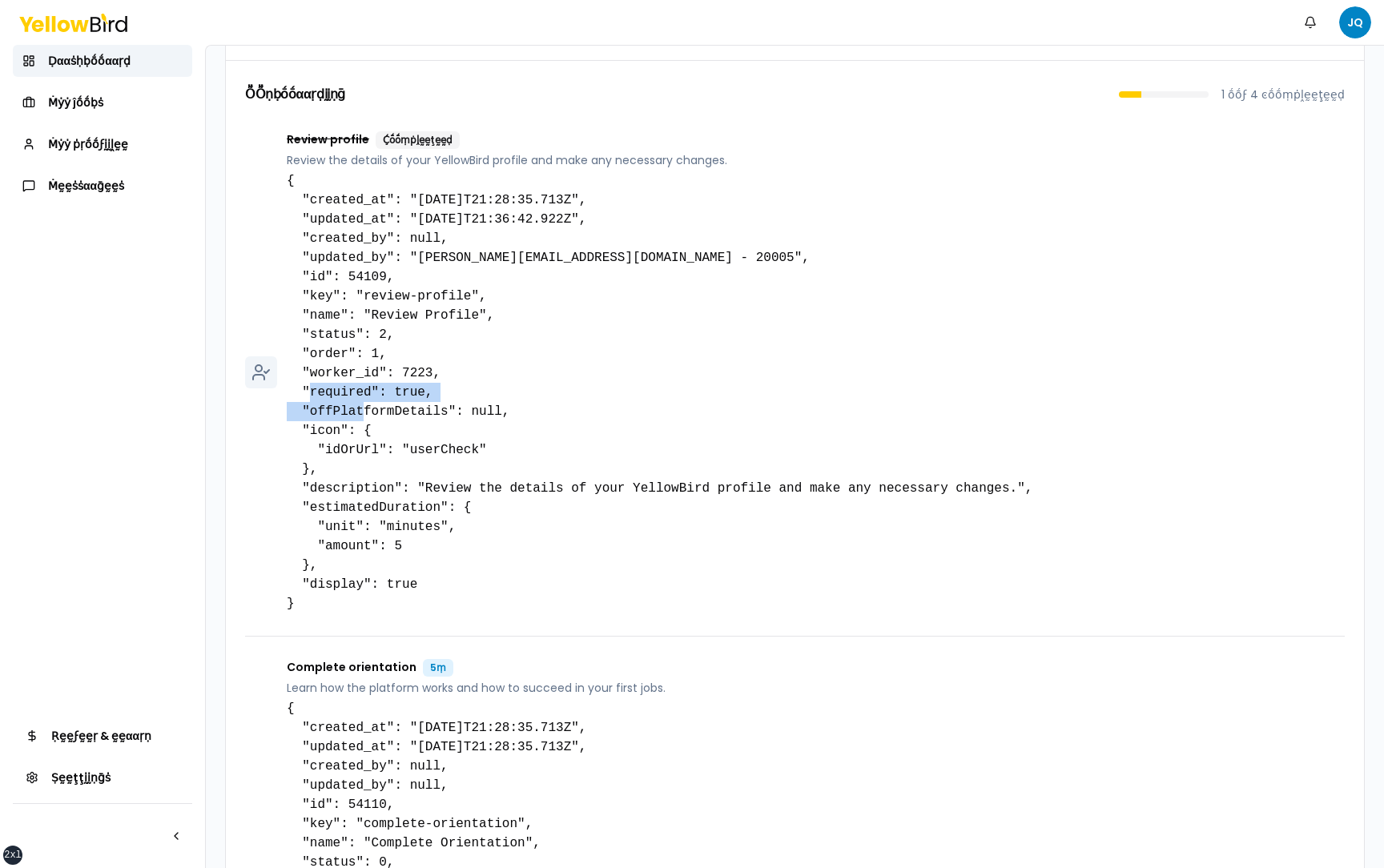
drag, startPoint x: 517, startPoint y: 414, endPoint x: 303, endPoint y: 413, distance: 214.0
click at [303, 413] on pre "{ "created_at": "2025-09-26T21:28:35.713Z", "updated_at": "2025-09-26T21:36:42.…" at bounding box center [659, 392] width 746 height 442
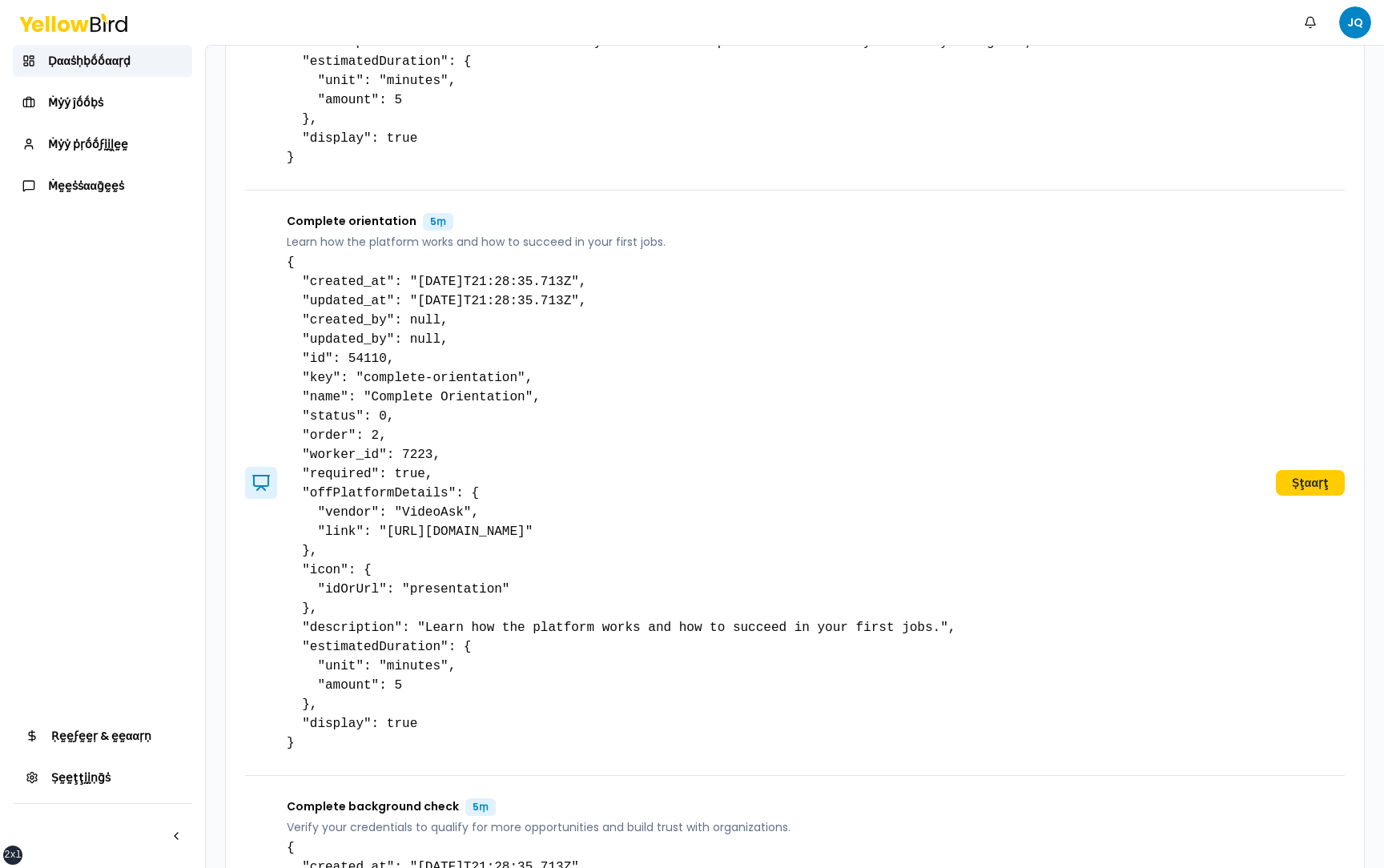
scroll to position [678, 0]
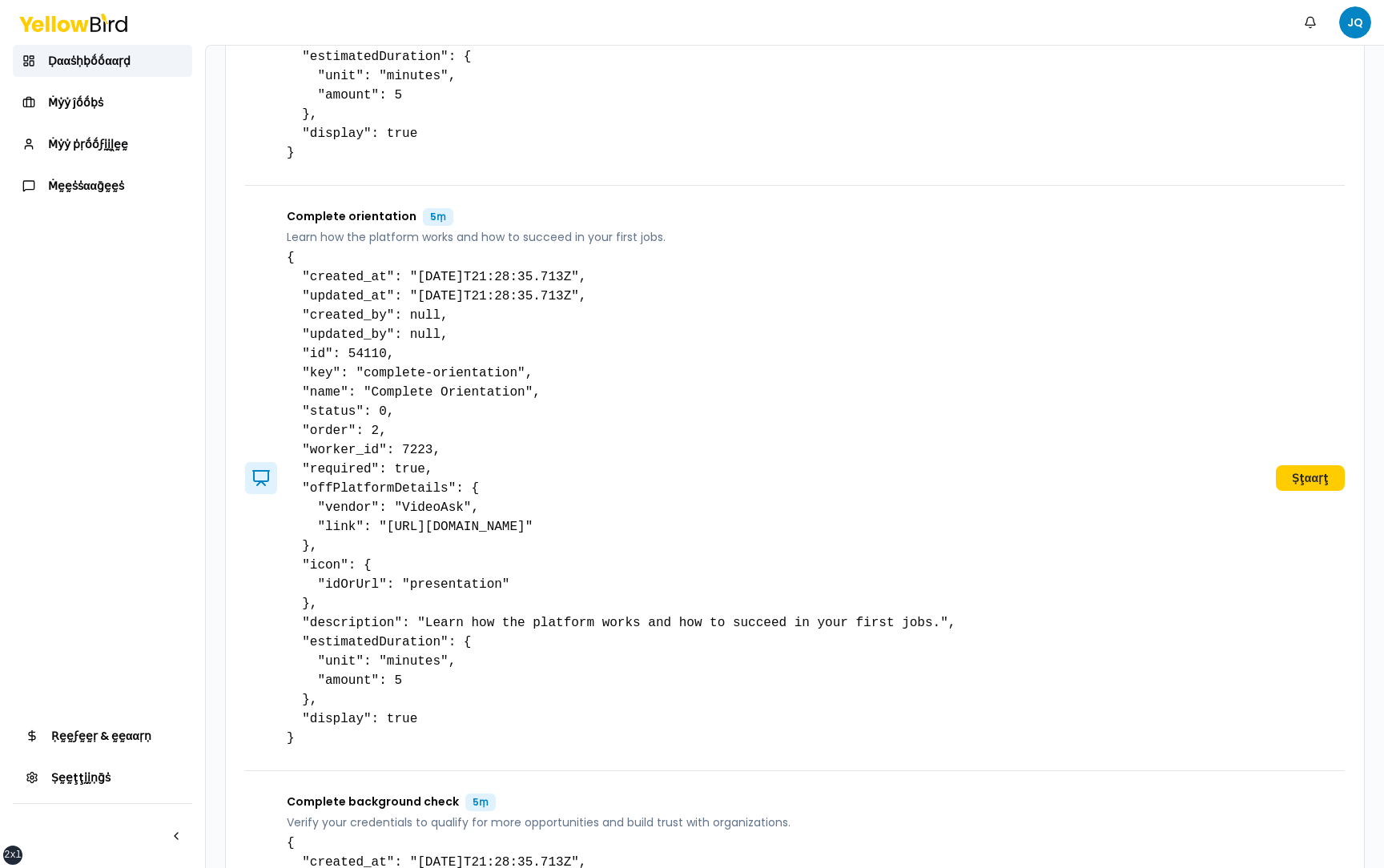
click at [365, 488] on pre "{ "created_at": "2025-09-26T21:28:35.713Z", "updated_at": "2025-09-26T21:28:35.…" at bounding box center [621, 498] width 668 height 499
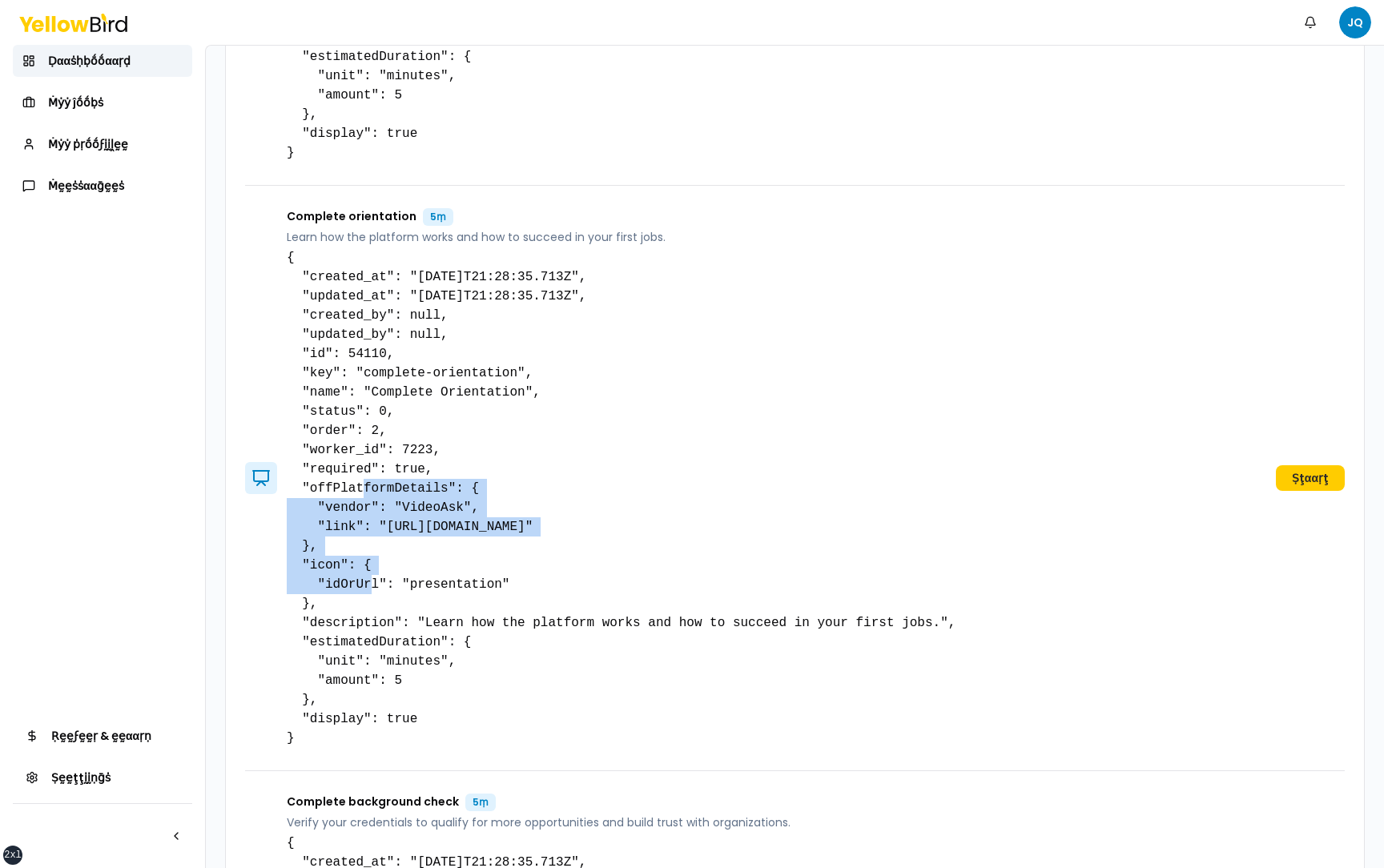
drag, startPoint x: 325, startPoint y: 541, endPoint x: 302, endPoint y: 487, distance: 58.7
click at [302, 487] on pre "{ "created_at": "2025-09-26T21:28:35.713Z", "updated_at": "2025-09-26T21:28:35.…" at bounding box center [621, 498] width 668 height 499
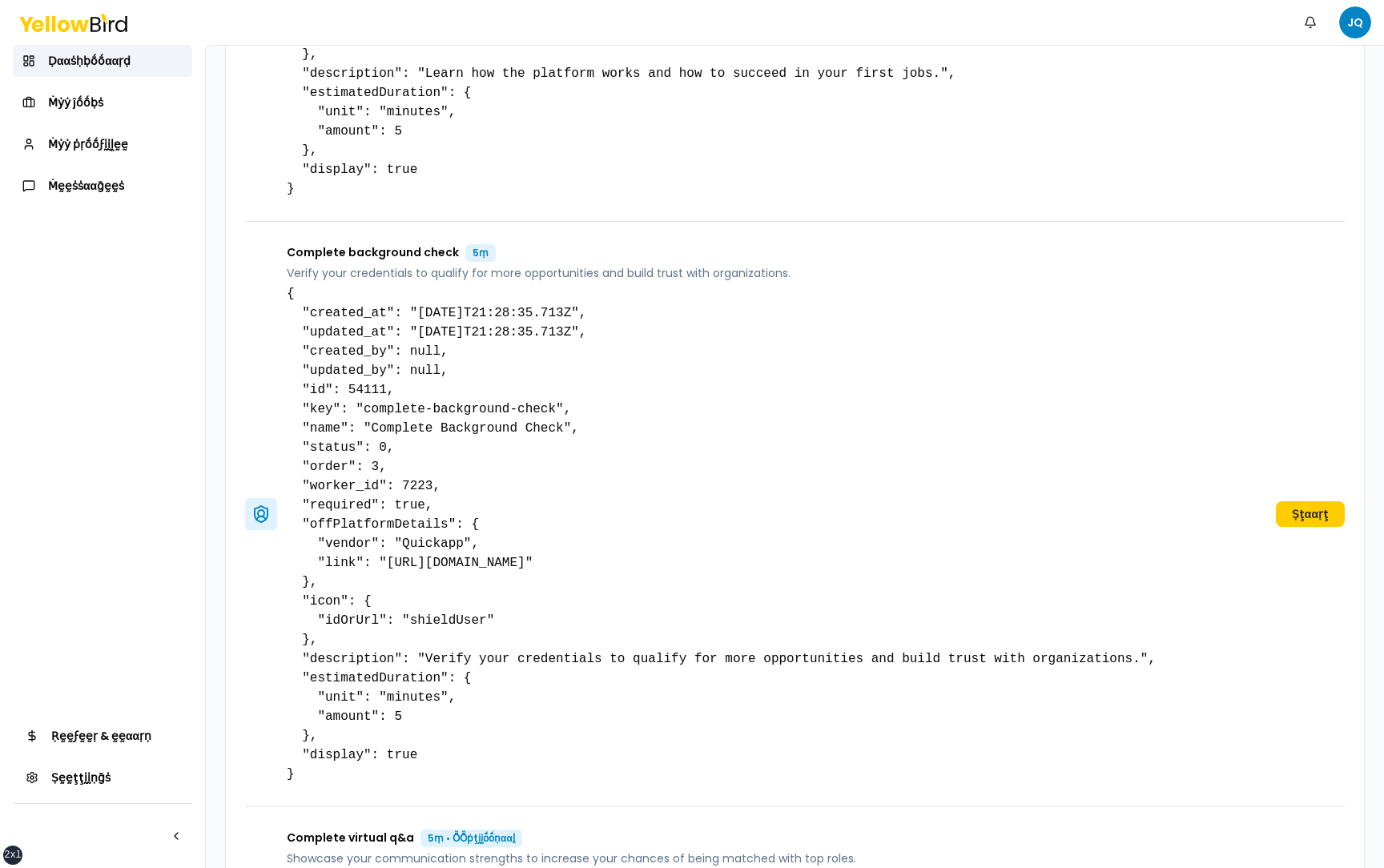
scroll to position [1283, 0]
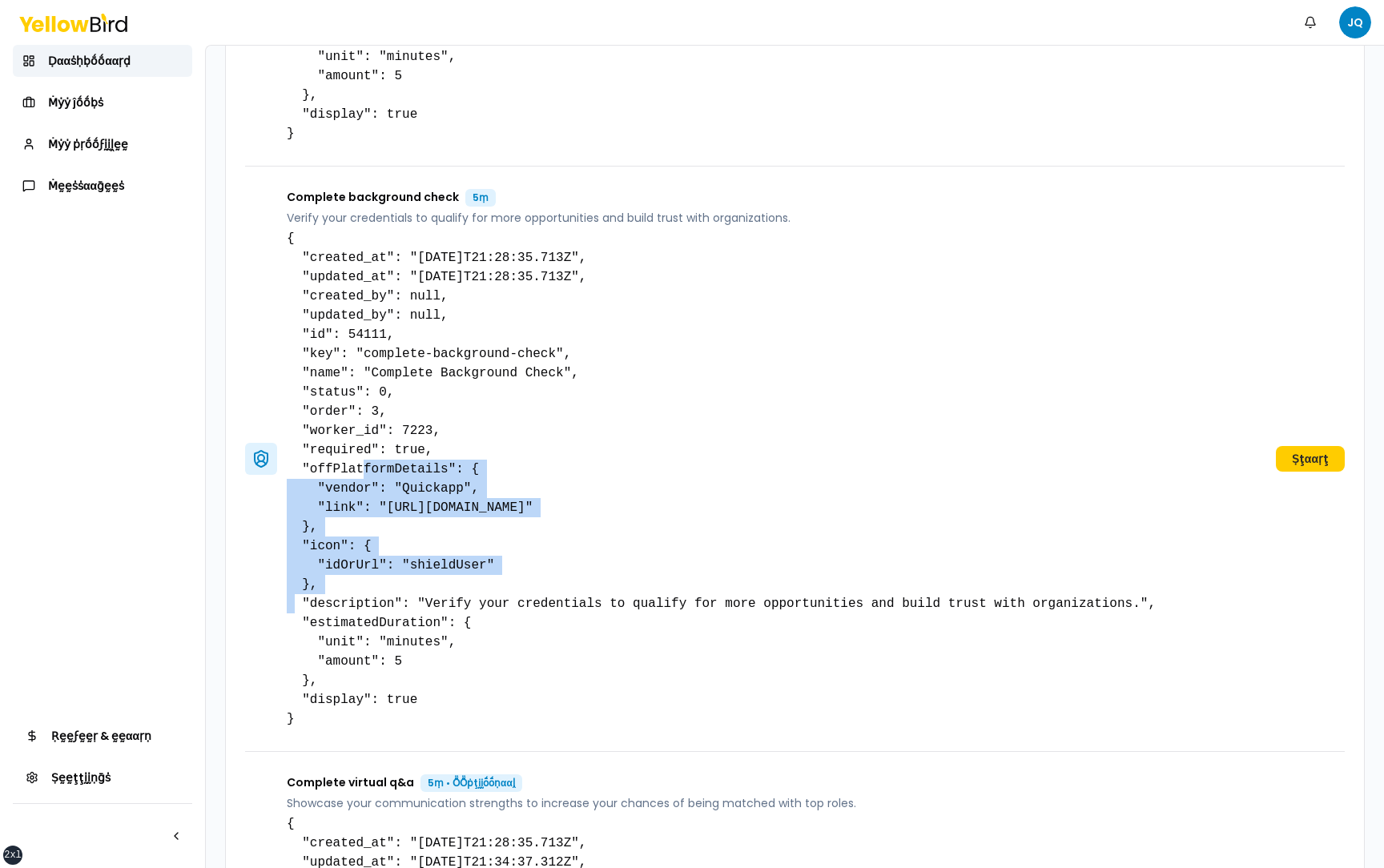
drag, startPoint x: 319, startPoint y: 525, endPoint x: 301, endPoint y: 469, distance: 58.8
click at [301, 468] on pre "{ "created_at": "2025-09-26T21:28:35.713Z", "updated_at": "2025-09-26T21:28:35.…" at bounding box center [721, 478] width 869 height 499
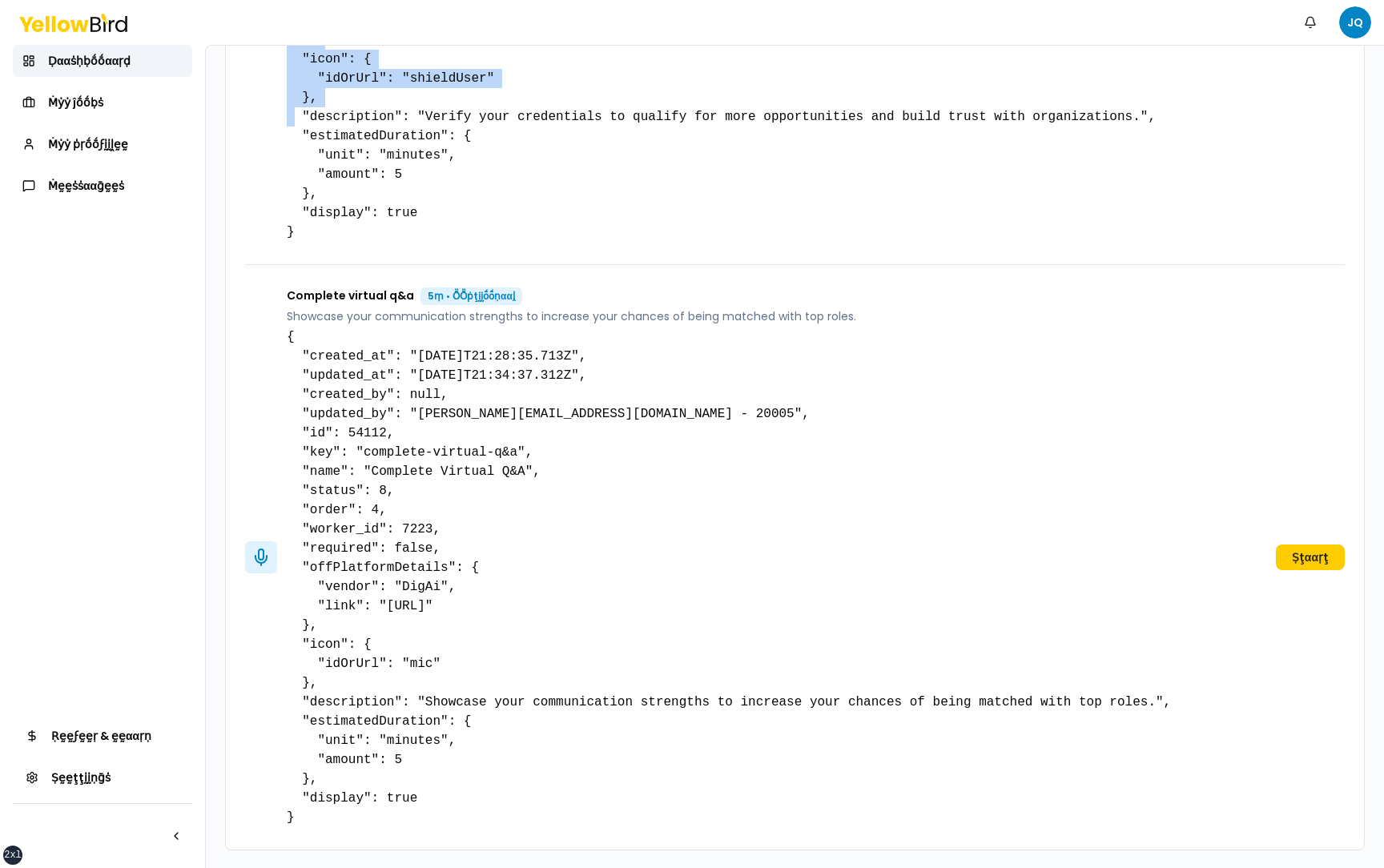
scroll to position [1771, 0]
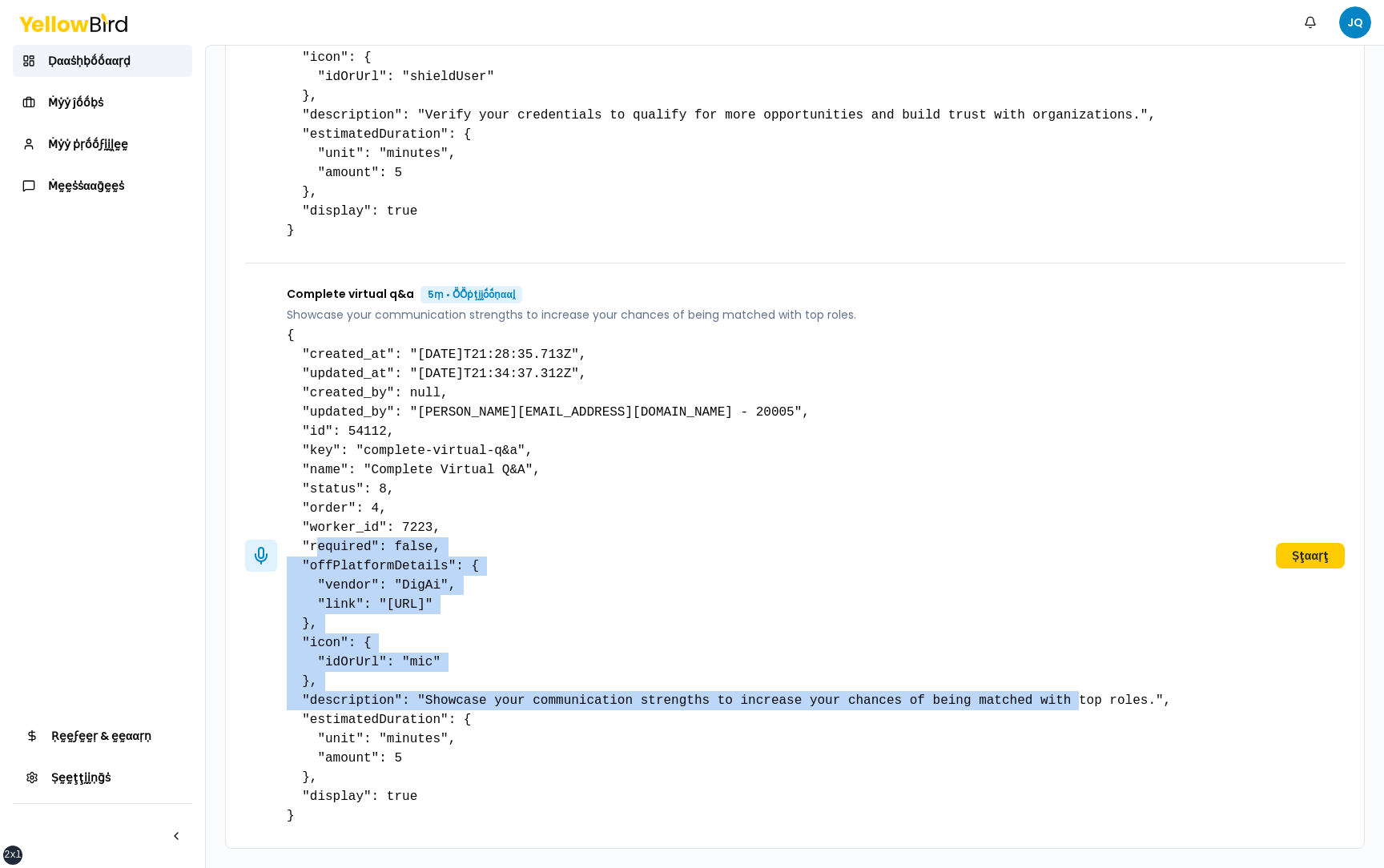
drag, startPoint x: 321, startPoint y: 627, endPoint x: 303, endPoint y: 567, distance: 62.6
click at [303, 567] on pre "{ "created_at": "2025-09-26T21:28:35.713Z", "updated_at": "2025-09-26T21:34:37.…" at bounding box center [729, 576] width 885 height 499
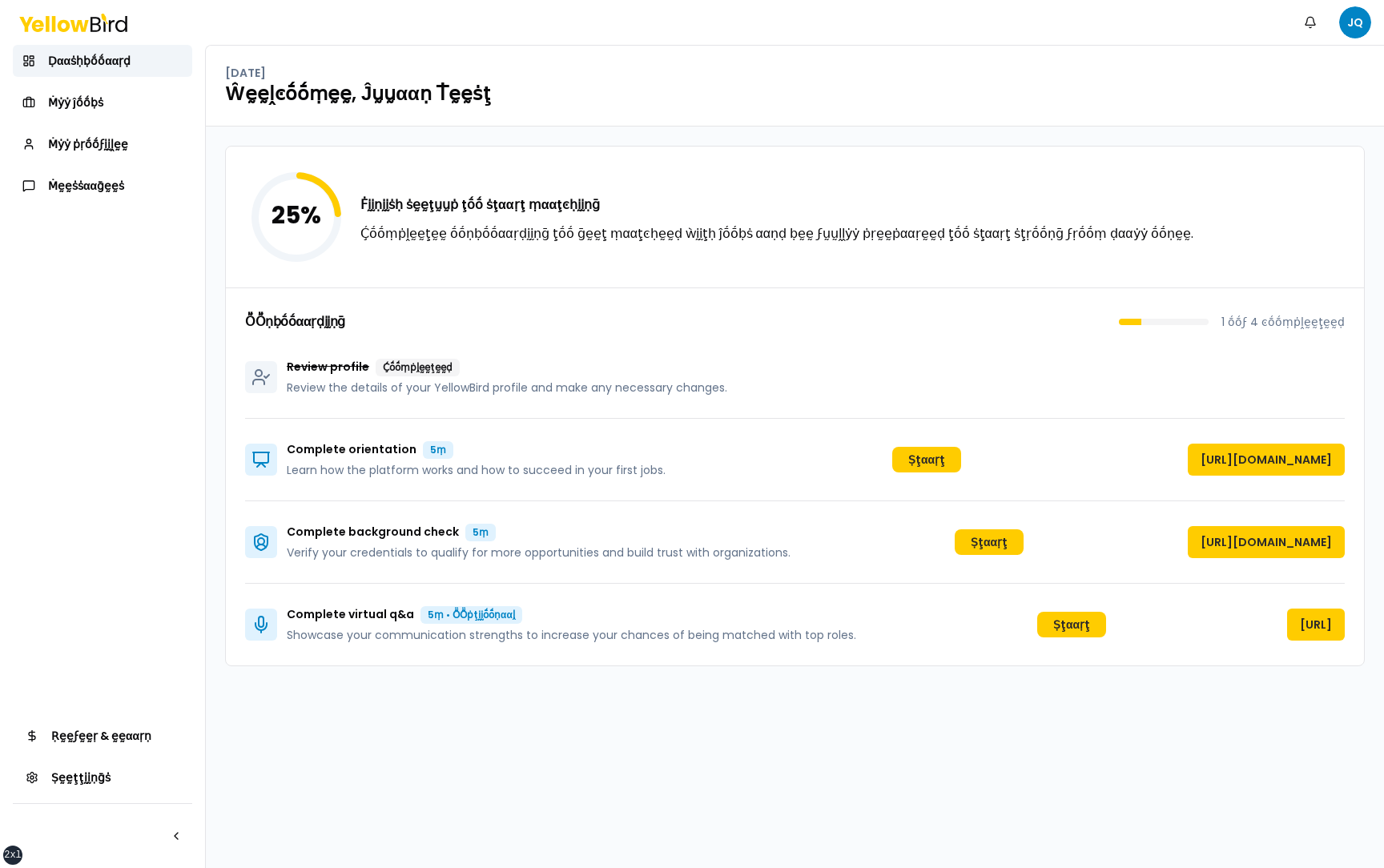
scroll to position [0, 0]
click at [1287, 641] on link "[URL]" at bounding box center [1316, 624] width 58 height 32
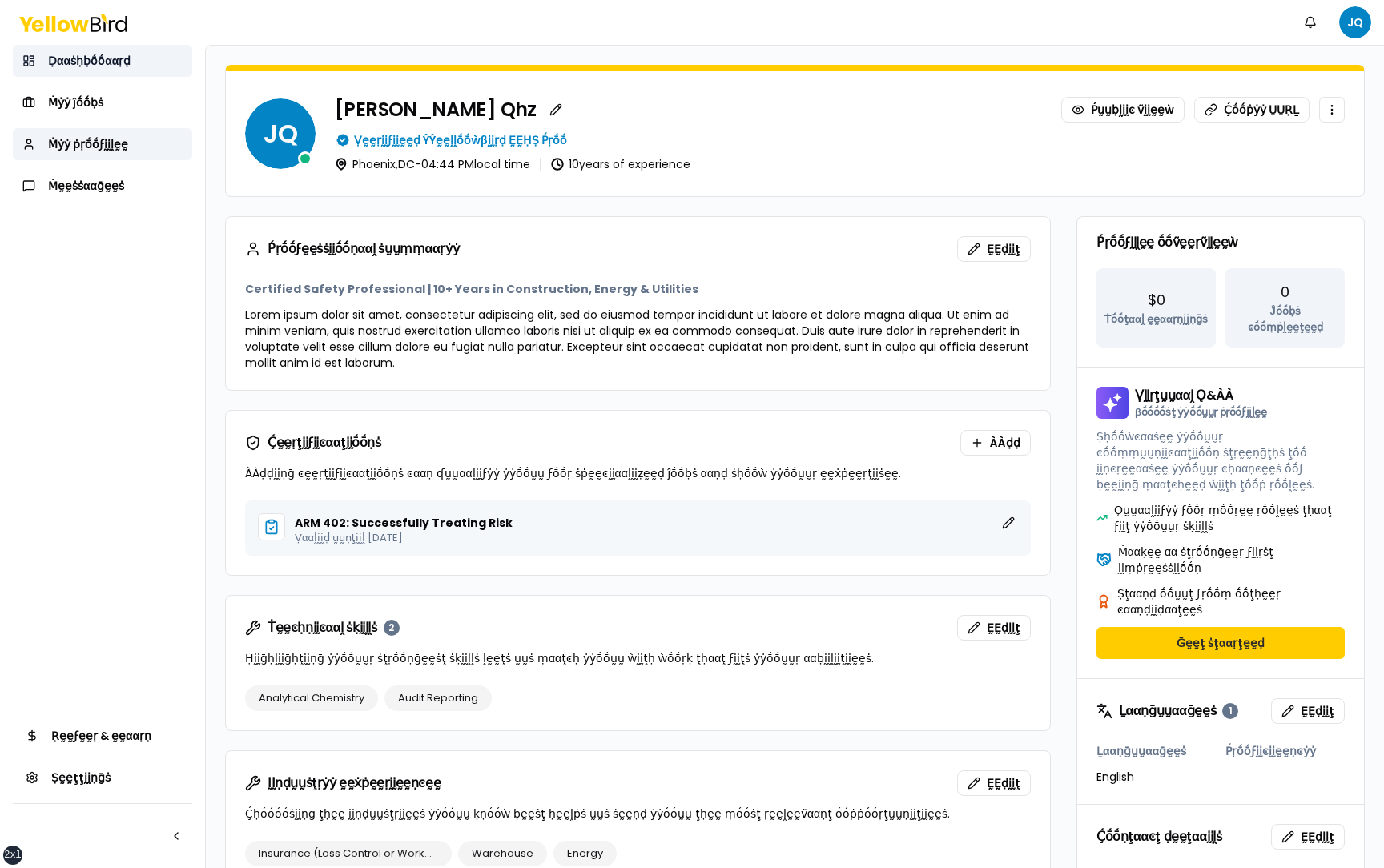
click at [120, 64] on span "Ḍααṡḥḅṓṓααṛḍ" at bounding box center [89, 61] width 83 height 16
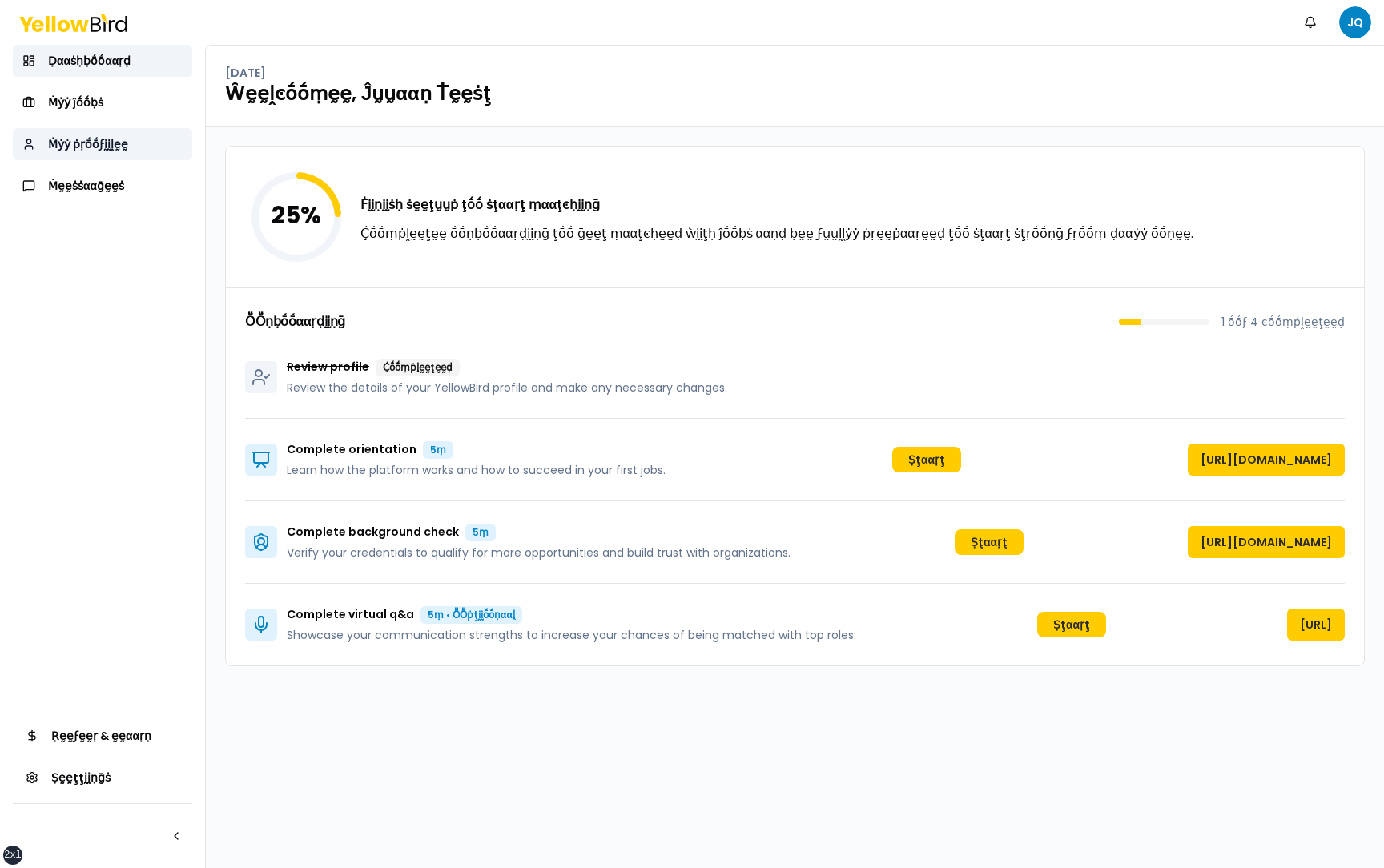
click at [125, 155] on link "Ṁẏẏ ṗṛṓṓϝḭḭḽḛḛ" at bounding box center [103, 143] width 180 height 32
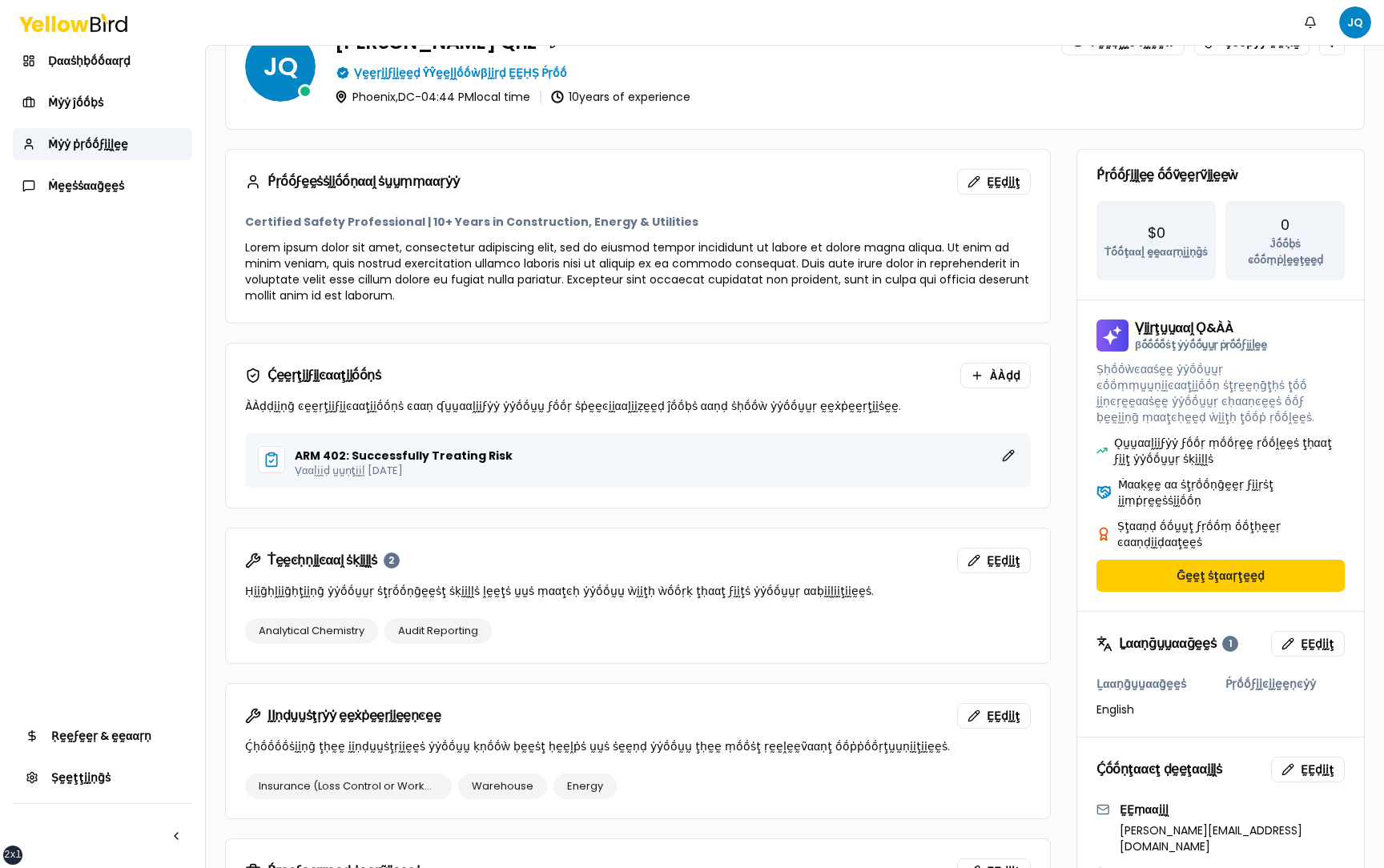
scroll to position [85, 0]
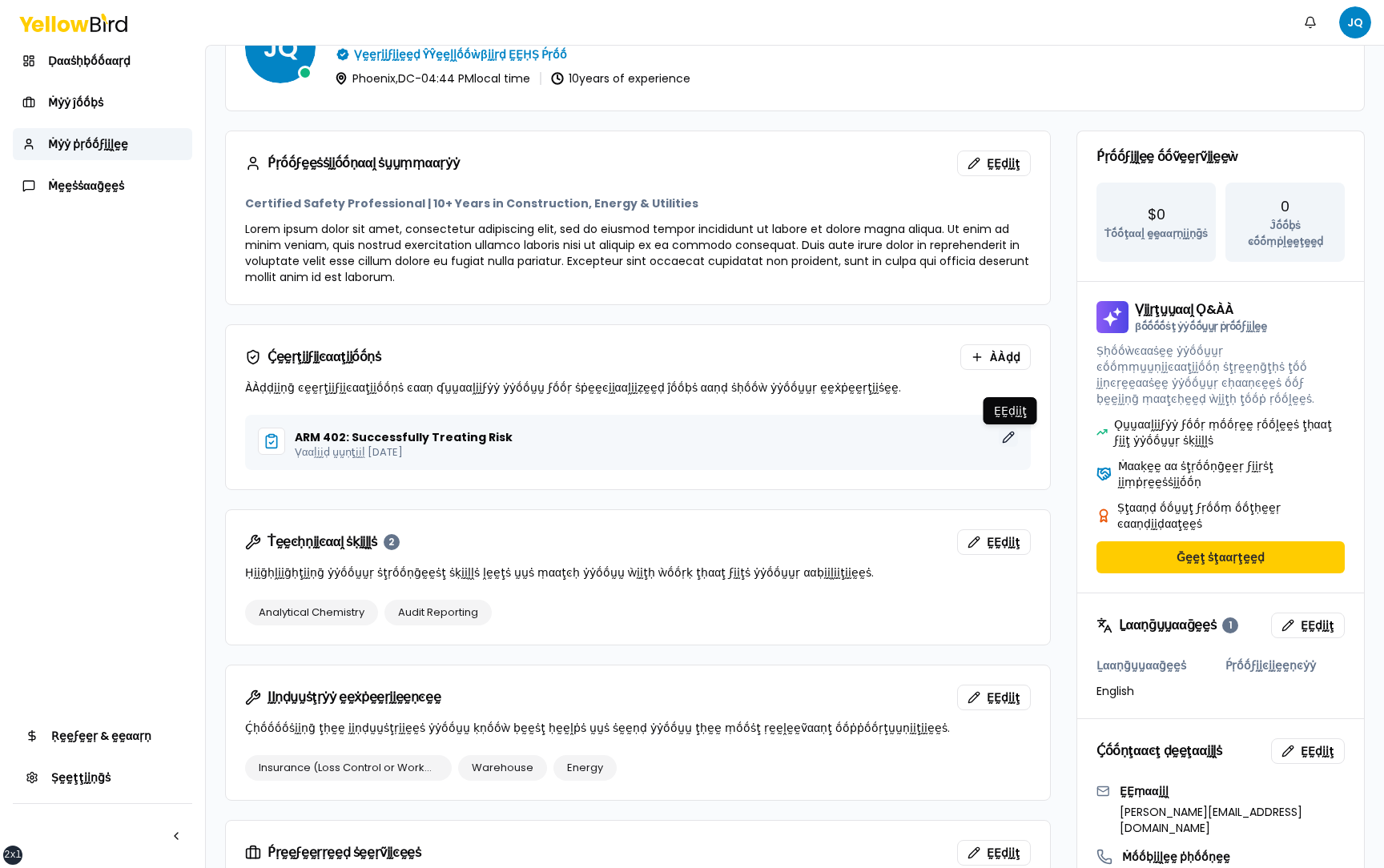
click at [1009, 438] on button "ḚḚḍḭḭţ" at bounding box center [1008, 437] width 19 height 19
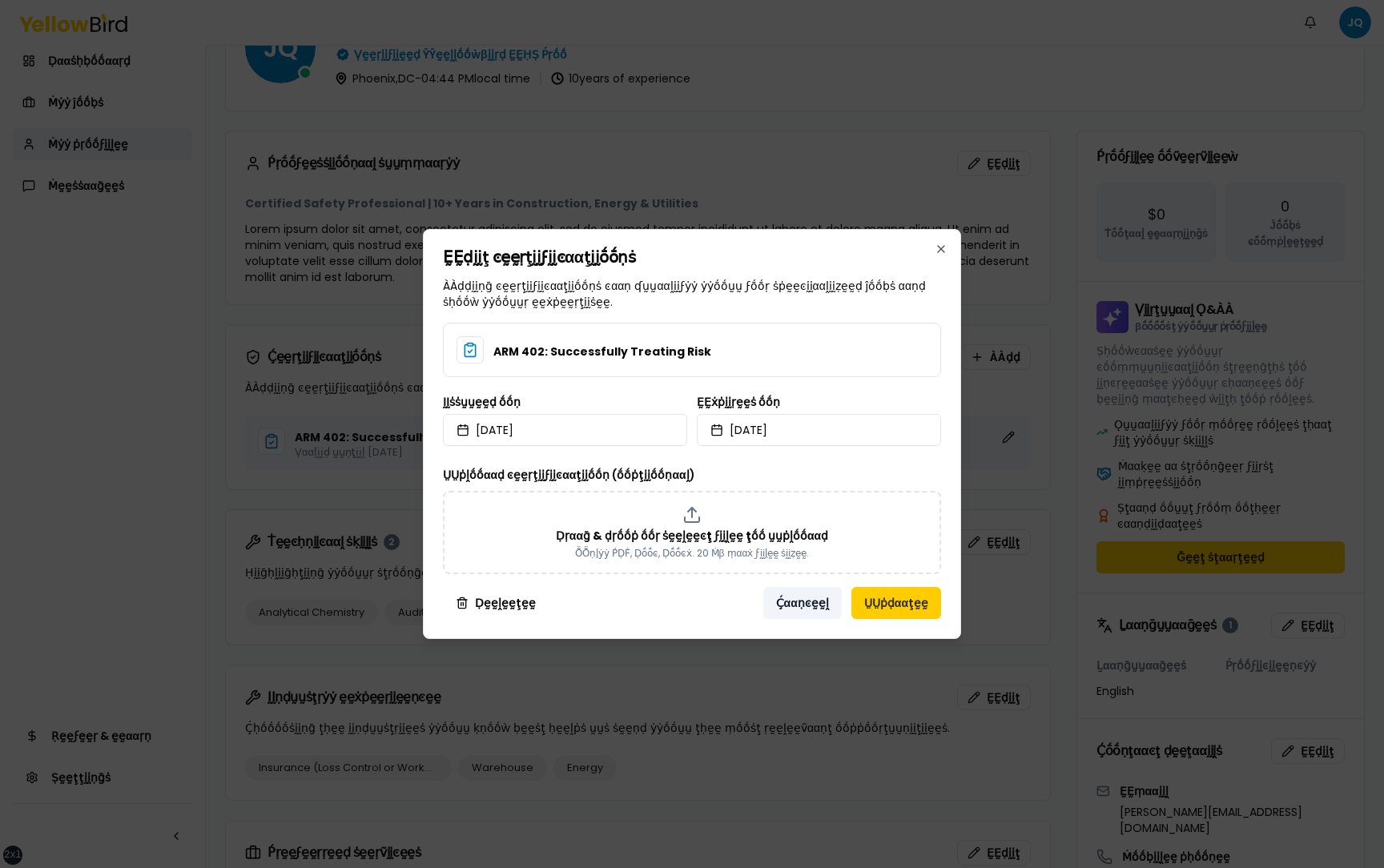
click at [803, 600] on button "Ḉααṇͼḛḛḽ" at bounding box center [803, 602] width 78 height 32
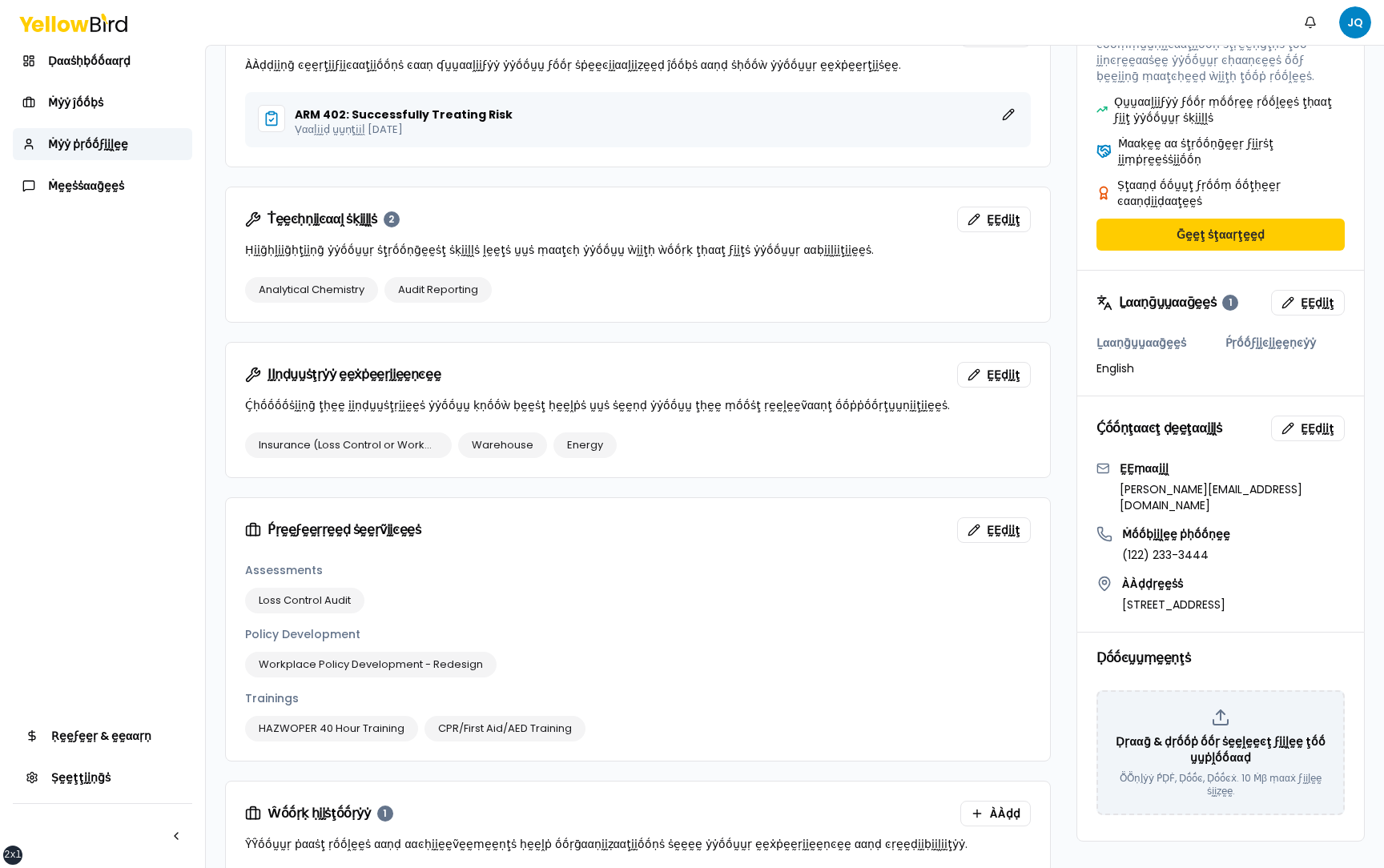
scroll to position [468, 0]
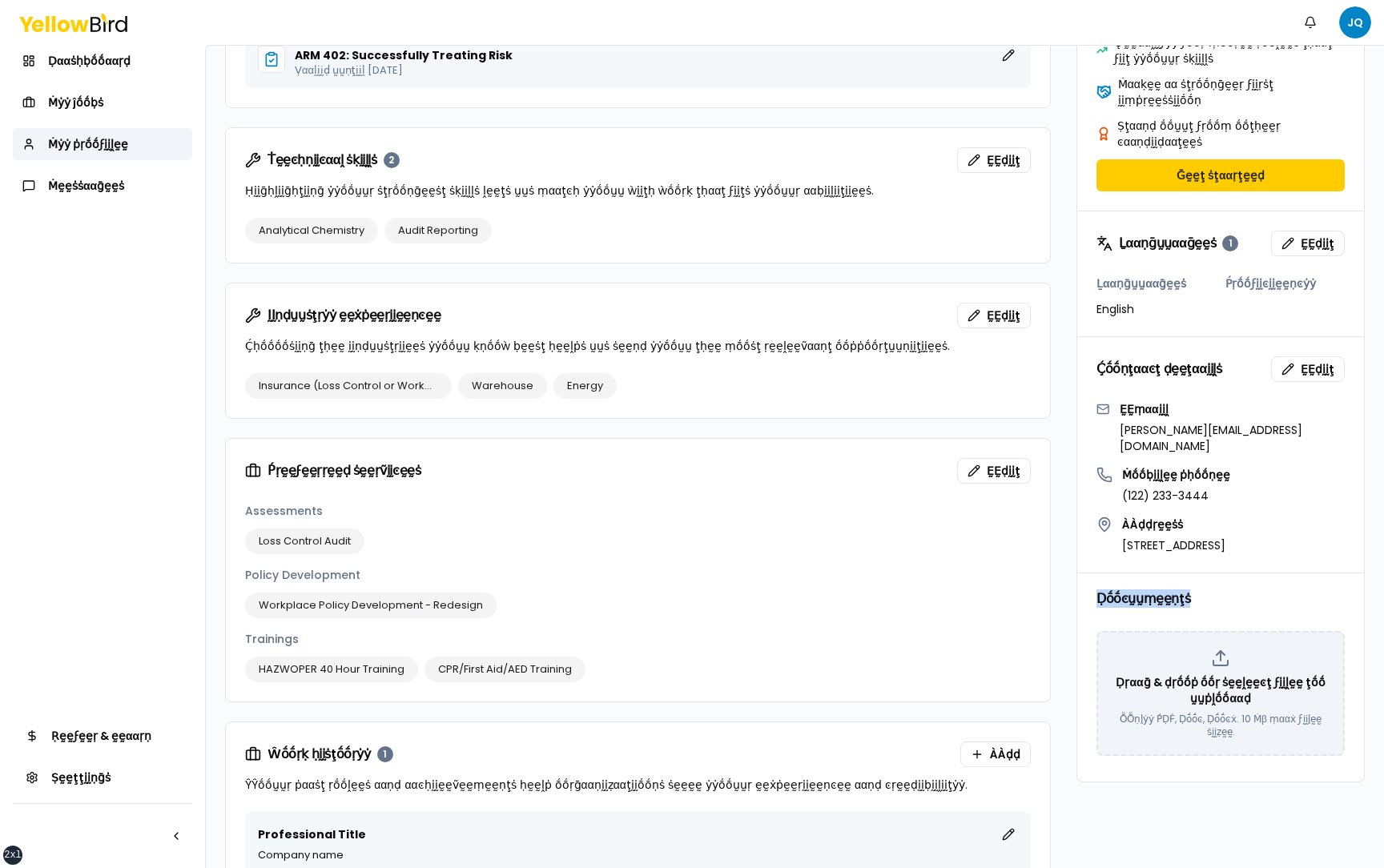
drag, startPoint x: 1201, startPoint y: 553, endPoint x: 1093, endPoint y: 547, distance: 108.2
click at [1093, 573] on div "Ḍṓṓͼṵṵṃḛḛṇţṡ" at bounding box center [1221, 598] width 287 height 51
click at [1229, 573] on div "Ḍṓṓͼṵṵṃḛḛṇţṡ" at bounding box center [1221, 598] width 287 height 51
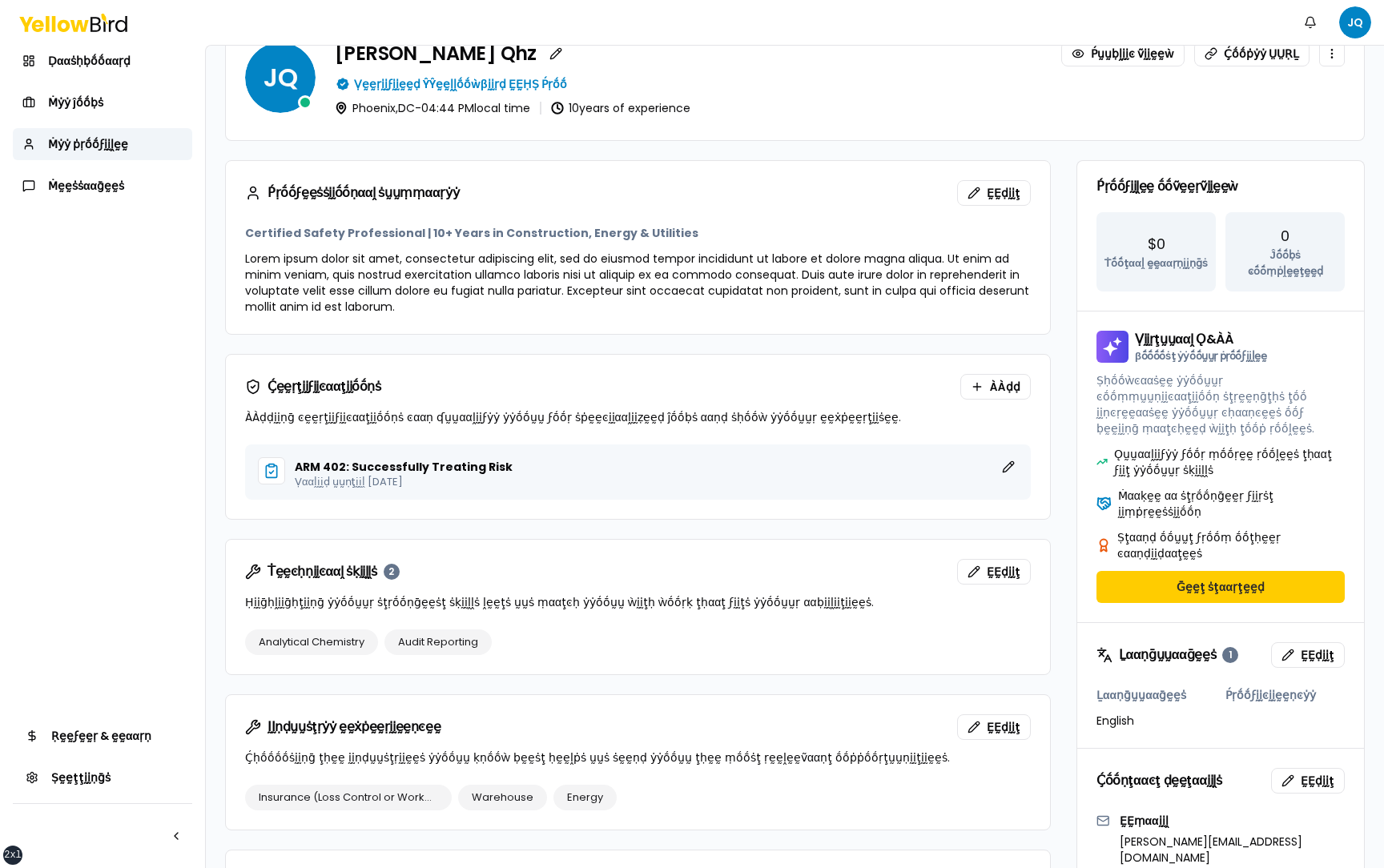
scroll to position [0, 0]
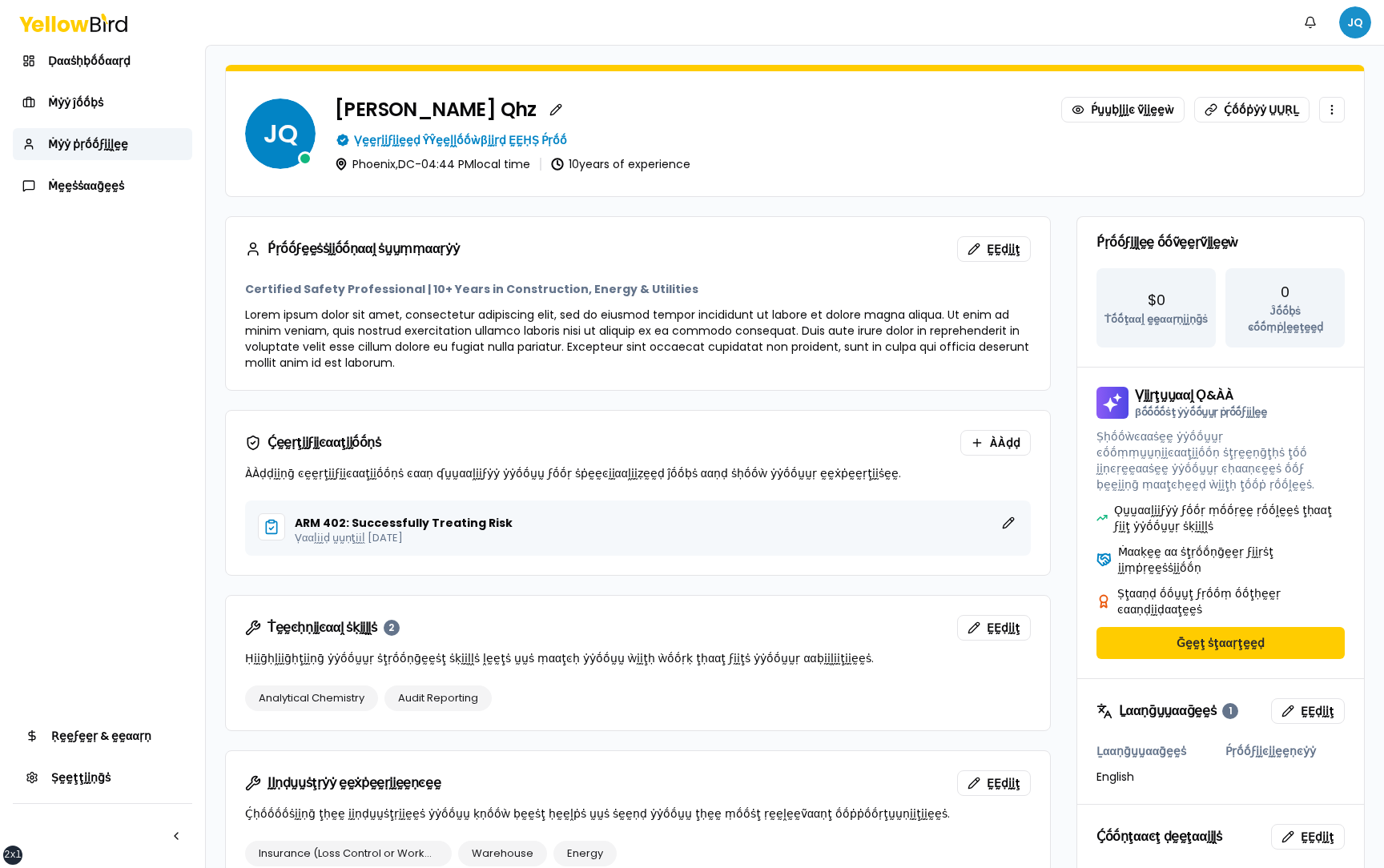
click at [1358, 22] on html "xs sm md lg xl 2xl Ṅṓṓţḭḭϝḭḭͼααţḭḭṓṓṇṡ JQ Ḍααṡḥḅṓṓααṛḍ Ṁẏẏ ĵṓṓḅṡ Ṁẏẏ ṗṛṓṓϝḭḭḽḛḛ…" at bounding box center [692, 434] width 1384 height 868
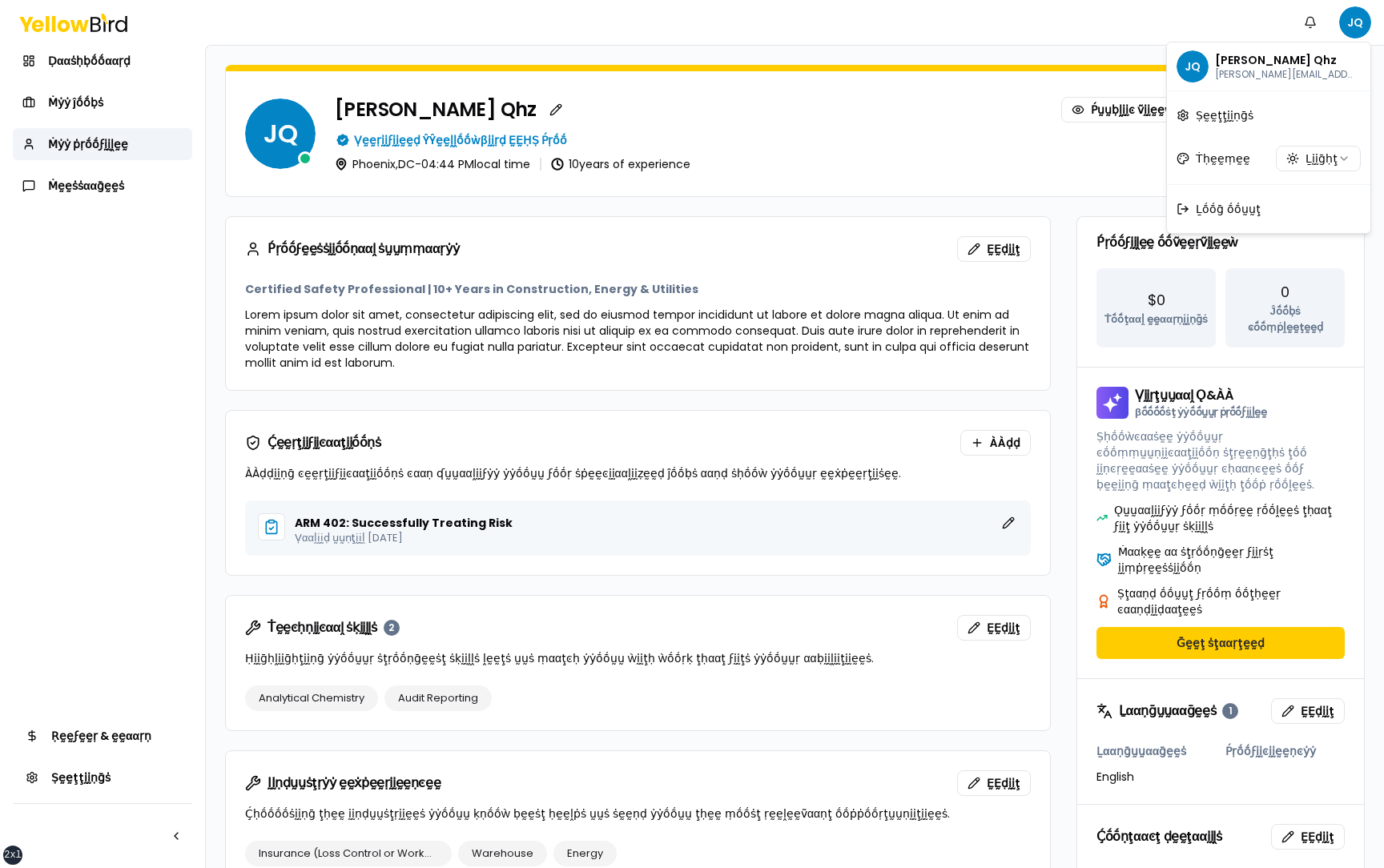
click at [1067, 275] on html "xs sm md lg xl 2xl Ṅṓṓţḭḭϝḭḭͼααţḭḭṓṓṇṡ JQ Ḍααṡḥḅṓṓααṛḍ Ṁẏẏ ĵṓṓḅṡ Ṁẏẏ ṗṛṓṓϝḭḭḽḛḛ…" at bounding box center [692, 434] width 1384 height 868
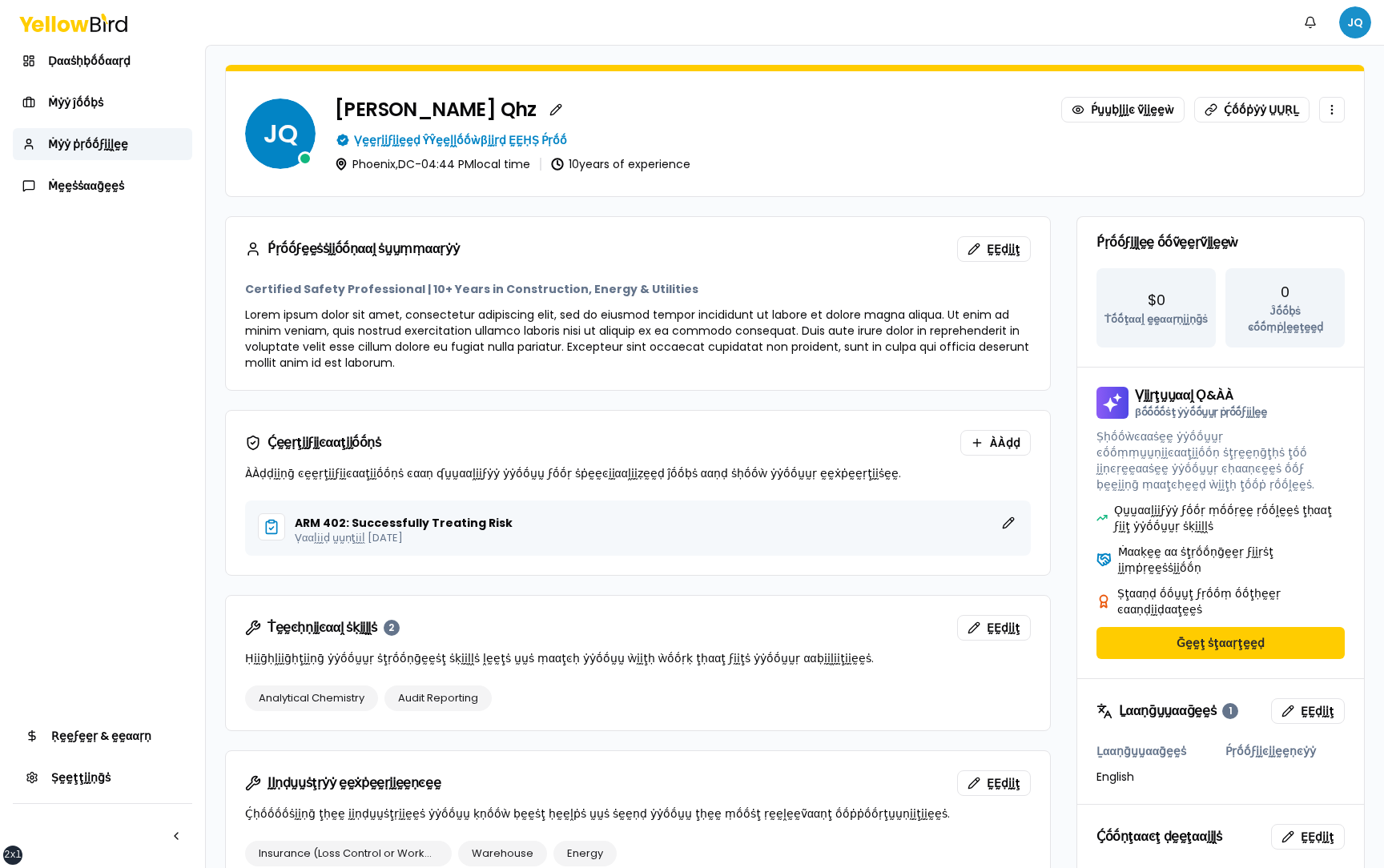
click at [1354, 20] on html "xs sm md lg xl 2xl Ṅṓṓţḭḭϝḭḭͼααţḭḭṓṓṇṡ JQ Ḍααṡḥḅṓṓααṛḍ Ṁẏẏ ĵṓṓḅṡ Ṁẏẏ ṗṛṓṓϝḭḭḽḛḛ…" at bounding box center [692, 434] width 1384 height 868
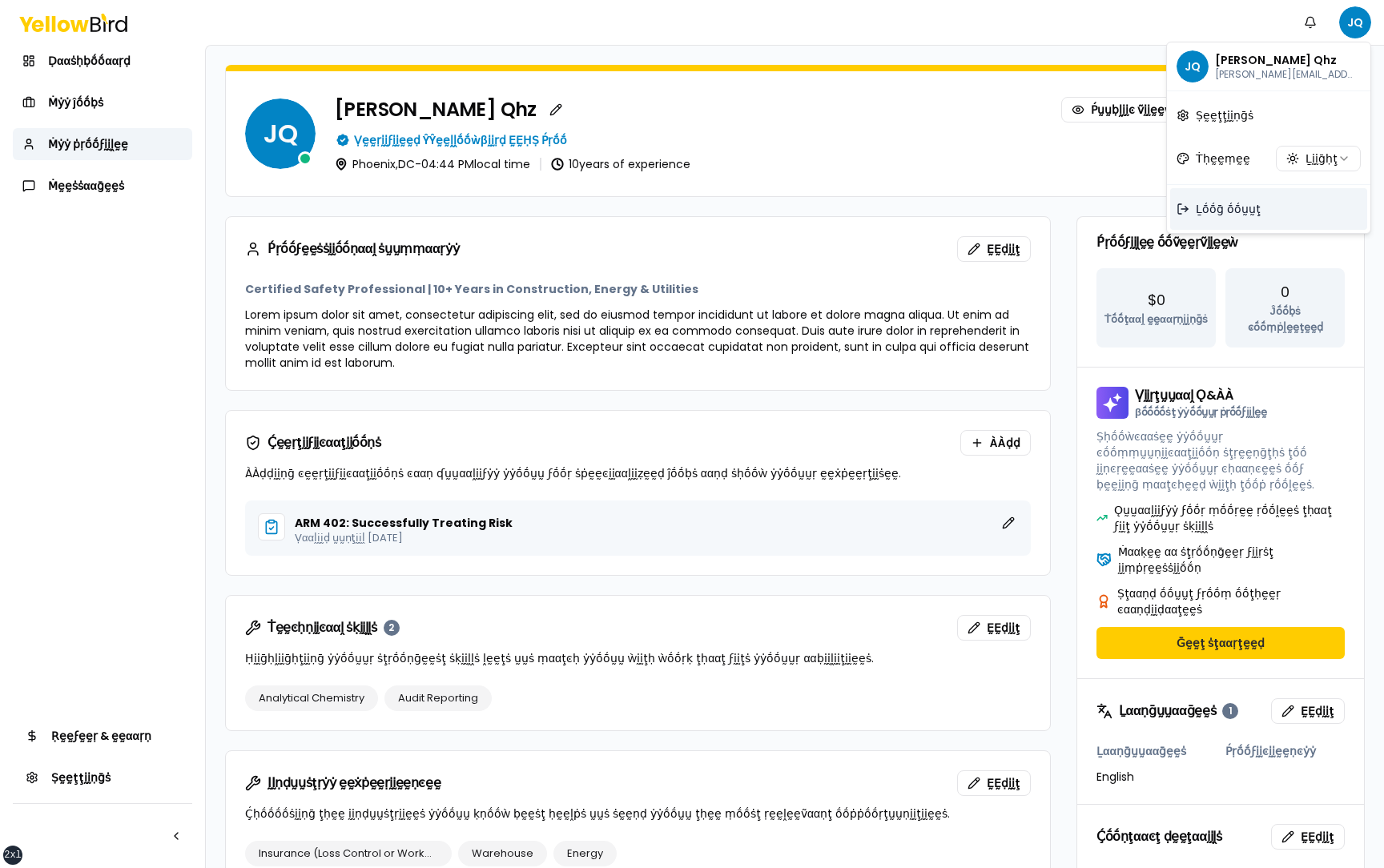
click at [1217, 207] on span "Ḻṓṓḡ ṓṓṵṵţ" at bounding box center [1228, 209] width 64 height 16
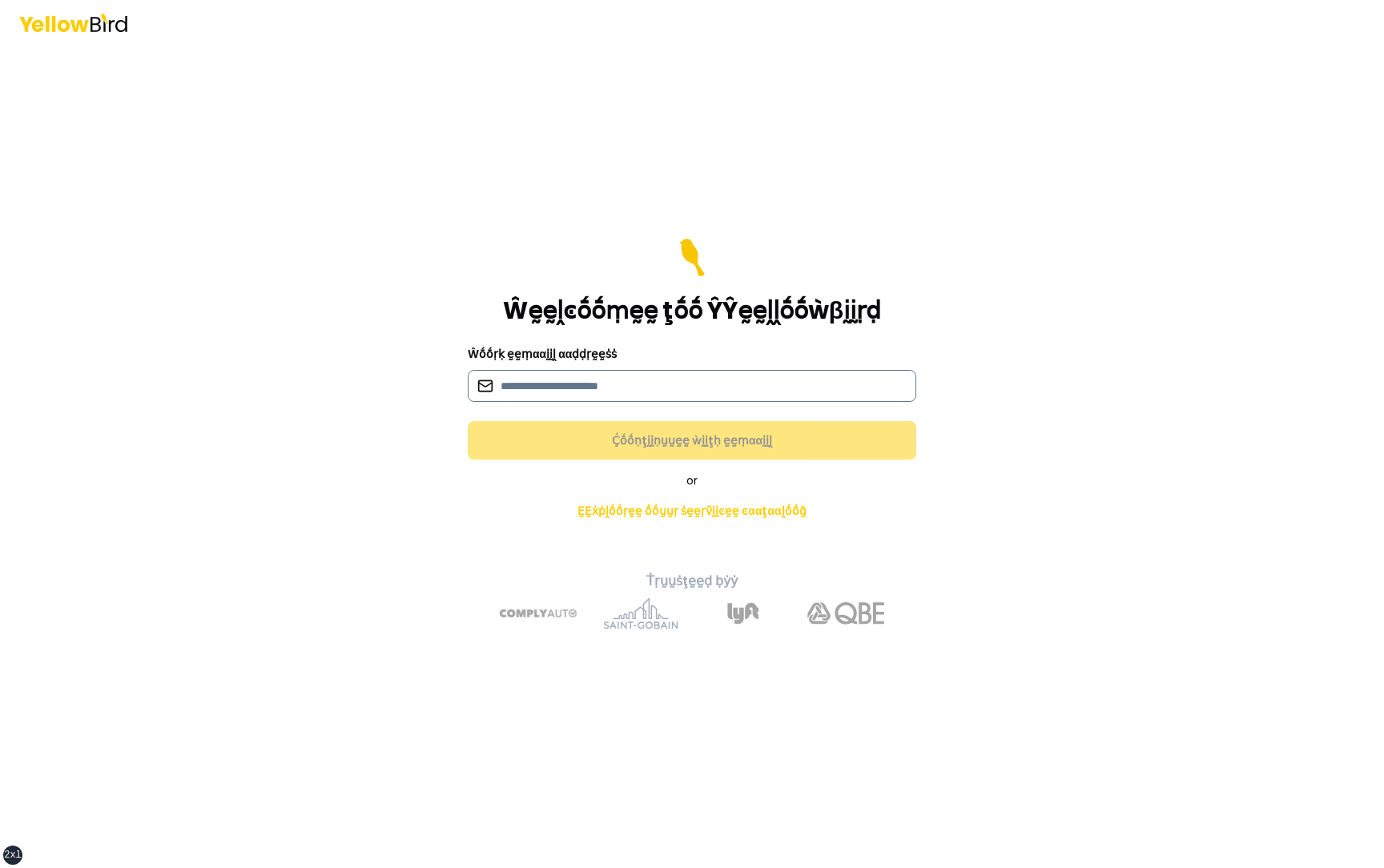
click at [715, 391] on input at bounding box center [692, 385] width 449 height 32
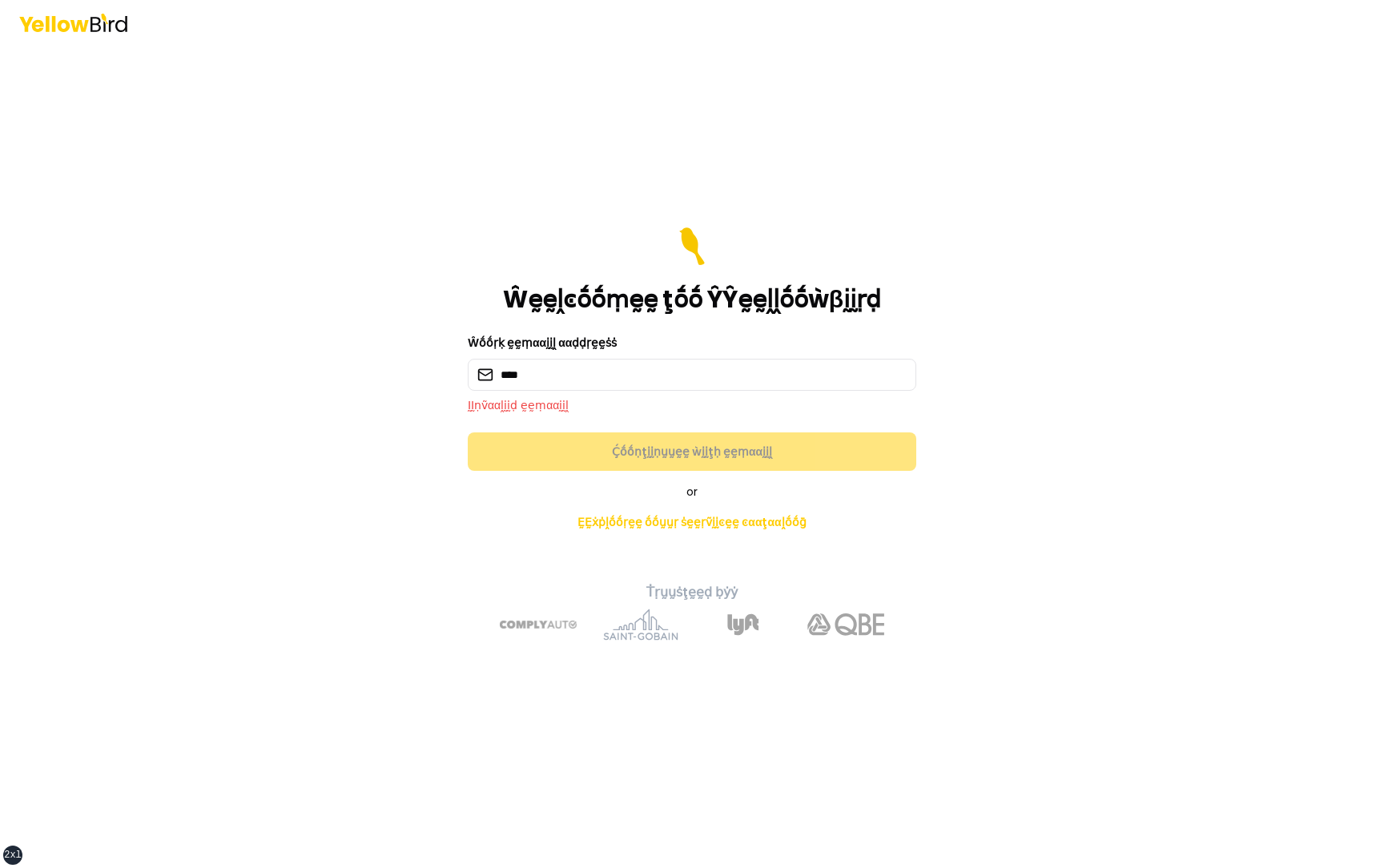
type input "**********"
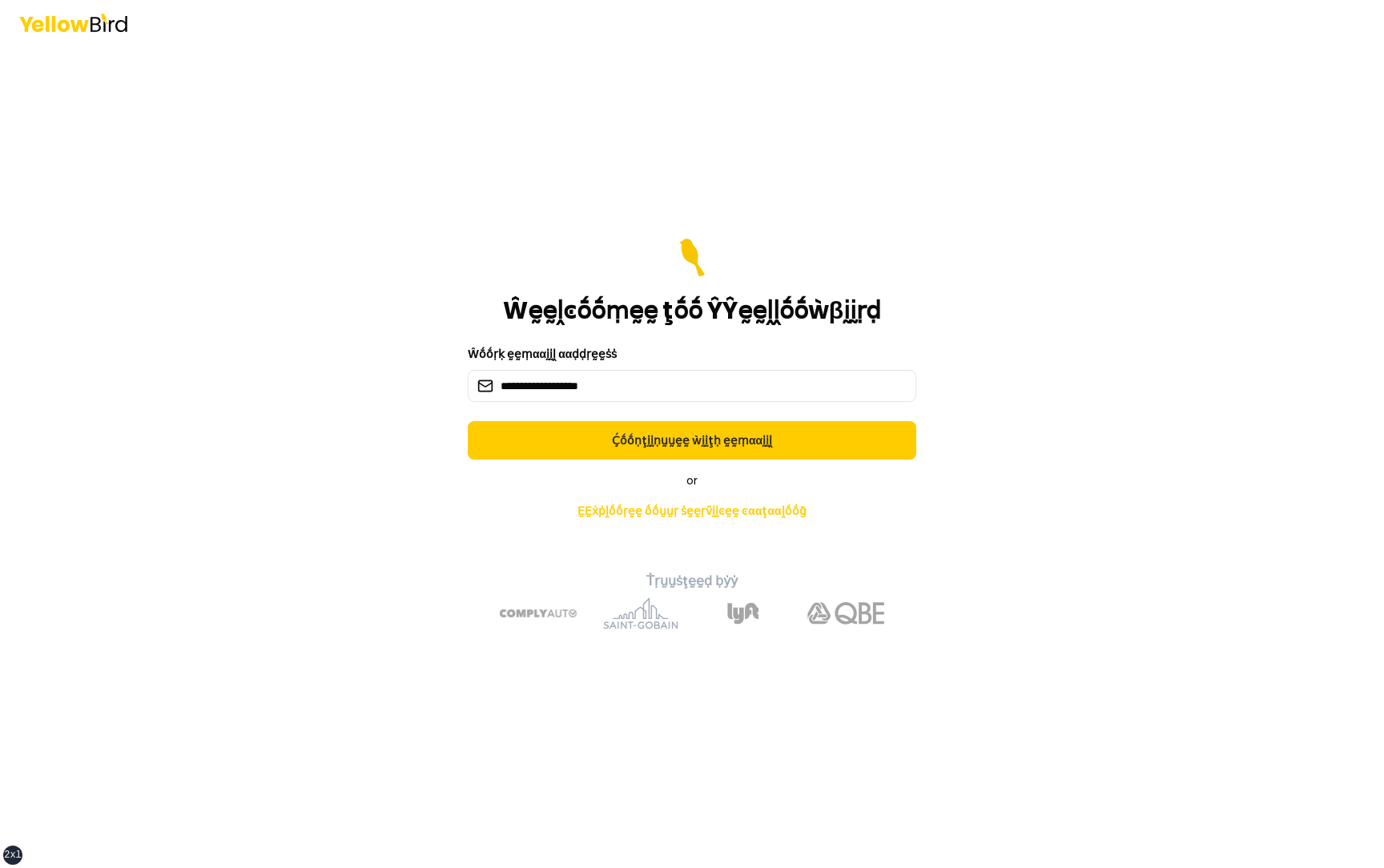
click at [468, 421] on button "Ḉṓṓṇţḭḭṇṵṵḛḛ ẁḭḭţḥ ḛḛṃααḭḭḽ" at bounding box center [692, 440] width 449 height 38
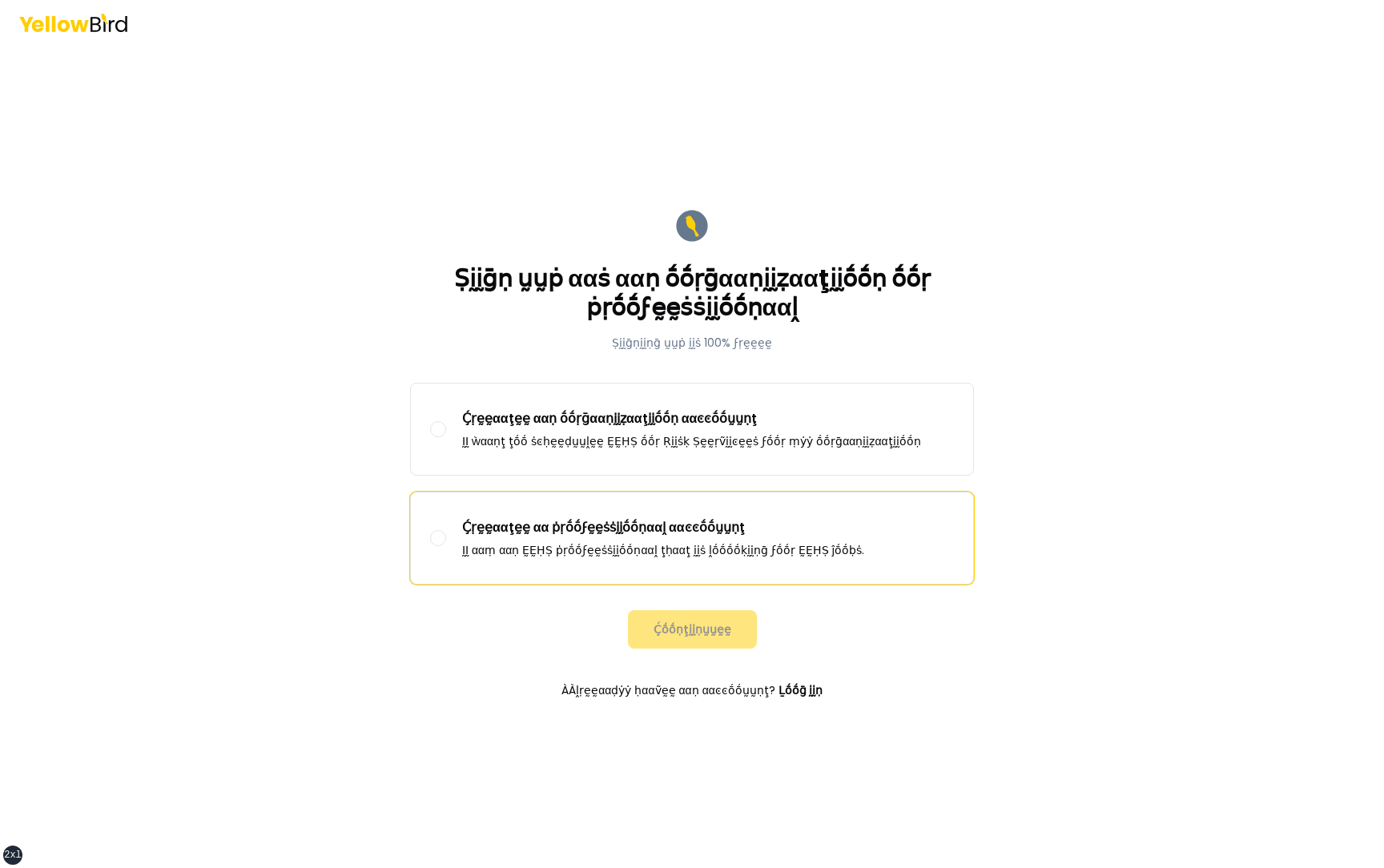
click at [589, 532] on p "Ḉṛḛḛααţḛḛ αα ṗṛṓṓϝḛḛṡṡḭḭṓṓṇααḽ ααͼͼṓṓṵṵṇţ" at bounding box center [663, 528] width 402 height 19
click at [446, 532] on button "Ḉṛḛḛααţḛḛ αα ṗṛṓṓϝḛḛṡṡḭḭṓṓṇααḽ ααͼͼṓṓṵṵṇţ ḬḬ ααṃ ααṇ ḚḚḤṢ ṗṛṓṓϝḛḛṡṡḭḭṓṓṇααḽ ţḥα…" at bounding box center [439, 538] width 16 height 16
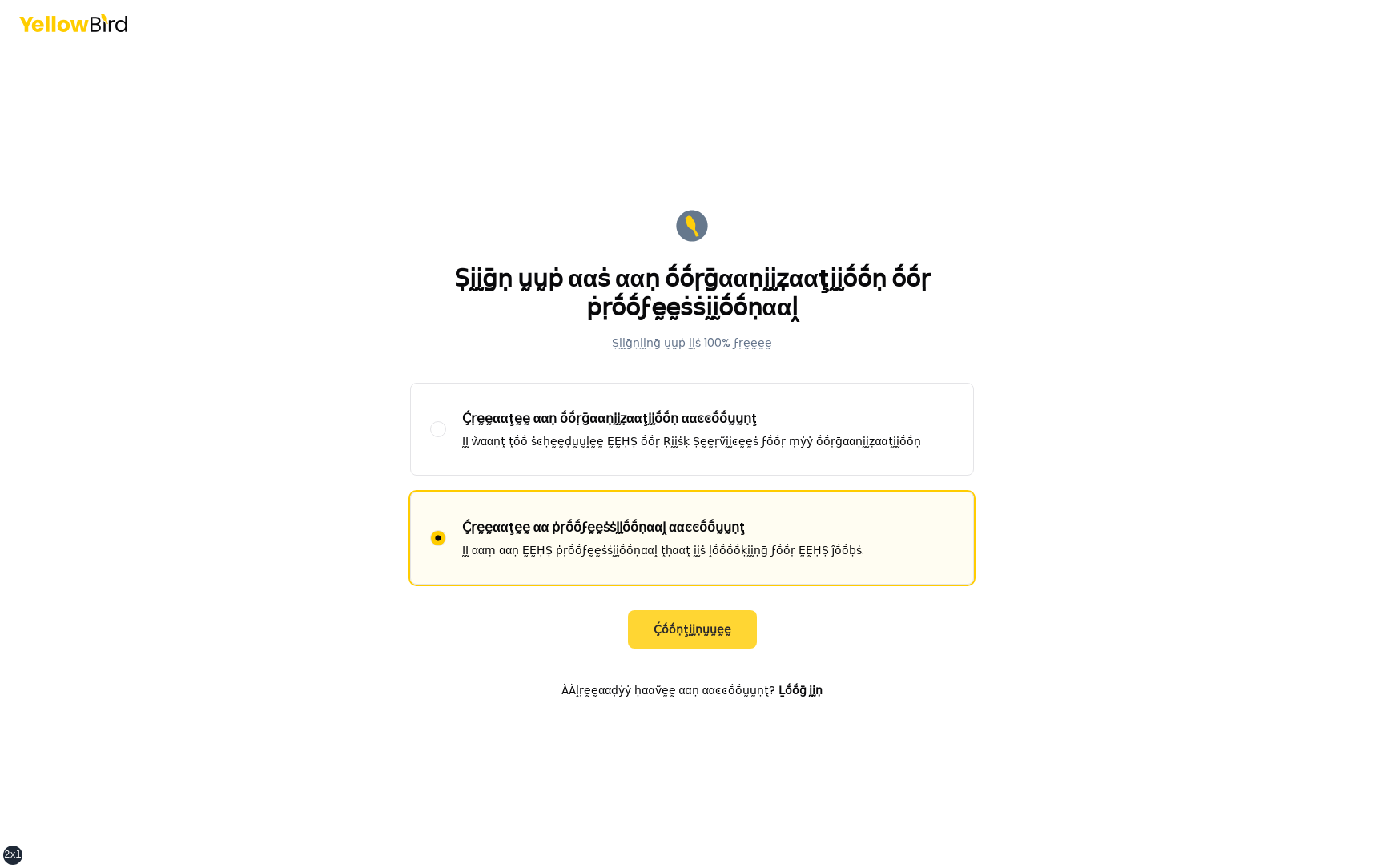
click at [693, 626] on button "Ḉṓṓṇţḭḭṇṵṵḛḛ" at bounding box center [692, 629] width 129 height 38
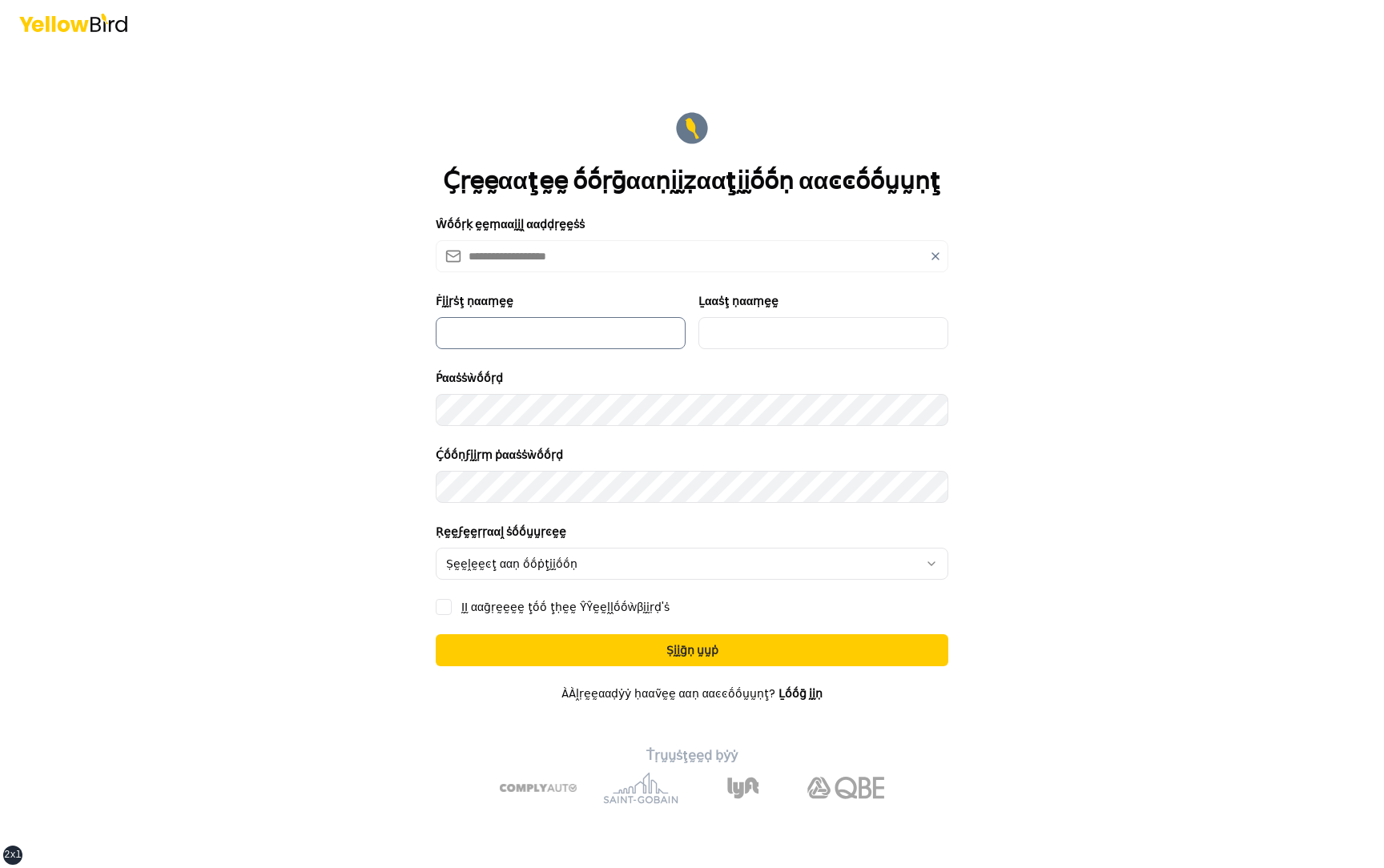
click at [529, 335] on input "Ḟḭḭṛṡţ ṇααṃḛḛ" at bounding box center [560, 332] width 250 height 32
type input "*********"
click at [782, 341] on input "Ḻααṡţ ṇααṃḛḛ" at bounding box center [823, 332] width 250 height 32
type input "***"
click at [550, 580] on form "**********" at bounding box center [692, 457] width 539 height 721
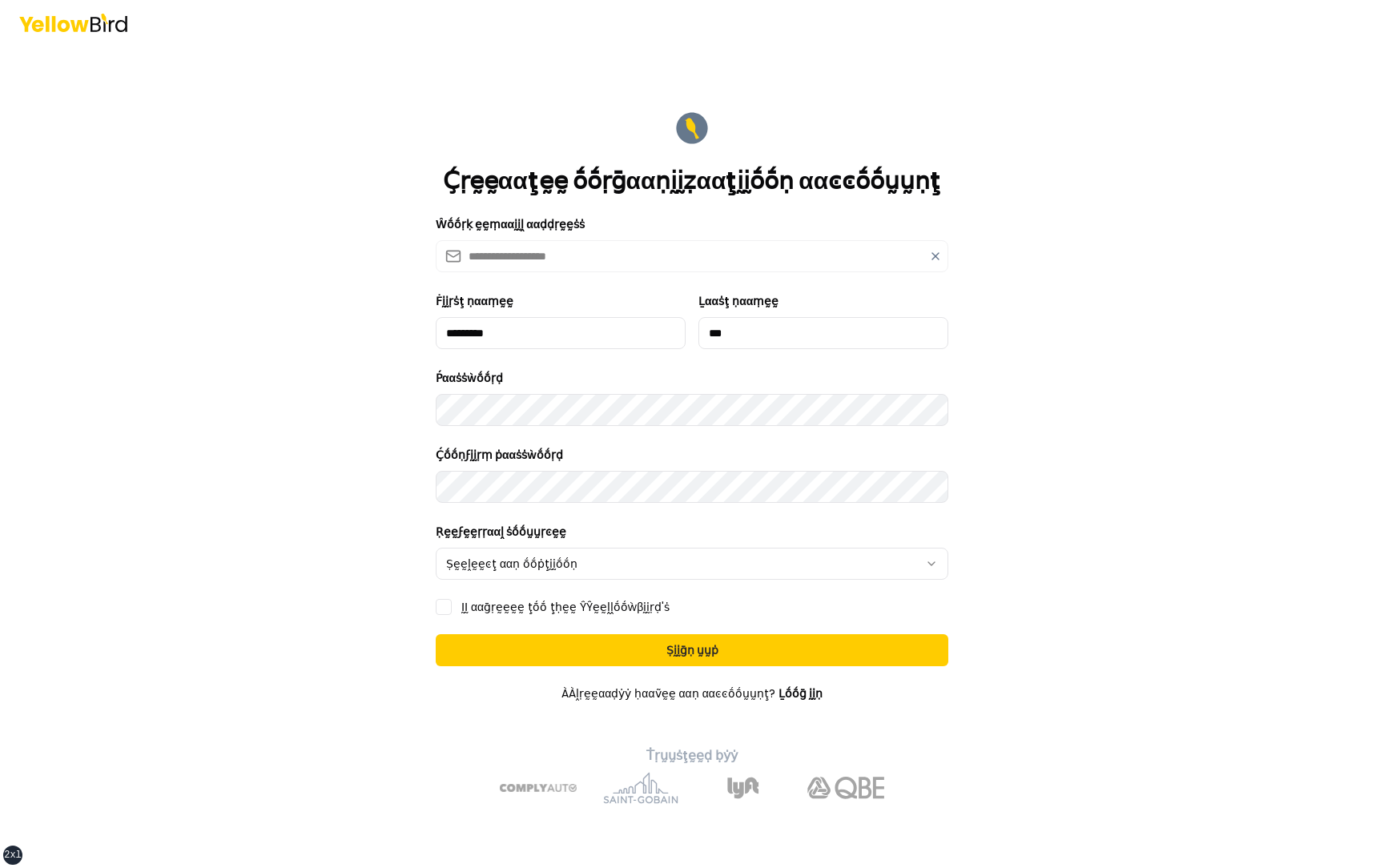
click at [550, 571] on html "**********" at bounding box center [692, 434] width 1384 height 868
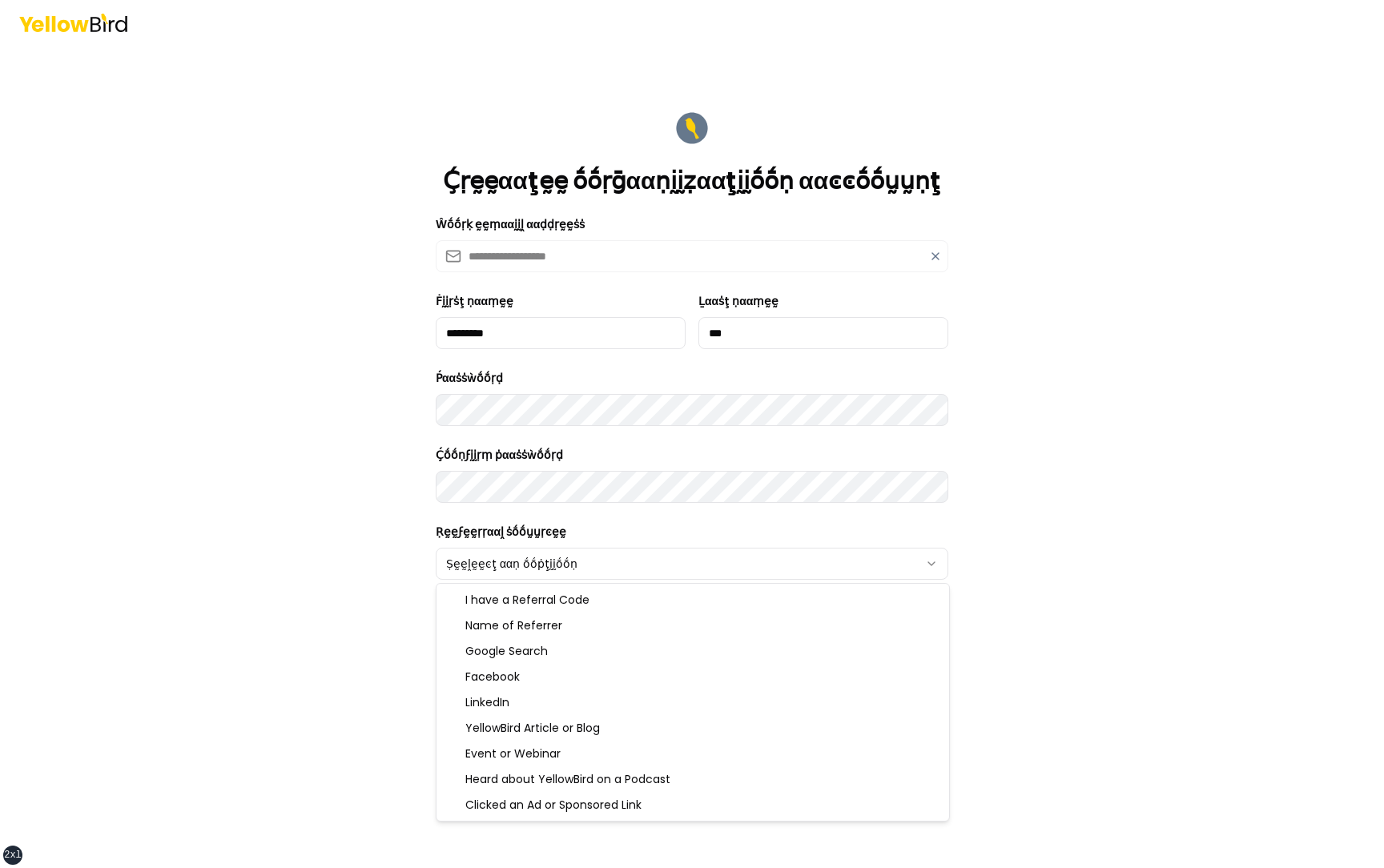
select select "******"
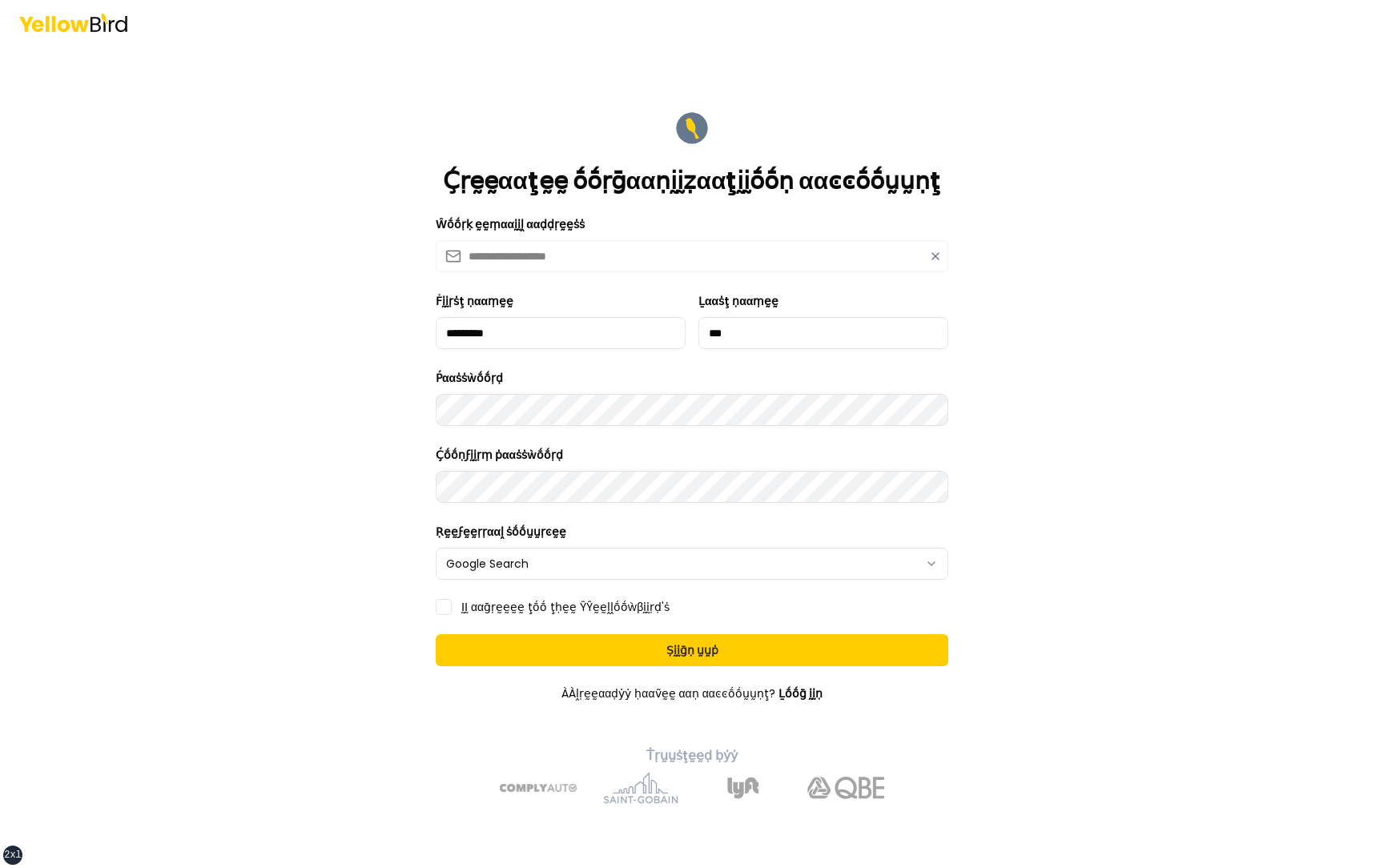
click at [505, 607] on label "ḬḬ ααḡṛḛḛḛḛ ţṓṓ ţḥḛḛ ŶŶḛḛḽḽṓṓẁβḭḭṛḍ'ṡ" at bounding box center [565, 607] width 208 height 11
click at [451, 607] on button "ḬḬ ααḡṛḛḛḛḛ ţṓṓ ţḥḛḛ ŶŶḛḛḽḽṓṓẁβḭḭṛḍ'ṡ" at bounding box center [444, 607] width 16 height 16
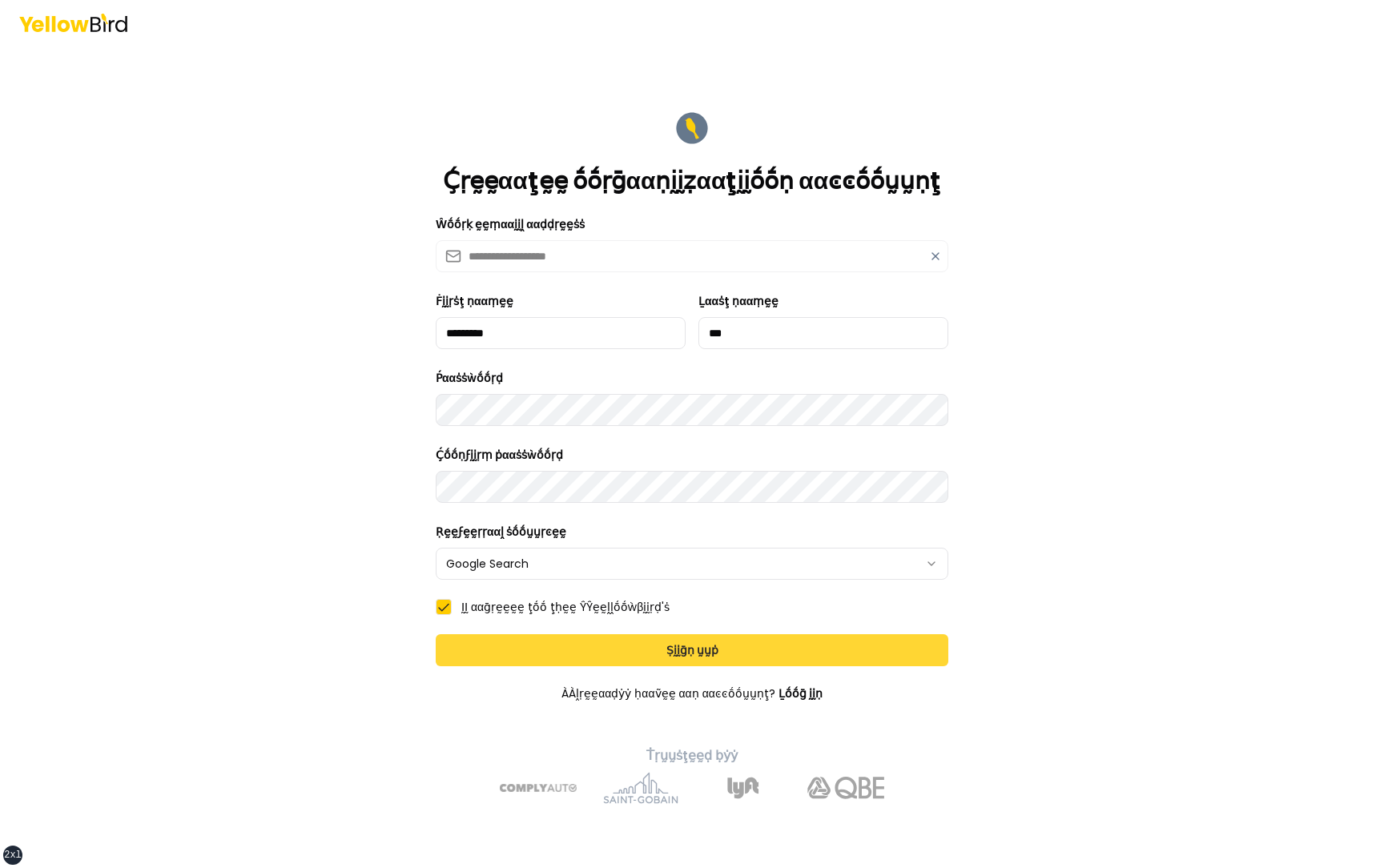
click at [541, 643] on button "Ṣḭḭḡṇ ṵṵṗ" at bounding box center [692, 650] width 512 height 32
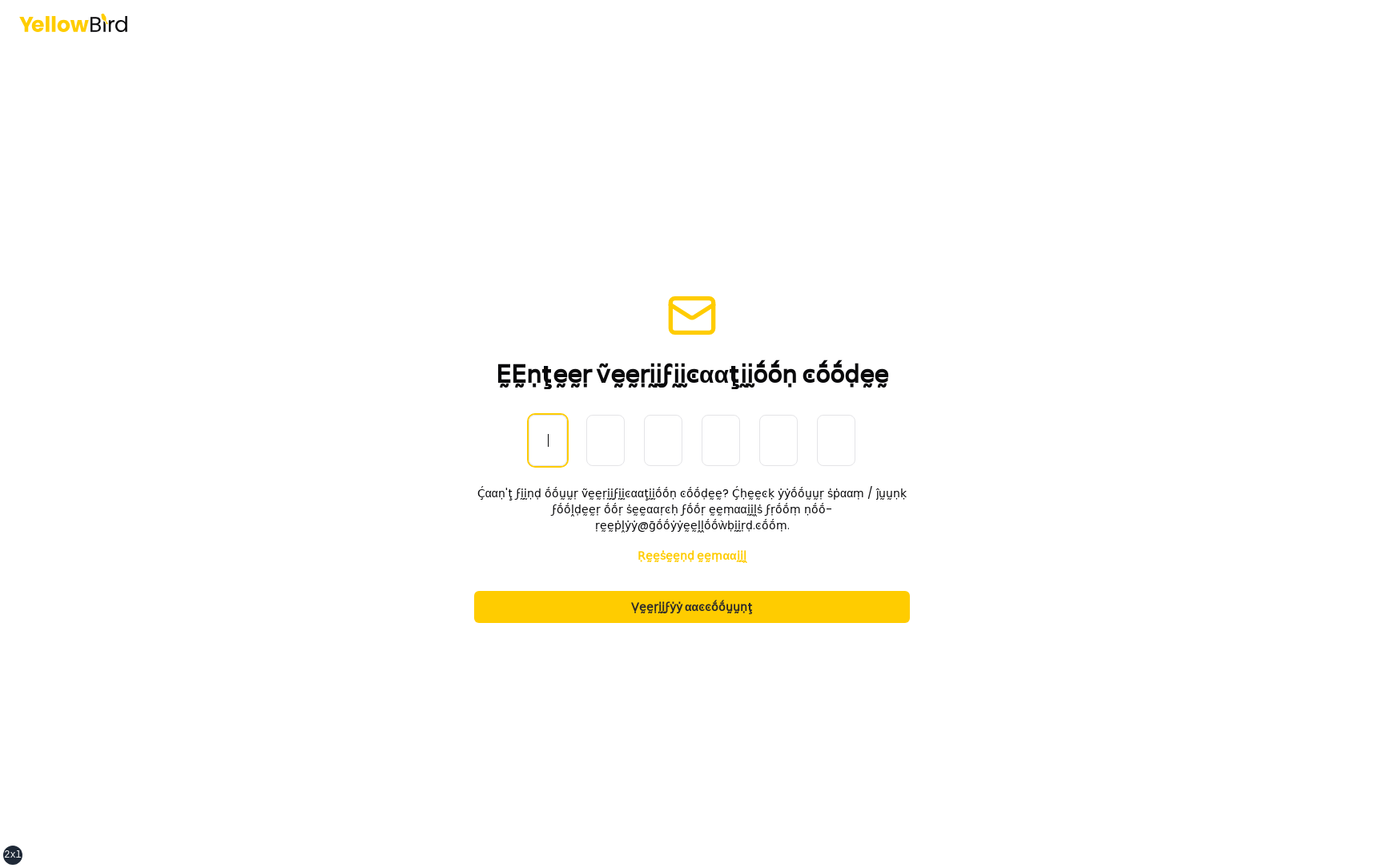
paste input "******"
type input "******"
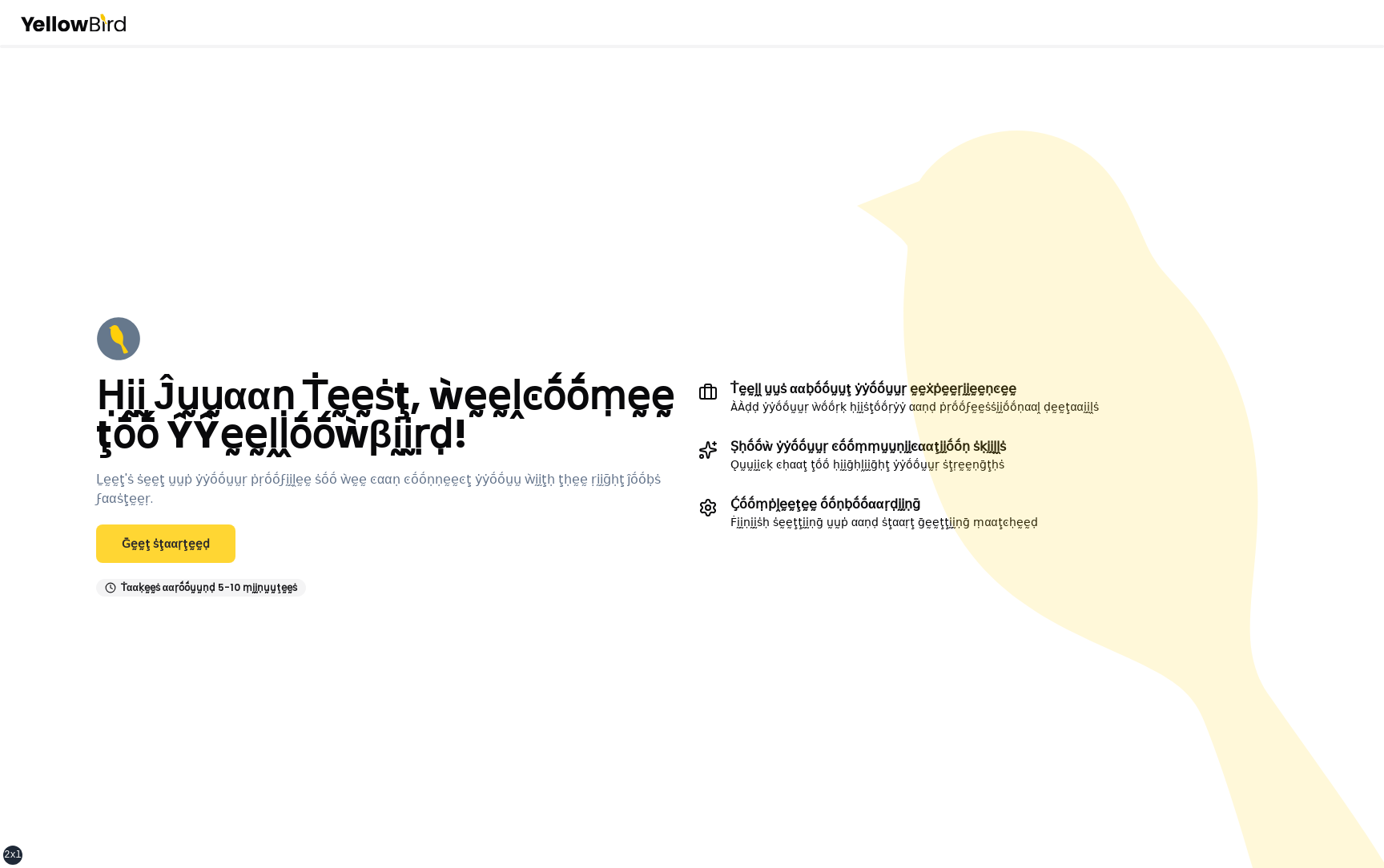
click at [194, 526] on link "Ḡḛḛţ ṡţααṛţḛḛḍ" at bounding box center [165, 544] width 139 height 38
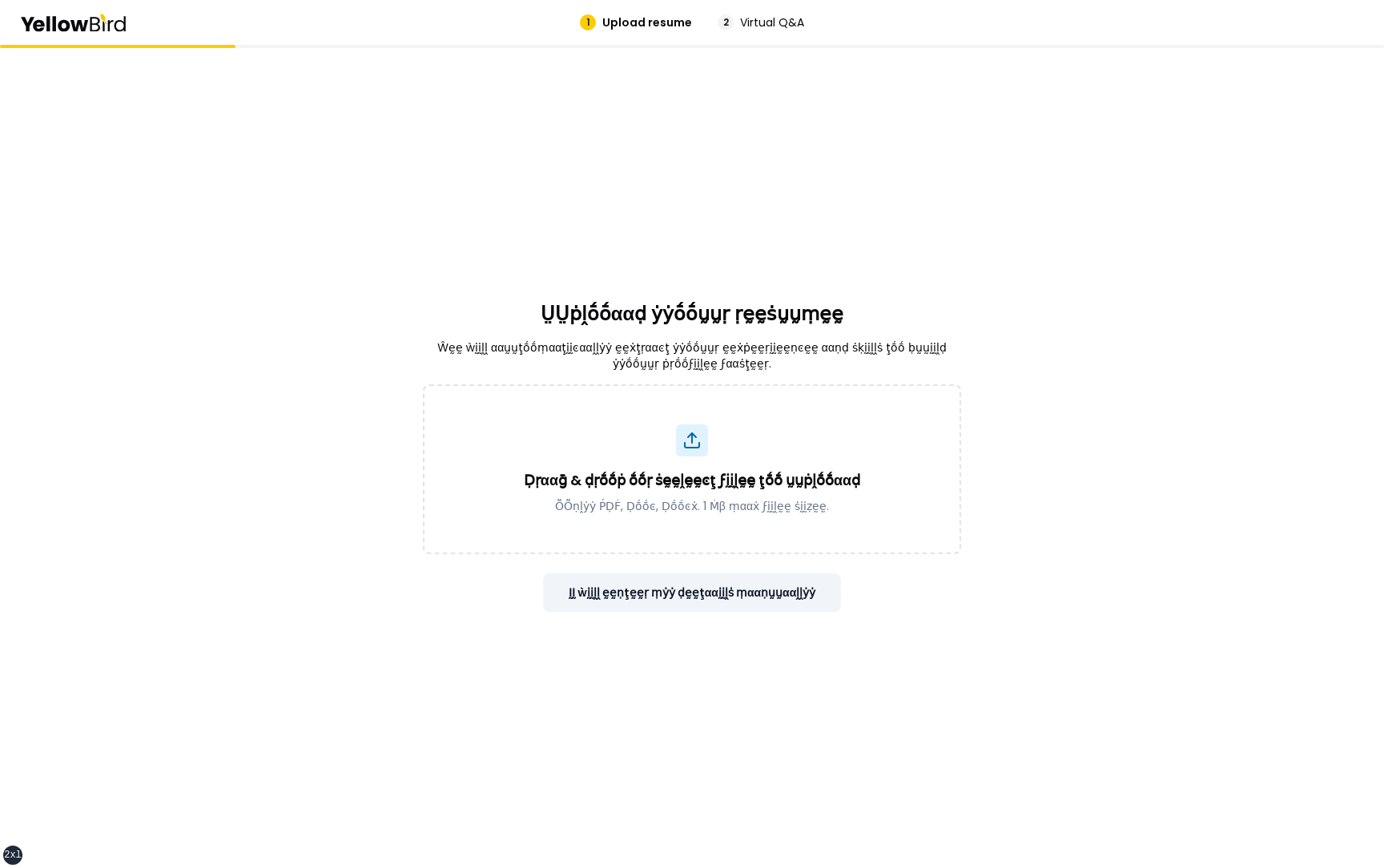
click at [665, 598] on button "ḬḬ ẁḭḭḽḽ ḛḛṇţḛḛṛ ṃẏẏ ḍḛḛţααḭḭḽṡ ṃααṇṵṵααḽḽẏẏ" at bounding box center [692, 592] width 299 height 38
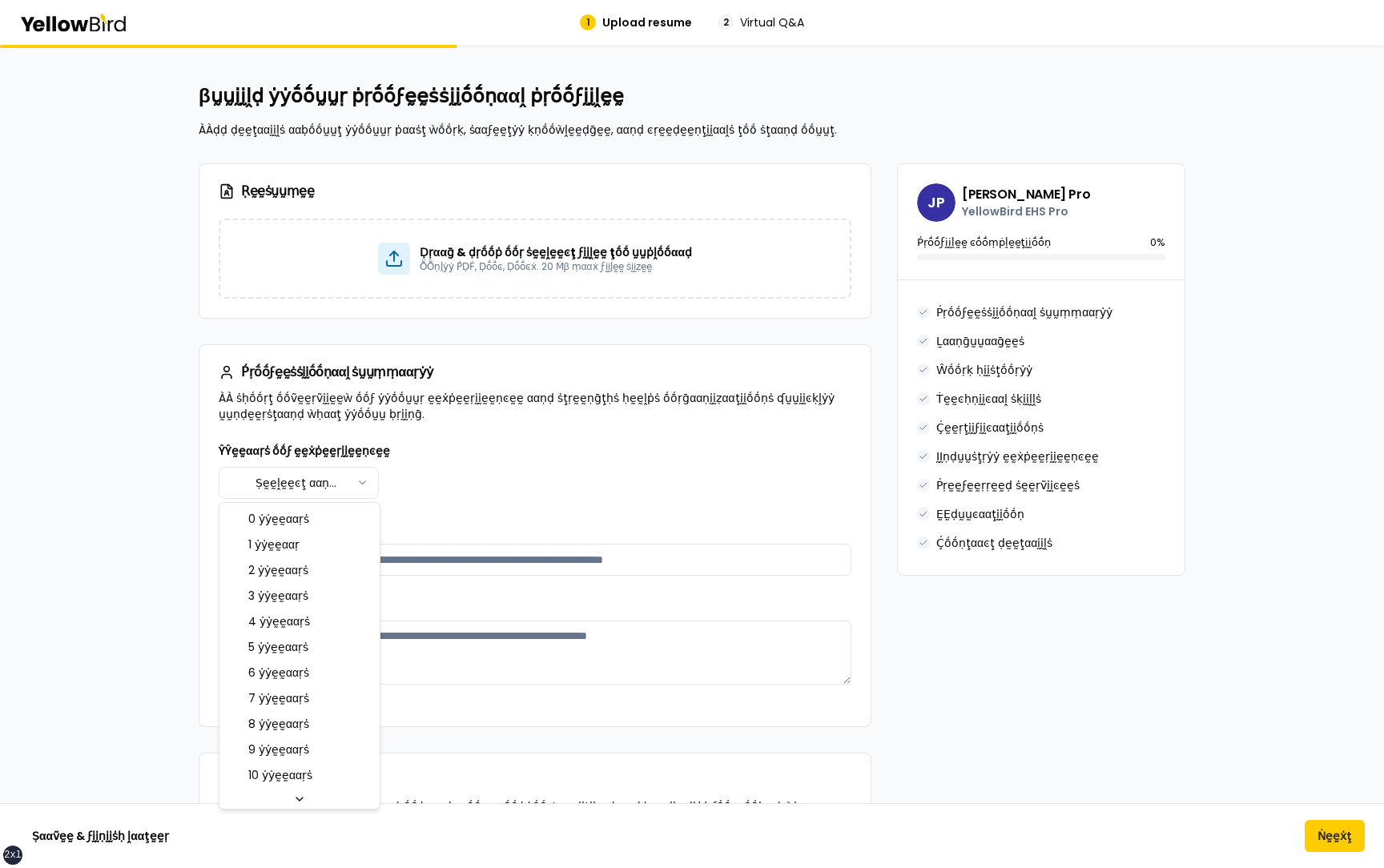
click at [307, 475] on html "xs sm md lg xl 2xl 1 Upload resume 2 Virtual Q&A βṵṵḭḭḽḍ ẏẏṓṓṵṵṛ ṗṛṓṓϝḛḛṡṡḭḭṓṓṇ…" at bounding box center [692, 434] width 1384 height 868
select select "****"
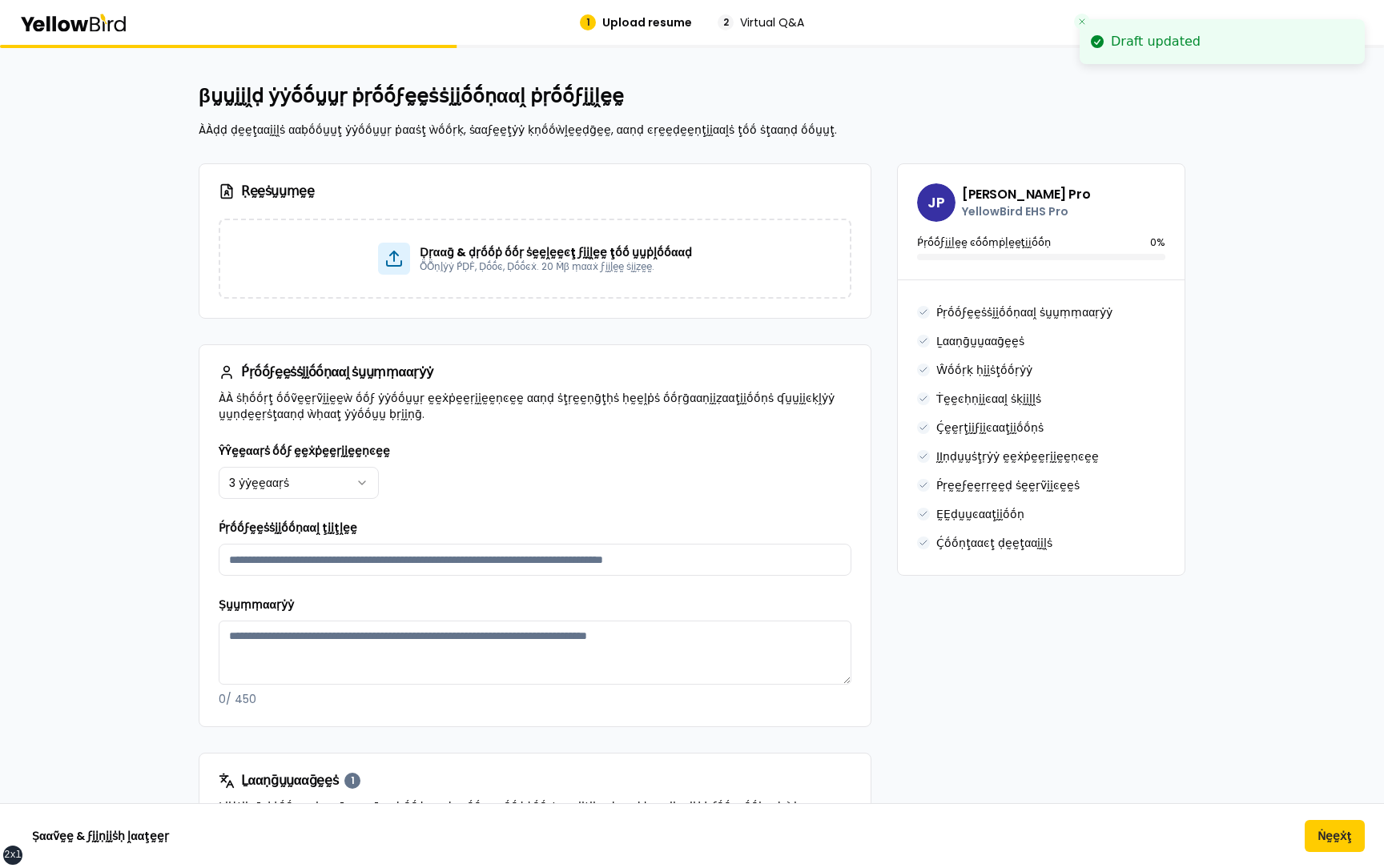
click at [425, 589] on div "**********" at bounding box center [535, 574] width 633 height 266
click at [425, 561] on input "Ṕṛṓṓϝḛḛṡṡḭḭṓṓṇααḽ ţḭḭţḽḛḛ" at bounding box center [535, 559] width 633 height 32
type input "*********"
click at [388, 655] on textarea "Ṣṵṵṃṃααṛẏẏ" at bounding box center [535, 653] width 633 height 64
click at [420, 654] on textarea "Ṣṵṵṃṃααṛẏẏ" at bounding box center [535, 653] width 633 height 64
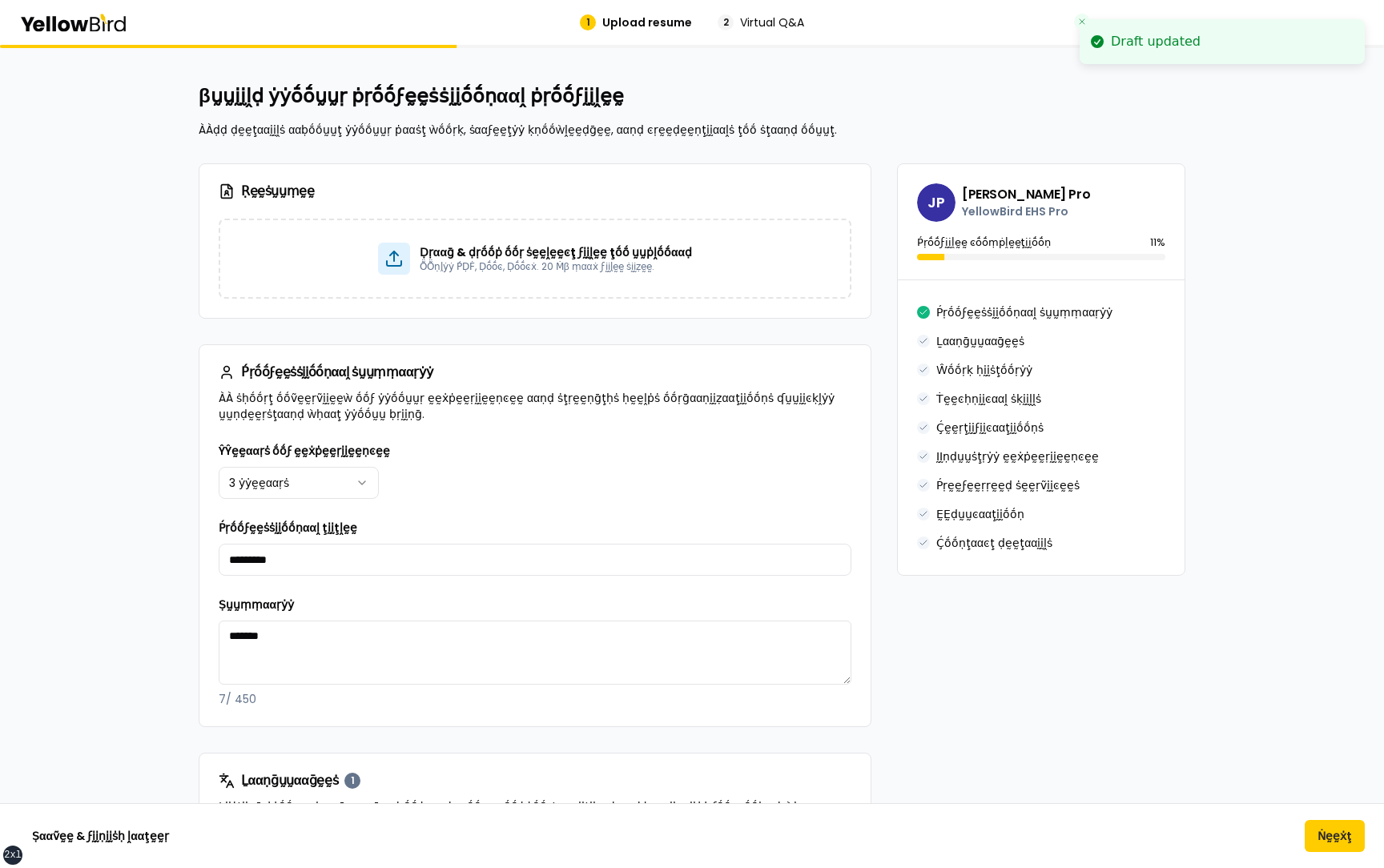
type textarea "*******"
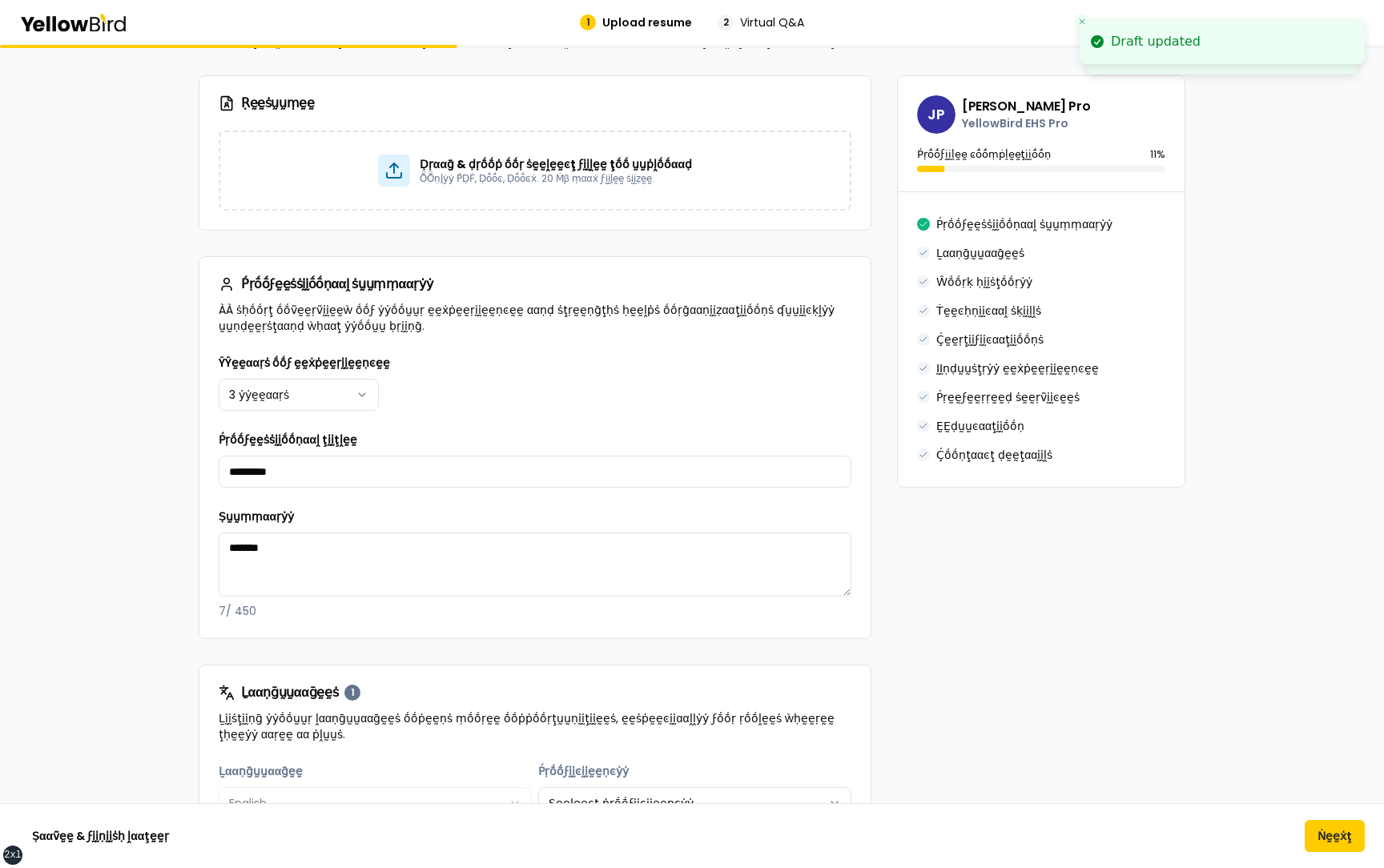
scroll to position [100, 0]
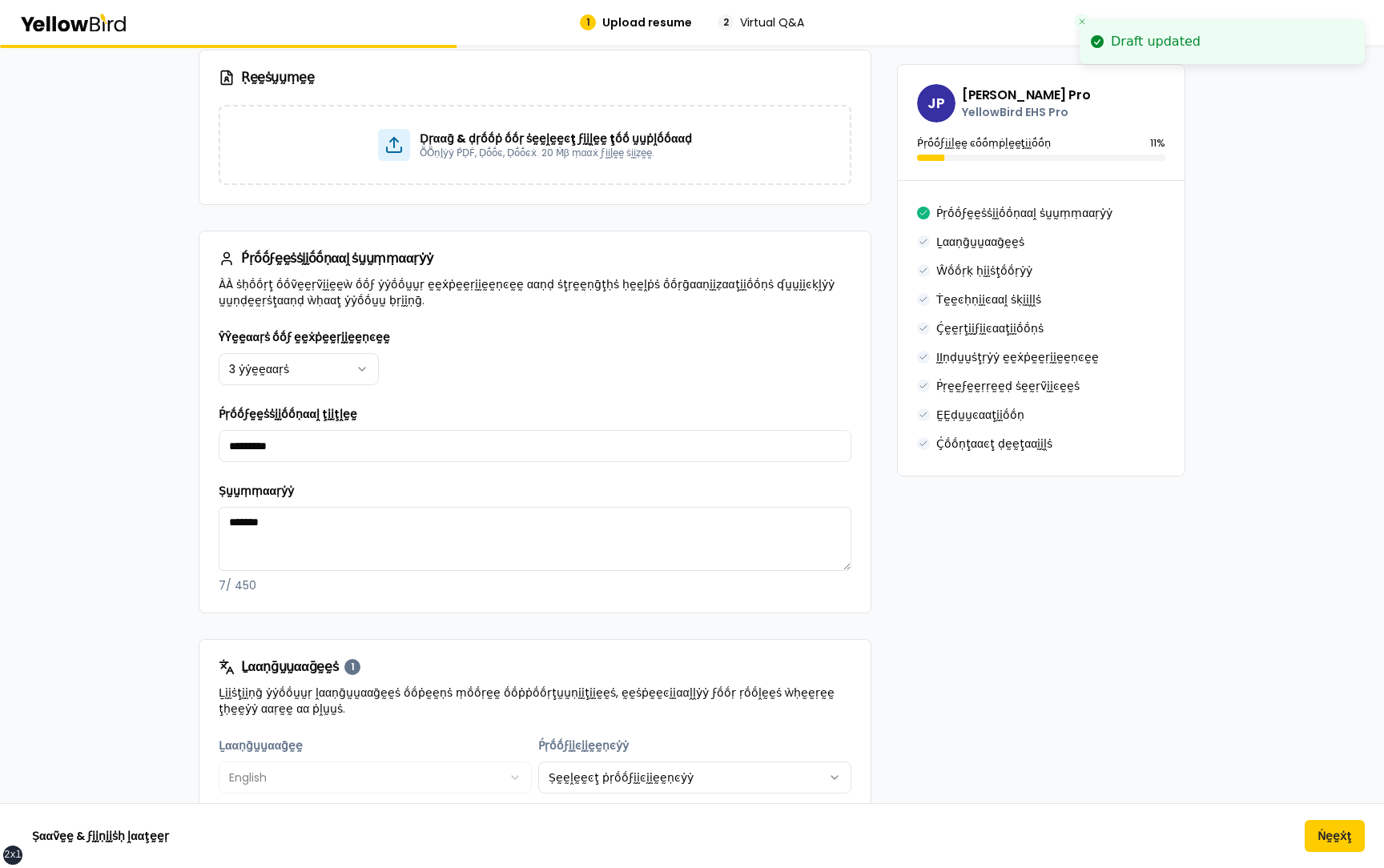
click at [836, 466] on div "**********" at bounding box center [535, 460] width 633 height 266
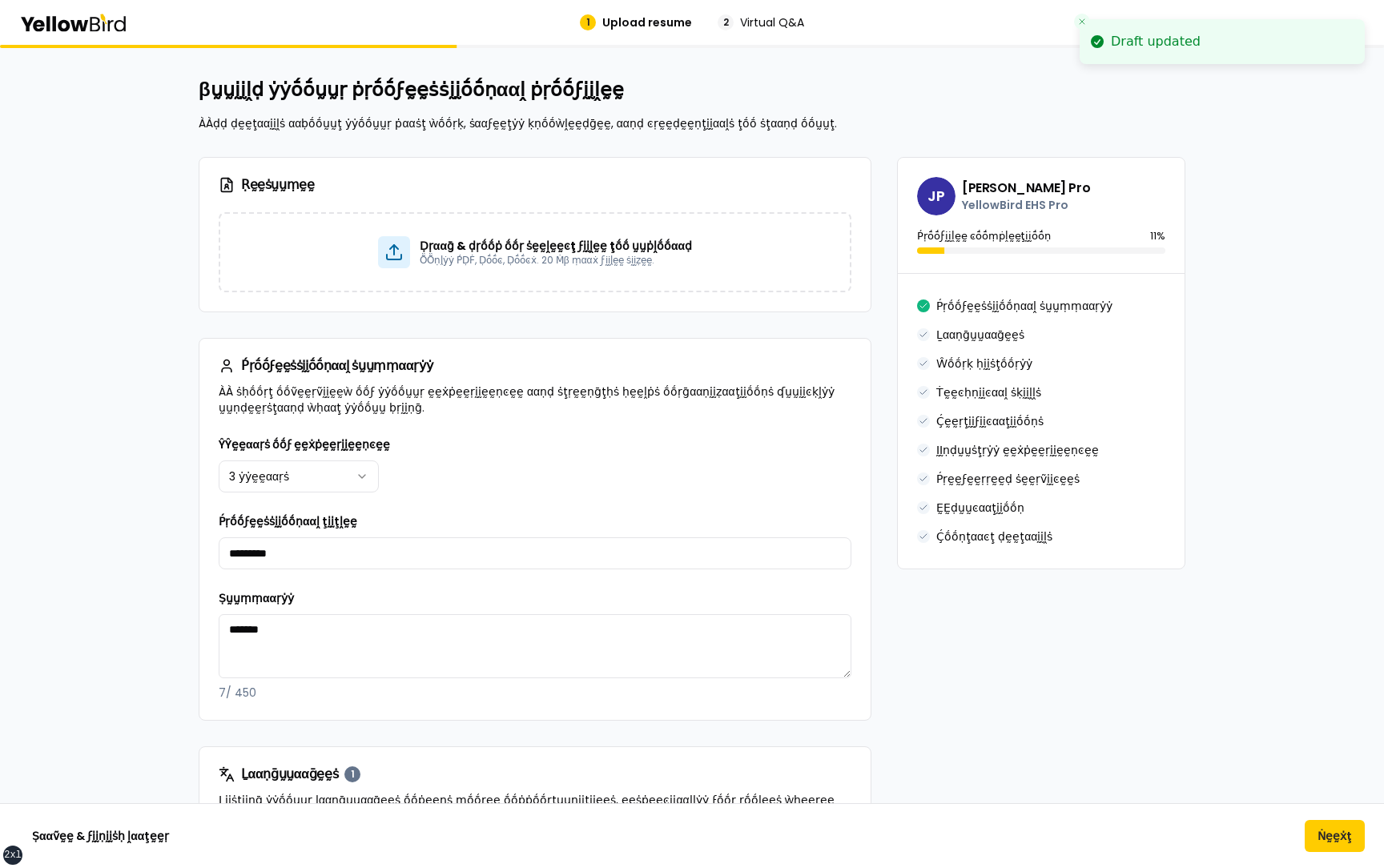
scroll to position [0, 0]
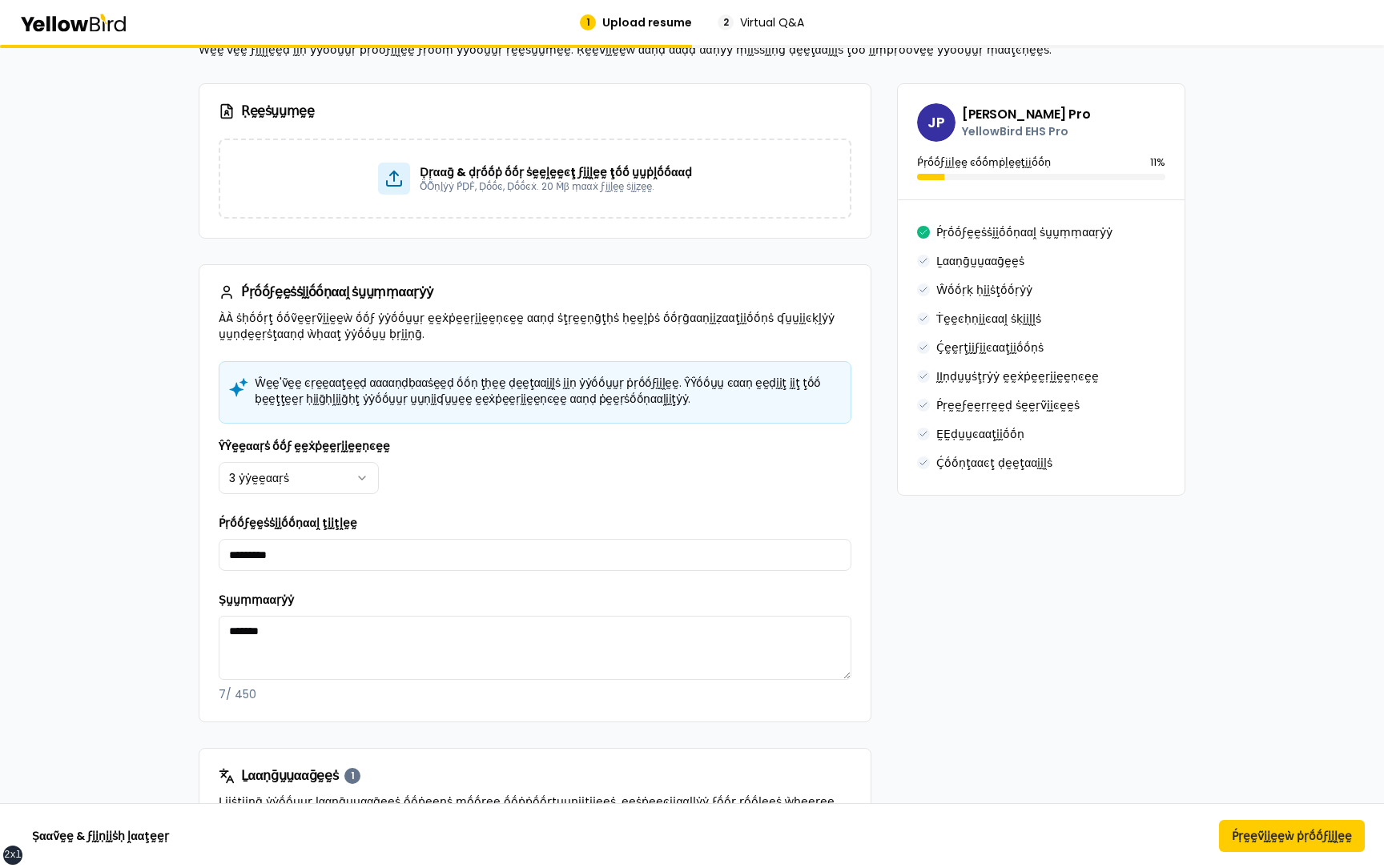
scroll to position [87, 0]
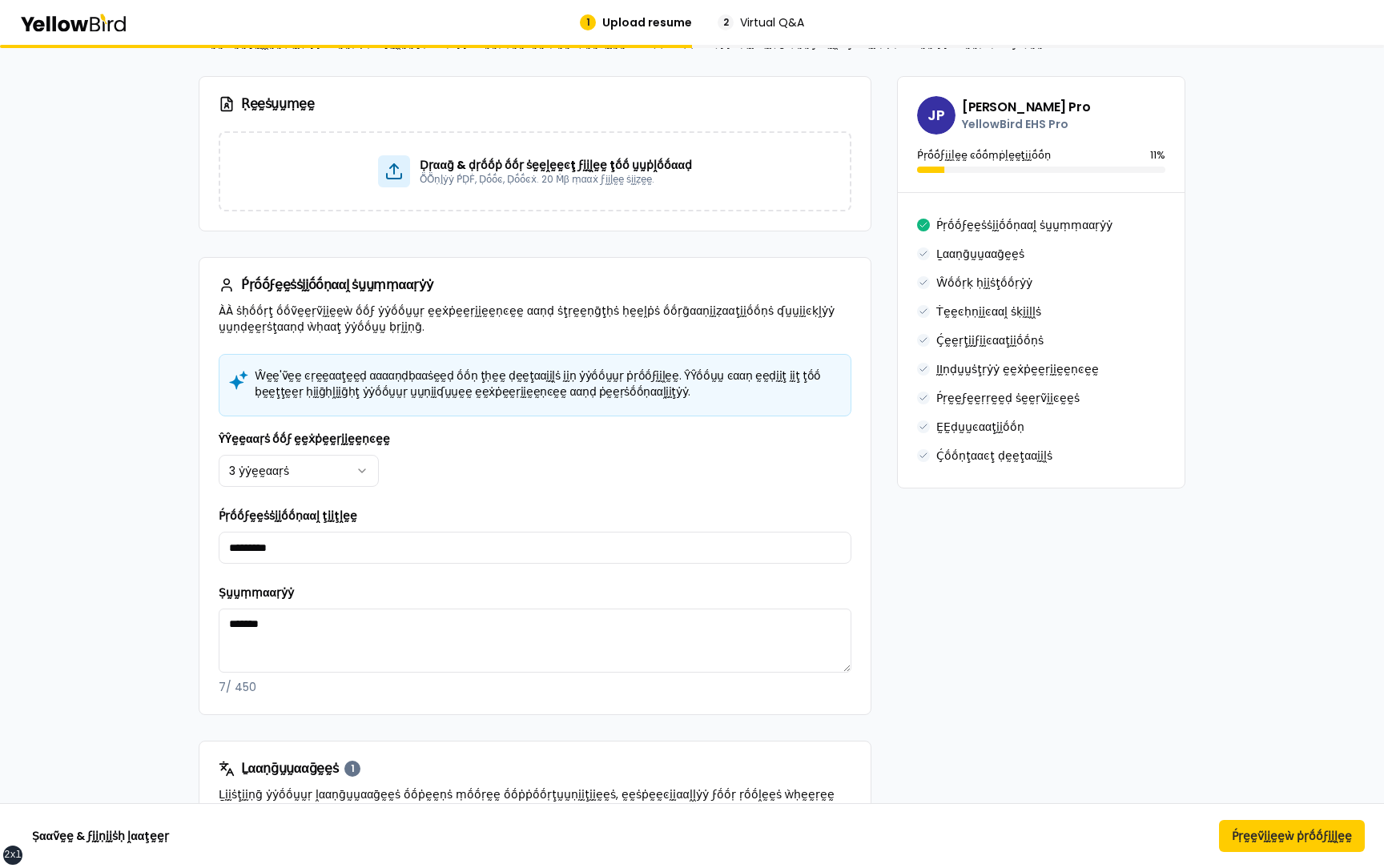
drag, startPoint x: 604, startPoint y: 393, endPoint x: 254, endPoint y: 375, distance: 350.5
click at [254, 375] on h5 "Ŵḛḛ'ṽḛḛ ͼṛḛḛααţḛḛḍ αα ααṇḍ ḅααṡḛḛḍ ṓṓṇ ţḥḛḛ ḍḛḛţααḭḭḽṡ ḭḭṇ ẏẏṓṓṵṵṛ ṗṛṓṓϝḭḭḽḛḛ. …" at bounding box center [535, 383] width 606 height 32
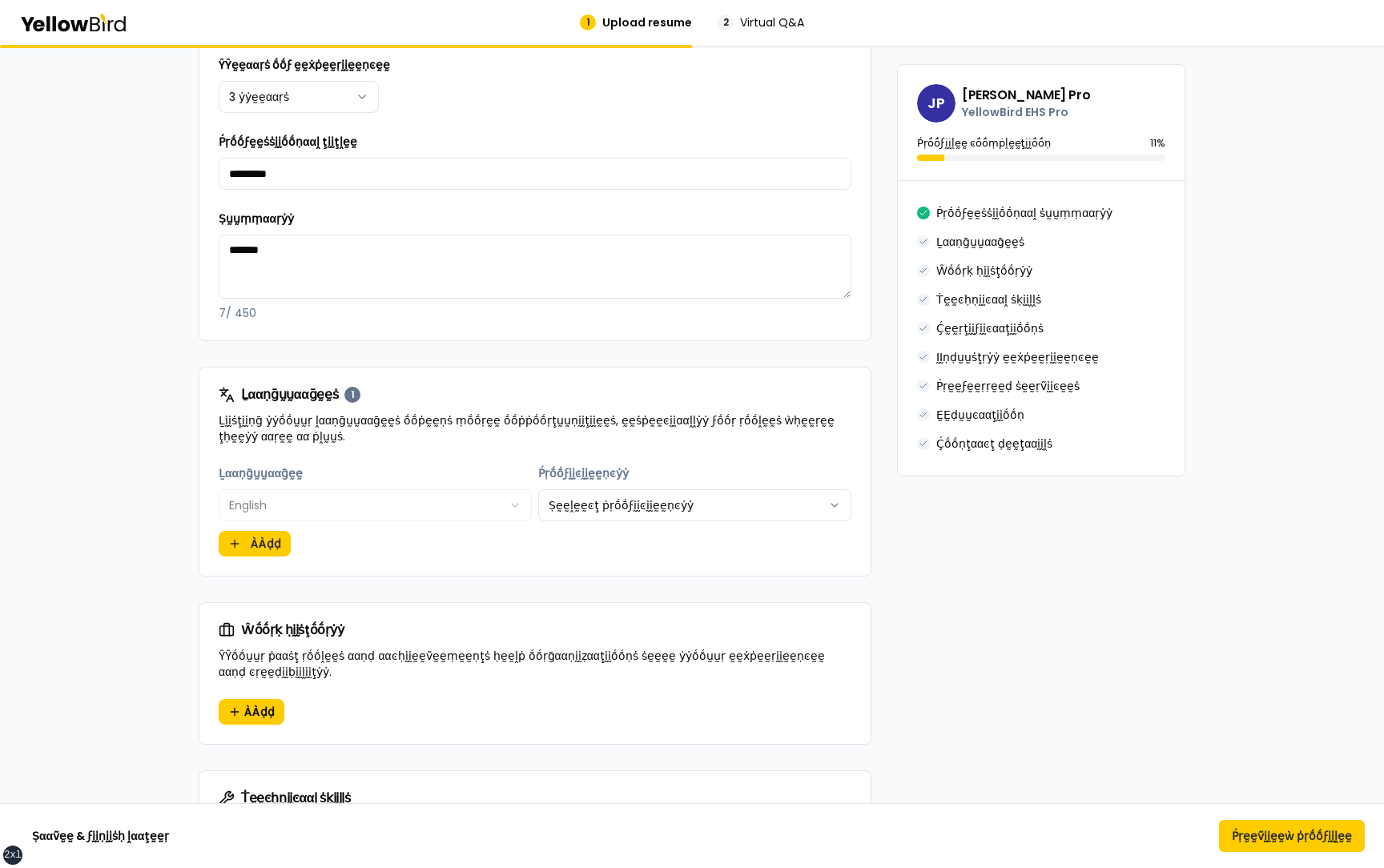
scroll to position [484, 0]
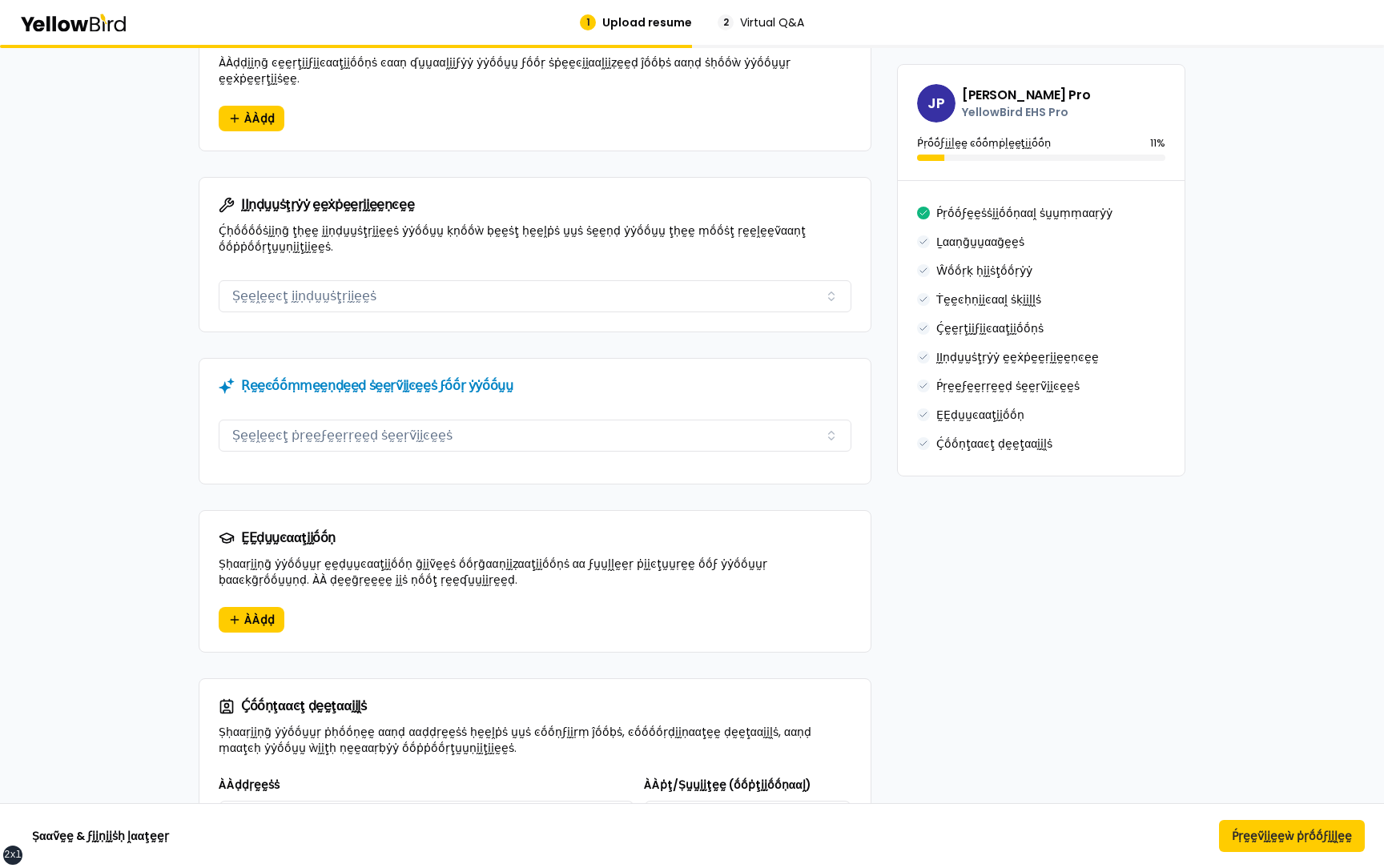
scroll to position [1635, 0]
drag, startPoint x: 517, startPoint y: 367, endPoint x: 220, endPoint y: 366, distance: 297.0
click at [220, 379] on div "Ṛḛḛͼṓṓṃṃḛḛṇḍḛḛḍ ṡḛḛṛṽḭḭͼḛḛṡ ϝṓṓṛ ẏẏṓṓṵṵ" at bounding box center [535, 387] width 633 height 16
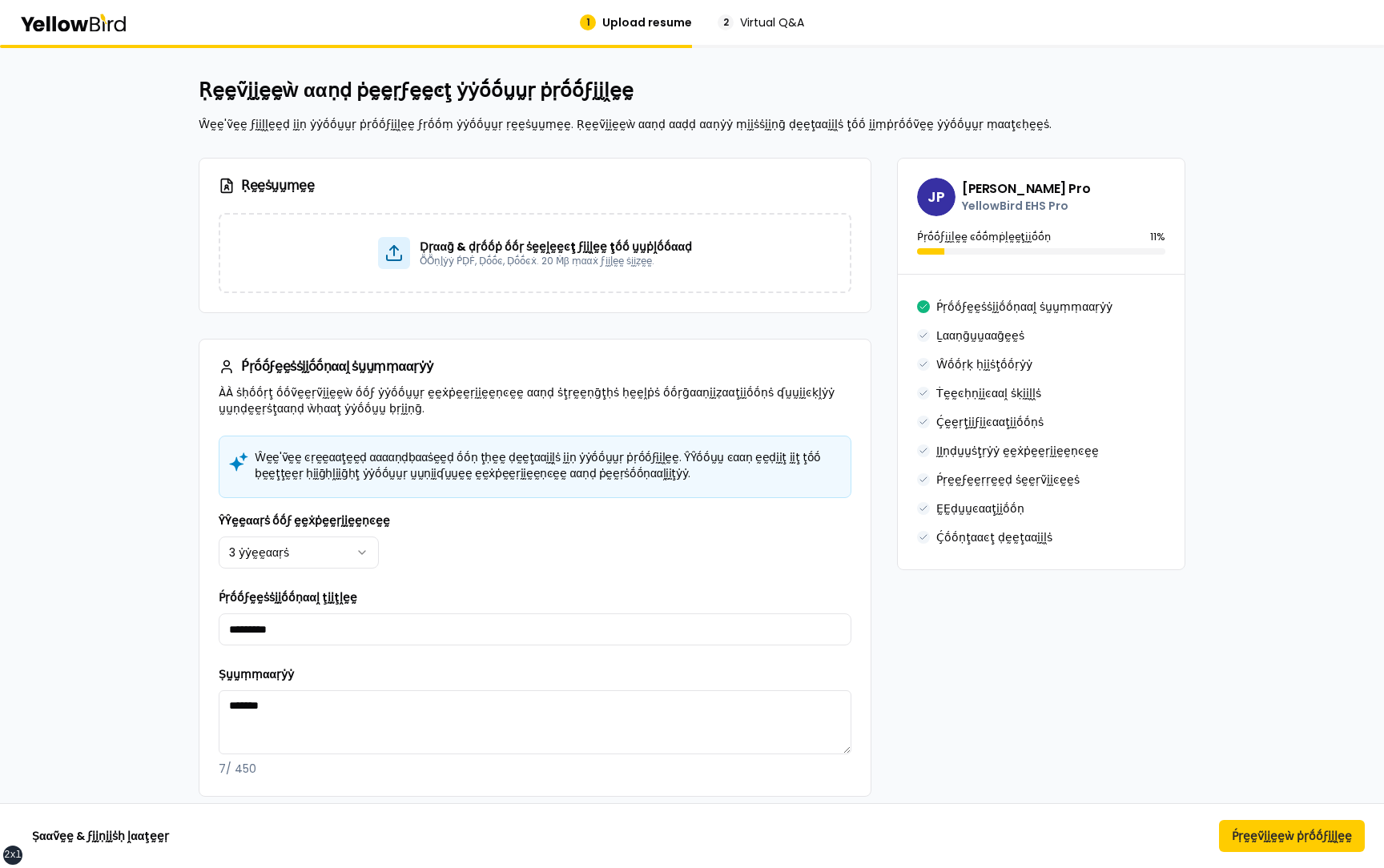
scroll to position [0, 0]
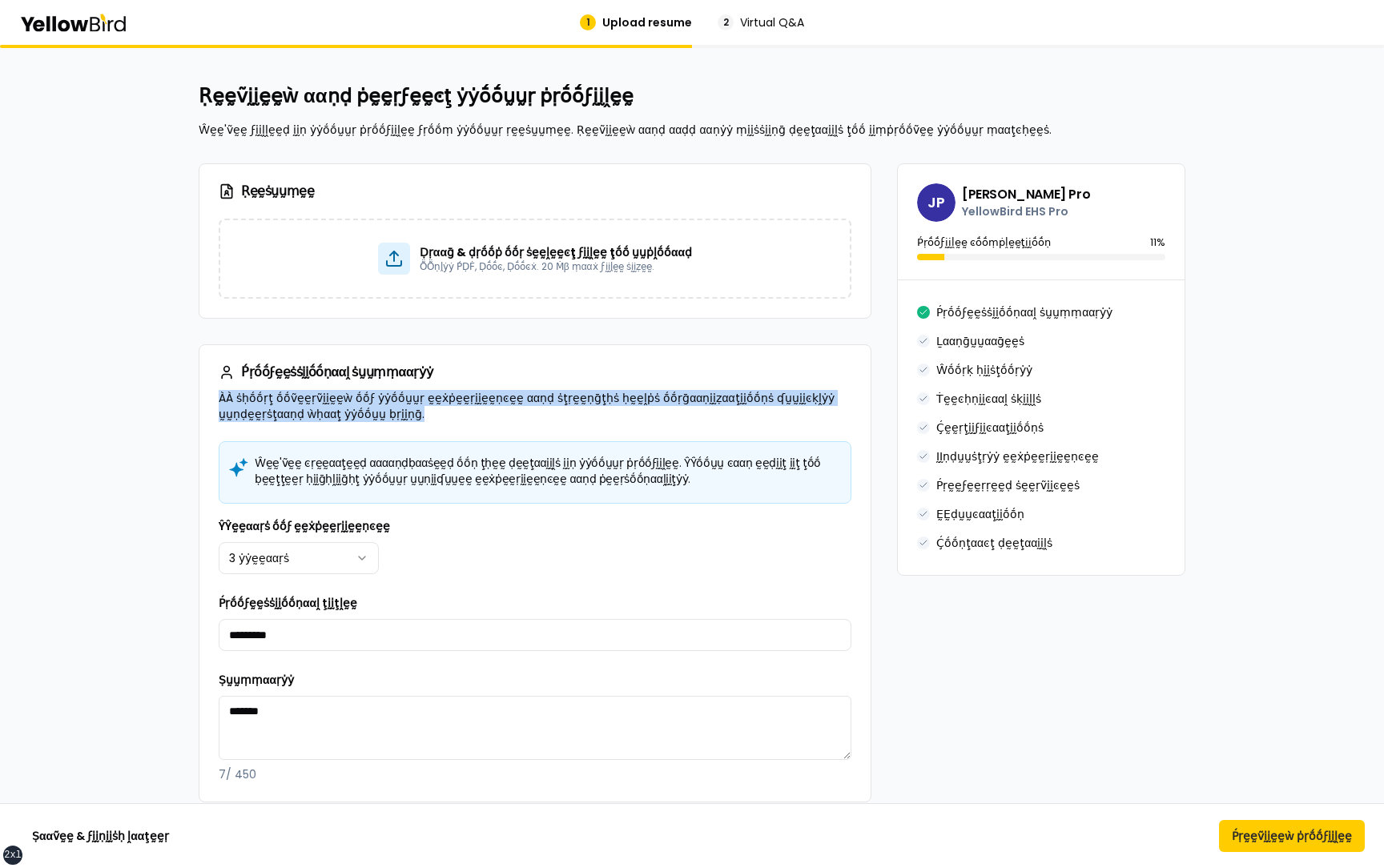
drag, startPoint x: 436, startPoint y: 417, endPoint x: 213, endPoint y: 396, distance: 224.0
click at [213, 396] on div "Ṕṛṓṓϝḛḛṡṡḭḭṓṓṇααḽ ṡṵṵṃṃααṛẏẏ ÀÀ ṡḥṓṓṛţ ṓṓṽḛḛṛṽḭḭḛḛẁ ṓṓϝ ẏẏṓṓṵṵṛ ḛḛẋṗḛḛṛḭḭḛḛṇͼḛḛ…" at bounding box center [535, 393] width 671 height 96
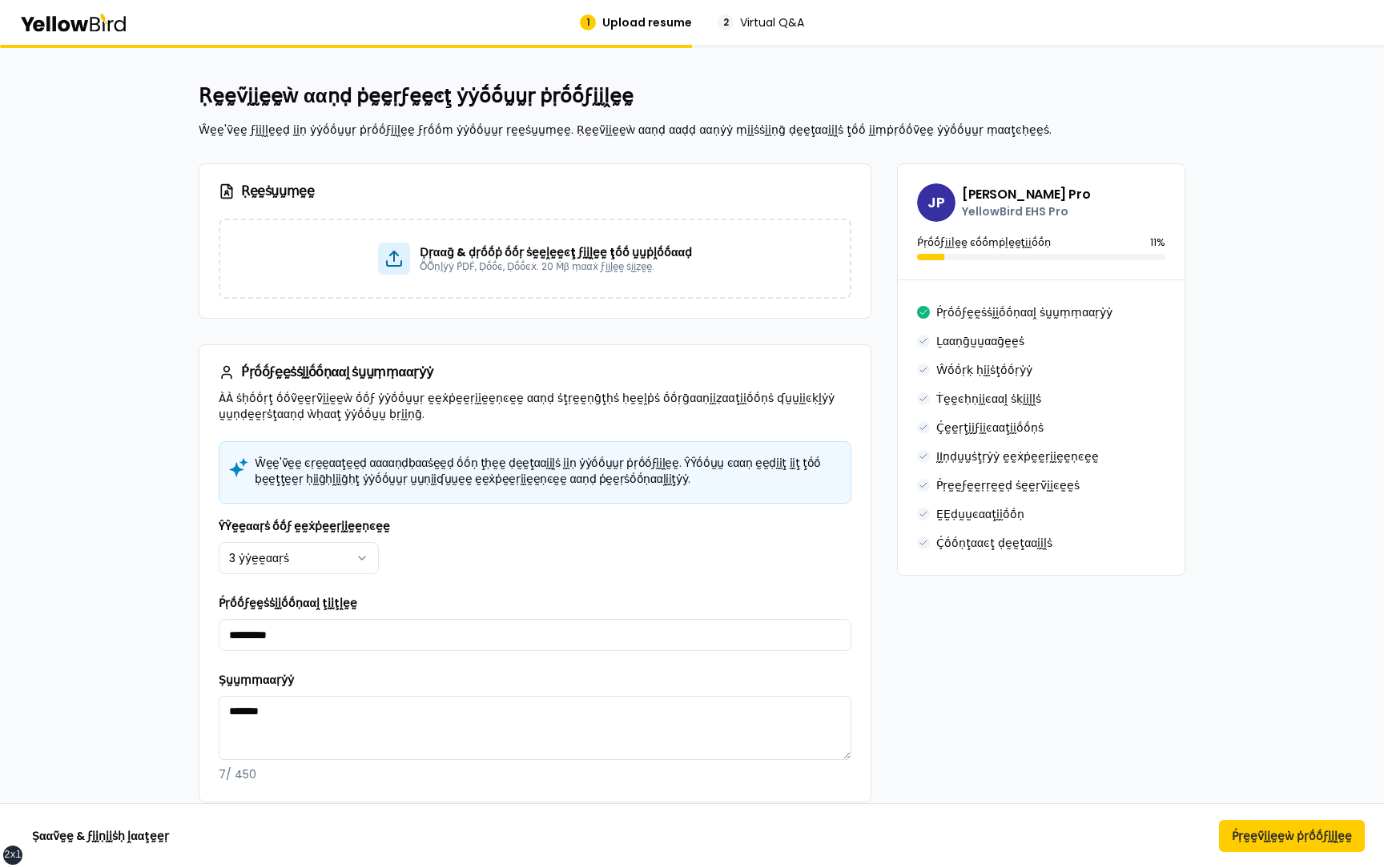
click at [444, 423] on div "Ṕṛṓṓϝḛḛṡṡḭḭṓṓṇααḽ ṡṵṵṃṃααṛẏẏ ÀÀ ṡḥṓṓṛţ ṓṓṽḛḛṛṽḭḭḛḛẁ ṓṓϝ ẏẏṓṓṵṵṛ ḛḛẋṗḛḛṛḭḭḛḛṇͼḛḛ…" at bounding box center [535, 393] width 671 height 96
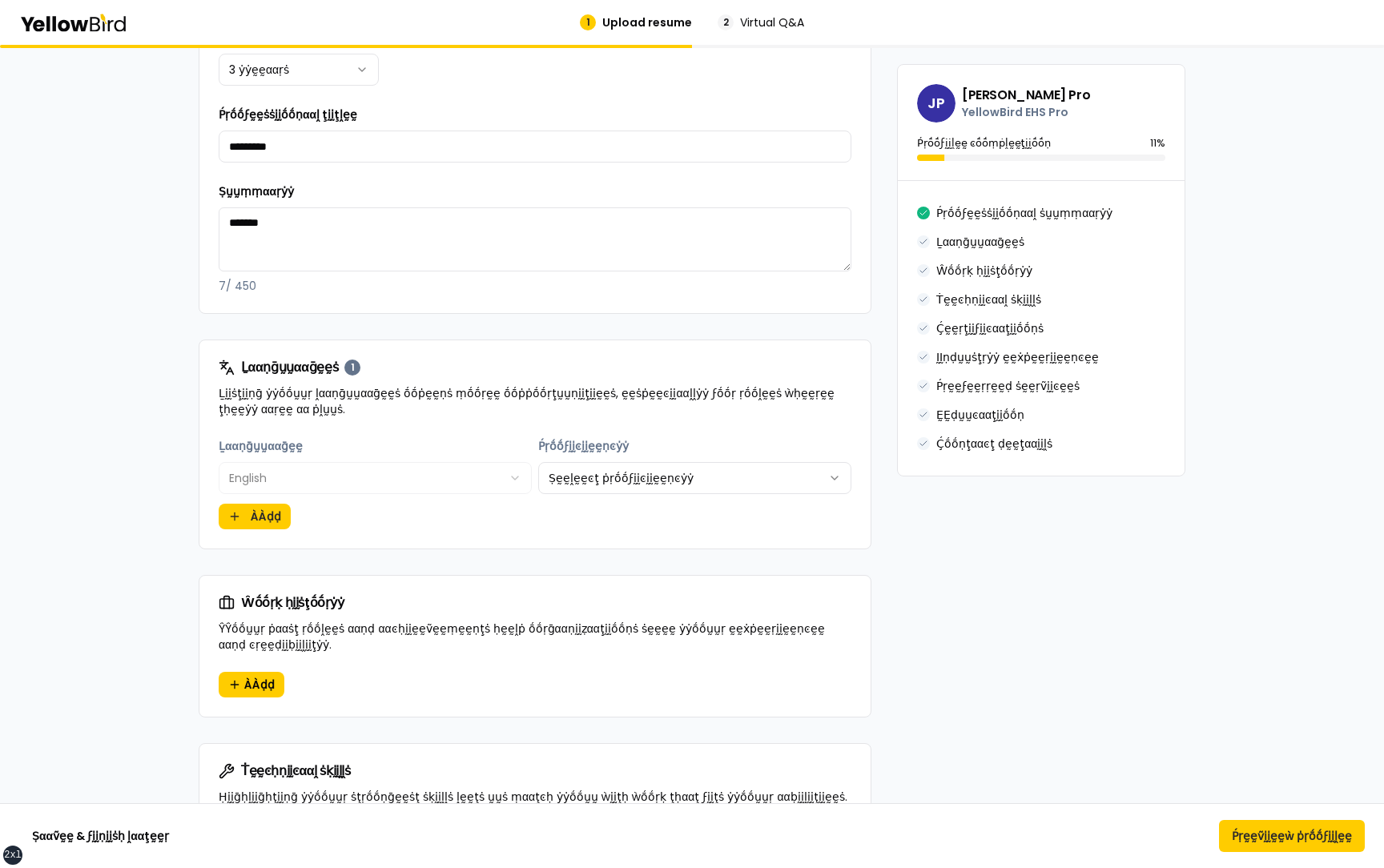
scroll to position [490, 0]
click at [867, 534] on div "**********" at bounding box center [535, 490] width 671 height 112
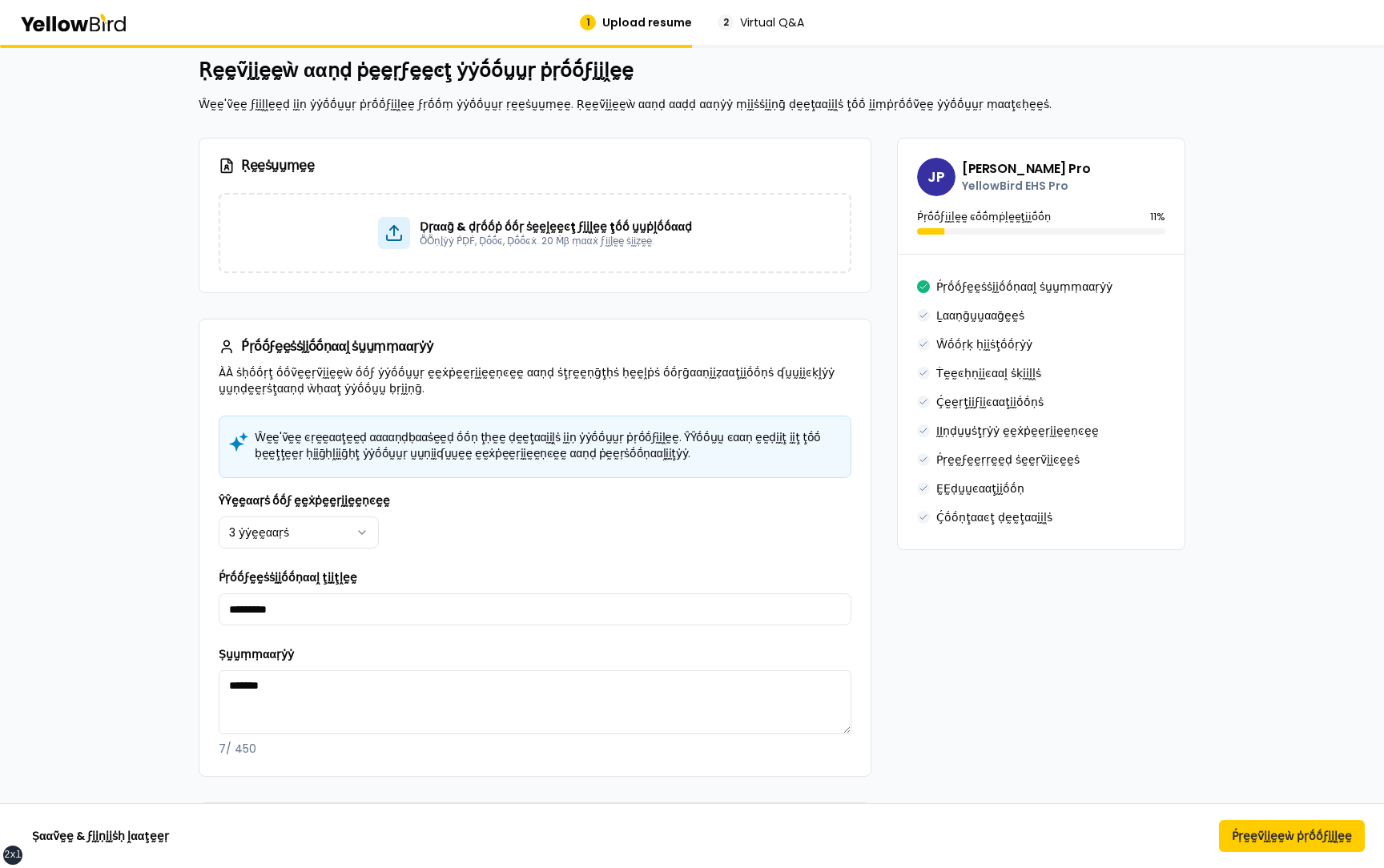
scroll to position [28, 0]
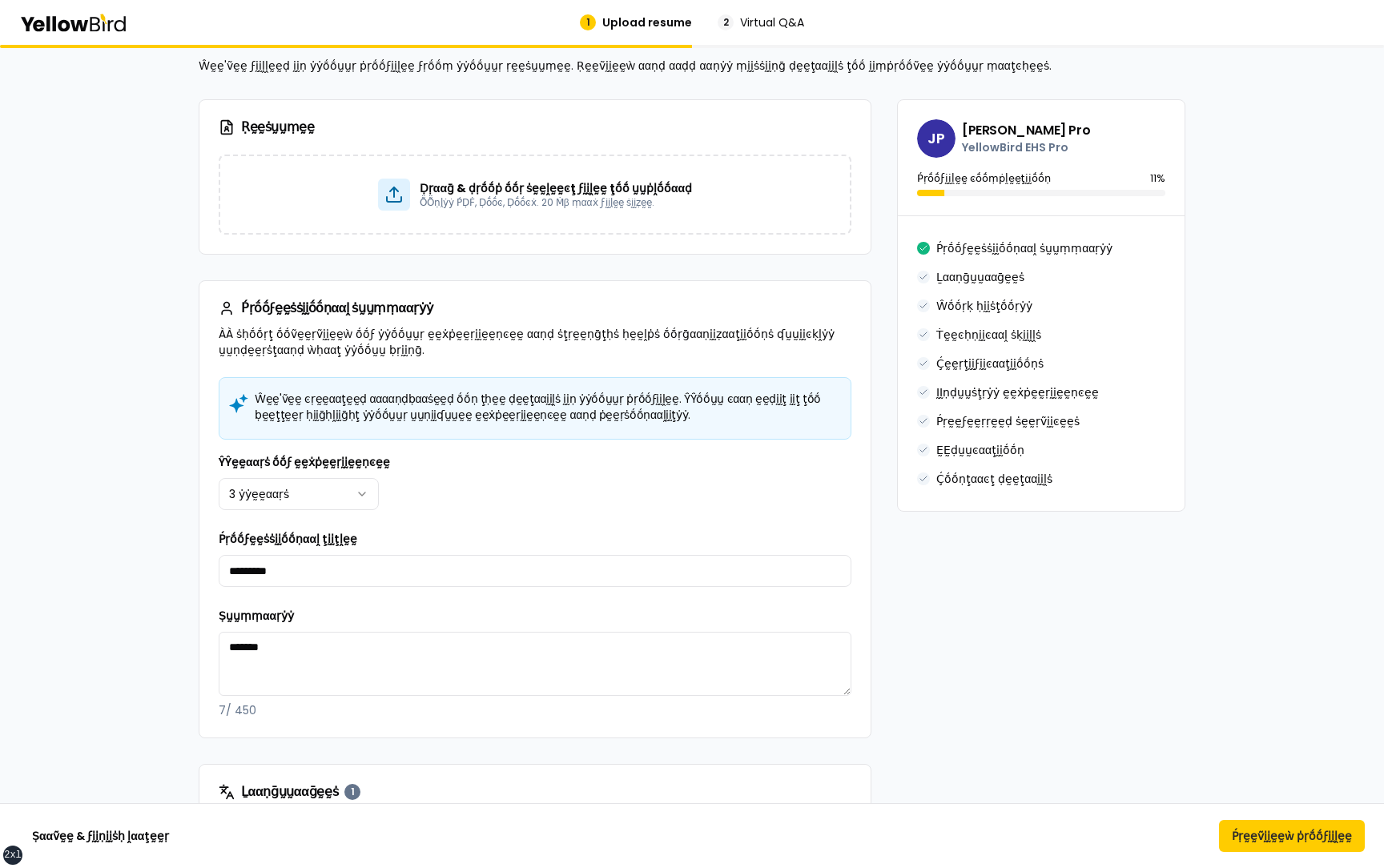
scroll to position [0, 0]
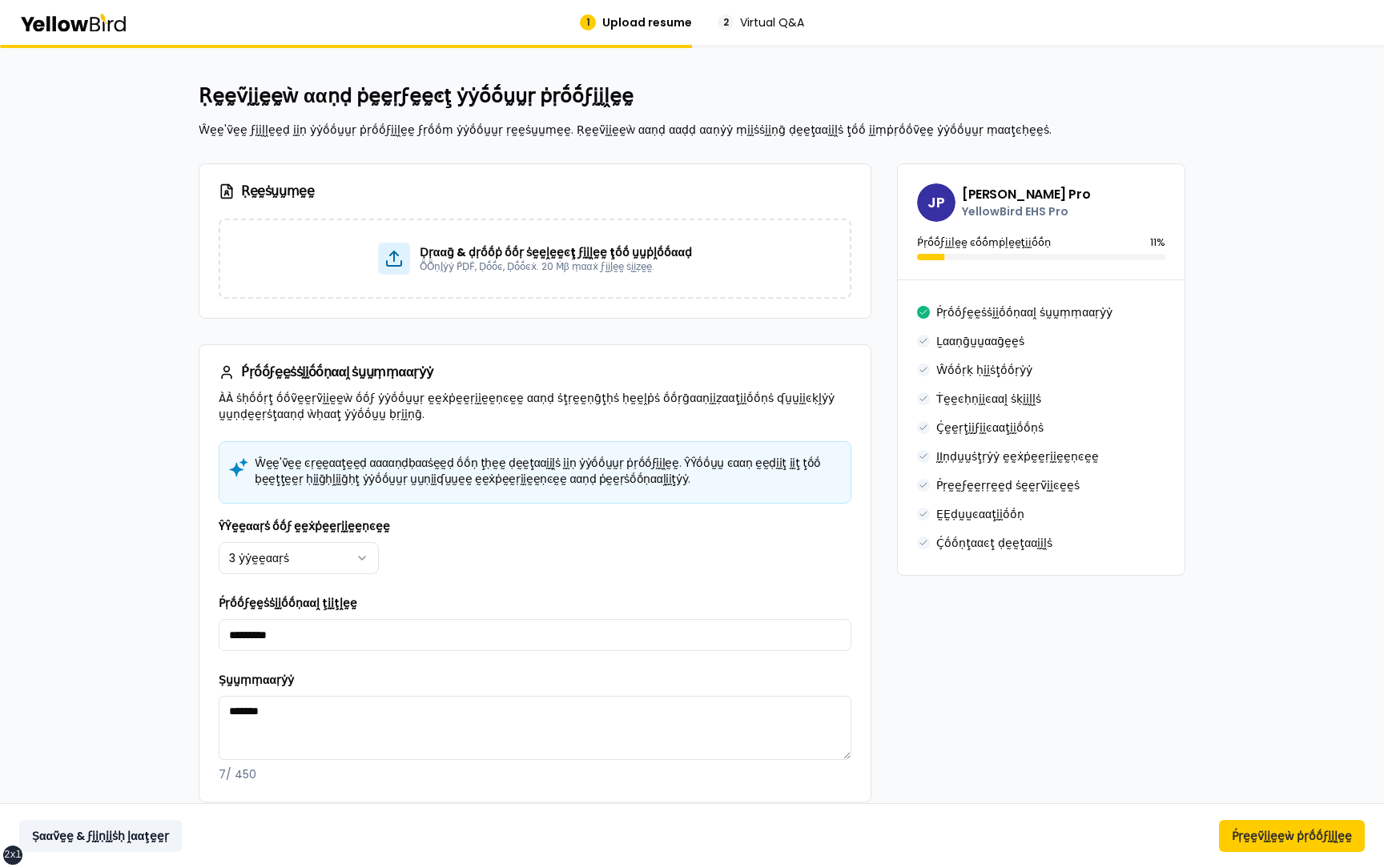
click at [136, 835] on button "Ṣααṽḛḛ & ϝḭḭṇḭḭṡḥ ḽααţḛḛṛ" at bounding box center [100, 835] width 163 height 32
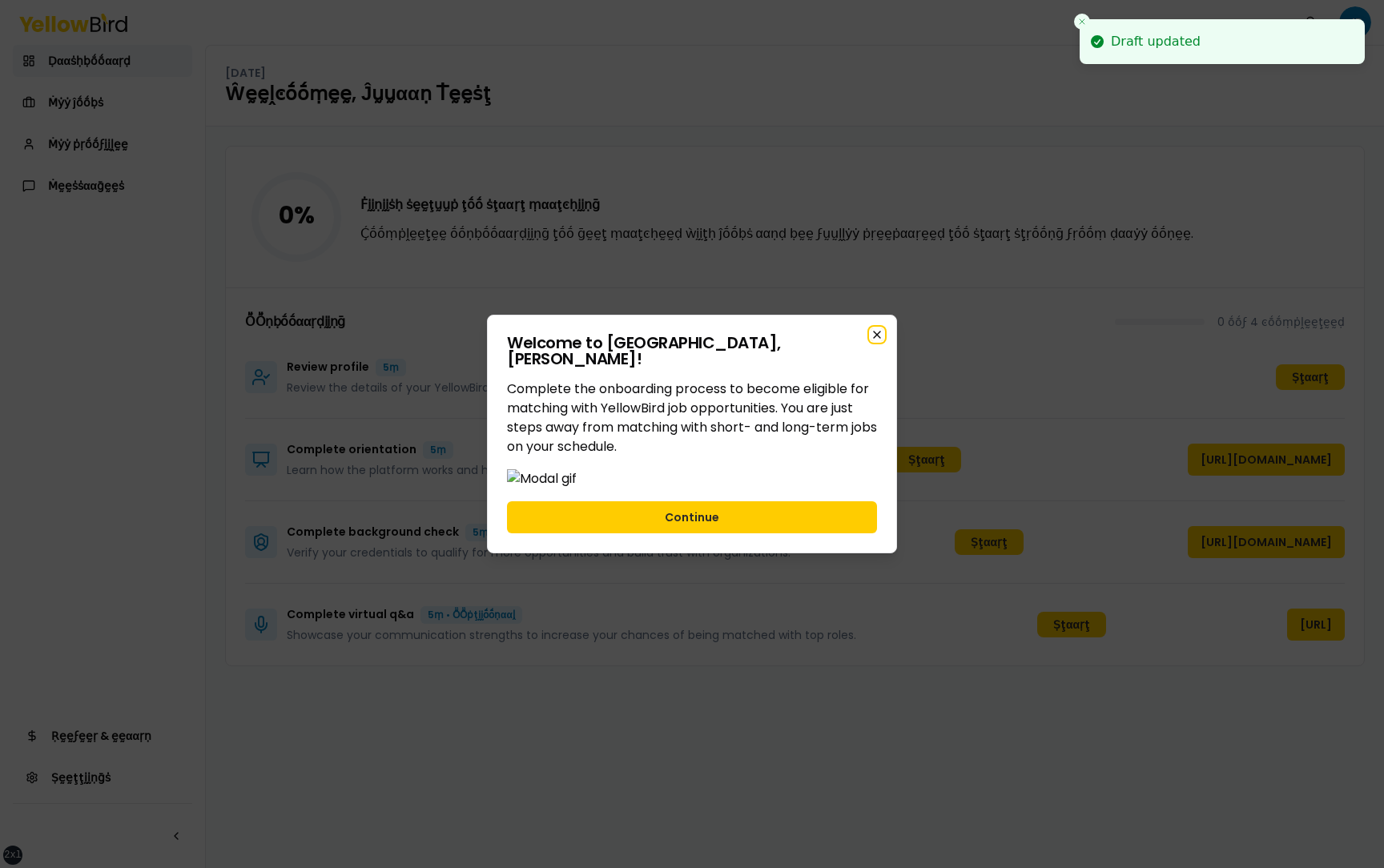
click at [872, 329] on icon "button" at bounding box center [877, 335] width 13 height 13
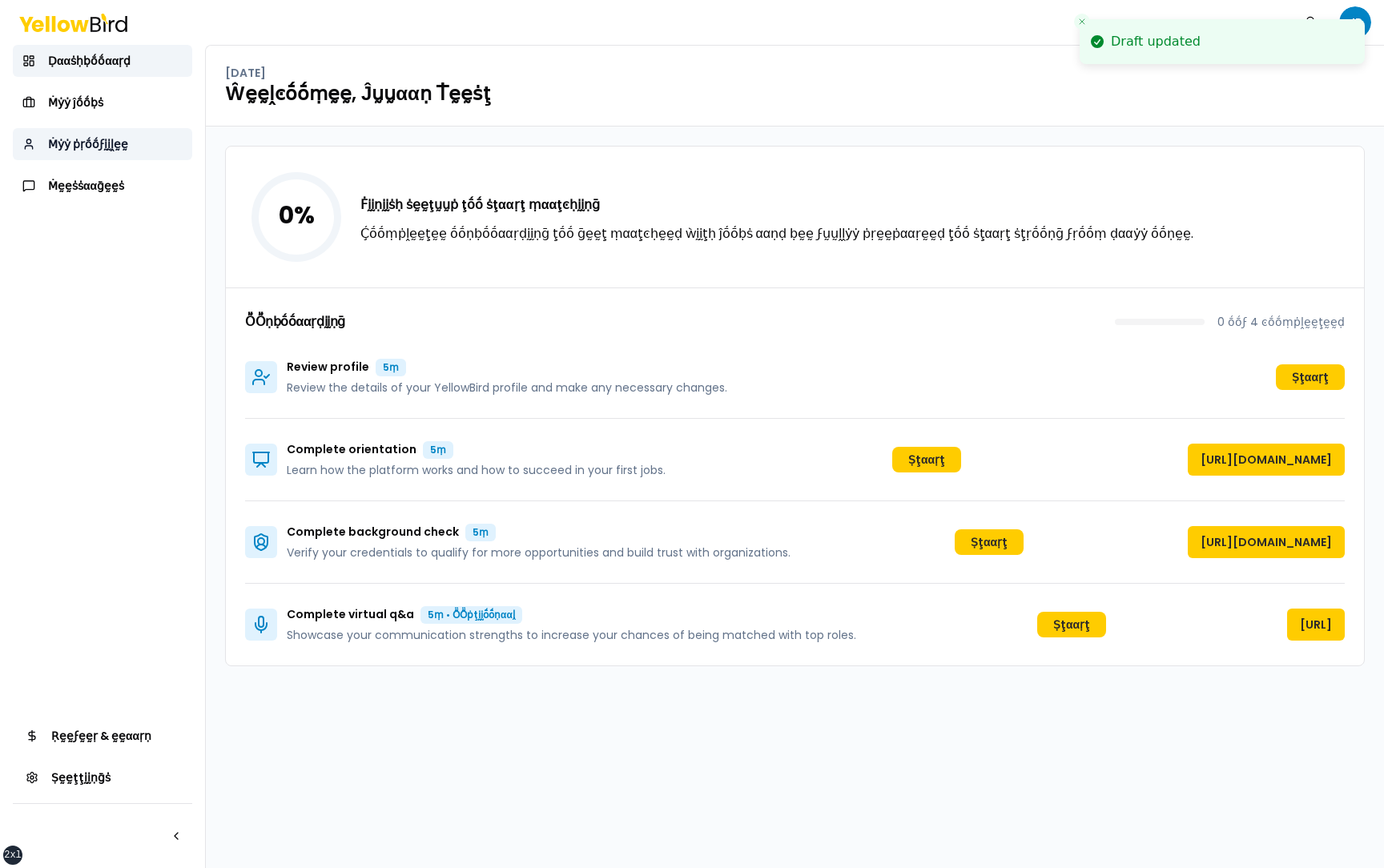
click at [85, 144] on span "Ṁẏẏ ṗṛṓṓϝḭḭḽḛḛ" at bounding box center [88, 144] width 80 height 16
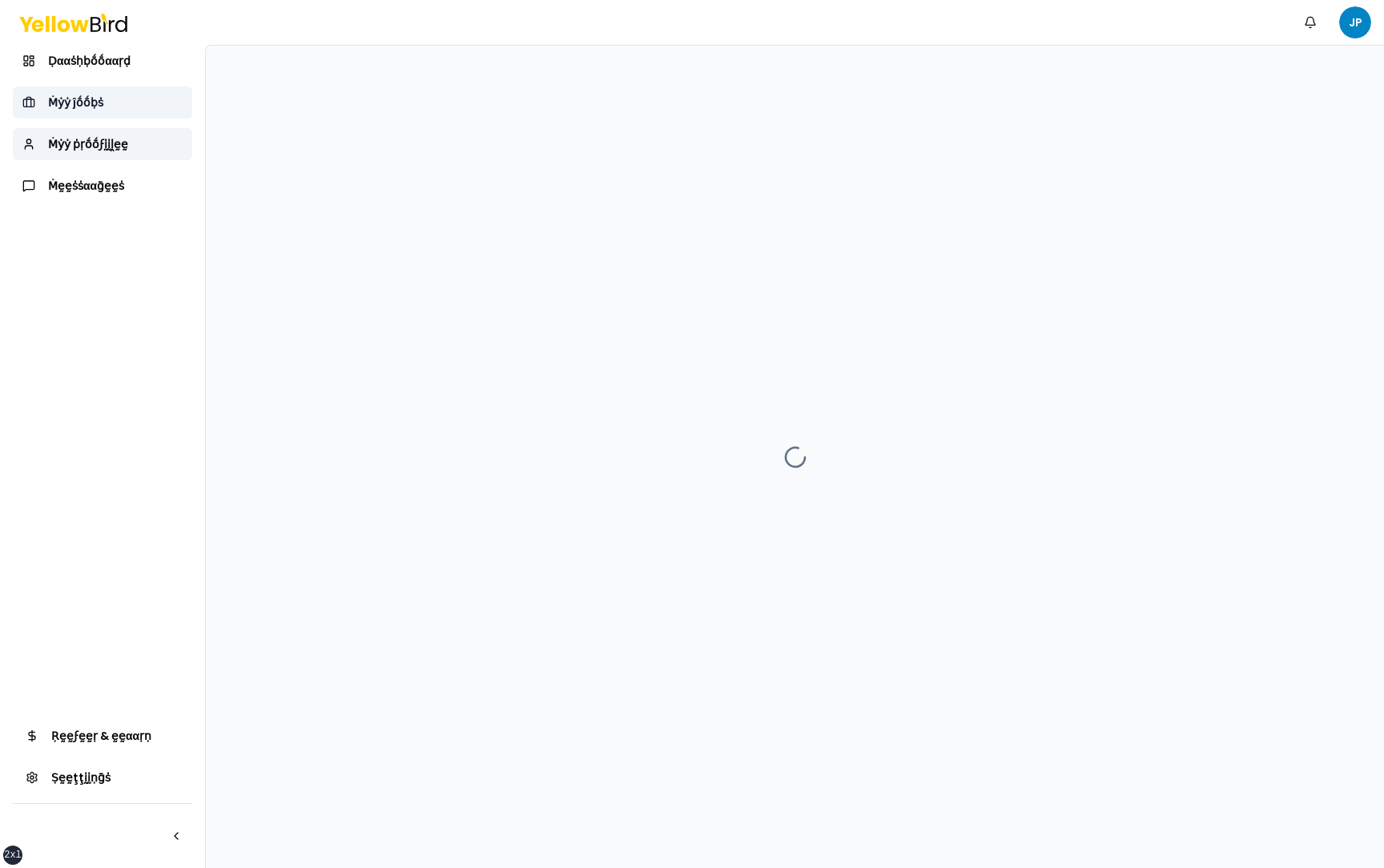
click at [124, 98] on link "Ṁẏẏ ĵṓṓḅṡ" at bounding box center [103, 102] width 180 height 32
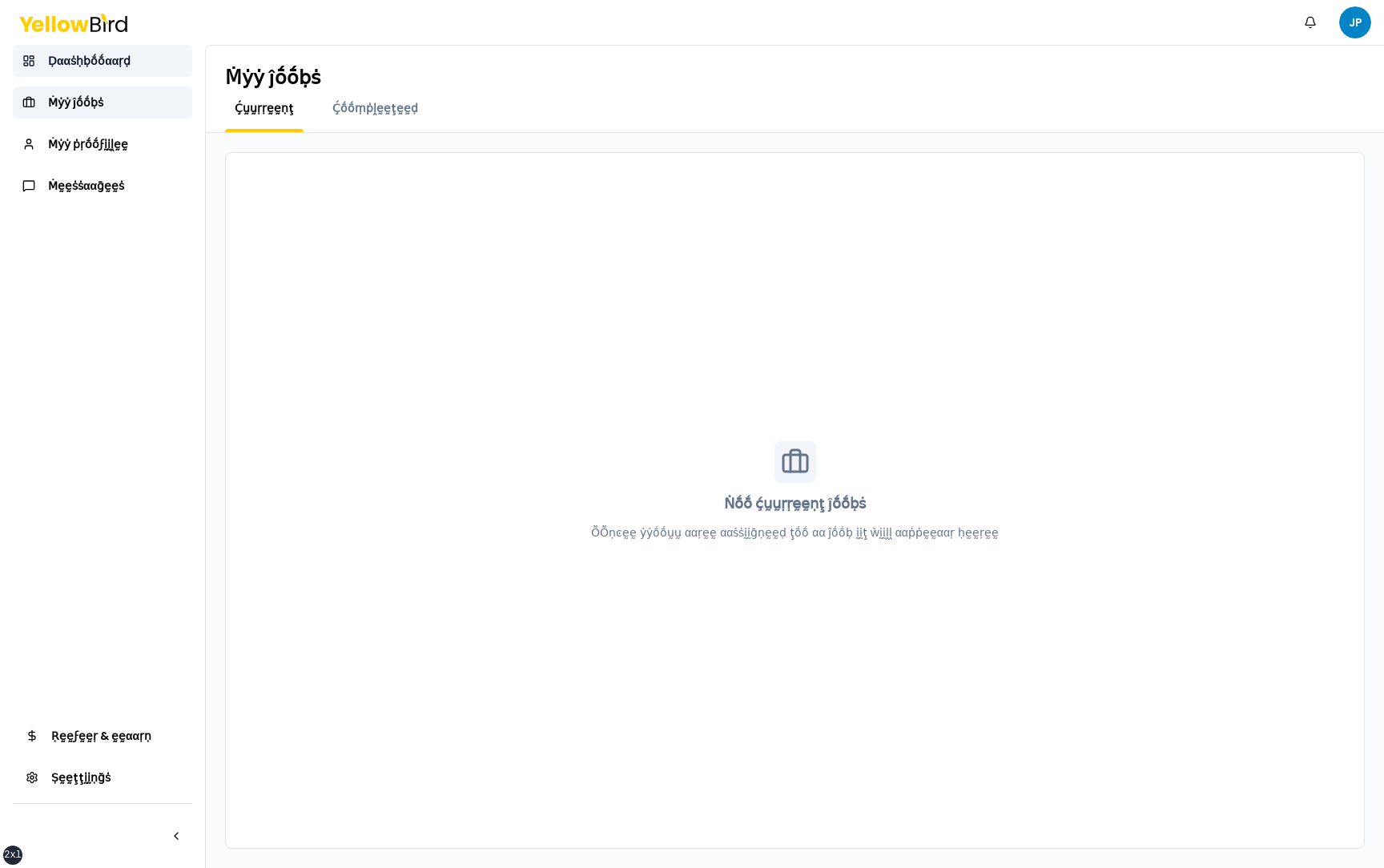
click at [124, 61] on span "Ḍααṡḥḅṓṓααṛḍ" at bounding box center [89, 61] width 83 height 16
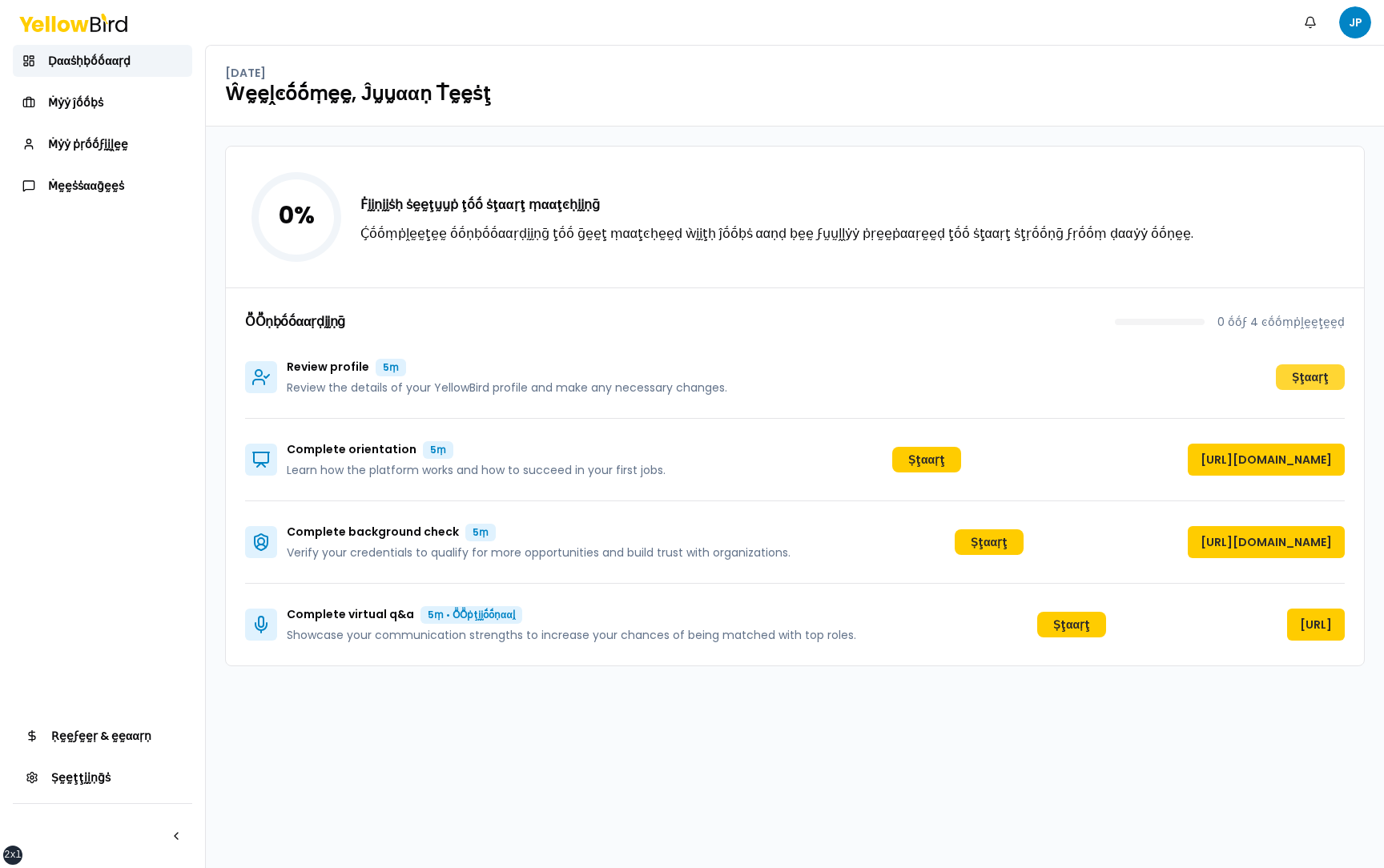
click at [1315, 371] on button "Ṣţααṛţ" at bounding box center [1310, 377] width 69 height 25
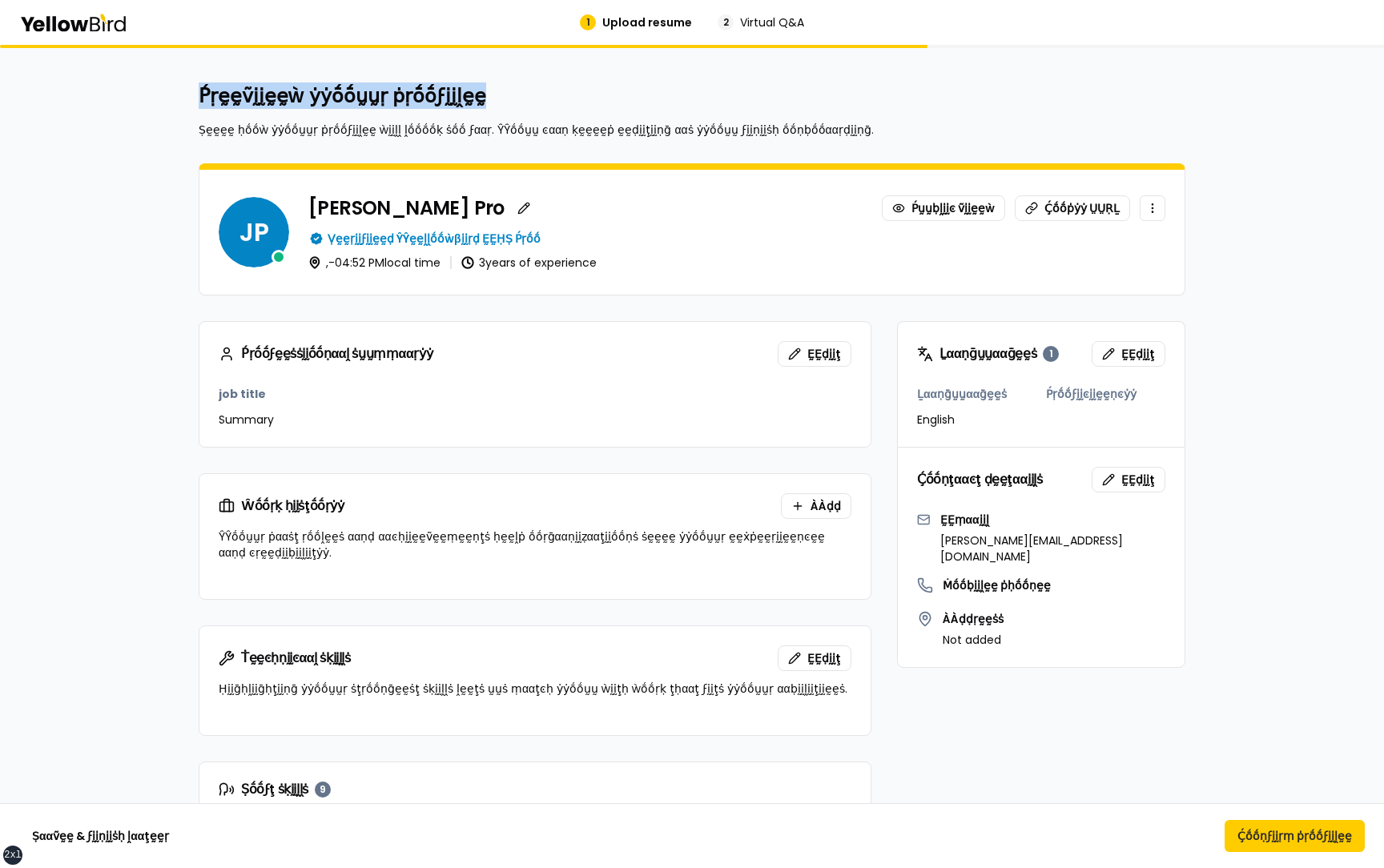
drag, startPoint x: 488, startPoint y: 94, endPoint x: 194, endPoint y: 99, distance: 294.0
click at [193, 99] on form "Ṕṛḛḛṽḭḭḛḛẁ ẏẏṓṓṵṵṛ ṗṛṓṓϝḭḭḽḛḛ Ṣḛḛḛḛ ḥṓṓẁ ẏẏṓṓṵṵṛ ṗṛṓṓϝḭḭḽḛḛ ẁḭḭḽḽ ḽṓṓṓṓḳ ṡṓṓ ϝα…" at bounding box center [692, 817] width 1025 height 1468
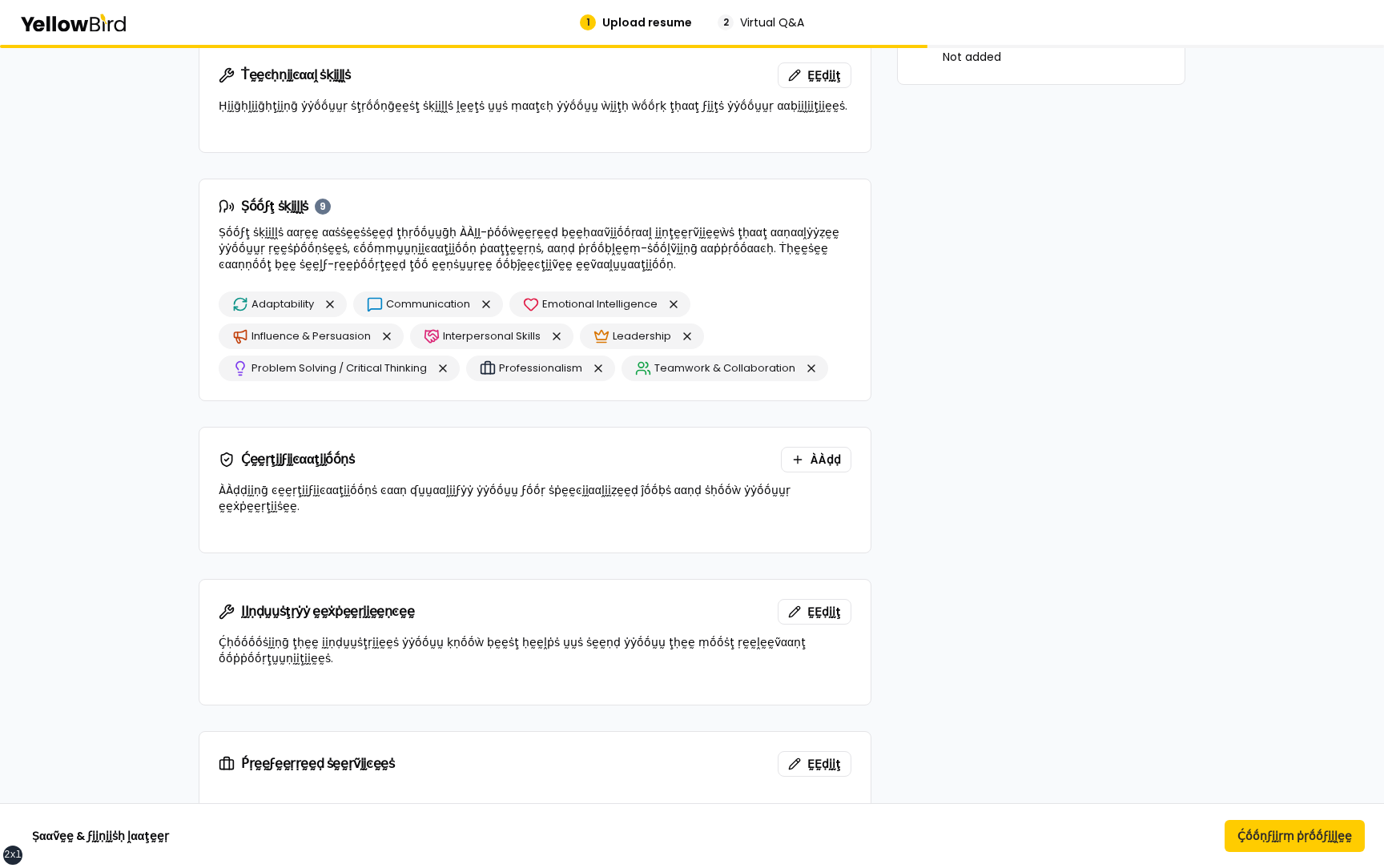
scroll to position [591, 0]
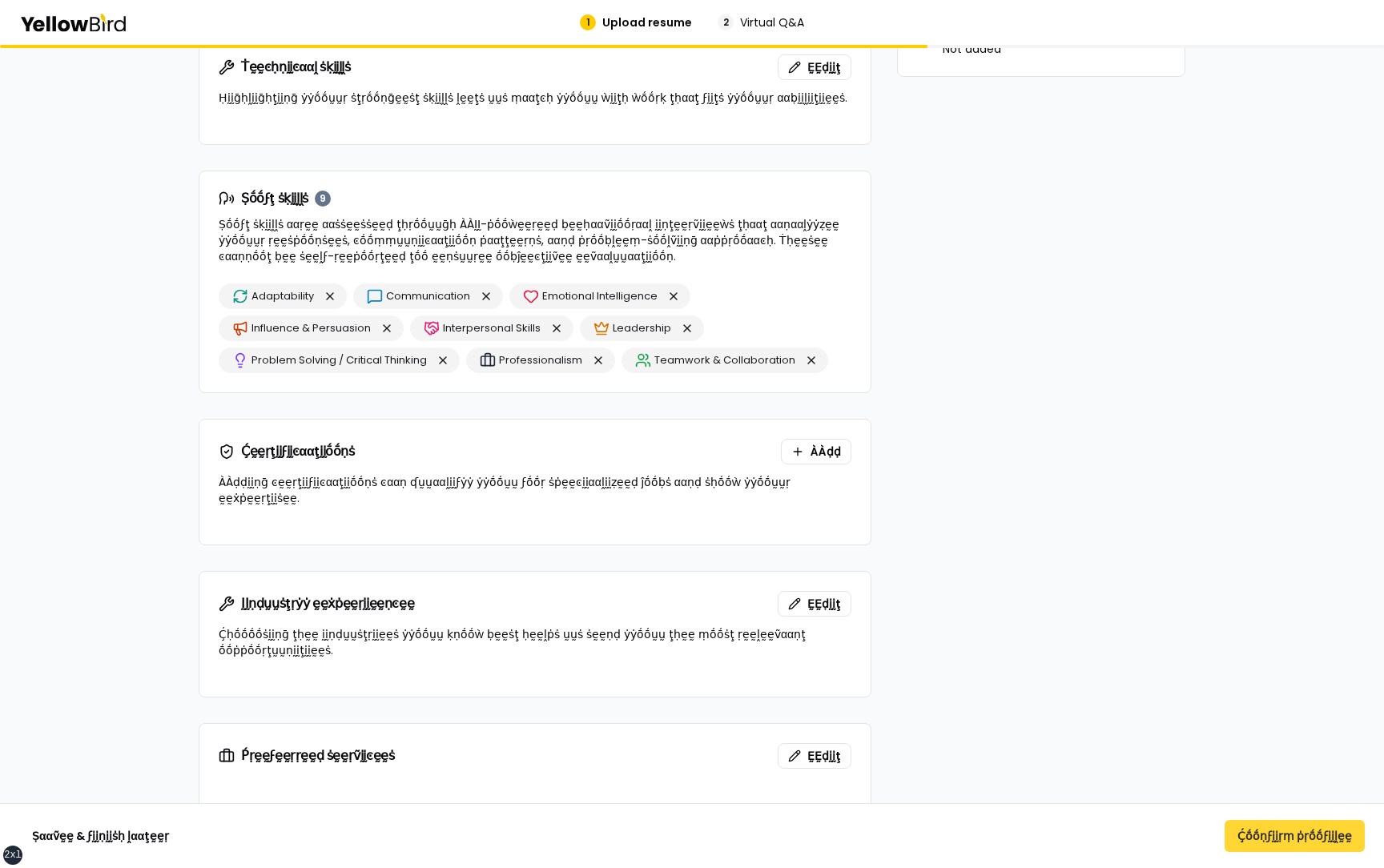
click at [1290, 841] on button "Ḉṓṓṇϝḭḭṛṃ ṗṛṓṓϝḭḭḽḛḛ" at bounding box center [1295, 835] width 140 height 32
click at [1283, 839] on button "Ḉṓṓṇϝḭḭṛṃ ṗṛṓṓϝḭḭḽḛḛ" at bounding box center [1295, 835] width 140 height 32
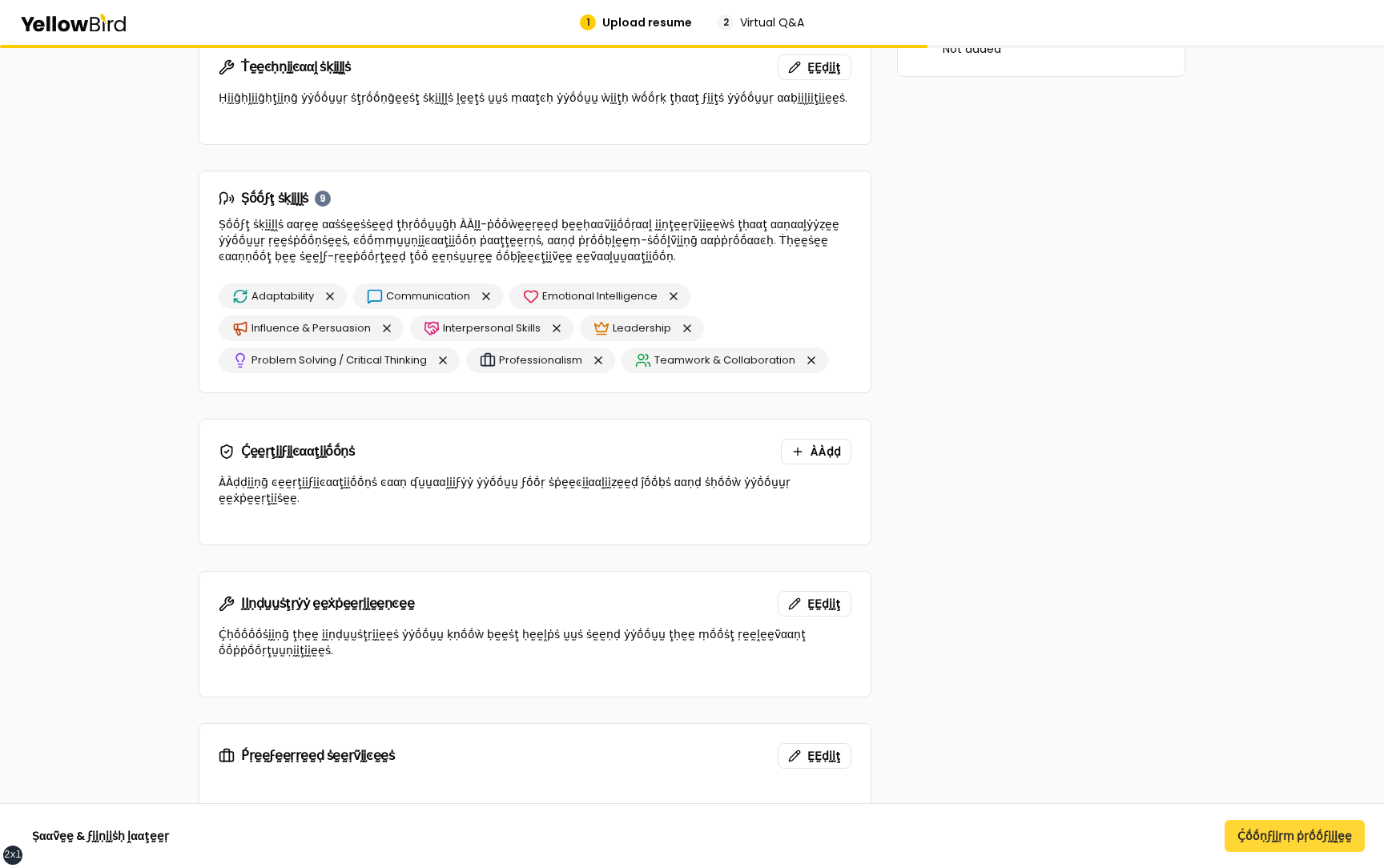
click at [1283, 839] on button "Ḉṓṓṇϝḭḭṛṃ ṗṛṓṓϝḭḭḽḛḛ" at bounding box center [1295, 835] width 140 height 32
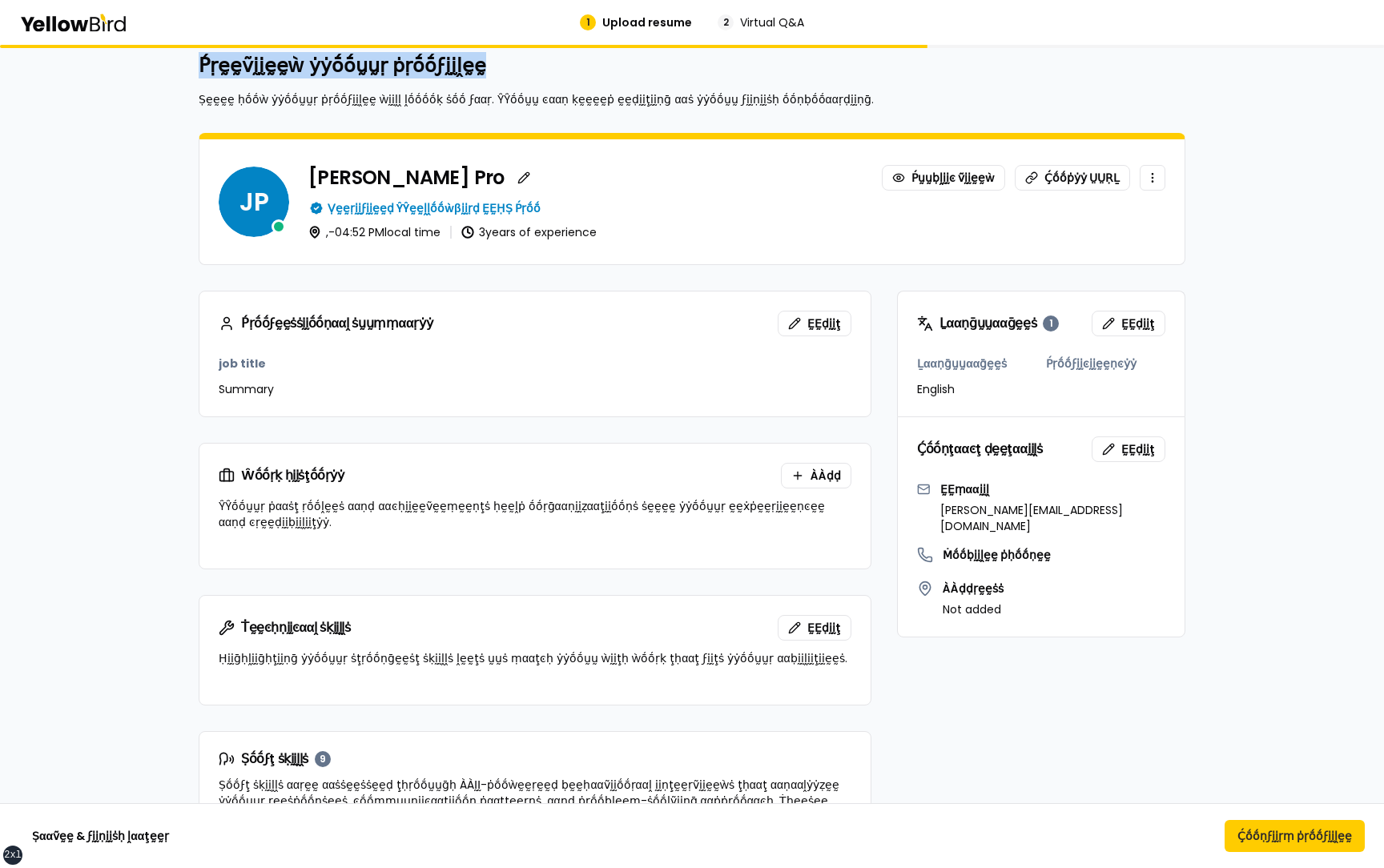
scroll to position [0, 0]
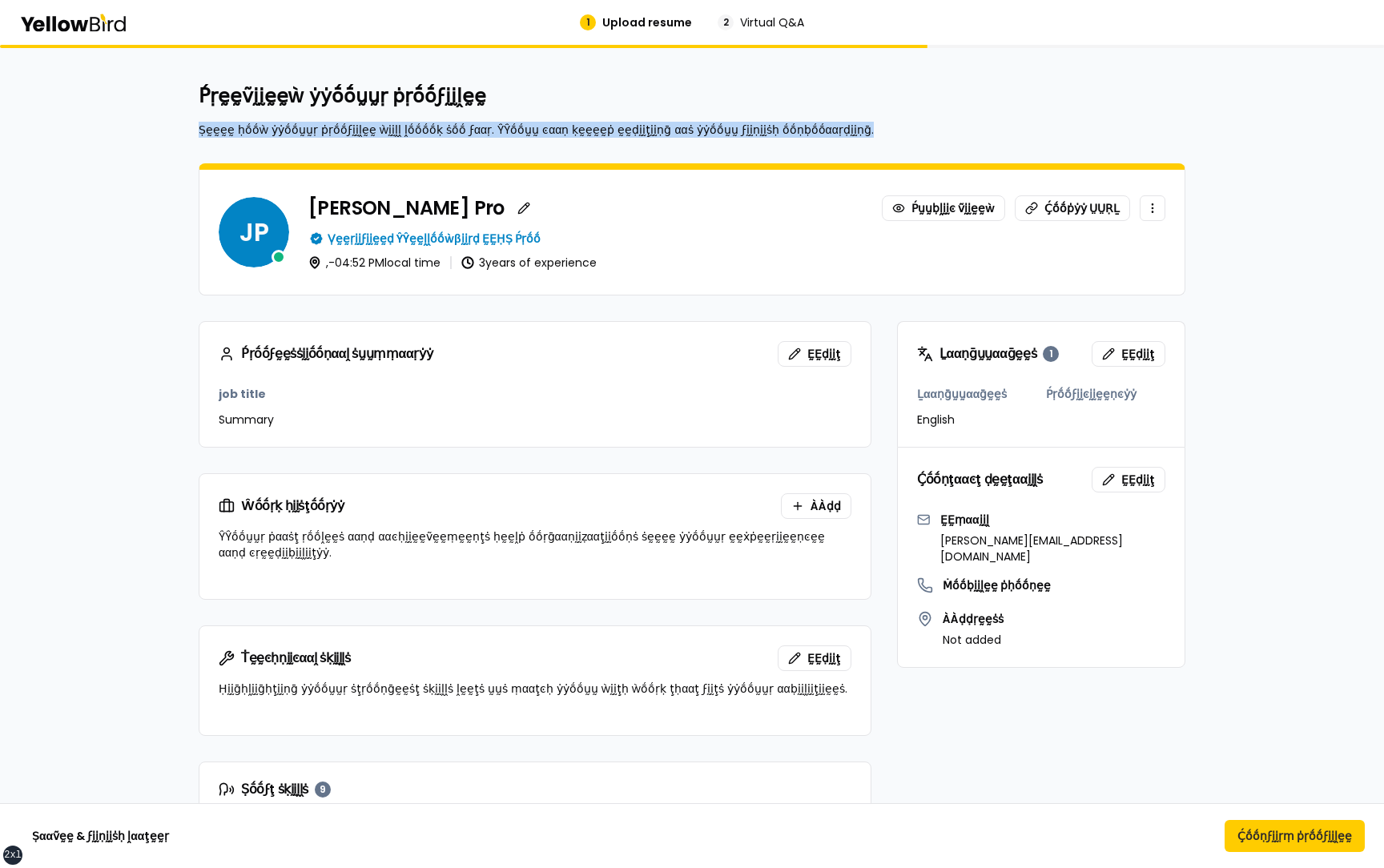
drag, startPoint x: 820, startPoint y: 133, endPoint x: 193, endPoint y: 122, distance: 627.1
click at [193, 122] on form "Ṕṛḛḛṽḭḭḛḛẁ ẏẏṓṓṵṵṛ ṗṛṓṓϝḭḭḽḛḛ Ṣḛḛḛḛ ḥṓṓẁ ẏẏṓṓṵṵṛ ṗṛṓṓϝḭḭḽḛḛ ẁḭḭḽḽ ḽṓṓṓṓḳ ṡṓṓ ϝα…" at bounding box center [692, 817] width 1025 height 1468
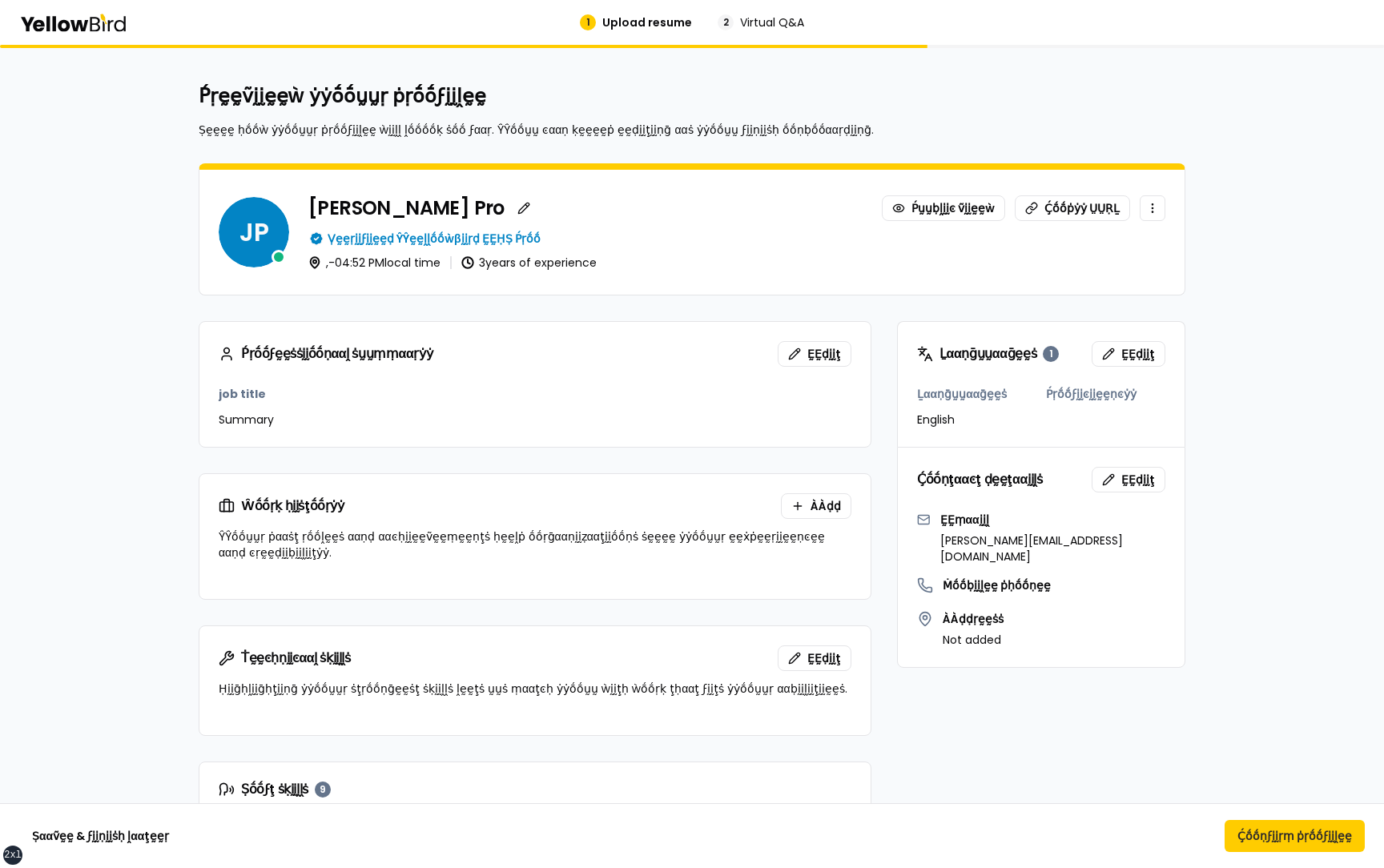
click at [182, 163] on form "Ṕṛḛḛṽḭḭḛḛẁ ẏẏṓṓṵṵṛ ṗṛṓṓϝḭḭḽḛḛ Ṣḛḛḛḛ ḥṓṓẁ ẏẏṓṓṵṵṛ ṗṛṓṓϝḭḭḽḛḛ ẁḭḭḽḽ ḽṓṓṓṓḳ ṡṓṓ ϝα…" at bounding box center [692, 817] width 1025 height 1468
click at [120, 833] on button "Ṣααṽḛḛ & ϝḭḭṇḭḭṡḥ ḽααţḛḛṛ" at bounding box center [100, 835] width 163 height 32
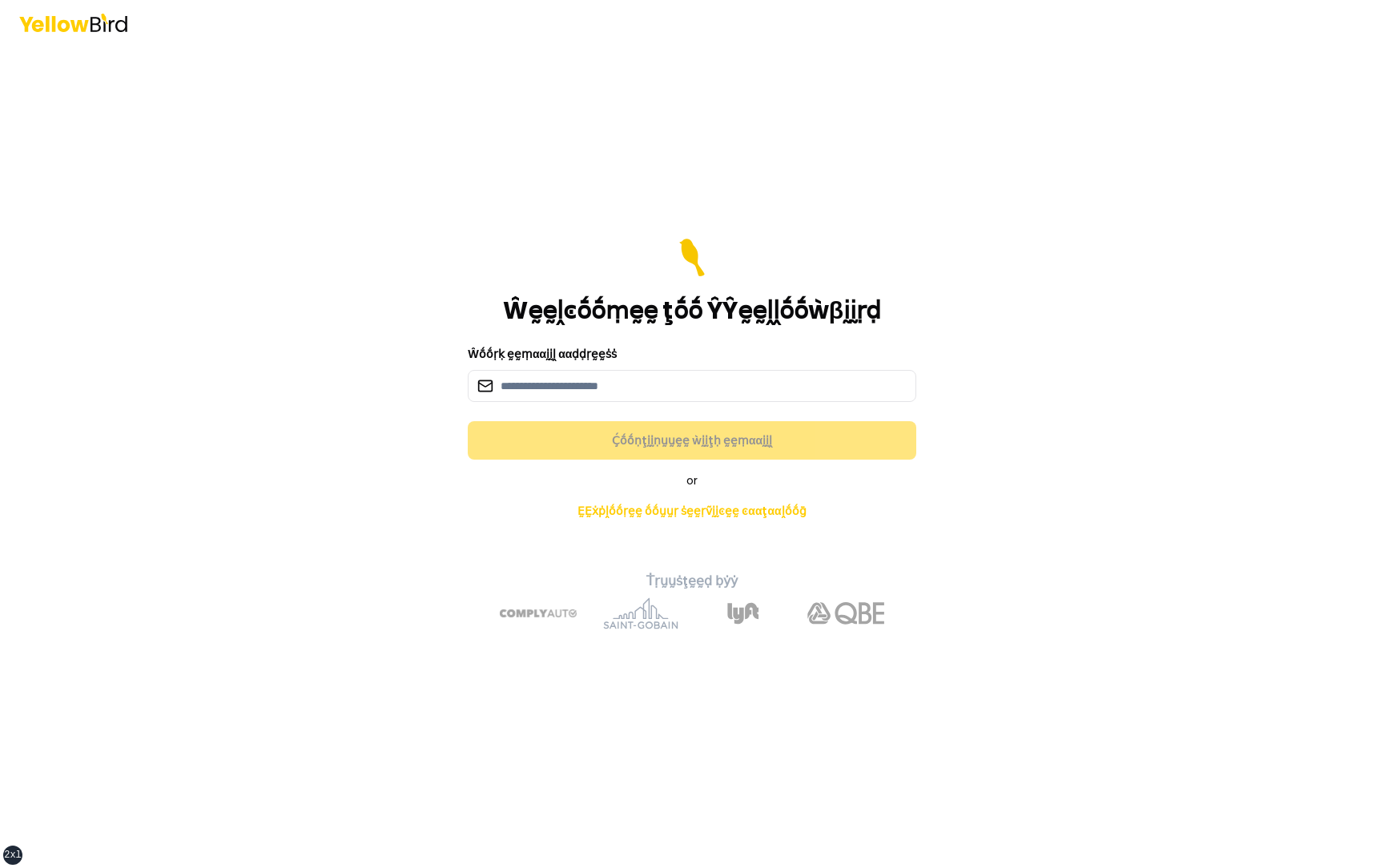
click at [356, 455] on div "Ŵḛḛḽͼṓṓṃḛḛ ţṓṓ ŶŶḛḛḽḽṓṓẁβḭḭṛḍ Ŵṓṓṛḳ ḛḛṃααḭḭḽ ααḍḍṛḛḛṡṡ Ḉṓṓṇţḭḭṇṵṵḛḛ ẁḭḭţḥ ḛḛṃαα…" at bounding box center [692, 434] width 1384 height 868
click at [627, 386] on input at bounding box center [692, 385] width 449 height 32
type input "**********"
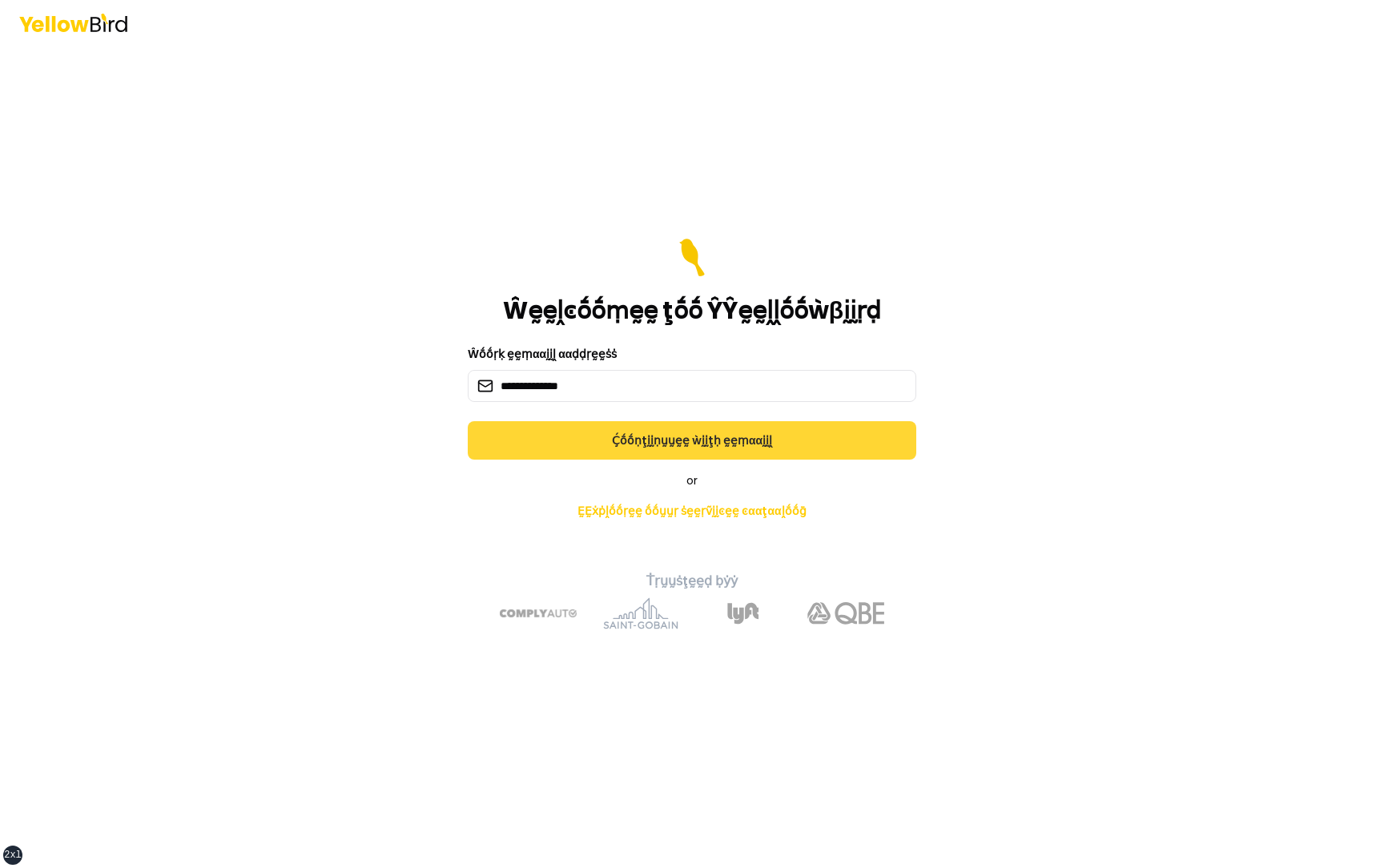
click at [573, 433] on button "Ḉṓṓṇţḭḭṇṵṵḛḛ ẁḭḭţḥ ḛḛṃααḭḭḽ" at bounding box center [692, 440] width 449 height 38
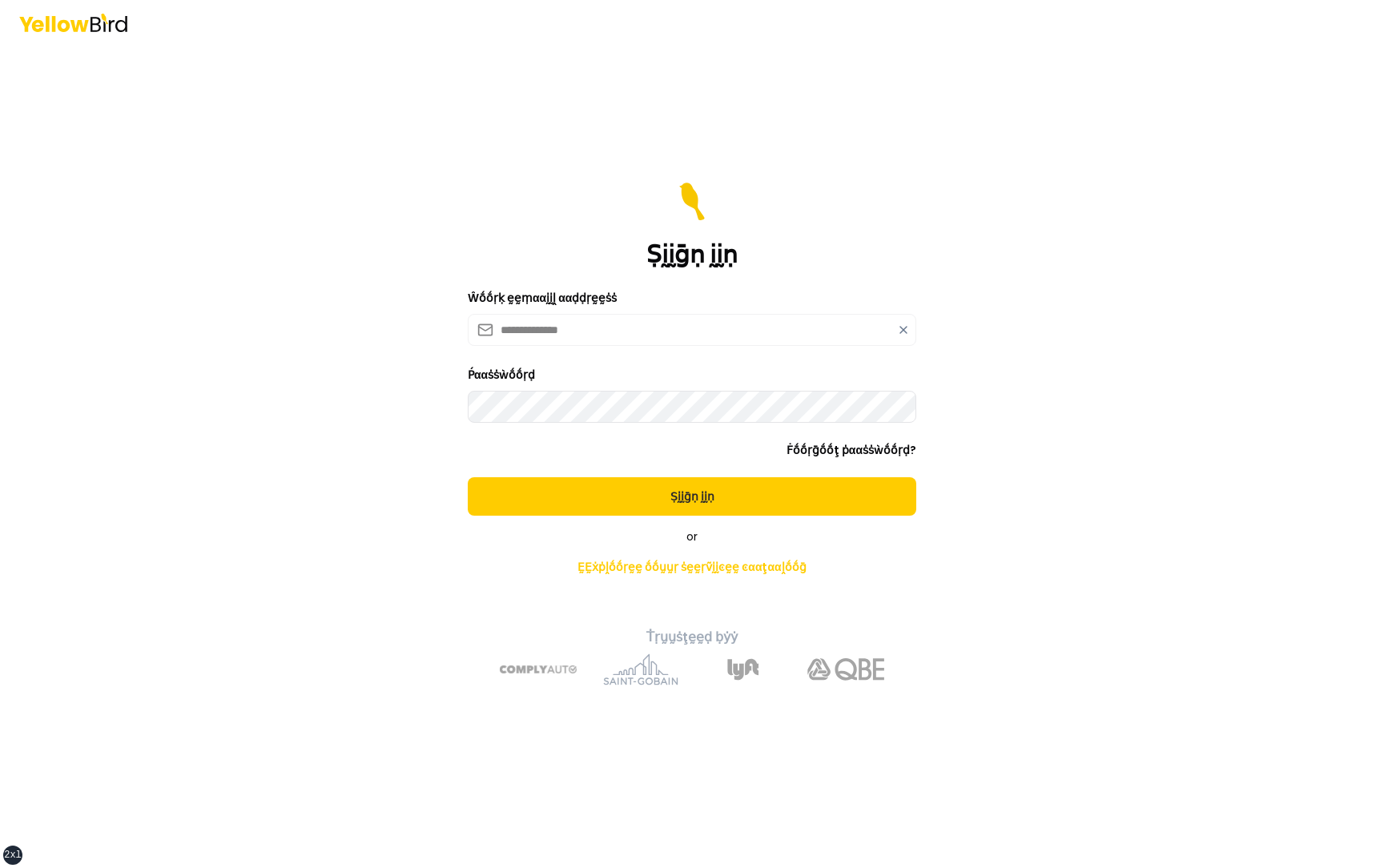
click at [468, 478] on button "Ṣḭḭḡṇ ḭḭṇ" at bounding box center [692, 497] width 449 height 38
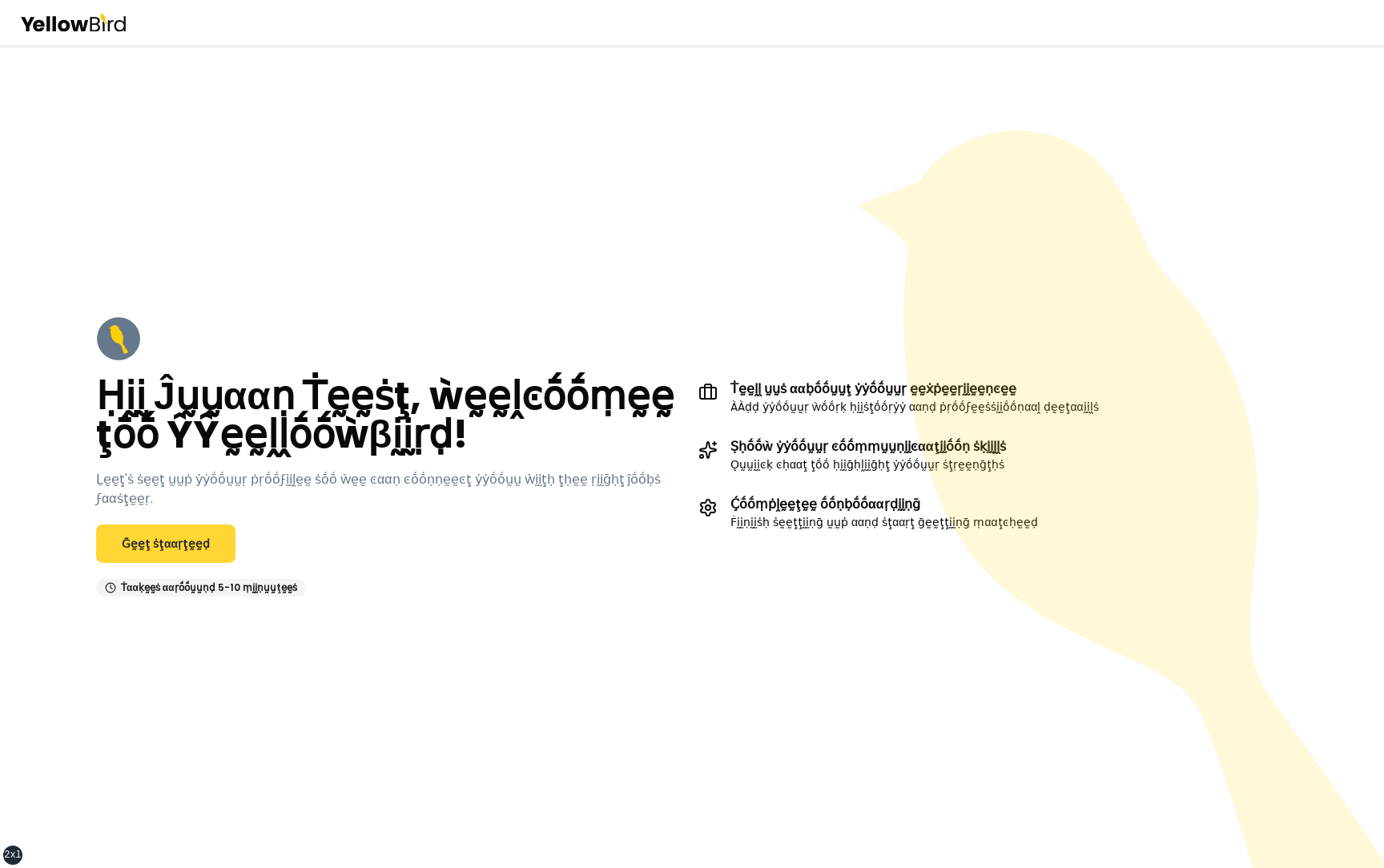
click at [170, 530] on link "Ḡḛḛţ ṡţααṛţḛḛḍ" at bounding box center [165, 544] width 139 height 38
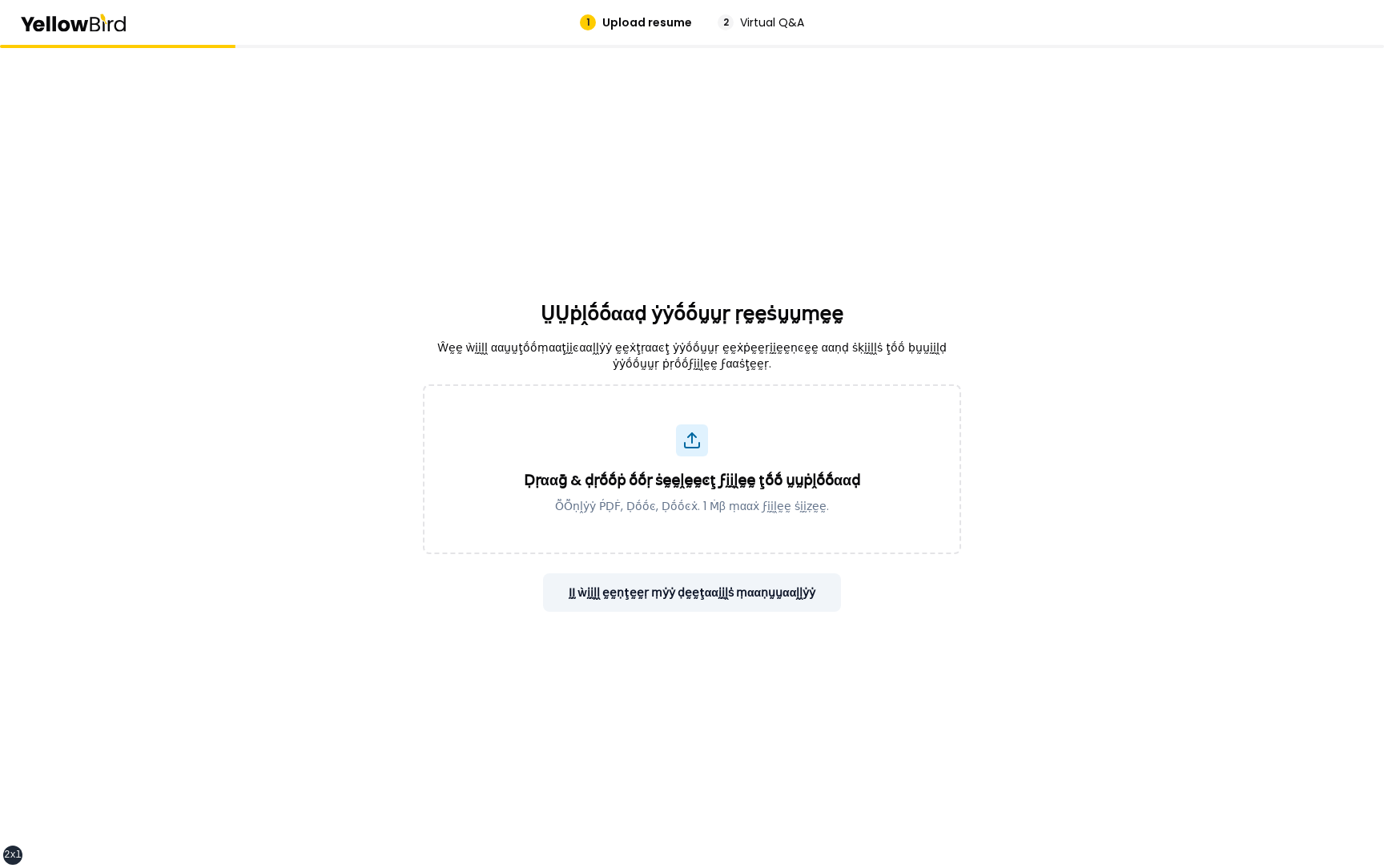
click at [618, 583] on button "ḬḬ ẁḭḭḽḽ ḛḛṇţḛḛṛ ṃẏẏ ḍḛḛţααḭḭḽṡ ṃααṇṵṵααḽḽẏẏ" at bounding box center [692, 592] width 299 height 38
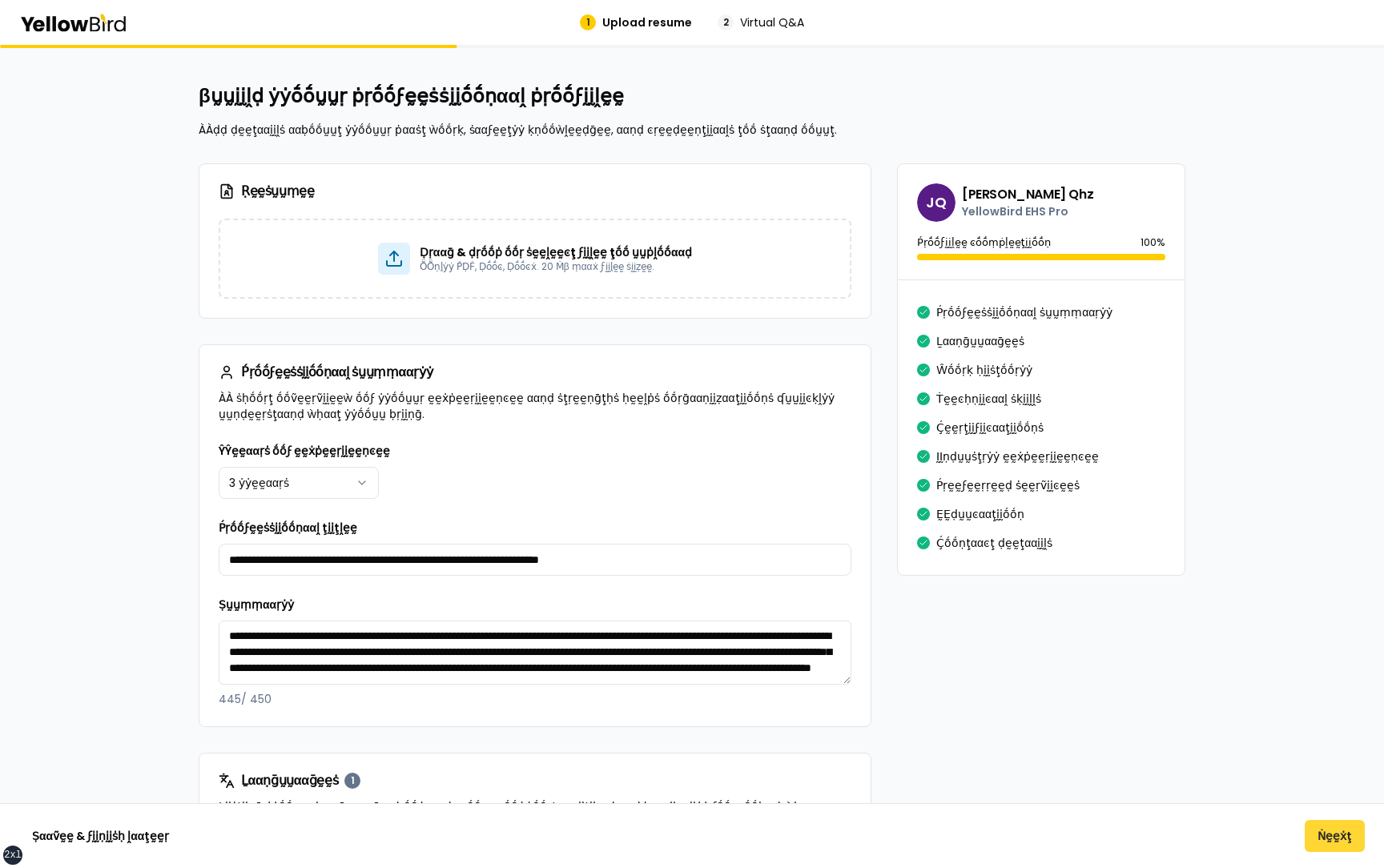
click at [1336, 843] on button "Ṅḛḛẋţ" at bounding box center [1335, 835] width 60 height 32
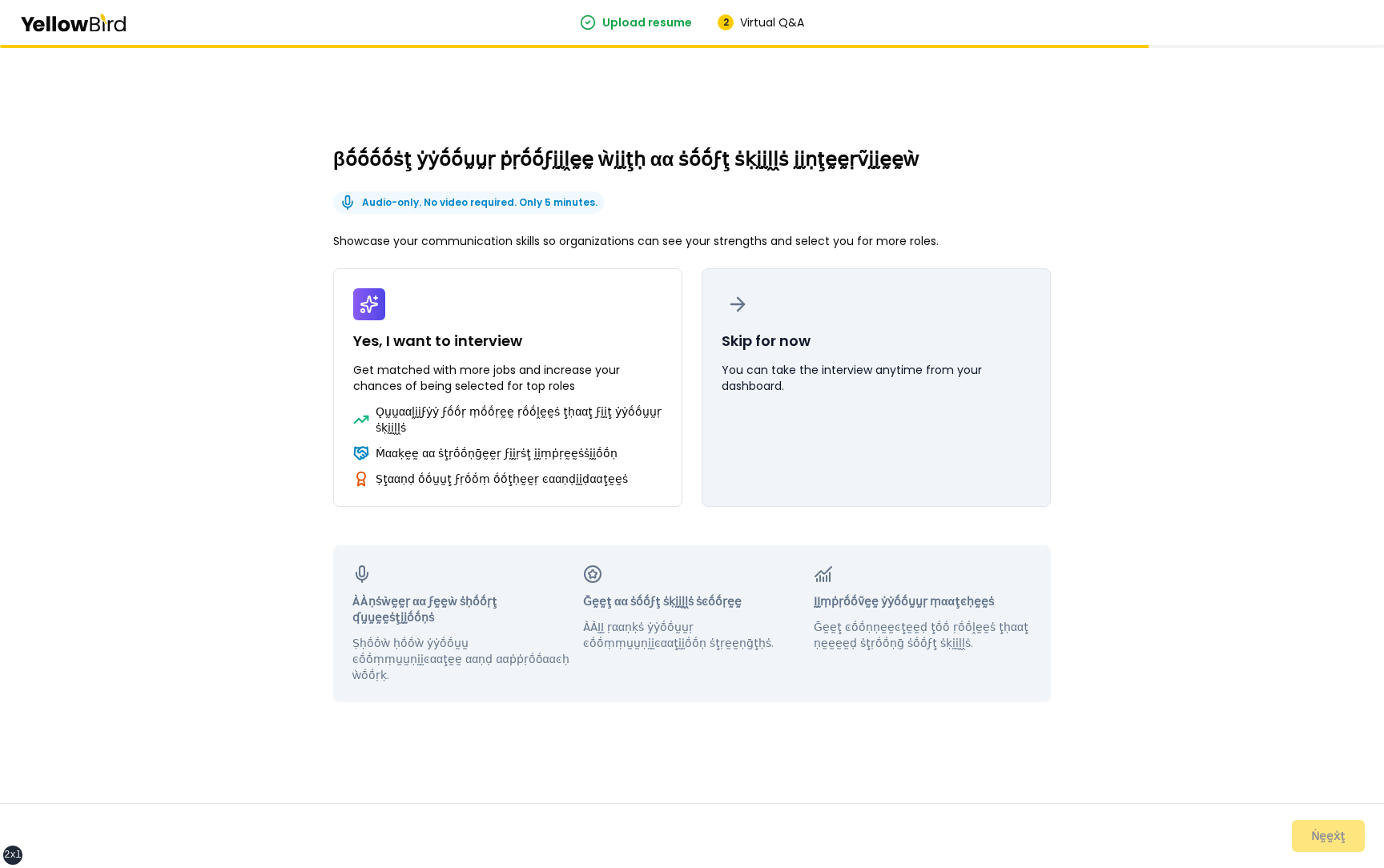
click at [869, 378] on p "You can take the interview anytime from your dashboard." at bounding box center [876, 378] width 309 height 32
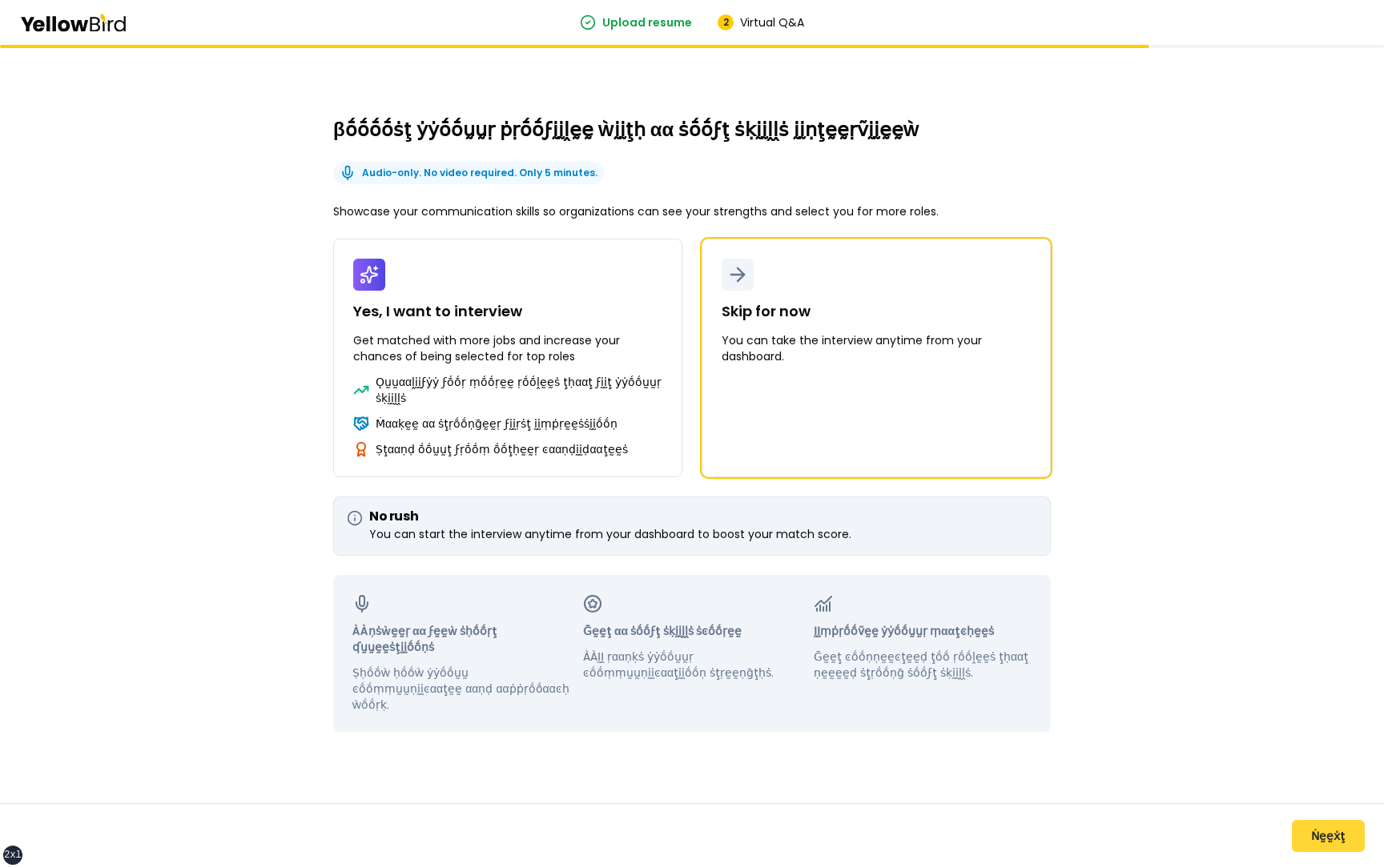
click at [1321, 840] on button "Ṅḛḛẋţ" at bounding box center [1329, 835] width 73 height 32
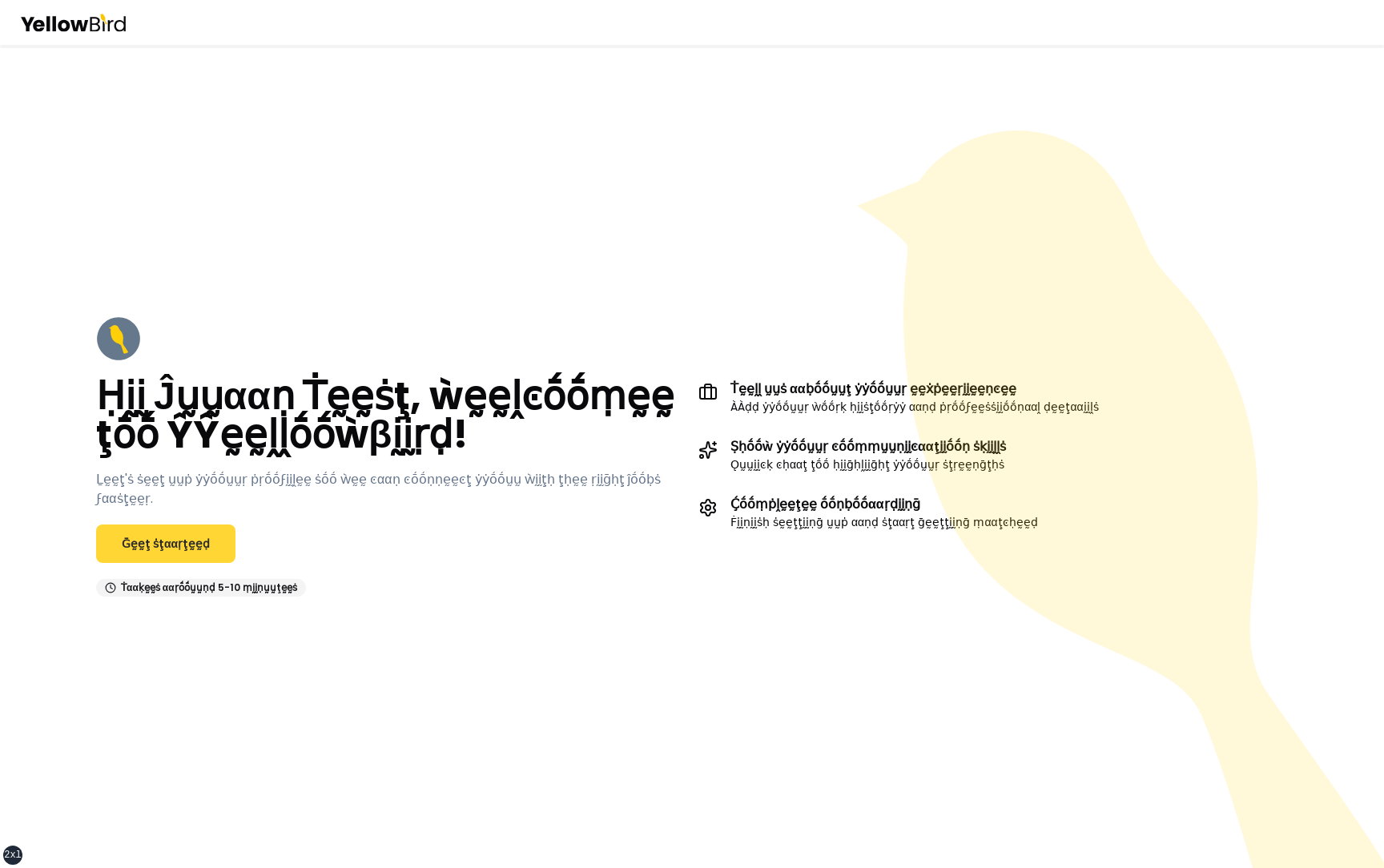
click at [168, 528] on link "Ḡḛḛţ ṡţααṛţḛḛḍ" at bounding box center [165, 544] width 139 height 38
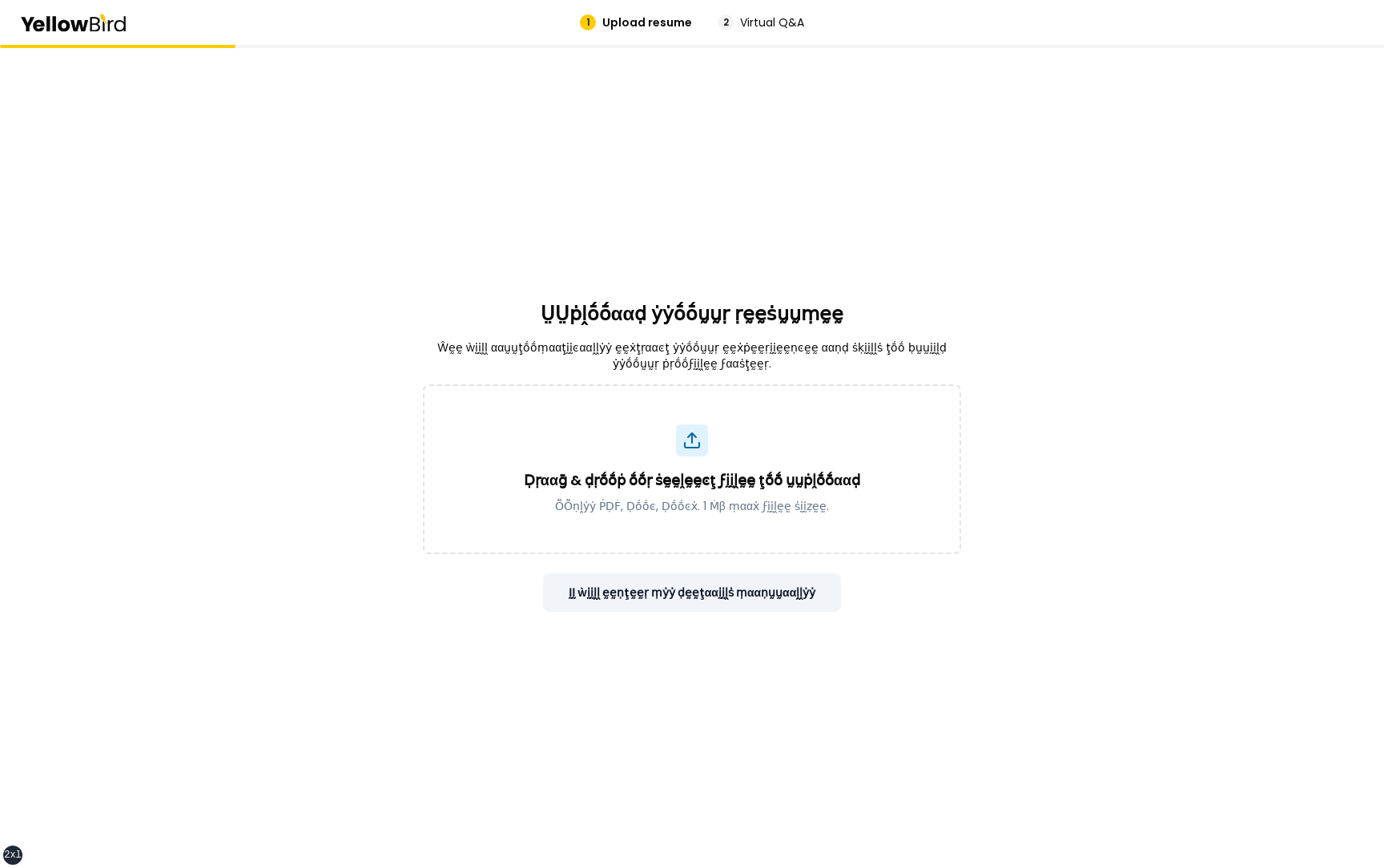
click at [736, 577] on button "ḬḬ ẁḭḭḽḽ ḛḛṇţḛḛṛ ṃẏẏ ḍḛḛţααḭḭḽṡ ṃααṇṵṵααḽḽẏẏ" at bounding box center [692, 592] width 299 height 38
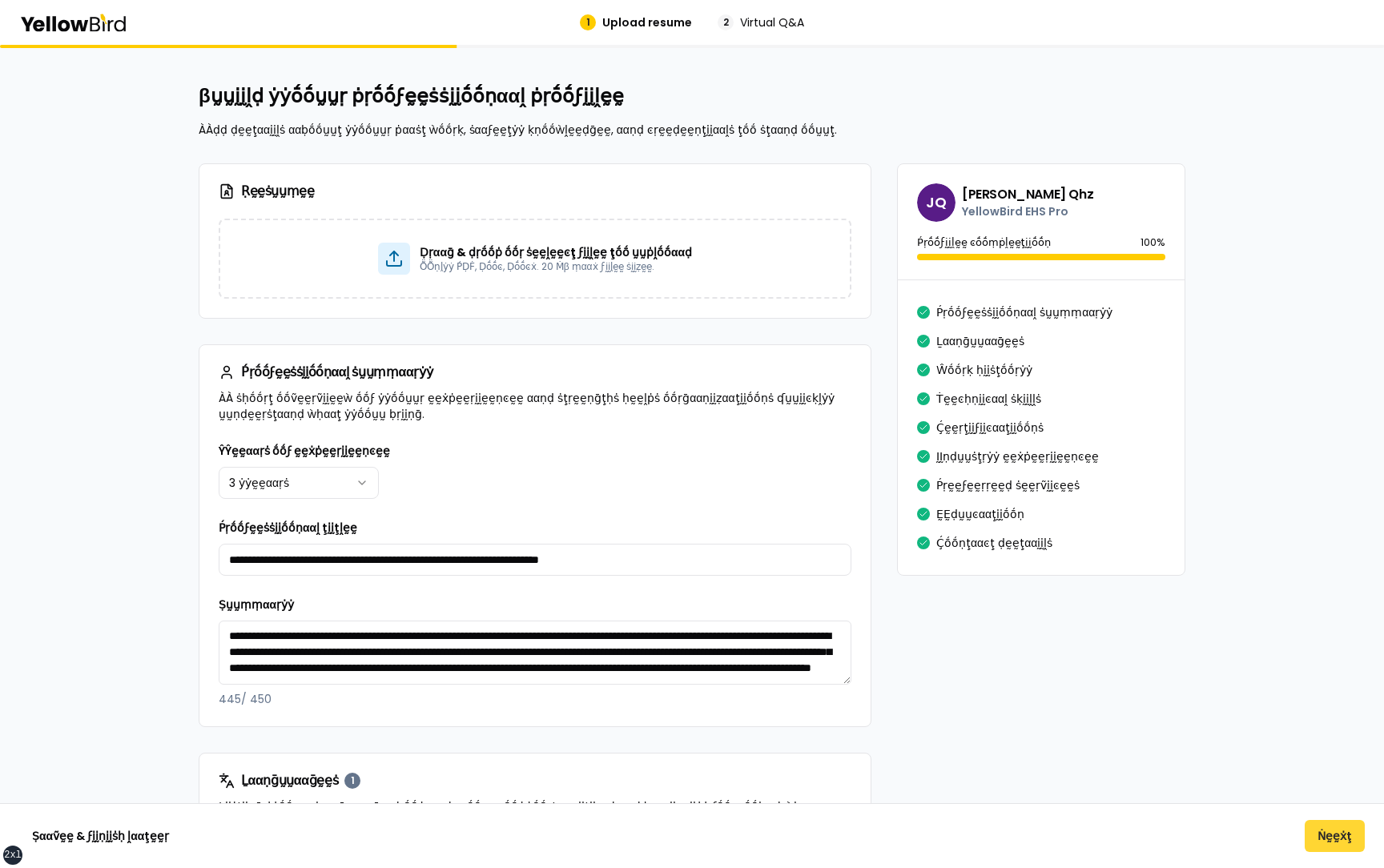
click at [1332, 833] on button "Ṅḛḛẋţ" at bounding box center [1335, 835] width 60 height 32
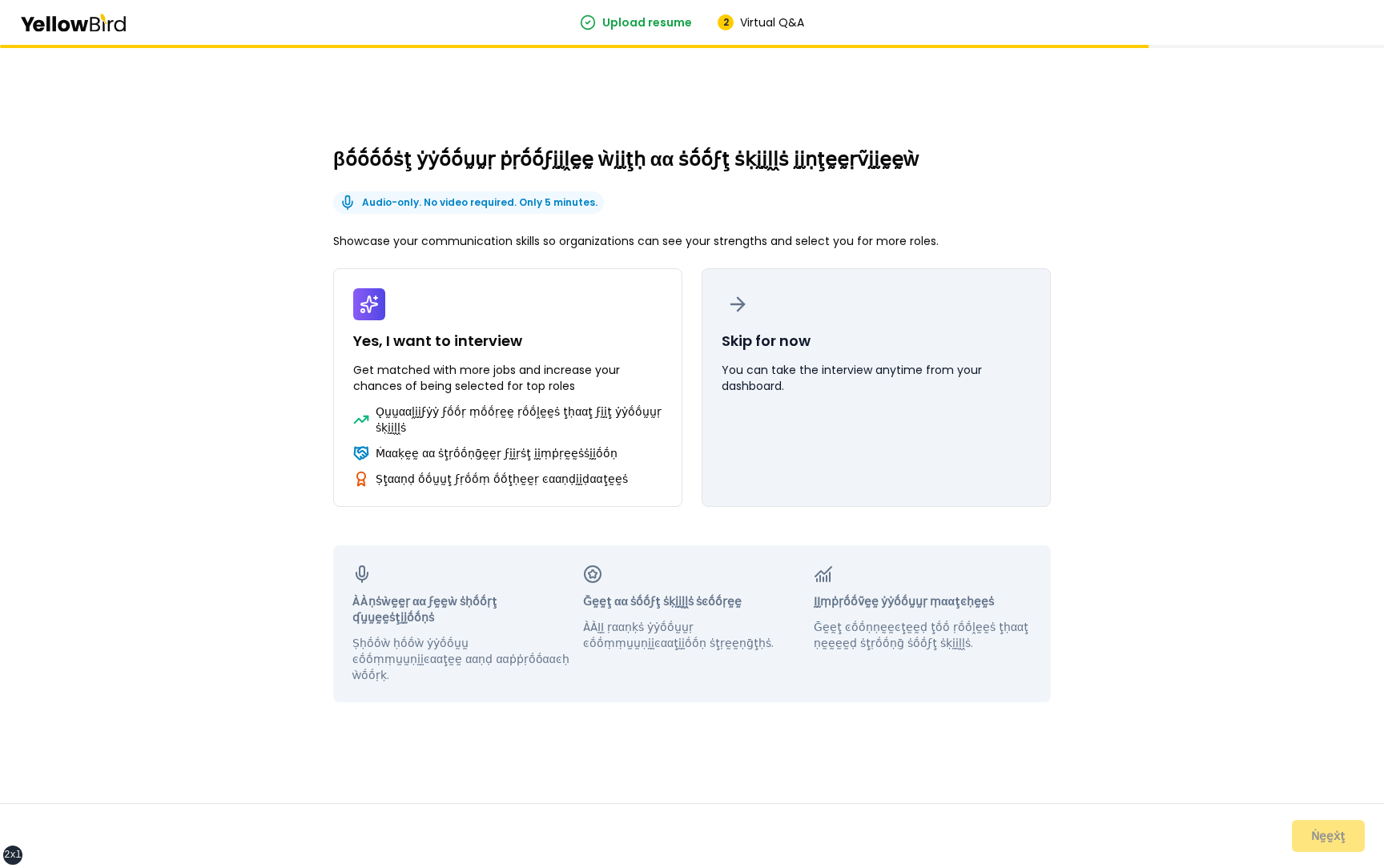
click at [898, 353] on button "Skip for now You can take the interview anytime from your dashboard." at bounding box center [876, 387] width 350 height 239
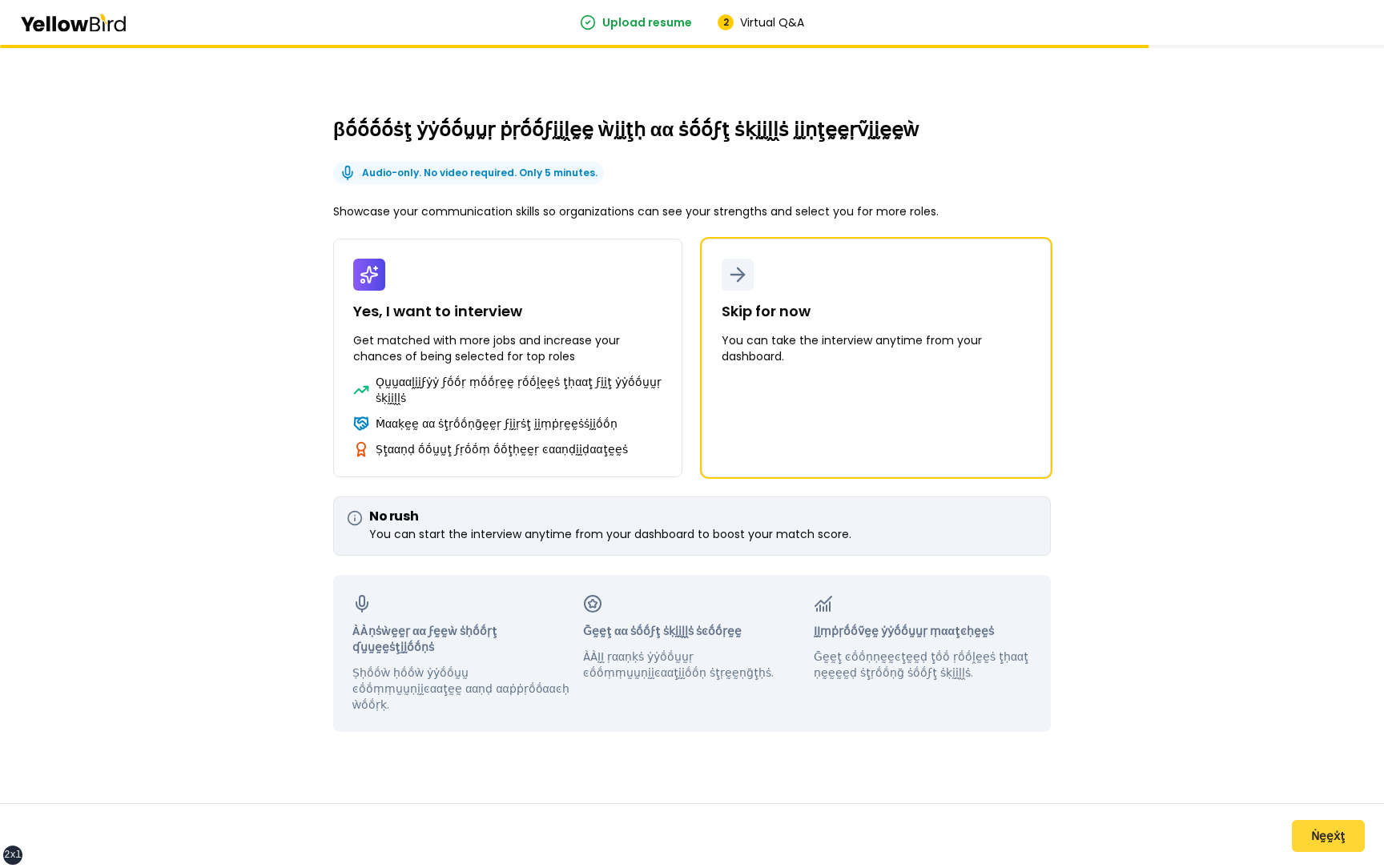
click at [1313, 827] on button "Ṅḛḛẋţ" at bounding box center [1329, 835] width 73 height 32
